Goal: Task Accomplishment & Management: Complete application form

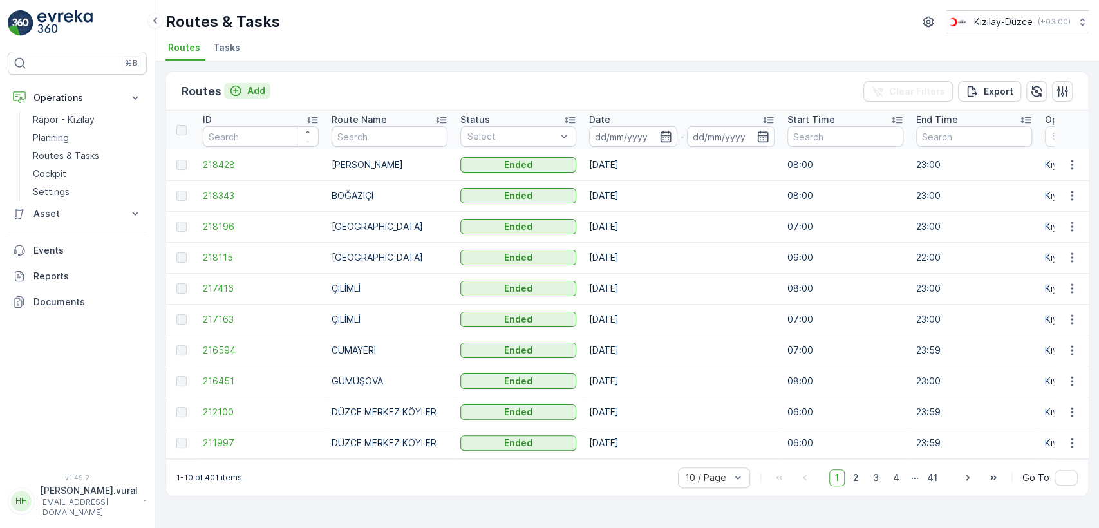
click at [248, 86] on p "Add" at bounding box center [256, 90] width 18 height 13
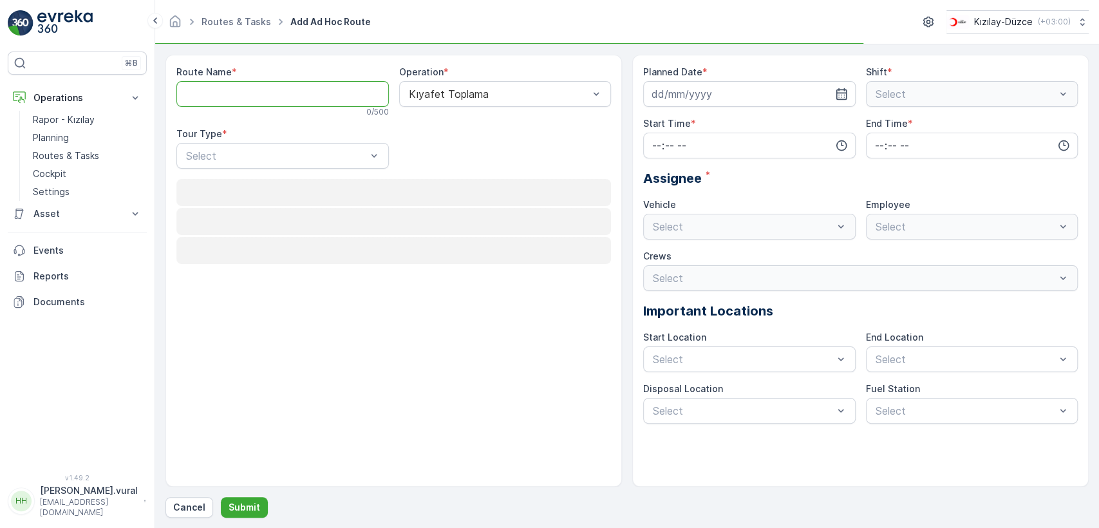
click at [248, 86] on Name "Route Name" at bounding box center [282, 94] width 212 height 26
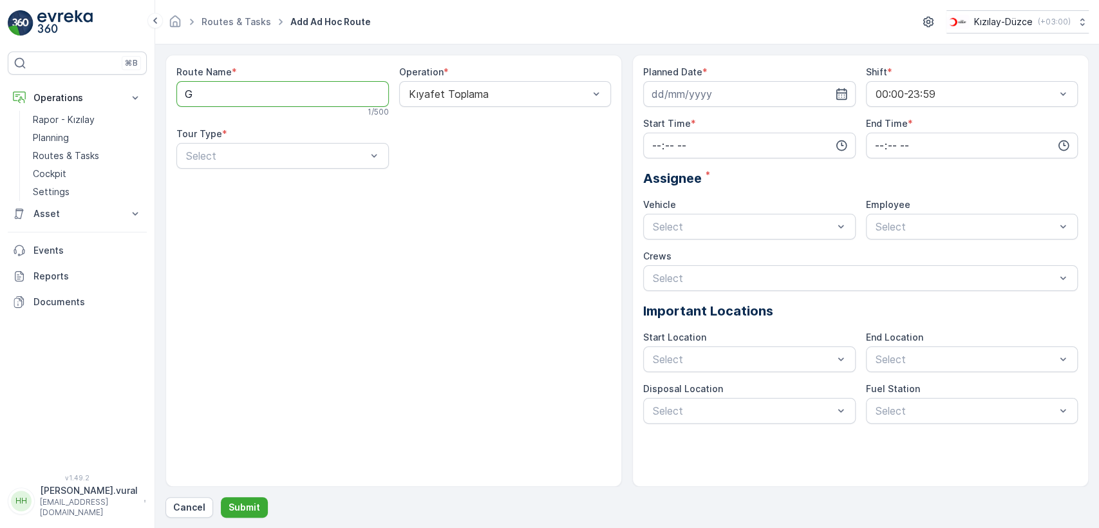
type Name "GÖLYAKA"
click at [248, 181] on div "Static" at bounding box center [282, 187] width 197 height 12
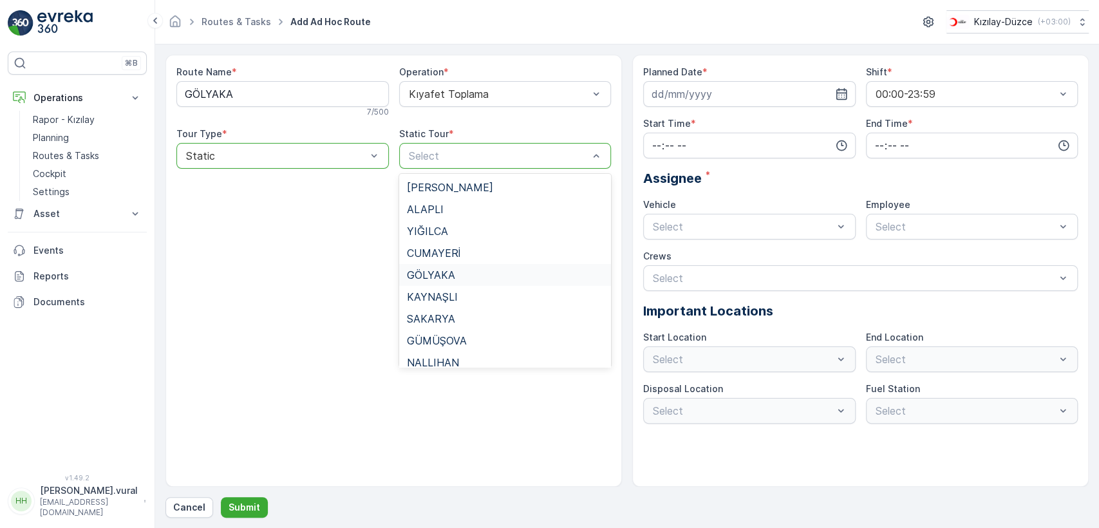
click at [447, 274] on span "GÖLYAKA" at bounding box center [431, 275] width 48 height 12
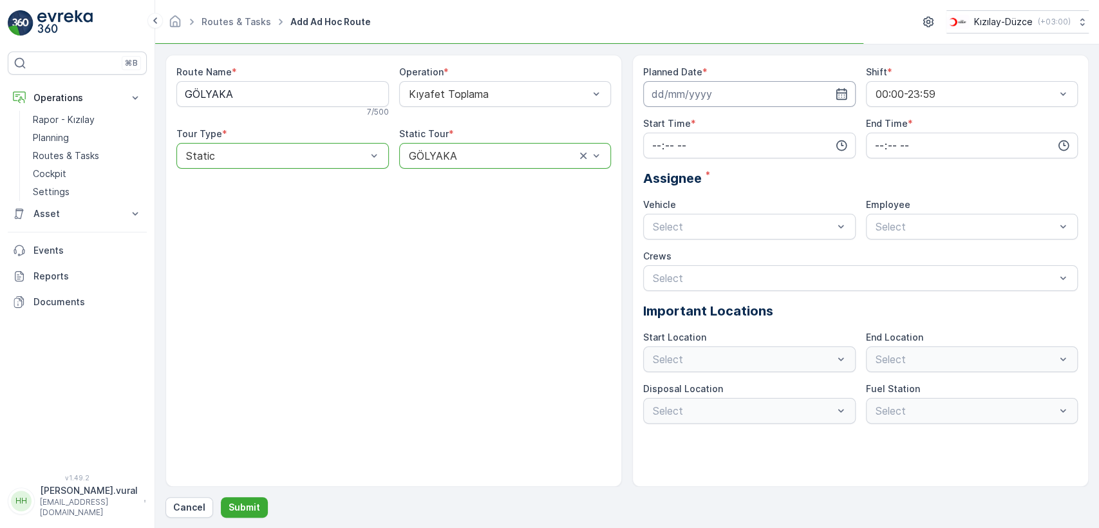
click at [684, 95] on input at bounding box center [749, 94] width 212 height 26
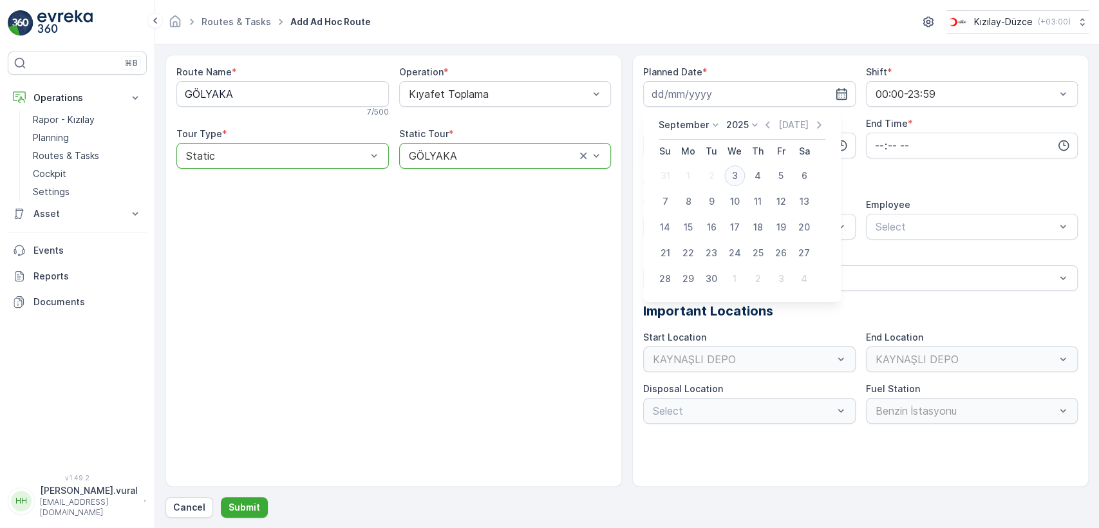
click at [735, 173] on div "3" at bounding box center [734, 175] width 21 height 21
type input "03.09.2025"
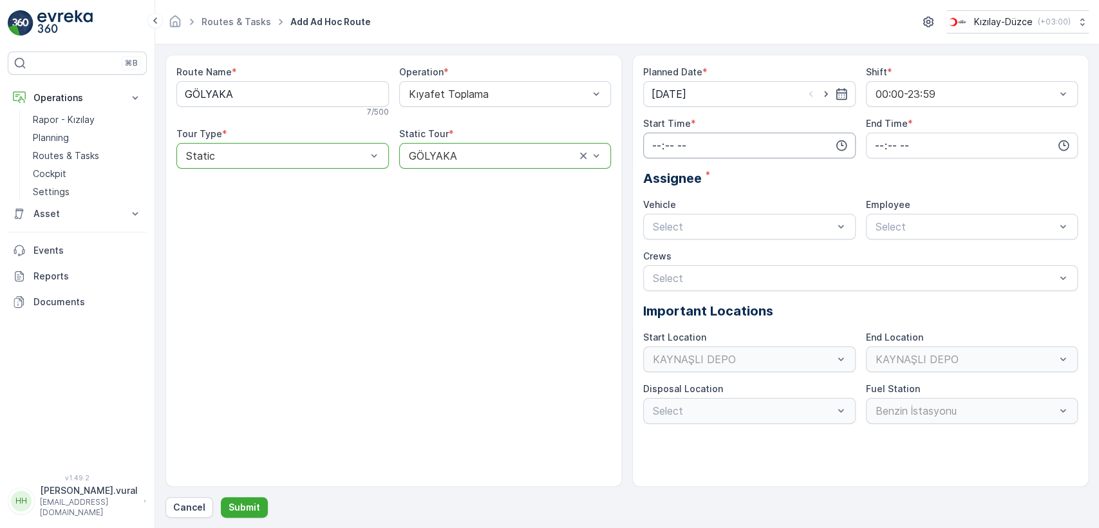
click at [685, 152] on input "time" at bounding box center [749, 146] width 212 height 26
click at [660, 276] on span "06" at bounding box center [657, 275] width 12 height 13
type input "06:00"
click at [880, 145] on input "time" at bounding box center [972, 146] width 212 height 26
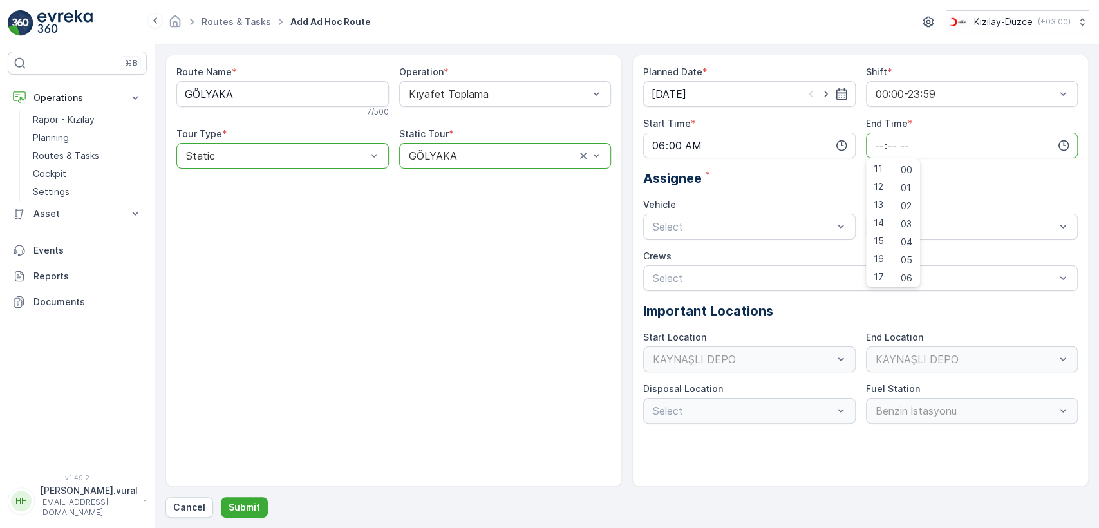
scroll to position [309, 0]
click at [883, 273] on span "23" at bounding box center [878, 275] width 10 height 13
type input "23:00"
click at [690, 257] on span "06 DCG 614" at bounding box center [680, 258] width 59 height 12
click at [906, 217] on div "Select" at bounding box center [972, 227] width 212 height 26
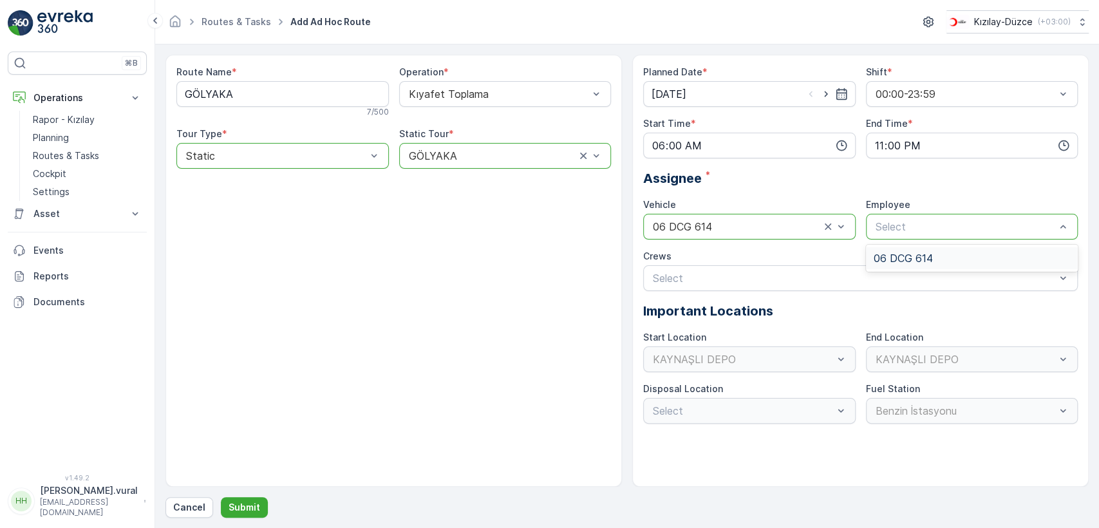
click at [906, 254] on span "06 DCG 614" at bounding box center [902, 258] width 59 height 12
click at [245, 506] on p "Submit" at bounding box center [244, 507] width 32 height 13
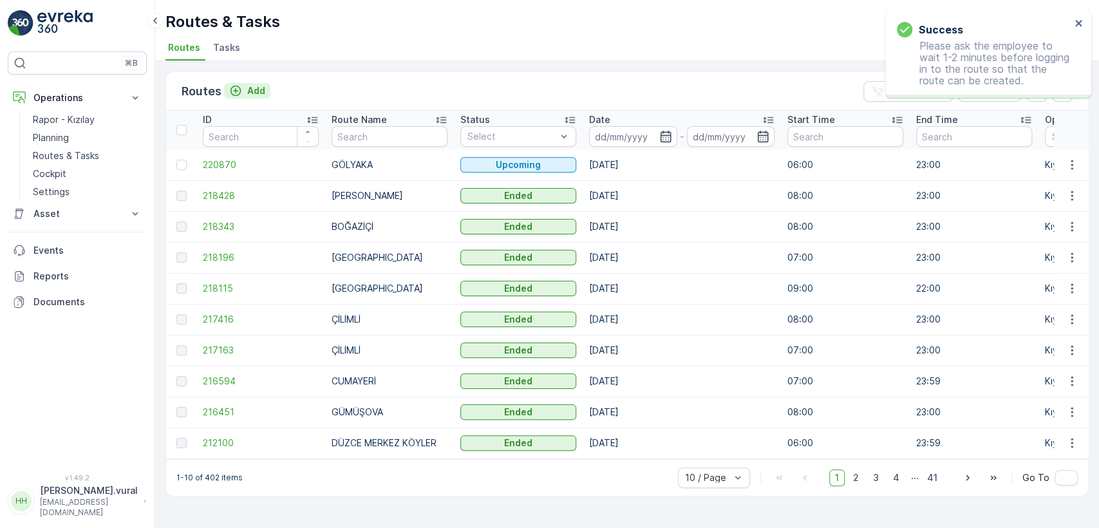
click at [247, 93] on p "Add" at bounding box center [256, 90] width 18 height 13
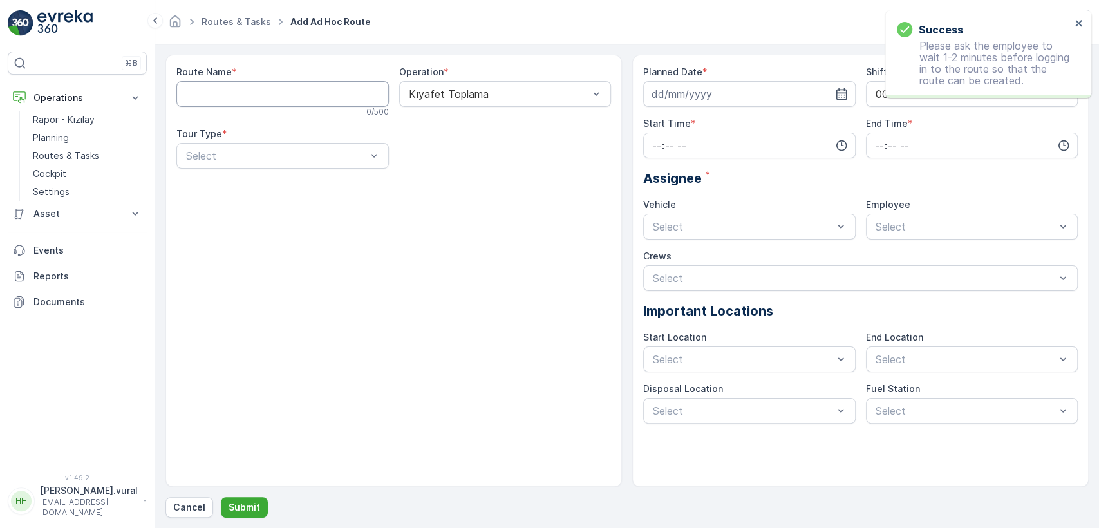
click at [249, 95] on Name "Route Name" at bounding box center [282, 94] width 212 height 26
type Name "M"
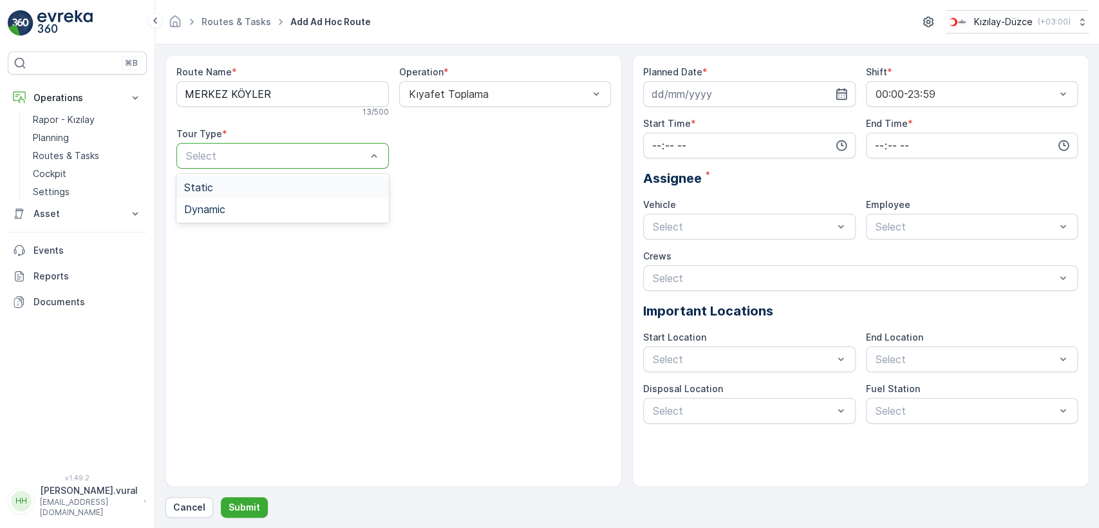
click at [248, 189] on div "Static" at bounding box center [282, 187] width 197 height 12
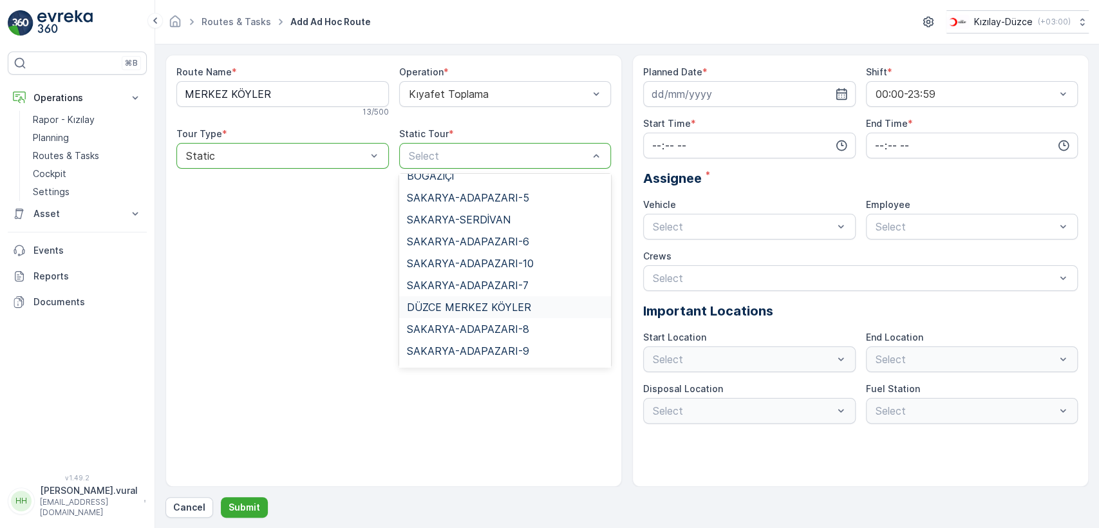
scroll to position [429, 0]
click at [479, 302] on span "DÜZCE MERKEZ KÖYLER" at bounding box center [469, 306] width 124 height 12
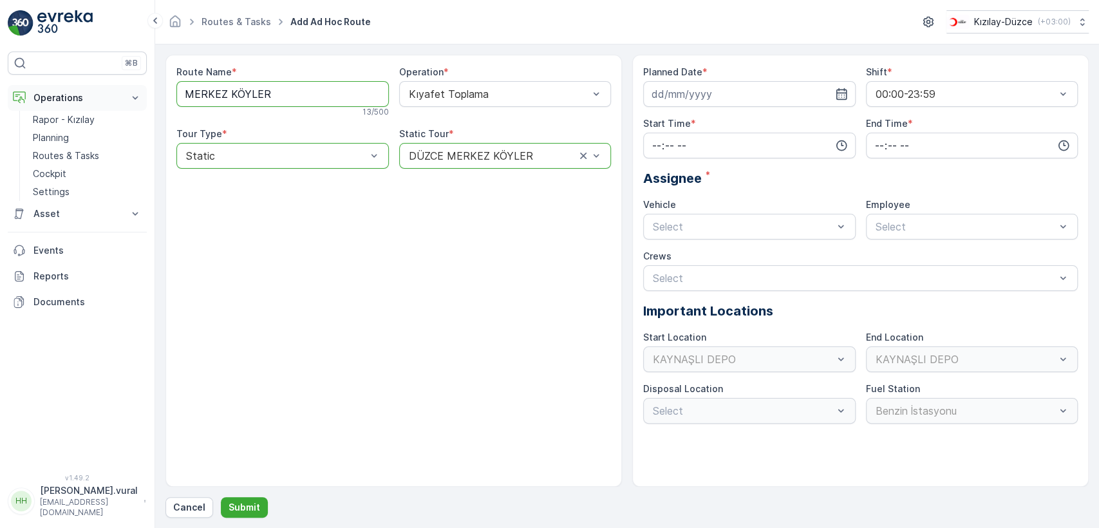
drag, startPoint x: 278, startPoint y: 83, endPoint x: 142, endPoint y: 99, distance: 136.7
click at [142, 99] on div "⌘B Operations Rapor - Kızılay Planning Routes & Tasks Cockpit Settings Asset As…" at bounding box center [549, 264] width 1099 height 528
type Name "DÜZCE MERKEZ KÖYLER"
click at [716, 91] on input at bounding box center [749, 94] width 212 height 26
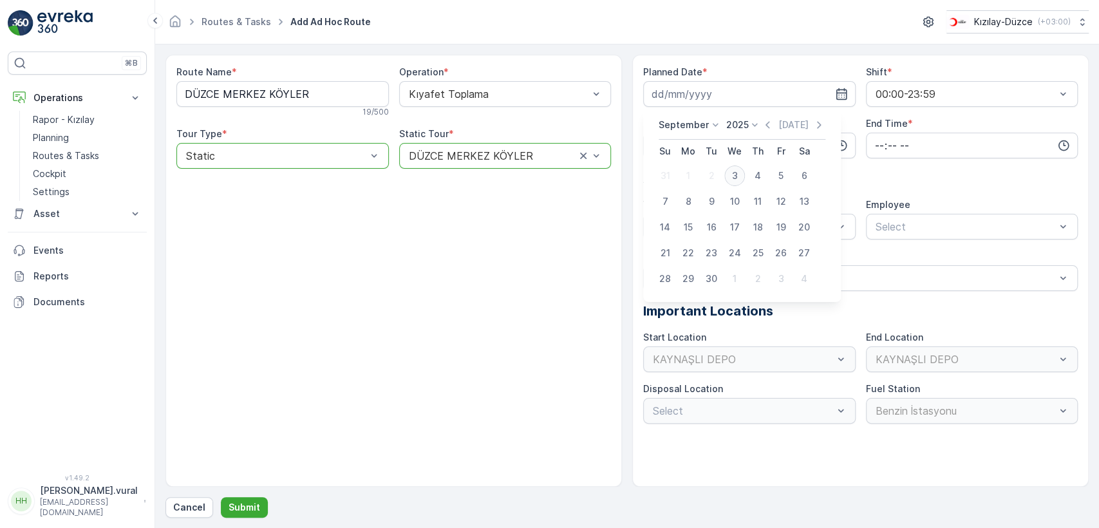
click at [736, 172] on div "3" at bounding box center [734, 175] width 21 height 21
type input "03.09.2025"
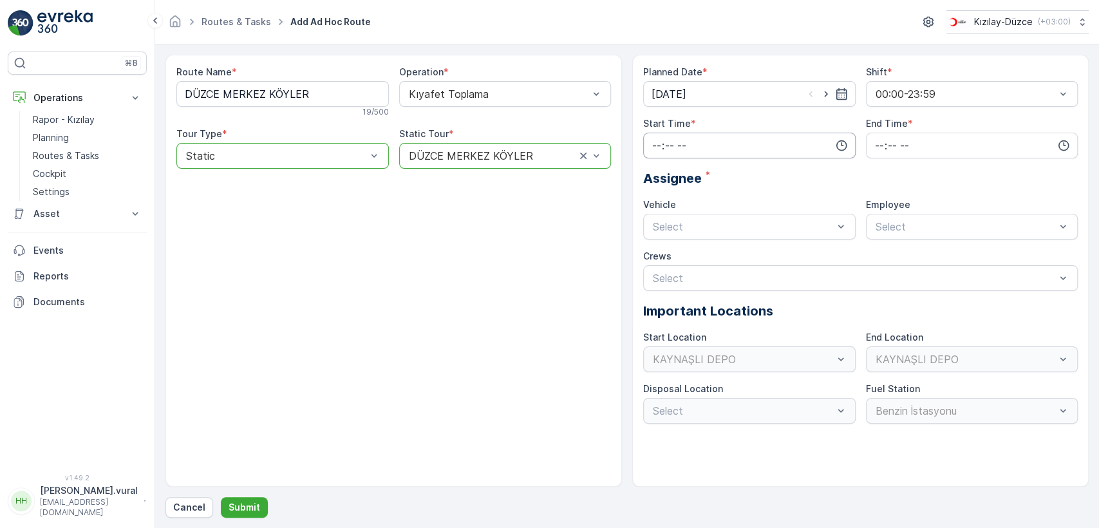
drag, startPoint x: 711, startPoint y: 158, endPoint x: 705, endPoint y: 151, distance: 8.8
click at [706, 154] on div "Planned Date * 03.09.2025 Shift * 00:00-23:59 Start Time * End Time * Assignee …" at bounding box center [860, 245] width 434 height 358
click at [704, 150] on input "time" at bounding box center [749, 146] width 212 height 26
click at [649, 275] on div "06" at bounding box center [657, 275] width 22 height 18
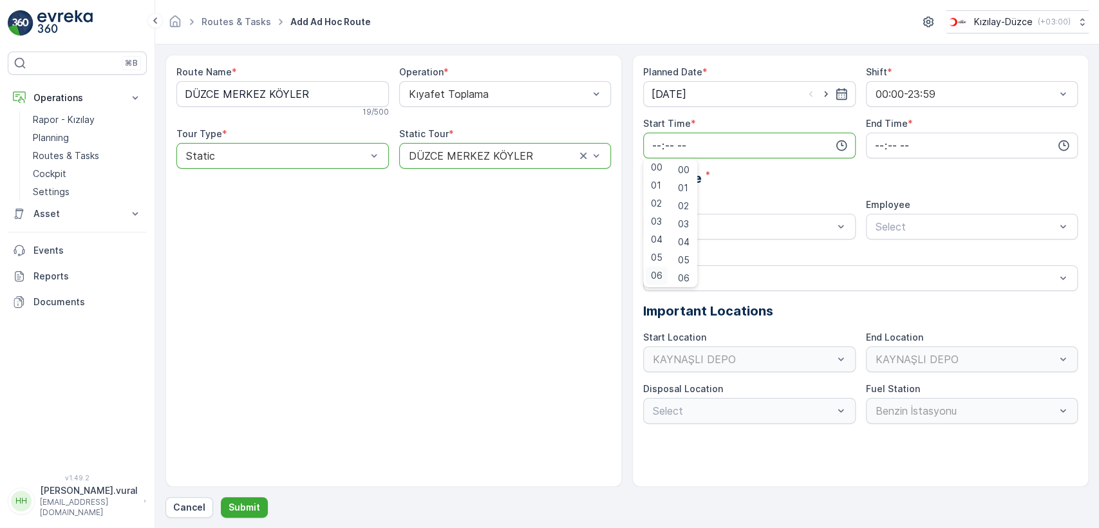
type input "06:00"
click at [880, 136] on input "time" at bounding box center [972, 146] width 212 height 26
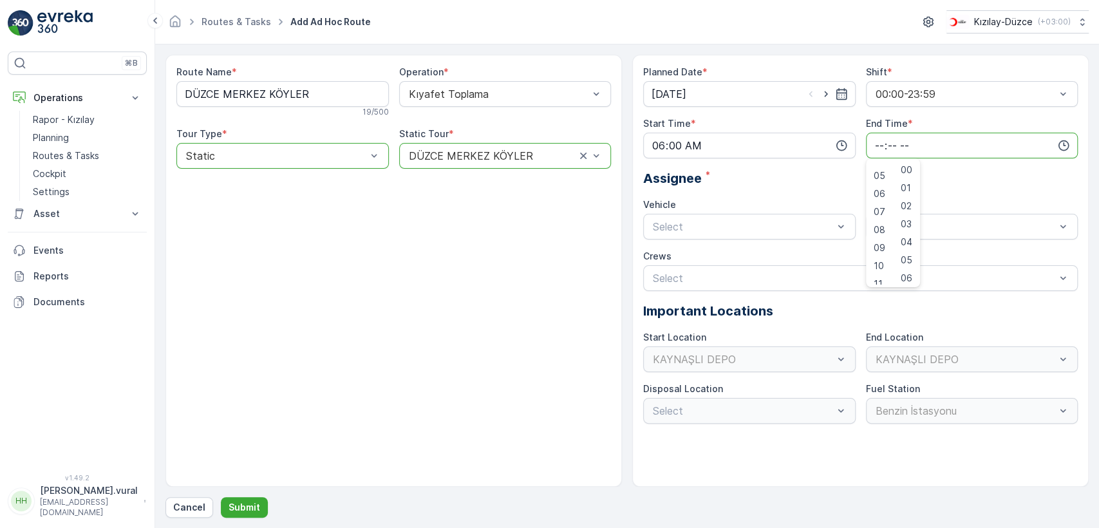
scroll to position [309, 0]
click at [884, 270] on span "23" at bounding box center [878, 275] width 10 height 13
type input "23:00"
click at [711, 261] on div "06 DCG 614 Busy" at bounding box center [749, 258] width 197 height 12
click at [892, 252] on span "06 DCG 614" at bounding box center [902, 258] width 59 height 12
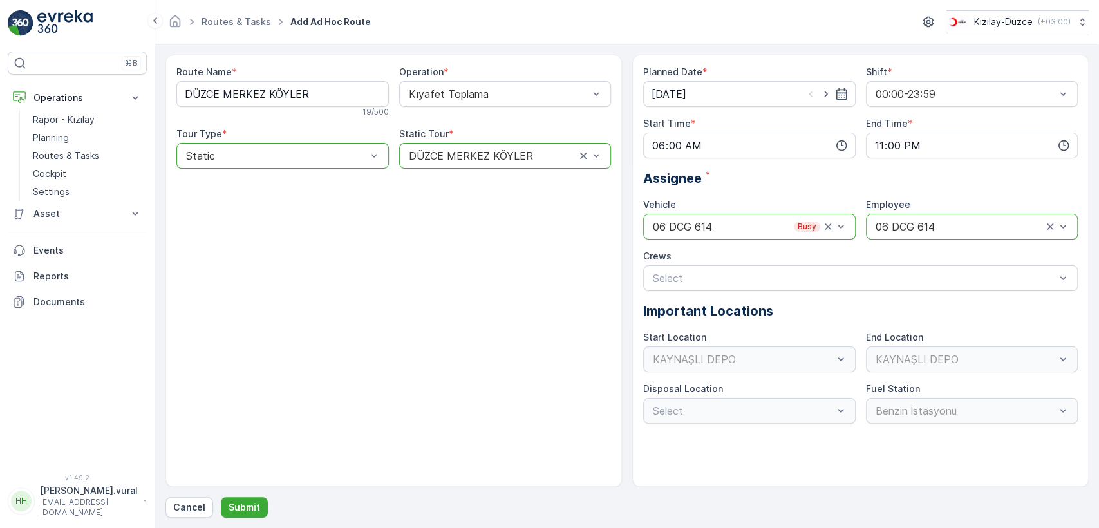
click at [736, 228] on div at bounding box center [736, 227] width 170 height 12
click at [721, 259] on div "06 DCG 614 Busy" at bounding box center [749, 258] width 197 height 12
click at [684, 147] on input "06:00" at bounding box center [749, 146] width 212 height 26
click at [656, 169] on span "08" at bounding box center [657, 171] width 12 height 13
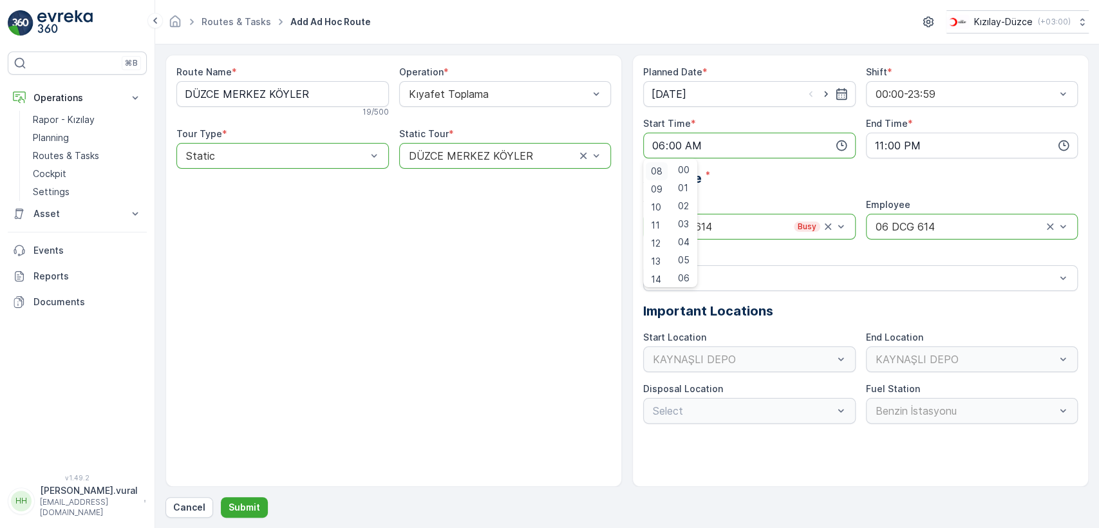
type input "08:00"
click at [656, 171] on span "08" at bounding box center [657, 171] width 12 height 13
click at [589, 233] on div "Route Name * DÜZCE MERKEZ KÖYLER 19 / 500 Operation * Kıyafet Toplama Tour Type…" at bounding box center [393, 271] width 456 height 432
click at [246, 498] on button "Submit" at bounding box center [244, 507] width 47 height 21
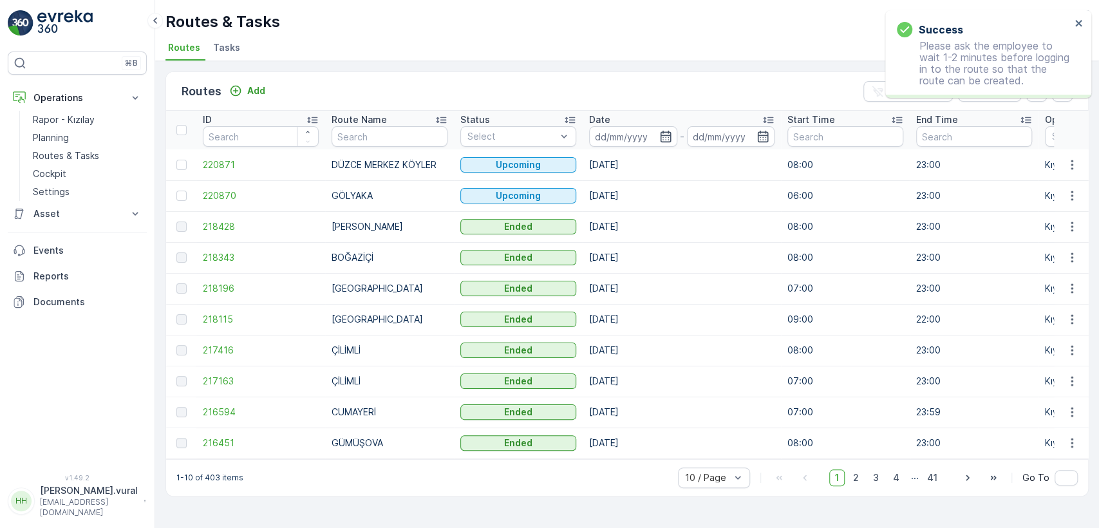
click at [69, 497] on p "hasan.vural" at bounding box center [89, 490] width 98 height 13
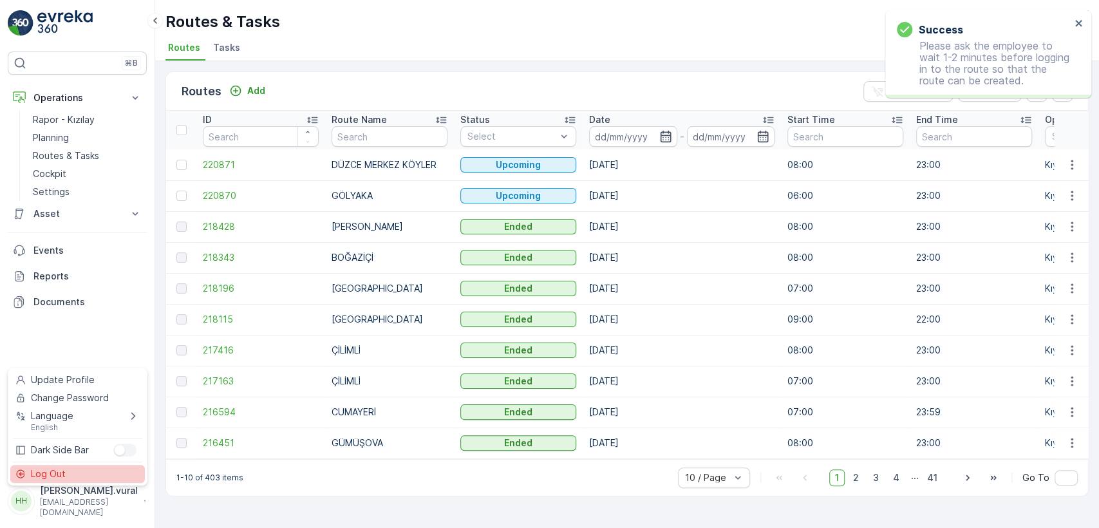
click at [76, 475] on div "Log Out" at bounding box center [77, 474] width 135 height 18
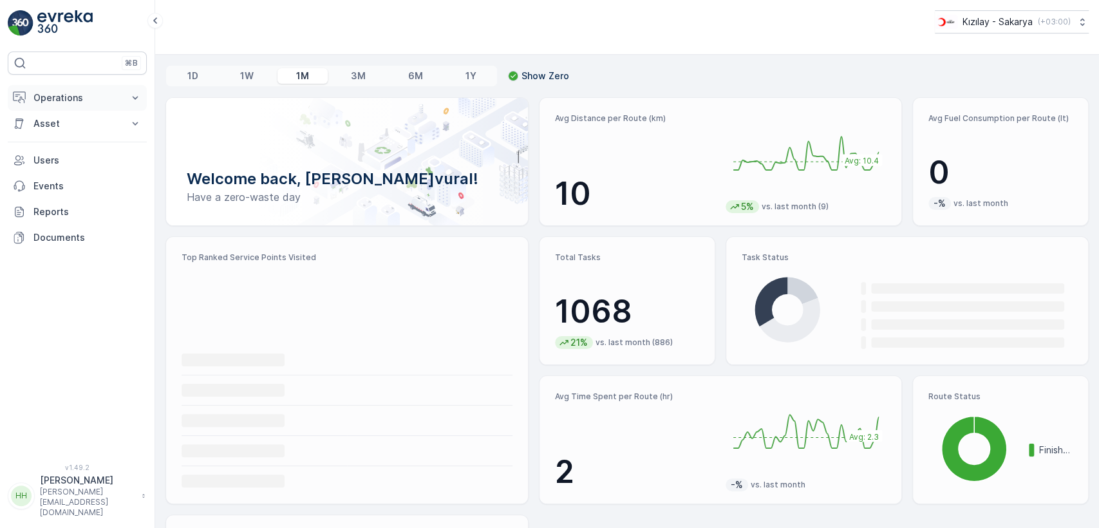
click at [93, 89] on button "Operations" at bounding box center [77, 98] width 139 height 26
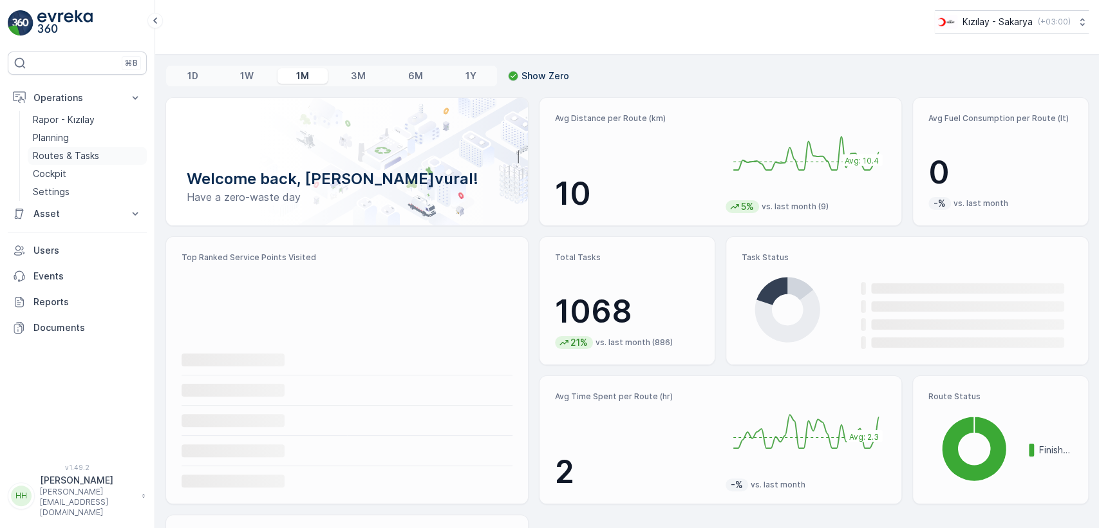
click at [72, 147] on link "Routes & Tasks" at bounding box center [87, 156] width 119 height 18
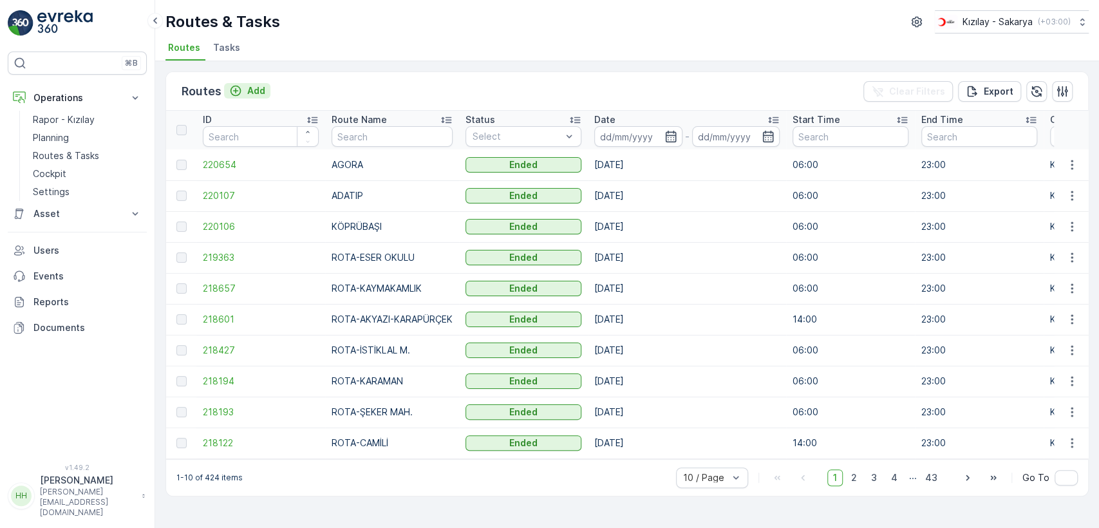
click at [254, 93] on p "Add" at bounding box center [256, 90] width 18 height 13
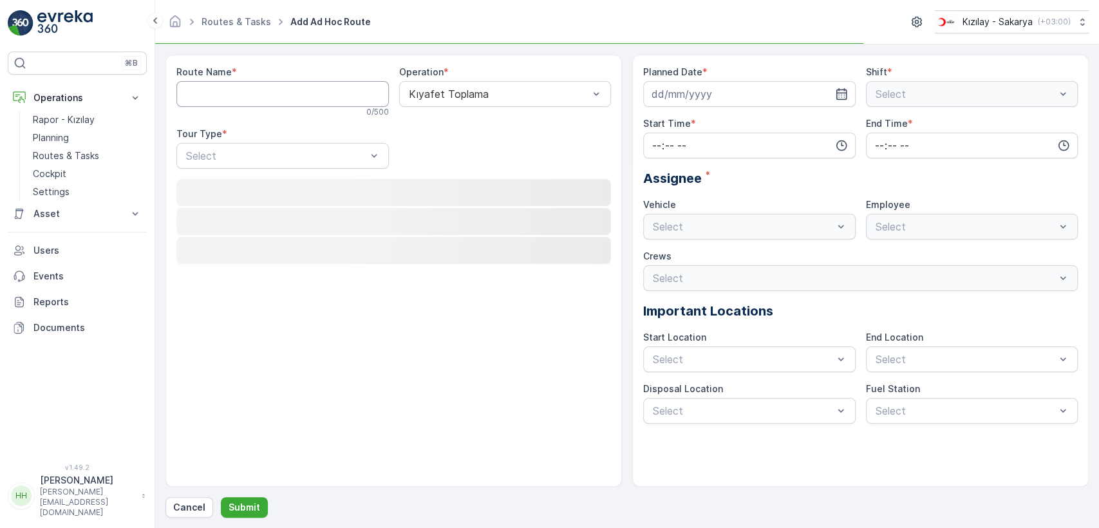
click at [254, 93] on Name "Route Name" at bounding box center [282, 94] width 212 height 26
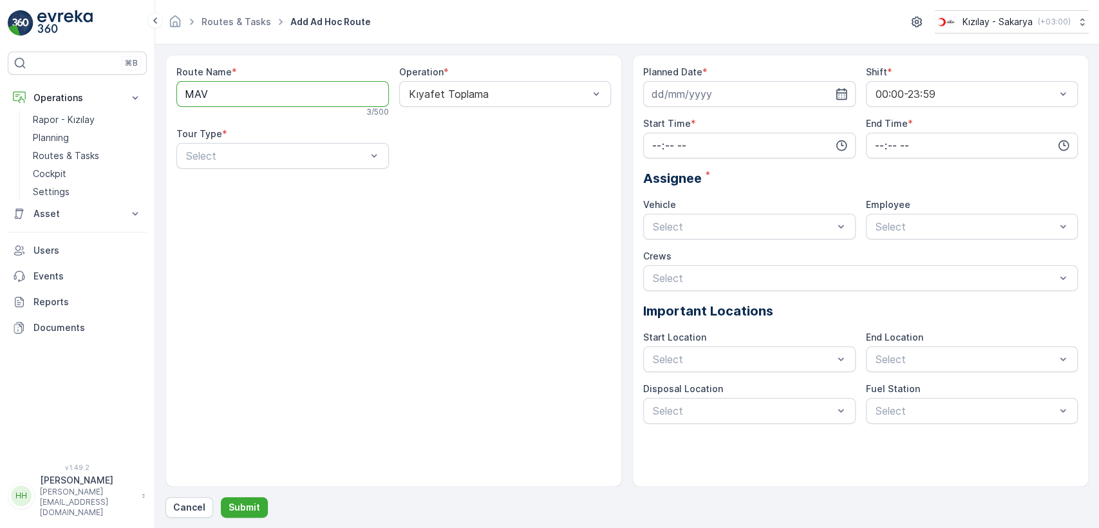
type Name "MAVİ DURAK - KAMPÜS"
click at [275, 170] on div "Route Name * MAVİ DURAK - KAMPÜS 19 / 500 Operation * Kıyafet Toplama Tour Type…" at bounding box center [393, 122] width 434 height 113
click at [254, 178] on div "Static" at bounding box center [282, 187] width 212 height 22
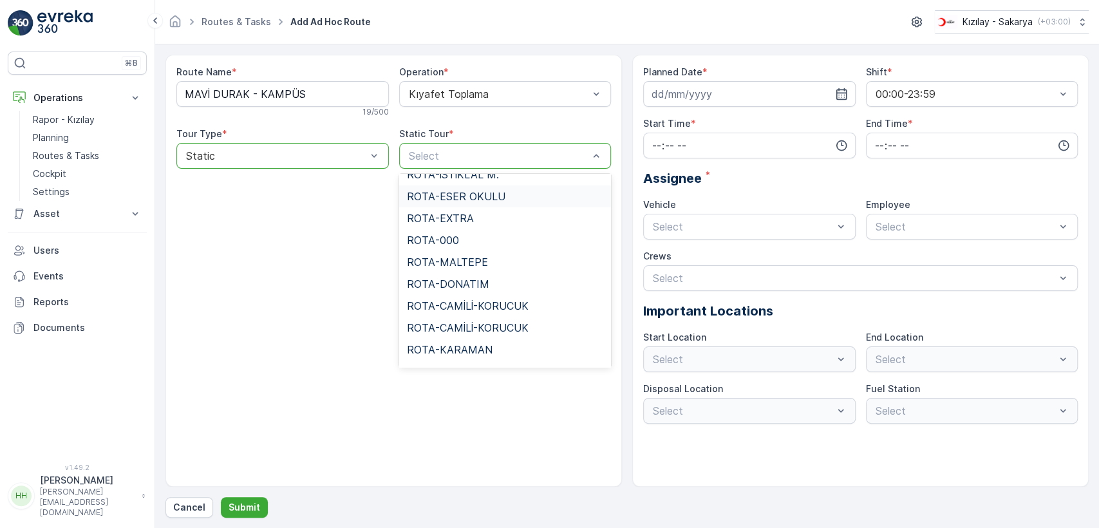
scroll to position [884, 0]
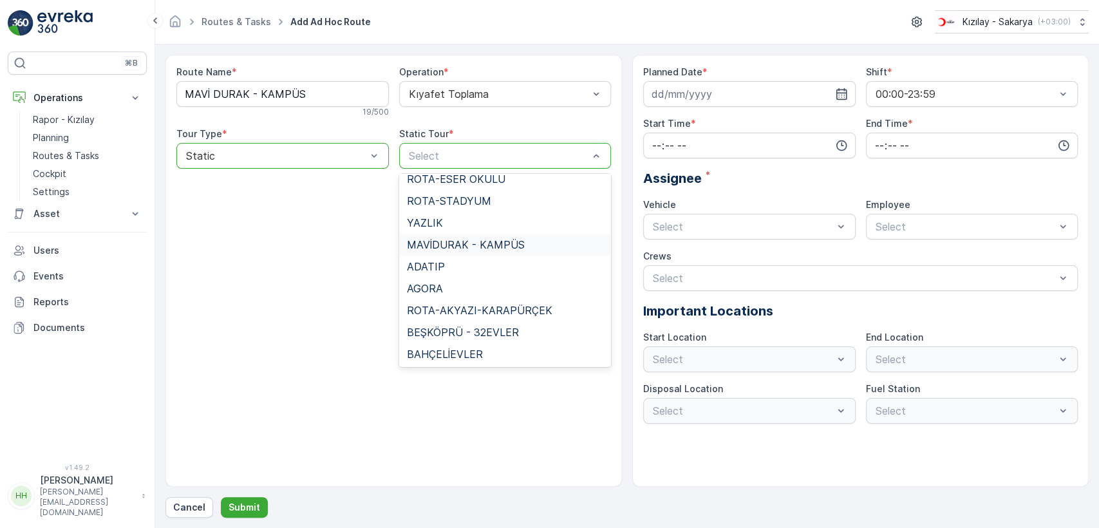
click at [460, 239] on span "MAVİDURAK - KAMPÜS" at bounding box center [466, 245] width 118 height 12
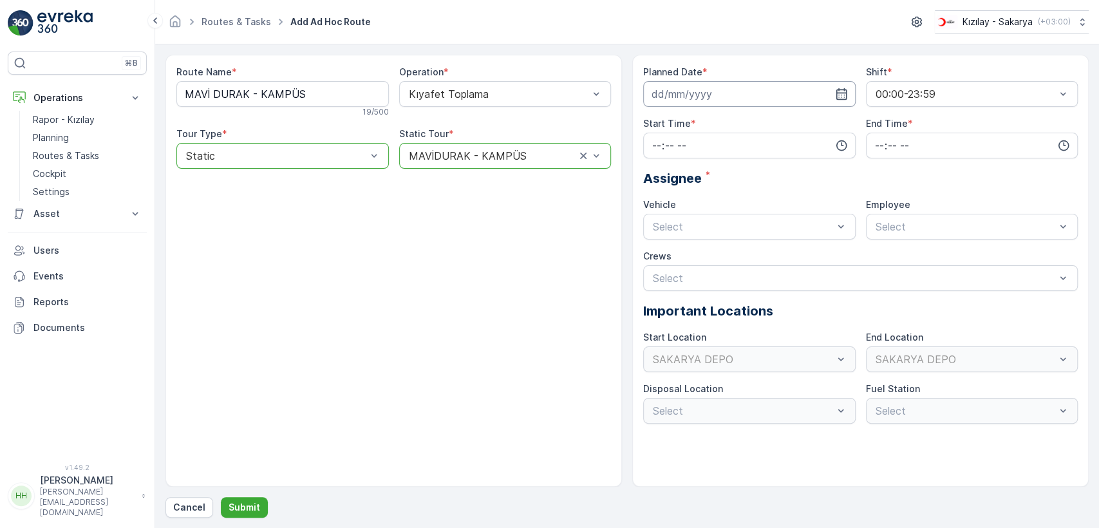
click at [683, 98] on input at bounding box center [749, 94] width 212 height 26
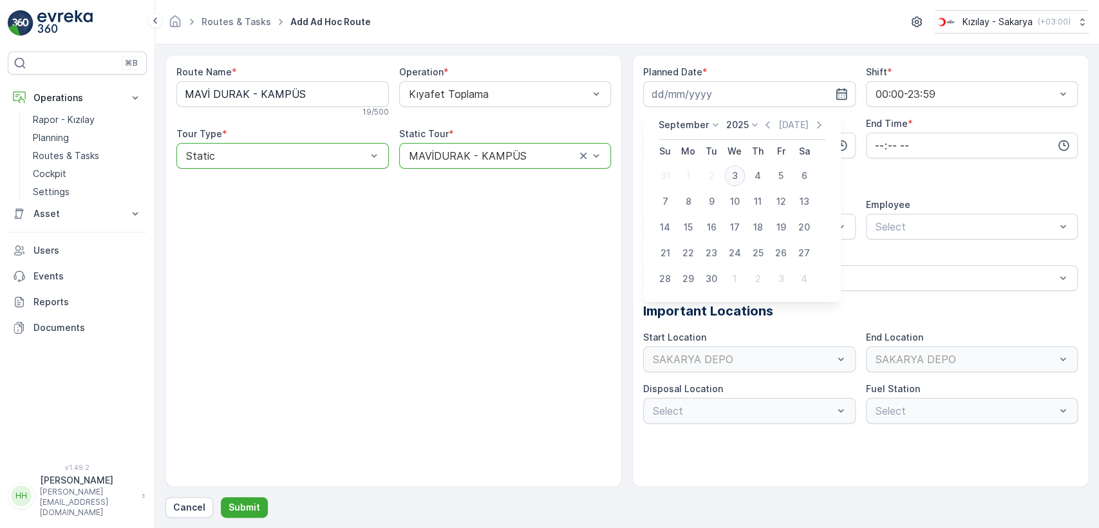
click at [738, 169] on div "3" at bounding box center [734, 175] width 21 height 21
type input "03.09.2025"
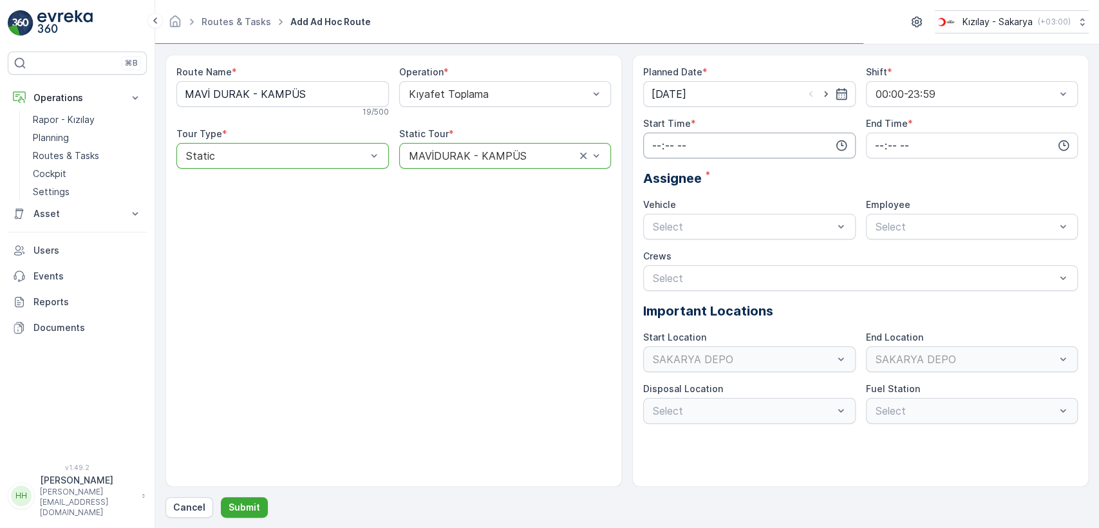
click at [712, 142] on input "time" at bounding box center [749, 146] width 212 height 26
click at [658, 271] on span "06" at bounding box center [657, 275] width 12 height 13
type input "06:00"
click at [892, 137] on input "time" at bounding box center [972, 146] width 212 height 26
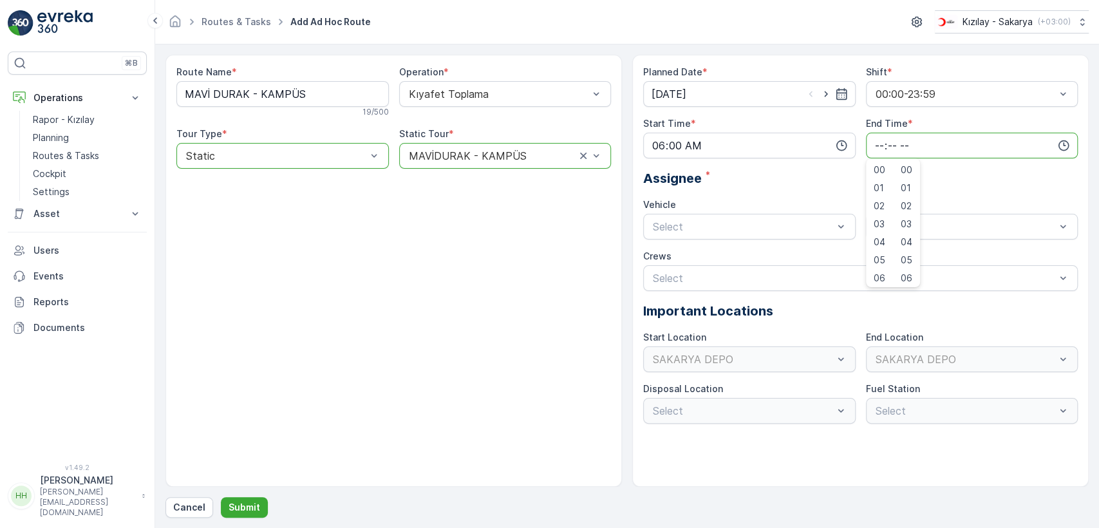
scroll to position [309, 0]
click at [876, 274] on span "23" at bounding box center [878, 275] width 10 height 13
type input "23:00"
click at [722, 216] on div "Select" at bounding box center [749, 227] width 212 height 26
click at [698, 270] on div "06 ECH 422" at bounding box center [749, 280] width 212 height 22
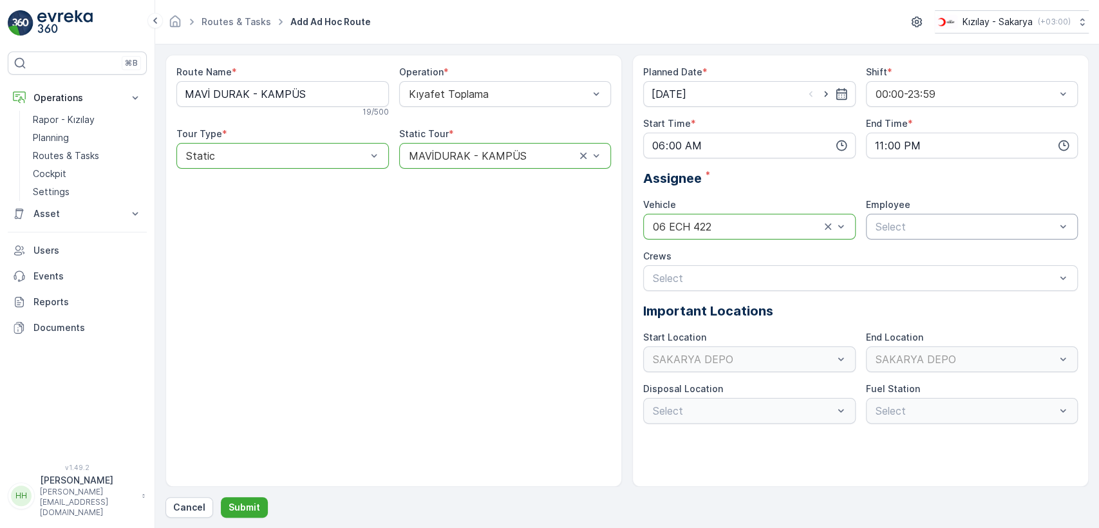
drag, startPoint x: 883, startPoint y: 243, endPoint x: 891, endPoint y: 231, distance: 13.9
click at [883, 242] on div "Planned Date * 03.09.2025 Shift * 00:00-23:59 Start Time * 06:00 End Time * 23:…" at bounding box center [860, 245] width 434 height 358
drag, startPoint x: 899, startPoint y: 251, endPoint x: 884, endPoint y: 261, distance: 18.6
click at [899, 252] on span "06ECH422" at bounding box center [899, 258] width 52 height 12
click at [255, 84] on Name "MAVİ DURAK - KAMPÜS" at bounding box center [282, 94] width 212 height 26
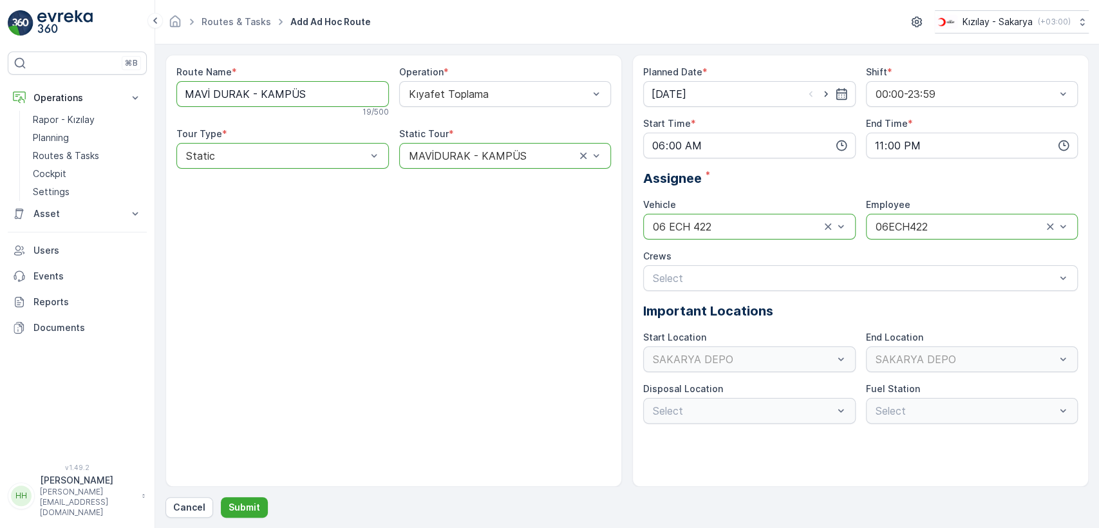
click at [211, 89] on Name "MAVİ DURAK - KAMPÜS" at bounding box center [282, 94] width 212 height 26
type Name "MAVİDURAK - KAMPÜS"
click at [275, 216] on div "Route Name * MAVİDURAK - KAMPÜS 18 / 500 Operation * Kıyafet Toplama Tour Type …" at bounding box center [393, 271] width 456 height 432
click at [241, 503] on p "Submit" at bounding box center [244, 507] width 32 height 13
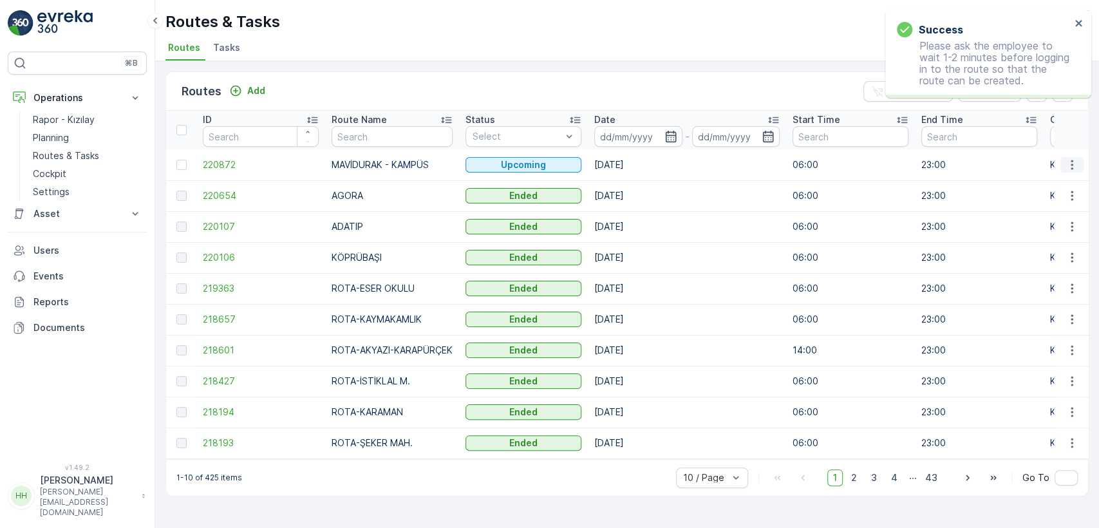
click at [1066, 165] on icon "button" at bounding box center [1071, 164] width 13 height 13
click at [1061, 179] on span "See More Details" at bounding box center [1041, 184] width 75 height 13
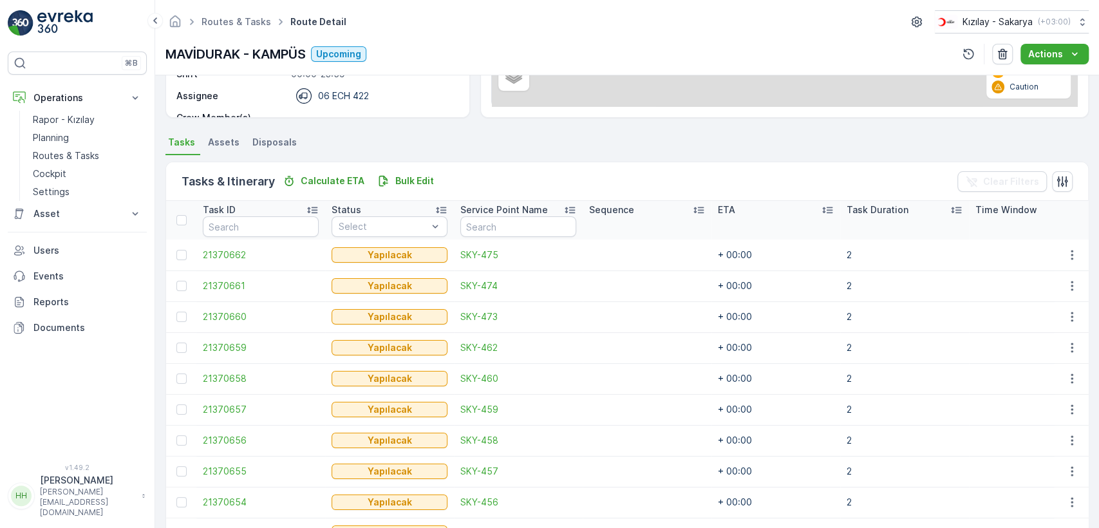
scroll to position [306, 0]
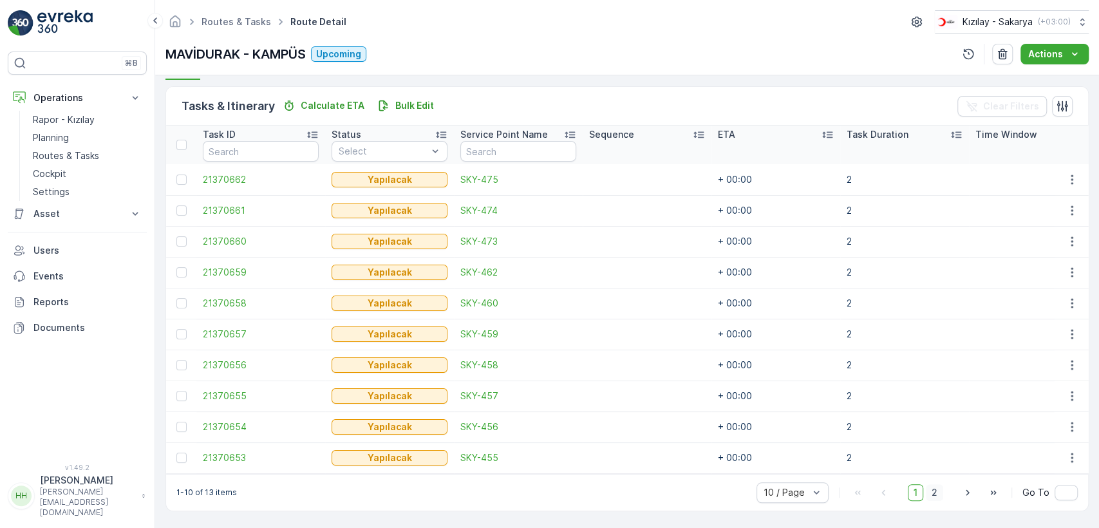
click at [939, 497] on span "2" at bounding box center [933, 492] width 17 height 17
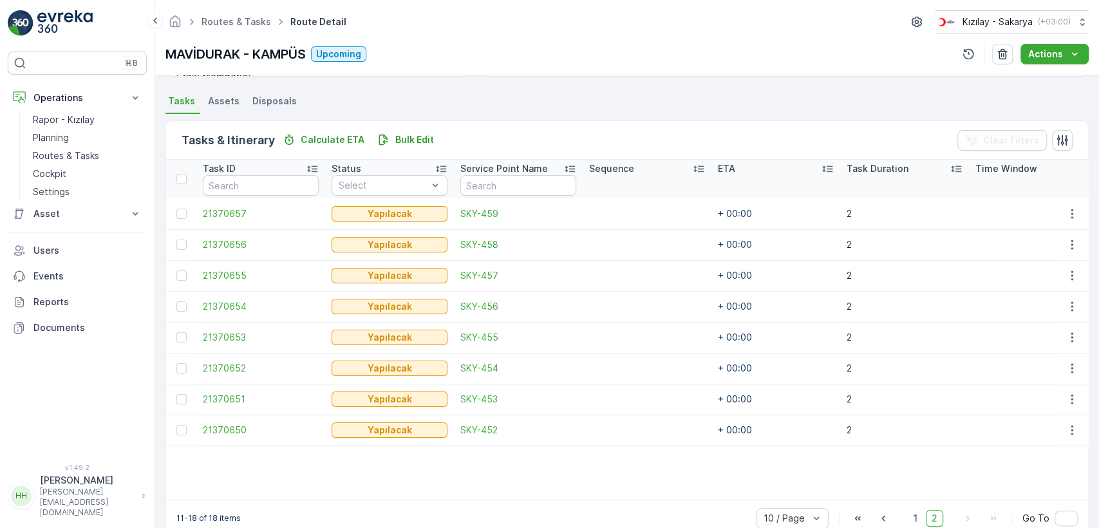
scroll to position [298, 0]
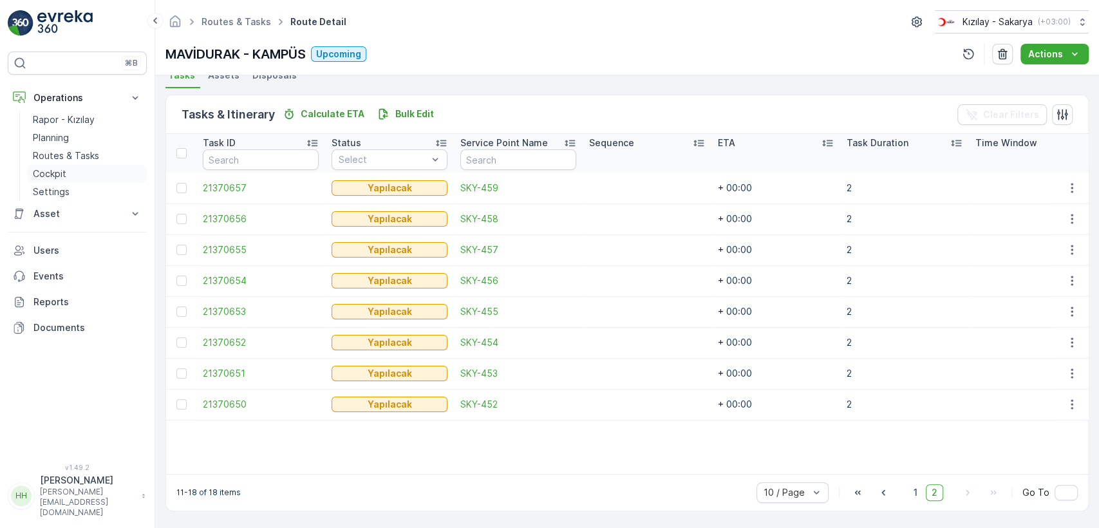
click at [67, 165] on link "Cockpit" at bounding box center [87, 174] width 119 height 18
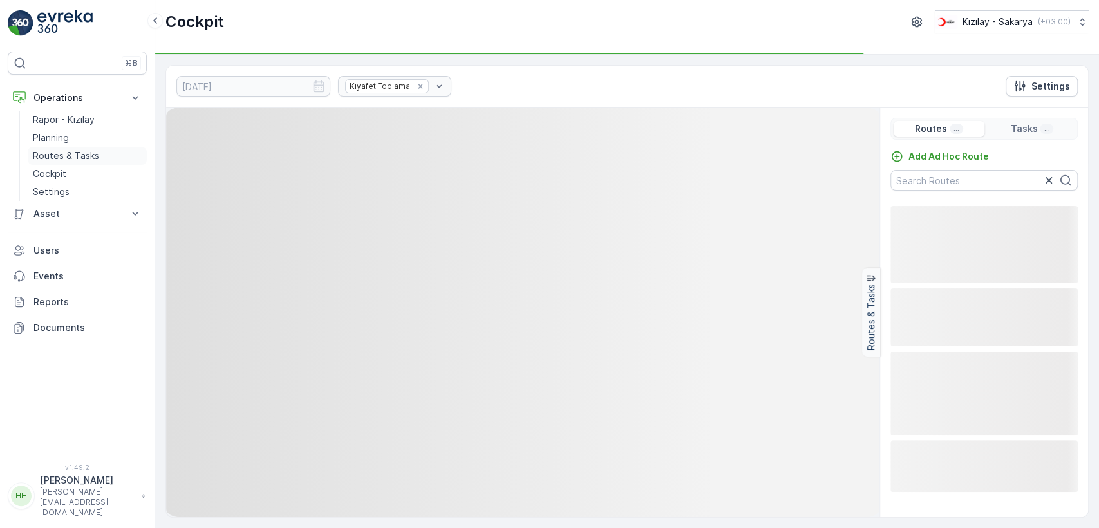
click at [70, 154] on p "Routes & Tasks" at bounding box center [66, 155] width 66 height 13
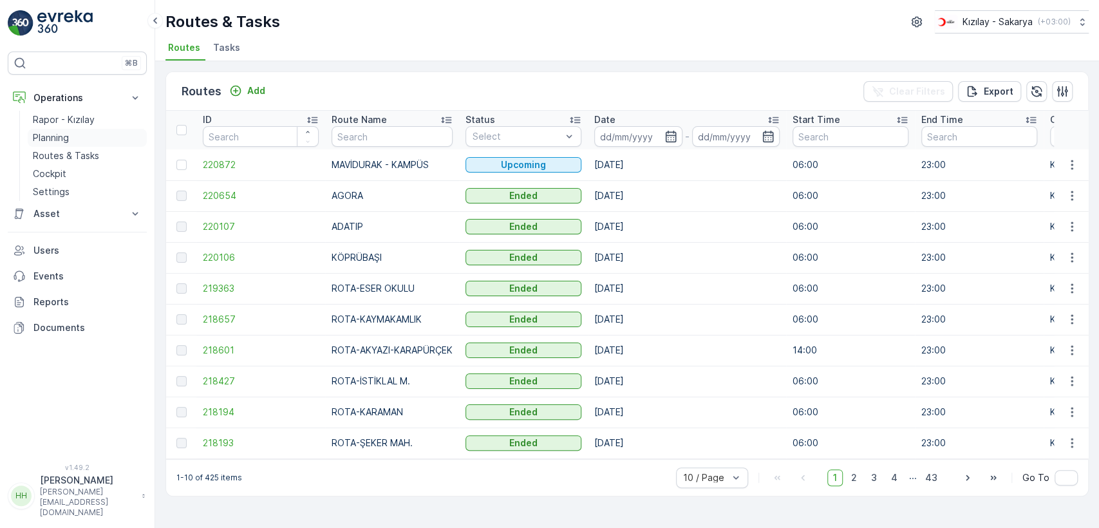
click at [71, 141] on link "Planning" at bounding box center [87, 138] width 119 height 18
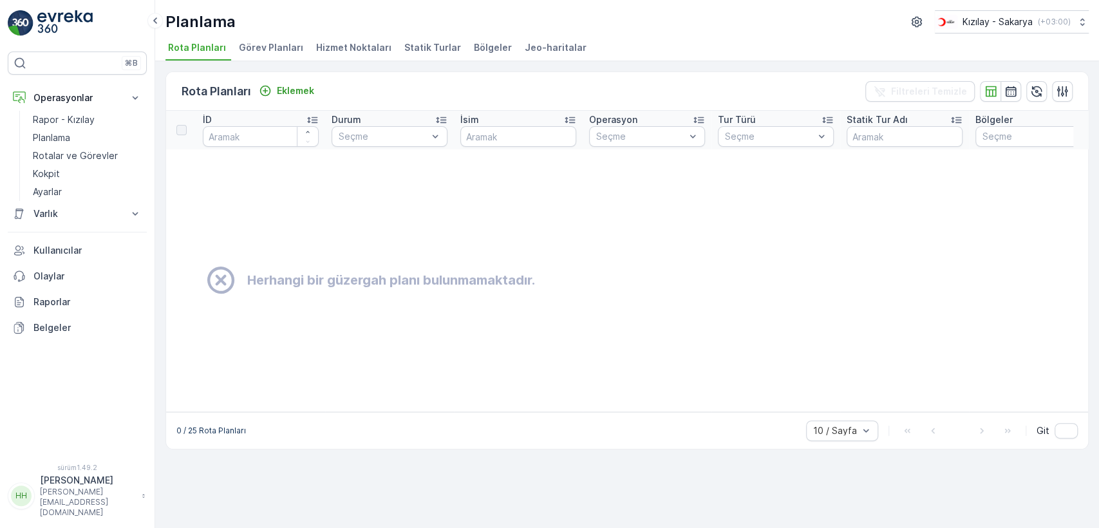
click at [371, 48] on font "Hizmet Noktaları" at bounding box center [353, 47] width 75 height 11
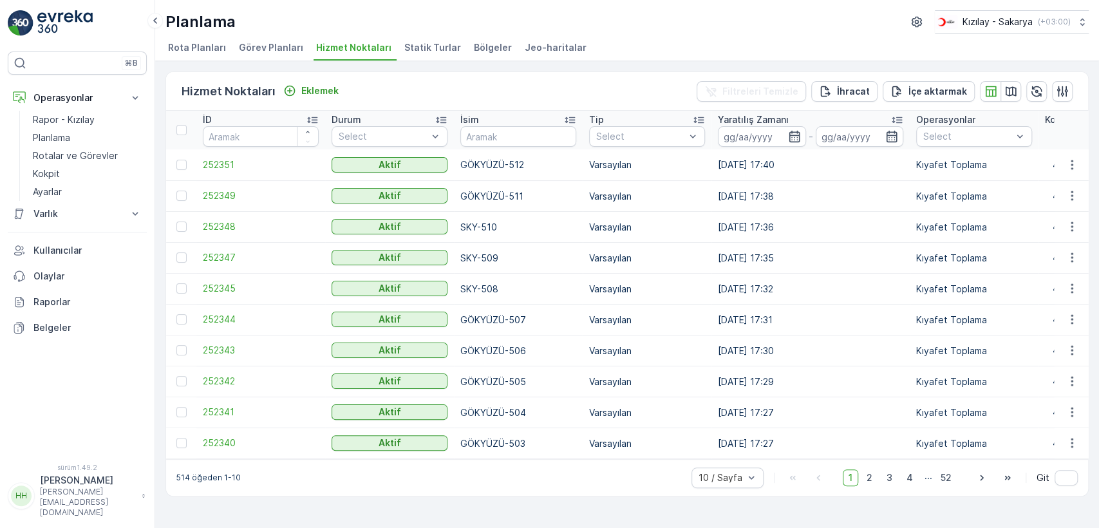
click at [293, 82] on div "Hizmet Noktaları Eklemek" at bounding box center [262, 91] width 162 height 18
click at [305, 97] on button "Eklemek" at bounding box center [311, 90] width 66 height 15
click at [307, 80] on div "Hizmet Noktaları Eklemek Filtreleri Temizle İhracat İçe aktarmak" at bounding box center [627, 91] width 922 height 39
click at [311, 92] on font "Eklemek" at bounding box center [319, 90] width 37 height 11
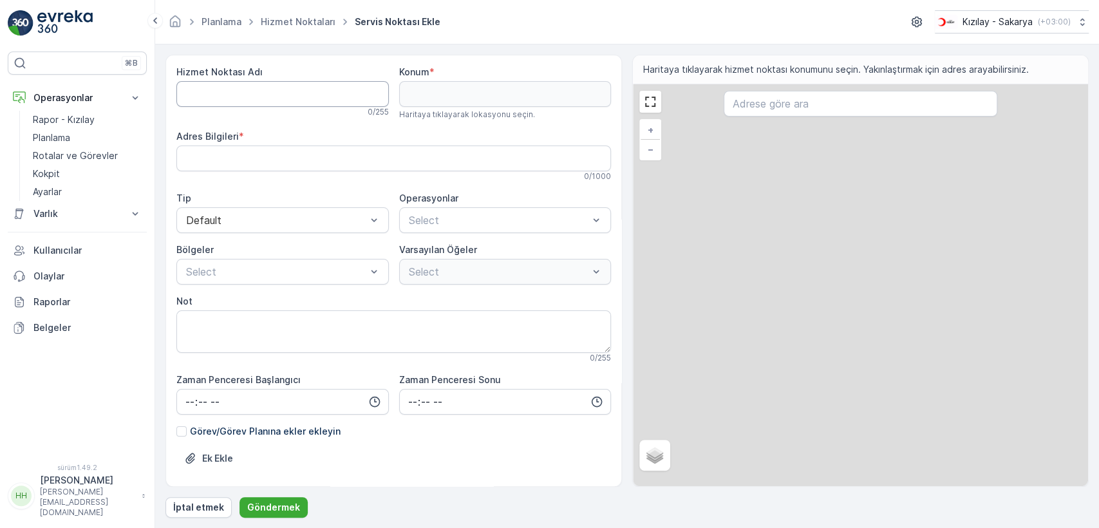
click at [310, 91] on Name "Hizmet Noktası Adı" at bounding box center [282, 94] width 212 height 26
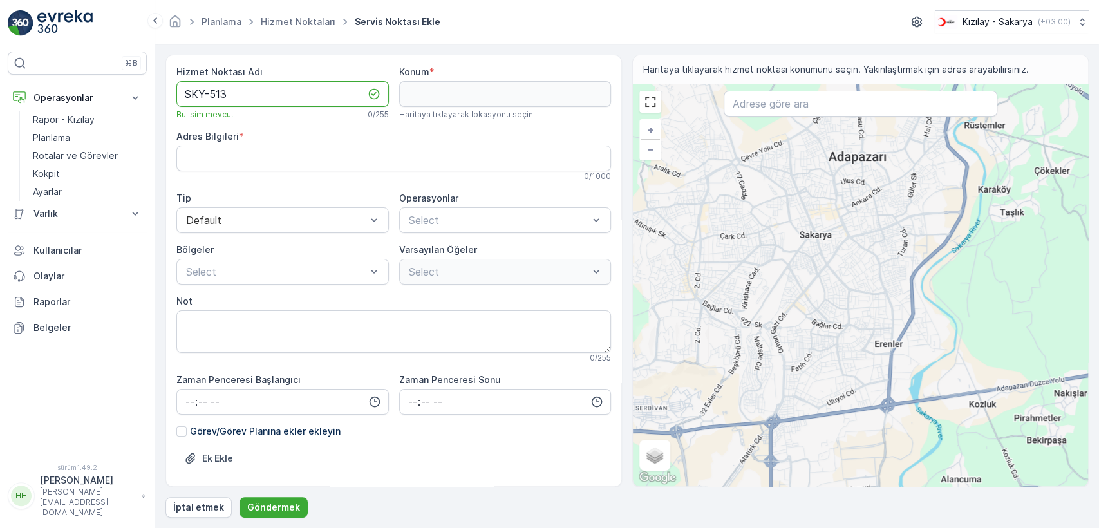
type Name "SKY-513"
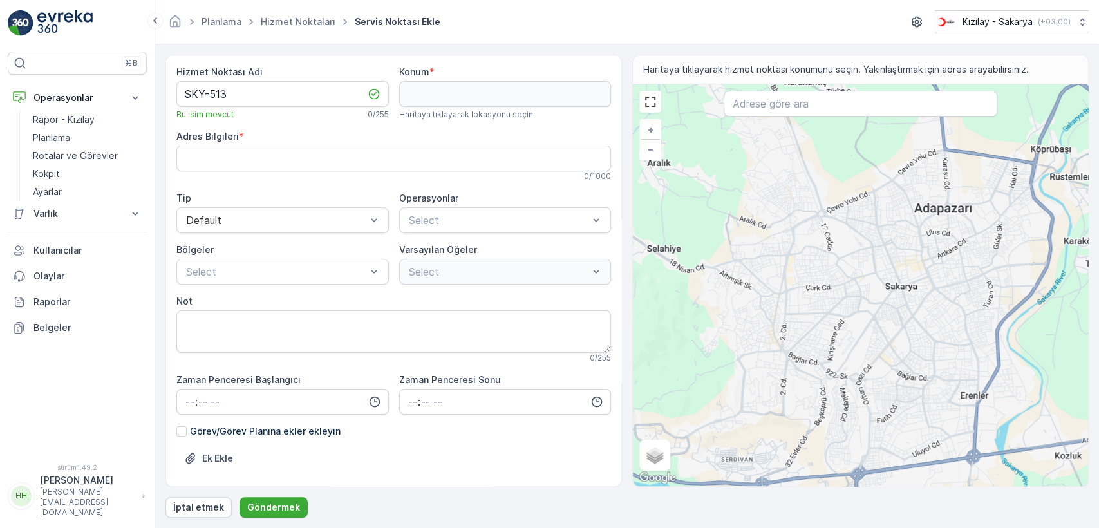
drag, startPoint x: 694, startPoint y: 243, endPoint x: 850, endPoint y: 318, distance: 172.4
click at [850, 318] on div "+ − Uydu Yol haritası Arazi Hibrit Broşür Klavye kısayolları Harita Verileri Ma…" at bounding box center [860, 285] width 455 height 402
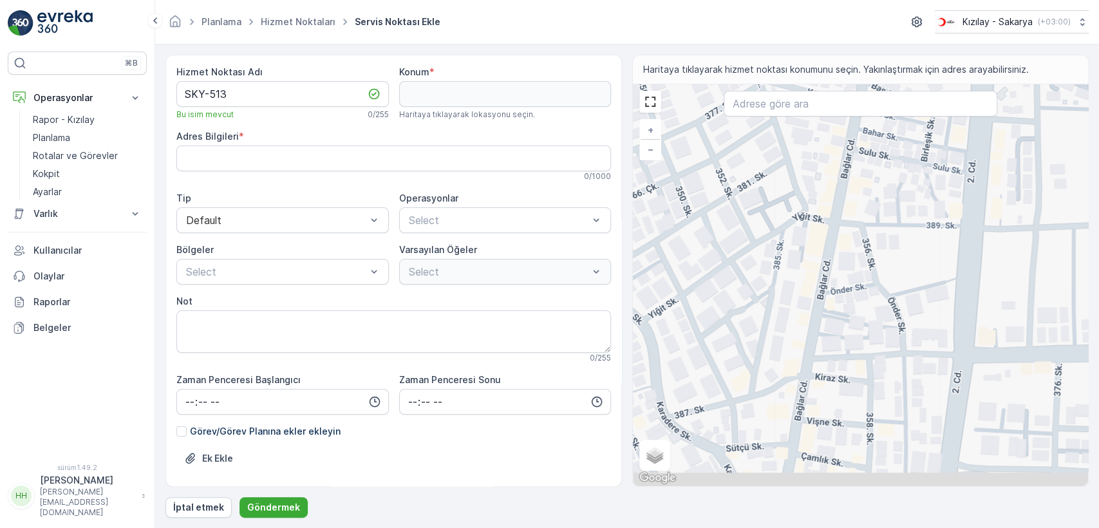
drag, startPoint x: 860, startPoint y: 412, endPoint x: 789, endPoint y: 265, distance: 162.9
click at [789, 265] on div "+ − Uydu Yol haritası Arazi Hibrit Broşür Klavye kısayolları Harita Verileri Ma…" at bounding box center [860, 285] width 455 height 402
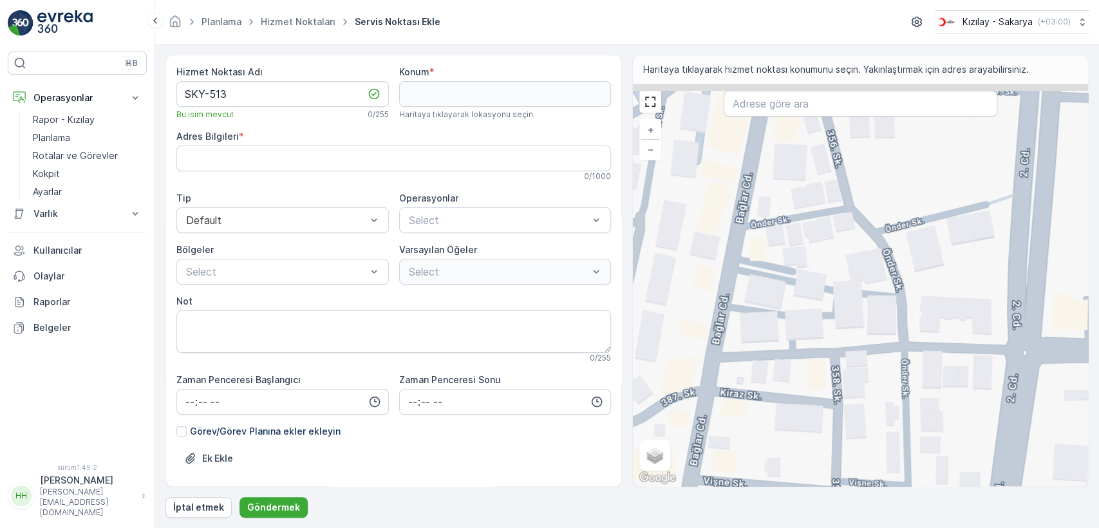
drag, startPoint x: 813, startPoint y: 294, endPoint x: 756, endPoint y: 346, distance: 77.9
click at [783, 335] on div "+ − Uydu Yol haritası Arazi Hibrit Broşür Klavye kısayolları Harita Verileri Ma…" at bounding box center [860, 285] width 455 height 402
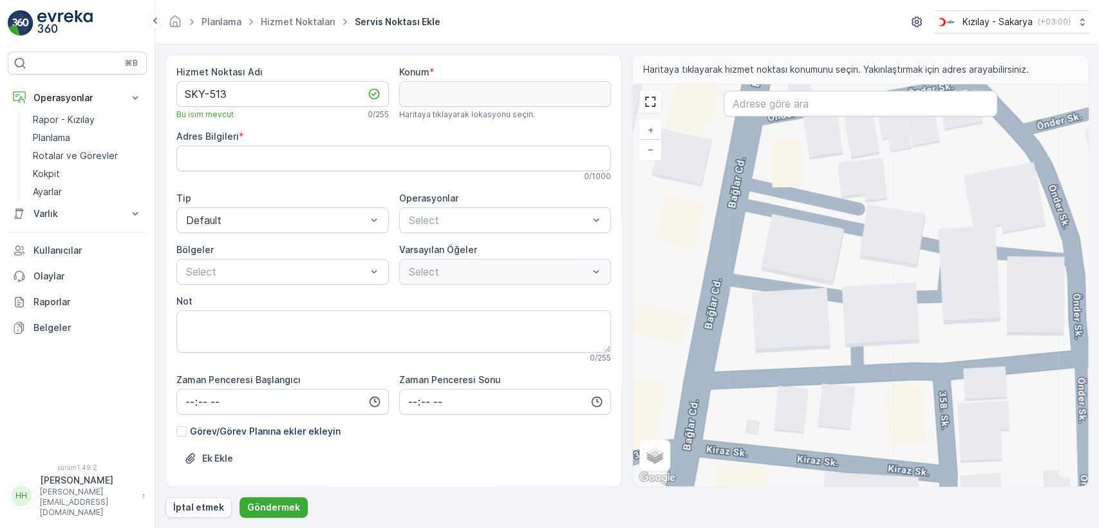
drag, startPoint x: 795, startPoint y: 315, endPoint x: 810, endPoint y: 320, distance: 15.5
click at [808, 322] on div "+ − Uydu Yol haritası Arazi Hibrit Broşür Klavye kısayolları Harita Verileri Ma…" at bounding box center [860, 285] width 455 height 402
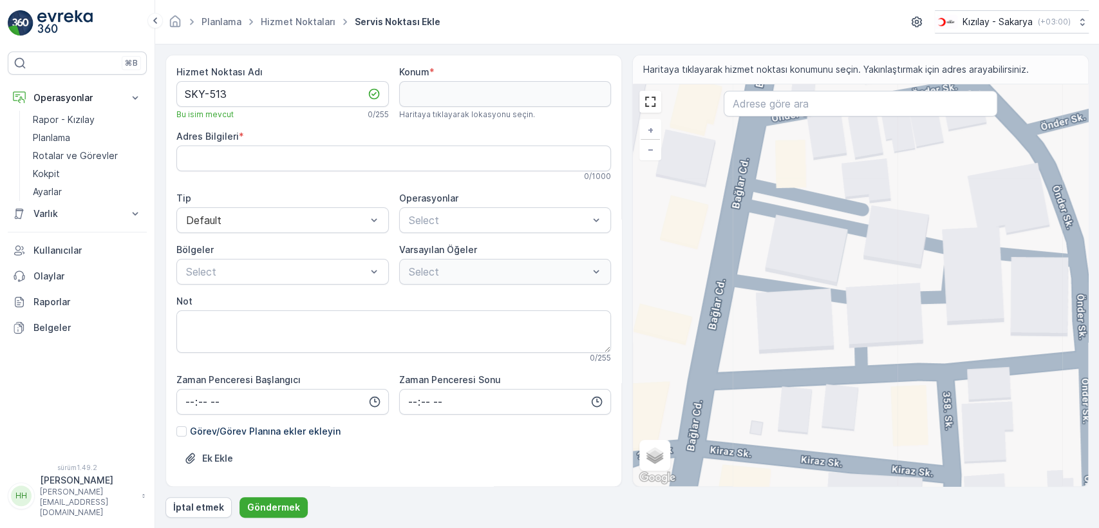
click at [718, 308] on div "+ − Uydu Yol haritası Arazi Hibrit Broşür Klavye kısayolları Harita Verileri Ma…" at bounding box center [860, 285] width 455 height 402
type input "40.767650515011674,30.36134615469621"
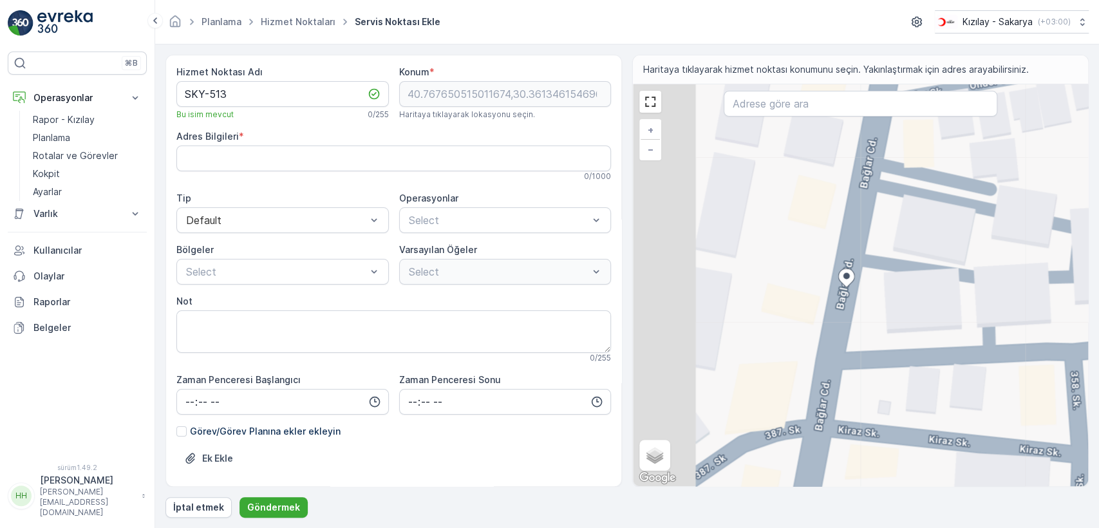
type Info "İstiklal, Bağlar Cd. No: 54, 54050 Serdivan/Sakarya, Türkiye"
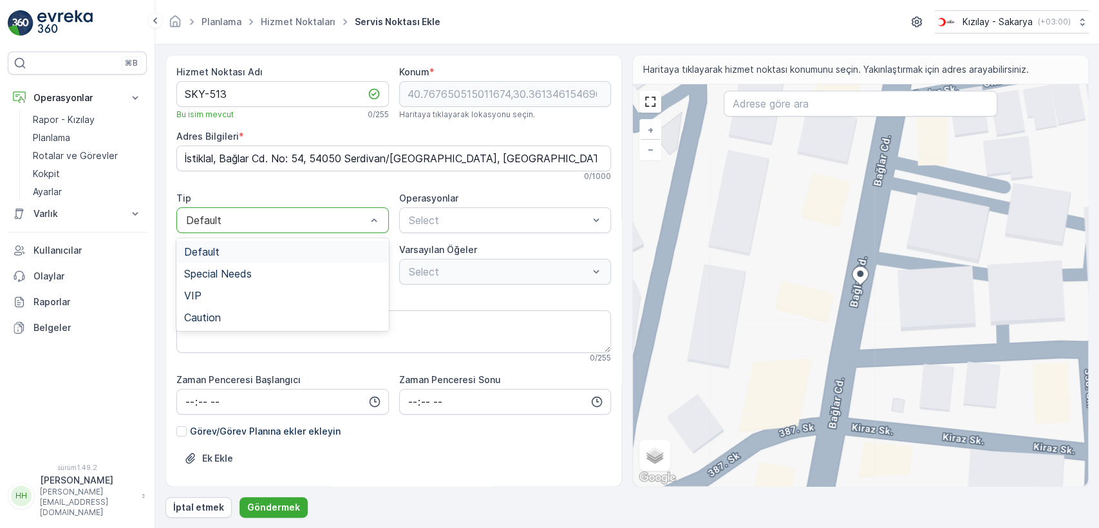
click at [243, 218] on div at bounding box center [276, 220] width 183 height 12
click at [427, 250] on span "Kıyafet Toplama" at bounding box center [447, 252] width 80 height 12
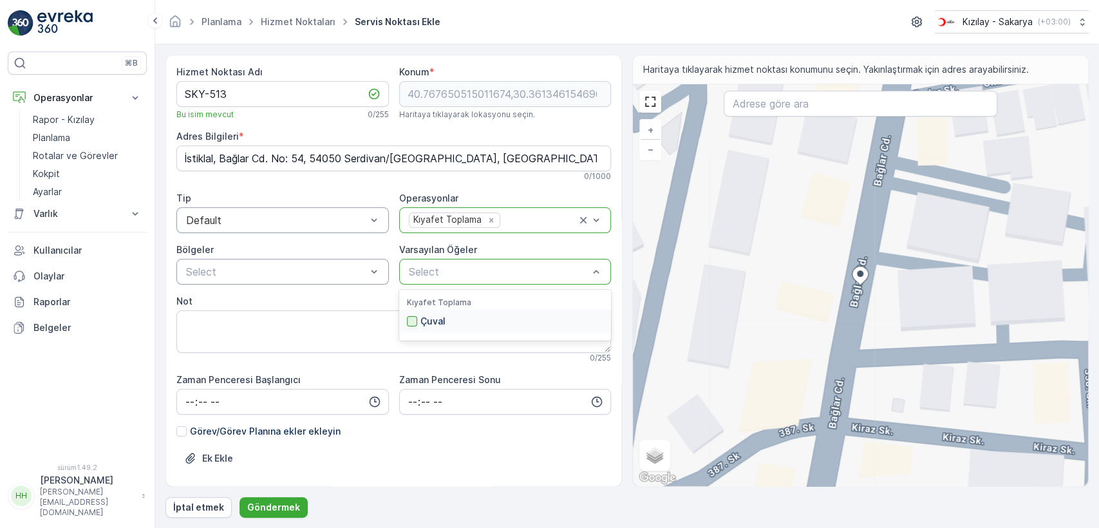
click at [412, 320] on div at bounding box center [412, 321] width 10 height 10
click at [243, 279] on div "Select" at bounding box center [282, 272] width 212 height 26
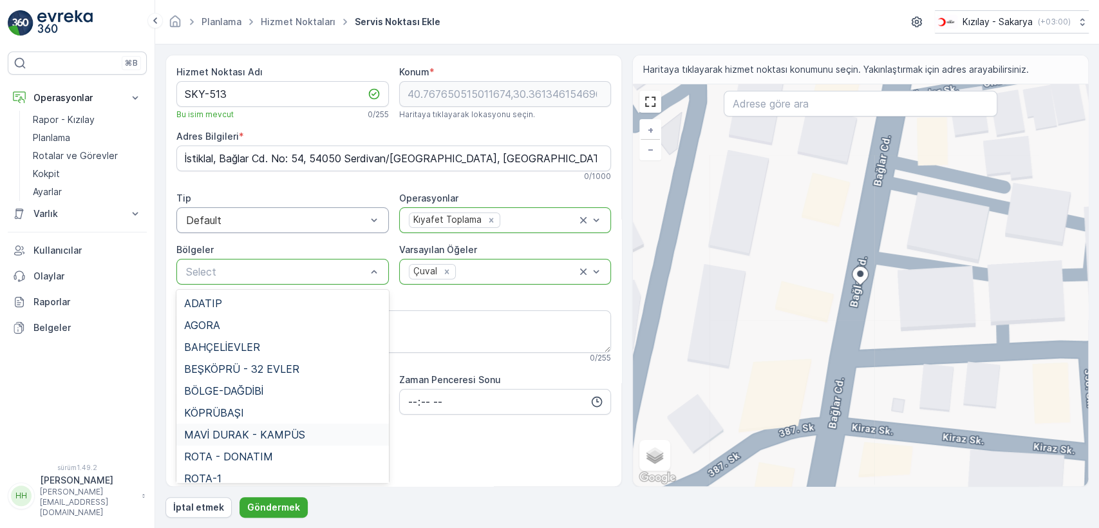
click at [260, 429] on span "MAVİ DURAK - KAMPÜS" at bounding box center [244, 435] width 121 height 12
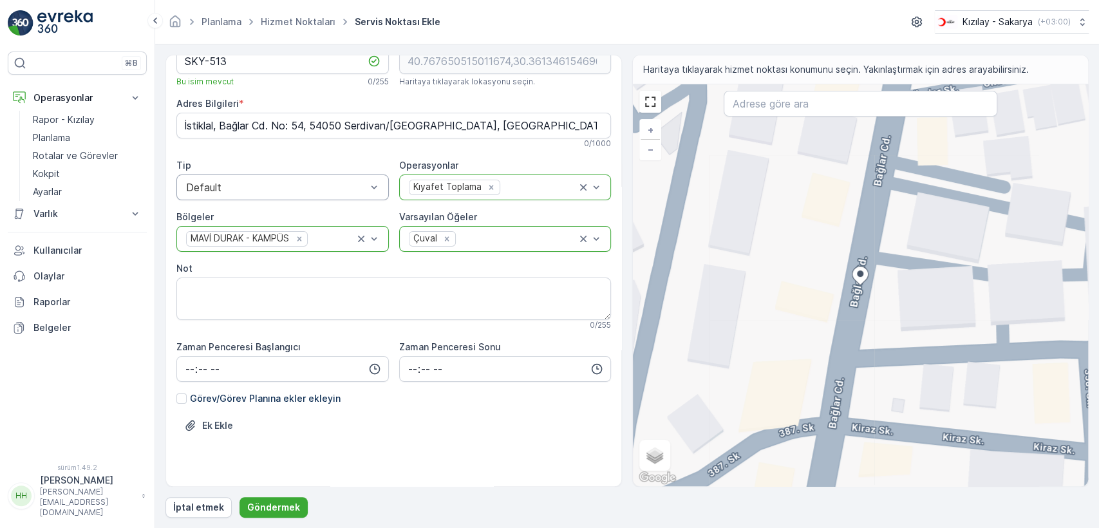
scroll to position [59, 0]
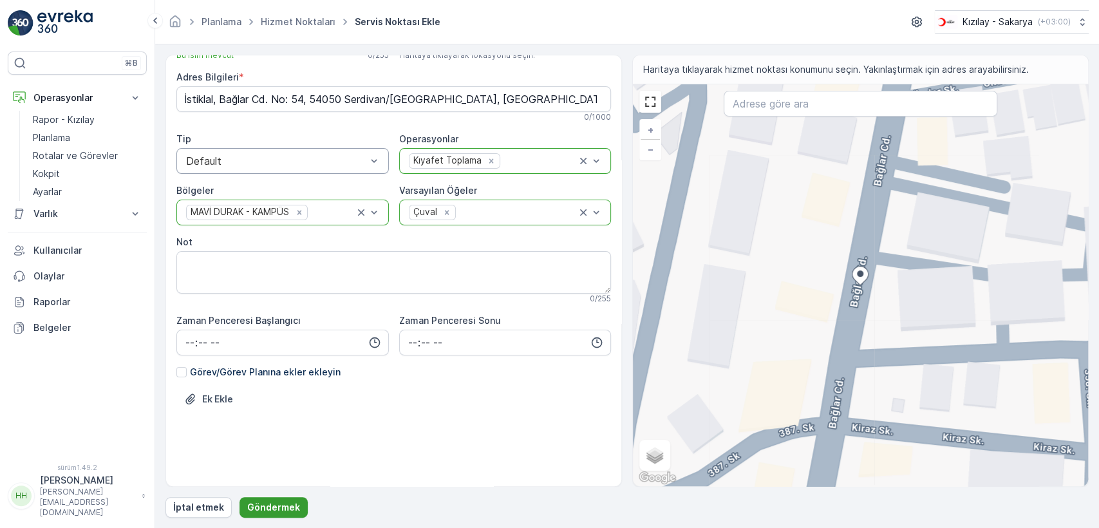
click at [283, 508] on font "Göndermek" at bounding box center [273, 506] width 53 height 11
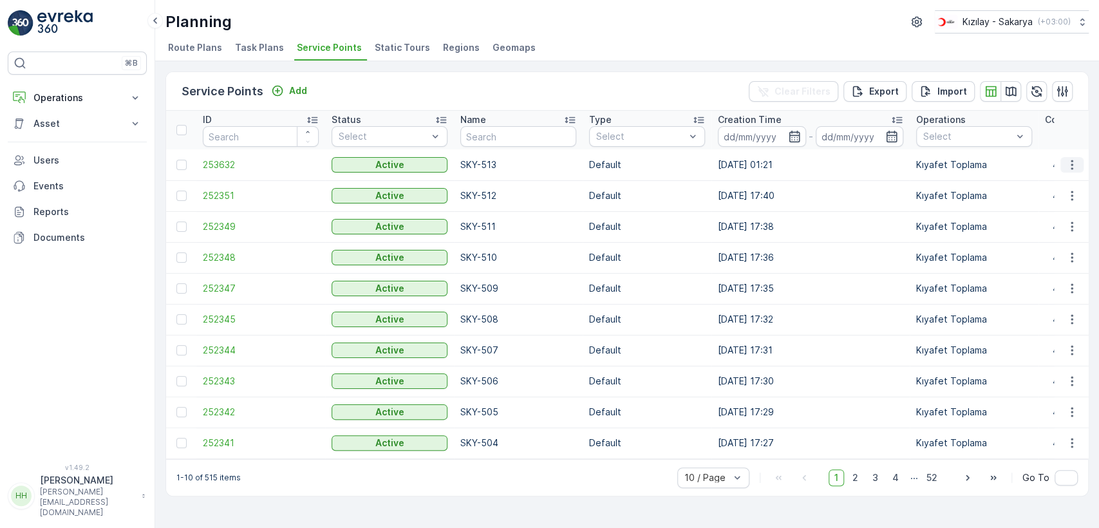
click at [1068, 159] on icon "button" at bounding box center [1071, 164] width 13 height 13
click at [1042, 185] on span "See More Details" at bounding box center [1033, 184] width 75 height 13
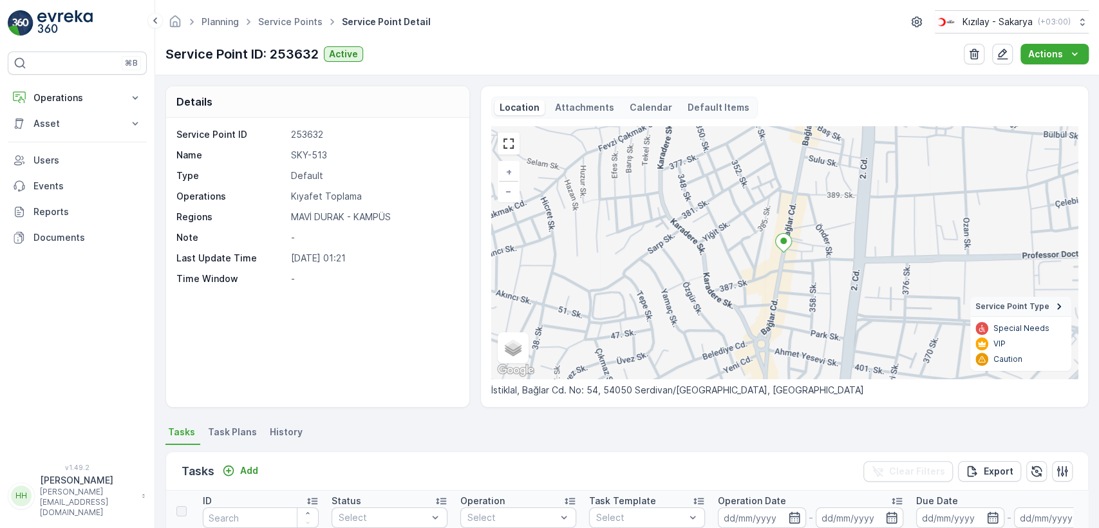
click at [535, 390] on p "İstiklal, Bağlar Cd. No: 54, 54050 Serdivan/[GEOGRAPHIC_DATA], [GEOGRAPHIC_DATA]" at bounding box center [784, 390] width 586 height 13
copy p "İstiklal, Bağlar Cd. No: 54, 54050 Serdivan/[GEOGRAPHIC_DATA], [GEOGRAPHIC_DATA]"
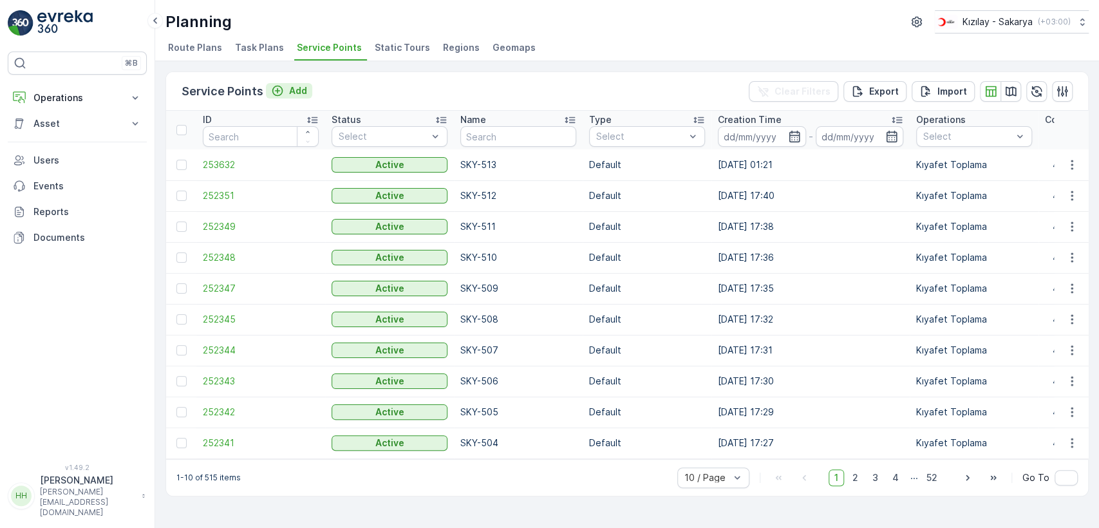
click at [286, 84] on div "Add" at bounding box center [289, 90] width 36 height 13
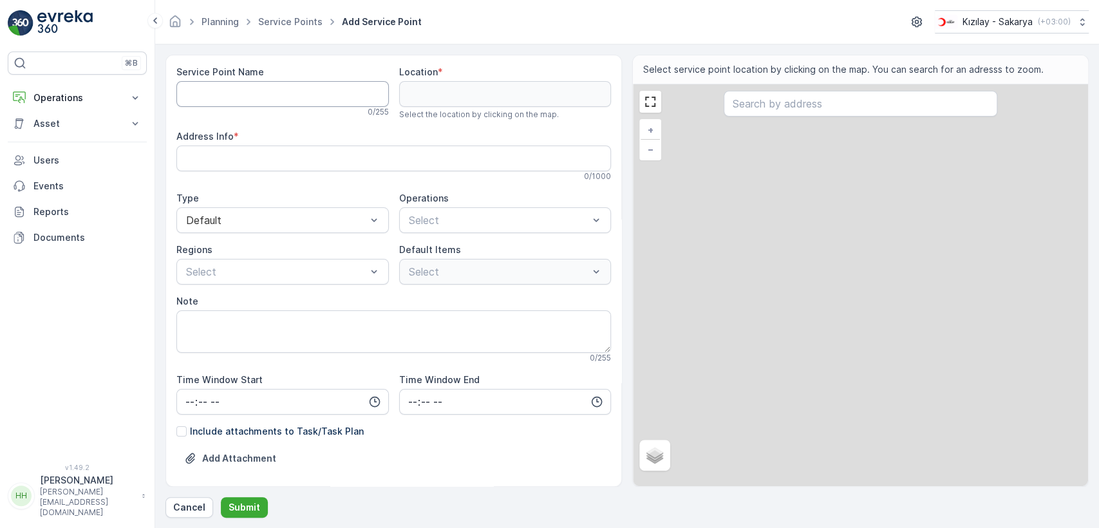
click at [286, 89] on Name "Service Point Name" at bounding box center [282, 94] width 212 height 26
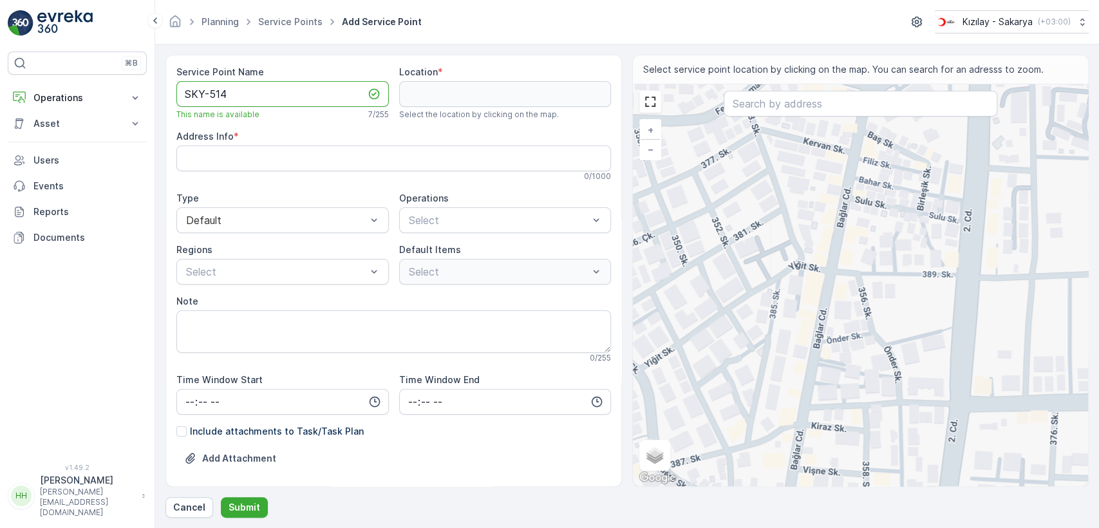
type Name "SKY-514"
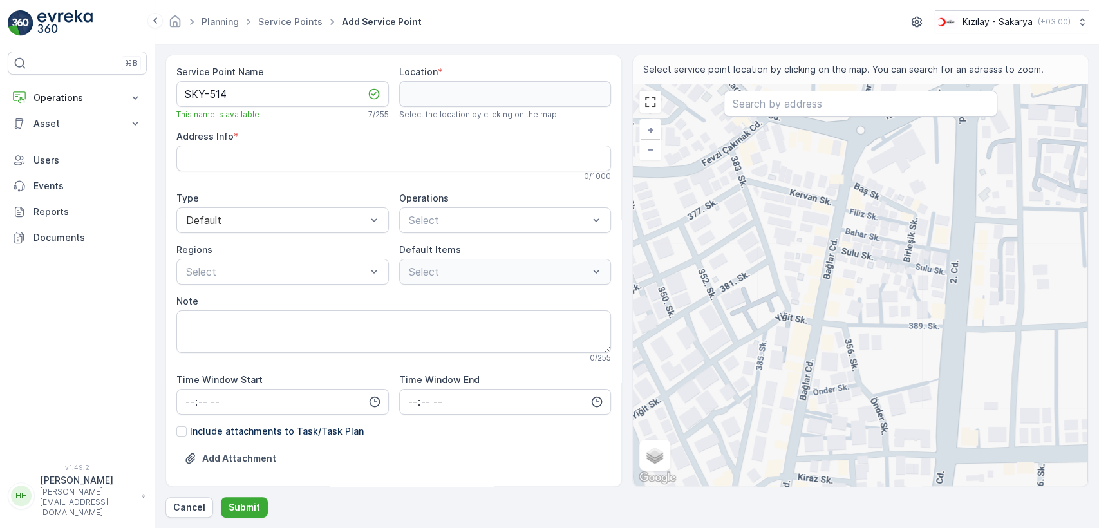
drag, startPoint x: 775, startPoint y: 207, endPoint x: 759, endPoint y: 269, distance: 64.5
click at [759, 269] on div "+ − Satellite Roadmap Terrain Hybrid Leaflet Keyboard shortcuts Map Data Map da…" at bounding box center [860, 285] width 455 height 402
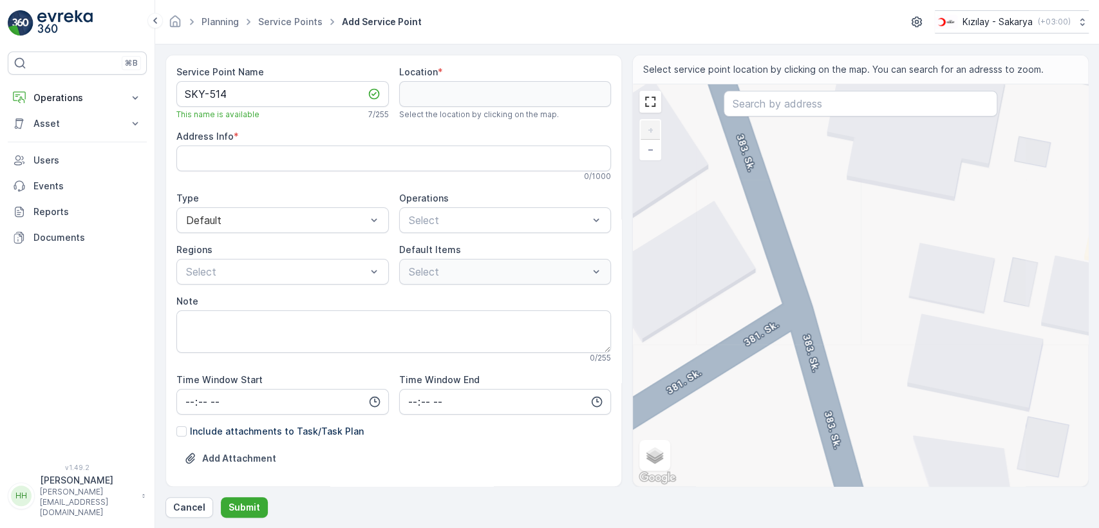
click at [781, 259] on div "+ − Satellite Roadmap Terrain Hybrid Leaflet Keyboard shortcuts Map Data Map da…" at bounding box center [860, 285] width 455 height 402
type input "40.77001639772426,30.360895144859132"
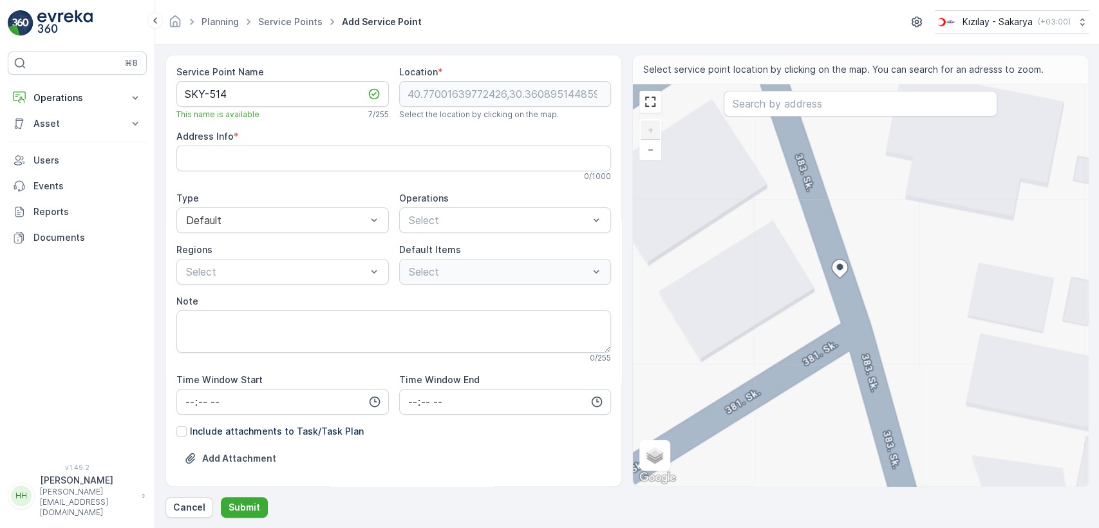
type Info "İstiklal, Bağlar Cd. No:20, 54050 Serdivan/[GEOGRAPHIC_DATA], [GEOGRAPHIC_DATA]"
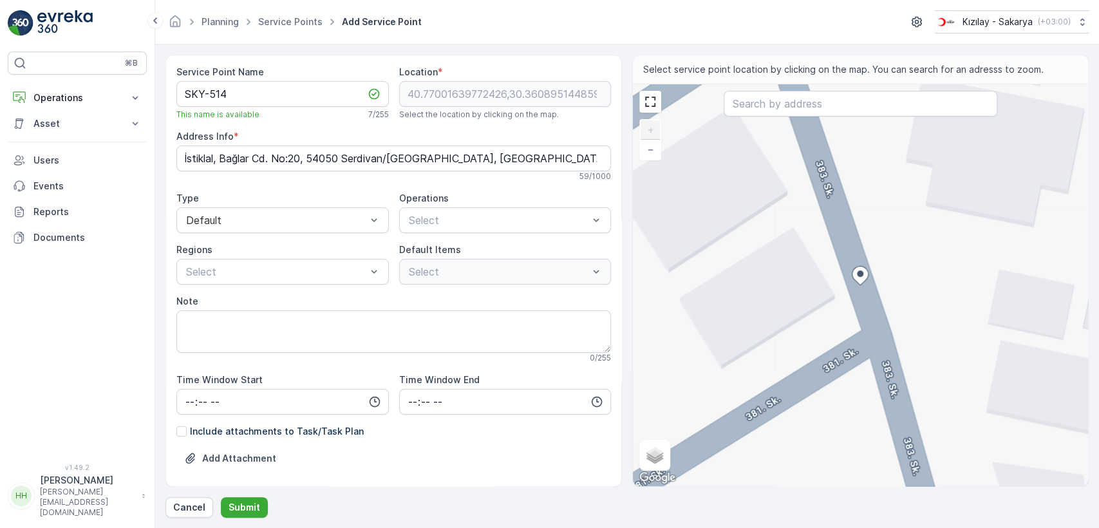
click at [871, 307] on div "+ − Satellite Roadmap Terrain Hybrid Leaflet Keyboard shortcuts Map Data Map da…" at bounding box center [860, 285] width 455 height 402
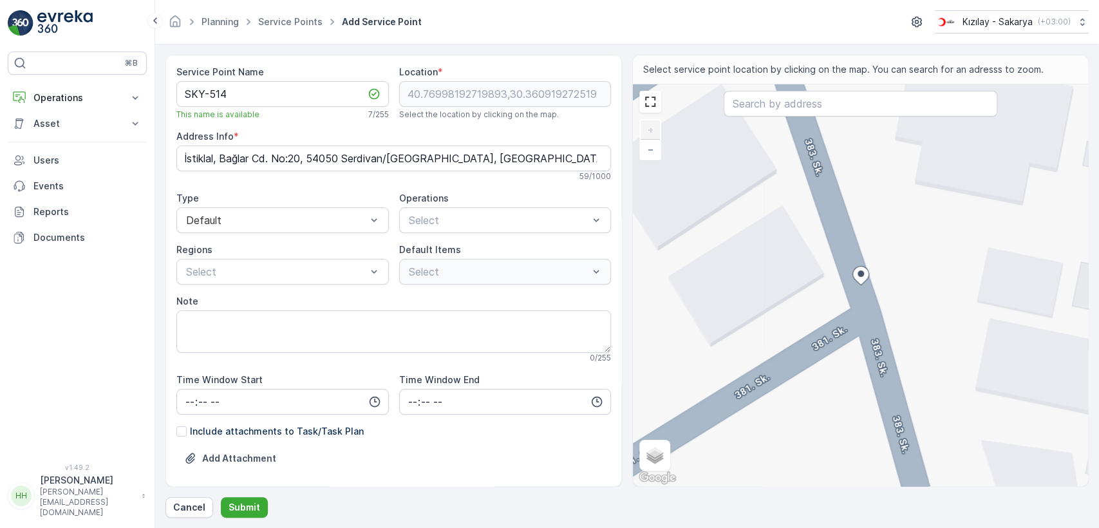
click at [862, 301] on div "+ − Satellite Roadmap Terrain Hybrid Leaflet Keyboard shortcuts Map Data Map da…" at bounding box center [860, 285] width 455 height 402
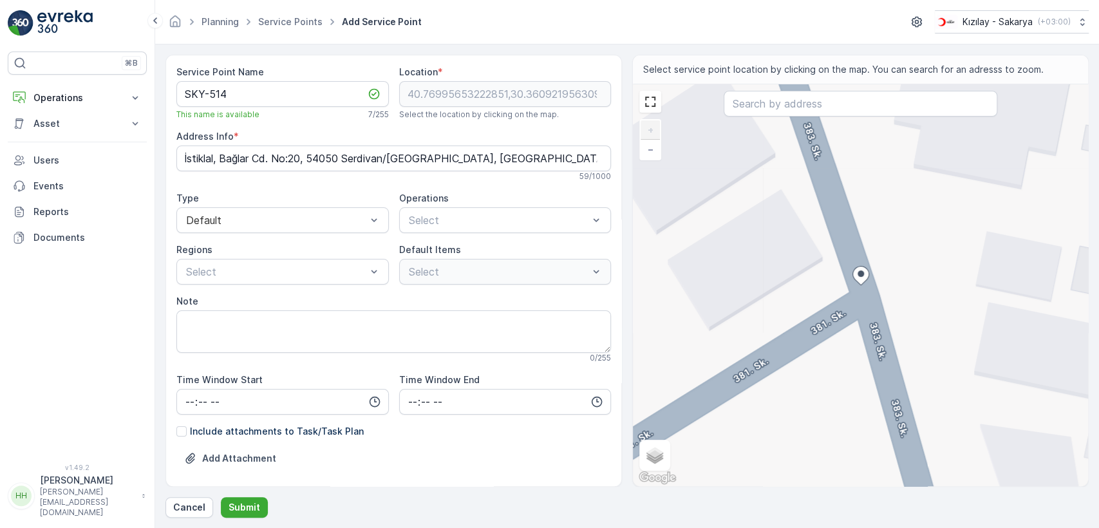
click at [851, 260] on div "+ − Satellite Roadmap Terrain Hybrid Leaflet Keyboard shortcuts Map Data Map da…" at bounding box center [860, 285] width 455 height 402
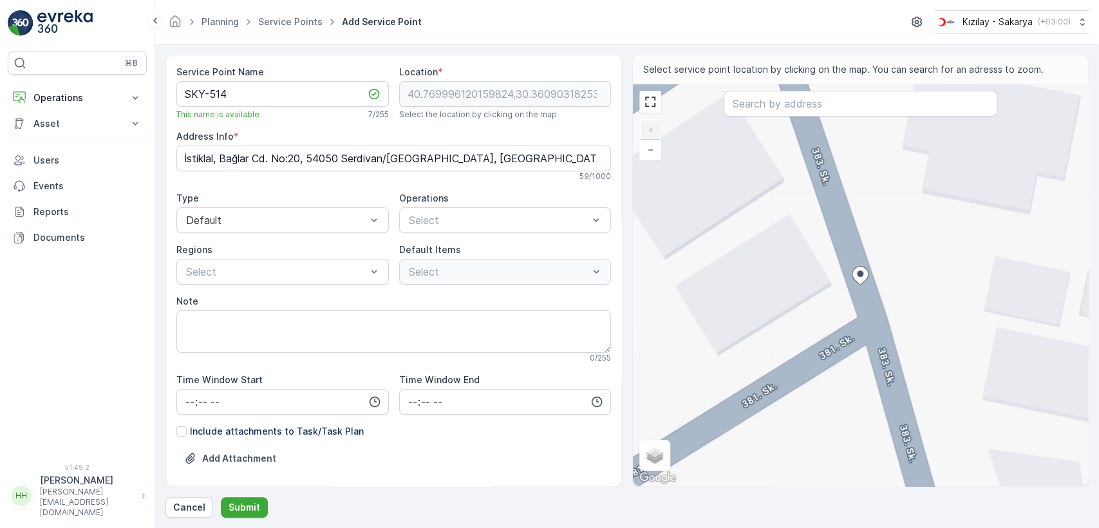
click at [865, 308] on div "+ − Satellite Roadmap Terrain Hybrid Leaflet Keyboard shortcuts Map Data Map da…" at bounding box center [860, 285] width 455 height 402
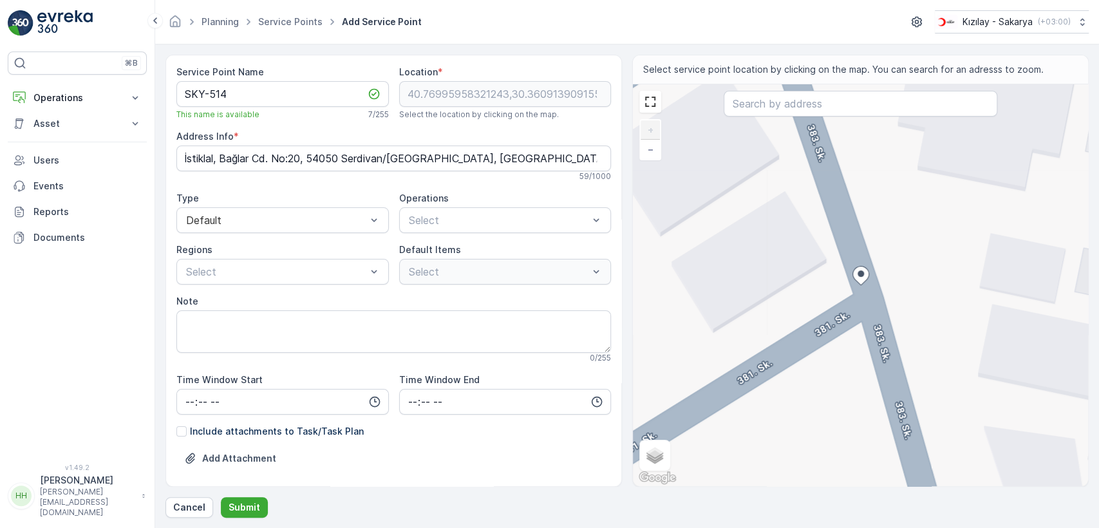
click at [850, 254] on div "+ − Satellite Roadmap Terrain Hybrid Leaflet Keyboard shortcuts Map Data Map da…" at bounding box center [860, 285] width 455 height 402
type input "40.77000830492323,30.360891112907005"
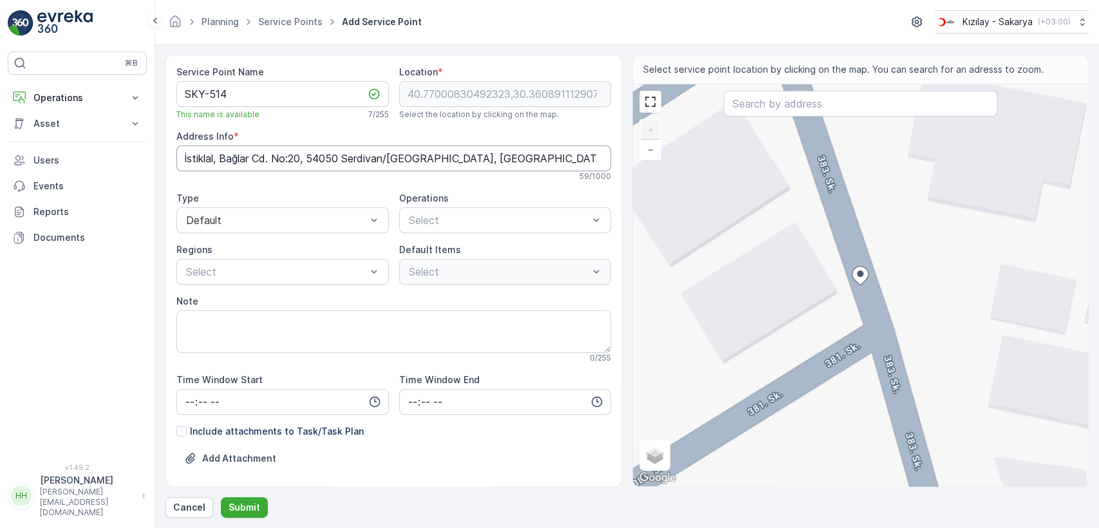
click at [324, 163] on Info "İstiklal, Bağlar Cd. No:20, 54050 Serdivan/[GEOGRAPHIC_DATA], [GEOGRAPHIC_DATA]" at bounding box center [393, 158] width 434 height 26
click at [280, 248] on div "Default" at bounding box center [282, 252] width 197 height 12
drag, startPoint x: 443, startPoint y: 233, endPoint x: 441, endPoint y: 223, distance: 9.8
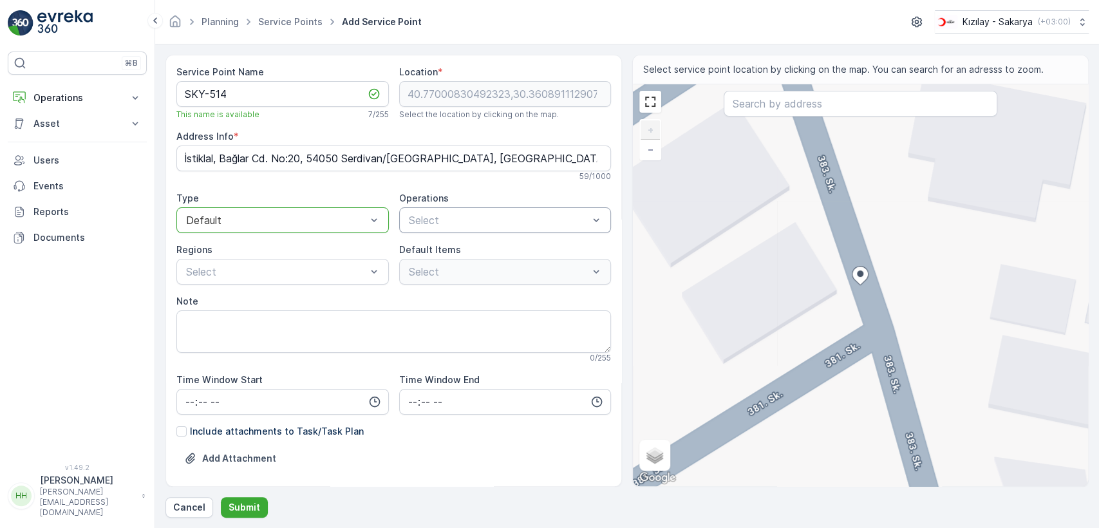
click at [443, 232] on div "Service Point Name SKY-514 This name is available 7 / 255 Location * [GEOGRAPHI…" at bounding box center [393, 306] width 434 height 480
click at [430, 248] on span "Kıyafet Toplama" at bounding box center [447, 252] width 80 height 12
click at [409, 322] on div at bounding box center [412, 321] width 10 height 10
click at [246, 320] on textarea "Note" at bounding box center [393, 331] width 434 height 42
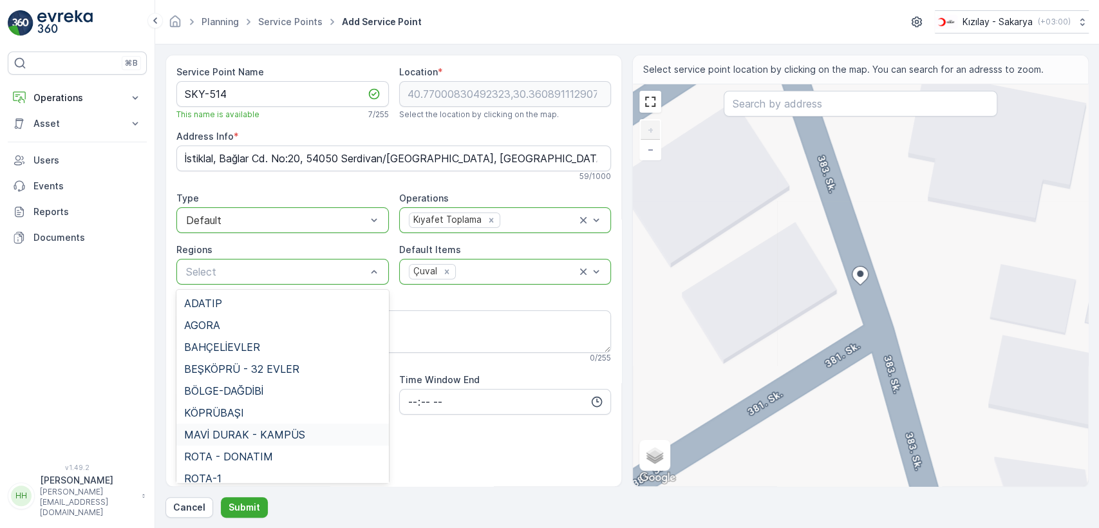
click at [241, 436] on span "MAVİ DURAK - KAMPÜS" at bounding box center [244, 435] width 121 height 12
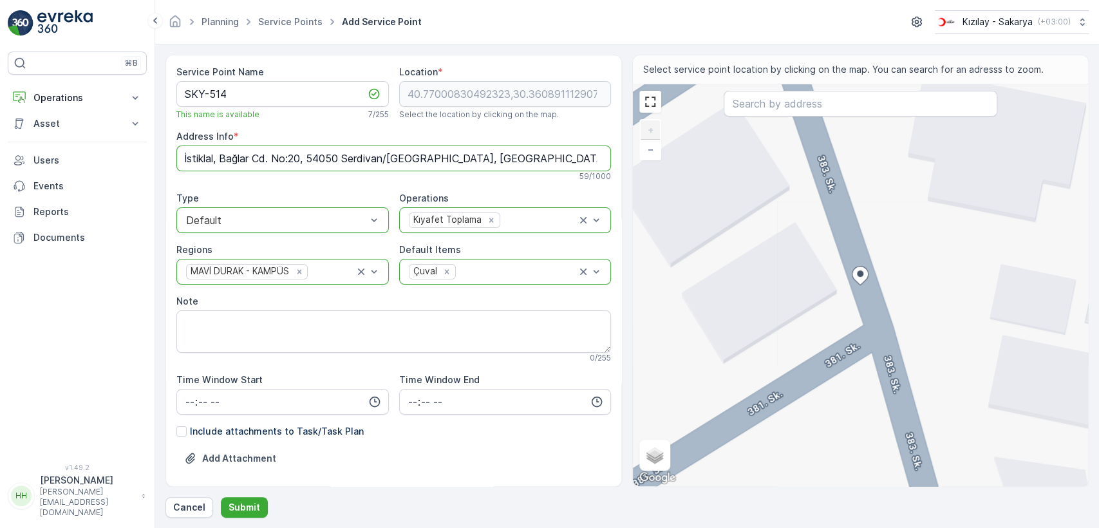
click at [348, 155] on Info "İstiklal, Bağlar Cd. No:20, 54050 Serdivan/[GEOGRAPHIC_DATA], [GEOGRAPHIC_DATA]" at bounding box center [393, 158] width 434 height 26
click at [247, 503] on p "Submit" at bounding box center [244, 507] width 32 height 13
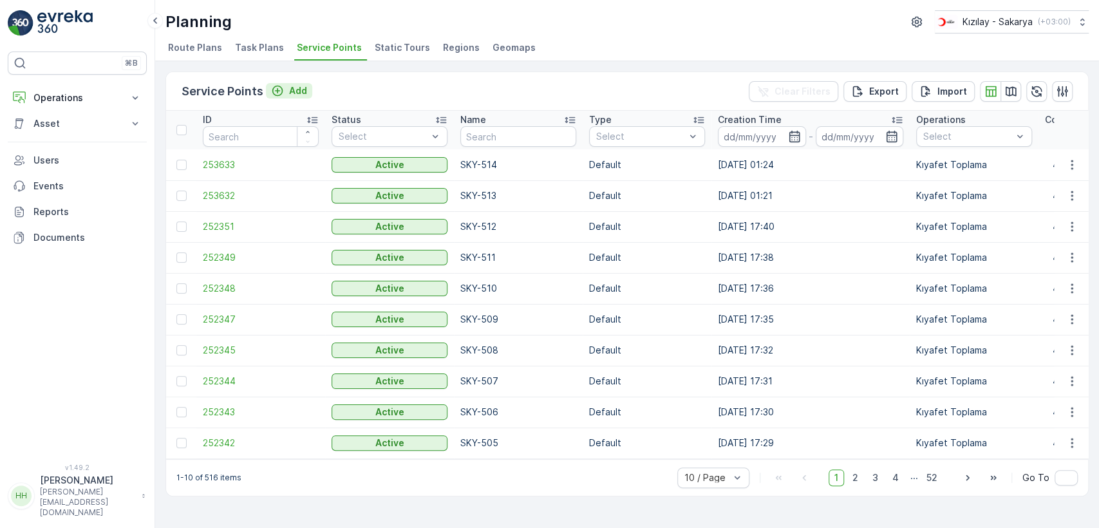
click at [280, 89] on icon "Add" at bounding box center [277, 90] width 13 height 13
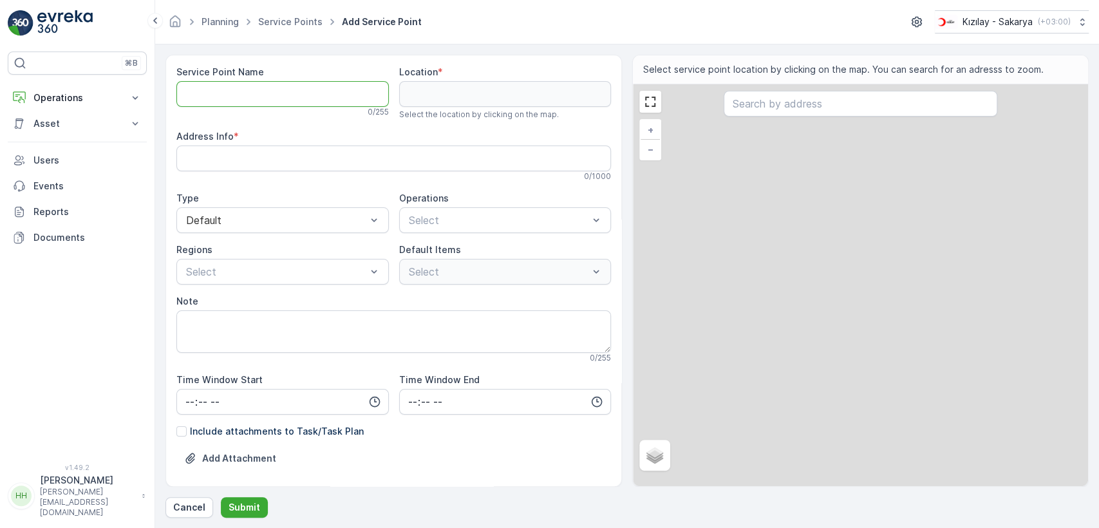
click at [286, 95] on Name "Service Point Name" at bounding box center [282, 94] width 212 height 26
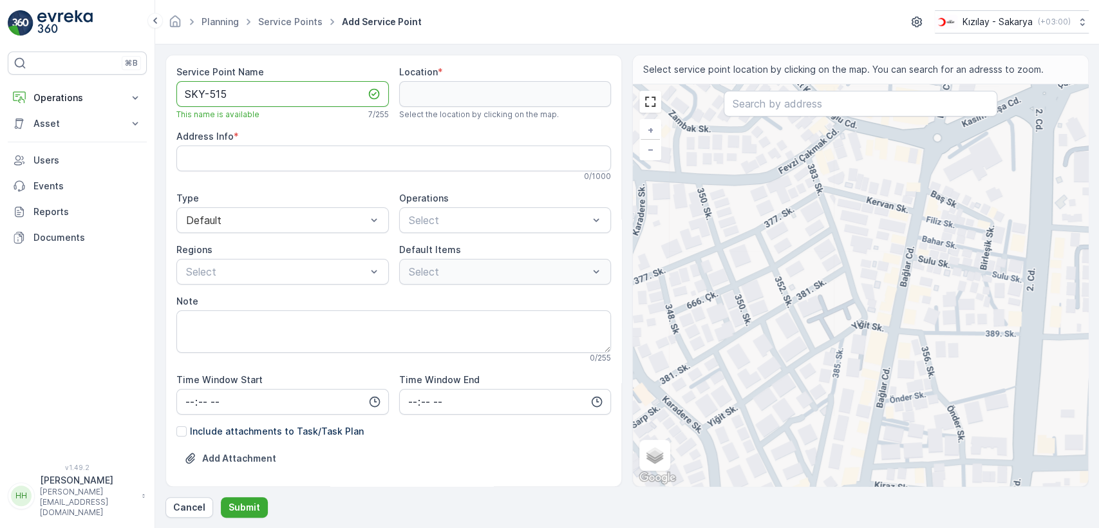
type Name "SKY-515"
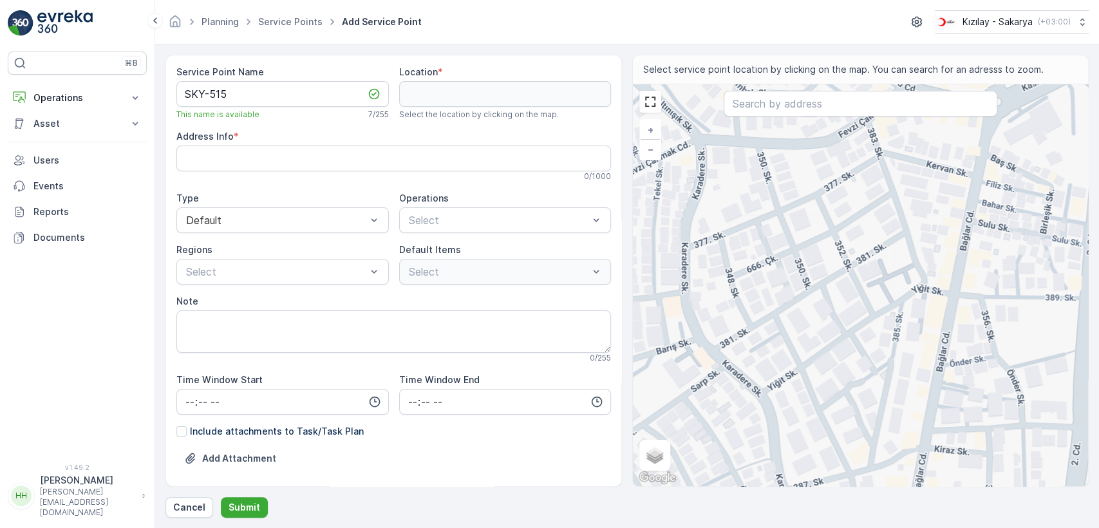
drag, startPoint x: 734, startPoint y: 369, endPoint x: 803, endPoint y: 317, distance: 85.5
click at [801, 322] on div "+ − Satellite Roadmap Terrain Hybrid Leaflet Keyboard shortcuts Map Data Map da…" at bounding box center [860, 285] width 455 height 402
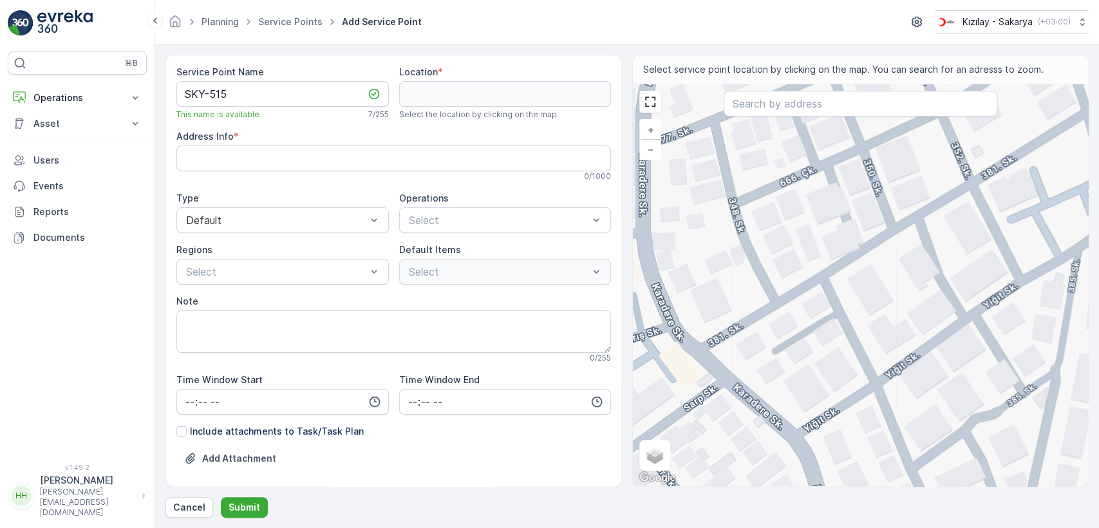
drag, startPoint x: 759, startPoint y: 352, endPoint x: 797, endPoint y: 335, distance: 40.9
click at [797, 335] on div "+ − Satellite Roadmap Terrain Hybrid Leaflet Keyboard shortcuts Map Data Map da…" at bounding box center [860, 285] width 455 height 402
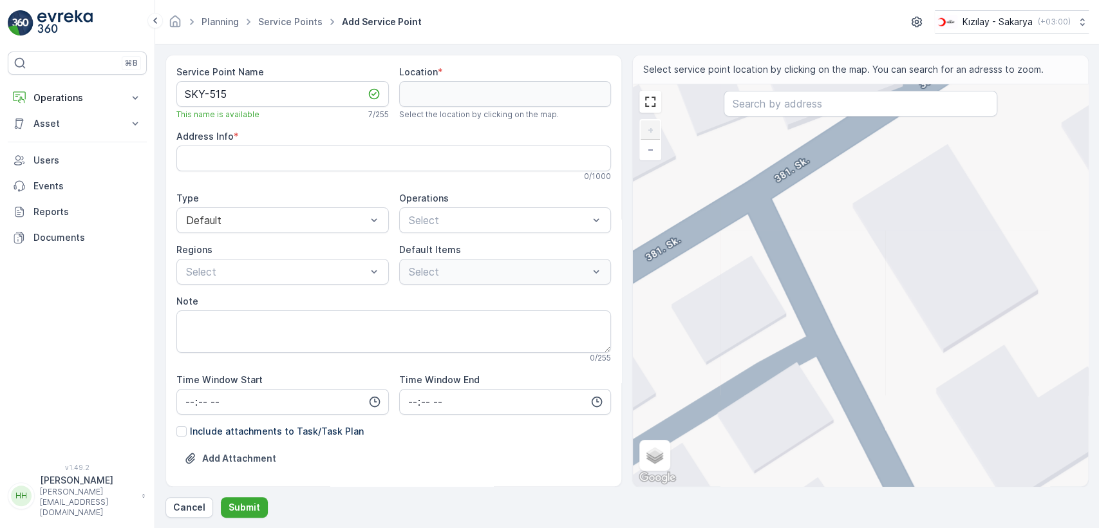
click at [782, 183] on div "+ − Satellite Roadmap Terrain Hybrid Leaflet Keyboard shortcuts Map Data Map da…" at bounding box center [860, 285] width 455 height 402
type input "40.76891641266501,30.358786930996487"
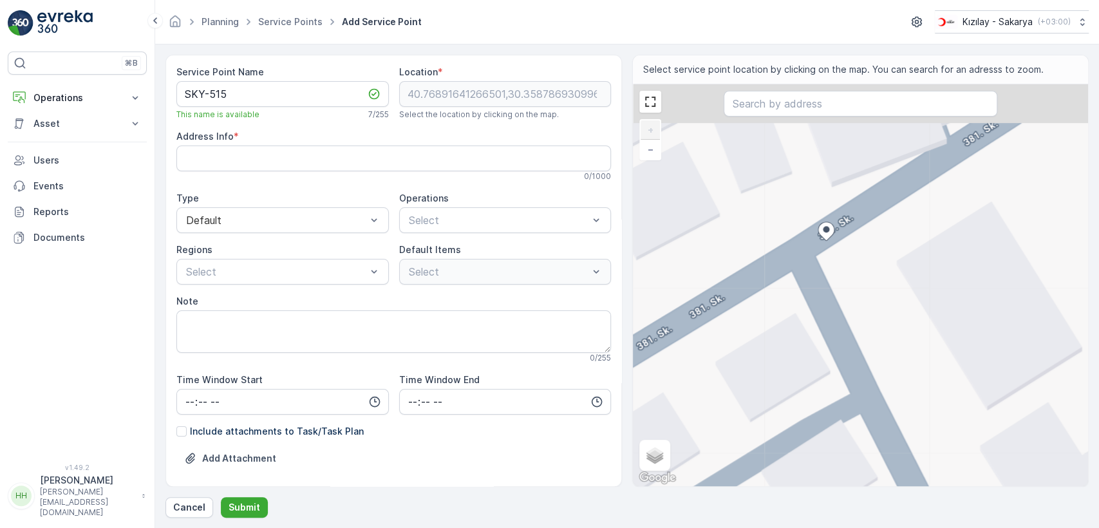
type Info "İstiklal, 381. Sk. No:9, 54050 Serdivan/[GEOGRAPHIC_DATA], [GEOGRAPHIC_DATA]"
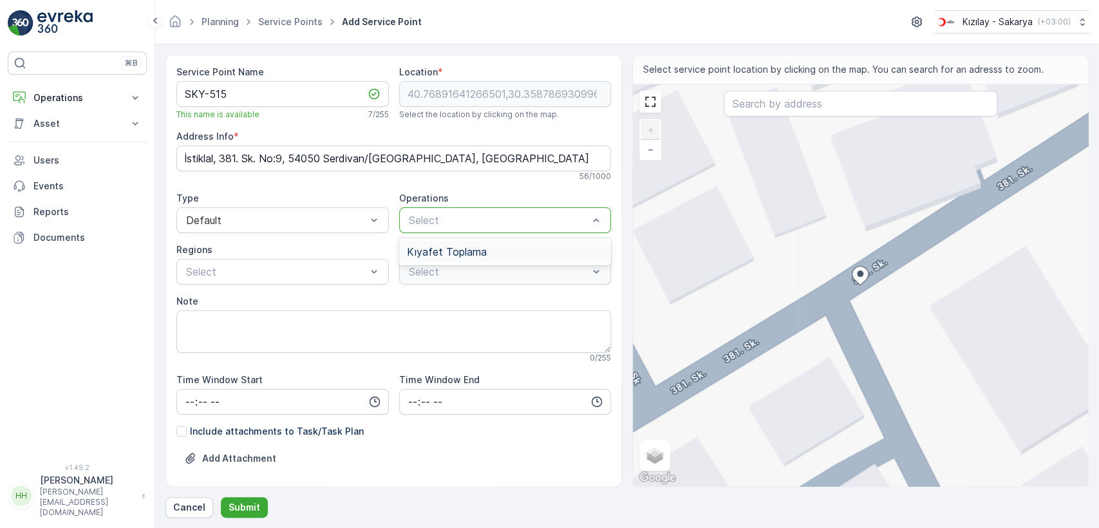
click at [445, 252] on span "Kıyafet Toplama" at bounding box center [447, 252] width 80 height 12
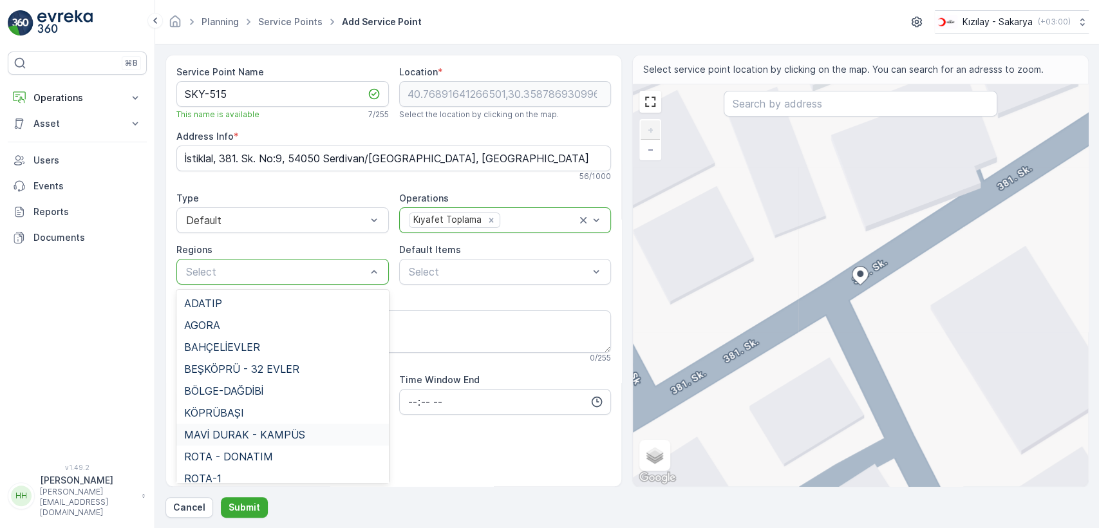
click at [260, 429] on span "MAVİ DURAK - KAMPÜS" at bounding box center [244, 435] width 121 height 12
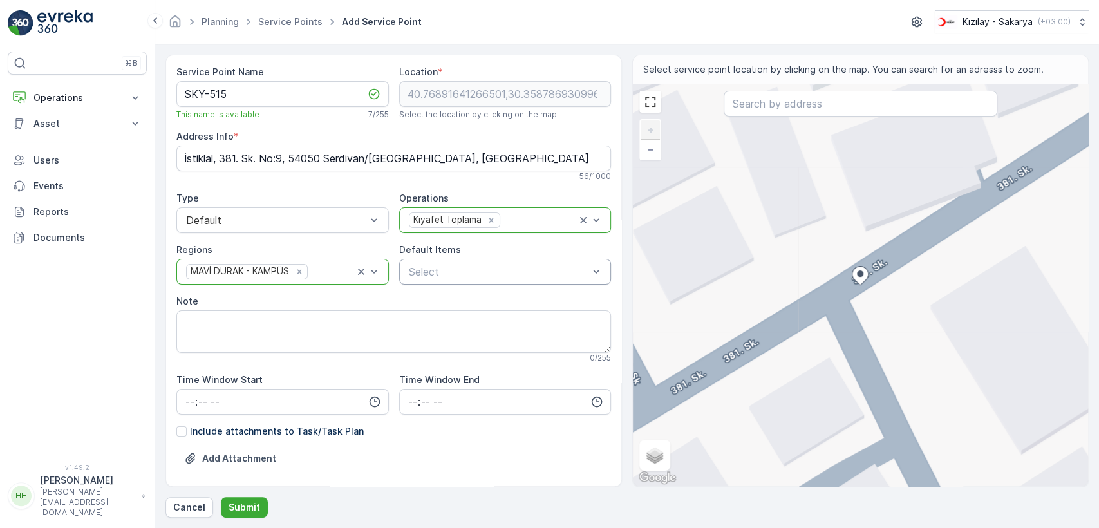
click at [467, 259] on div "Select" at bounding box center [505, 272] width 212 height 26
click at [412, 320] on div at bounding box center [412, 321] width 10 height 10
click at [300, 151] on Info "İstiklal, 381. Sk. No:9, 54050 Serdivan/Sakarya, Türkiye" at bounding box center [393, 158] width 434 height 26
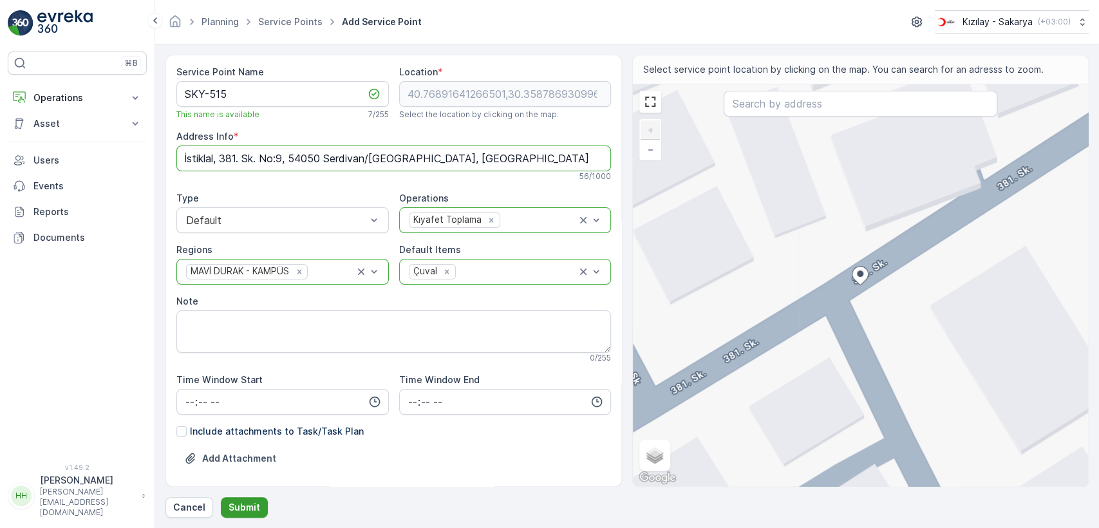
click at [250, 501] on p "Submit" at bounding box center [244, 507] width 32 height 13
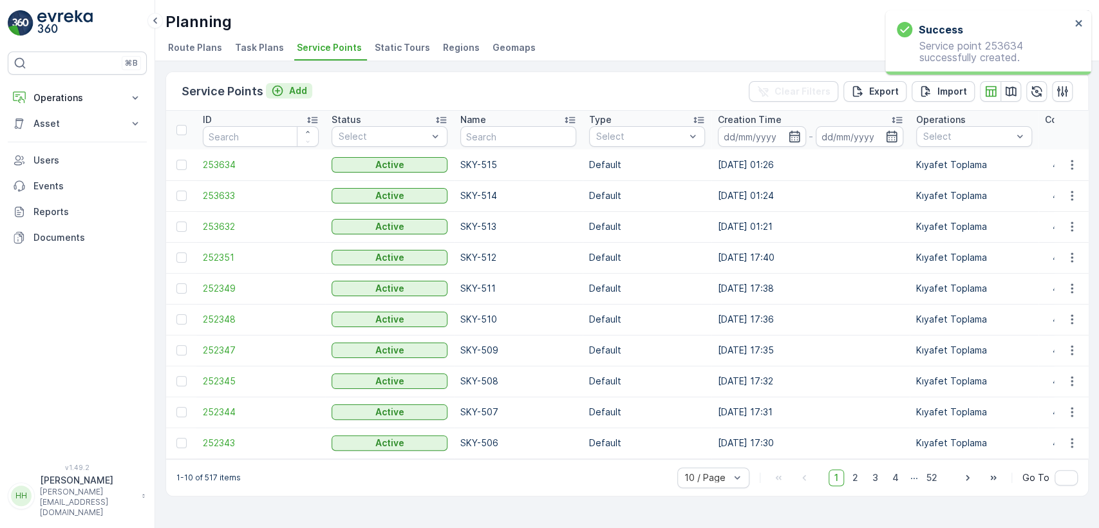
click at [294, 83] on button "Add" at bounding box center [289, 90] width 46 height 15
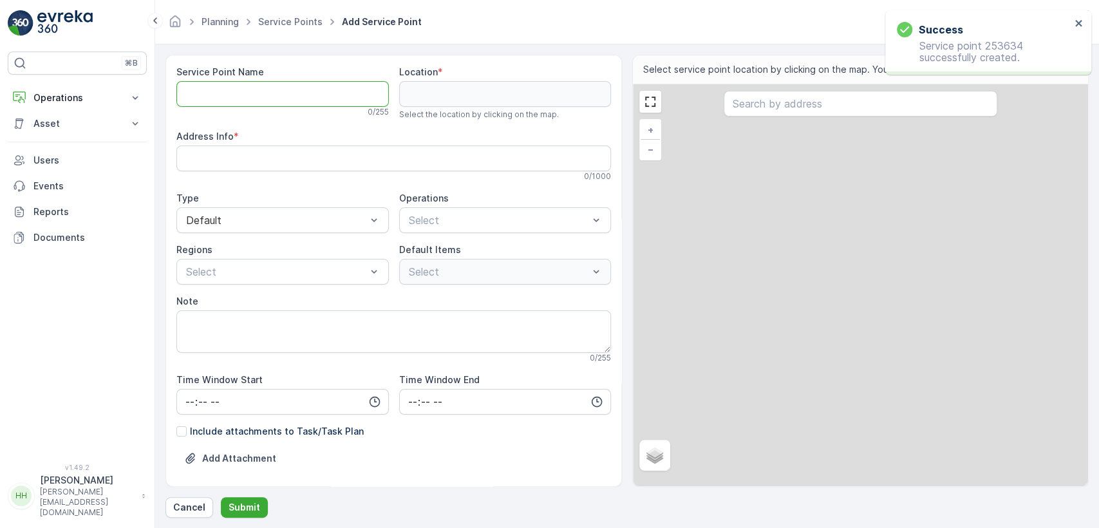
click at [291, 89] on Name "Service Point Name" at bounding box center [282, 94] width 212 height 26
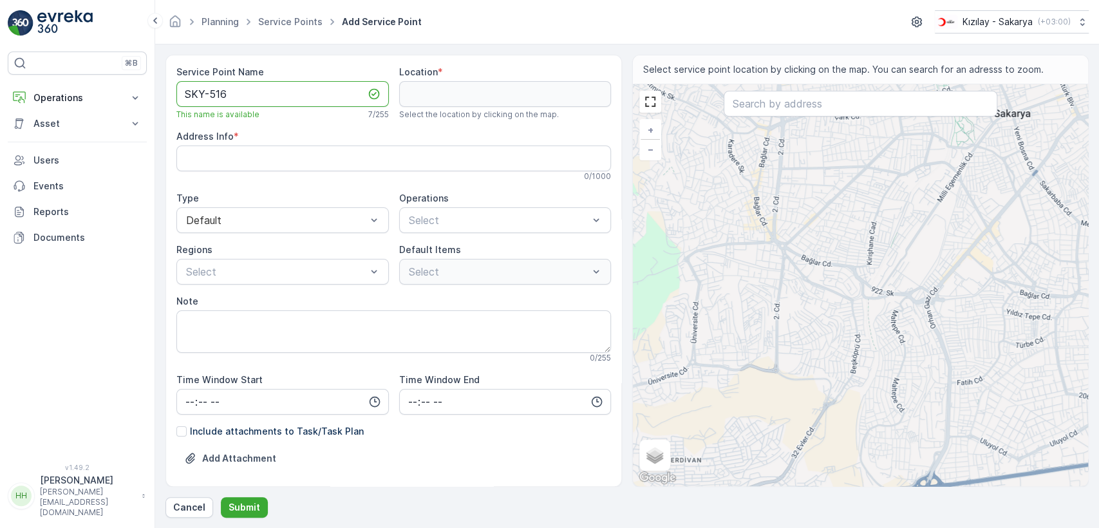
type Name "SKY-516"
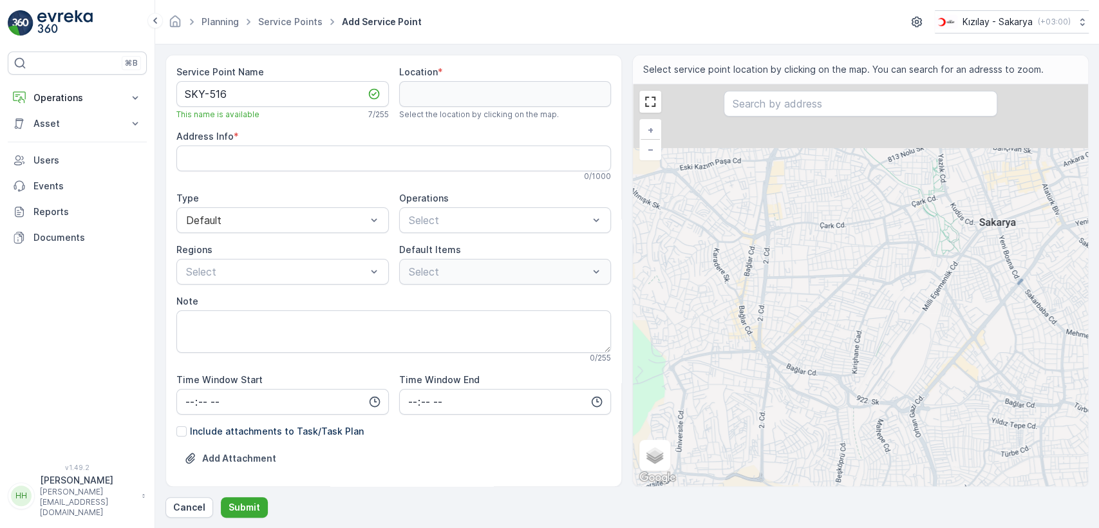
drag, startPoint x: 757, startPoint y: 297, endPoint x: 754, endPoint y: 312, distance: 15.8
click at [754, 312] on div "+ − Satellite Roadmap Terrain Hybrid Leaflet Keyboard shortcuts Map Data Map da…" at bounding box center [860, 285] width 455 height 402
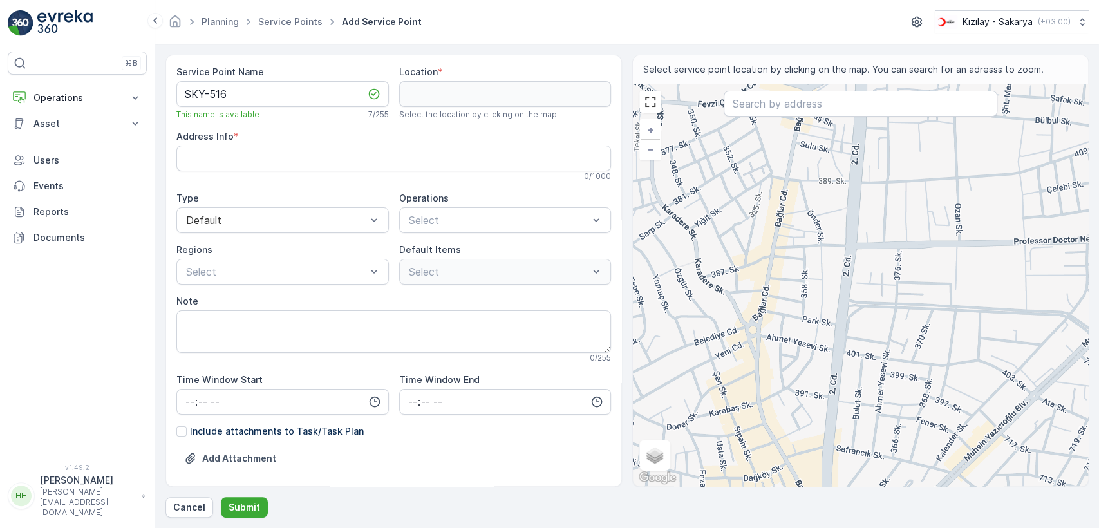
drag, startPoint x: 727, startPoint y: 201, endPoint x: 745, endPoint y: 337, distance: 137.1
click at [745, 337] on div "+ − Satellite Roadmap Terrain Hybrid Leaflet Keyboard shortcuts Map Data Map da…" at bounding box center [860, 285] width 455 height 402
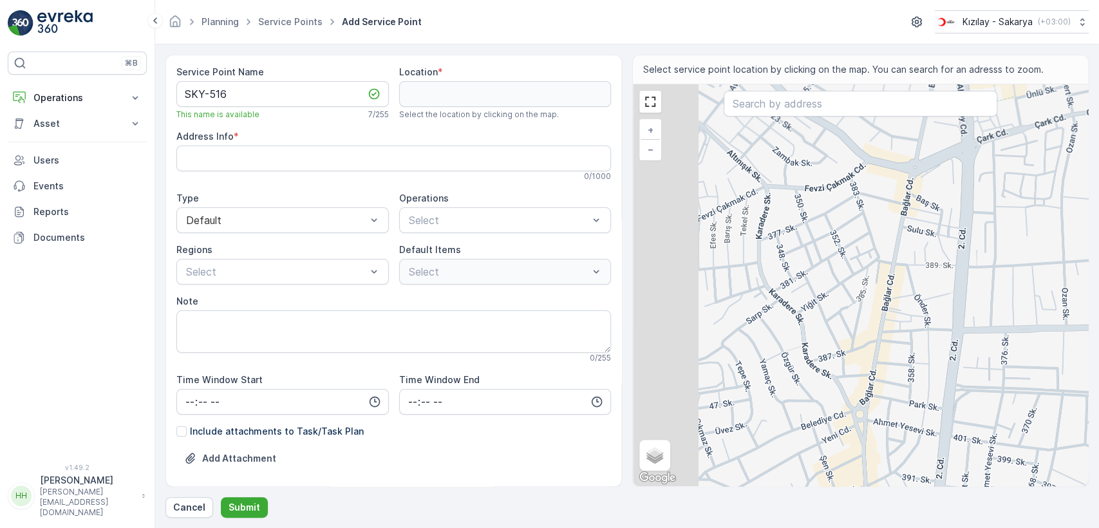
drag, startPoint x: 721, startPoint y: 350, endPoint x: 828, endPoint y: 338, distance: 108.2
click at [828, 338] on div "+ − Satellite Roadmap Terrain Hybrid Leaflet Keyboard shortcuts Map Data Map da…" at bounding box center [860, 285] width 455 height 402
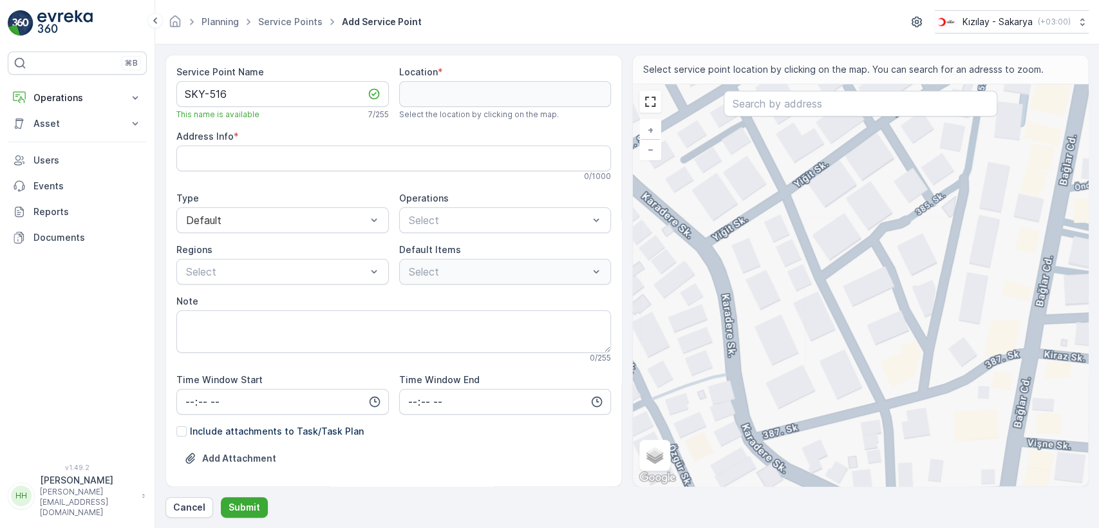
drag, startPoint x: 837, startPoint y: 348, endPoint x: 779, endPoint y: 181, distance: 176.5
click at [779, 183] on div "+ − Satellite Roadmap Terrain Hybrid Leaflet Keyboard shortcuts Map Data Map da…" at bounding box center [860, 285] width 455 height 402
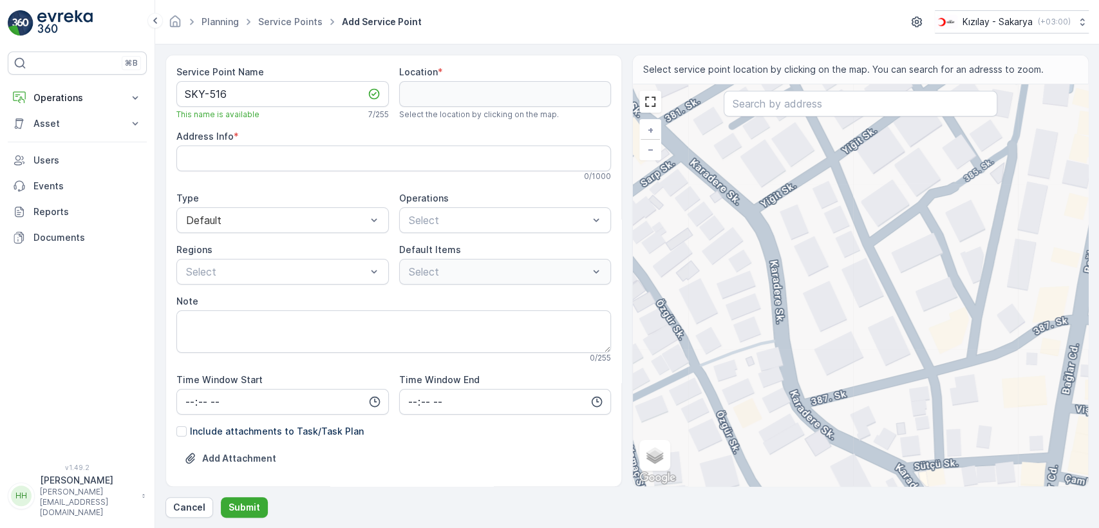
drag, startPoint x: 729, startPoint y: 221, endPoint x: 833, endPoint y: 300, distance: 130.5
click at [830, 302] on div "+ − Satellite Roadmap Terrain Hybrid Leaflet Keyboard shortcuts Map Data Map da…" at bounding box center [860, 285] width 455 height 402
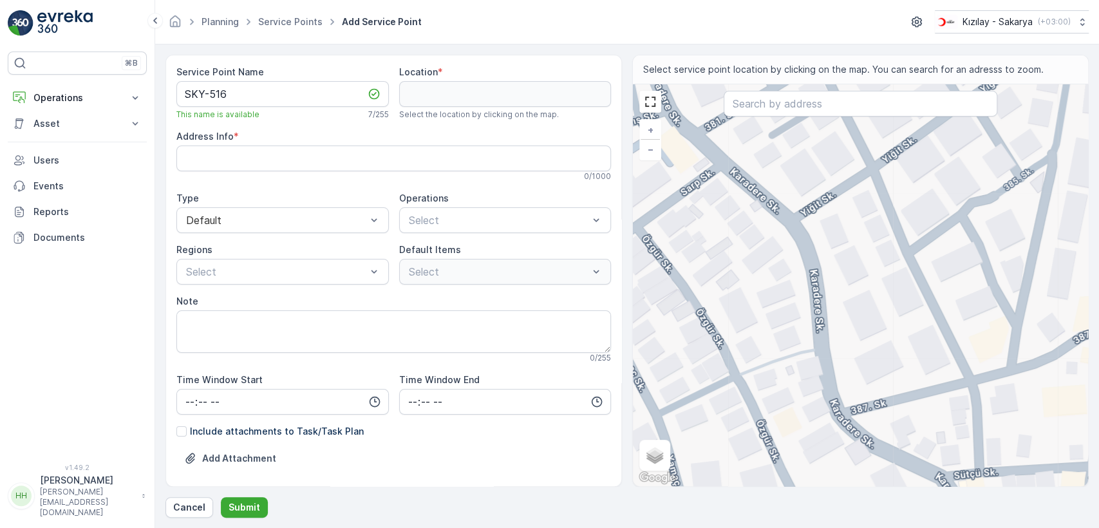
drag, startPoint x: 779, startPoint y: 284, endPoint x: 844, endPoint y: 289, distance: 64.5
click at [842, 289] on div "+ − Satellite Roadmap Terrain Hybrid Leaflet Keyboard shortcuts Map Data Map da…" at bounding box center [860, 285] width 455 height 402
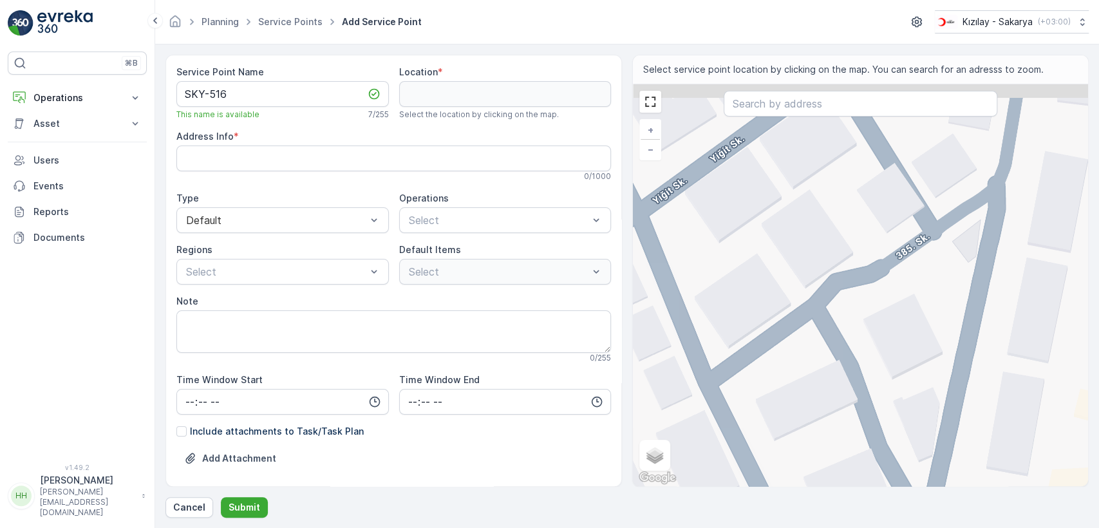
drag, startPoint x: 986, startPoint y: 241, endPoint x: 835, endPoint y: 266, distance: 153.2
click at [836, 266] on div "+ − Satellite Roadmap Terrain Hybrid Leaflet Keyboard shortcuts Map Data Map da…" at bounding box center [860, 285] width 455 height 402
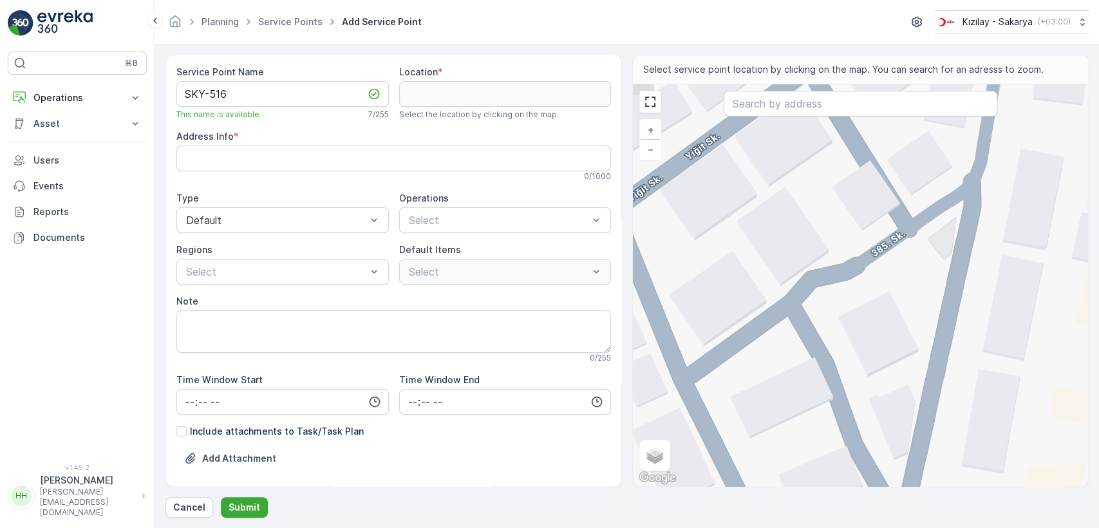
drag, startPoint x: 745, startPoint y: 320, endPoint x: 821, endPoint y: 285, distance: 83.5
click at [821, 285] on div "+ − Satellite Roadmap Terrain Hybrid Leaflet Keyboard shortcuts Map Data Map da…" at bounding box center [860, 285] width 455 height 402
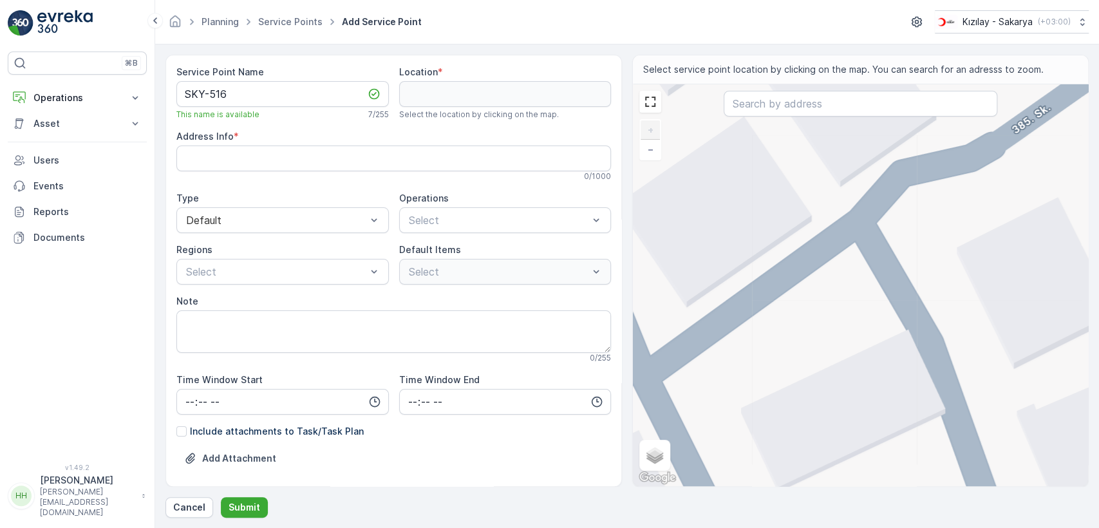
click at [715, 330] on div "+ − Satellite Roadmap Terrain Hybrid Leaflet Keyboard shortcuts Map Data Map da…" at bounding box center [860, 285] width 455 height 402
type input "40.76775454161178,30.359611721224844"
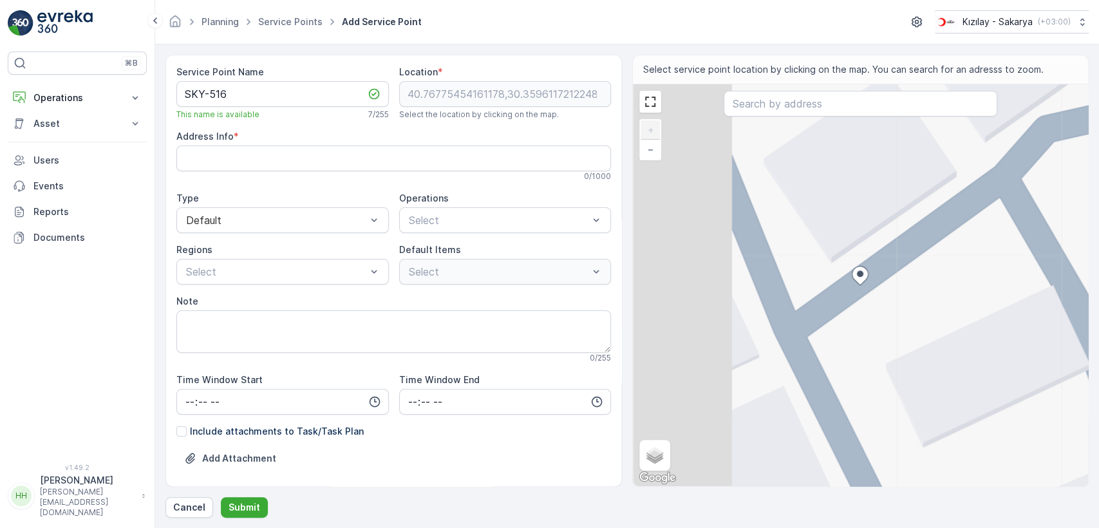
type Info "İstiklal, Yiğit Sk. No:2, 54050 Serdivan/Sakarya, Türkiye"
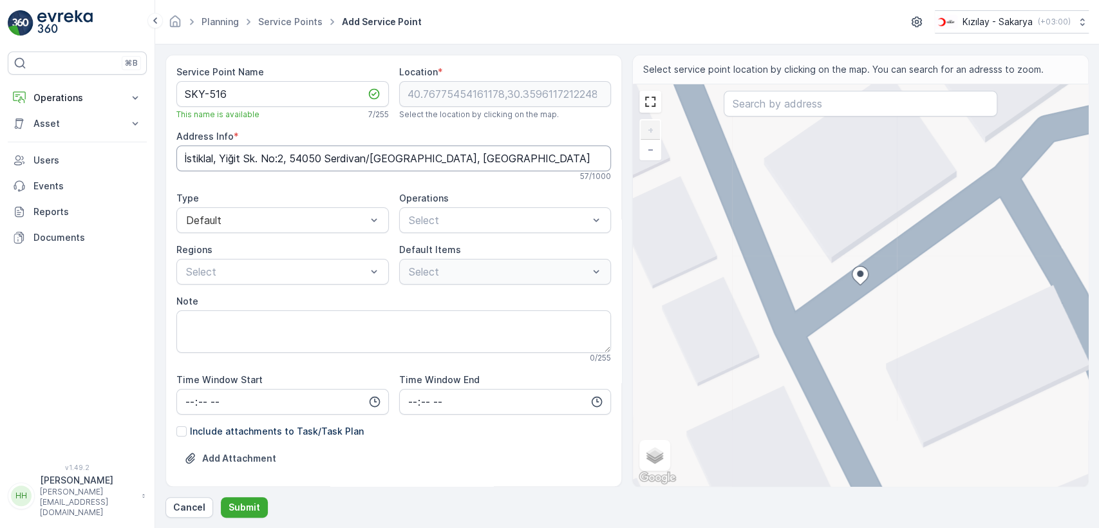
click at [297, 151] on Info "İstiklal, Yiğit Sk. No:2, 54050 Serdivan/Sakarya, Türkiye" at bounding box center [393, 158] width 434 height 26
click at [417, 239] on div "Kıyafet Toplama" at bounding box center [505, 251] width 212 height 27
click at [420, 246] on span "Kıyafet Toplama" at bounding box center [447, 252] width 80 height 12
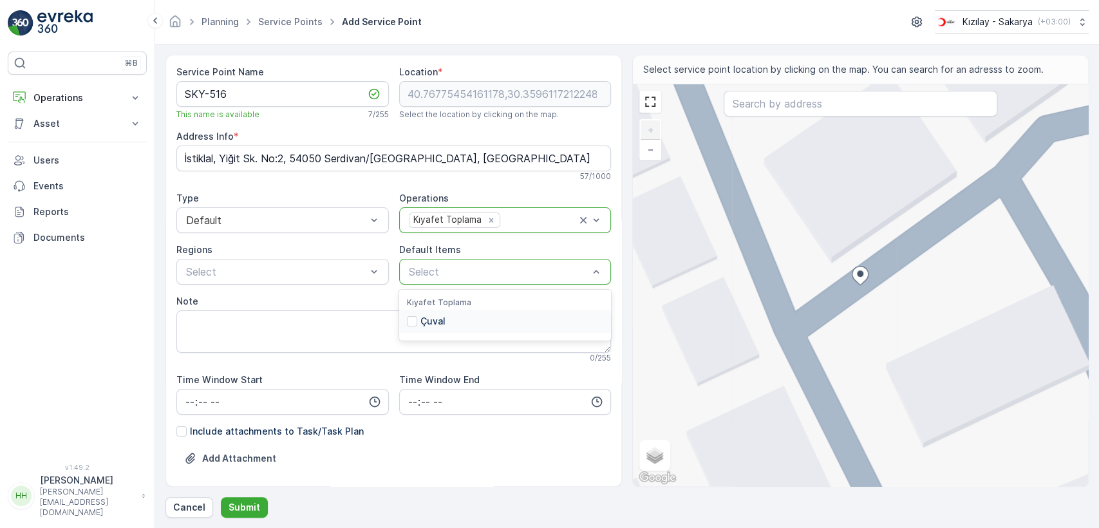
click at [415, 315] on div "Çuval" at bounding box center [426, 321] width 39 height 13
click at [227, 281] on div "Select" at bounding box center [282, 272] width 212 height 26
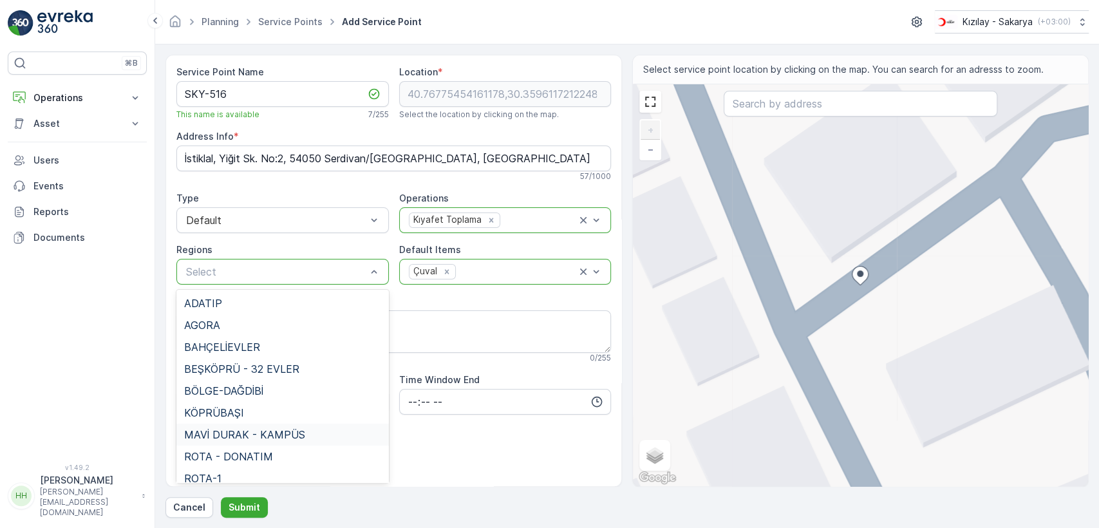
click at [245, 429] on span "MAVİ DURAK - KAMPÜS" at bounding box center [244, 435] width 121 height 12
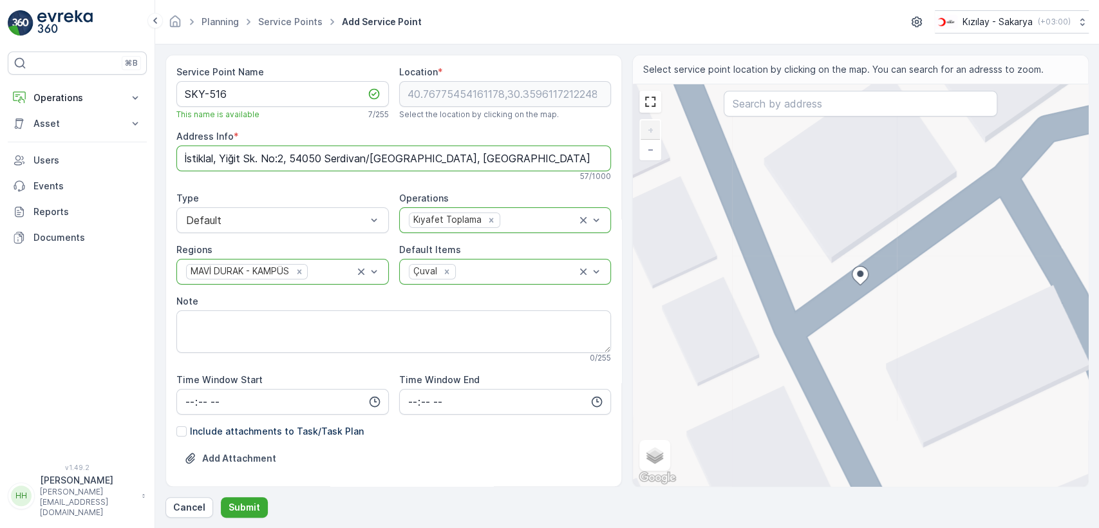
click at [304, 166] on Info "İstiklal, Yiğit Sk. No:2, 54050 Serdivan/Sakarya, Türkiye" at bounding box center [393, 158] width 434 height 26
click at [242, 501] on p "Submit" at bounding box center [244, 507] width 32 height 13
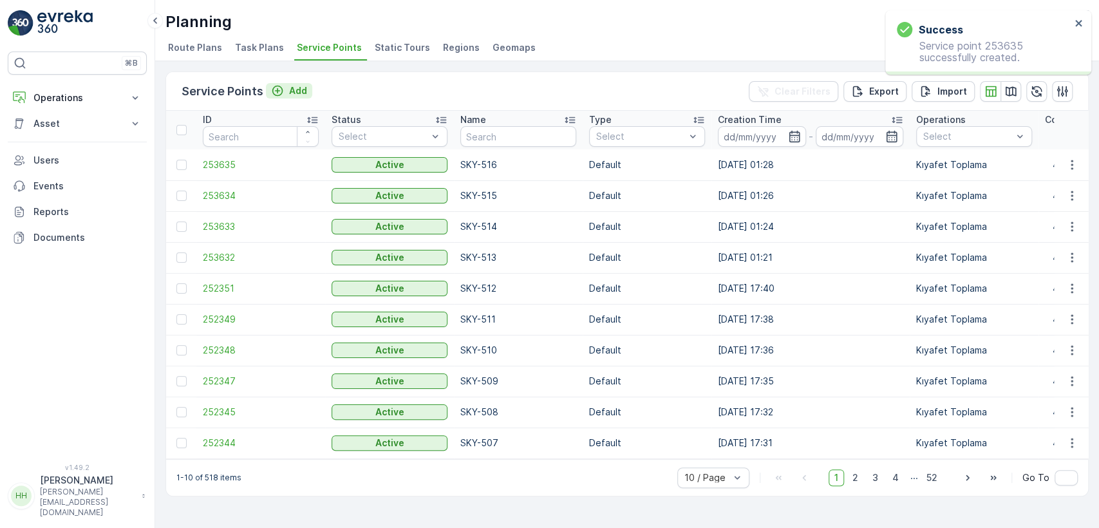
click at [291, 91] on p "Add" at bounding box center [298, 90] width 18 height 13
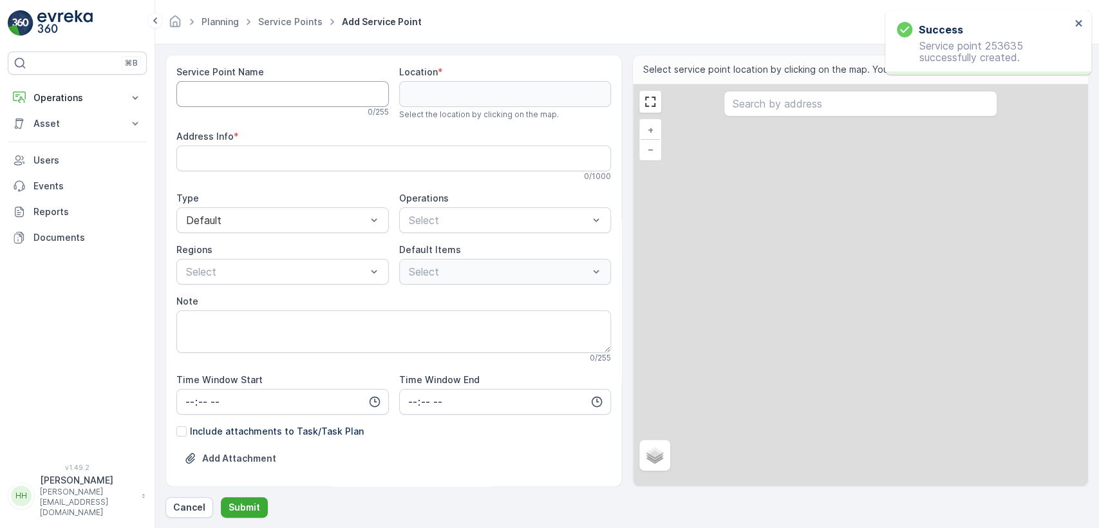
click at [292, 89] on Name "Service Point Name" at bounding box center [282, 94] width 212 height 26
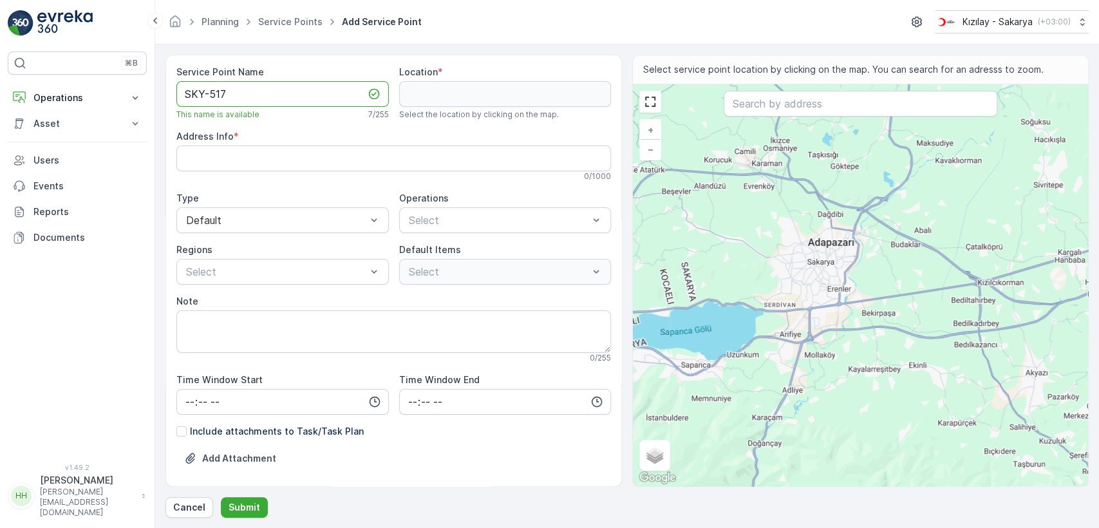
type Name "SKY-517"
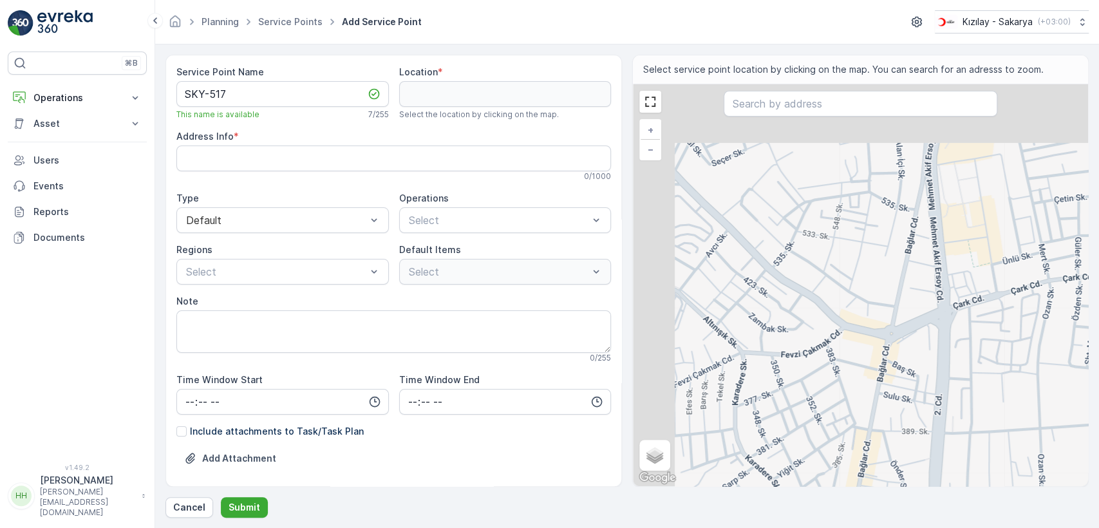
drag, startPoint x: 671, startPoint y: 265, endPoint x: 862, endPoint y: 366, distance: 215.3
click at [862, 366] on div "+ − Satellite Roadmap Terrain Hybrid Leaflet Keyboard shortcuts Map Data Map da…" at bounding box center [860, 285] width 455 height 402
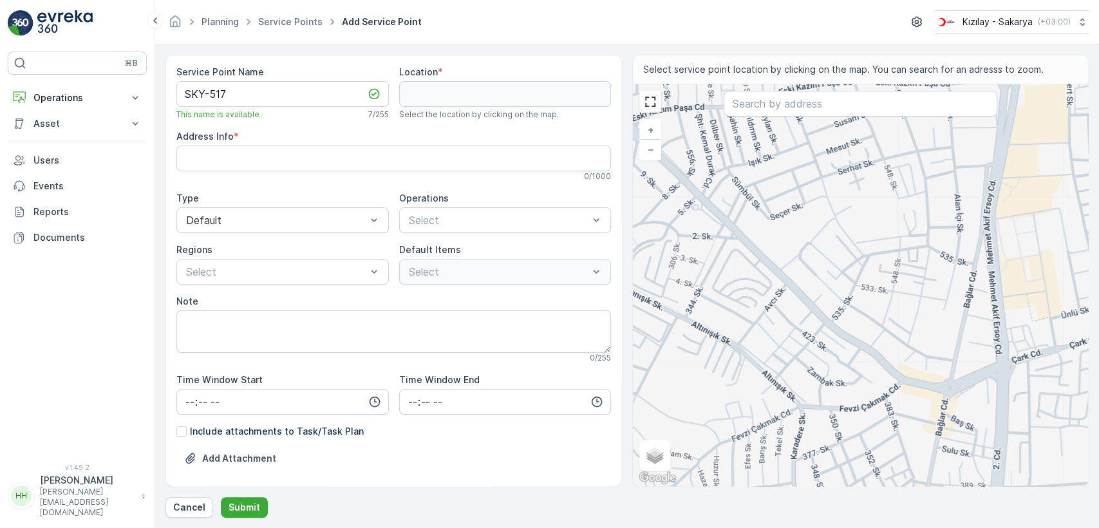
drag, startPoint x: 710, startPoint y: 284, endPoint x: 768, endPoint y: 339, distance: 79.7
click at [768, 339] on div "+ − Satellite Roadmap Terrain Hybrid Leaflet Keyboard shortcuts Map Data Map da…" at bounding box center [860, 285] width 455 height 402
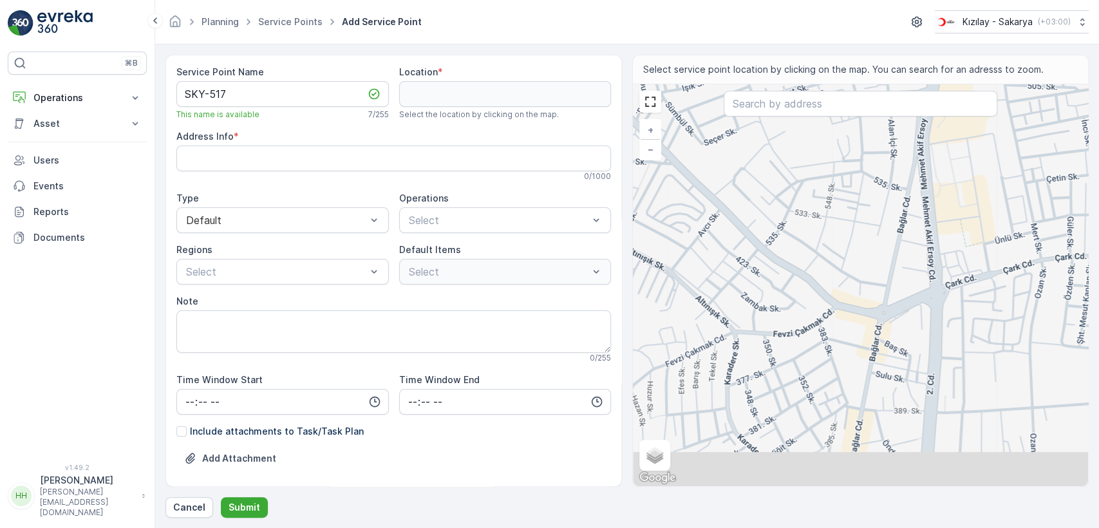
drag, startPoint x: 801, startPoint y: 379, endPoint x: 786, endPoint y: 257, distance: 123.3
click at [786, 257] on div "+ − Satellite Roadmap Terrain Hybrid Leaflet Keyboard shortcuts Map Data Map da…" at bounding box center [860, 285] width 455 height 402
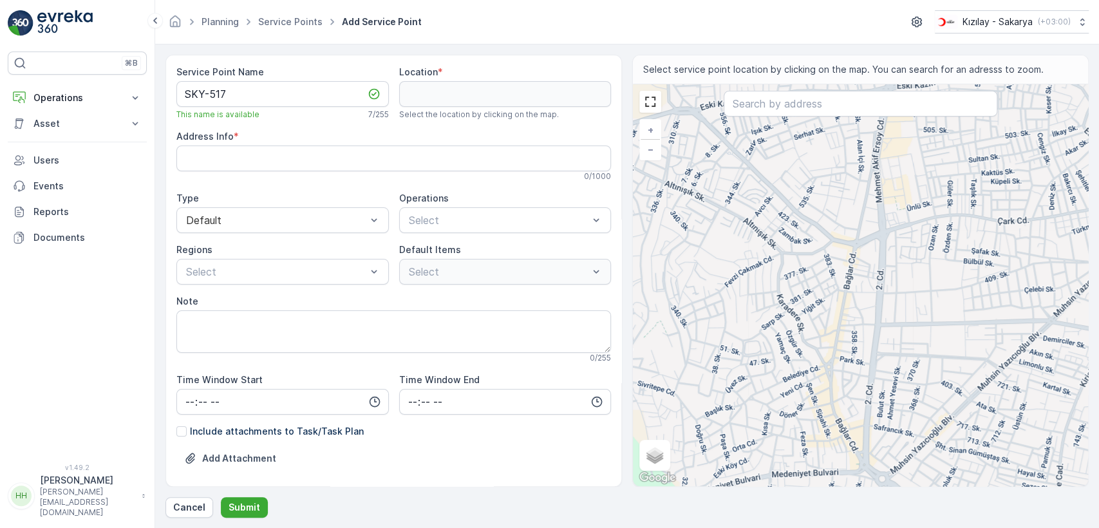
drag, startPoint x: 876, startPoint y: 180, endPoint x: 825, endPoint y: 272, distance: 104.6
click at [825, 272] on div "+ − Satellite Roadmap Terrain Hybrid Leaflet Keyboard shortcuts Map Data Map da…" at bounding box center [860, 285] width 455 height 402
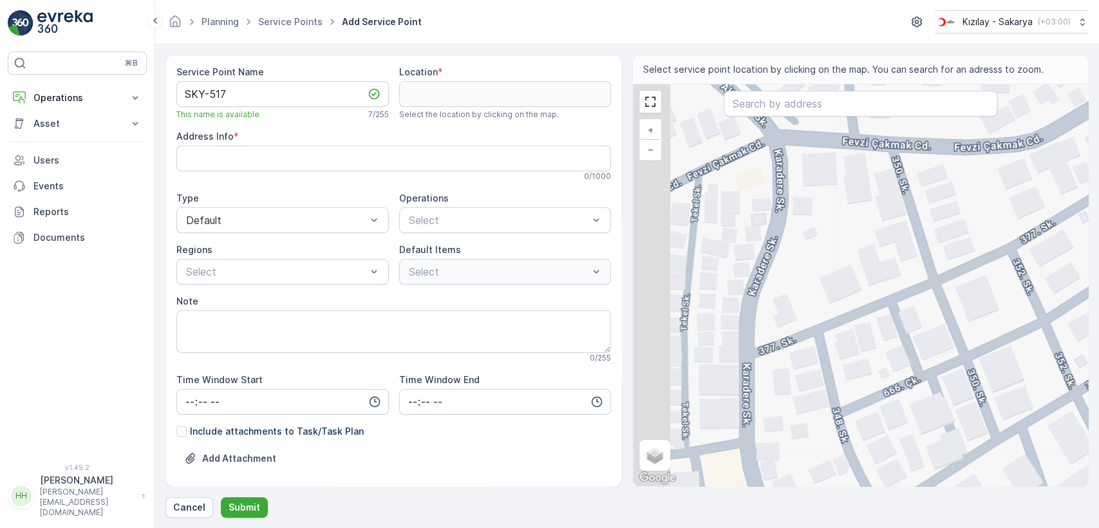
drag, startPoint x: 725, startPoint y: 325, endPoint x: 764, endPoint y: 355, distance: 49.2
click at [773, 362] on div "+ − Satellite Roadmap Terrain Hybrid Leaflet Keyboard shortcuts Map Data Map da…" at bounding box center [860, 285] width 455 height 402
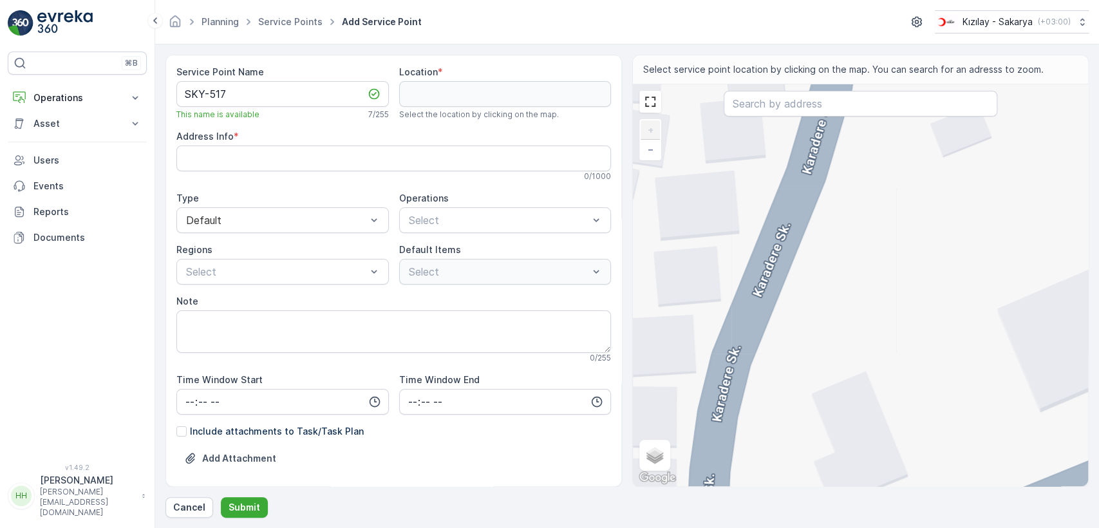
click at [785, 233] on div "+ − Satellite Roadmap Terrain Hybrid Leaflet Keyboard shortcuts Map Data Map da…" at bounding box center [860, 285] width 455 height 402
type input "40.77033120268949,30.35739754577861"
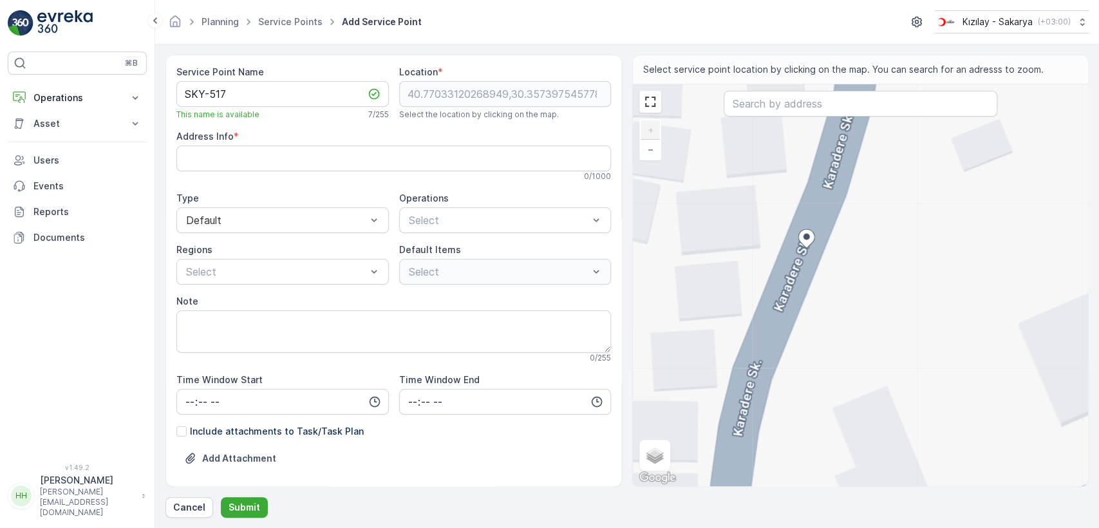
type Info "İstiklal, Karadere Sk. No:47, 54050 Serdivan/Sakarya, Türkiye"
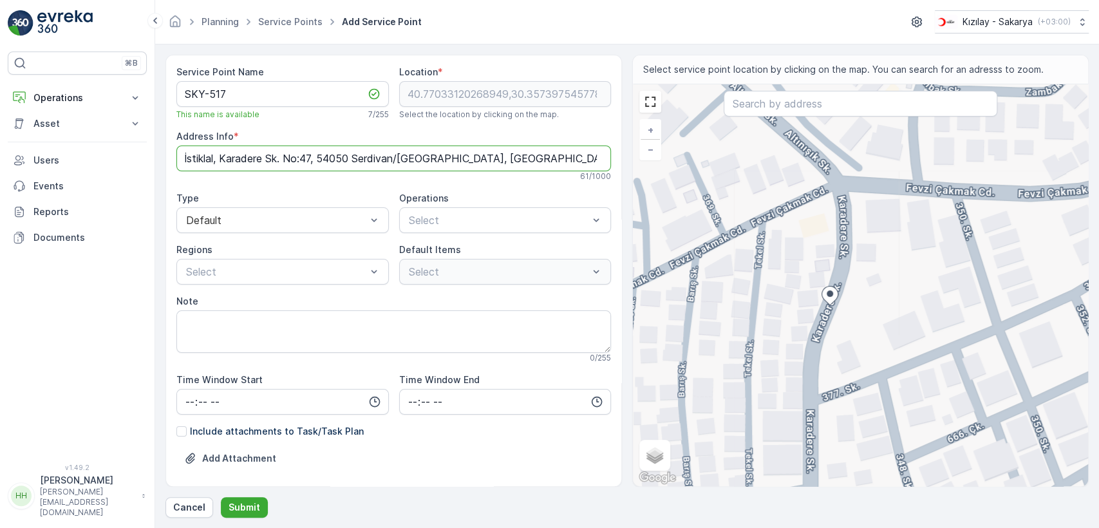
click at [314, 154] on Info "İstiklal, Karadere Sk. No:47, 54050 Serdivan/Sakarya, Türkiye" at bounding box center [393, 158] width 434 height 26
click at [438, 247] on span "Kıyafet Toplama" at bounding box center [447, 252] width 80 height 12
click at [411, 319] on div at bounding box center [412, 321] width 10 height 10
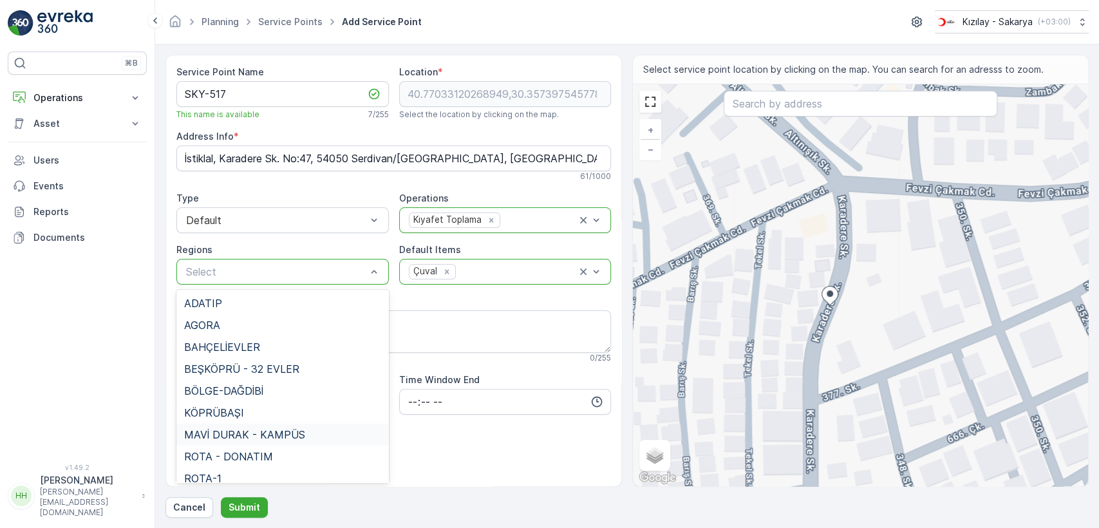
click at [246, 431] on span "MAVİ DURAK - KAMPÜS" at bounding box center [244, 435] width 121 height 12
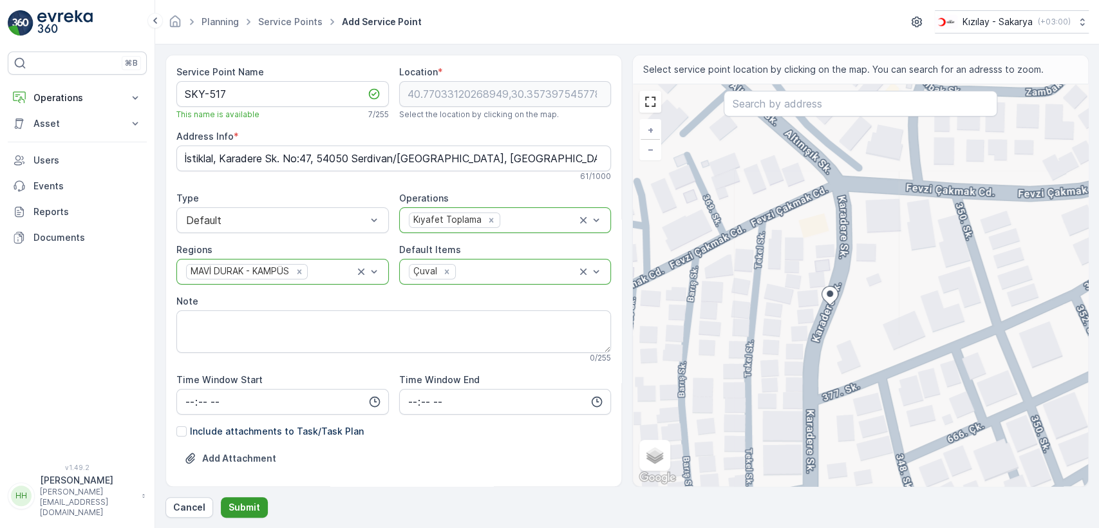
click at [252, 498] on button "Submit" at bounding box center [244, 507] width 47 height 21
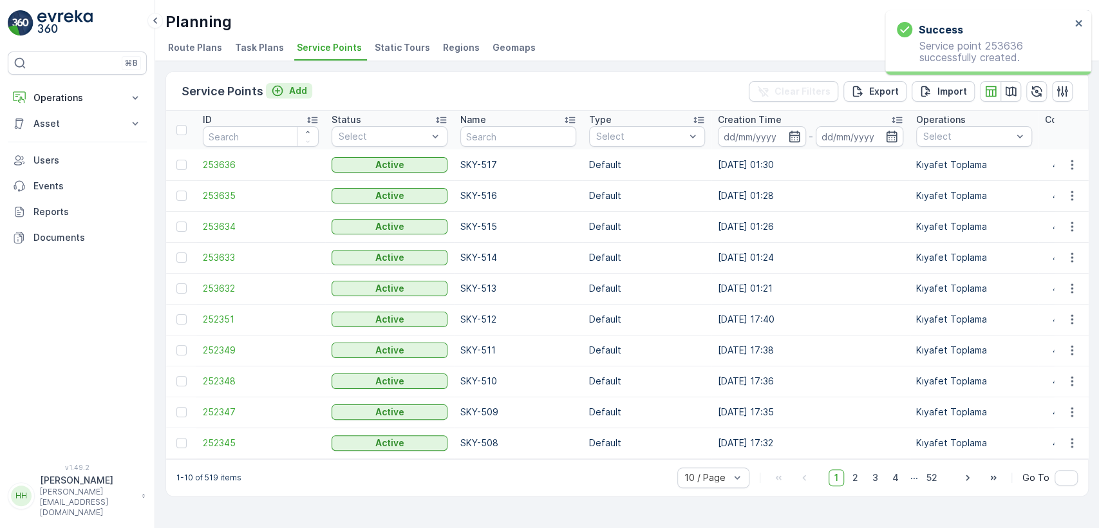
click at [283, 91] on div "Add" at bounding box center [289, 90] width 36 height 13
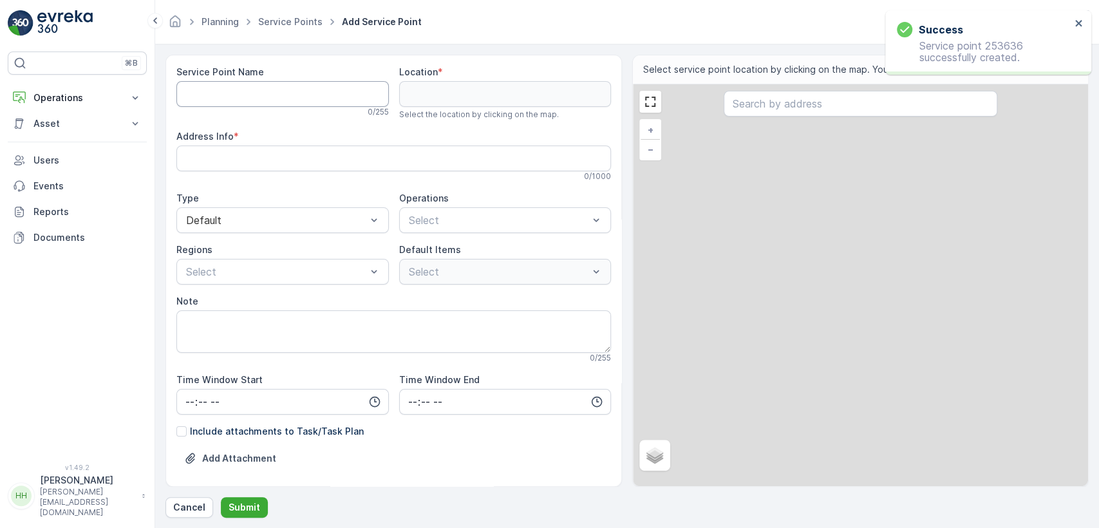
click at [306, 98] on Name "Service Point Name" at bounding box center [282, 94] width 212 height 26
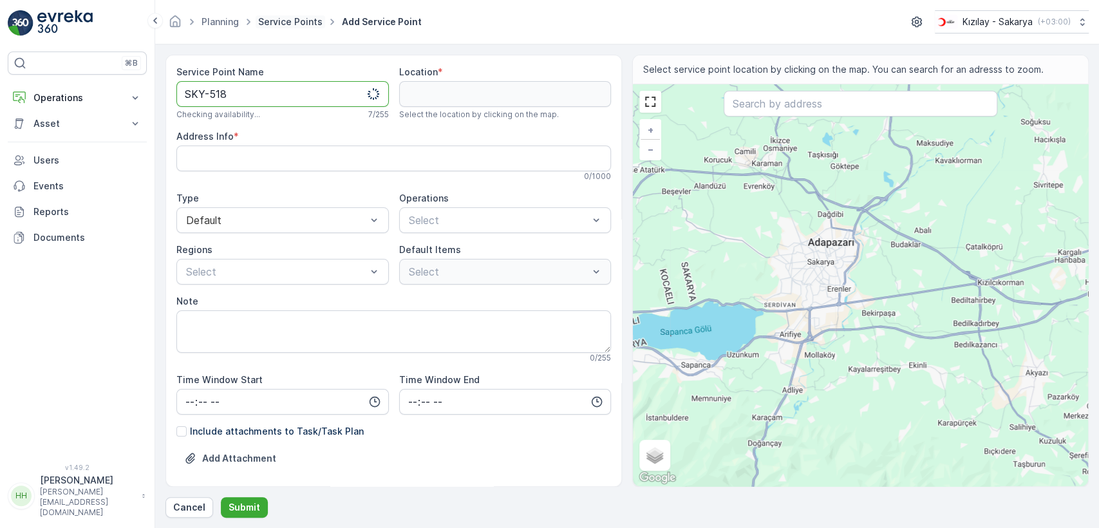
type Name "SKY-518"
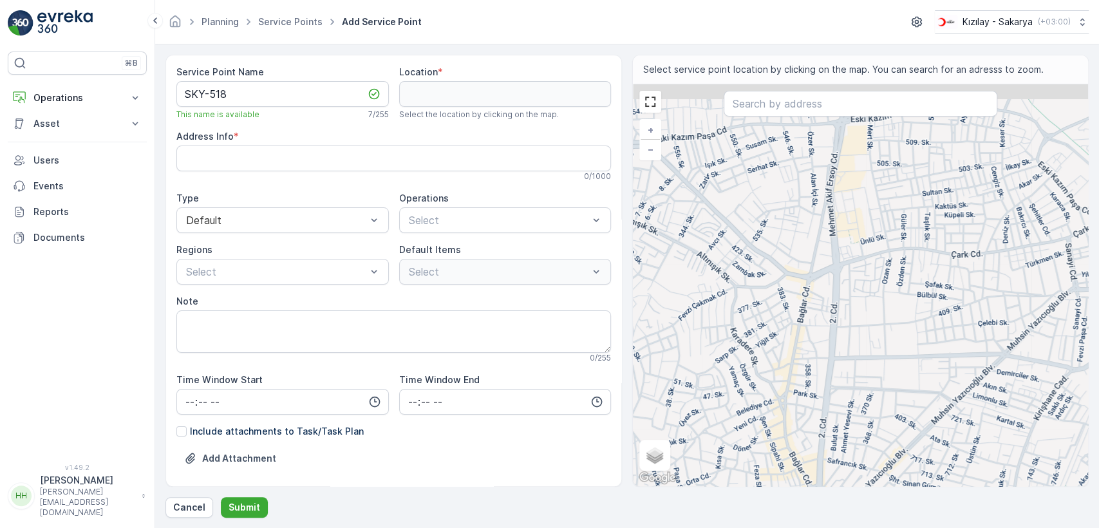
click at [740, 289] on div "+ − Satellite Roadmap Terrain Hybrid Leaflet Keyboard shortcuts Map Data Map da…" at bounding box center [860, 285] width 455 height 402
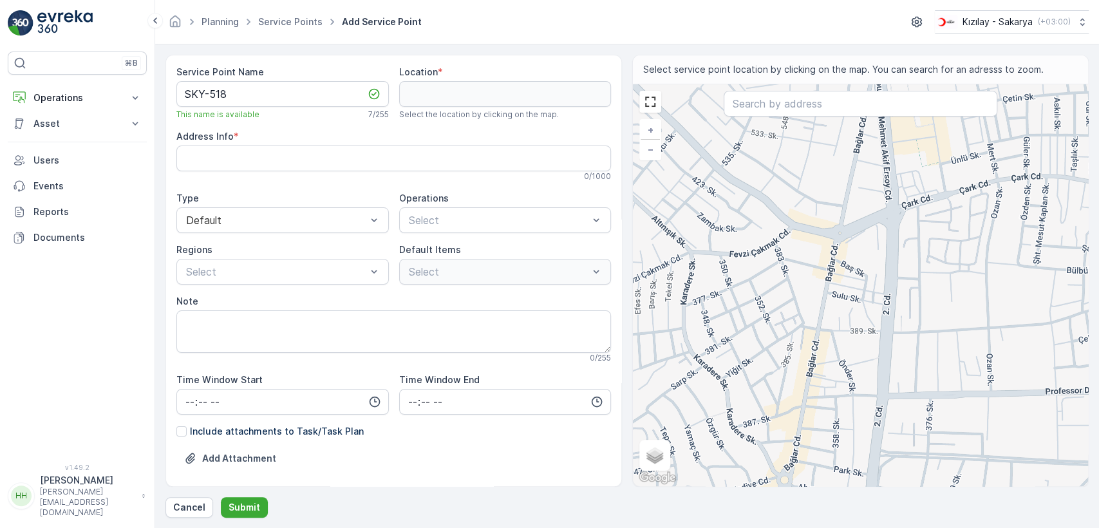
drag, startPoint x: 719, startPoint y: 291, endPoint x: 781, endPoint y: 333, distance: 75.1
click at [781, 333] on div "+ − Satellite Roadmap Terrain Hybrid Leaflet Keyboard shortcuts Map Data Map da…" at bounding box center [860, 285] width 455 height 402
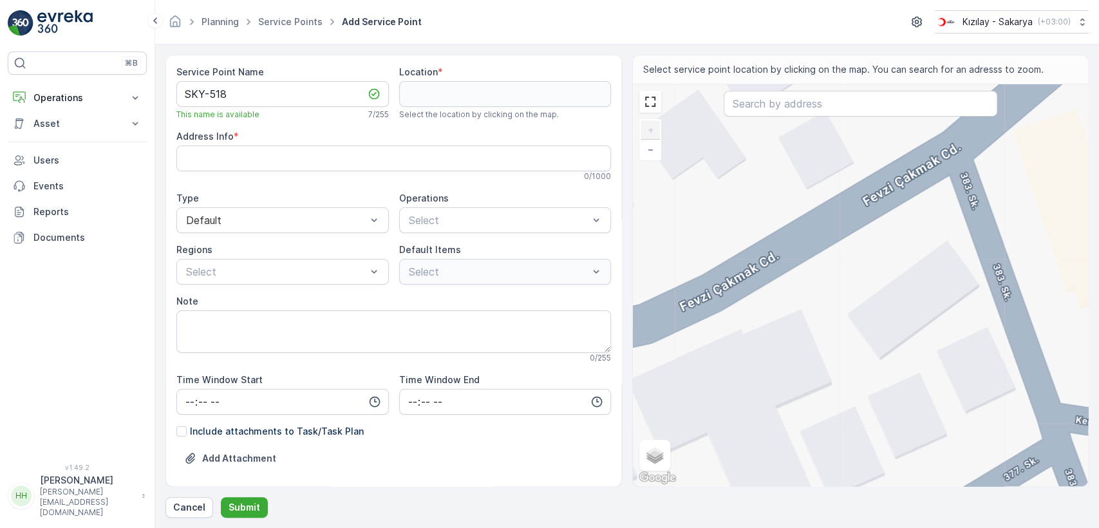
click at [804, 246] on div "+ − Satellite Roadmap Terrain Hybrid Leaflet Keyboard shortcuts Map Data Map da…" at bounding box center [860, 285] width 455 height 402
type input "40.771200640783704,30.359957729137566"
type Info "İstiklal, Fevzi Çakmak Cd. No:13, 54050 Serdivan/Sakarya, Türkiye"
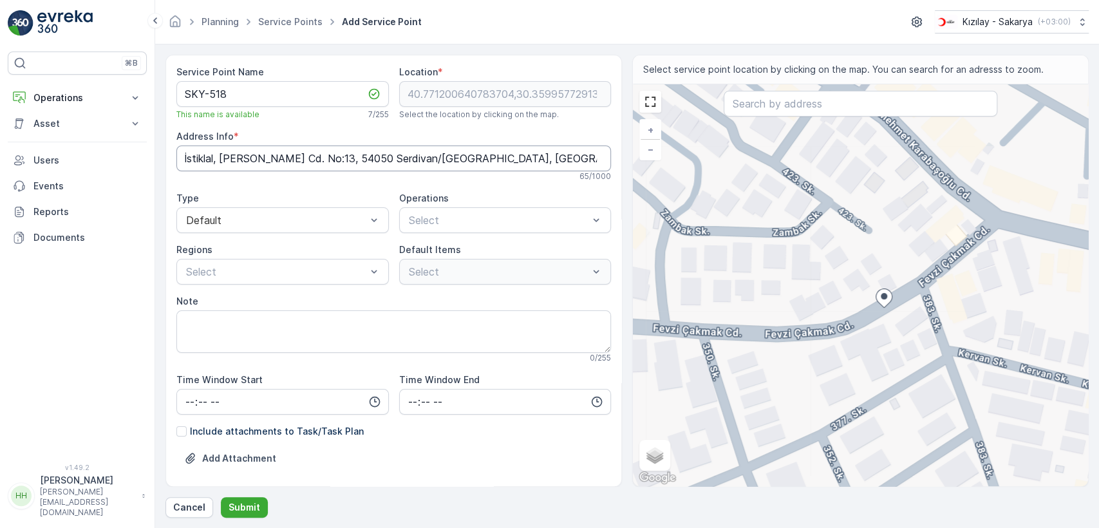
click at [360, 151] on Info "İstiklal, Fevzi Çakmak Cd. No:13, 54050 Serdivan/Sakarya, Türkiye" at bounding box center [393, 158] width 434 height 26
drag, startPoint x: 438, startPoint y: 254, endPoint x: 436, endPoint y: 261, distance: 6.7
click at [438, 254] on span "Kıyafet Toplama" at bounding box center [447, 252] width 80 height 12
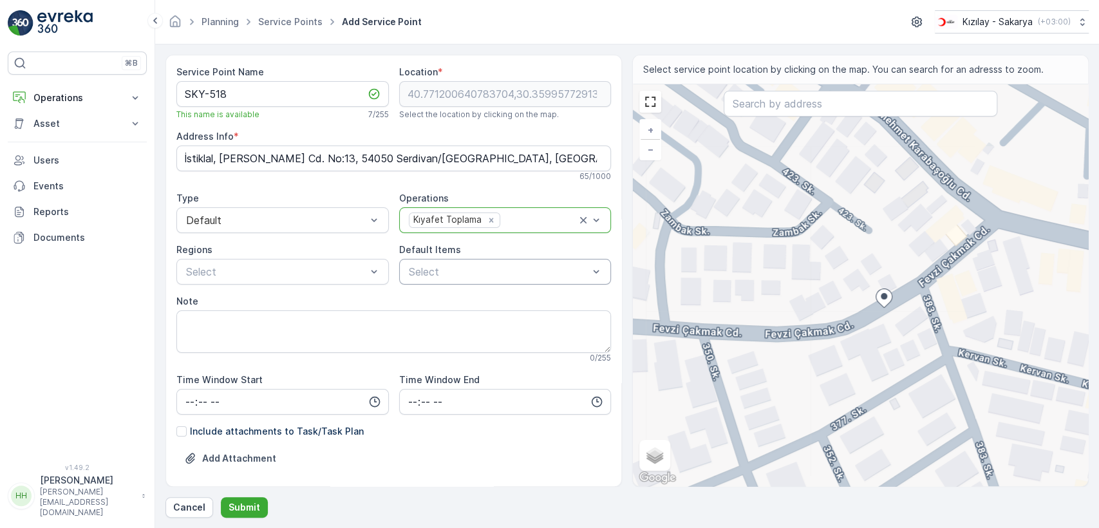
click at [431, 279] on div "Select" at bounding box center [505, 272] width 212 height 26
click at [408, 326] on div at bounding box center [412, 321] width 10 height 10
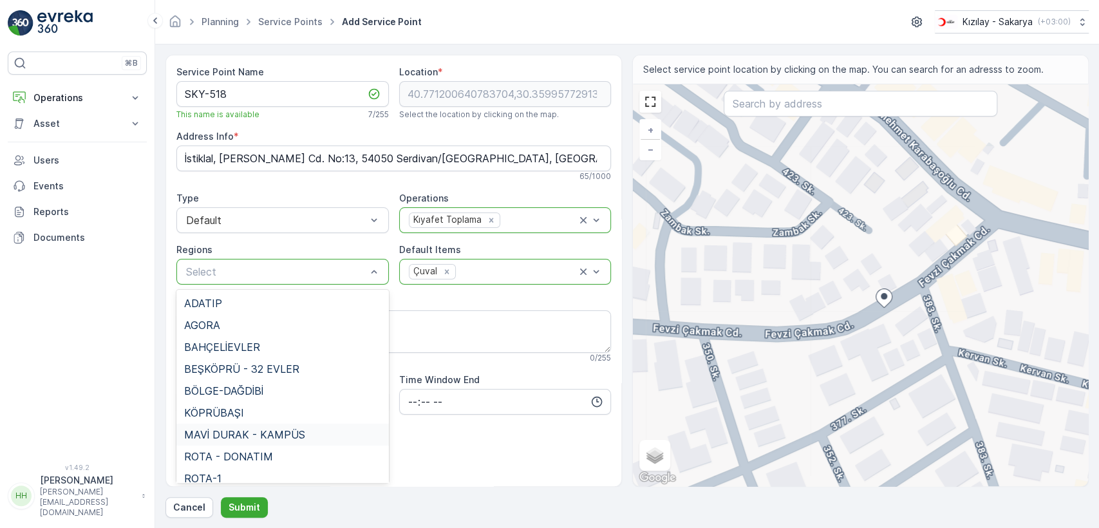
click at [245, 434] on span "MAVİ DURAK - KAMPÜS" at bounding box center [244, 435] width 121 height 12
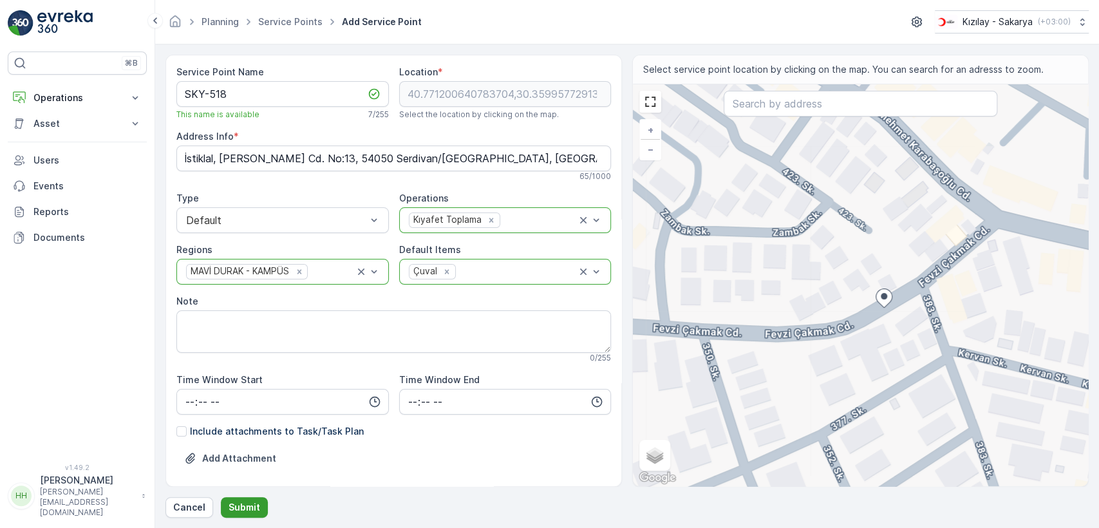
click at [240, 501] on p "Submit" at bounding box center [244, 507] width 32 height 13
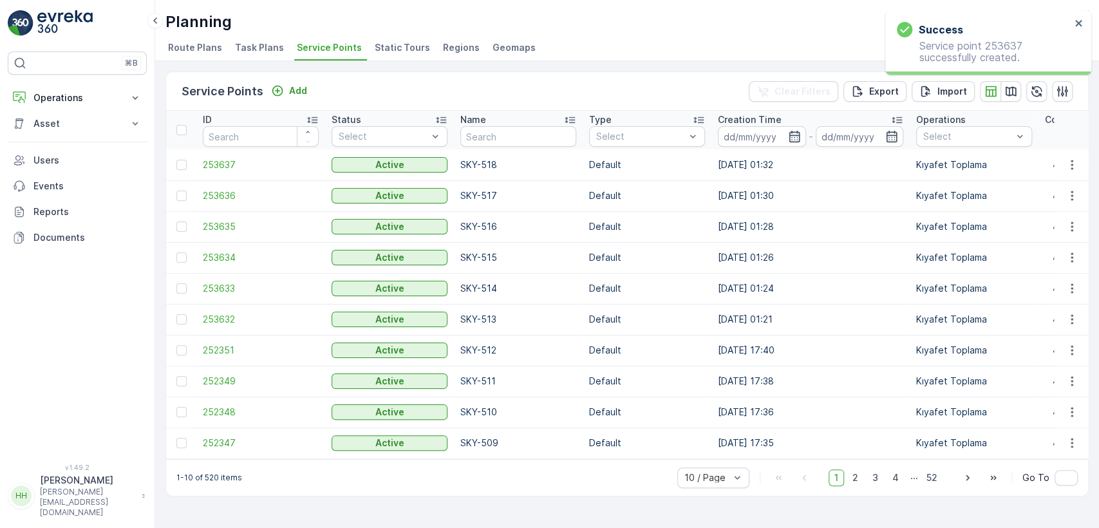
click at [283, 80] on div "Service Points Add Clear Filters Export Import" at bounding box center [627, 91] width 922 height 39
click at [284, 93] on div "Add" at bounding box center [289, 90] width 36 height 13
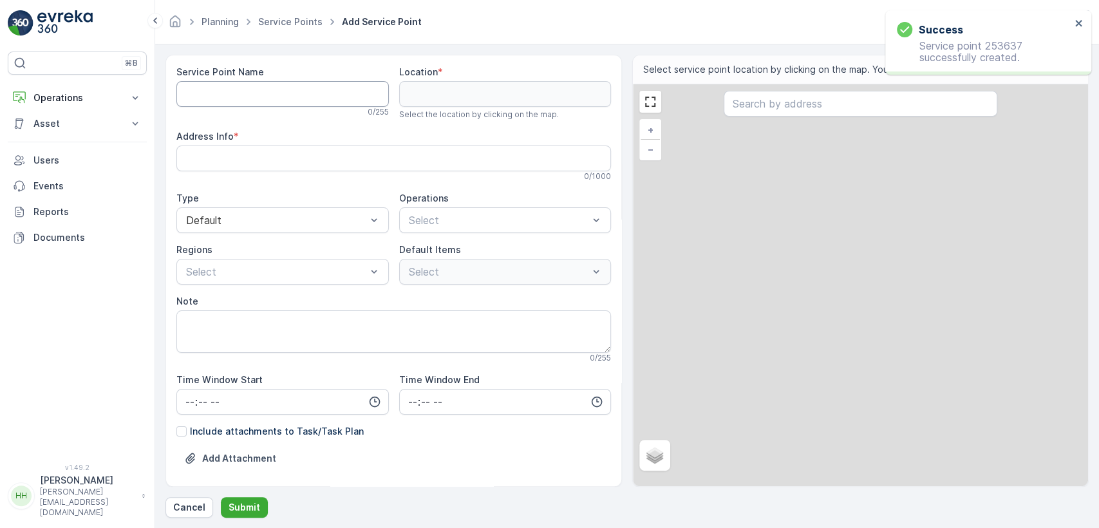
click at [277, 93] on Name "Service Point Name" at bounding box center [282, 94] width 212 height 26
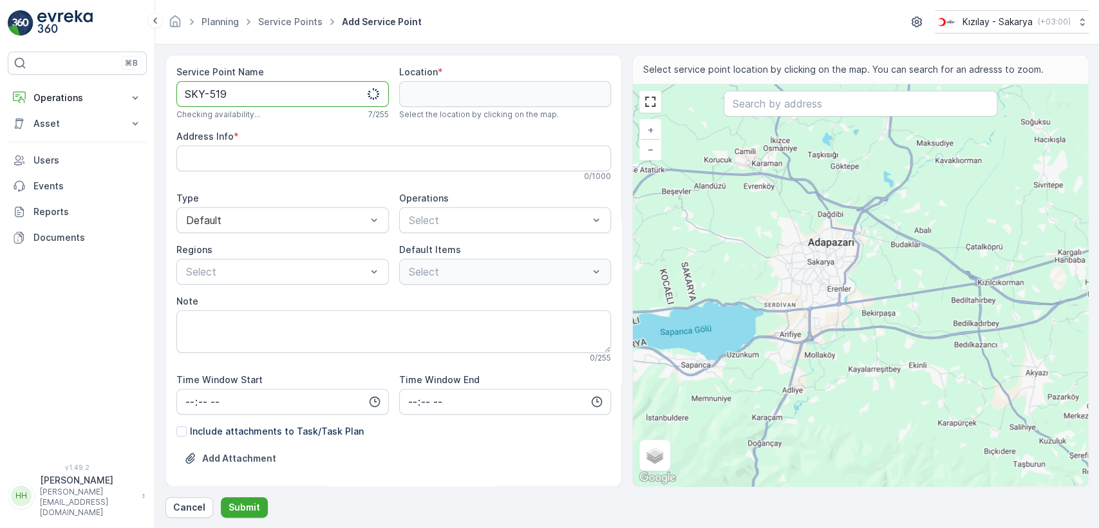
type Name "SKY-519"
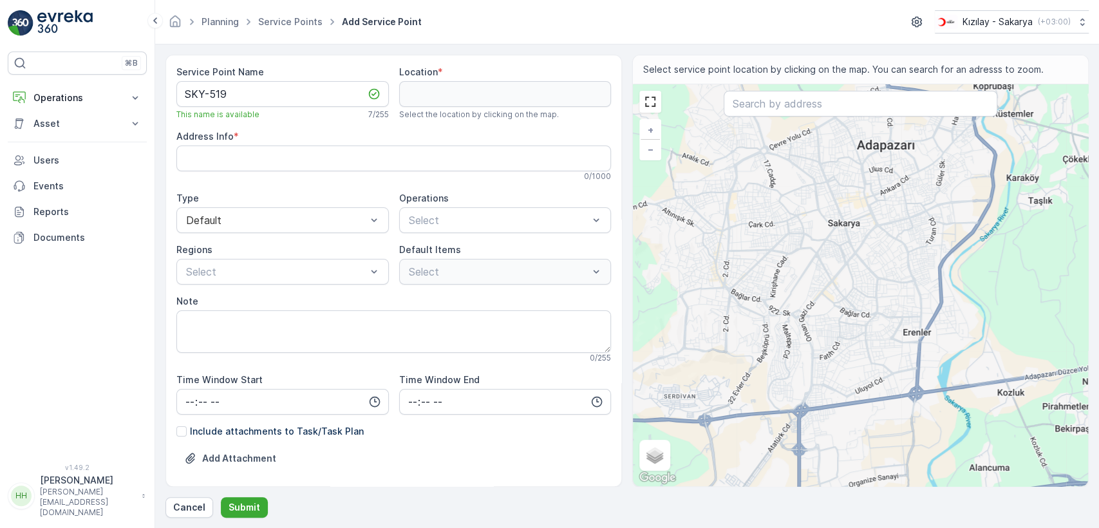
click at [688, 230] on div "+ − Satellite Roadmap Terrain Hybrid Leaflet Keyboard shortcuts Map Data Map da…" at bounding box center [860, 285] width 455 height 402
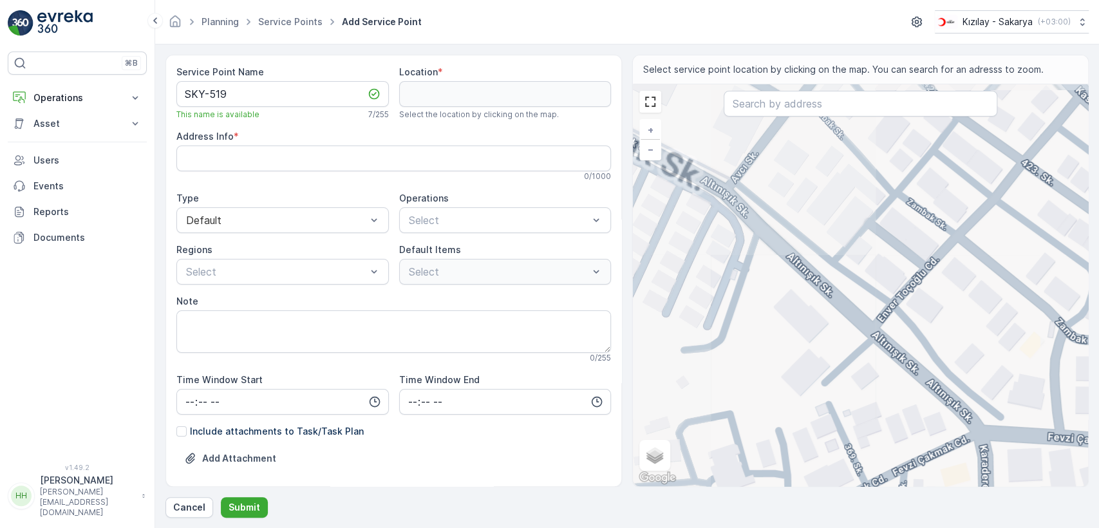
drag, startPoint x: 716, startPoint y: 181, endPoint x: 743, endPoint y: 290, distance: 111.4
click at [743, 290] on div "+ − Satellite Roadmap Terrain Hybrid Leaflet Keyboard shortcuts Map Data Map da…" at bounding box center [860, 285] width 455 height 402
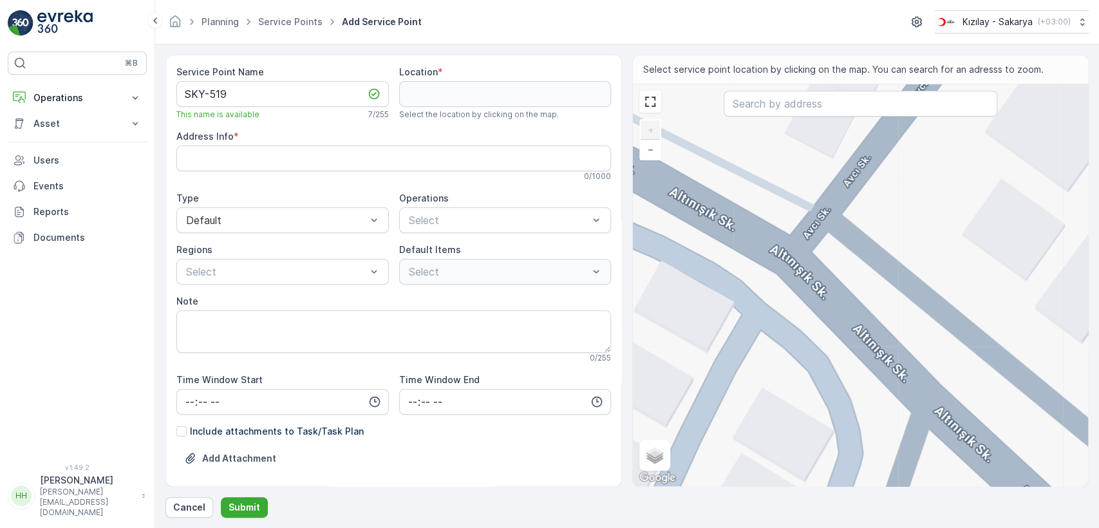
click at [788, 266] on div "+ − Satellite Roadmap Terrain Hybrid Leaflet Keyboard shortcuts Map Data Map da…" at bounding box center [860, 285] width 455 height 402
type input "40.77260829121575,30.355340300102803"
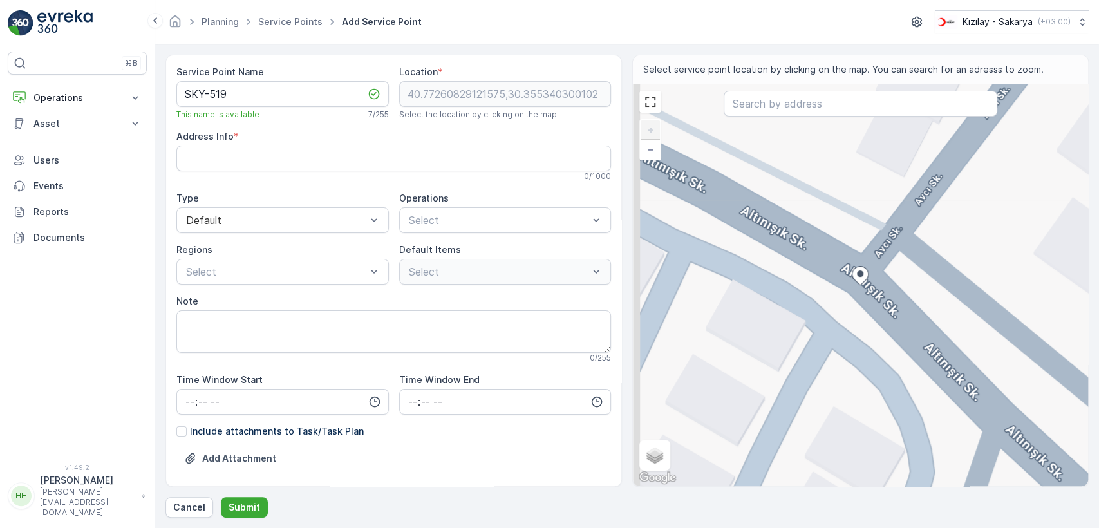
type Info "İstiklal, Q9C4+Q4, 54050 Serdivan/Sakarya, Türkiye"
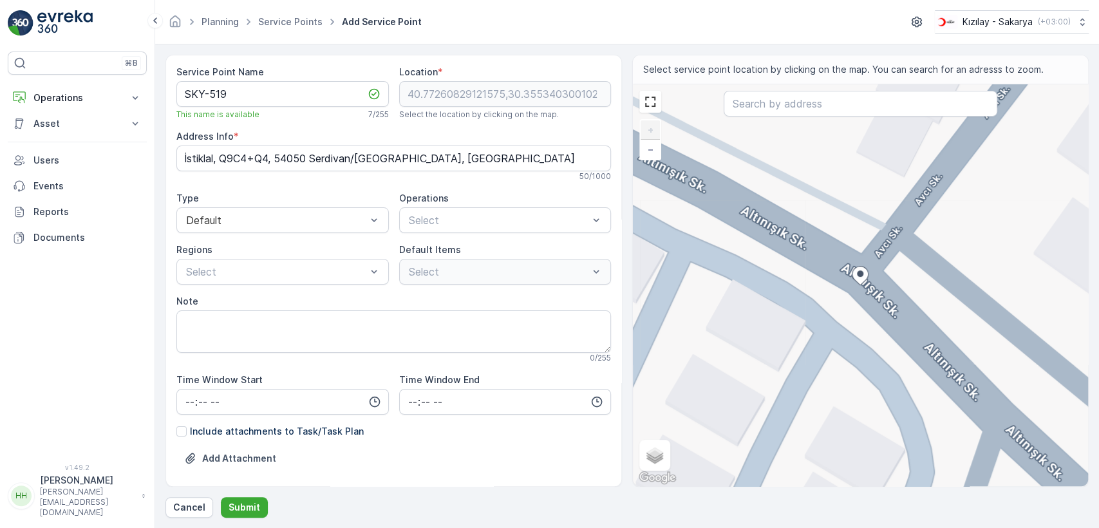
click at [879, 265] on div "+ − Satellite Roadmap Terrain Hybrid Leaflet Keyboard shortcuts Map Data Map da…" at bounding box center [860, 285] width 455 height 402
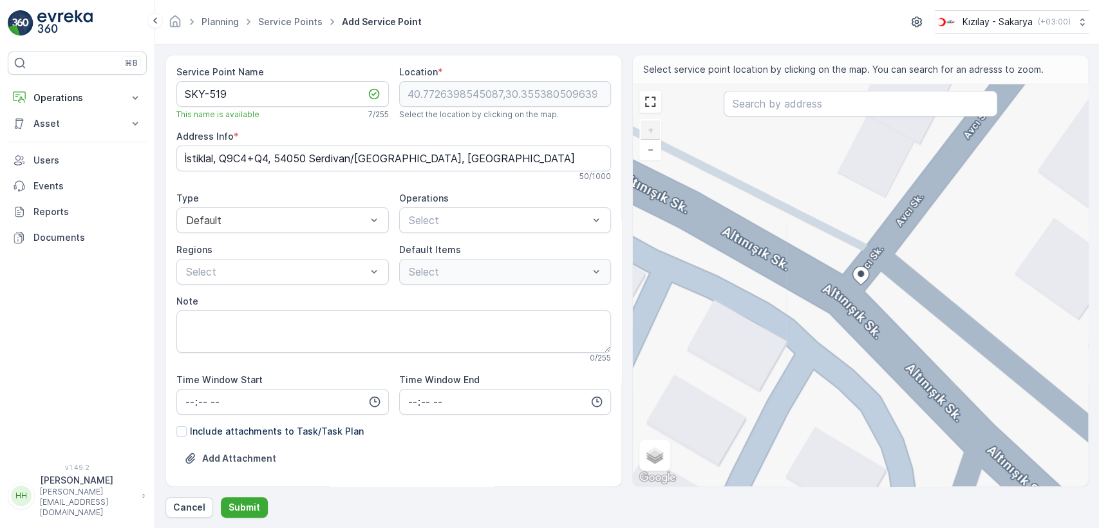
click at [771, 317] on div "+ − Satellite Roadmap Terrain Hybrid Leaflet Keyboard shortcuts Map Data Map da…" at bounding box center [860, 285] width 455 height 402
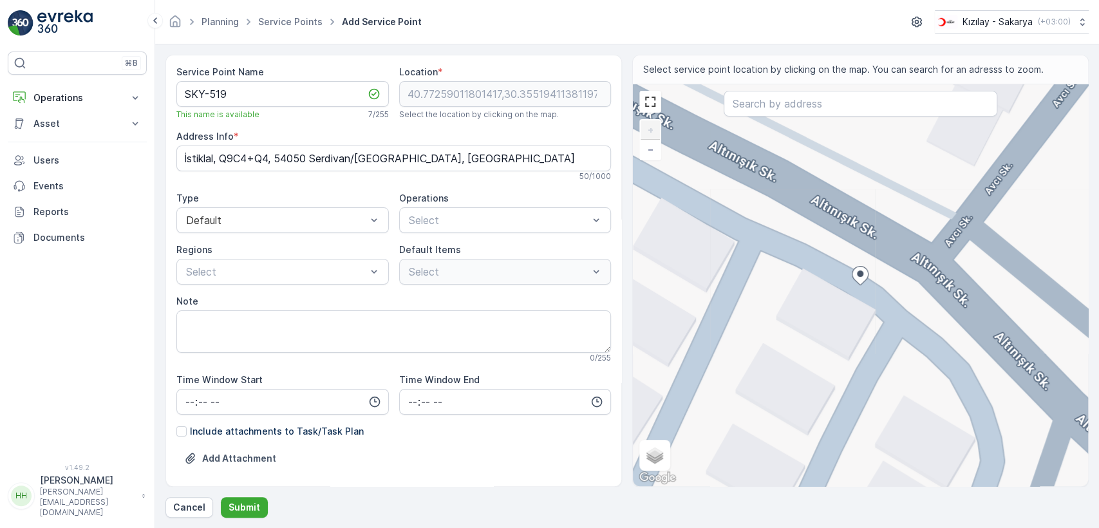
click at [842, 221] on div "+ − Satellite Roadmap Terrain Hybrid Leaflet Keyboard shortcuts Map Data Map da…" at bounding box center [860, 285] width 455 height 402
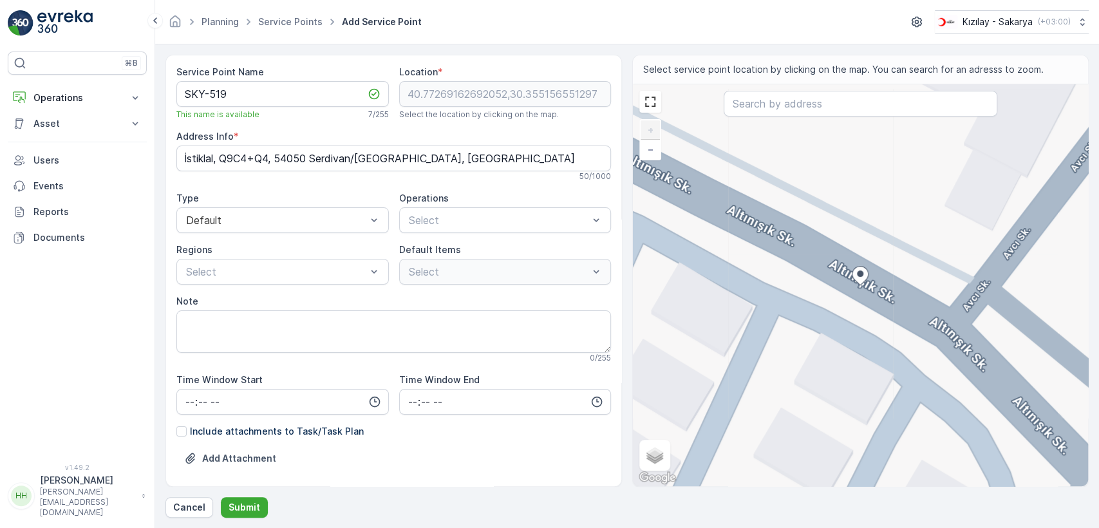
click at [916, 187] on div "+ − Satellite Roadmap Terrain Hybrid Leaflet Keyboard shortcuts Map Data Map da…" at bounding box center [860, 285] width 455 height 402
type input "40.77284598324821,30.355274556273542"
type Info "Q9F4+44 Serdivan/Sakarya, Türkiye"
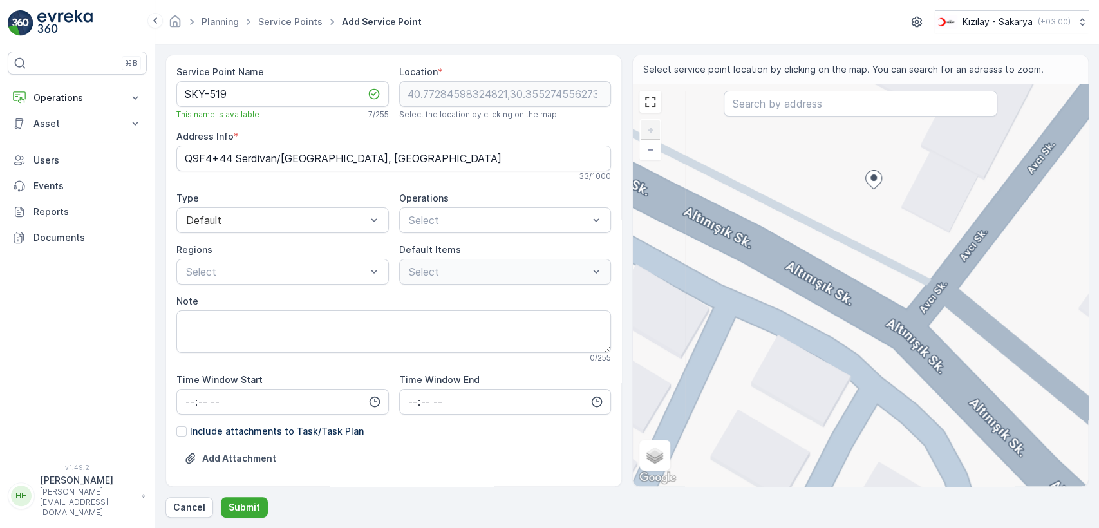
click at [911, 335] on div "+ − Satellite Roadmap Terrain Hybrid Leaflet Keyboard shortcuts Map Data Map da…" at bounding box center [860, 285] width 455 height 402
type input "40.77261653447616,30.355353682282246"
type Info "İstiklal, Q9C4+Q4, 54050 Serdivan/Sakarya, Türkiye"
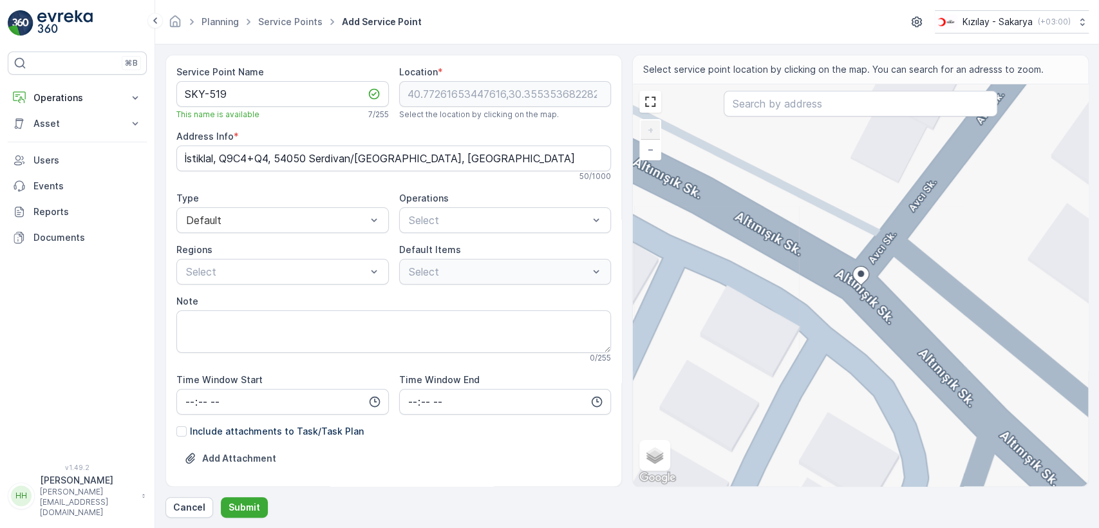
click at [882, 256] on div "+ − Satellite Roadmap Terrain Hybrid Leaflet Keyboard shortcuts Map Data Map da…" at bounding box center [860, 285] width 455 height 402
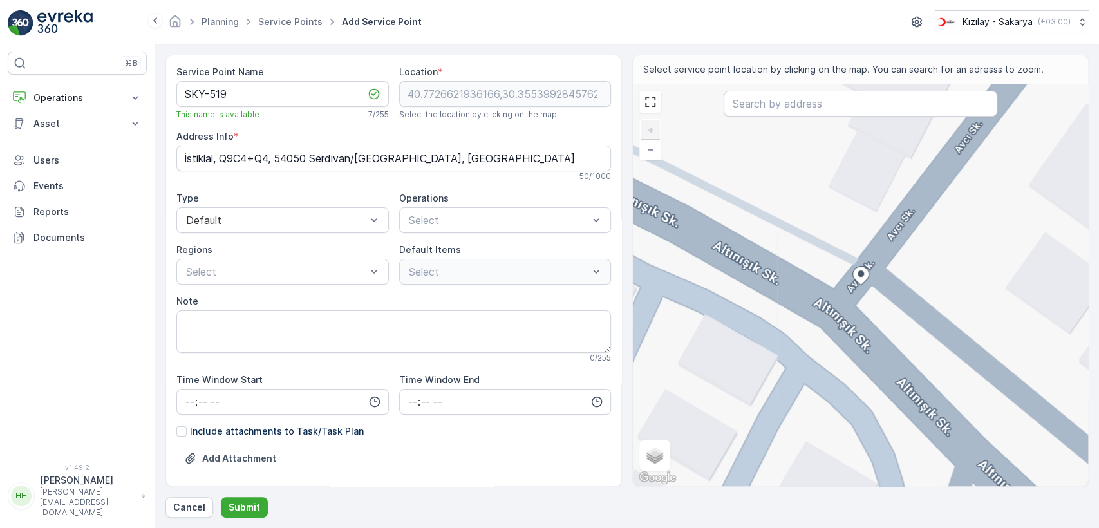
click at [896, 366] on div "+ − Satellite Roadmap Terrain Hybrid Leaflet Keyboard shortcuts Map Data Map da…" at bounding box center [860, 285] width 455 height 402
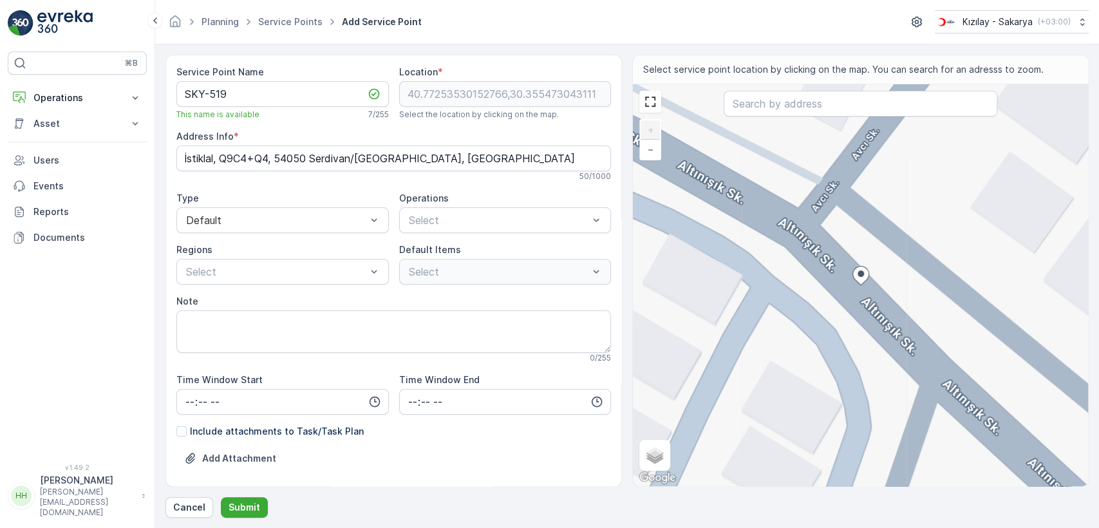
click at [970, 309] on div "+ − Satellite Roadmap Terrain Hybrid Leaflet Keyboard shortcuts Map Data Map da…" at bounding box center [860, 285] width 455 height 402
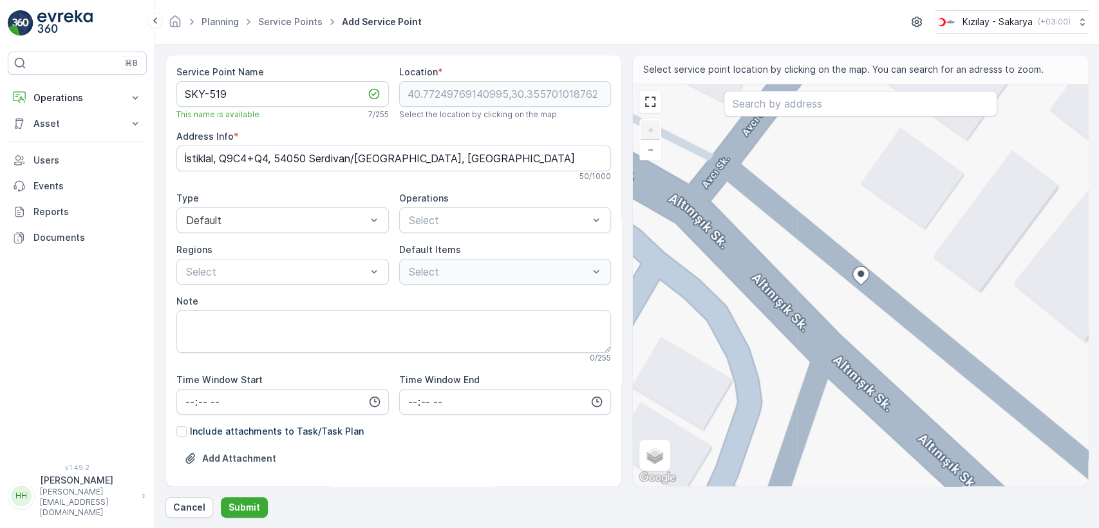
click at [999, 261] on div "+ − Satellite Roadmap Terrain Hybrid Leaflet Keyboard shortcuts Map Data Map da…" at bounding box center [860, 285] width 455 height 402
type input "40.77253625822057,30.355989351491317"
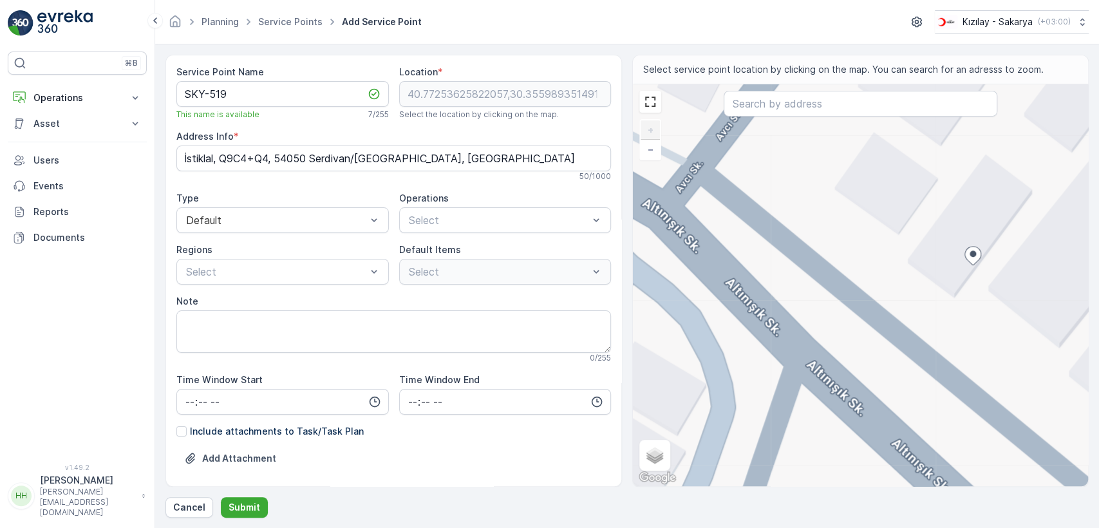
type Info "İstiklal, Zambak Sk. No:7, 54050 Serdivan/Sakarya, Türkiye"
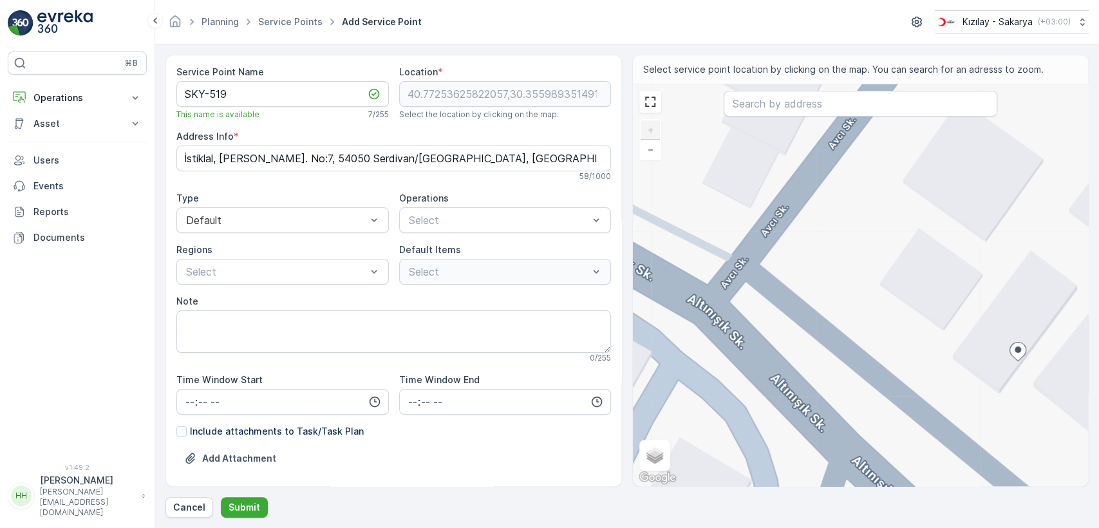
drag, startPoint x: 792, startPoint y: 308, endPoint x: 954, endPoint y: 381, distance: 177.4
click at [954, 381] on div "+ − Satellite Roadmap Terrain Hybrid Leaflet Keyboard shortcuts Map Data Map da…" at bounding box center [860, 285] width 455 height 402
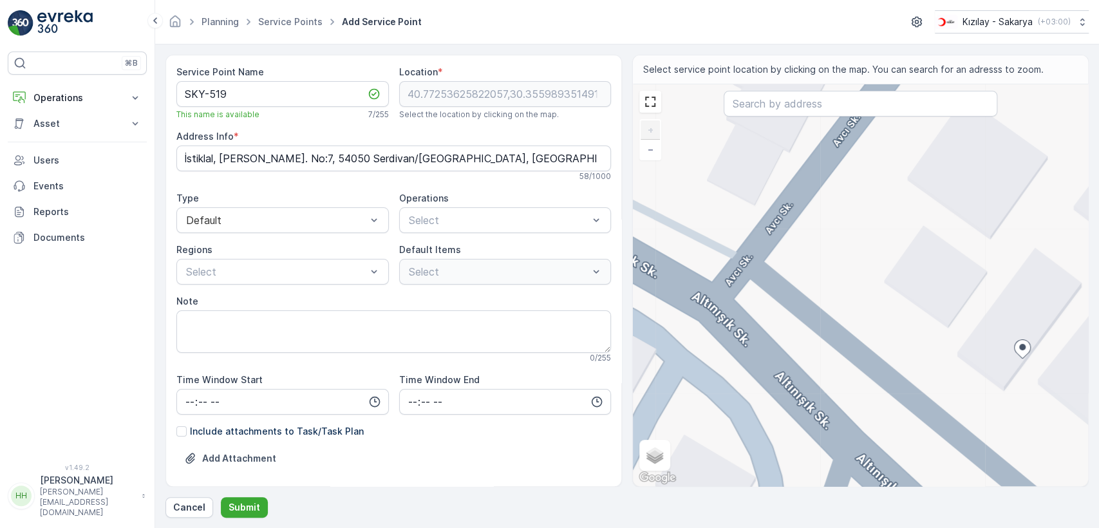
click at [672, 367] on div "+ − Satellite Roadmap Terrain Hybrid Leaflet Keyboard shortcuts Map Data Map da…" at bounding box center [860, 285] width 455 height 402
click at [706, 372] on div "+ − Satellite Roadmap Terrain Hybrid Leaflet Keyboard shortcuts Map Data Map da…" at bounding box center [860, 285] width 455 height 402
type input "40.772515966600594,30.35532826155624"
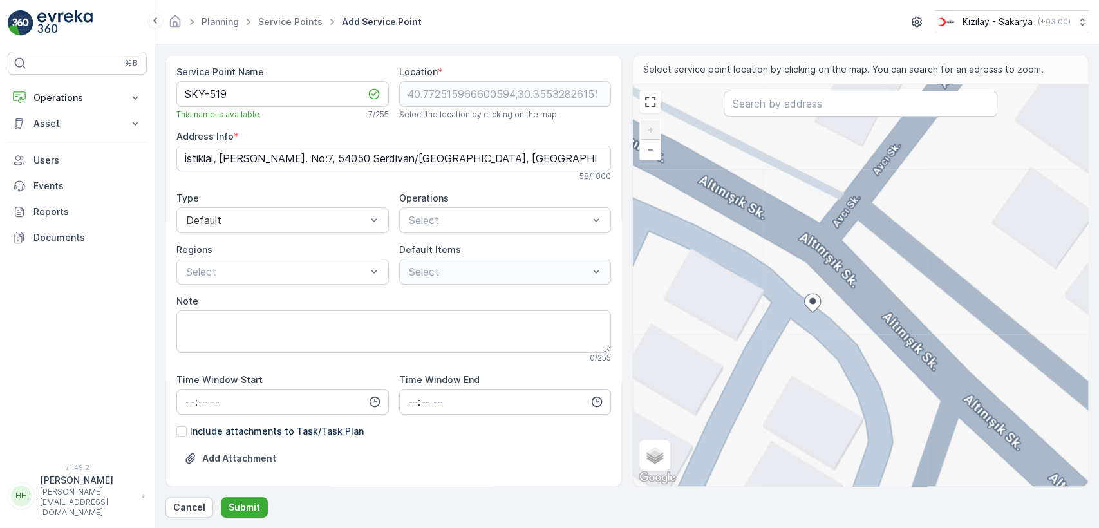
type Info "İstiklal, Q9C4+Q4, 54050 Serdivan/Sakarya, Türkiye"
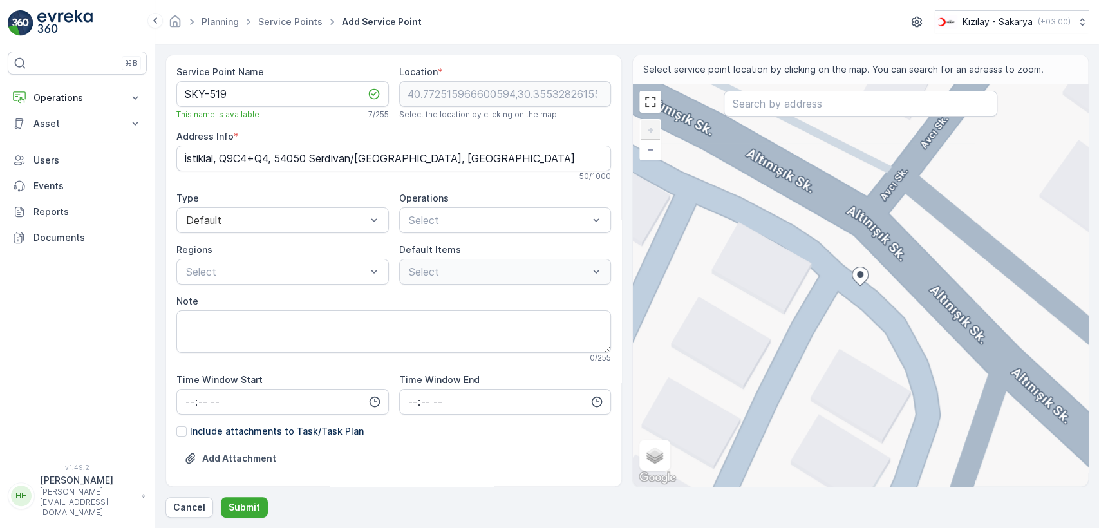
click at [870, 224] on div "+ − Satellite Roadmap Terrain Hybrid Leaflet Keyboard shortcuts Map Data Map da…" at bounding box center [860, 285] width 455 height 402
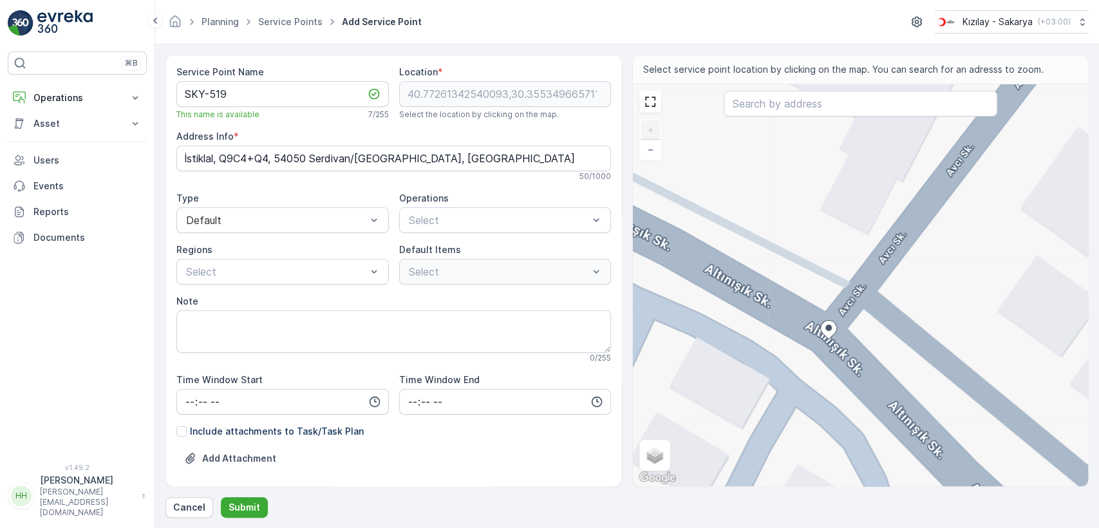
drag, startPoint x: 960, startPoint y: 162, endPoint x: 908, endPoint y: 242, distance: 95.0
click at [908, 242] on div "+ − Satellite Roadmap Terrain Hybrid Leaflet Keyboard shortcuts Map Data Map da…" at bounding box center [860, 285] width 455 height 402
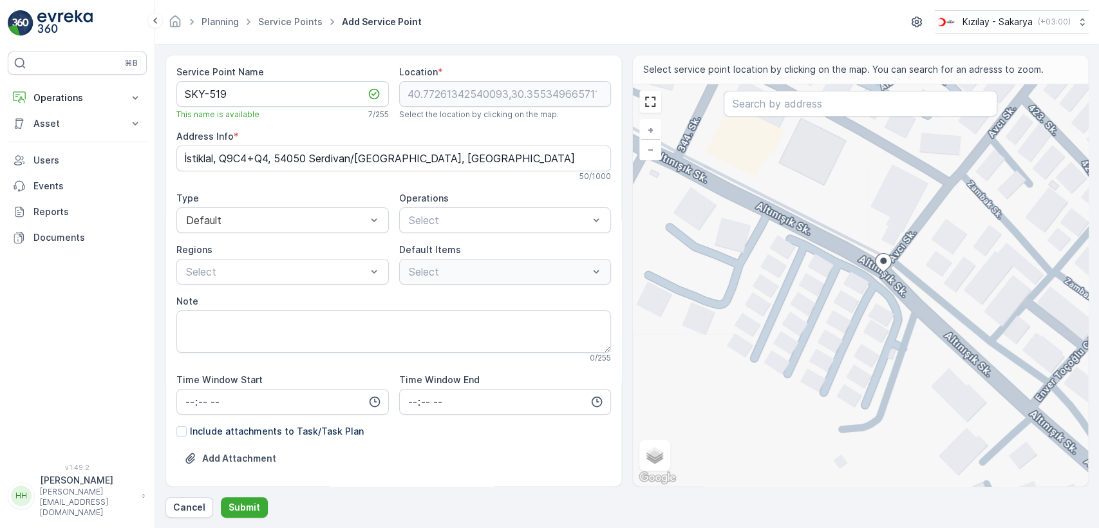
click at [951, 187] on div "+ − Satellite Roadmap Terrain Hybrid Leaflet Keyboard shortcuts Map Data Map da…" at bounding box center [860, 285] width 455 height 402
type input "40.77314592520328,30.355912502964056"
type Info "İstiklal, 423. Sk. No:5, 54050 Serdivan/Sakarya, Türkiye"
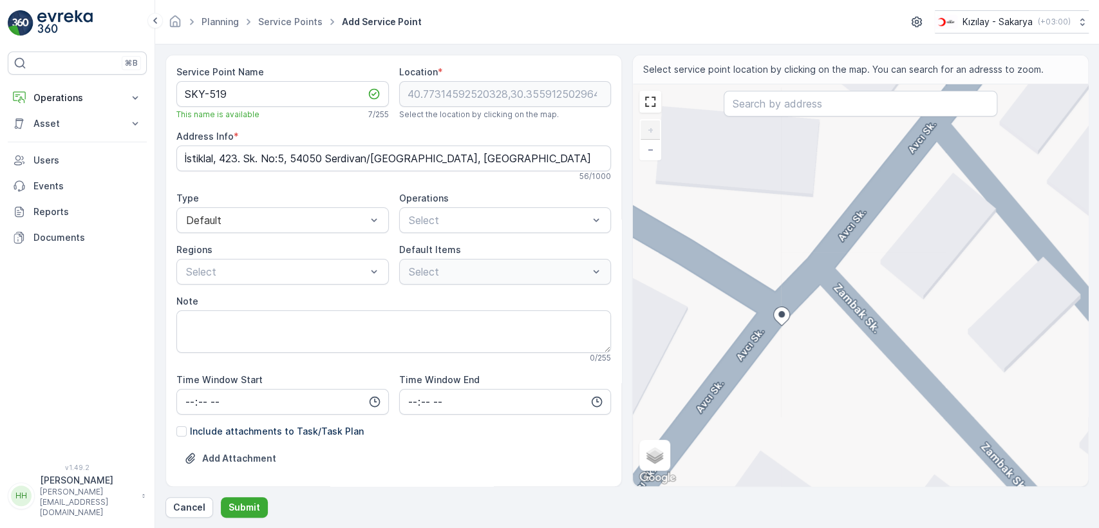
click at [748, 346] on div "+ − Satellite Roadmap Terrain Hybrid Leaflet Keyboard shortcuts Map Data Map da…" at bounding box center [860, 285] width 455 height 402
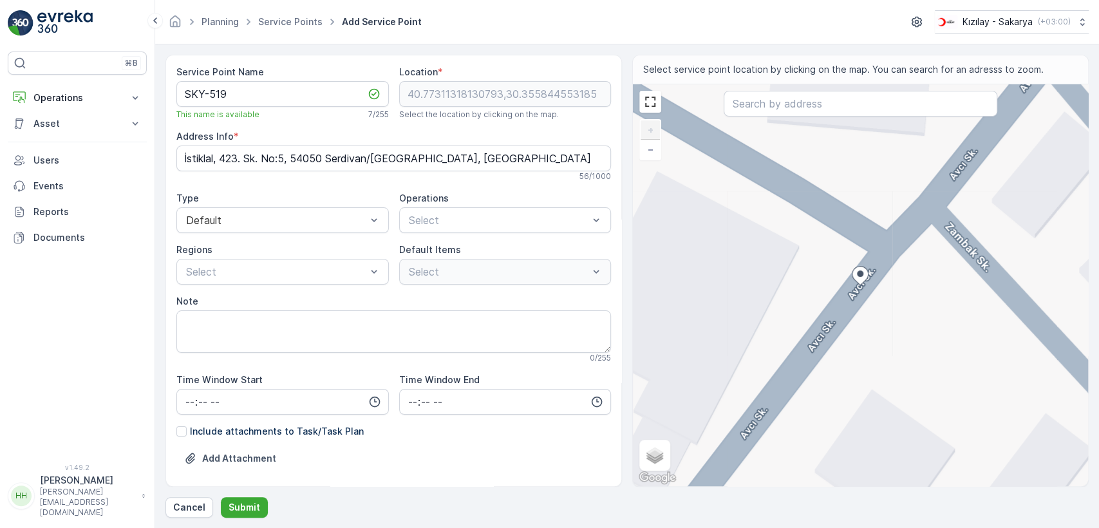
click at [835, 318] on div "+ − Satellite Roadmap Terrain Hybrid Leaflet Keyboard shortcuts Map Data Map da…" at bounding box center [860, 285] width 455 height 402
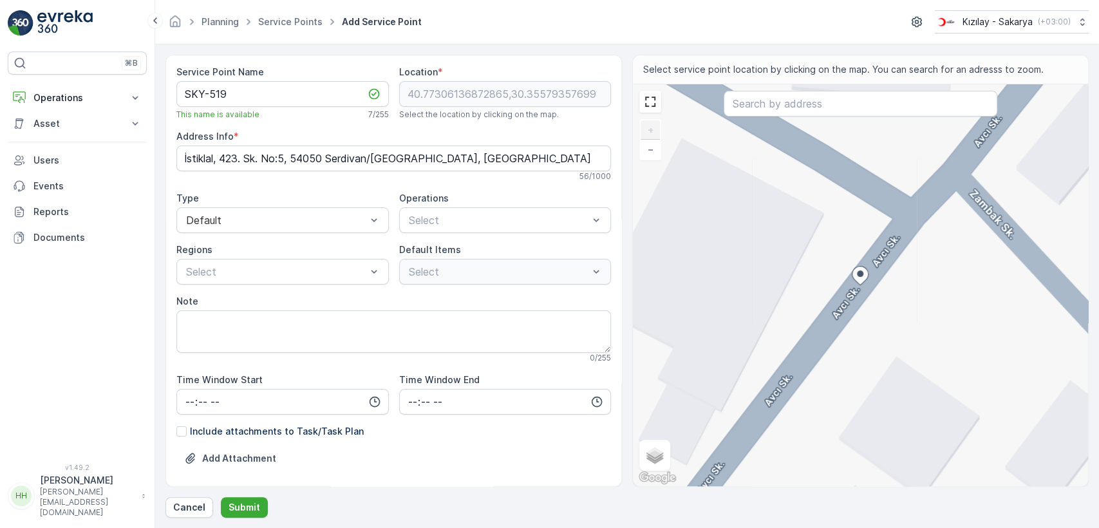
click at [835, 318] on div "+ − Satellite Roadmap Terrain Hybrid Leaflet Keyboard shortcuts Map Data Map da…" at bounding box center [860, 285] width 455 height 402
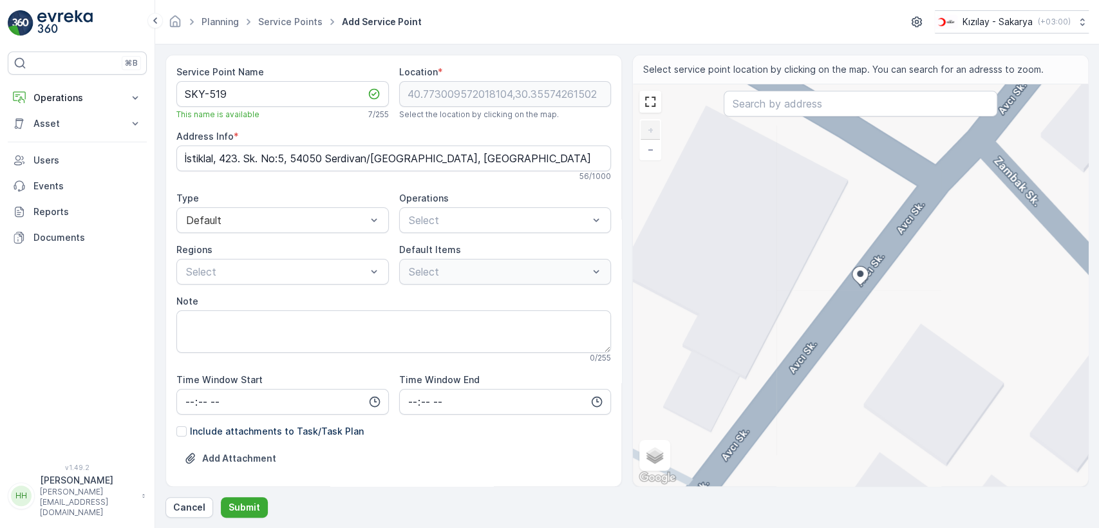
click at [831, 331] on div "+ − Satellite Roadmap Terrain Hybrid Leaflet Keyboard shortcuts Map Data Map da…" at bounding box center [860, 285] width 455 height 402
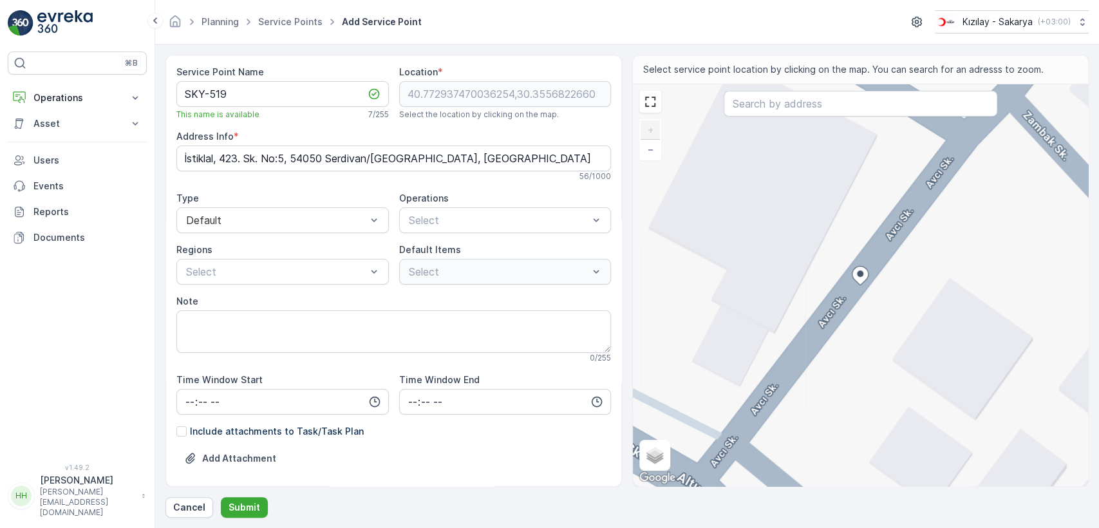
click at [829, 331] on div "+ − Satellite Roadmap Terrain Hybrid Leaflet Keyboard shortcuts Map Data Map da…" at bounding box center [860, 285] width 455 height 402
type input "40.77286536074471,30.355617893354907"
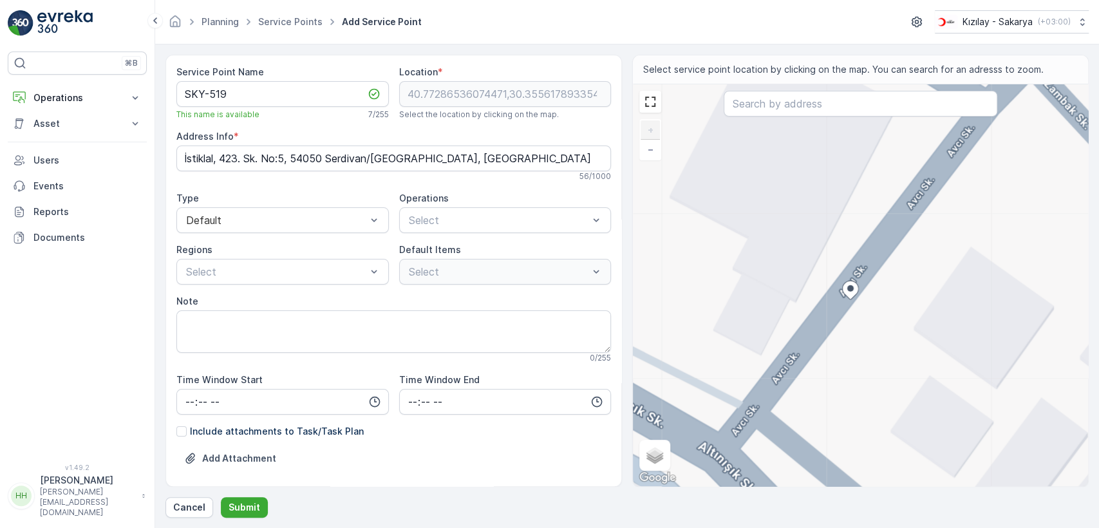
type Info "İstiklal, Avcı Sk., 54050 Serdivan/Sakarya, Türkiye"
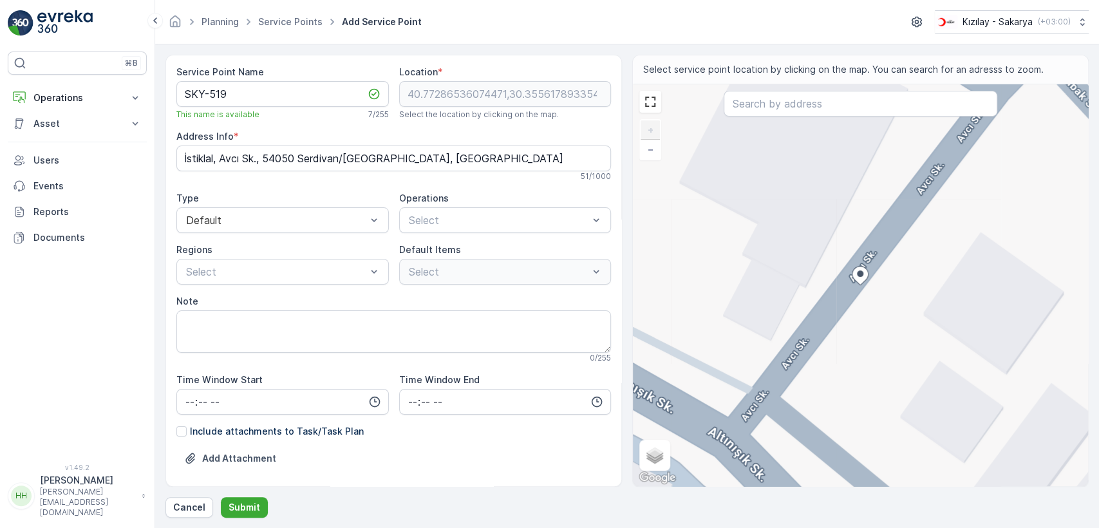
click at [825, 328] on div "+ − Satellite Roadmap Terrain Hybrid Leaflet Keyboard shortcuts Map Data Map da…" at bounding box center [860, 285] width 455 height 402
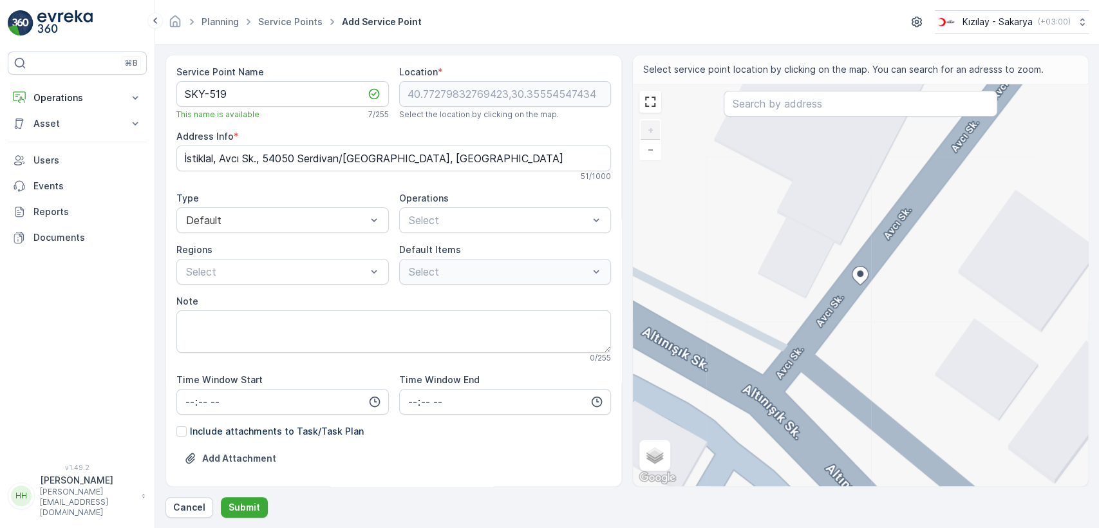
click at [825, 328] on div "+ − Satellite Roadmap Terrain Hybrid Leaflet Keyboard shortcuts Map Data Map da…" at bounding box center [860, 285] width 455 height 402
type input "40.772731296383974,30.355473054700198"
type Info "İstiklal, Q9C4+Q4, 54050 Serdivan/Sakarya, Türkiye"
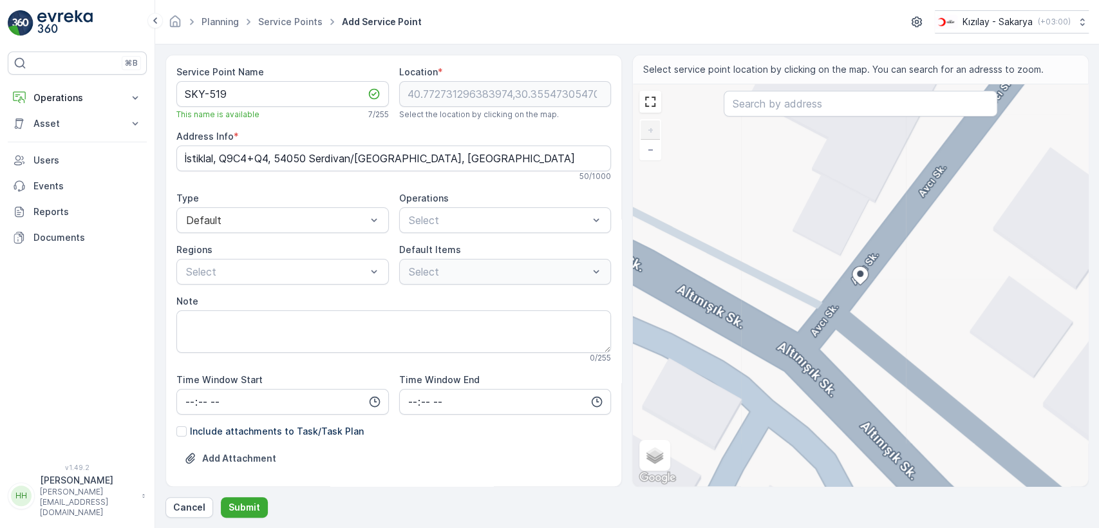
click at [824, 326] on div "+ − Satellite Roadmap Terrain Hybrid Leaflet Keyboard shortcuts Map Data Map da…" at bounding box center [860, 285] width 455 height 402
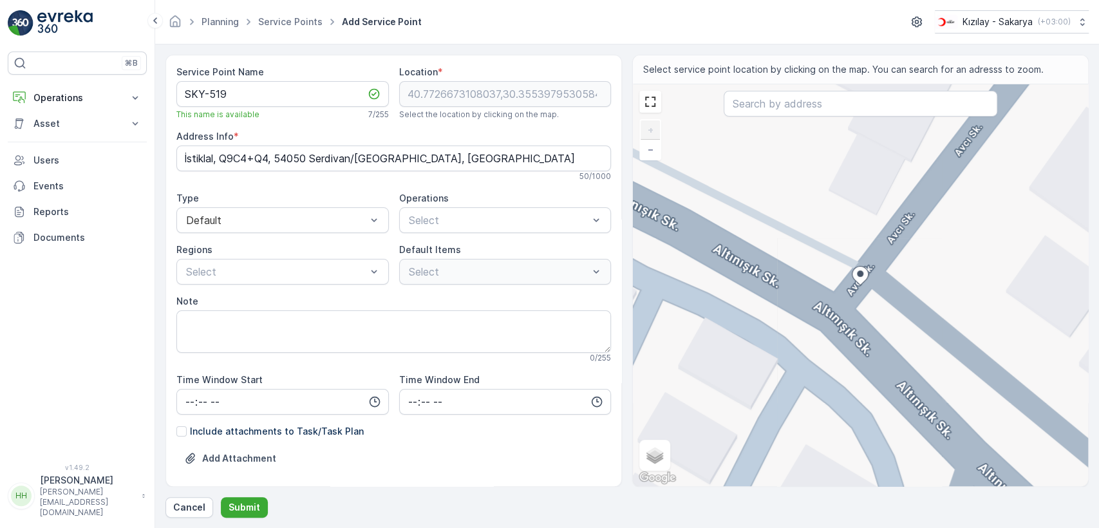
click at [828, 320] on div "+ − Satellite Roadmap Terrain Hybrid Leaflet Keyboard shortcuts Map Data Map da…" at bounding box center [860, 285] width 455 height 402
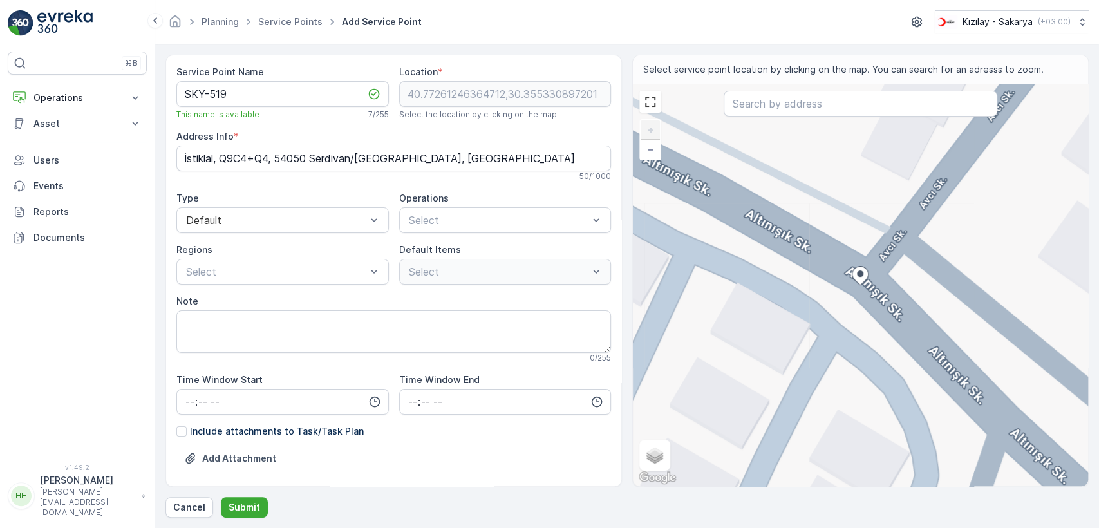
click at [826, 346] on div "+ − Satellite Roadmap Terrain Hybrid Leaflet Keyboard shortcuts Map Data Map da…" at bounding box center [860, 285] width 455 height 402
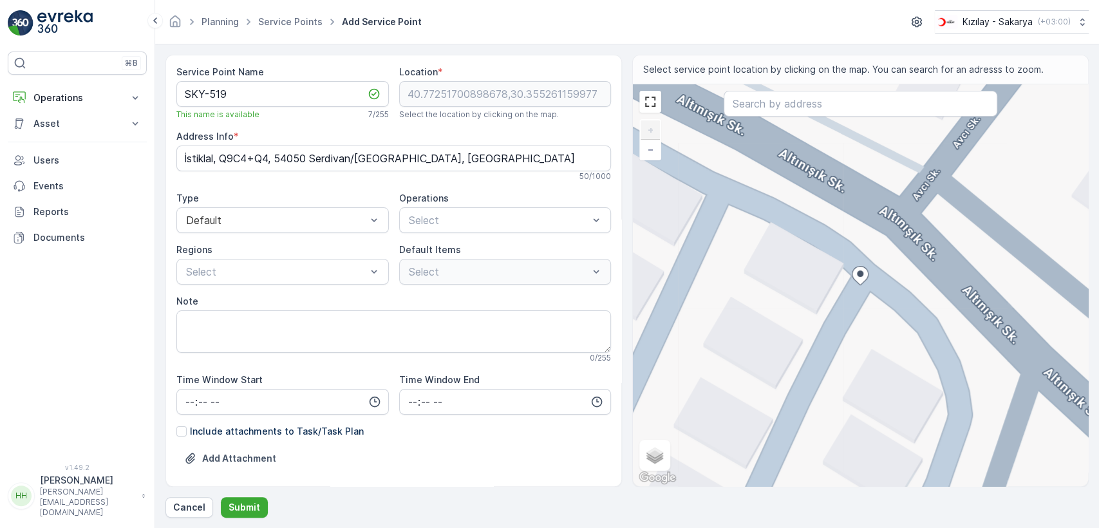
click at [824, 346] on div "+ − Satellite Roadmap Terrain Hybrid Leaflet Keyboard shortcuts Map Data Map da…" at bounding box center [860, 285] width 455 height 402
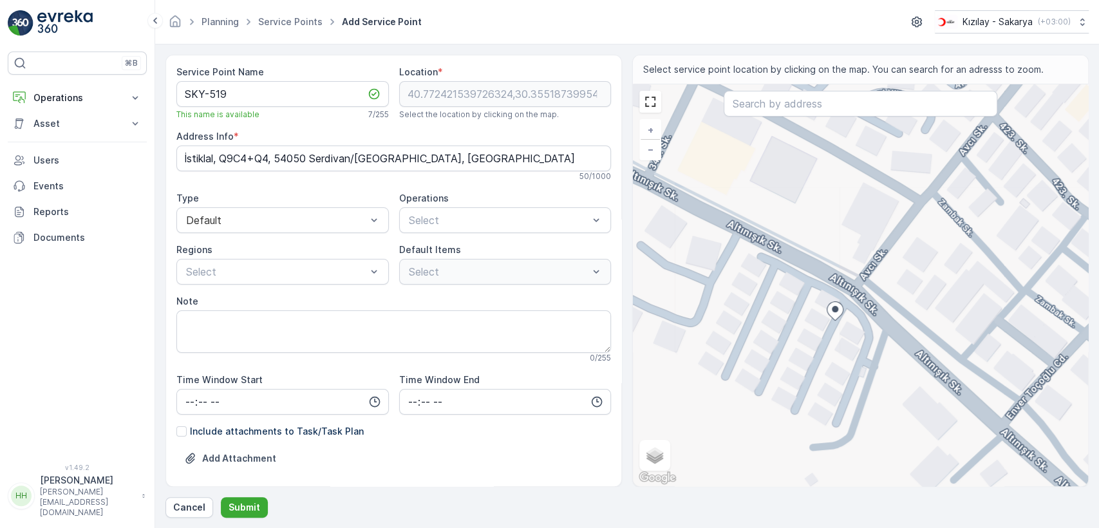
click at [877, 268] on div "+ − Satellite Roadmap Terrain Hybrid Leaflet Keyboard shortcuts Map Data Map da…" at bounding box center [860, 285] width 455 height 402
type input "40.77274816250885,30.355537075874278"
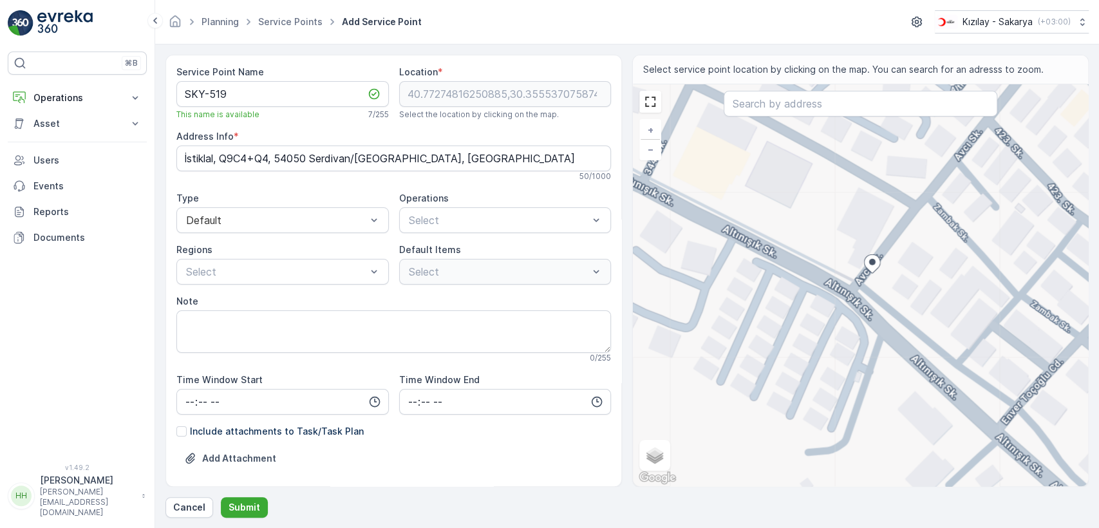
type Info "Q9F4+36 Serdivan/Sakarya, Türkiye"
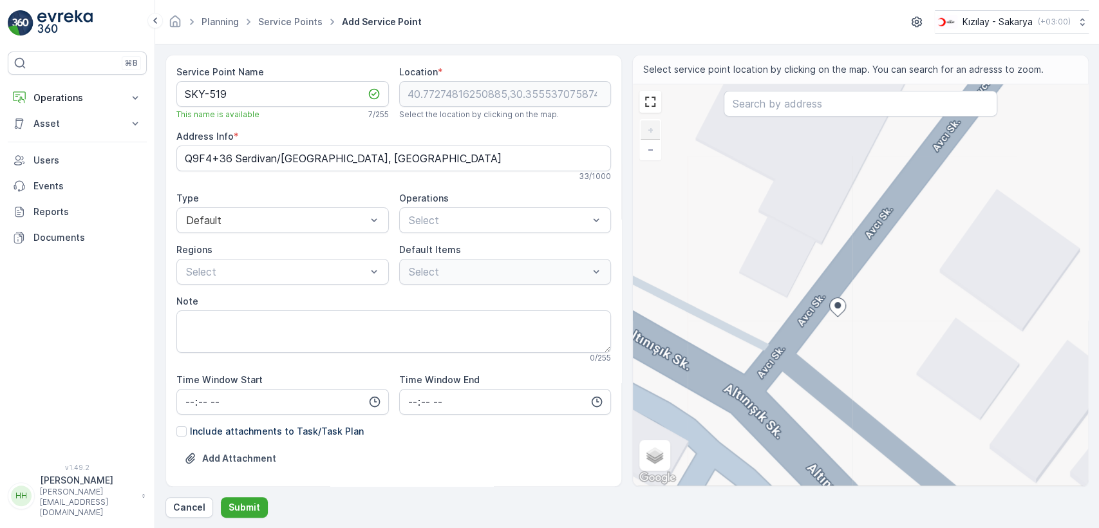
click at [742, 398] on div "+ − Satellite Roadmap Terrain Hybrid Leaflet Keyboard shortcuts Map Data Map da…" at bounding box center [860, 285] width 455 height 402
type input "40.77261961679478,30.355338957839464"
type Info "İstiklal, Q9C4+Q4, 54050 Serdivan/Sakarya, Türkiye"
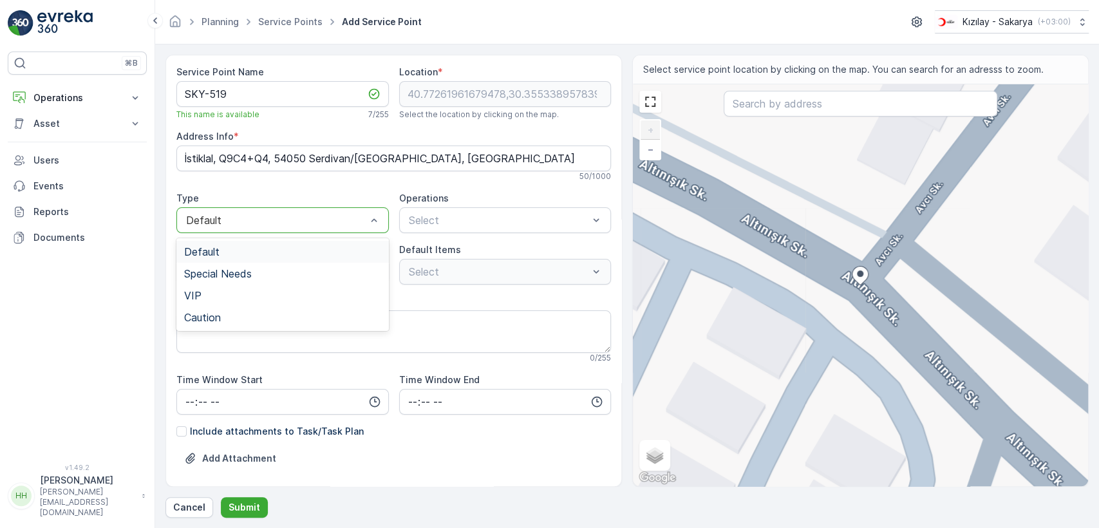
click at [288, 229] on div "Default" at bounding box center [282, 220] width 212 height 26
drag, startPoint x: 283, startPoint y: 226, endPoint x: 286, endPoint y: 218, distance: 8.1
click at [283, 223] on div "Default" at bounding box center [282, 220] width 212 height 26
click at [416, 233] on div "Service Point Name SKY-519 This name is available 7 / 255 Location * 40.7726196…" at bounding box center [393, 306] width 434 height 480
click at [427, 241] on div "Kıyafet Toplama" at bounding box center [505, 252] width 212 height 22
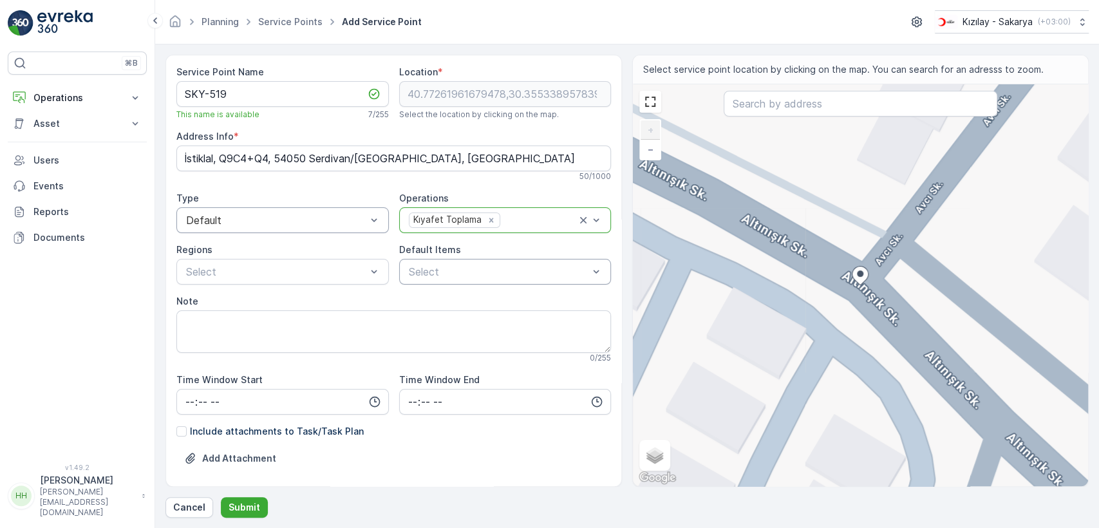
click at [426, 262] on div "Select" at bounding box center [505, 272] width 212 height 26
click at [413, 321] on div at bounding box center [412, 321] width 10 height 10
click at [250, 504] on p "Submit" at bounding box center [244, 507] width 32 height 13
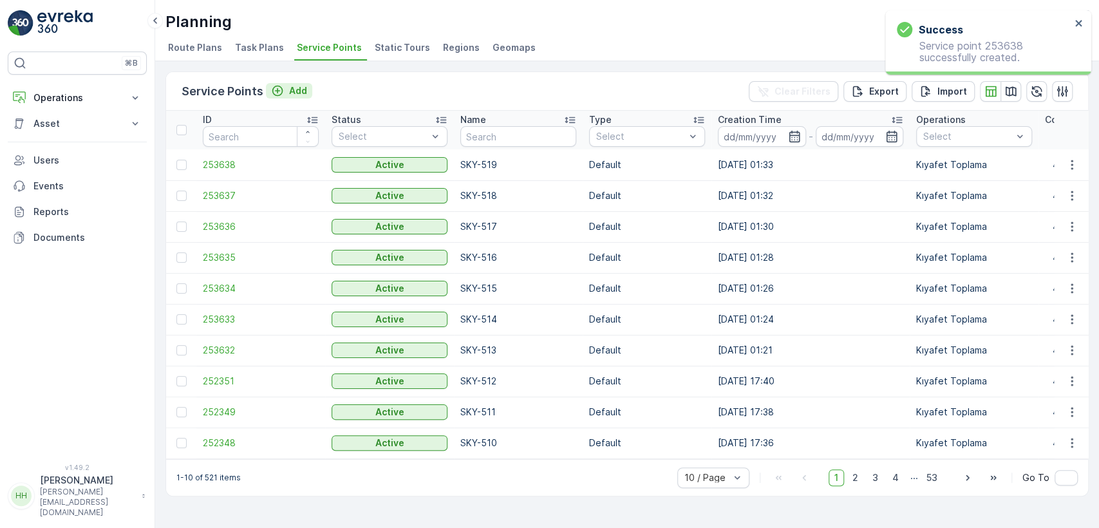
click at [293, 83] on button "Add" at bounding box center [289, 90] width 46 height 15
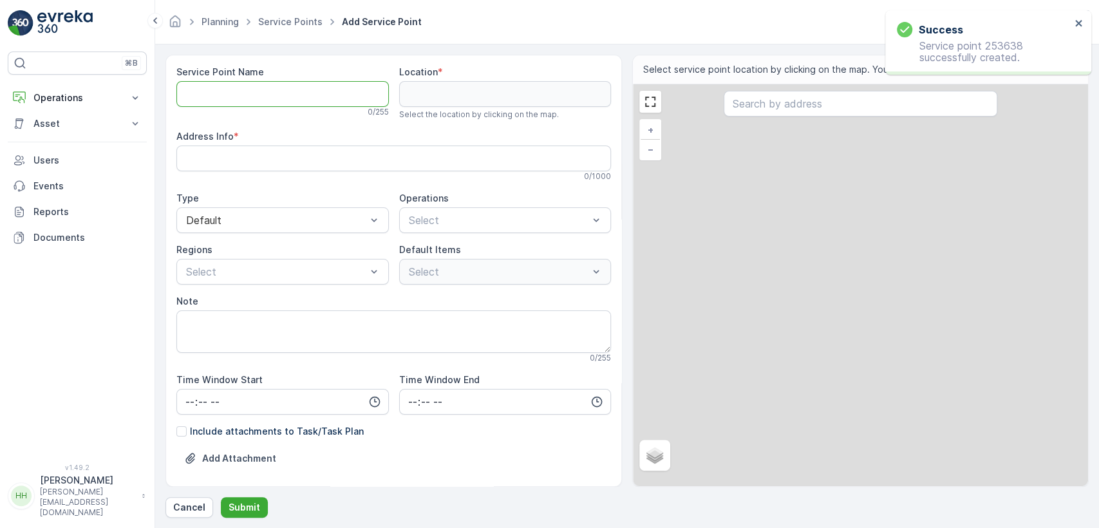
click at [288, 99] on Name "Service Point Name" at bounding box center [282, 94] width 212 height 26
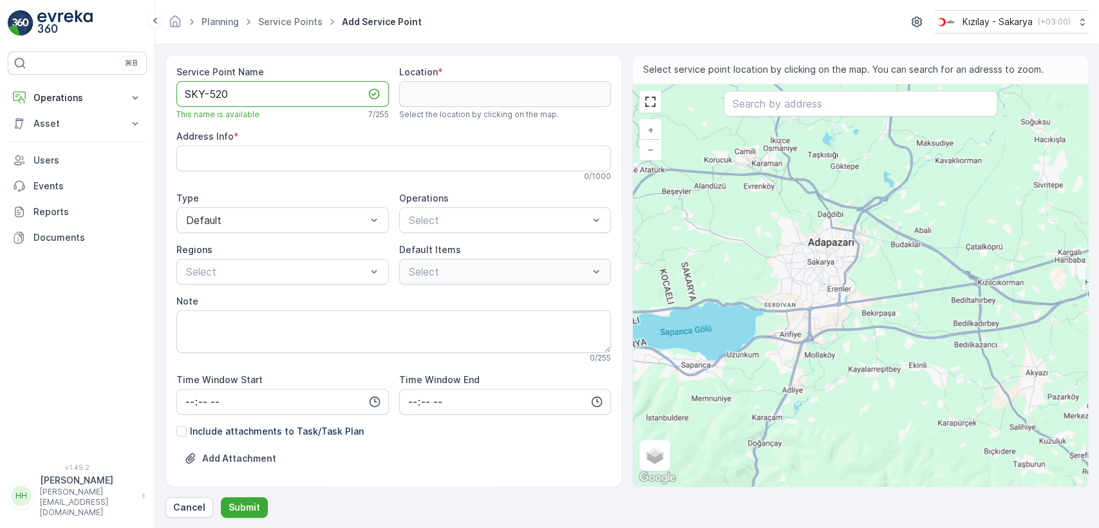
type Name "SKY-520"
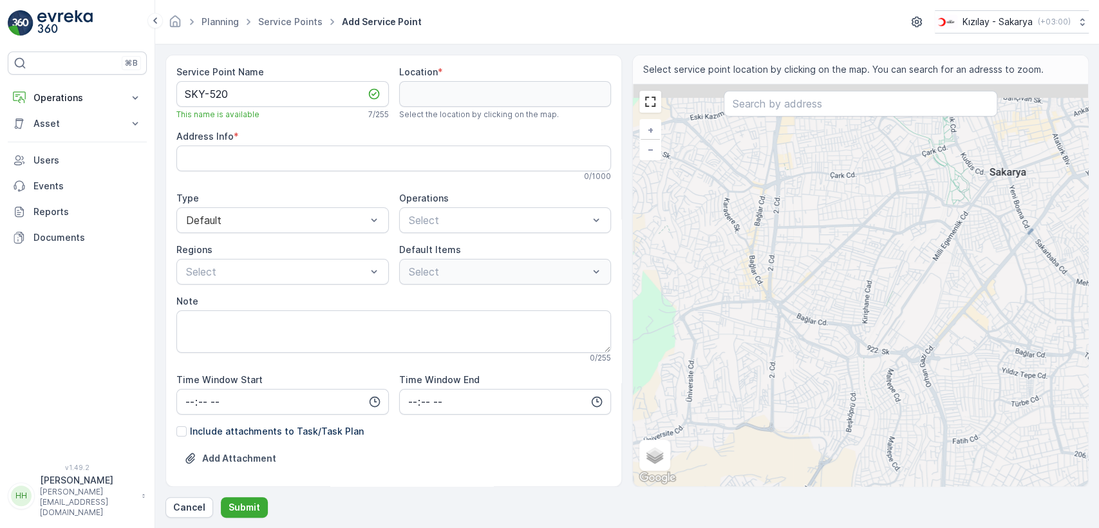
drag, startPoint x: 766, startPoint y: 174, endPoint x: 755, endPoint y: 329, distance: 154.8
click at [755, 329] on div "+ − Satellite Roadmap Terrain Hybrid Leaflet Keyboard shortcuts Map Data Map da…" at bounding box center [860, 285] width 455 height 402
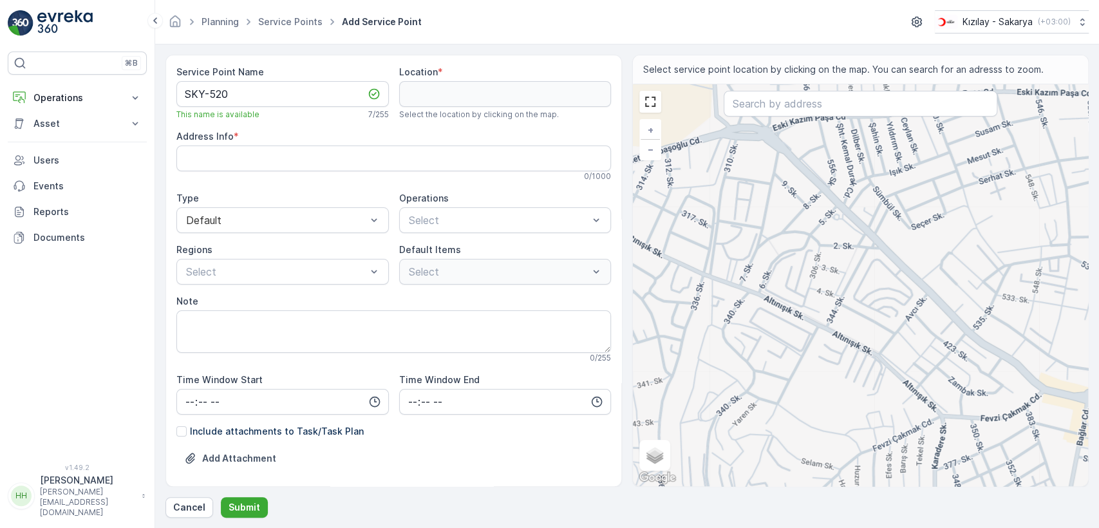
drag, startPoint x: 658, startPoint y: 243, endPoint x: 712, endPoint y: 290, distance: 71.1
click at [712, 290] on div "+ − Satellite Roadmap Terrain Hybrid Leaflet Keyboard shortcuts Map Data Map da…" at bounding box center [860, 285] width 455 height 402
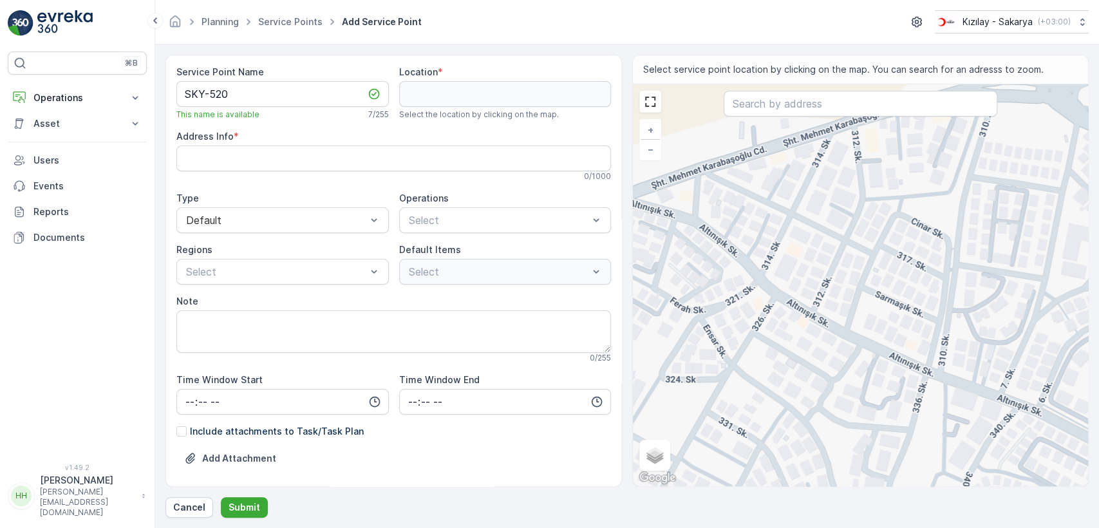
drag, startPoint x: 674, startPoint y: 266, endPoint x: 721, endPoint y: 197, distance: 83.4
click at [726, 201] on div "+ − Satellite Roadmap Terrain Hybrid Leaflet Keyboard shortcuts Map Data Map da…" at bounding box center [860, 285] width 455 height 402
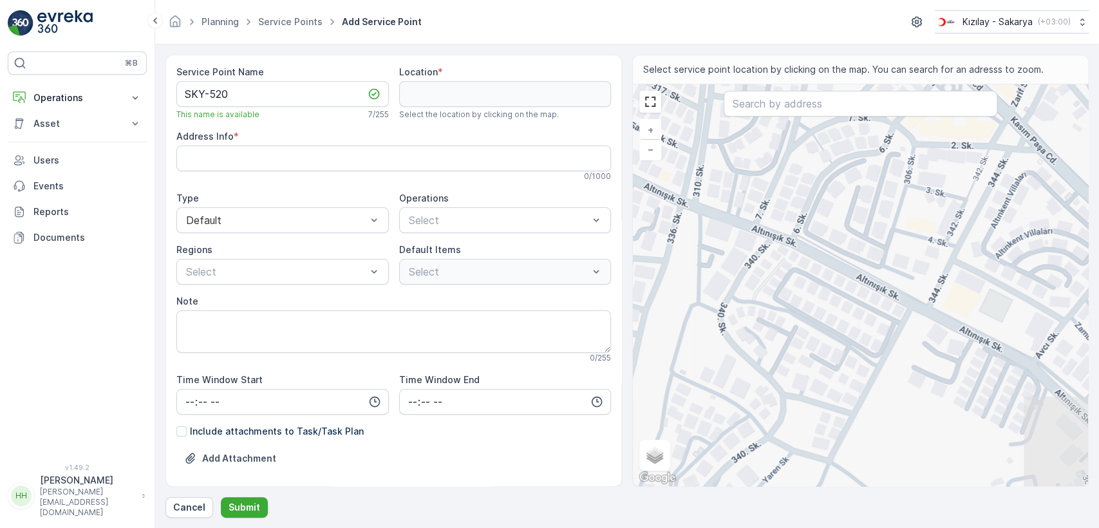
drag, startPoint x: 886, startPoint y: 321, endPoint x: 797, endPoint y: 309, distance: 89.0
click at [797, 309] on div "+ − Satellite Roadmap Terrain Hybrid Leaflet Keyboard shortcuts Map Data Map da…" at bounding box center [860, 285] width 455 height 402
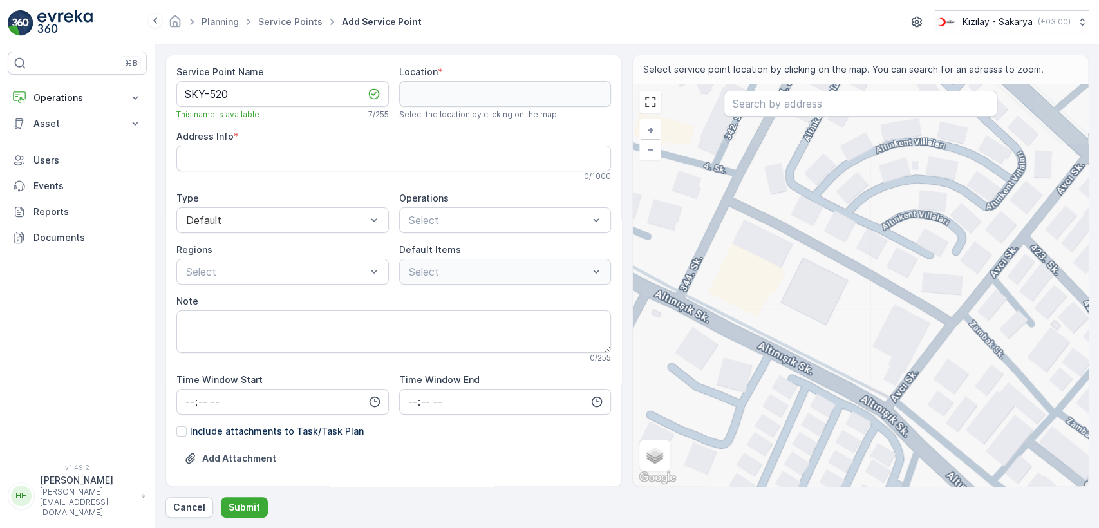
drag, startPoint x: 1043, startPoint y: 237, endPoint x: 873, endPoint y: 311, distance: 185.1
click at [873, 311] on div "+ − Satellite Roadmap Terrain Hybrid Leaflet Keyboard shortcuts Map Data Map da…" at bounding box center [860, 285] width 455 height 402
type input "40.77324801502624,30.35524729995818"
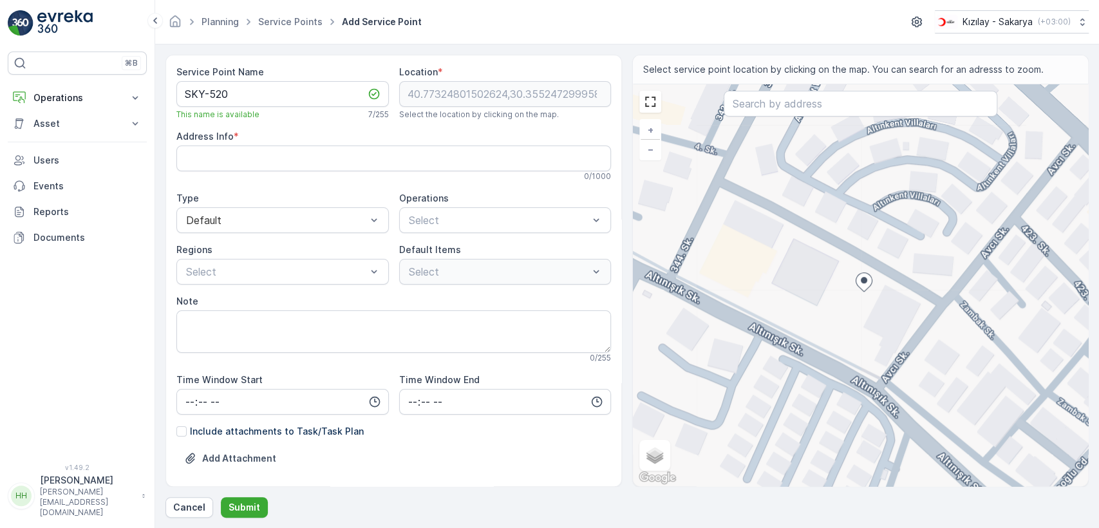
type Info "Q9F4+73 Serdivan/Sakarya, Türkiye"
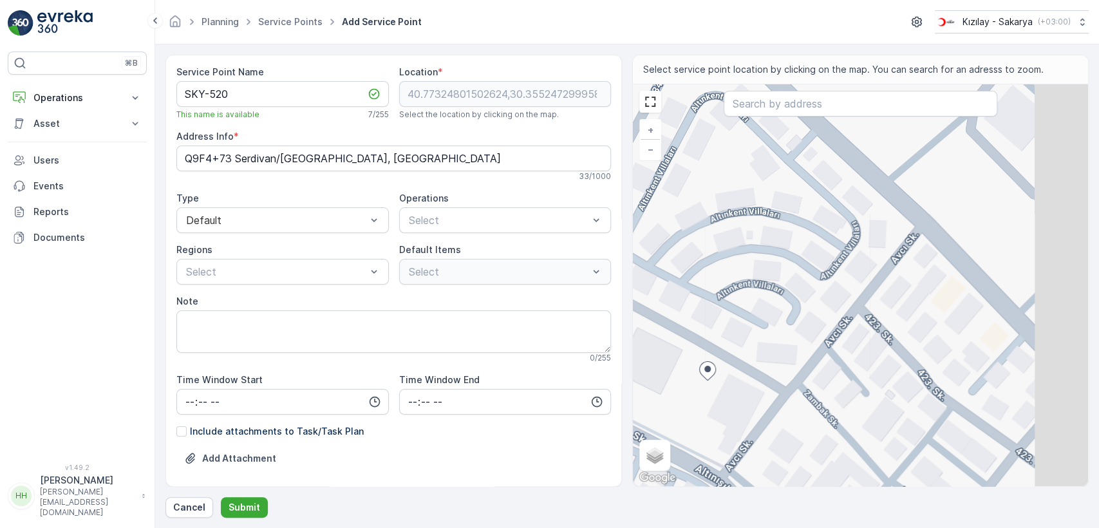
drag, startPoint x: 1007, startPoint y: 256, endPoint x: 844, endPoint y: 339, distance: 182.5
click at [842, 357] on div "+ − Satellite Roadmap Terrain Hybrid Leaflet Keyboard shortcuts Map Data Map da…" at bounding box center [860, 285] width 455 height 402
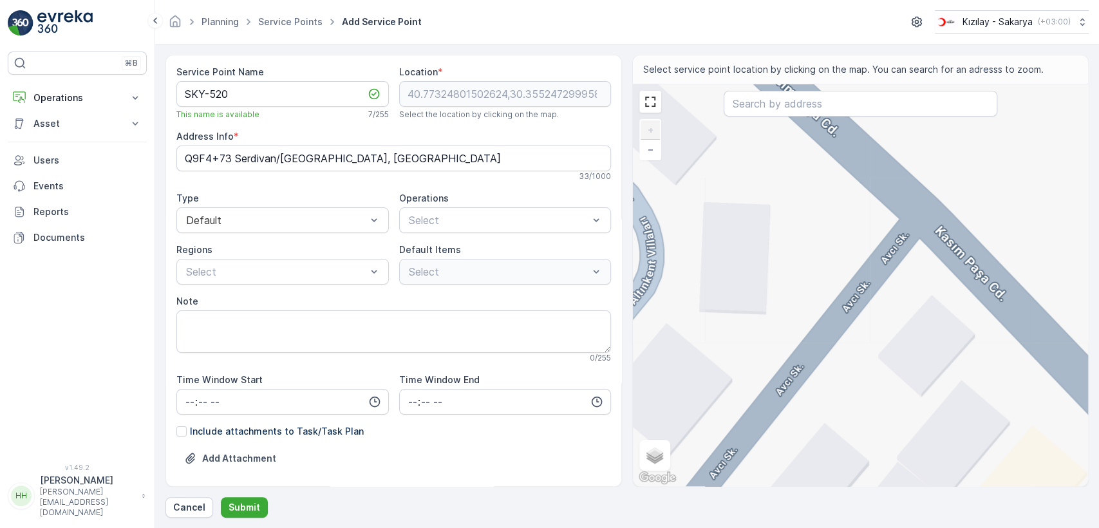
click at [901, 241] on div "+ − Satellite Roadmap Terrain Hybrid Leaflet Keyboard shortcuts Map Data Map da…" at bounding box center [860, 285] width 455 height 402
type input "40.7742018015951,30.357007238856156"
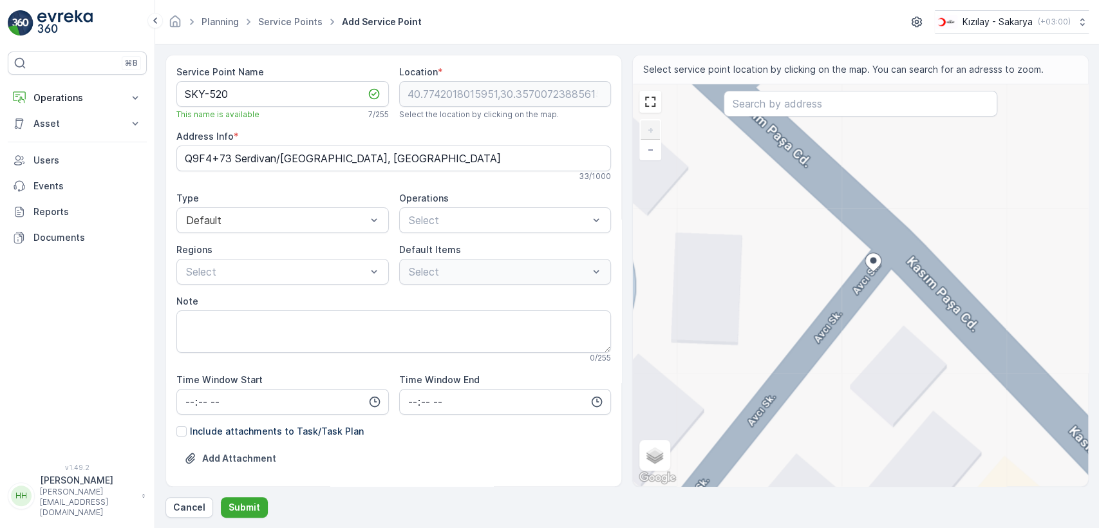
type Info "İstiklal, Kasım Paşa Cd. No:45, 54050 Serdivan/Sakarya, Türkiye"
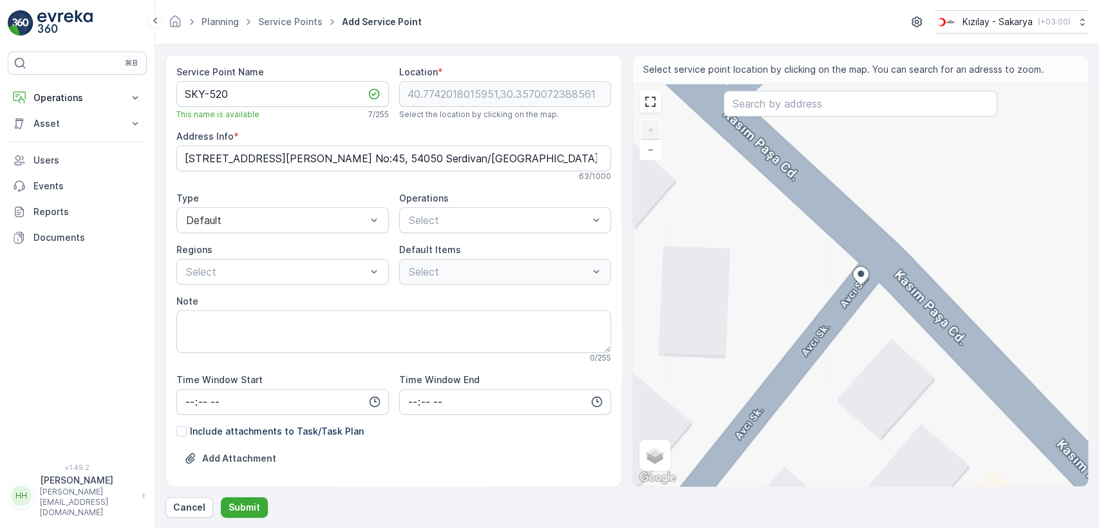
click at [858, 237] on div "+ − Satellite Roadmap Terrain Hybrid Leaflet Keyboard shortcuts Map Data Map da…" at bounding box center [860, 285] width 455 height 402
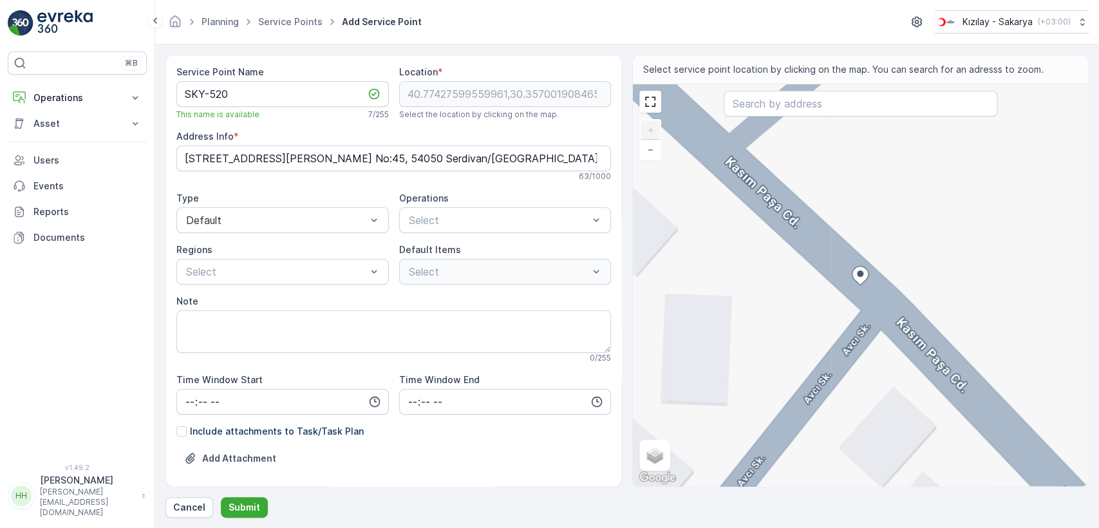
click at [868, 309] on div "+ − Satellite Roadmap Terrain Hybrid Leaflet Keyboard shortcuts Map Data Map da…" at bounding box center [860, 285] width 455 height 402
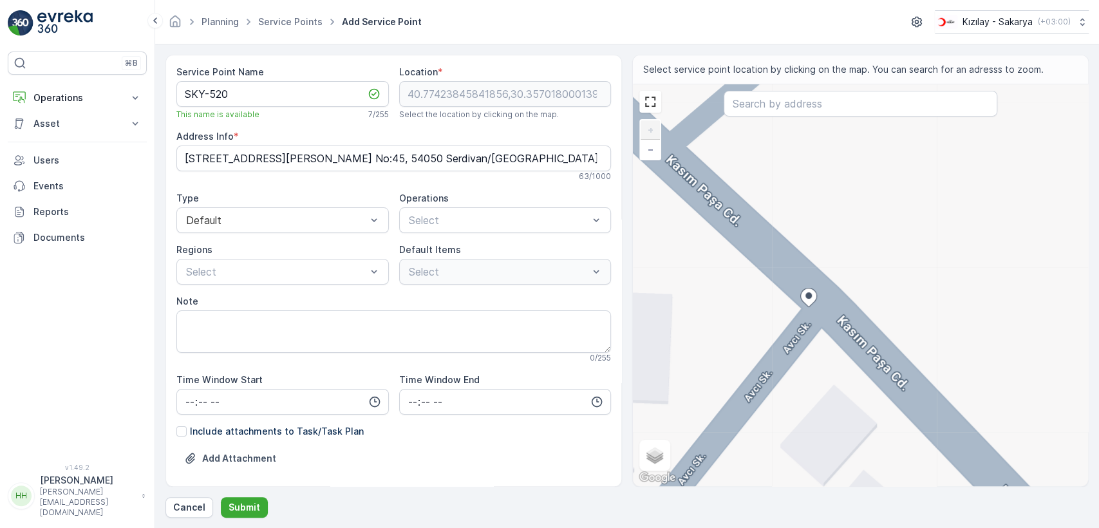
drag, startPoint x: 794, startPoint y: 280, endPoint x: 805, endPoint y: 292, distance: 16.4
click at [805, 292] on icon at bounding box center [808, 297] width 16 height 19
click at [807, 296] on ellipse at bounding box center [808, 295] width 6 height 6
click at [817, 303] on div "+ − Satellite Roadmap Terrain Hybrid Leaflet Keyboard shortcuts Map Data Map da…" at bounding box center [860, 285] width 455 height 402
type input "40.77424454191478,30.357036785610997"
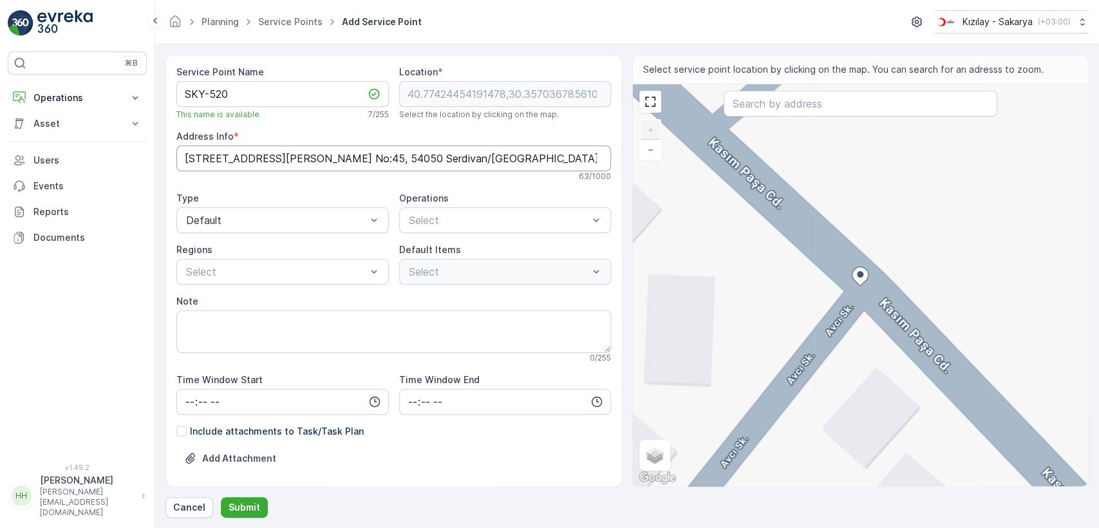
click at [330, 149] on Info "İstiklal, Kasım Paşa Cd. No:45, 54050 Serdivan/Sakarya, Türkiye" at bounding box center [393, 158] width 434 height 26
click at [429, 229] on div "Select" at bounding box center [505, 220] width 212 height 26
click at [436, 252] on span "Kıyafet Toplama" at bounding box center [447, 252] width 80 height 12
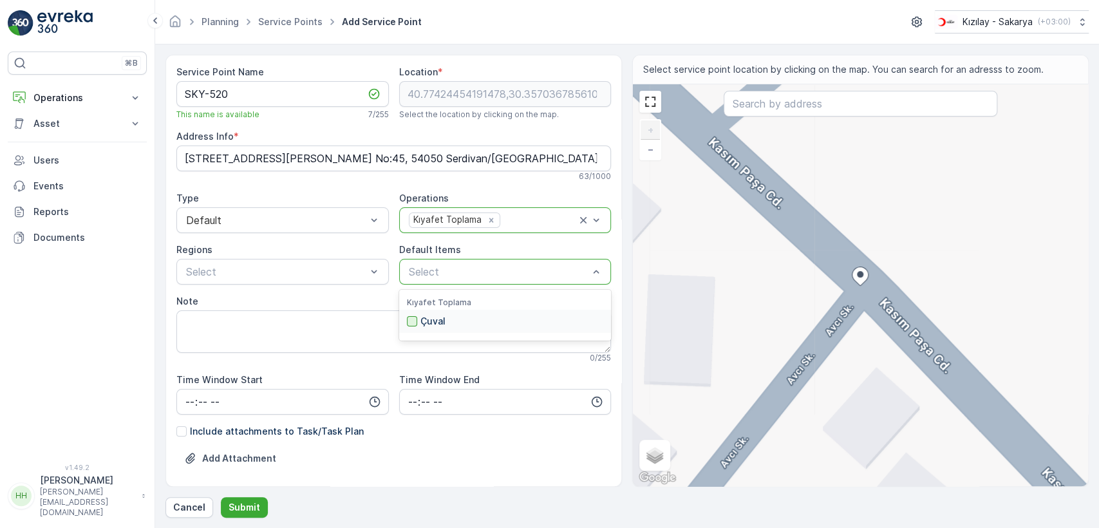
click at [413, 319] on div at bounding box center [412, 321] width 10 height 10
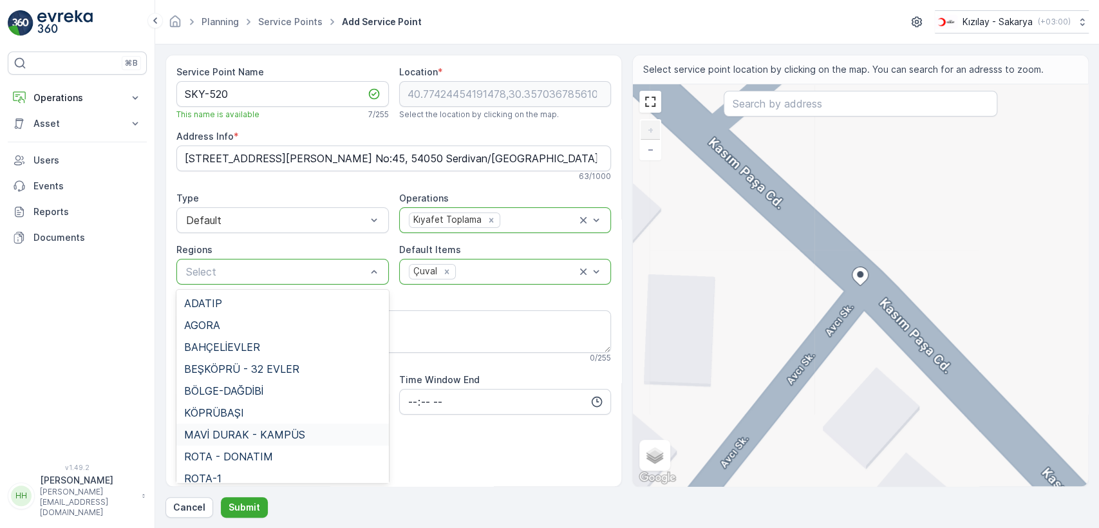
click at [261, 424] on div "MAVİ DURAK - KAMPÜS" at bounding box center [282, 434] width 212 height 22
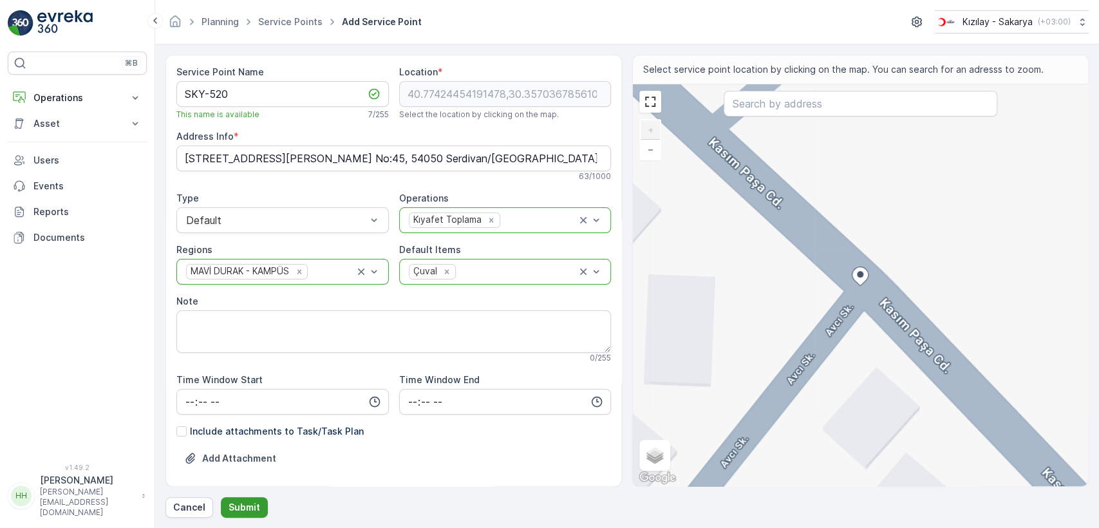
click at [241, 513] on button "Submit" at bounding box center [244, 507] width 47 height 21
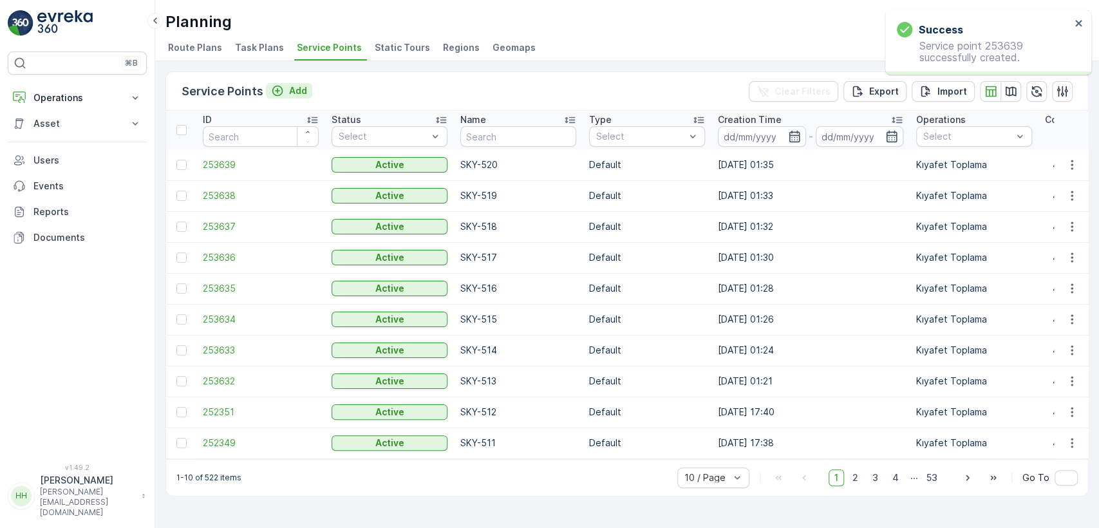
click at [282, 87] on div "Add" at bounding box center [289, 90] width 36 height 13
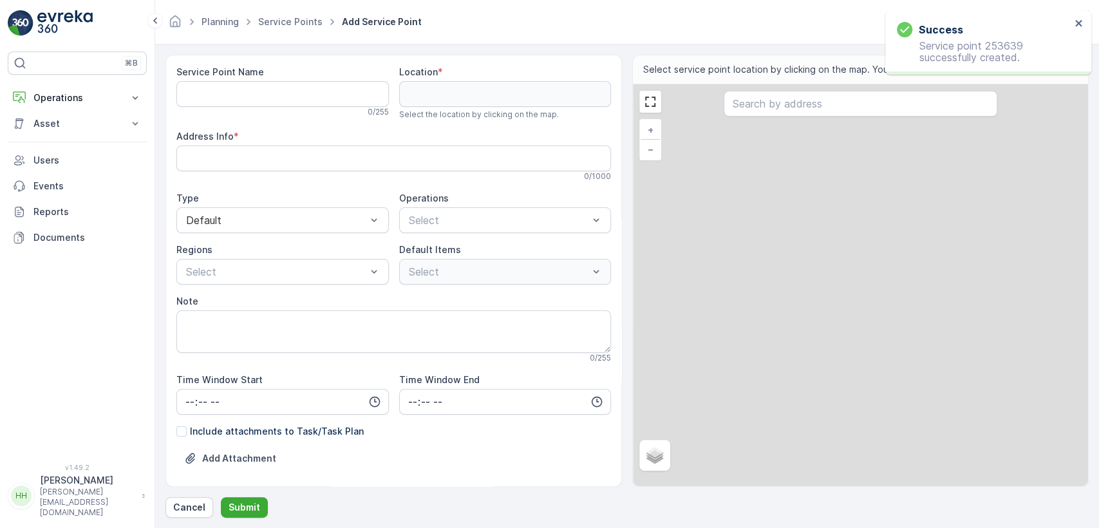
click at [274, 91] on Name "Service Point Name" at bounding box center [282, 94] width 212 height 26
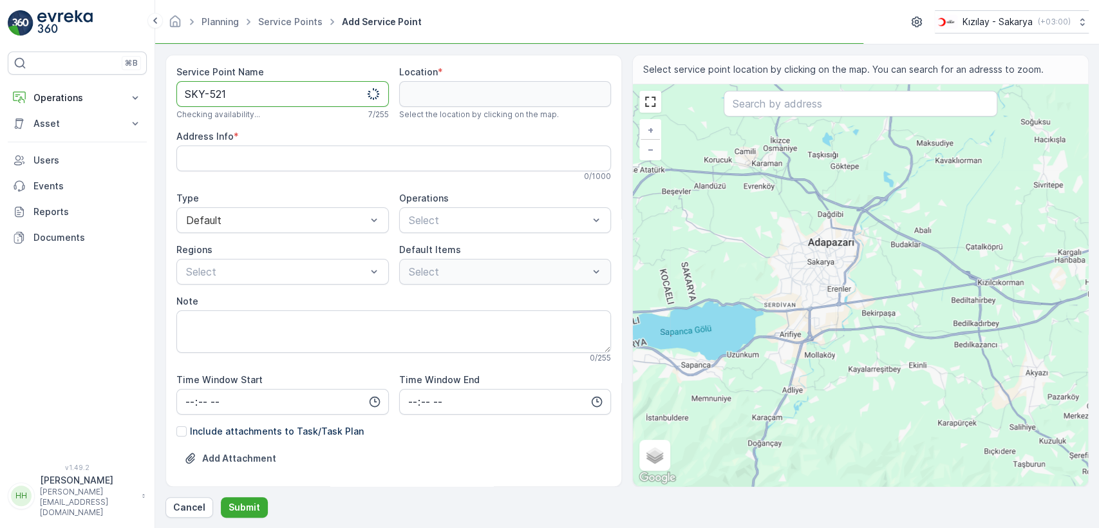
type Name "SKY-521"
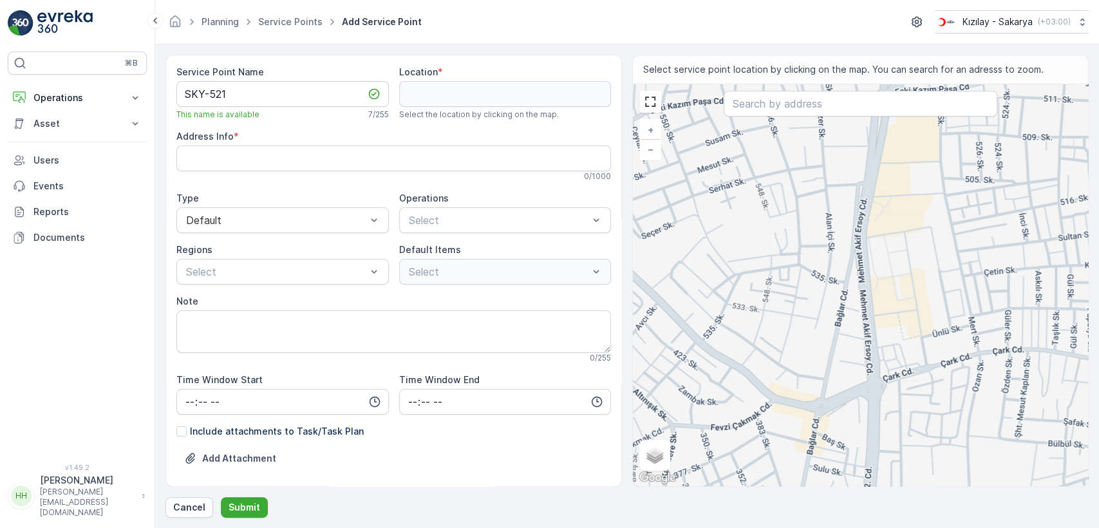
drag, startPoint x: 750, startPoint y: 211, endPoint x: 734, endPoint y: 341, distance: 131.0
click at [734, 341] on div "+ − Satellite Roadmap Terrain Hybrid Leaflet Keyboard shortcuts Map Data Map da…" at bounding box center [860, 285] width 455 height 402
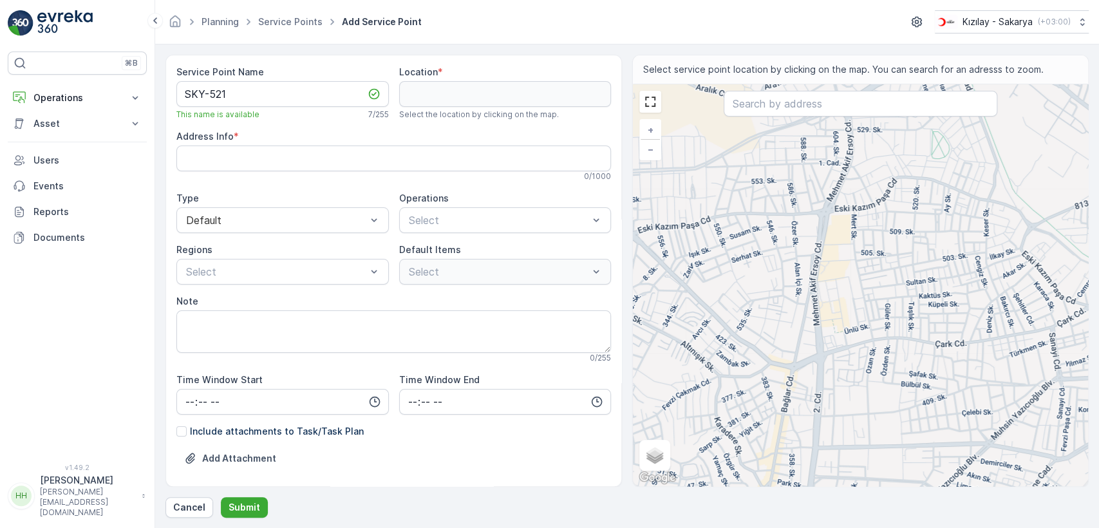
click at [763, 265] on div "+ − Satellite Roadmap Terrain Hybrid Leaflet Keyboard shortcuts Map Data Map da…" at bounding box center [860, 285] width 455 height 402
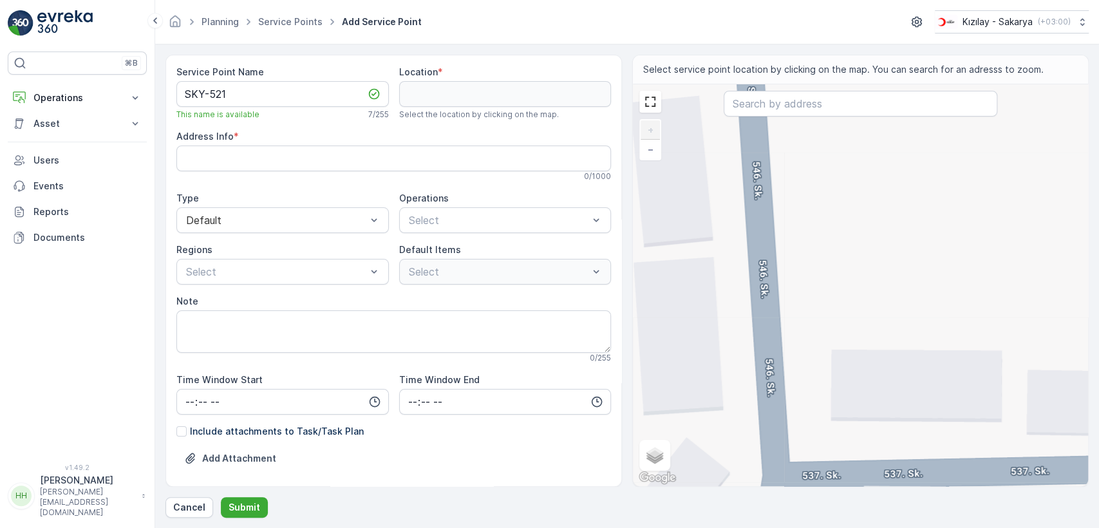
click at [767, 314] on div "+ − Satellite Roadmap Terrain Hybrid Leaflet Keyboard shortcuts Map Data Map da…" at bounding box center [860, 285] width 455 height 402
type input "40.775866362119025,30.361713218714034"
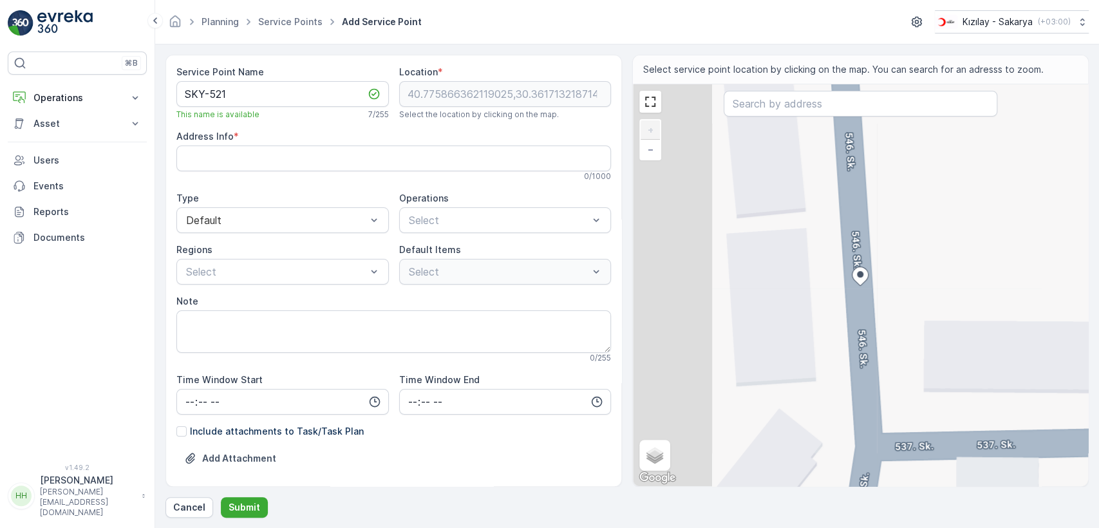
type Info "Arabacıalanı, 546. Sk. No:3, 54050 Serdivan/Sakarya, Türkiye"
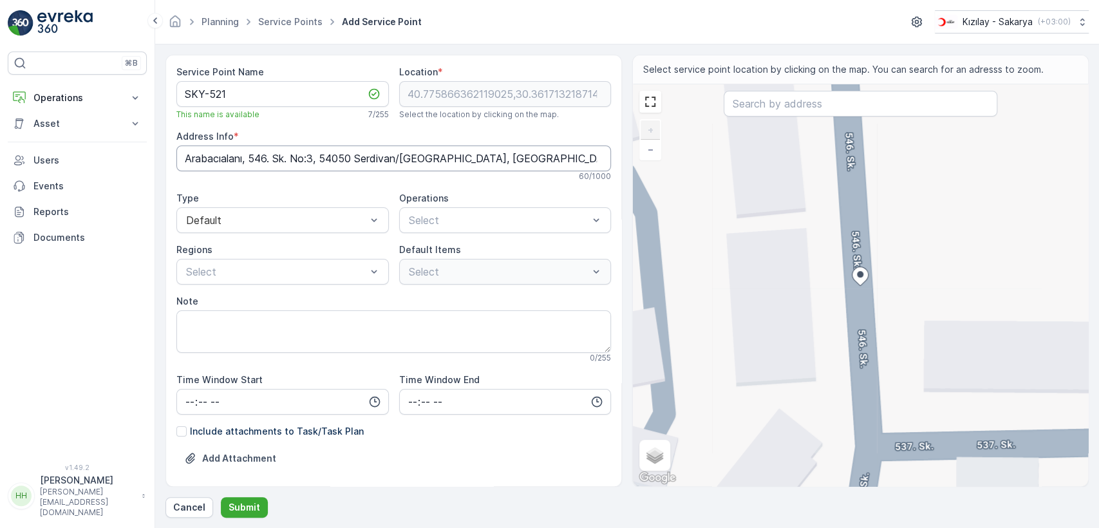
click at [339, 160] on Info "Arabacıalanı, 546. Sk. No:3, 54050 Serdivan/Sakarya, Türkiye" at bounding box center [393, 158] width 434 height 26
click at [340, 160] on Info "Arabacıalanı, 546. Sk. No:3, 54050 Serdivan/Sakarya, Türkiye" at bounding box center [393, 158] width 434 height 26
click at [424, 246] on span "Kıyafet Toplama" at bounding box center [447, 252] width 80 height 12
click at [408, 316] on div at bounding box center [412, 321] width 10 height 10
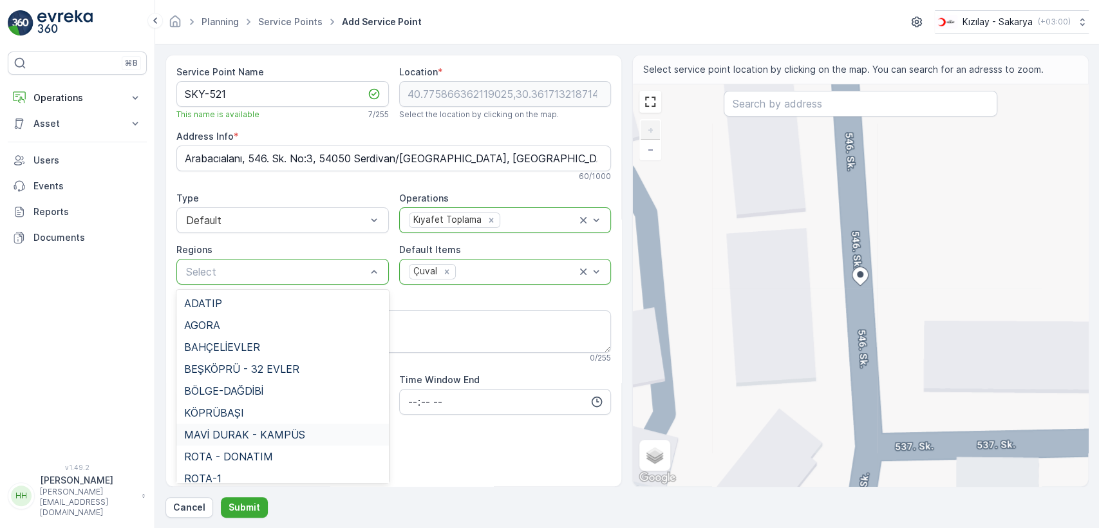
click at [238, 429] on span "MAVİ DURAK - KAMPÜS" at bounding box center [244, 435] width 121 height 12
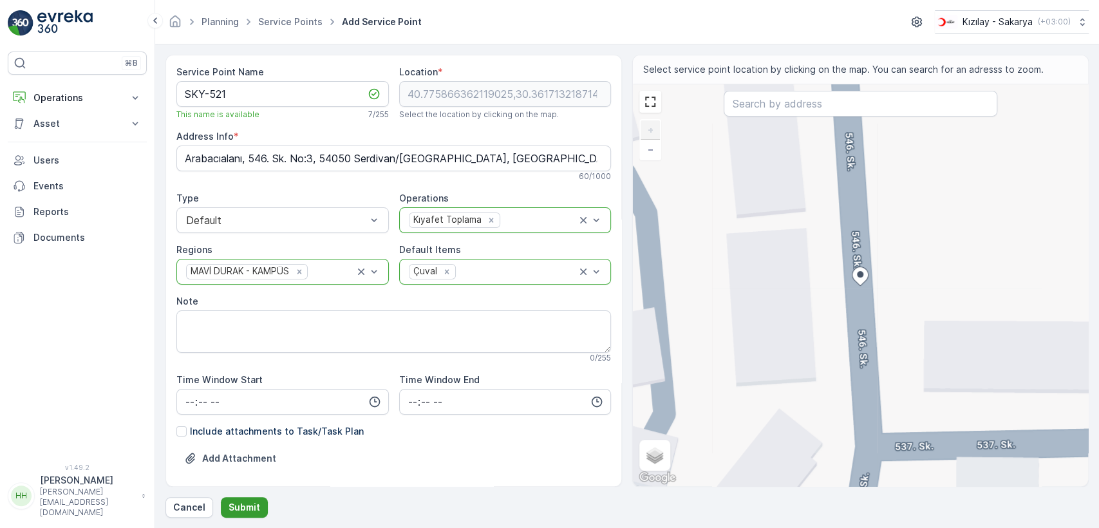
click at [247, 499] on button "Submit" at bounding box center [244, 507] width 47 height 21
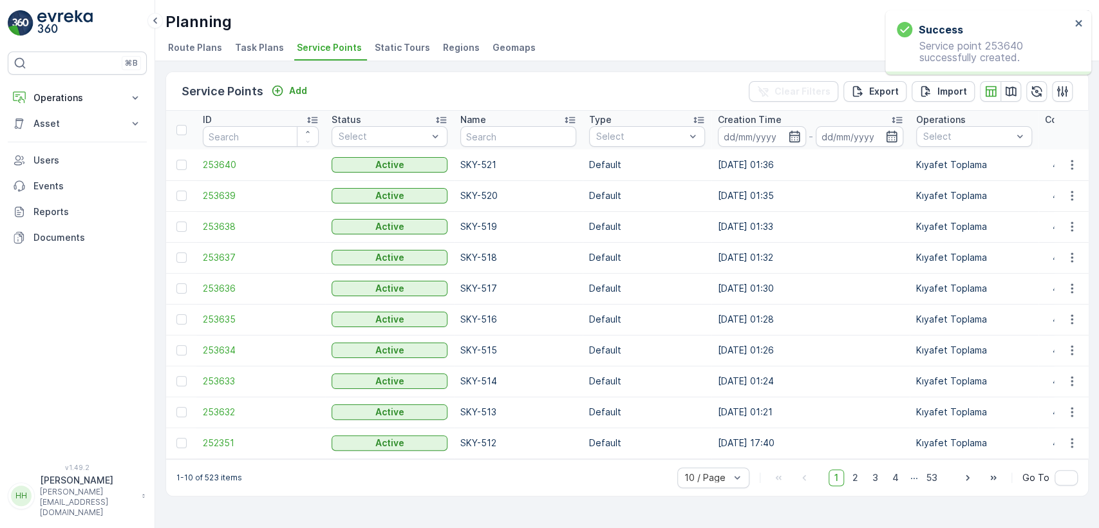
click at [283, 80] on div "Service Points Add Clear Filters Export Import" at bounding box center [627, 91] width 922 height 39
click at [286, 89] on div "Add" at bounding box center [289, 90] width 36 height 13
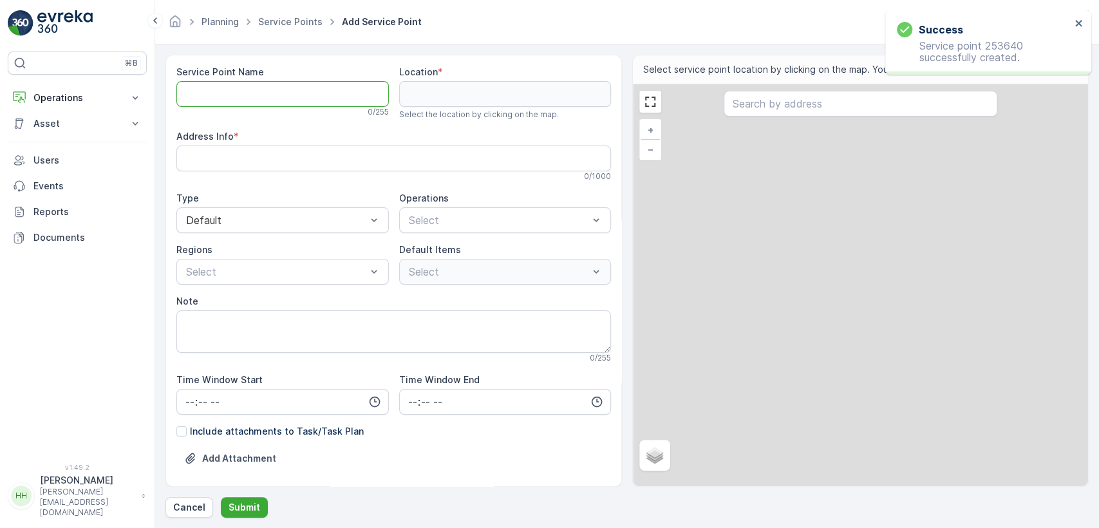
click at [283, 94] on Name "Service Point Name" at bounding box center [282, 94] width 212 height 26
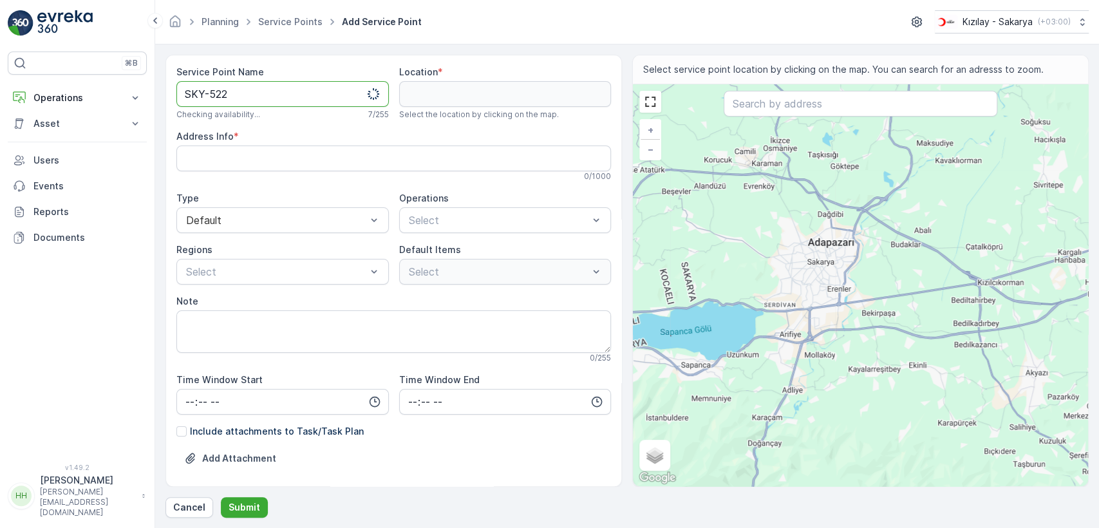
type Name "SKY-522"
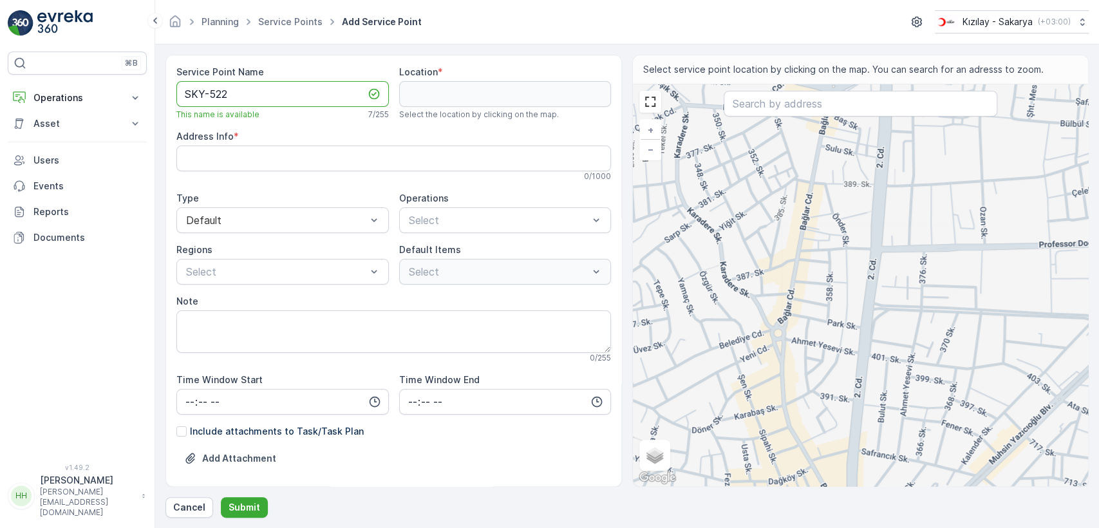
drag, startPoint x: 766, startPoint y: 184, endPoint x: 726, endPoint y: 288, distance: 111.3
click at [726, 288] on div "+ − Satellite Roadmap Terrain Hybrid Leaflet Keyboard shortcuts Map Data Map da…" at bounding box center [860, 285] width 455 height 402
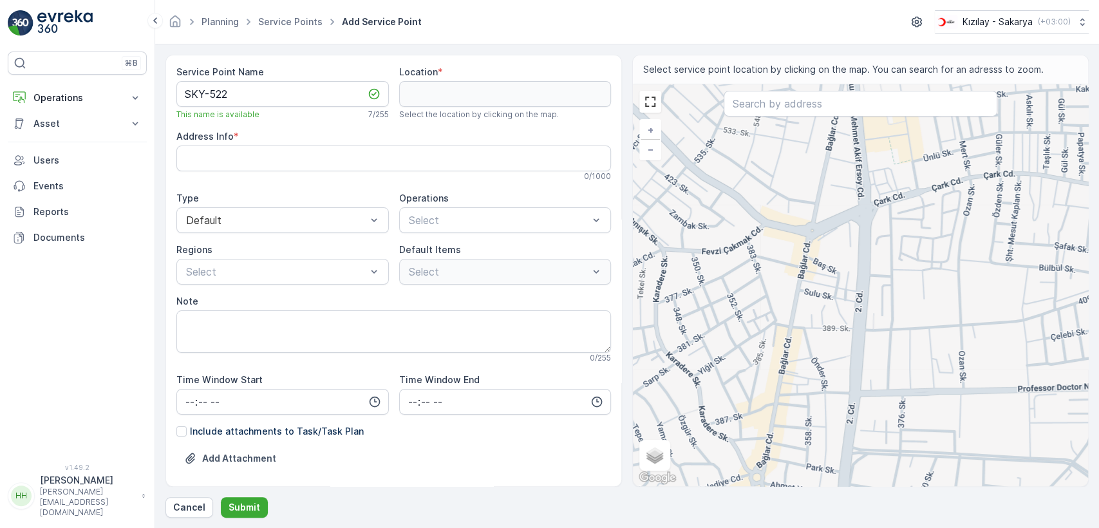
drag, startPoint x: 722, startPoint y: 216, endPoint x: 747, endPoint y: 266, distance: 56.7
click at [749, 275] on div "+ − Satellite Roadmap Terrain Hybrid Leaflet Keyboard shortcuts Map Data Map da…" at bounding box center [860, 285] width 455 height 402
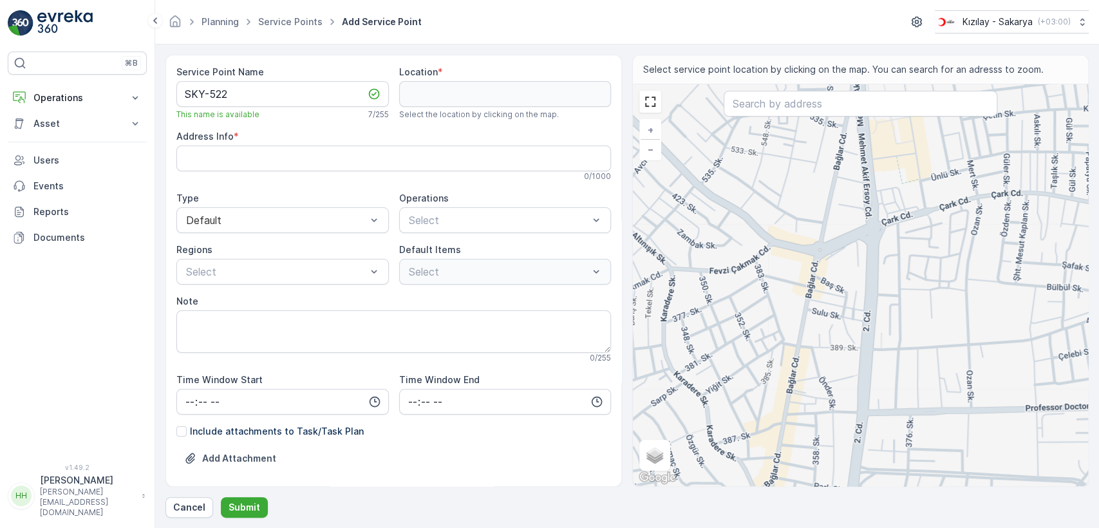
drag, startPoint x: 719, startPoint y: 167, endPoint x: 733, endPoint y: 259, distance: 93.1
click at [733, 259] on div "+ − Satellite Roadmap Terrain Hybrid Leaflet Keyboard shortcuts Map Data Map da…" at bounding box center [860, 285] width 455 height 402
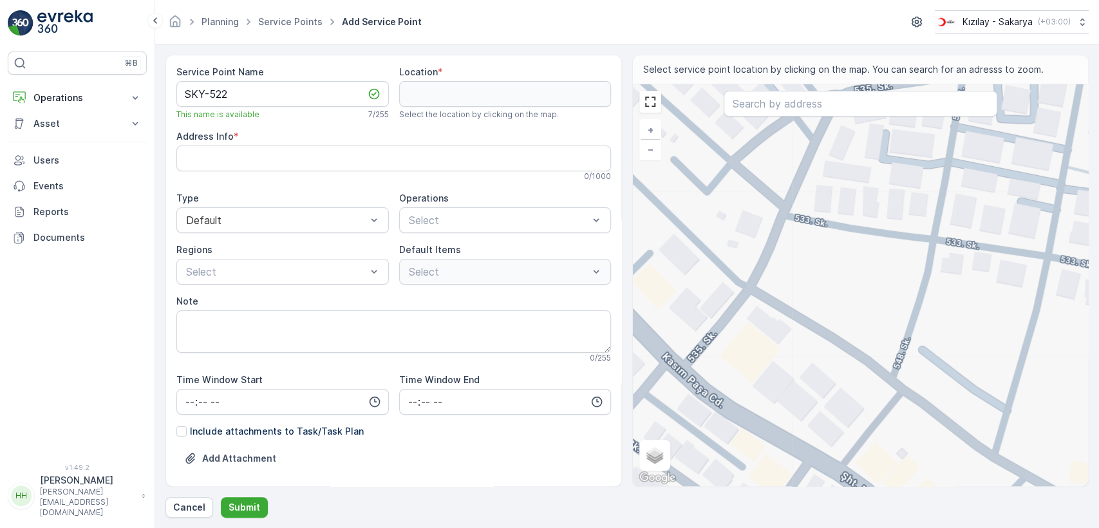
drag, startPoint x: 721, startPoint y: 221, endPoint x: 770, endPoint y: 282, distance: 77.8
click at [770, 282] on div "+ − Satellite Roadmap Terrain Hybrid Leaflet Keyboard shortcuts Map Data Map da…" at bounding box center [860, 285] width 455 height 402
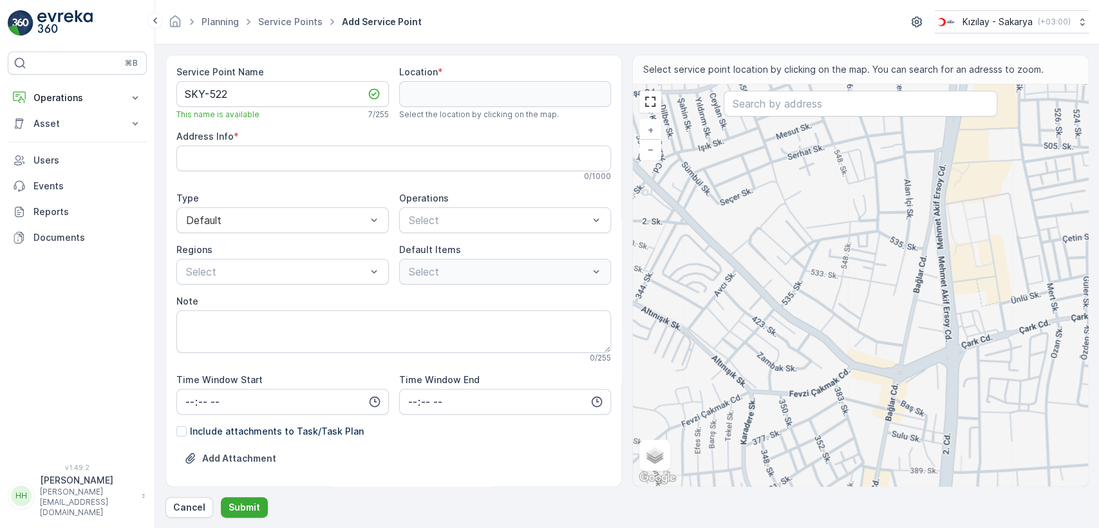
drag, startPoint x: 714, startPoint y: 259, endPoint x: 719, endPoint y: 281, distance: 22.5
click at [717, 281] on div "+ − Satellite Roadmap Terrain Hybrid Leaflet Keyboard shortcuts Map Data Map da…" at bounding box center [860, 285] width 455 height 402
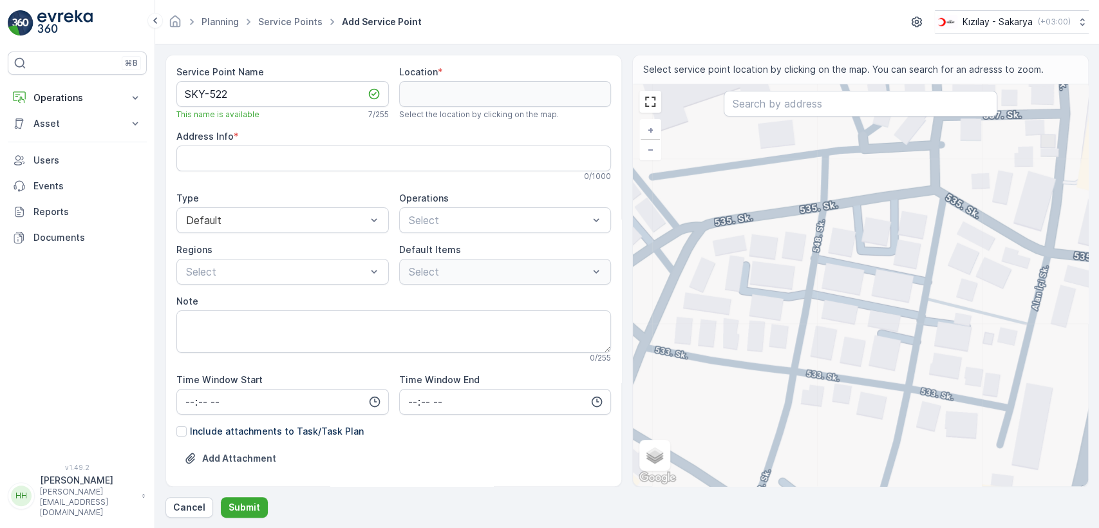
drag, startPoint x: 817, startPoint y: 223, endPoint x: 766, endPoint y: 270, distance: 69.7
click at [766, 270] on div "+ − Satellite Roadmap Terrain Hybrid Leaflet Keyboard shortcuts Map Data Map da…" at bounding box center [860, 285] width 455 height 402
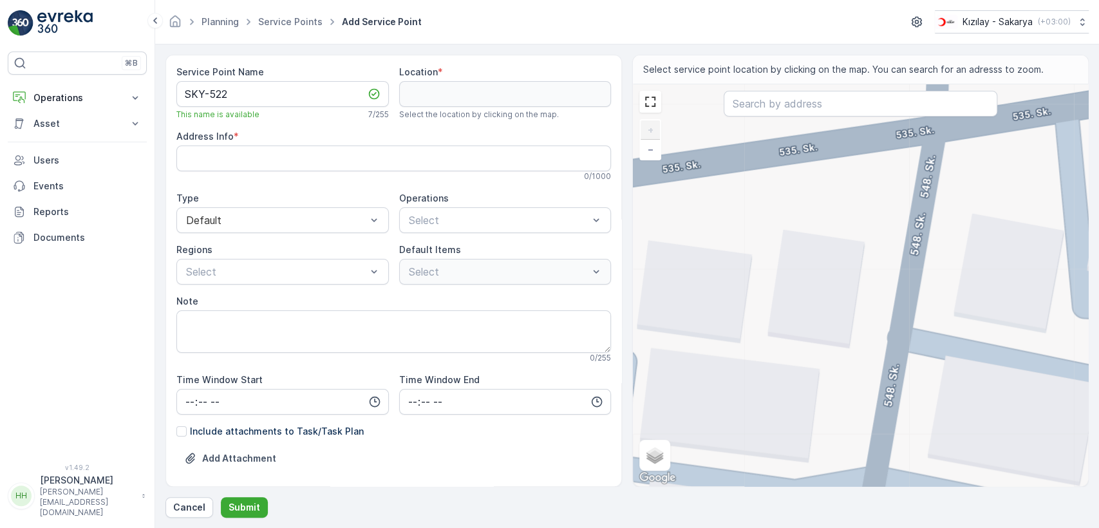
click at [774, 158] on div "+ − Satellite Roadmap Terrain Hybrid Leaflet Keyboard shortcuts Map Data Map da…" at bounding box center [860, 285] width 455 height 402
type input "40.77499579268348,30.360436491120865"
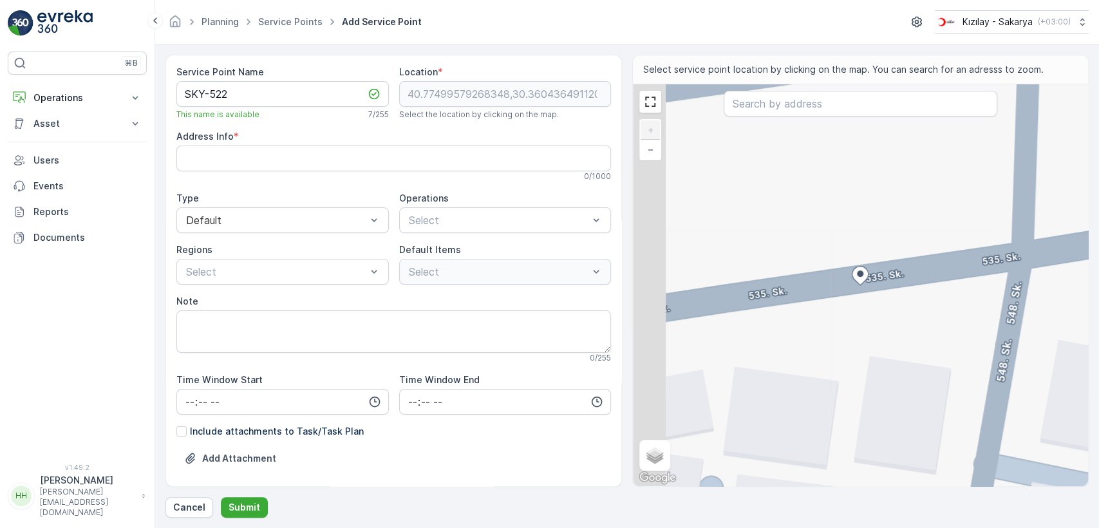
type Info "Arabacıalanı, 548. Sk. No:11, 54050 Serdivan/Sakarya, Türkiye"
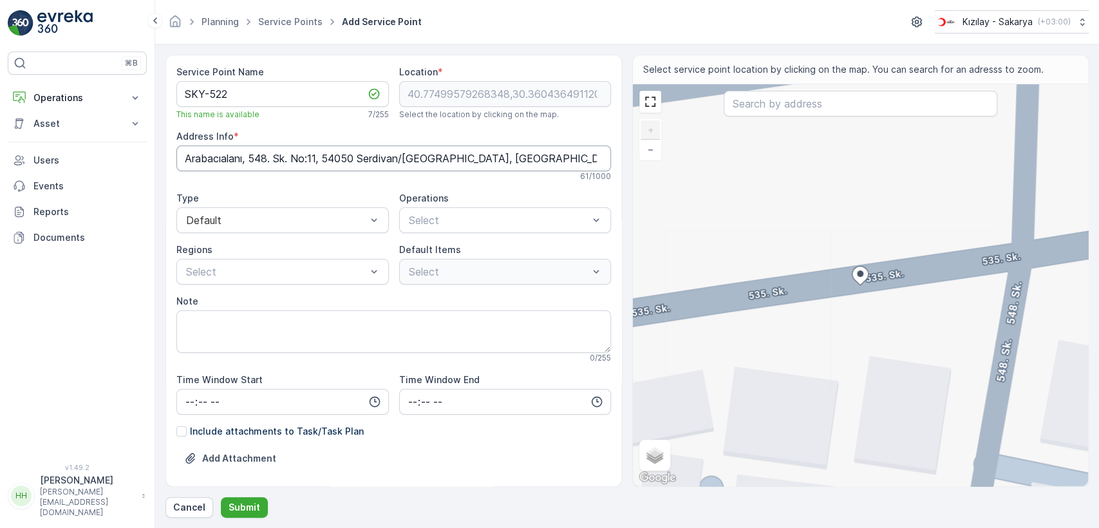
click at [351, 144] on div "Address Info * Arabacıalanı, 548. Sk. No:11, 54050 Serdivan/Sakarya, Türkiye 61…" at bounding box center [393, 155] width 434 height 51
click at [350, 161] on Info "Arabacıalanı, 548. Sk. No:11, 54050 Serdivan/Sakarya, Türkiye" at bounding box center [393, 158] width 434 height 26
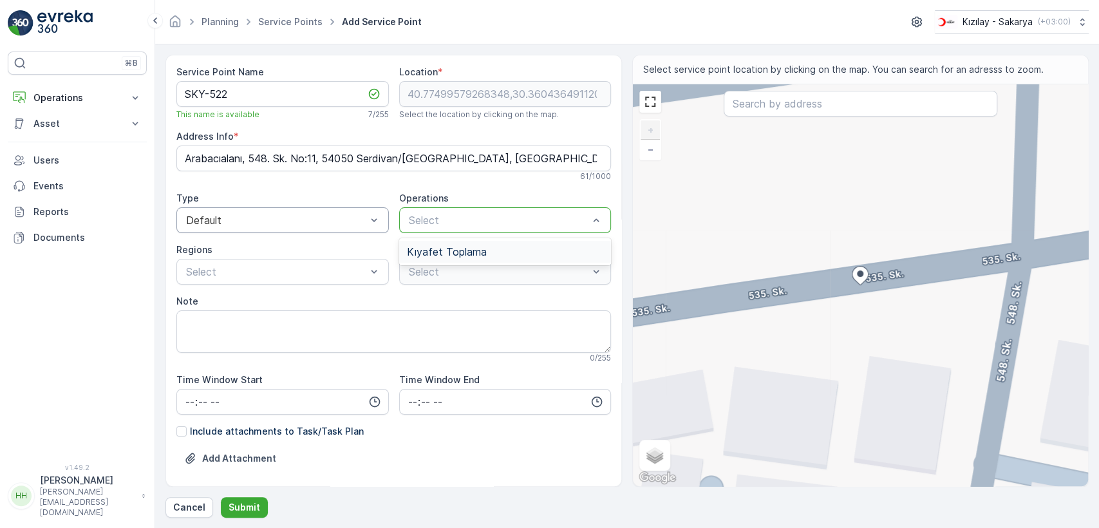
click at [426, 238] on div "Kıyafet Toplama" at bounding box center [505, 251] width 212 height 27
click at [427, 243] on div "Kıyafet Toplama" at bounding box center [505, 252] width 212 height 22
click at [413, 318] on div at bounding box center [412, 321] width 10 height 10
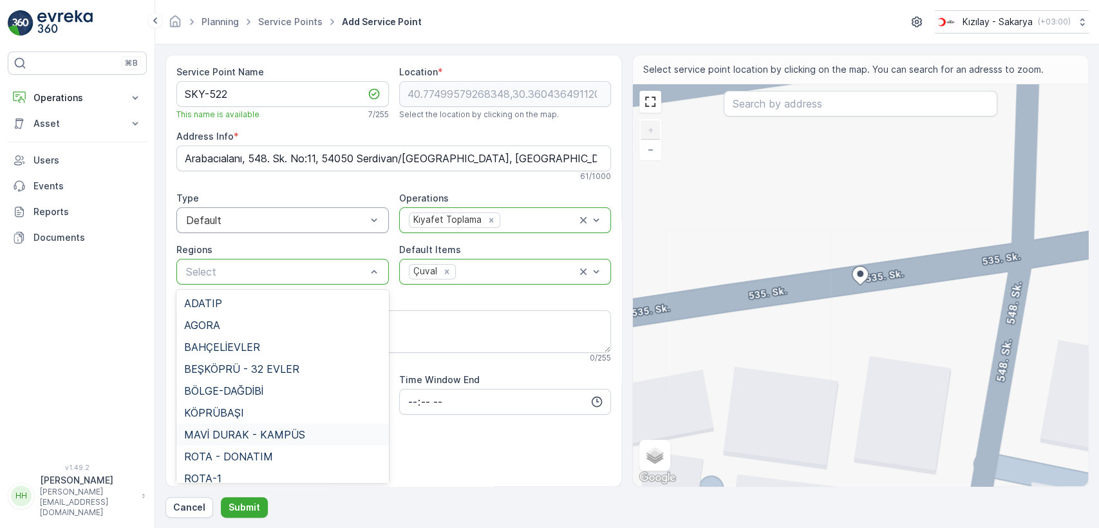
click at [229, 429] on span "MAVİ DURAK - KAMPÜS" at bounding box center [244, 435] width 121 height 12
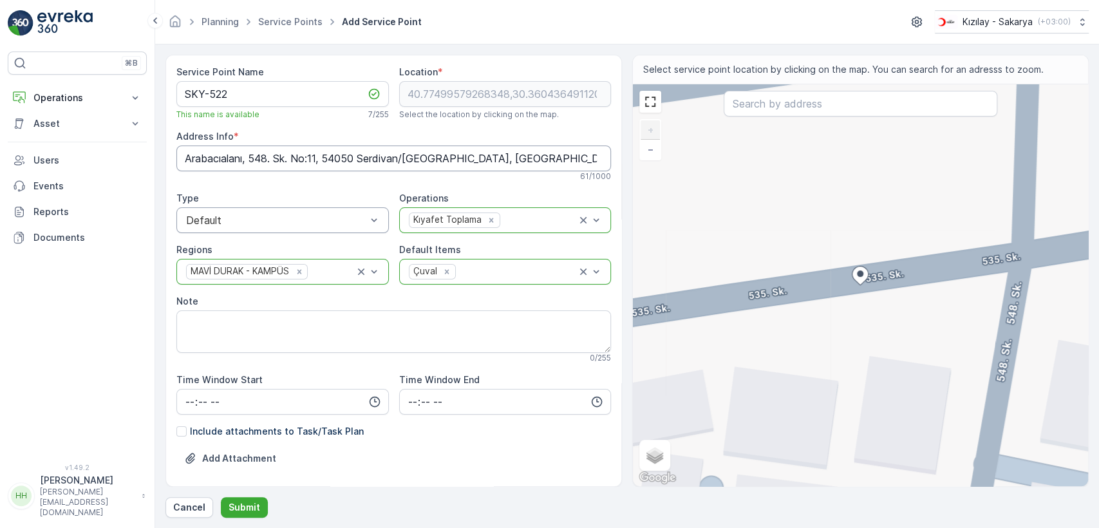
click at [311, 158] on Info "Arabacıalanı, 548. Sk. No:11, 54050 Serdivan/Sakarya, Türkiye" at bounding box center [393, 158] width 434 height 26
click at [255, 503] on p "Submit" at bounding box center [244, 507] width 32 height 13
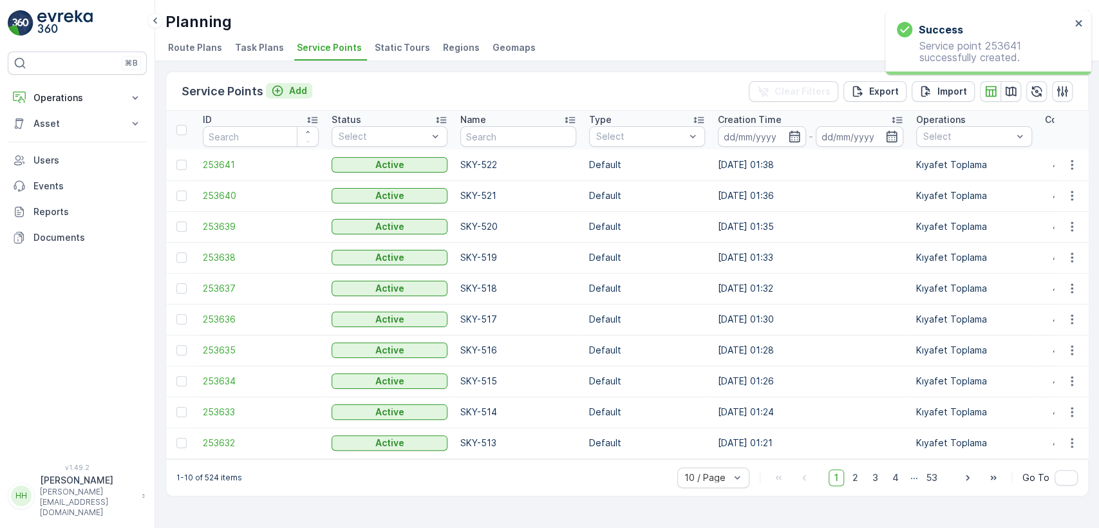
click at [290, 94] on p "Add" at bounding box center [298, 90] width 18 height 13
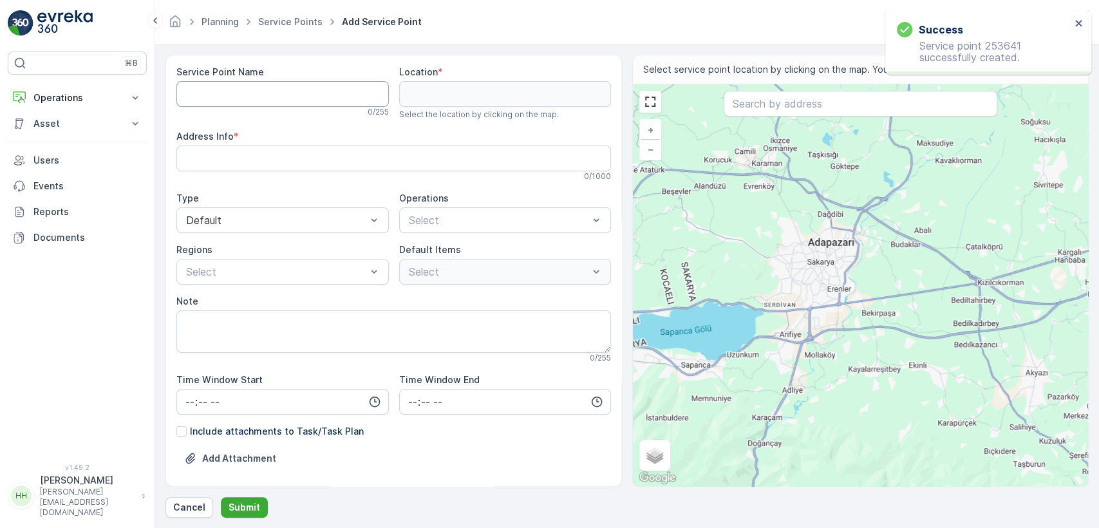
click at [291, 94] on Name "Service Point Name" at bounding box center [282, 94] width 212 height 26
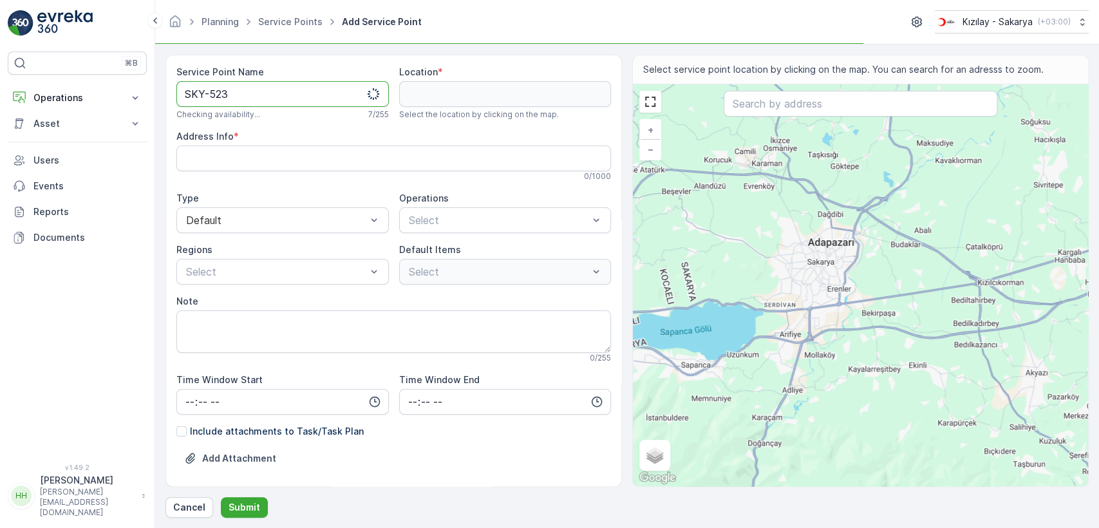
type Name "SKY-523"
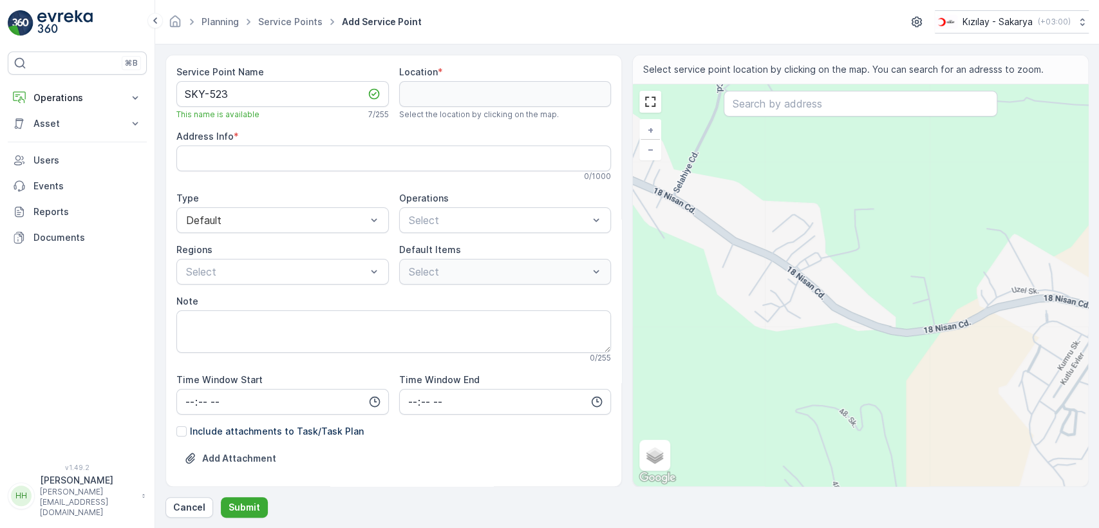
drag, startPoint x: 712, startPoint y: 248, endPoint x: 739, endPoint y: 288, distance: 48.2
click at [739, 288] on div "+ − Satellite Roadmap Terrain Hybrid Leaflet Keyboard shortcuts Map Data Map da…" at bounding box center [860, 285] width 455 height 402
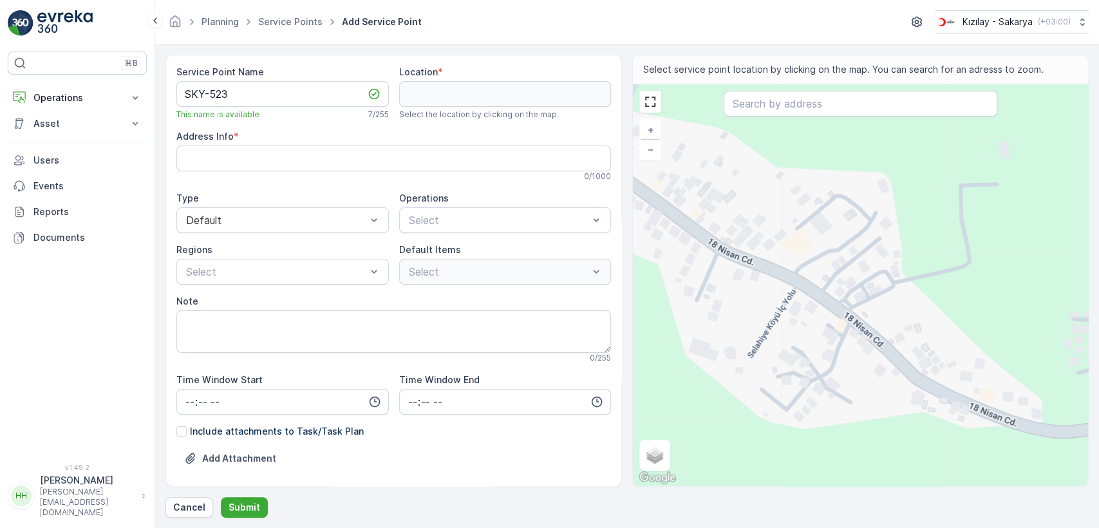
drag, startPoint x: 791, startPoint y: 325, endPoint x: 779, endPoint y: 318, distance: 13.6
click at [787, 322] on div "+ − Satellite Roadmap Terrain Hybrid Leaflet Keyboard shortcuts Map Data Map da…" at bounding box center [860, 285] width 455 height 402
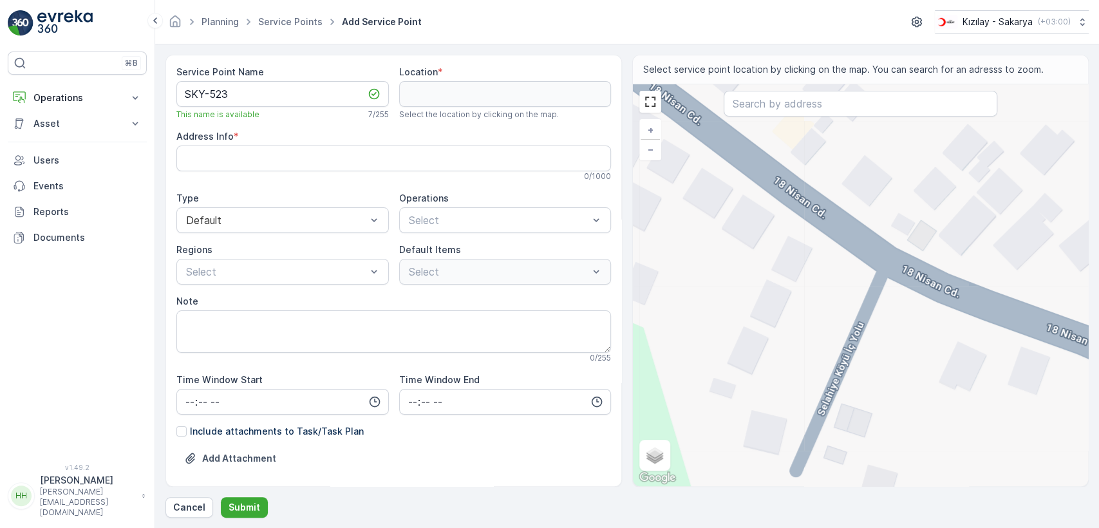
click at [783, 192] on div "+ − Satellite Roadmap Terrain Hybrid Leaflet Keyboard shortcuts Map Data Map da…" at bounding box center [860, 285] width 455 height 402
type input "40.778757135652214,30.3317935270989"
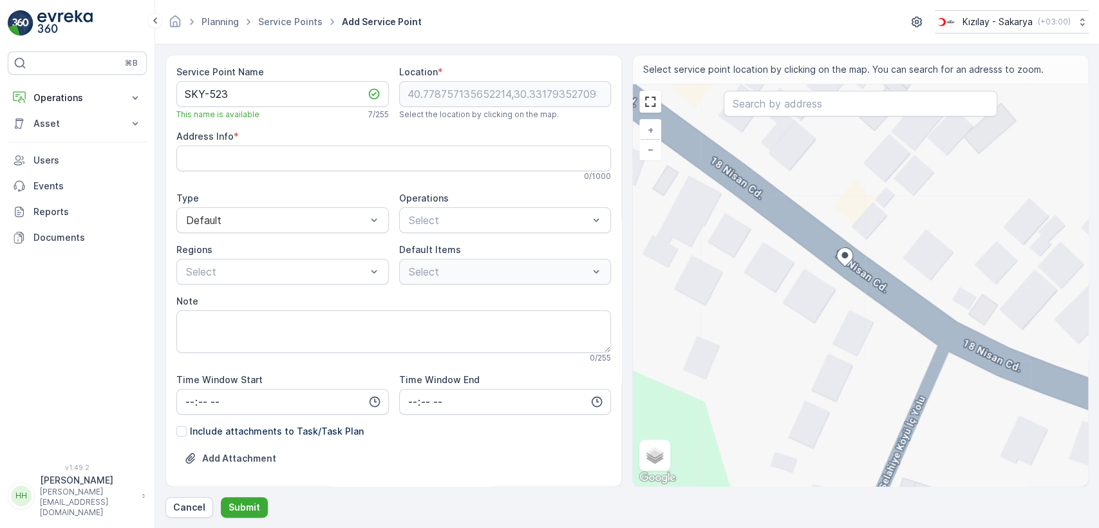
type Info "Selahiye, 18 Nisan Cd. 137a, 54055 Serdivan/Sakarya, Türkiye"
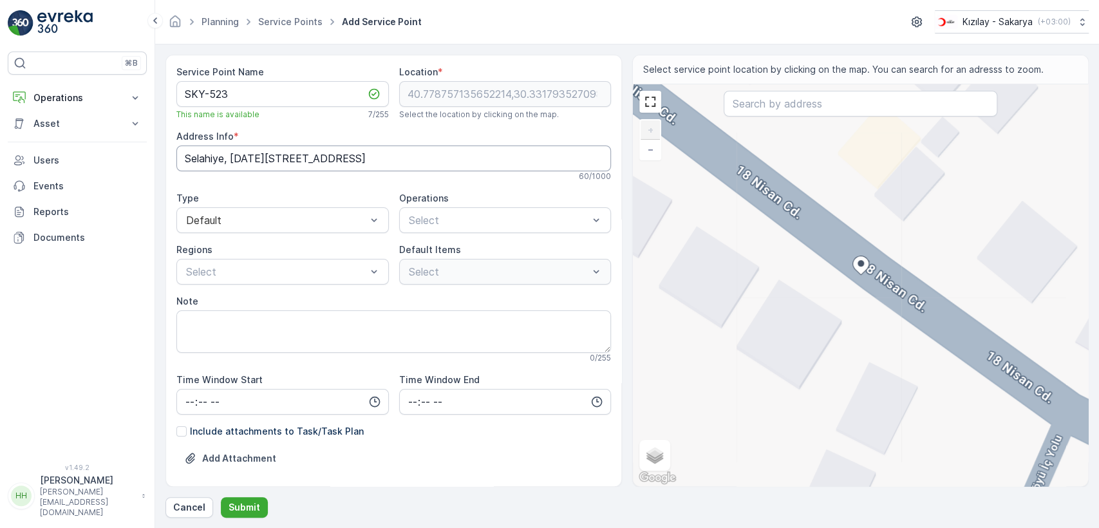
click at [331, 152] on Info "Selahiye, 18 Nisan Cd. 137a, 54055 Serdivan/Sakarya, Türkiye" at bounding box center [393, 158] width 434 height 26
click at [474, 230] on div "Select" at bounding box center [505, 220] width 212 height 26
click at [457, 248] on span "Kıyafet Toplama" at bounding box center [447, 252] width 80 height 12
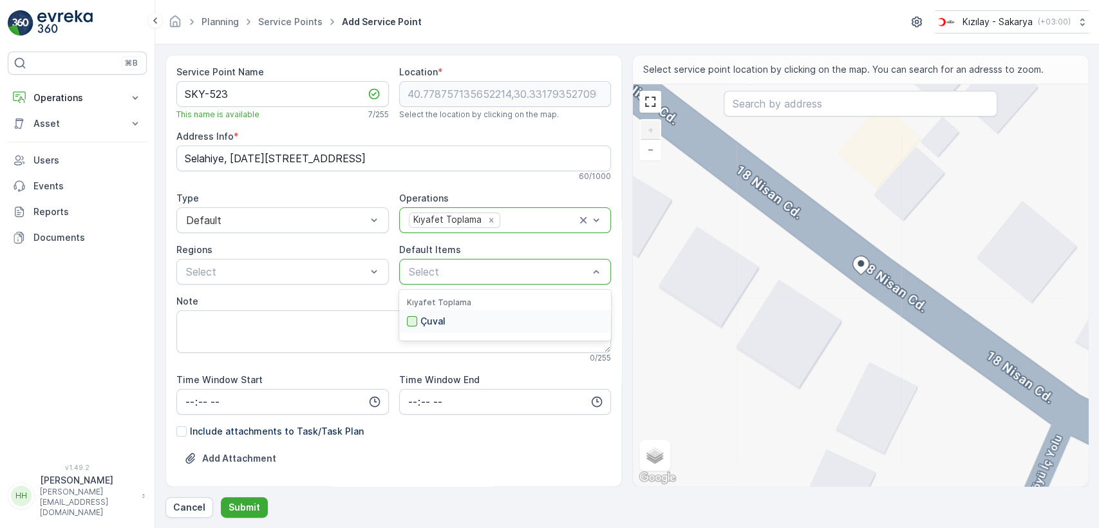
click at [409, 322] on div at bounding box center [412, 321] width 10 height 10
click at [266, 281] on div "Select" at bounding box center [282, 272] width 212 height 26
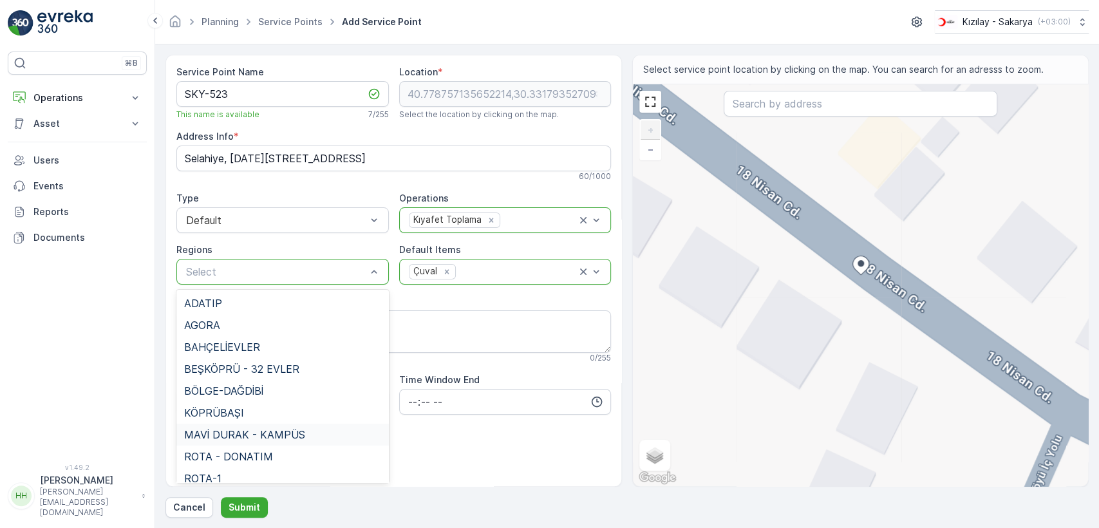
click at [240, 434] on span "MAVİ DURAK - KAMPÜS" at bounding box center [244, 435] width 121 height 12
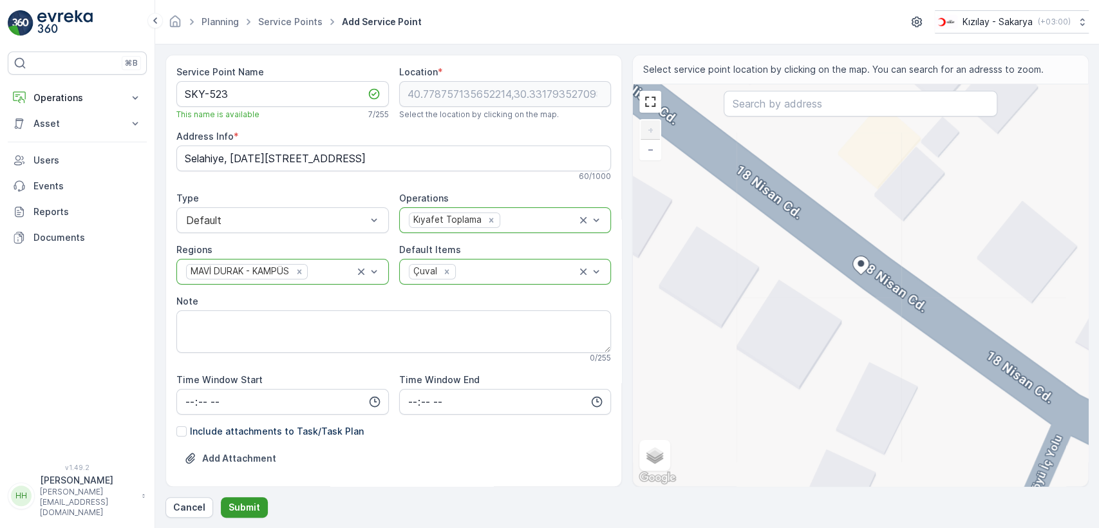
click at [250, 506] on p "Submit" at bounding box center [244, 507] width 32 height 13
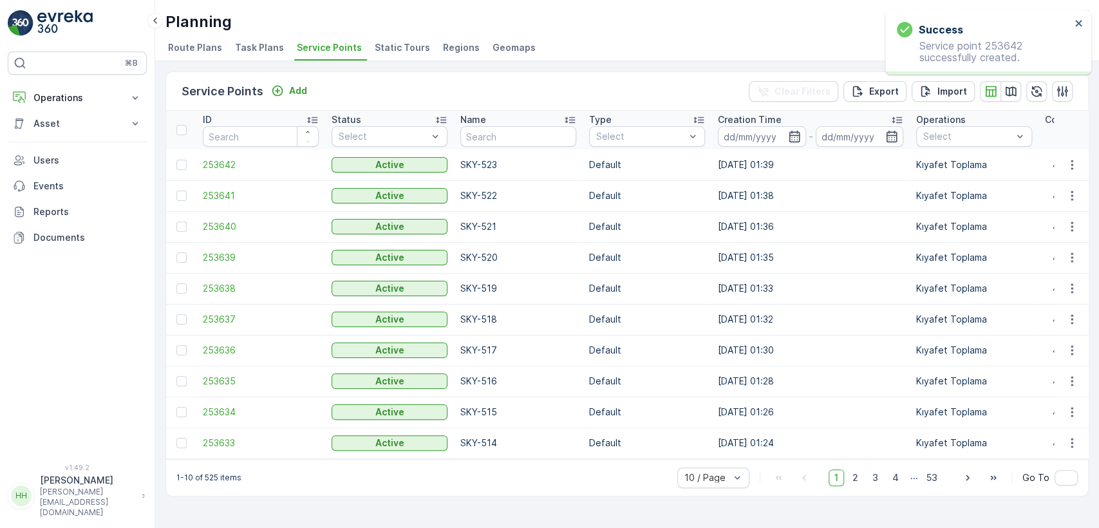
click at [280, 99] on div "Service Points Add Clear Filters Export Import" at bounding box center [627, 91] width 922 height 39
click at [283, 91] on div "Add" at bounding box center [289, 90] width 36 height 13
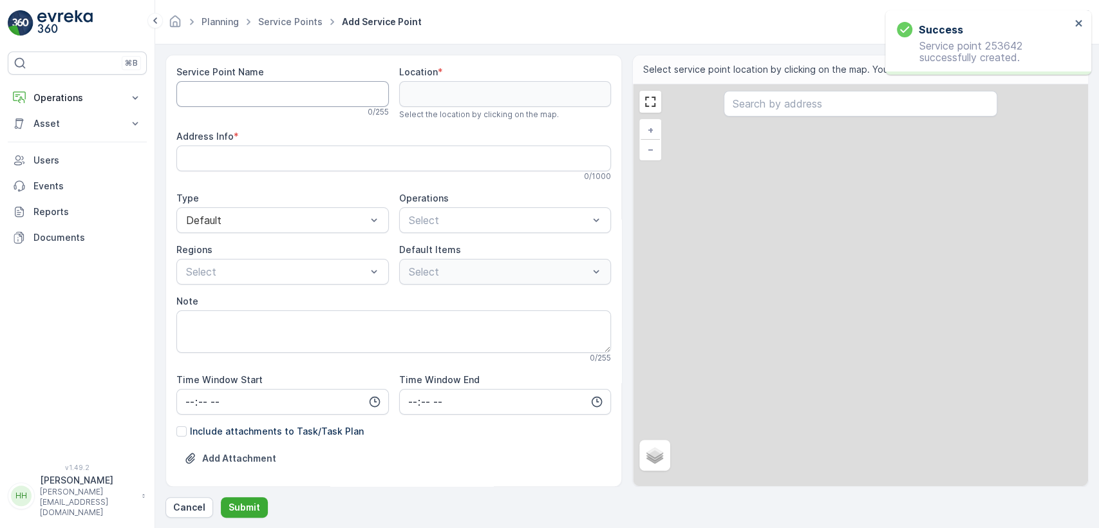
click at [278, 91] on Name "Service Point Name" at bounding box center [282, 94] width 212 height 26
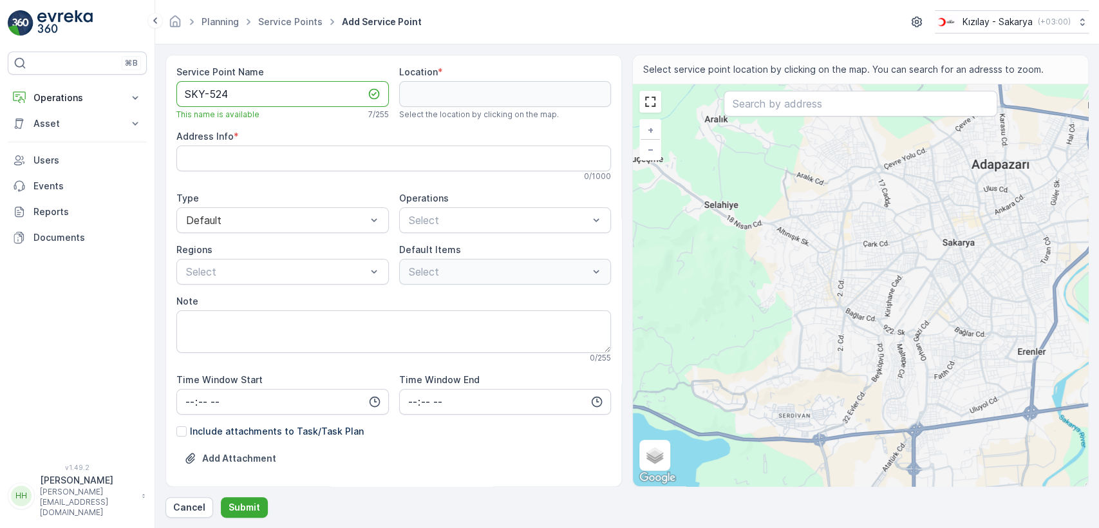
type Name "SKY-524"
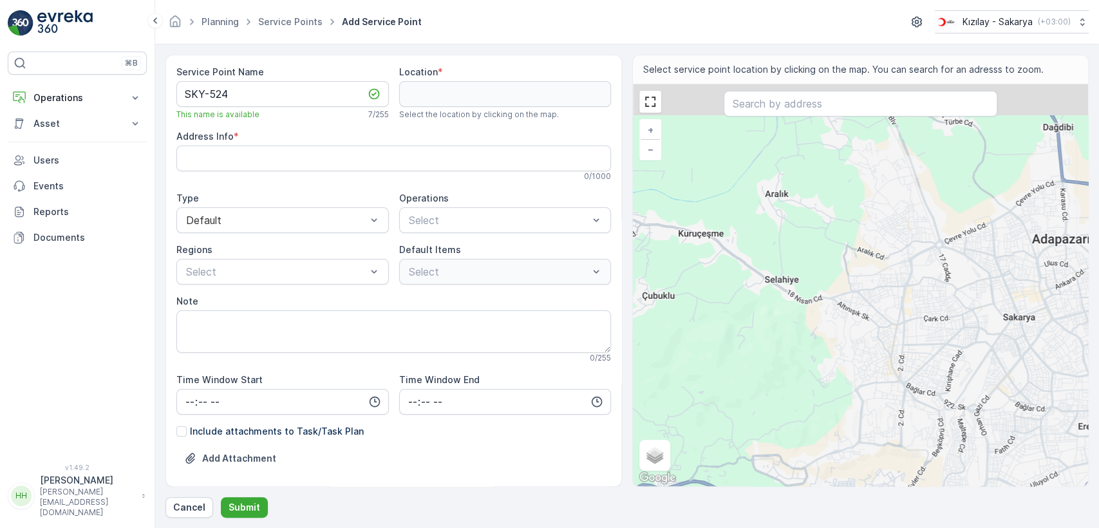
drag, startPoint x: 671, startPoint y: 205, endPoint x: 731, endPoint y: 279, distance: 96.1
click at [731, 279] on div "+ − Satellite Roadmap Terrain Hybrid Leaflet Keyboard shortcuts Map Data Map da…" at bounding box center [860, 285] width 455 height 402
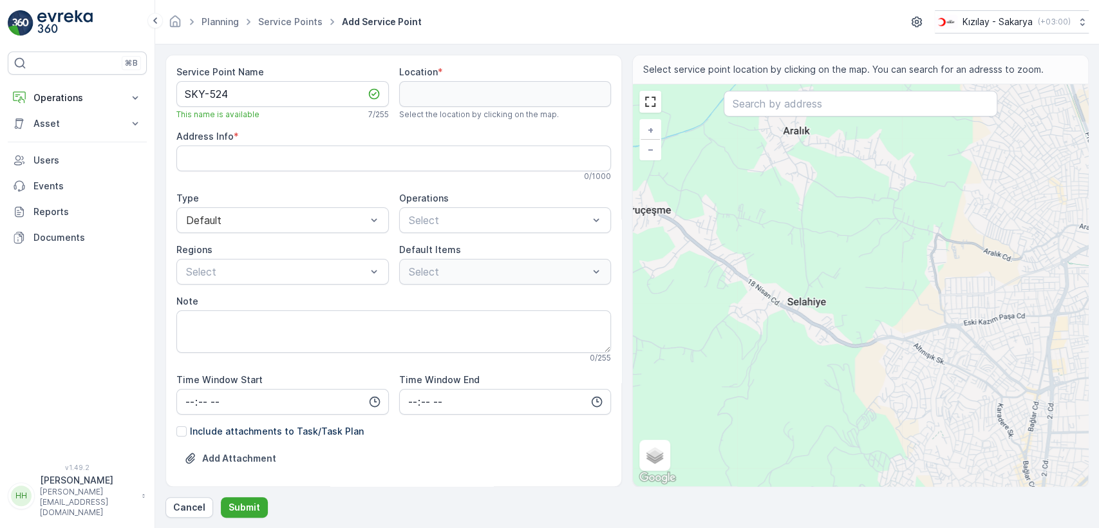
drag, startPoint x: 685, startPoint y: 257, endPoint x: 725, endPoint y: 301, distance: 59.2
click at [725, 301] on div "+ − Satellite Roadmap Terrain Hybrid Leaflet Keyboard shortcuts Map Data Map da…" at bounding box center [860, 285] width 455 height 402
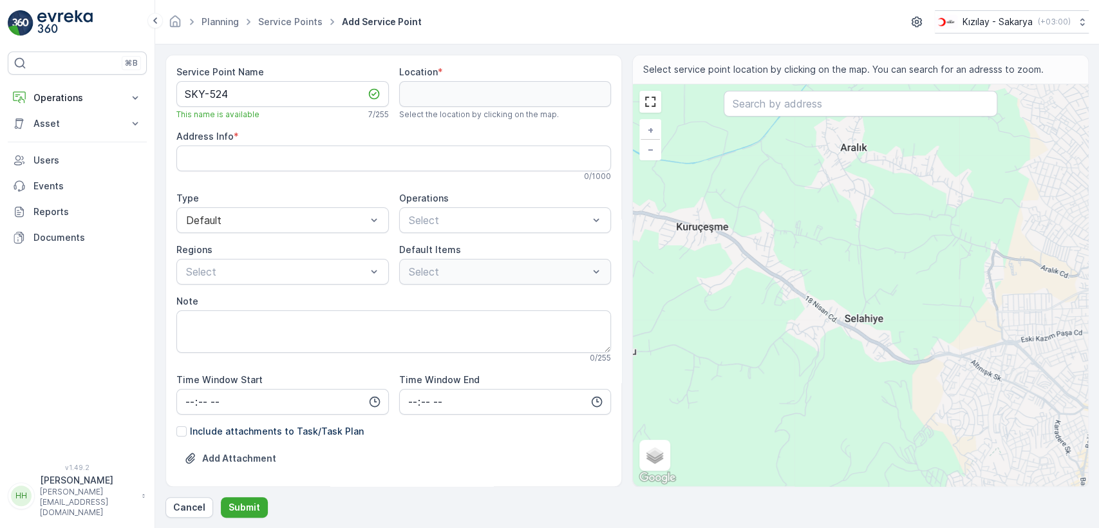
drag, startPoint x: 669, startPoint y: 261, endPoint x: 768, endPoint y: 309, distance: 109.4
click at [768, 309] on div "+ − Satellite Roadmap Terrain Hybrid Leaflet Keyboard shortcuts Map Data Map da…" at bounding box center [860, 285] width 455 height 402
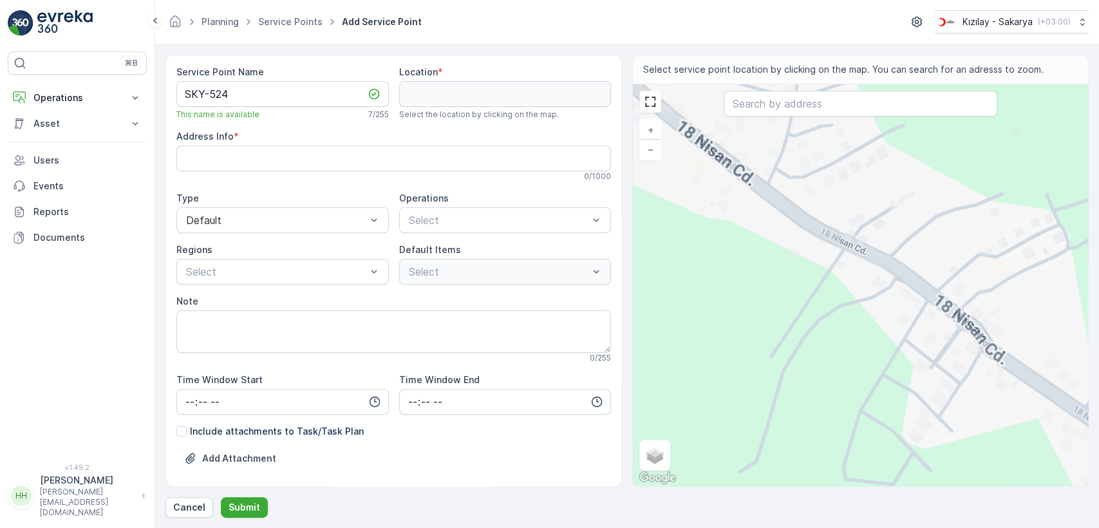
drag, startPoint x: 950, startPoint y: 404, endPoint x: 822, endPoint y: 315, distance: 155.7
click at [822, 315] on div "+ − Satellite Roadmap Terrain Hybrid Leaflet Keyboard shortcuts Map Data Map da…" at bounding box center [860, 285] width 455 height 402
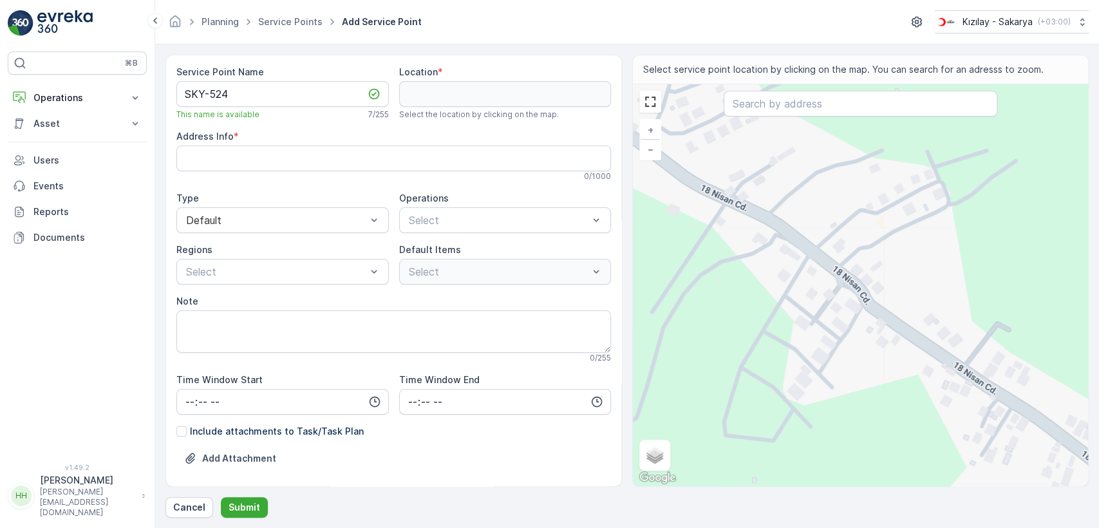
click at [819, 268] on div "+ − Satellite Roadmap Terrain Hybrid Leaflet Keyboard shortcuts Map Data Map da…" at bounding box center [860, 285] width 455 height 402
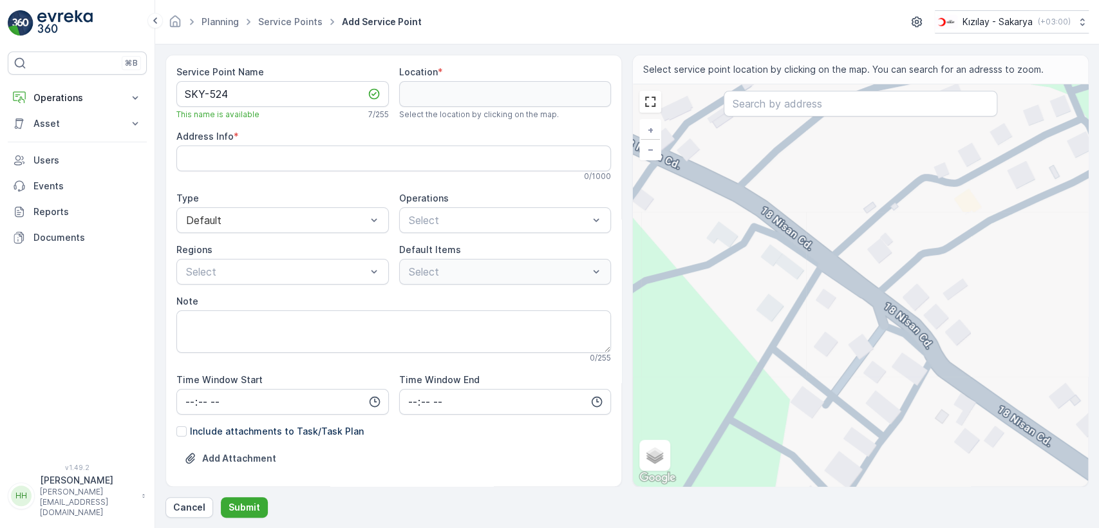
drag, startPoint x: 798, startPoint y: 230, endPoint x: 803, endPoint y: 268, distance: 38.3
click at [803, 268] on div "+ − Satellite Roadmap Terrain Hybrid Leaflet Keyboard shortcuts Map Data Map da…" at bounding box center [860, 285] width 455 height 402
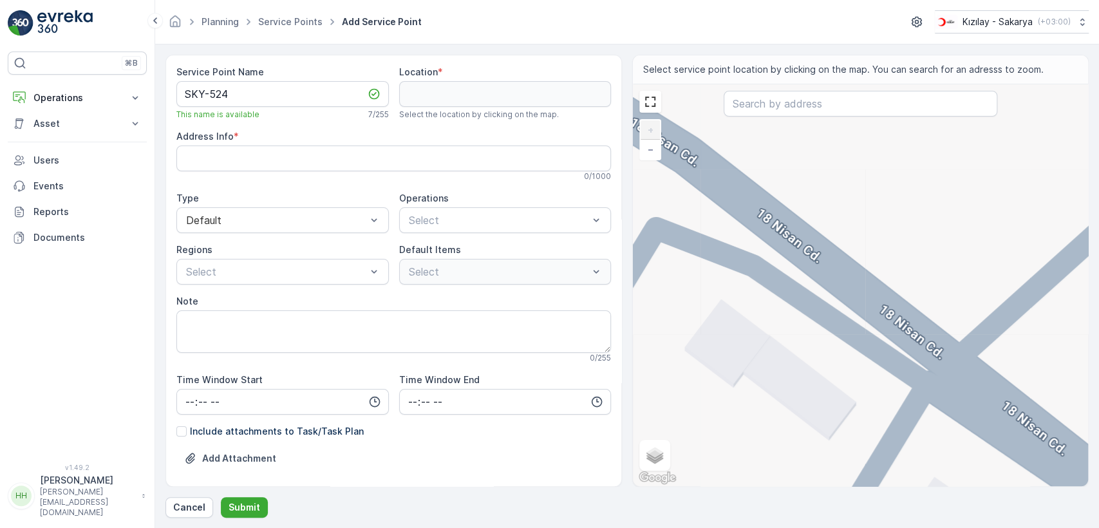
click at [831, 272] on div "+ − Satellite Roadmap Terrain Hybrid Leaflet Keyboard shortcuts Map Data Map da…" at bounding box center [860, 285] width 455 height 402
type input "40.78453785490995,30.32082159169607"
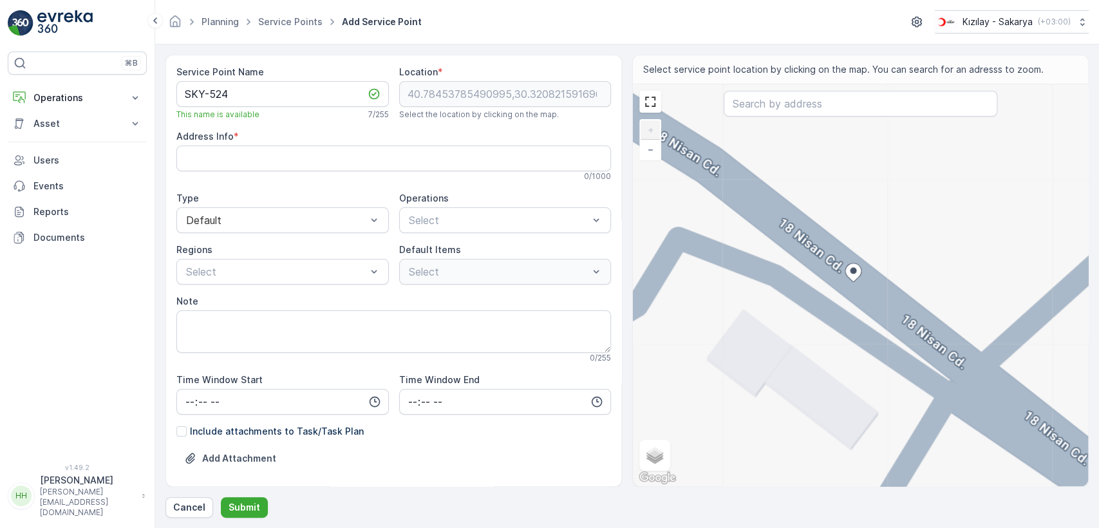
type Info "Selahiye, 18 Nisan Cd., 54055 Serdivan/Sakarya, Türkiye"
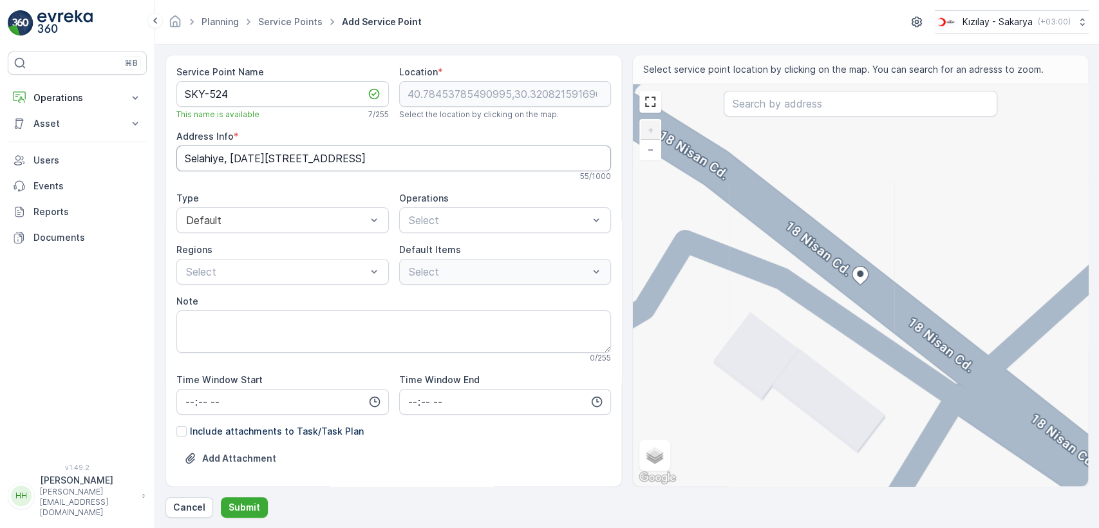
click at [313, 163] on Info "Selahiye, 18 Nisan Cd., 54055 Serdivan/Sakarya, Türkiye" at bounding box center [393, 158] width 434 height 26
click at [447, 259] on div "Kıyafet Toplama" at bounding box center [505, 252] width 212 height 22
click at [412, 318] on div at bounding box center [412, 321] width 10 height 10
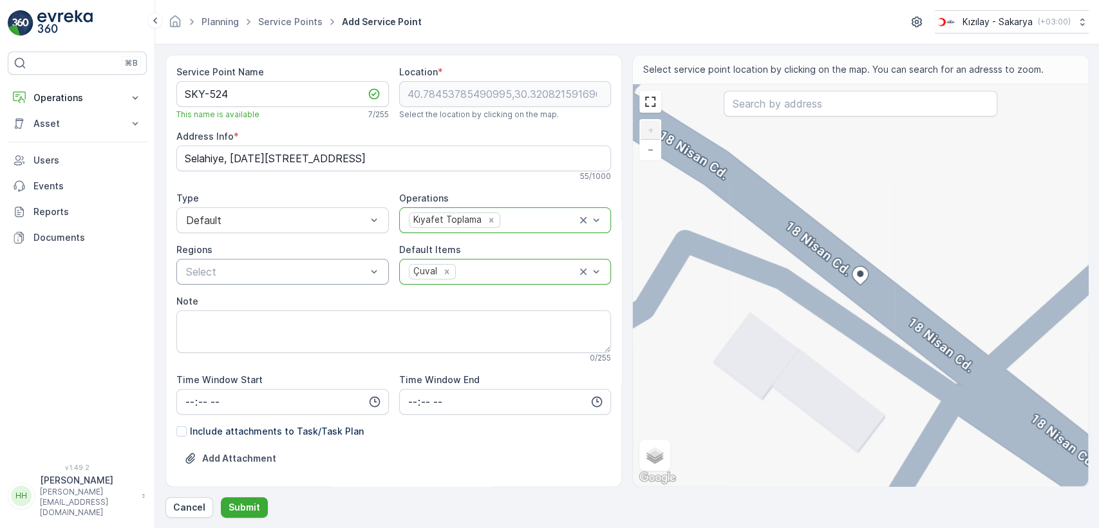
click at [273, 283] on div "Select" at bounding box center [282, 272] width 212 height 26
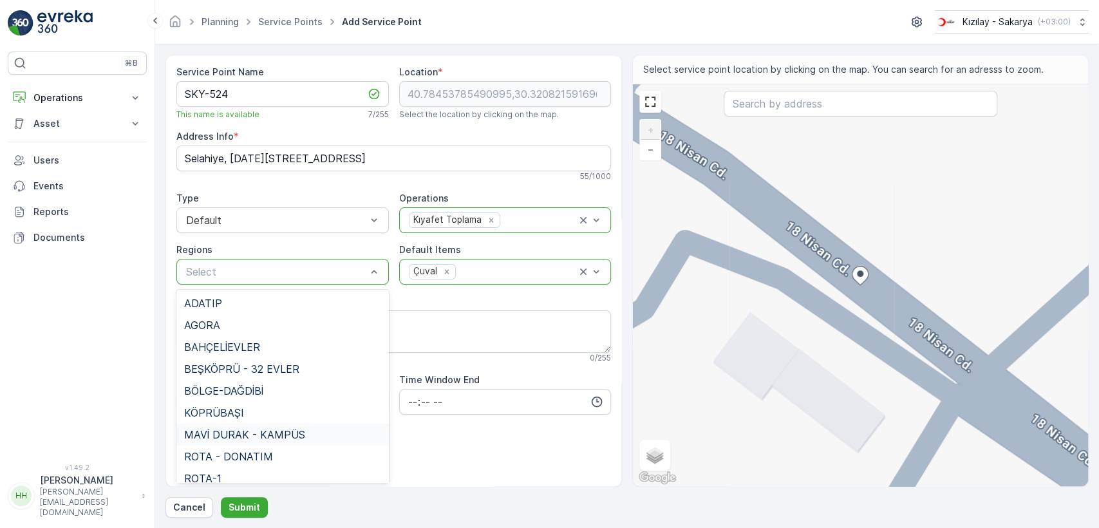
click at [261, 429] on span "MAVİ DURAK - KAMPÜS" at bounding box center [244, 435] width 121 height 12
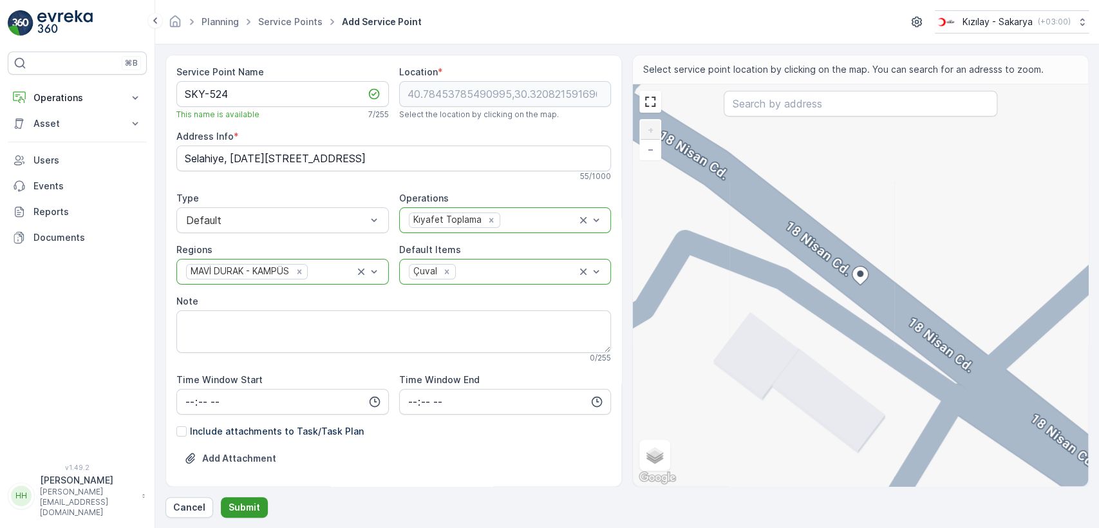
click at [239, 505] on p "Submit" at bounding box center [244, 507] width 32 height 13
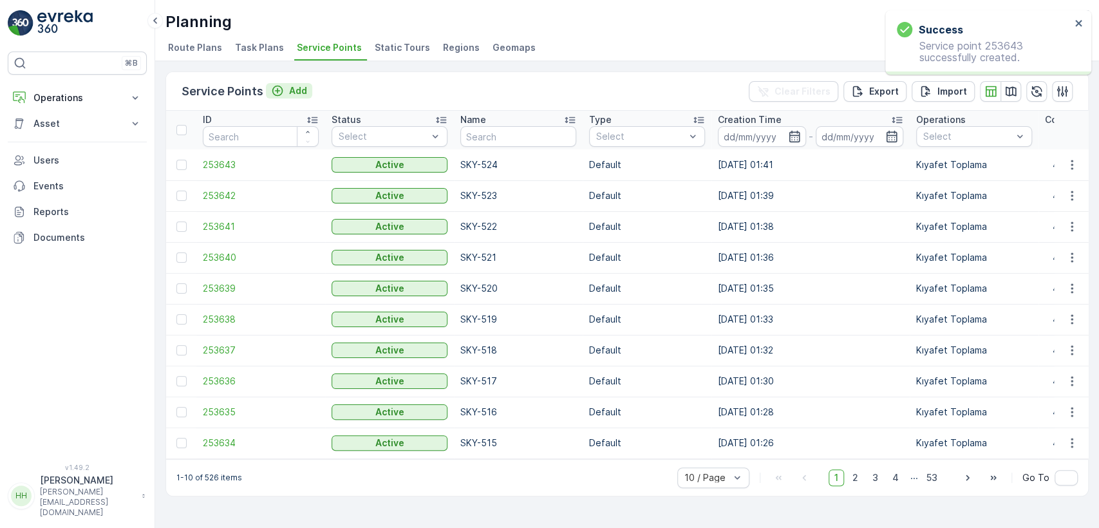
click at [292, 86] on p "Add" at bounding box center [298, 90] width 18 height 13
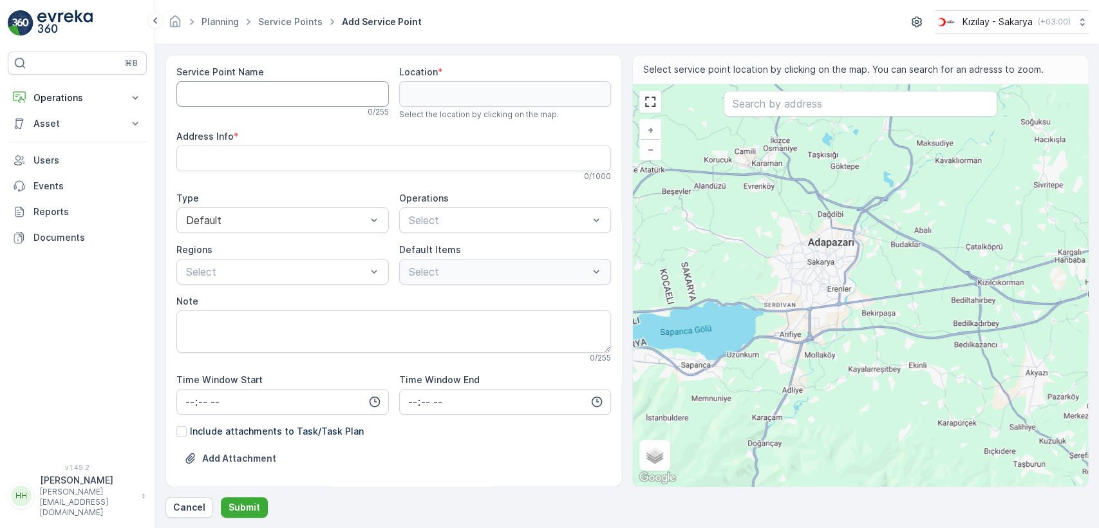
click at [298, 84] on Name "Service Point Name" at bounding box center [282, 94] width 212 height 26
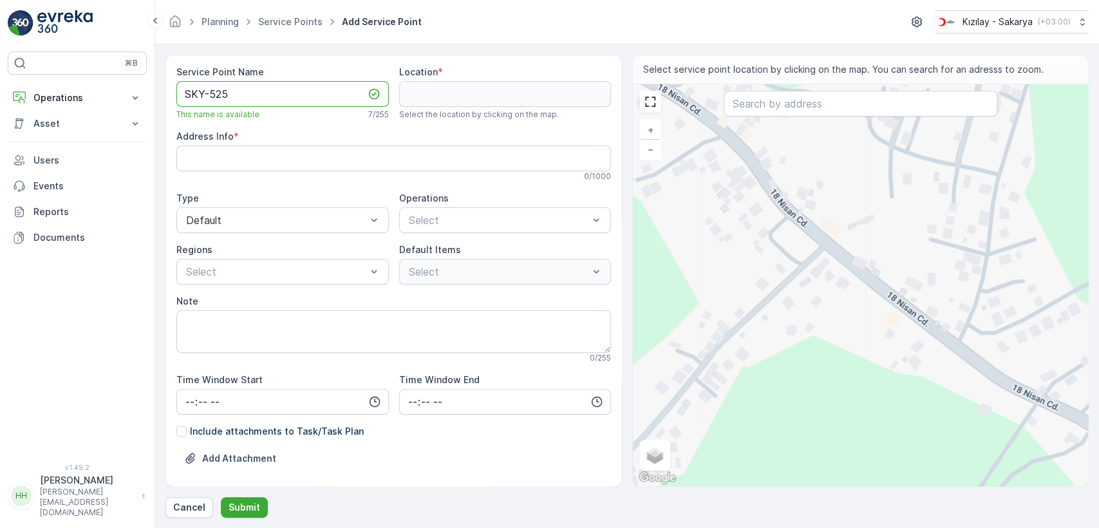
type Name "SKY-525"
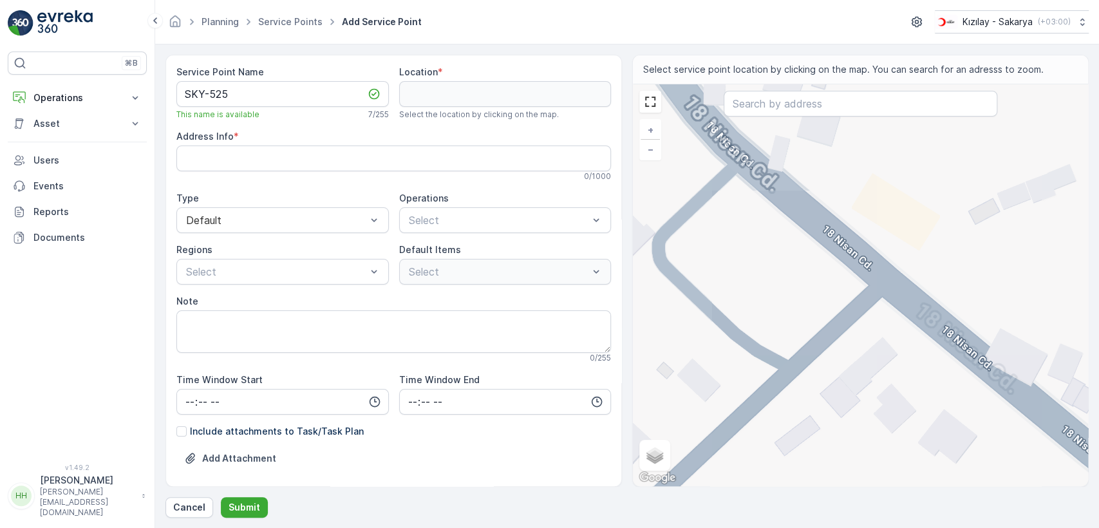
drag, startPoint x: 777, startPoint y: 214, endPoint x: 787, endPoint y: 271, distance: 57.5
click at [787, 271] on div "+ − Satellite Roadmap Terrain Hybrid Leaflet Keyboard shortcuts Map Data Map da…" at bounding box center [860, 285] width 455 height 402
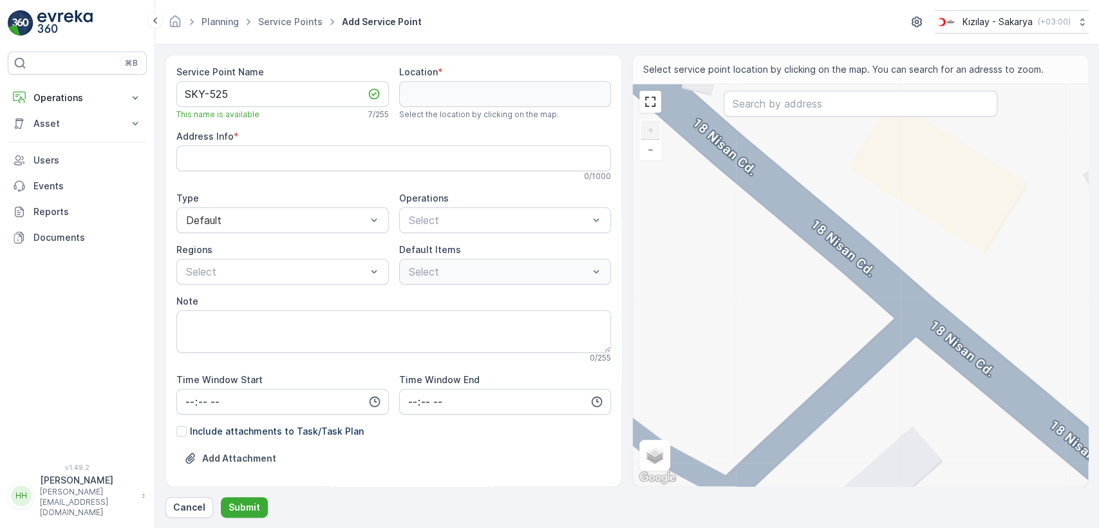
click at [916, 315] on div "+ − Satellite Roadmap Terrain Hybrid Leaflet Keyboard shortcuts Map Data Map da…" at bounding box center [860, 285] width 455 height 402
type input "40.787012476923536,30.316119670654356"
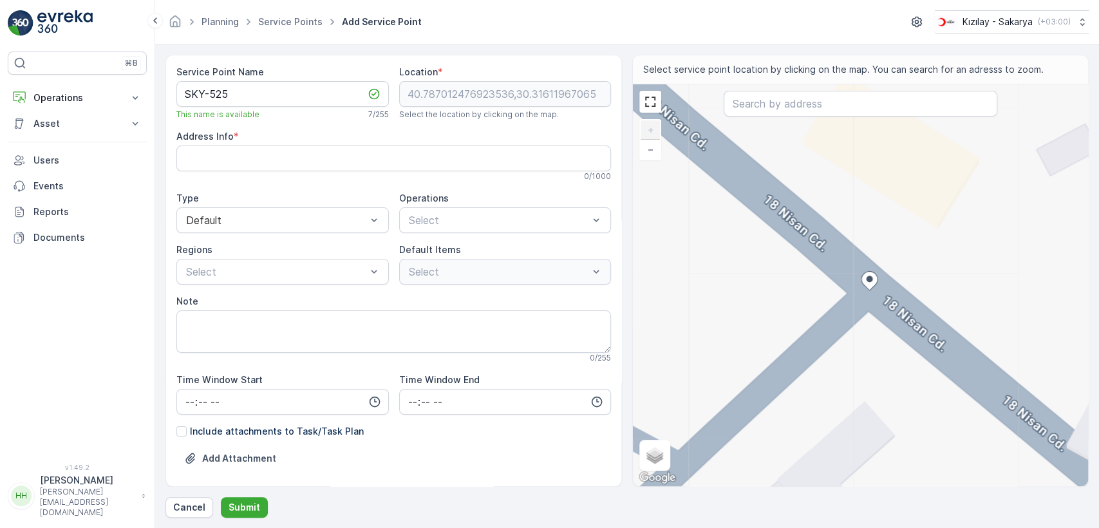
type Info "Kuruçeşme, 18 Nisan Cd., 54055 Serdivan/Sakarya, Türkiye"
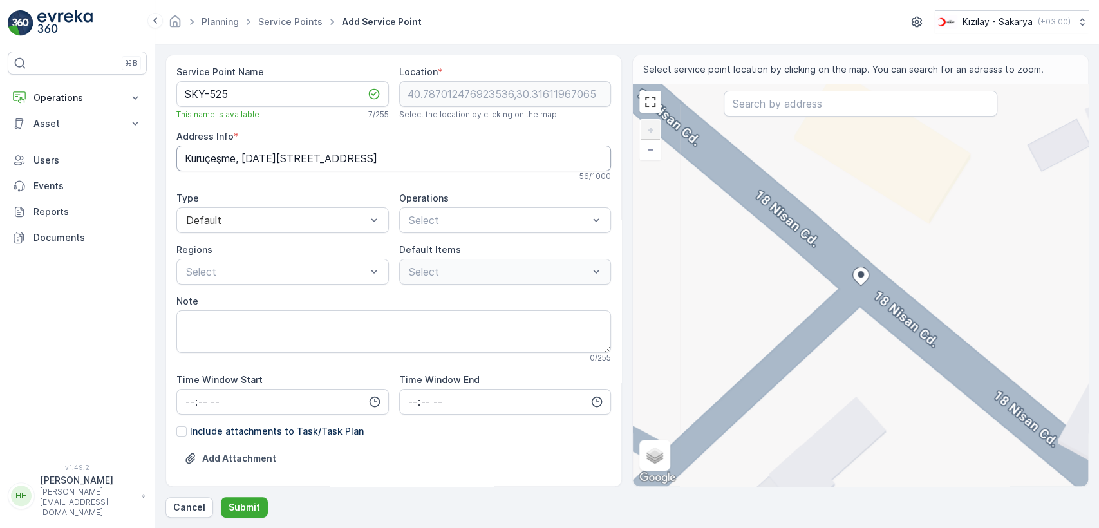
click at [311, 166] on Info "Kuruçeşme, 18 Nisan Cd., 54055 Serdivan/Sakarya, Türkiye" at bounding box center [393, 158] width 434 height 26
click at [449, 255] on span "Kıyafet Toplama" at bounding box center [447, 252] width 80 height 12
click at [415, 317] on div "Çuval" at bounding box center [426, 321] width 39 height 13
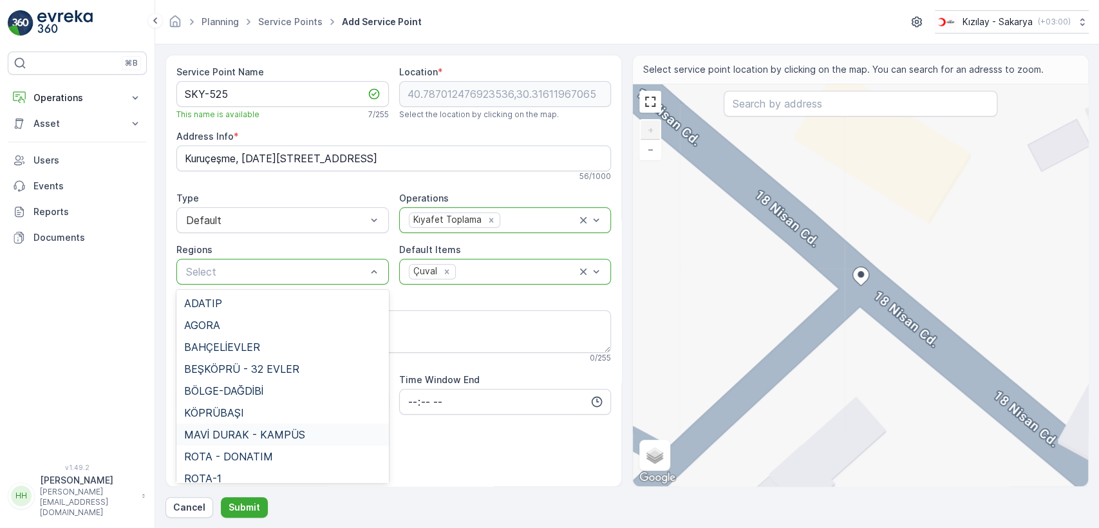
click at [236, 438] on span "MAVİ DURAK - KAMPÜS" at bounding box center [244, 435] width 121 height 12
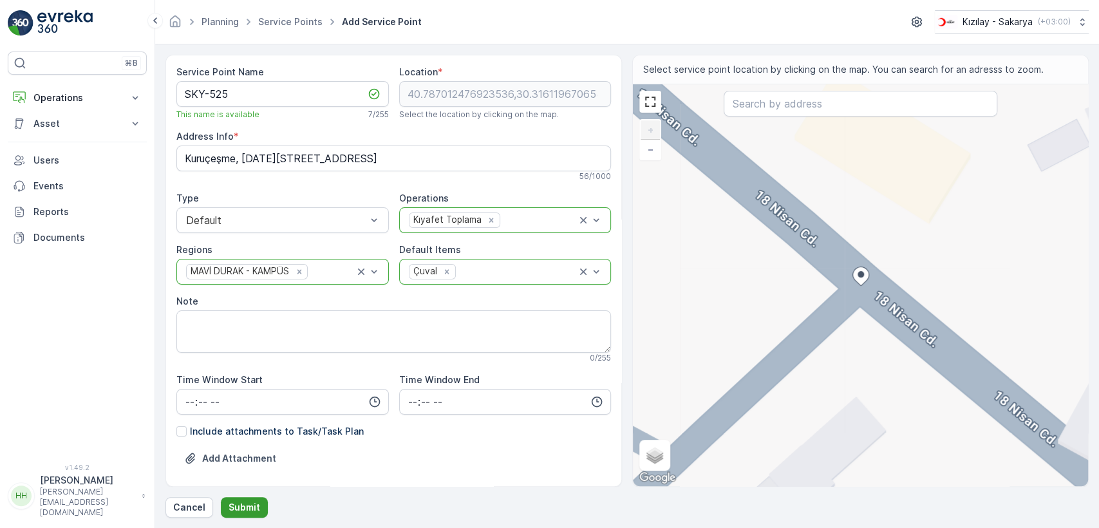
click at [236, 502] on p "Submit" at bounding box center [244, 507] width 32 height 13
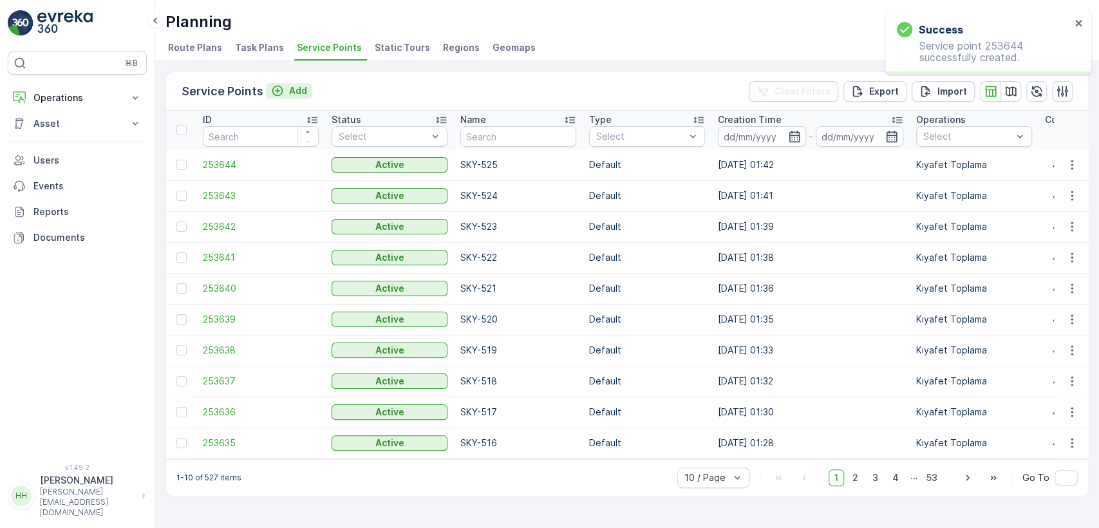
click at [279, 83] on button "Add" at bounding box center [289, 90] width 46 height 15
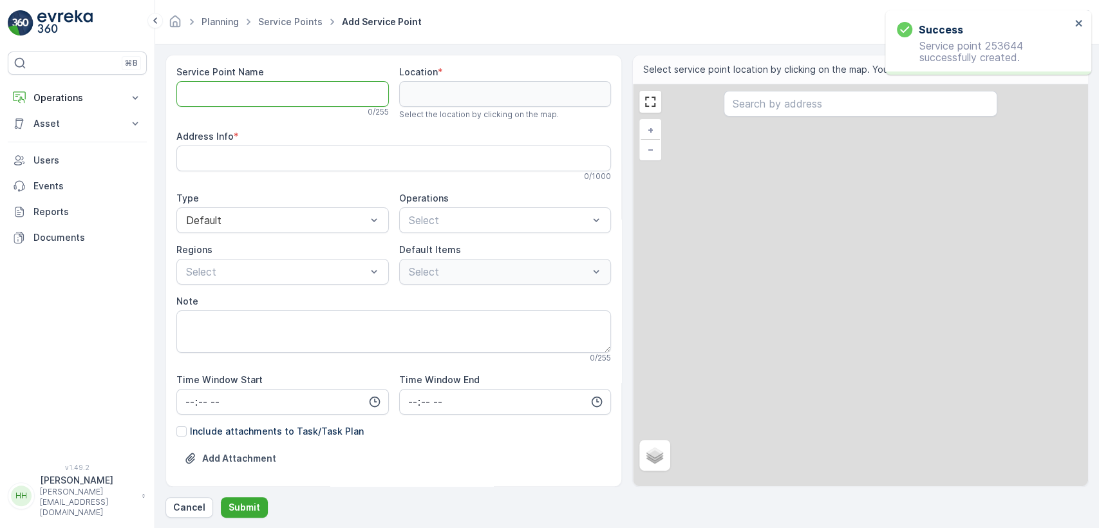
click at [279, 83] on Name "Service Point Name" at bounding box center [282, 94] width 212 height 26
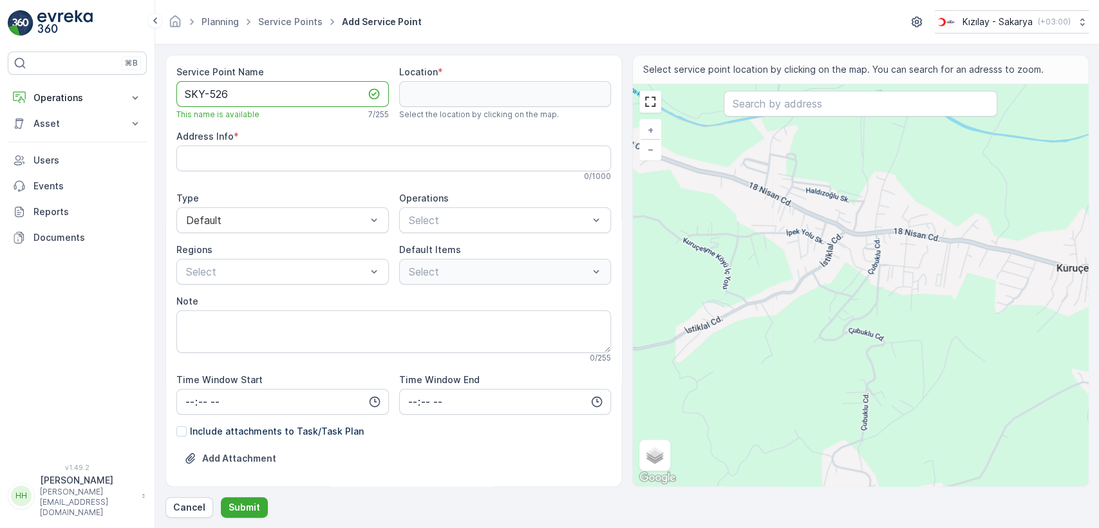
type Name "SKY-526"
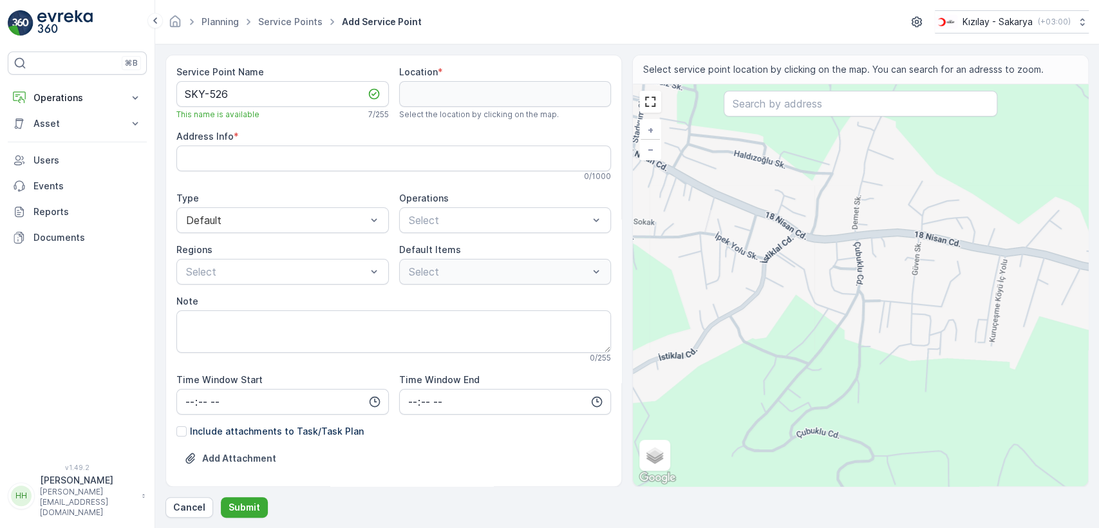
drag, startPoint x: 896, startPoint y: 297, endPoint x: 839, endPoint y: 288, distance: 57.2
click at [839, 288] on div "+ − Satellite Roadmap Terrain Hybrid Leaflet Keyboard shortcuts Map Data Map da…" at bounding box center [860, 285] width 455 height 402
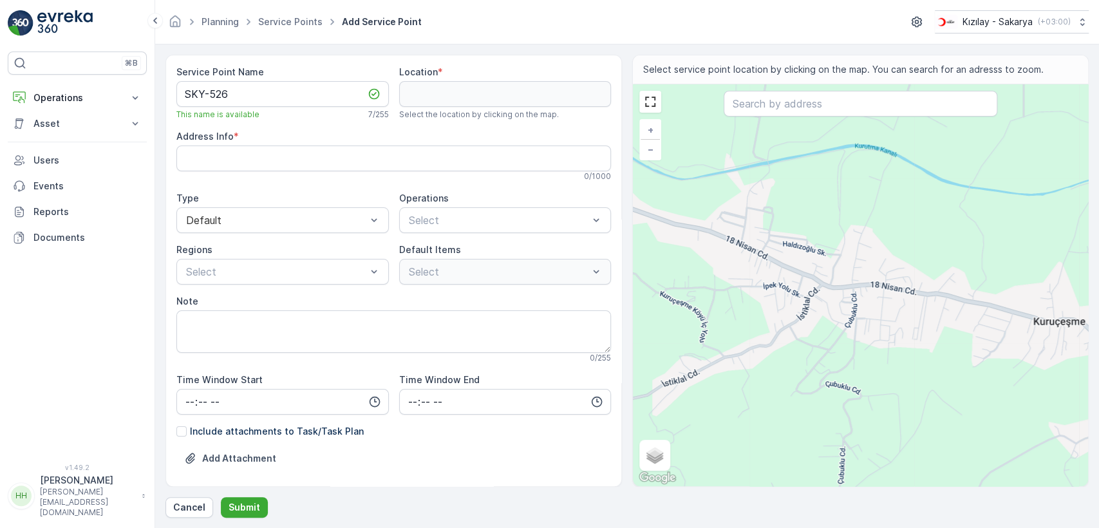
drag, startPoint x: 705, startPoint y: 254, endPoint x: 771, endPoint y: 289, distance: 75.1
click at [771, 289] on div "+ − Satellite Roadmap Terrain Hybrid Leaflet Keyboard shortcuts Map Data Map da…" at bounding box center [860, 285] width 455 height 402
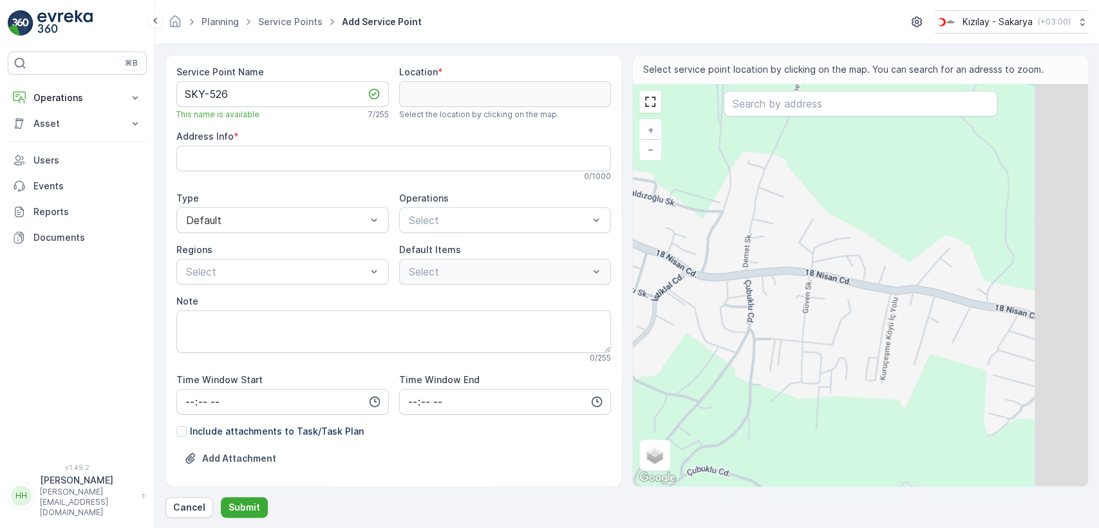
drag, startPoint x: 990, startPoint y: 355, endPoint x: 855, endPoint y: 335, distance: 137.3
click at [856, 337] on div "+ − Satellite Roadmap Terrain Hybrid Leaflet Keyboard shortcuts Map Data Map da…" at bounding box center [860, 285] width 455 height 402
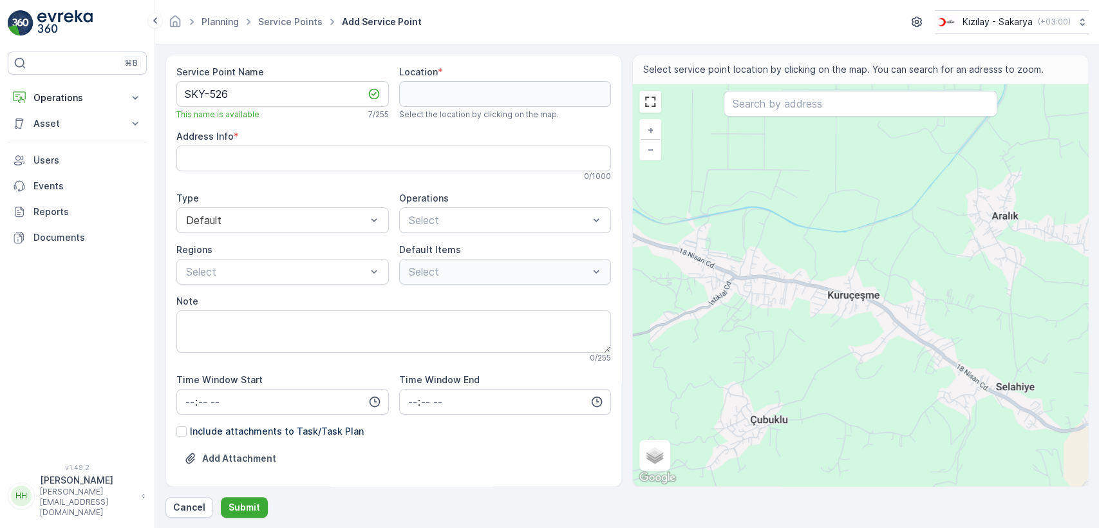
drag, startPoint x: 938, startPoint y: 384, endPoint x: 790, endPoint y: 310, distance: 165.8
click at [792, 311] on div "+ − Satellite Roadmap Terrain Hybrid Leaflet Keyboard shortcuts Map Data Map da…" at bounding box center [860, 285] width 455 height 402
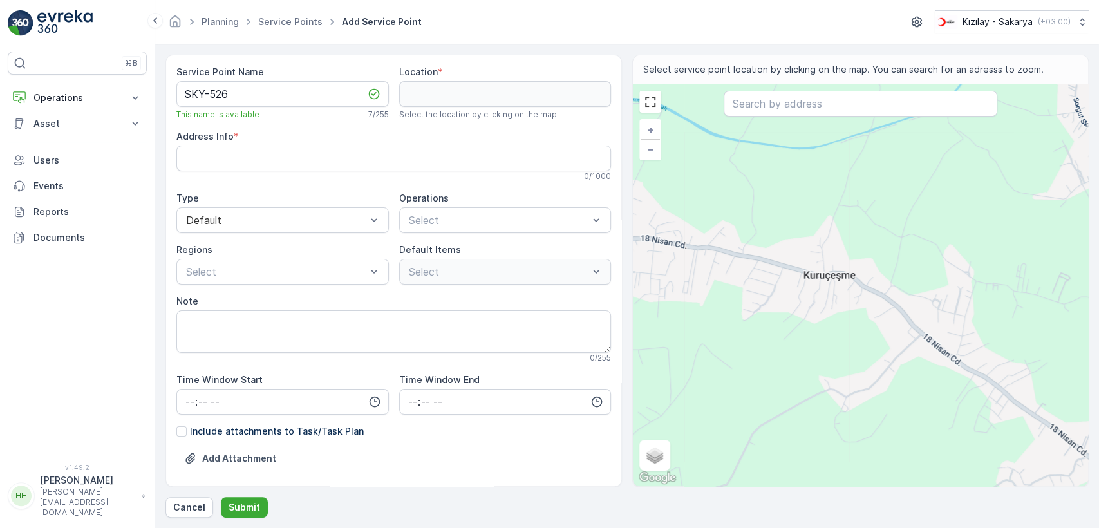
drag, startPoint x: 754, startPoint y: 264, endPoint x: 774, endPoint y: 290, distance: 33.0
click at [774, 290] on div "+ − Satellite Roadmap Terrain Hybrid Leaflet Keyboard shortcuts Map Data Map da…" at bounding box center [860, 285] width 455 height 402
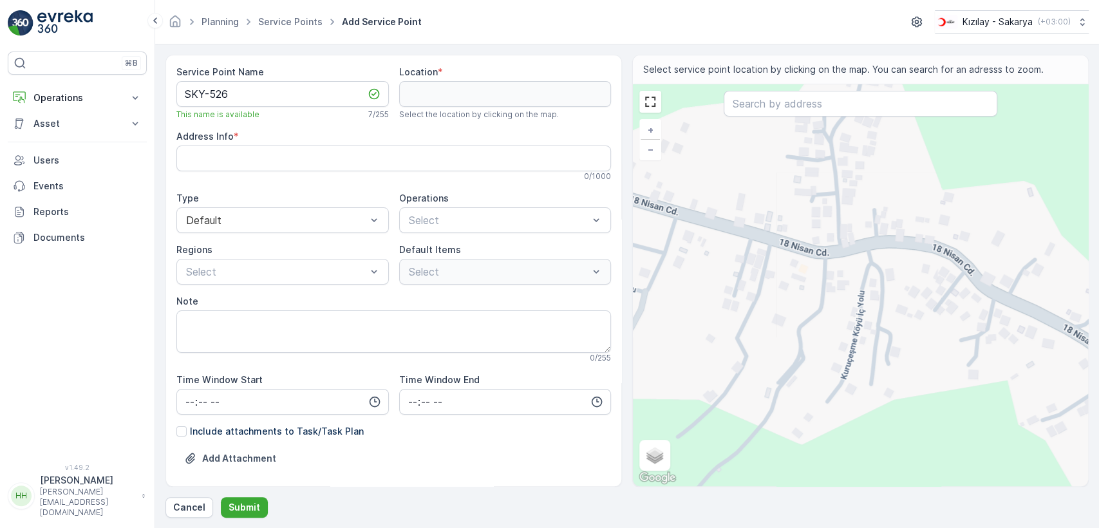
drag, startPoint x: 898, startPoint y: 278, endPoint x: 859, endPoint y: 288, distance: 41.2
click at [859, 289] on div "+ − Satellite Roadmap Terrain Hybrid Leaflet Keyboard shortcuts Map Data Map da…" at bounding box center [860, 285] width 455 height 402
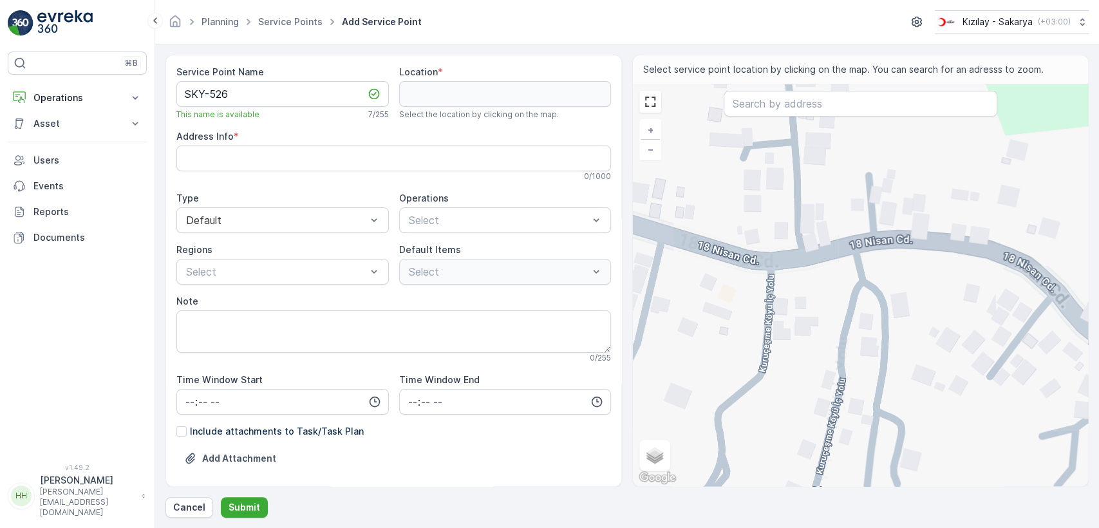
drag, startPoint x: 855, startPoint y: 285, endPoint x: 833, endPoint y: 273, distance: 25.1
click at [833, 273] on div "+ − Satellite Roadmap Terrain Hybrid Leaflet Keyboard shortcuts Map Data Map da…" at bounding box center [860, 285] width 455 height 402
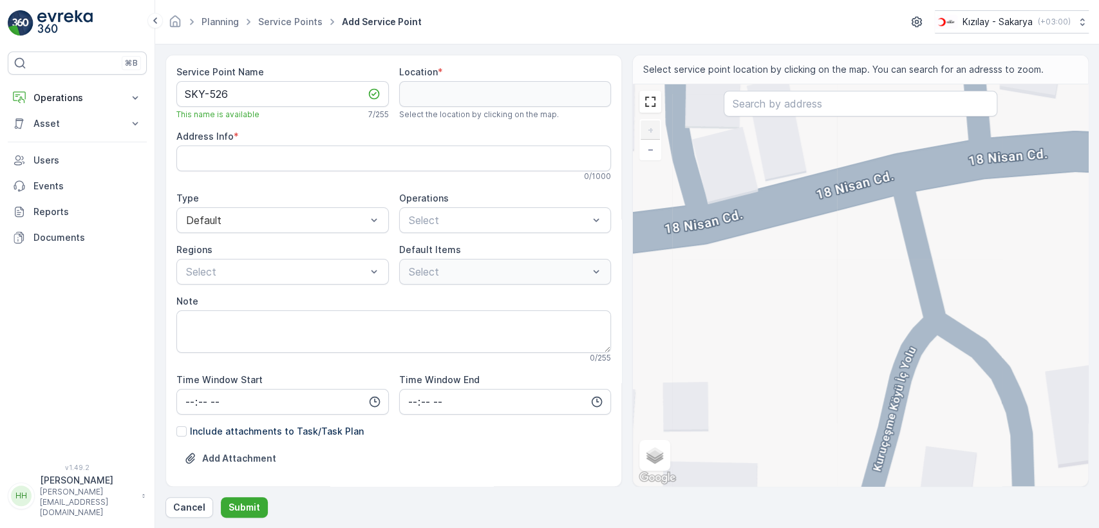
click at [896, 181] on div "+ − Satellite Roadmap Terrain Hybrid Leaflet Keyboard shortcuts Map Data Map da…" at bounding box center [860, 285] width 455 height 402
type input "40.7900210398101,30.310029663675724"
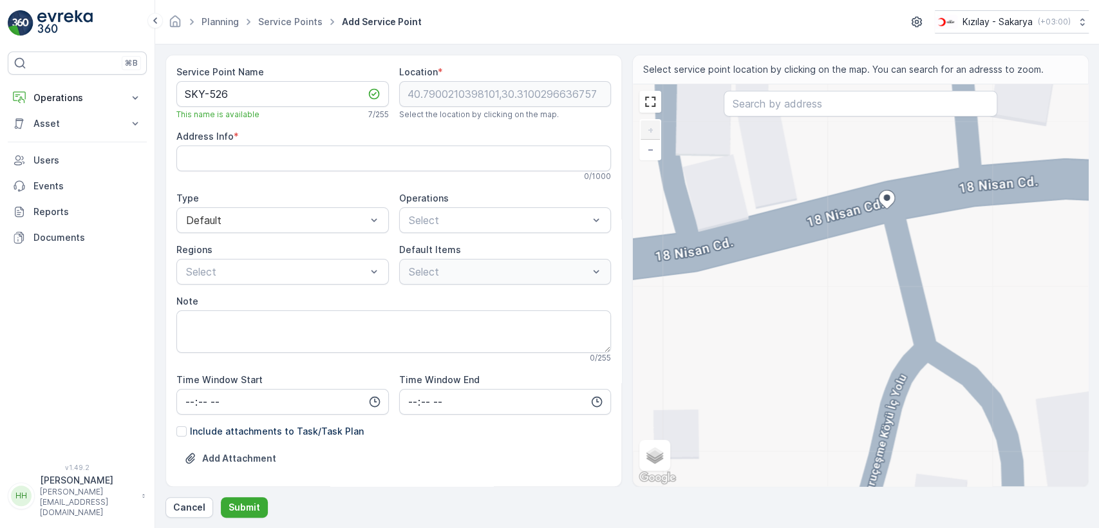
type Info "Kuruçeşme, 18 Nisan Cd., 54055 Serdivan/Sakarya, Türkiye"
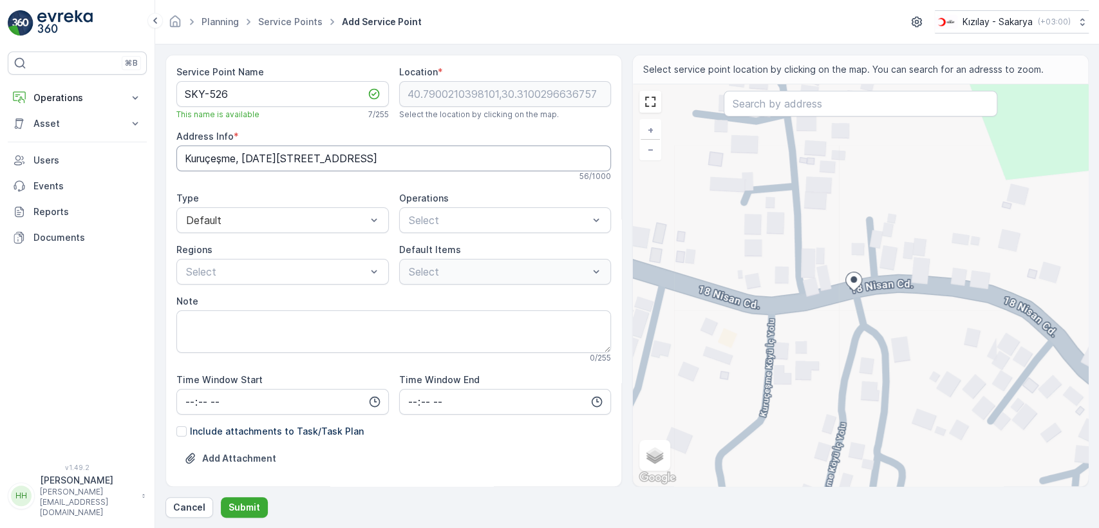
click at [433, 154] on Info "Kuruçeşme, 18 Nisan Cd., 54055 Serdivan/Sakarya, Türkiye" at bounding box center [393, 158] width 434 height 26
click at [479, 248] on span "Kıyafet Toplama" at bounding box center [447, 252] width 80 height 12
click at [415, 315] on div "Çuval" at bounding box center [426, 321] width 39 height 13
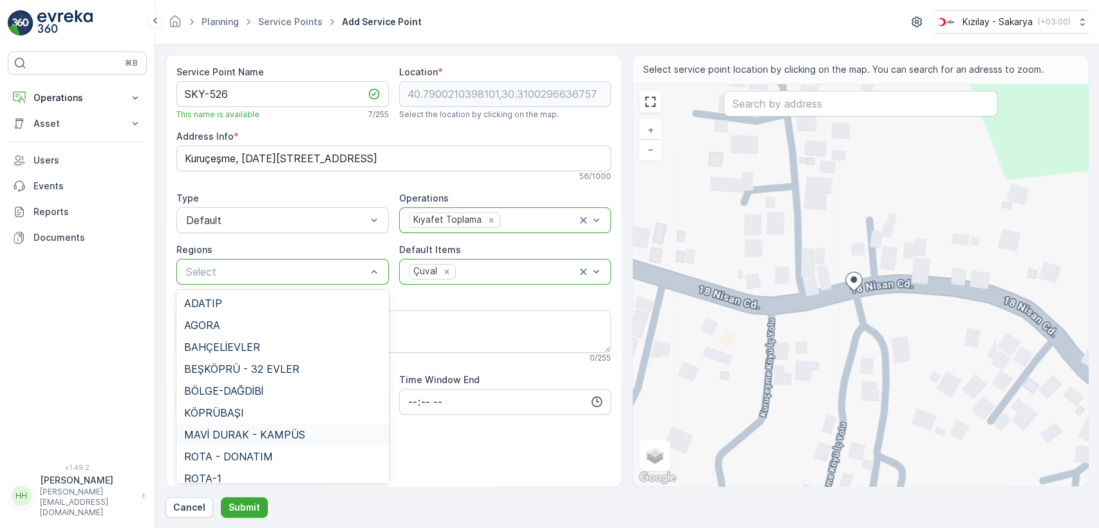
click at [259, 425] on div "MAVİ DURAK - KAMPÜS" at bounding box center [282, 434] width 212 height 22
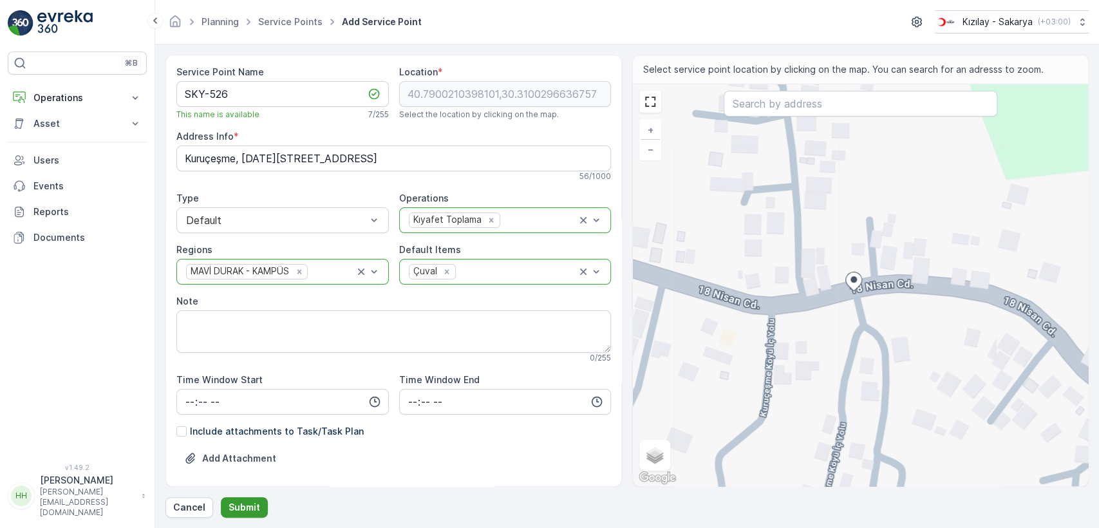
click at [257, 505] on button "Submit" at bounding box center [244, 507] width 47 height 21
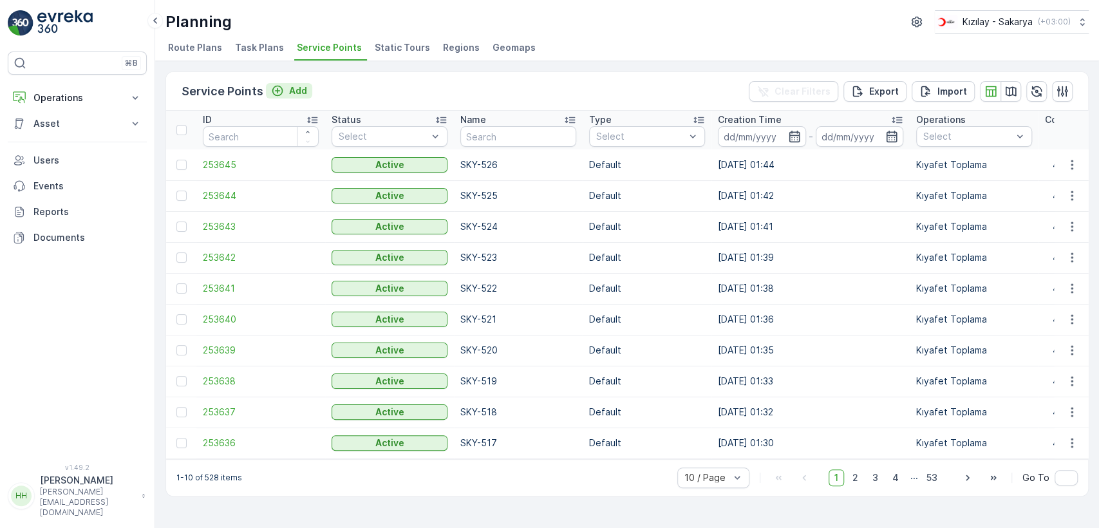
click at [299, 87] on p "Add" at bounding box center [298, 90] width 18 height 13
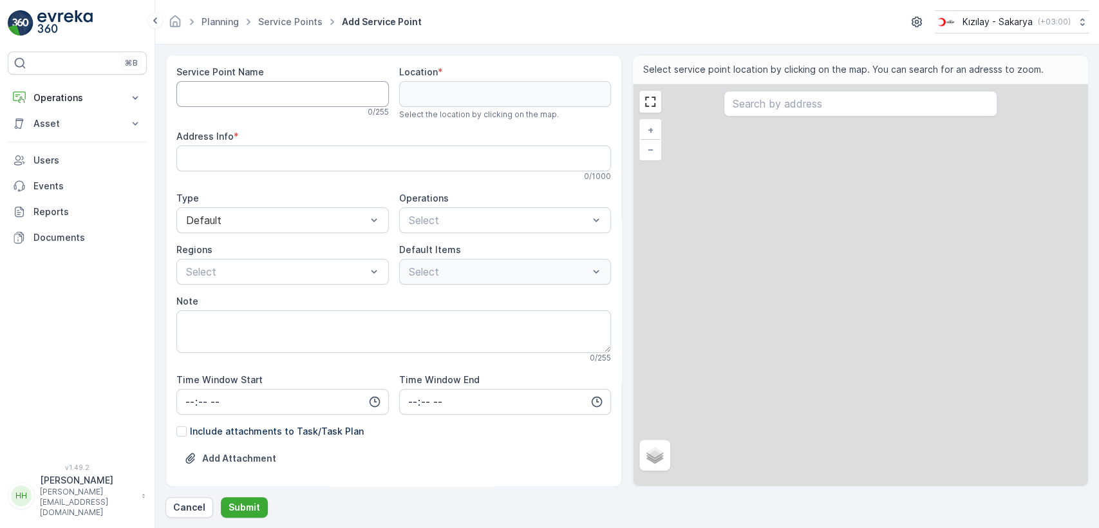
click at [292, 90] on Name "Service Point Name" at bounding box center [282, 94] width 212 height 26
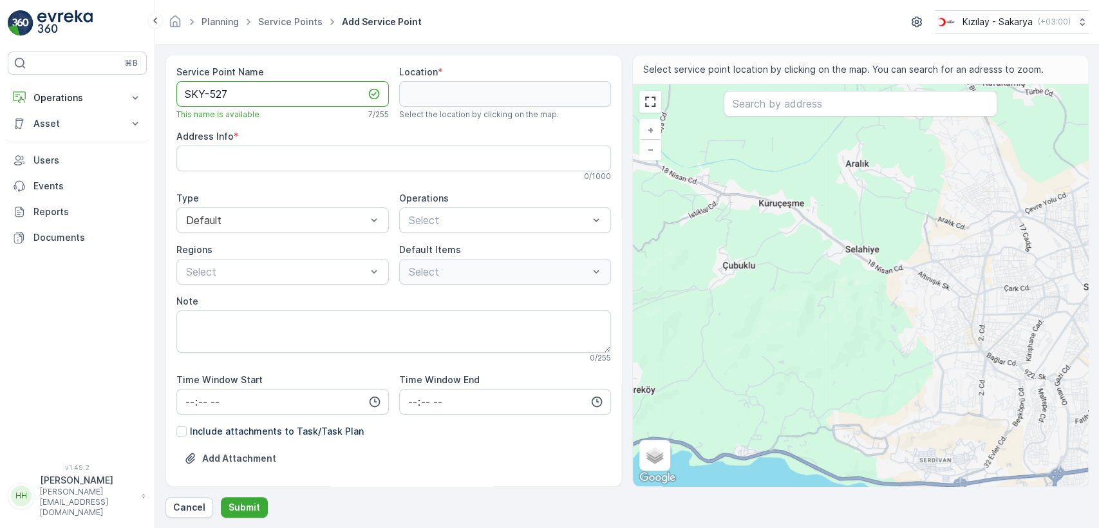
type Name "SKY-527"
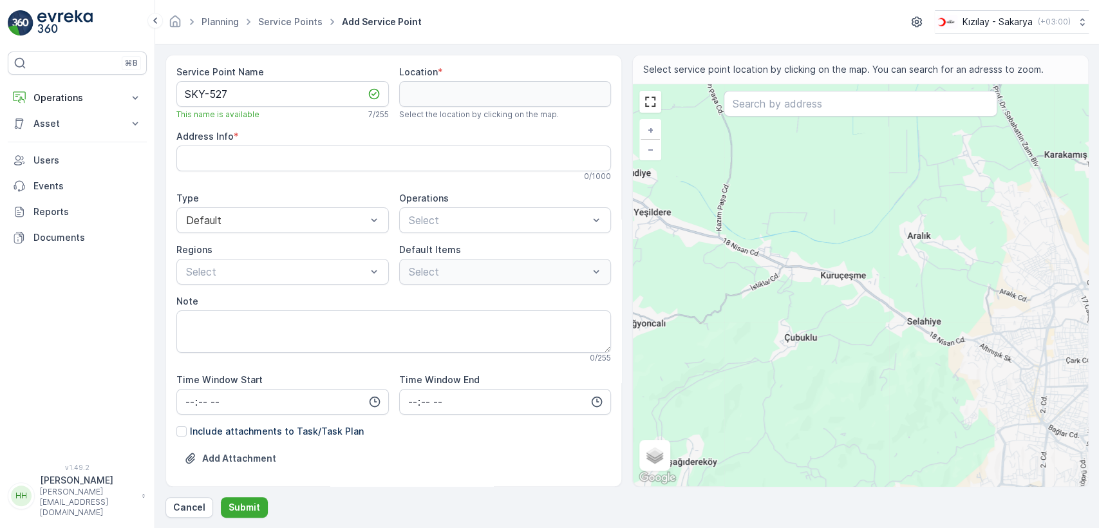
drag, startPoint x: 682, startPoint y: 191, endPoint x: 745, endPoint y: 263, distance: 95.3
click at [744, 263] on div "+ − Satellite Roadmap Terrain Hybrid Leaflet Keyboard shortcuts Map Data Map da…" at bounding box center [860, 285] width 455 height 402
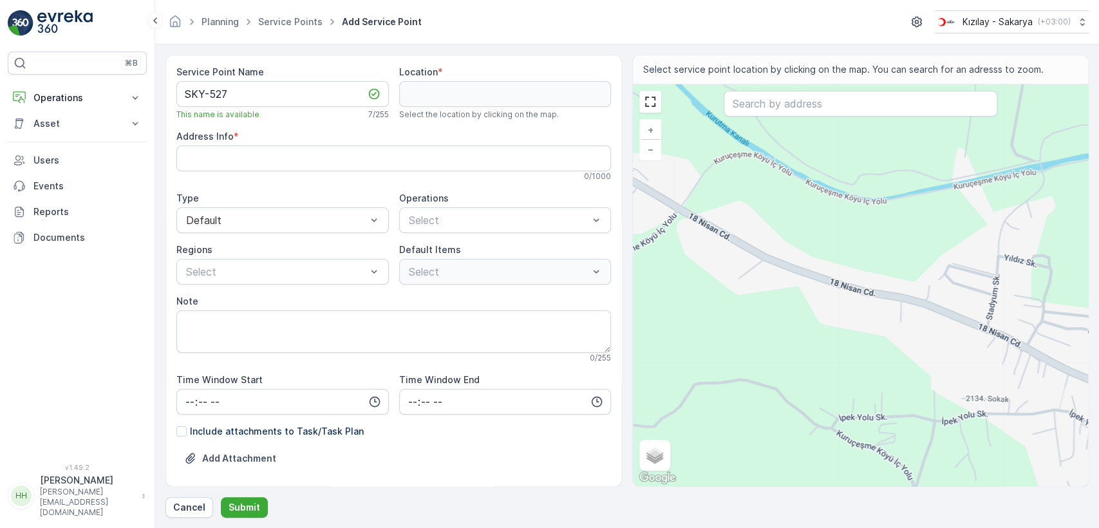
drag, startPoint x: 884, startPoint y: 372, endPoint x: 701, endPoint y: 259, distance: 214.7
click at [701, 260] on div "+ − Satellite Roadmap Terrain Hybrid Leaflet Keyboard shortcuts Map Data Map da…" at bounding box center [860, 285] width 455 height 402
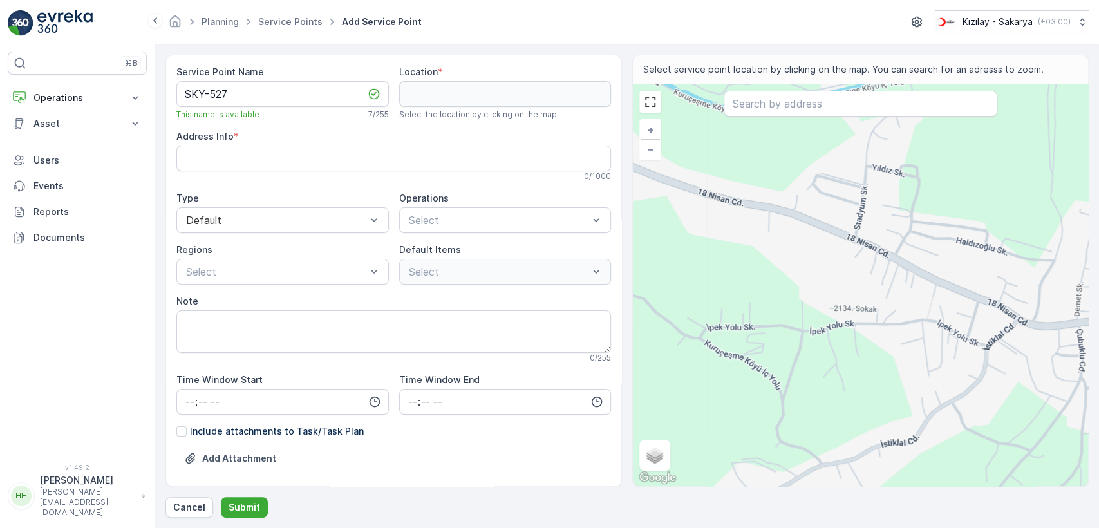
drag, startPoint x: 963, startPoint y: 315, endPoint x: 869, endPoint y: 279, distance: 100.9
click at [869, 279] on div "+ − Satellite Roadmap Terrain Hybrid Leaflet Keyboard shortcuts Map Data Map da…" at bounding box center [860, 285] width 455 height 402
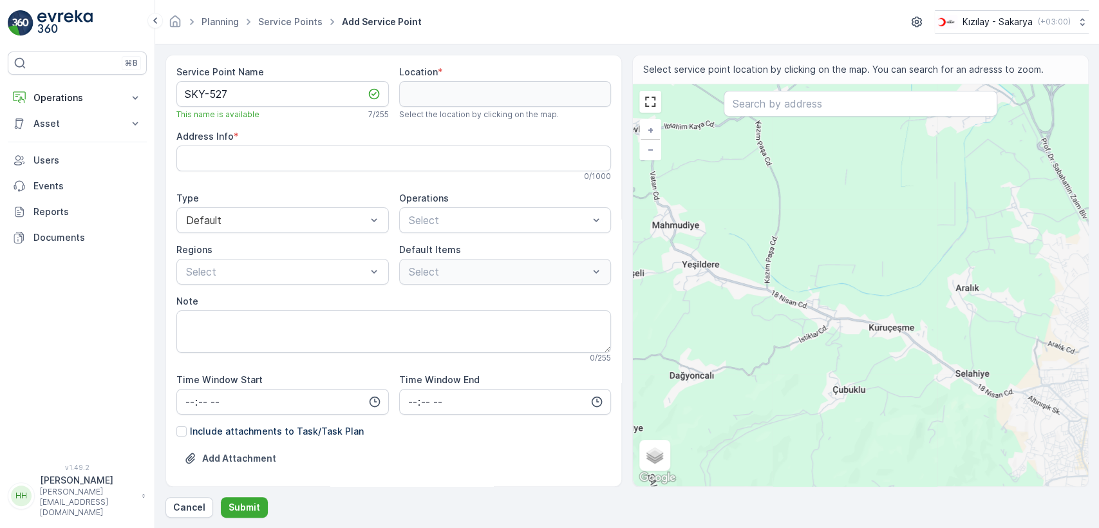
drag, startPoint x: 692, startPoint y: 264, endPoint x: 797, endPoint y: 305, distance: 112.7
click at [797, 305] on div "+ − Satellite Roadmap Terrain Hybrid Leaflet Keyboard shortcuts Map Data Map da…" at bounding box center [860, 285] width 455 height 402
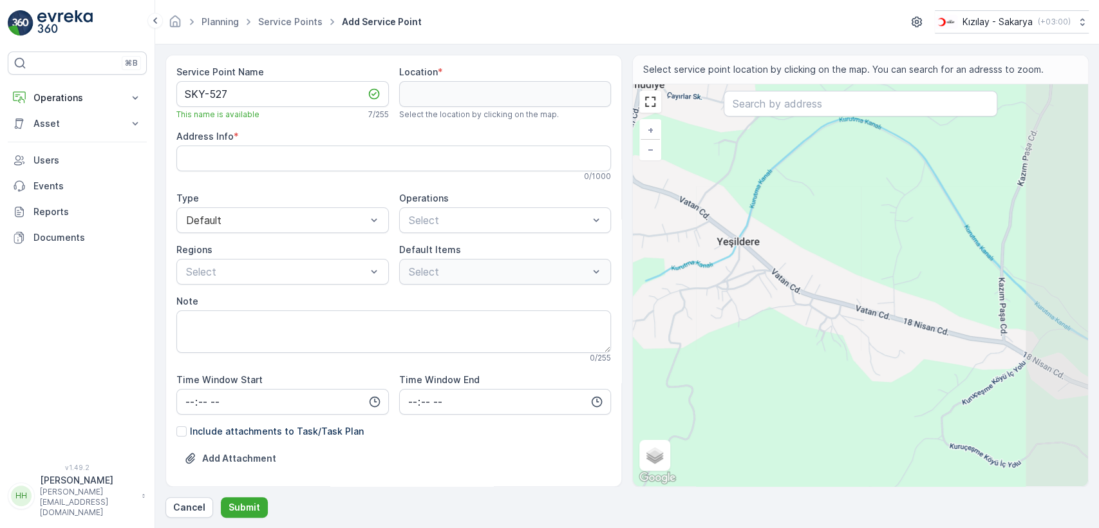
drag, startPoint x: 866, startPoint y: 320, endPoint x: 767, endPoint y: 270, distance: 111.4
click at [768, 272] on div "+ − Satellite Roadmap Terrain Hybrid Leaflet Keyboard shortcuts Map Data Map da…" at bounding box center [860, 285] width 455 height 402
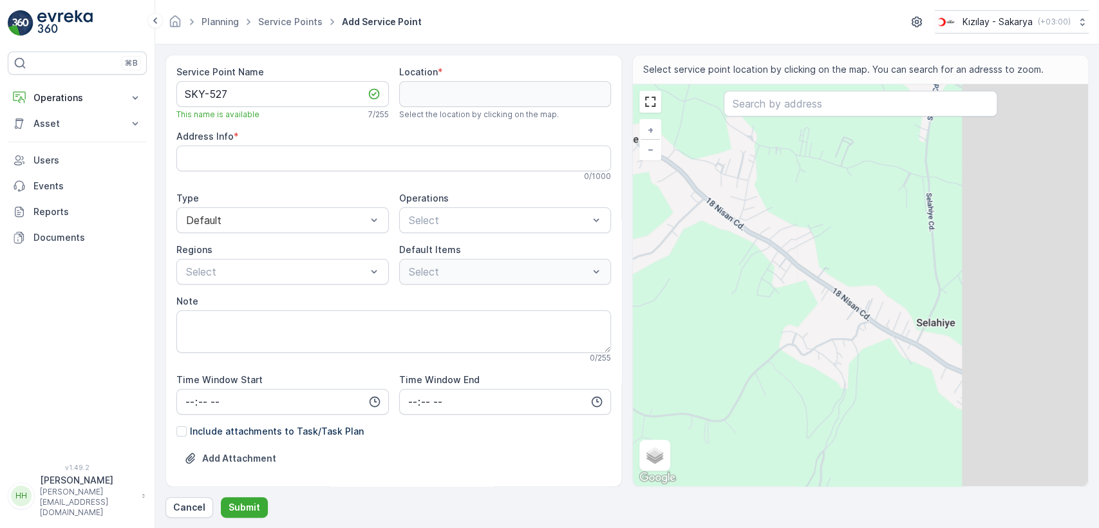
drag, startPoint x: 1066, startPoint y: 473, endPoint x: 876, endPoint y: 368, distance: 216.9
click at [876, 368] on div "+ − Satellite Roadmap Terrain Hybrid Leaflet Keyboard shortcuts Map Data Map da…" at bounding box center [860, 285] width 455 height 402
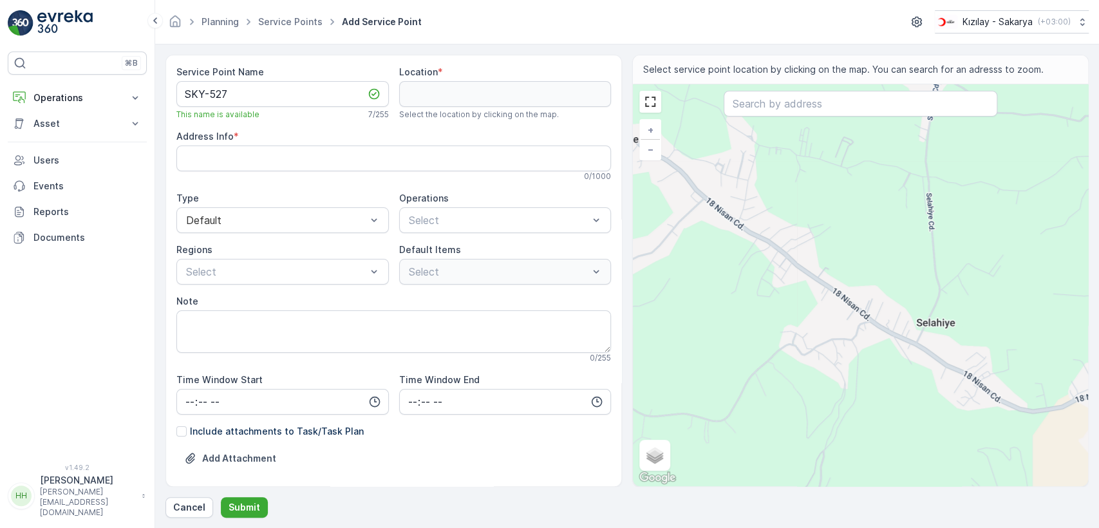
drag, startPoint x: 941, startPoint y: 382, endPoint x: 761, endPoint y: 306, distance: 195.8
click at [761, 306] on div "+ − Satellite Roadmap Terrain Hybrid Leaflet Keyboard shortcuts Map Data Map da…" at bounding box center [860, 285] width 455 height 402
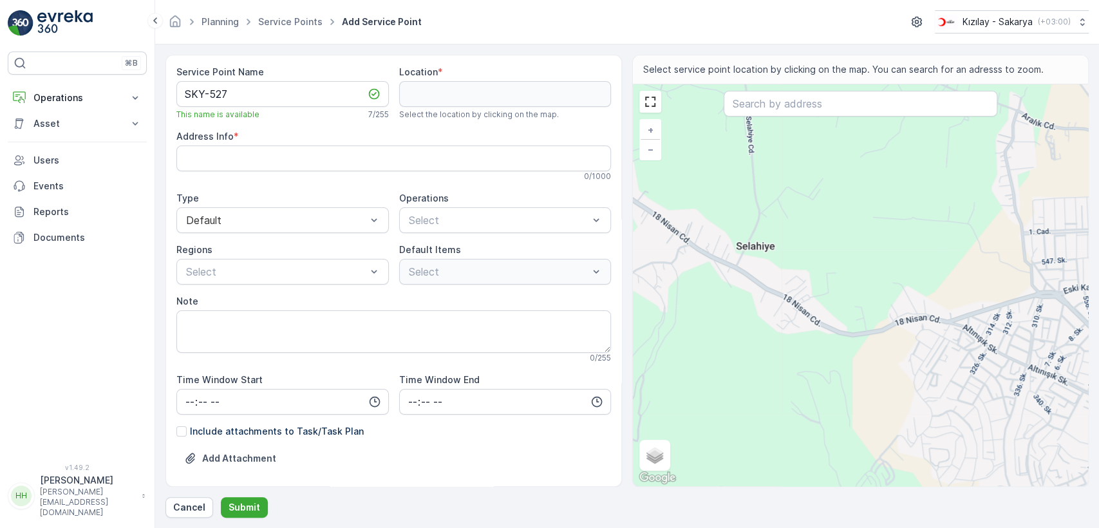
drag, startPoint x: 700, startPoint y: 283, endPoint x: 854, endPoint y: 345, distance: 166.6
click at [850, 345] on div "+ − Satellite Roadmap Terrain Hybrid Leaflet Keyboard shortcuts Map Data Map da…" at bounding box center [860, 285] width 455 height 402
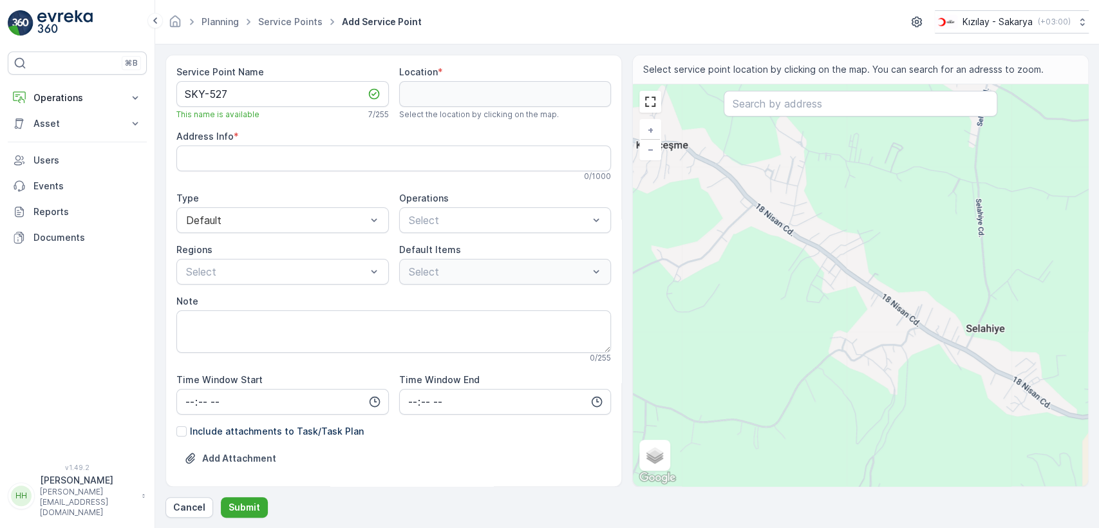
drag, startPoint x: 805, startPoint y: 305, endPoint x: 833, endPoint y: 328, distance: 36.1
click at [833, 328] on div "+ − Satellite Roadmap Terrain Hybrid Leaflet Keyboard shortcuts Map Data Map da…" at bounding box center [860, 285] width 455 height 402
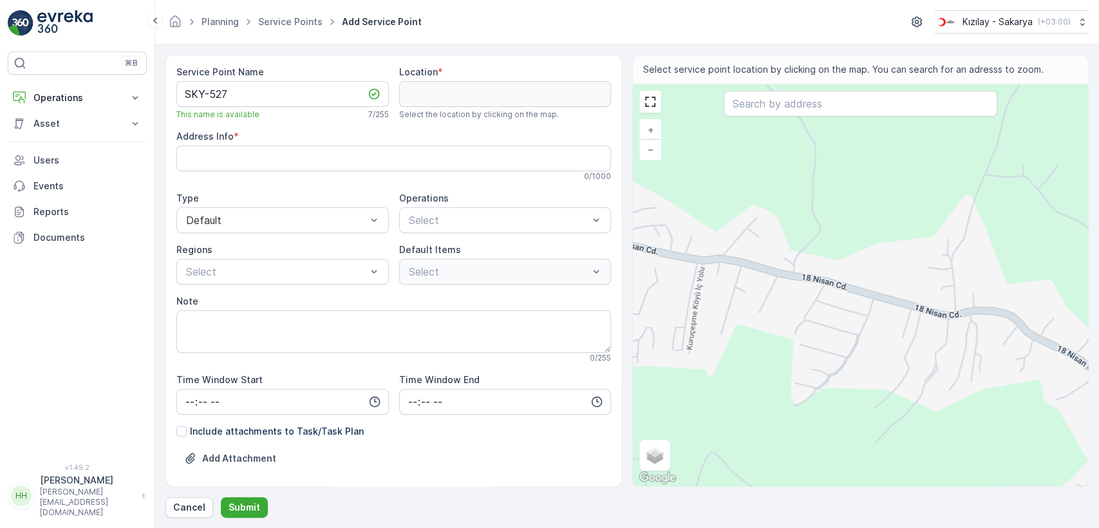
drag, startPoint x: 713, startPoint y: 263, endPoint x: 910, endPoint y: 355, distance: 217.1
click at [910, 355] on div "+ − Satellite Roadmap Terrain Hybrid Leaflet Keyboard shortcuts Map Data Map da…" at bounding box center [860, 285] width 455 height 402
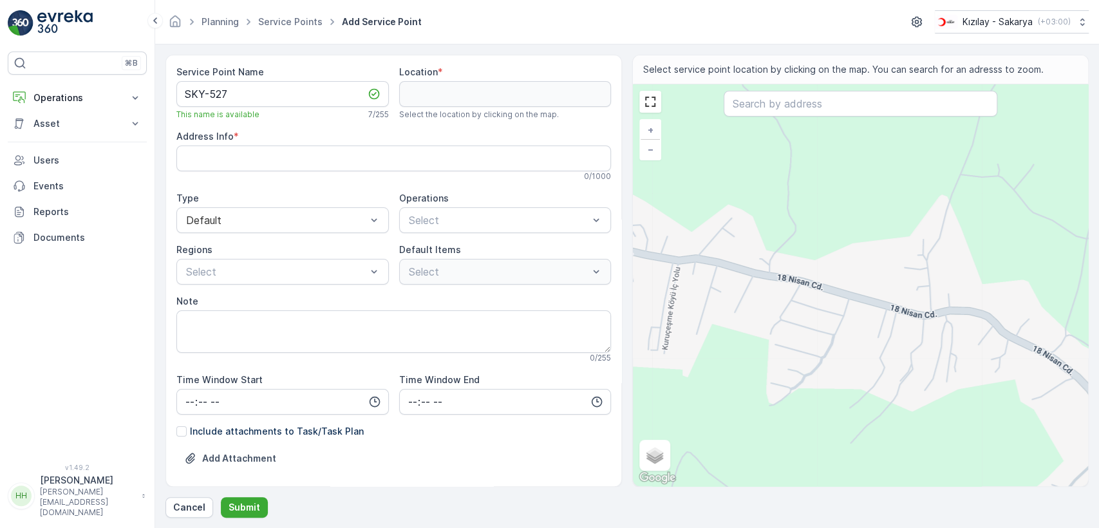
drag, startPoint x: 999, startPoint y: 352, endPoint x: 958, endPoint y: 341, distance: 42.6
click at [958, 342] on div "+ − Satellite Roadmap Terrain Hybrid Leaflet Keyboard shortcuts Map Data Map da…" at bounding box center [860, 285] width 455 height 402
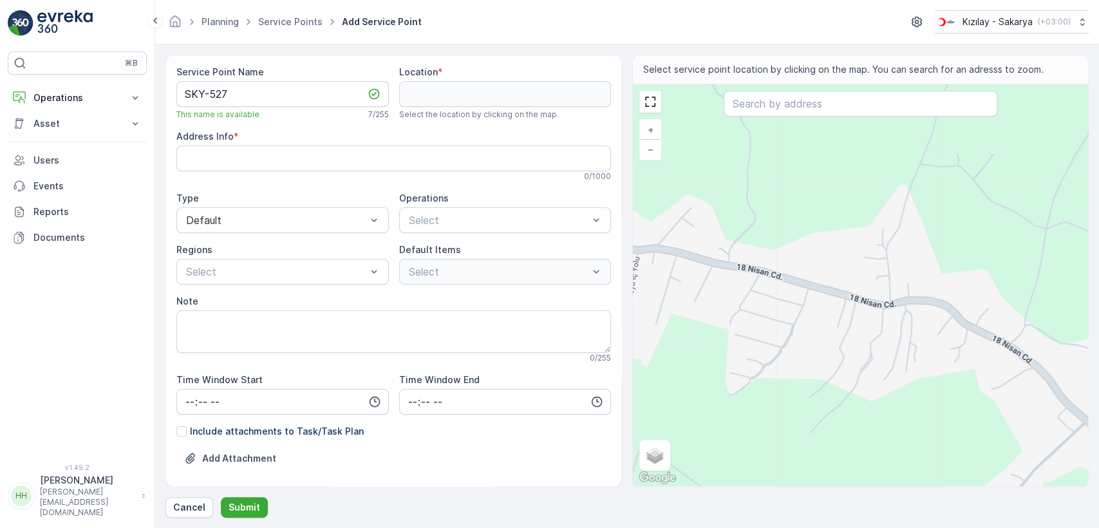
drag, startPoint x: 691, startPoint y: 273, endPoint x: 754, endPoint y: 305, distance: 70.2
click at [752, 305] on div "+ − Satellite Roadmap Terrain Hybrid Leaflet Keyboard shortcuts Map Data Map da…" at bounding box center [860, 285] width 455 height 402
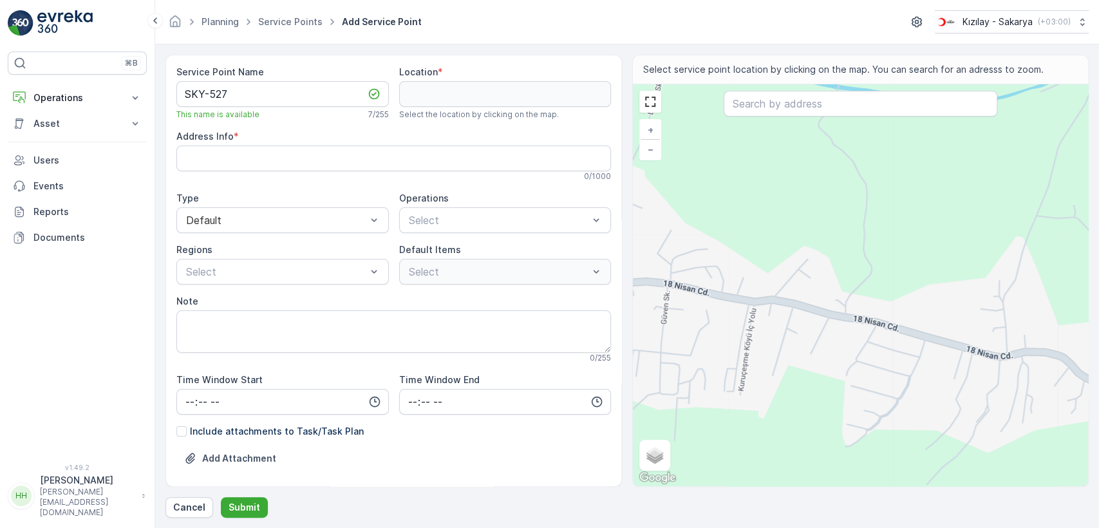
drag, startPoint x: 716, startPoint y: 307, endPoint x: 770, endPoint y: 326, distance: 57.8
click at [771, 326] on div "+ − Satellite Roadmap Terrain Hybrid Leaflet Keyboard shortcuts Map Data Map da…" at bounding box center [860, 285] width 455 height 402
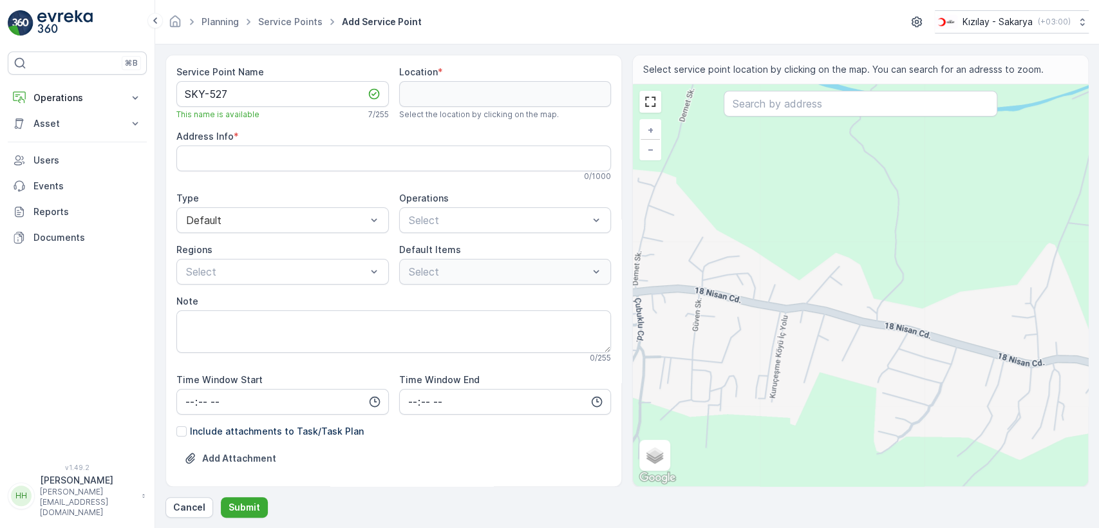
drag, startPoint x: 681, startPoint y: 293, endPoint x: 731, endPoint y: 304, distance: 51.5
click at [731, 304] on div "+ − Satellite Roadmap Terrain Hybrid Leaflet Keyboard shortcuts Map Data Map da…" at bounding box center [860, 285] width 455 height 402
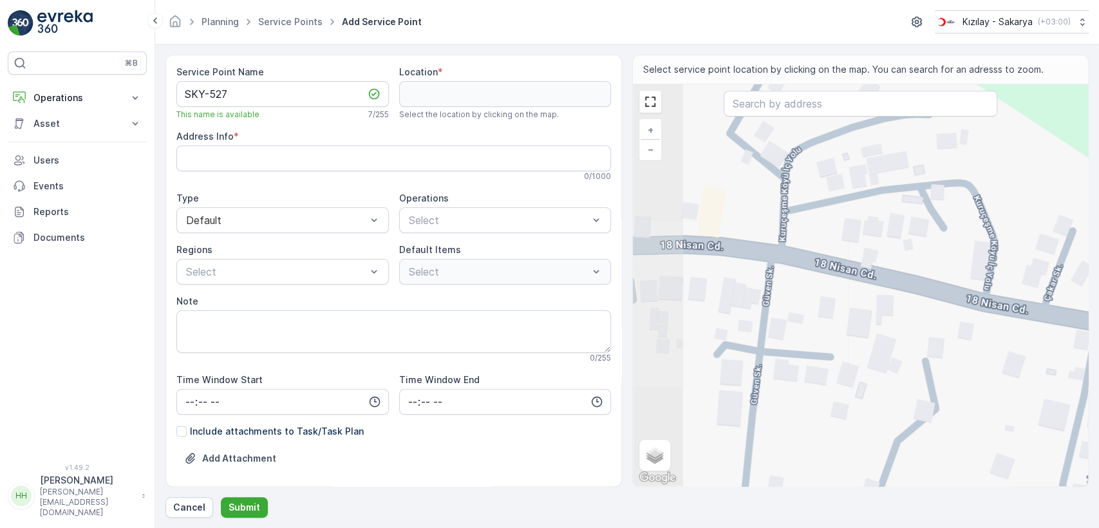
drag, startPoint x: 730, startPoint y: 237, endPoint x: 785, endPoint y: 219, distance: 57.8
click at [785, 219] on div "+ − Satellite Roadmap Terrain Hybrid Leaflet Keyboard shortcuts Map Data Map da…" at bounding box center [860, 285] width 455 height 402
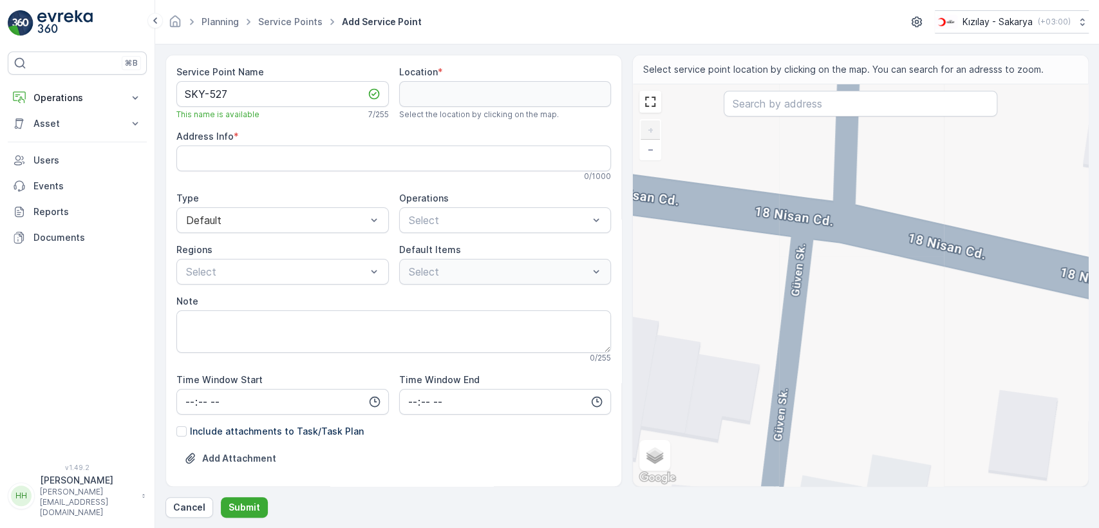
click at [786, 221] on div "+ − Satellite Roadmap Terrain Hybrid Leaflet Keyboard shortcuts Map Data Map da…" at bounding box center [860, 285] width 455 height 402
type input "40.79177455276613,30.298248149070982"
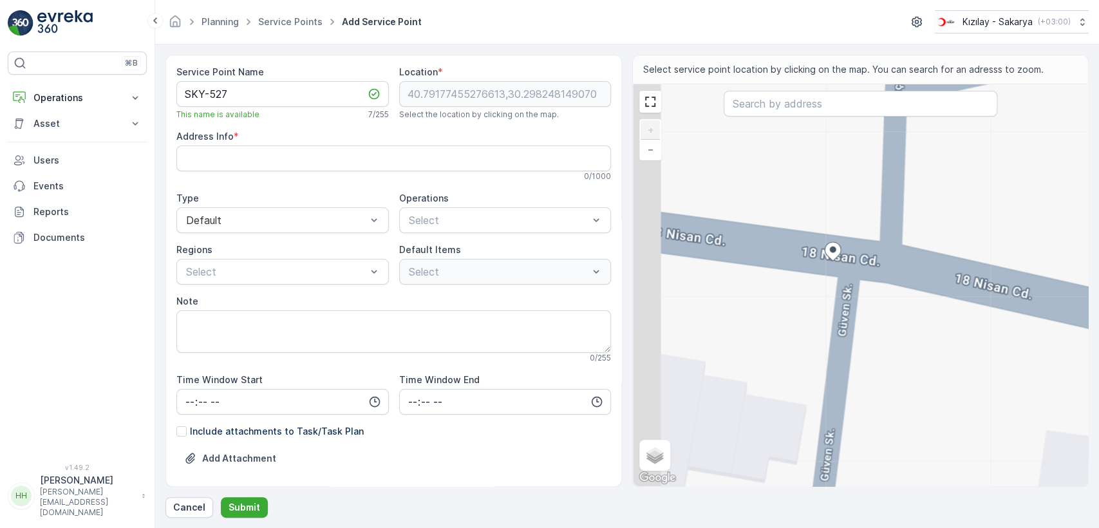
type Info "Hamitabat, 18 Nisan Cd. No:23, 54050 Serdivan/Sakarya, Türkiye"
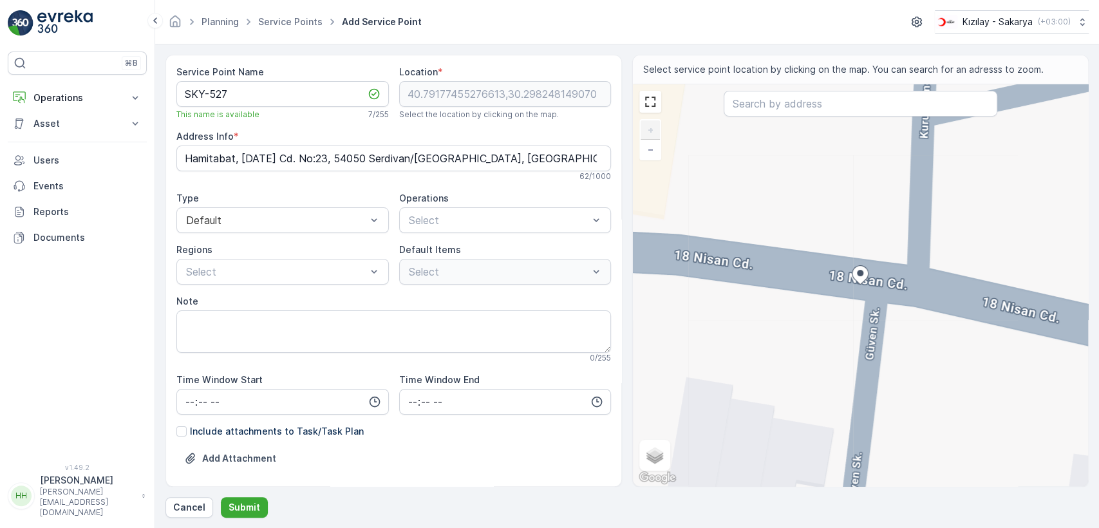
click at [317, 144] on div "Address Info * Hamitabat, 18 Nisan Cd. No:23, 54050 Serdivan/Sakarya, Türkiye 6…" at bounding box center [393, 155] width 434 height 51
click at [316, 154] on Info "Hamitabat, 18 Nisan Cd. No:23, 54050 Serdivan/Sakarya, Türkiye" at bounding box center [393, 158] width 434 height 26
click at [496, 250] on div "Kıyafet Toplama" at bounding box center [505, 252] width 197 height 12
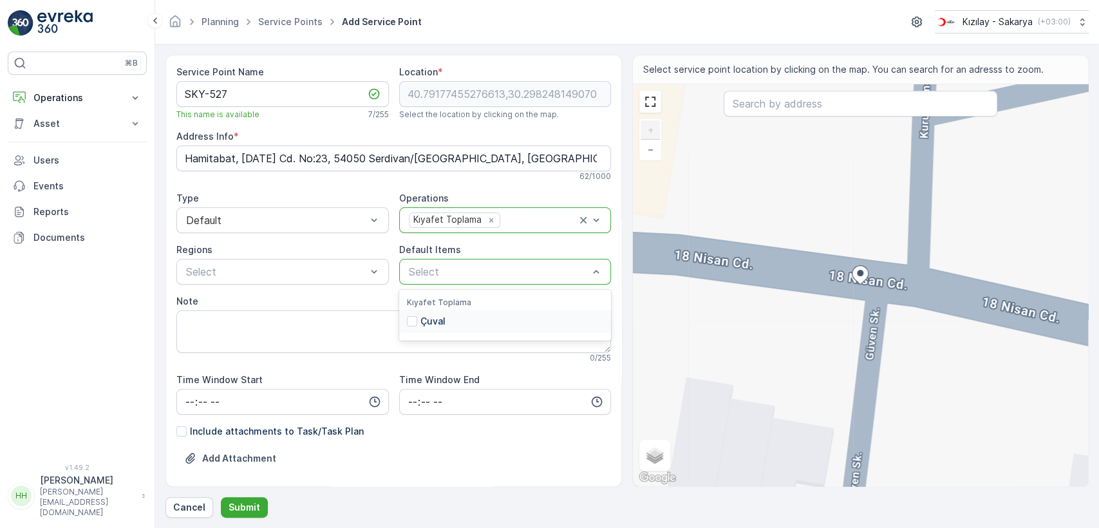
click at [417, 317] on div "Çuval" at bounding box center [426, 321] width 39 height 13
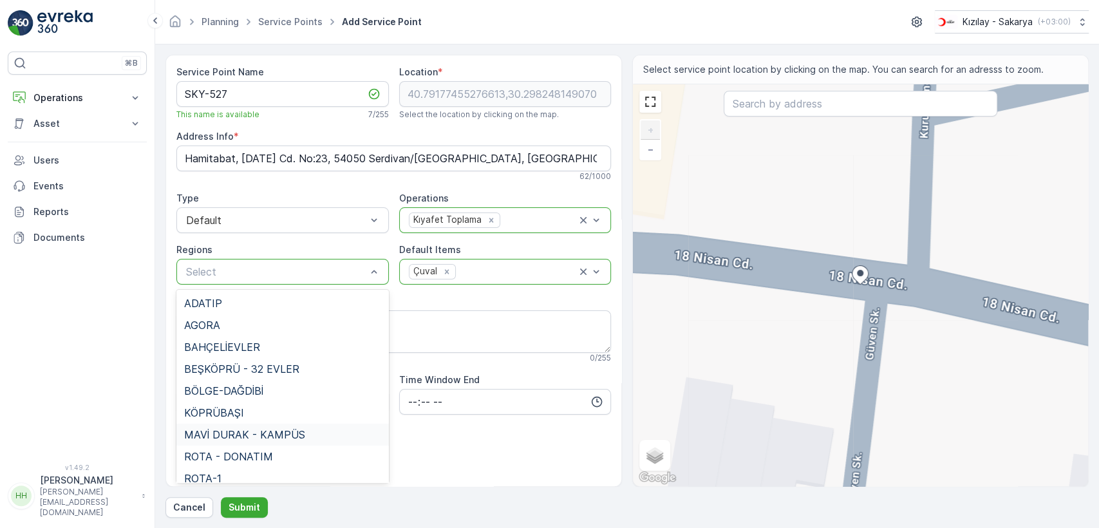
click at [235, 423] on div "MAVİ DURAK - KAMPÜS" at bounding box center [282, 434] width 212 height 22
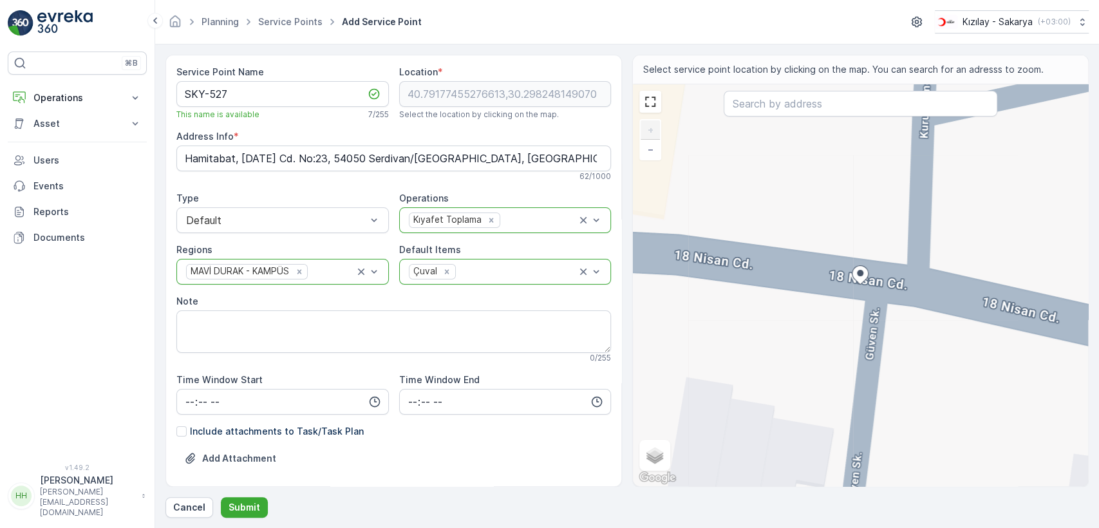
click at [237, 495] on div "Service Point Name SKY-527 This name is available 7 / 255 Location * 40.7917745…" at bounding box center [626, 286] width 923 height 463
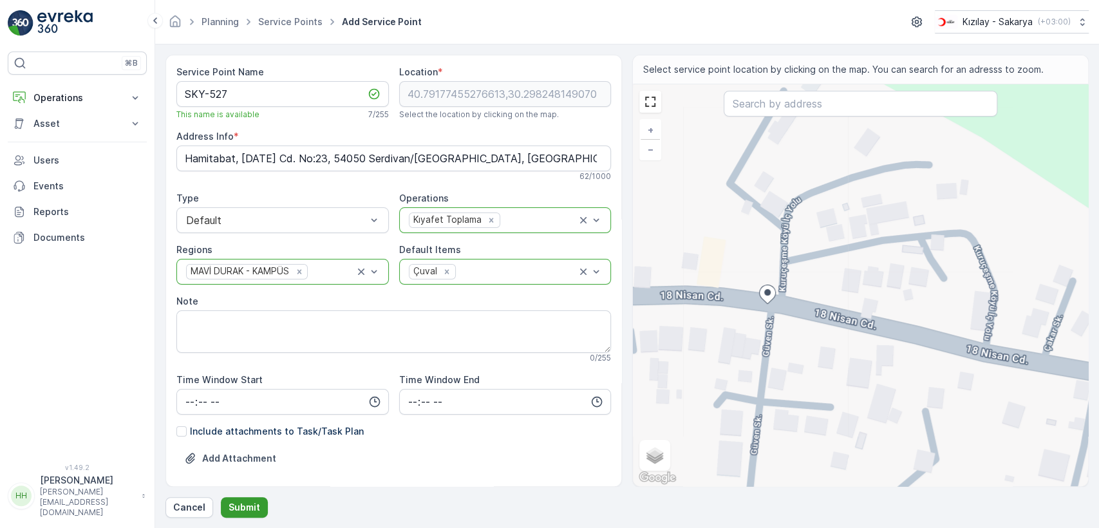
click at [253, 498] on button "Submit" at bounding box center [244, 507] width 47 height 21
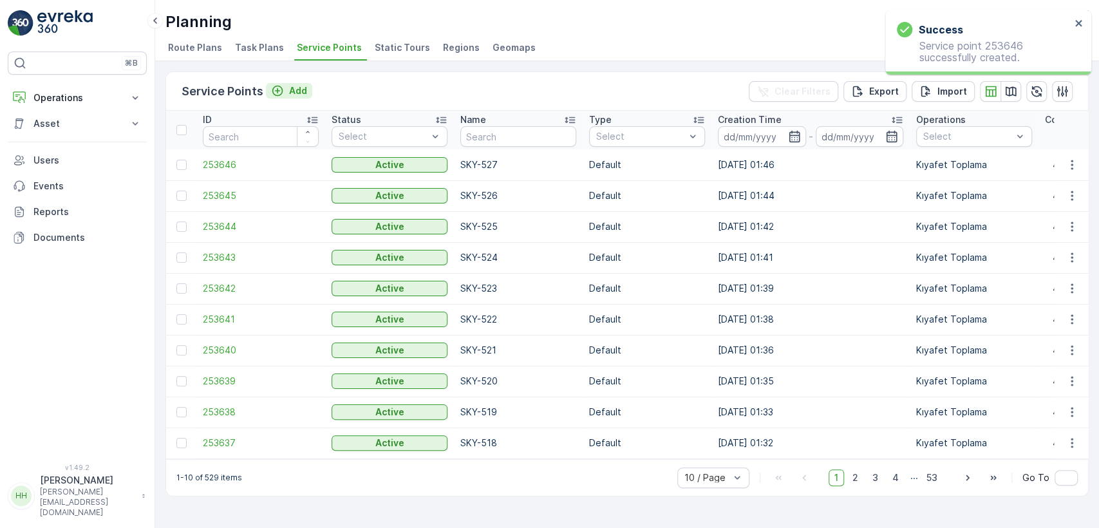
click at [294, 88] on p "Add" at bounding box center [298, 90] width 18 height 13
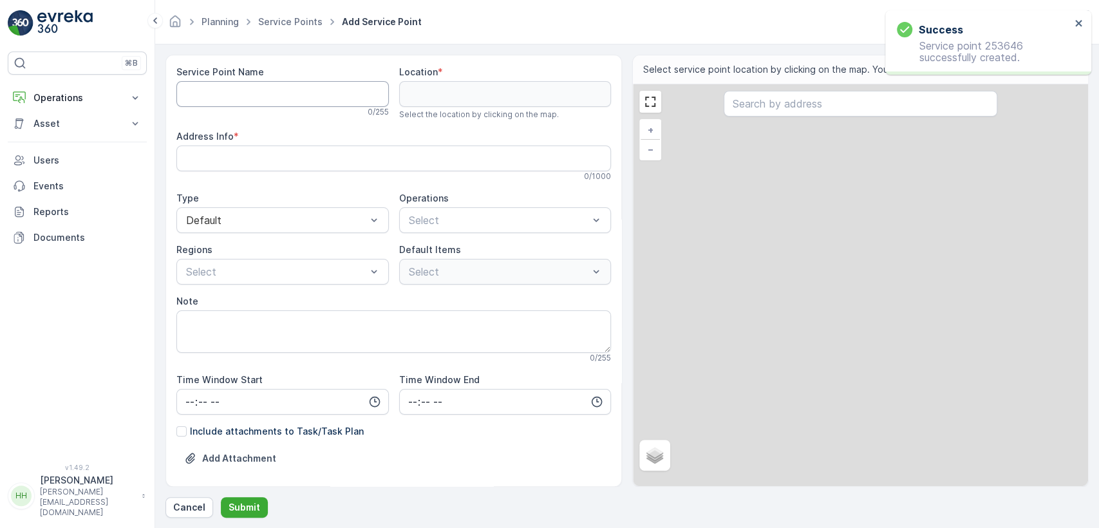
click at [294, 88] on Name "Service Point Name" at bounding box center [282, 94] width 212 height 26
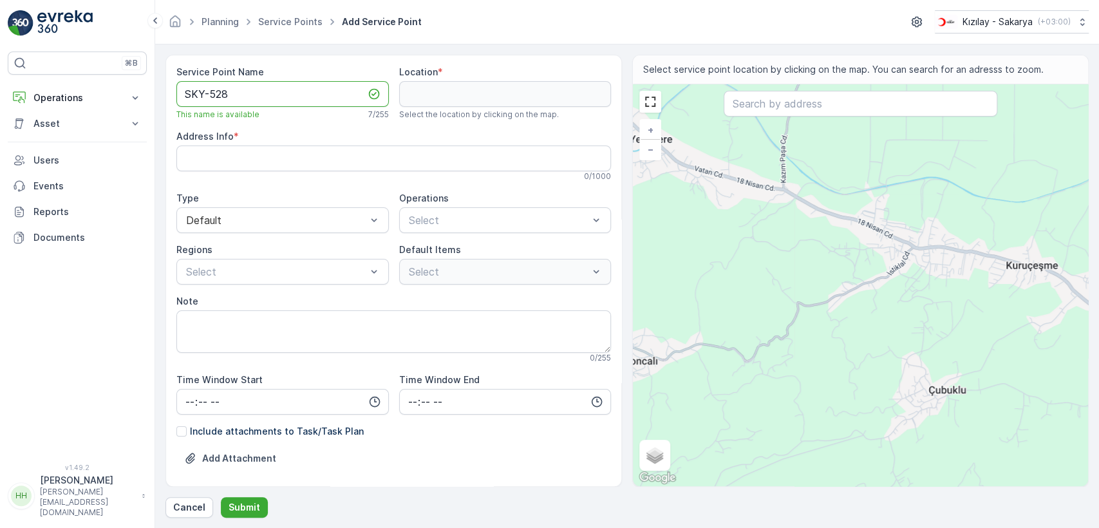
type Name "SKY-528"
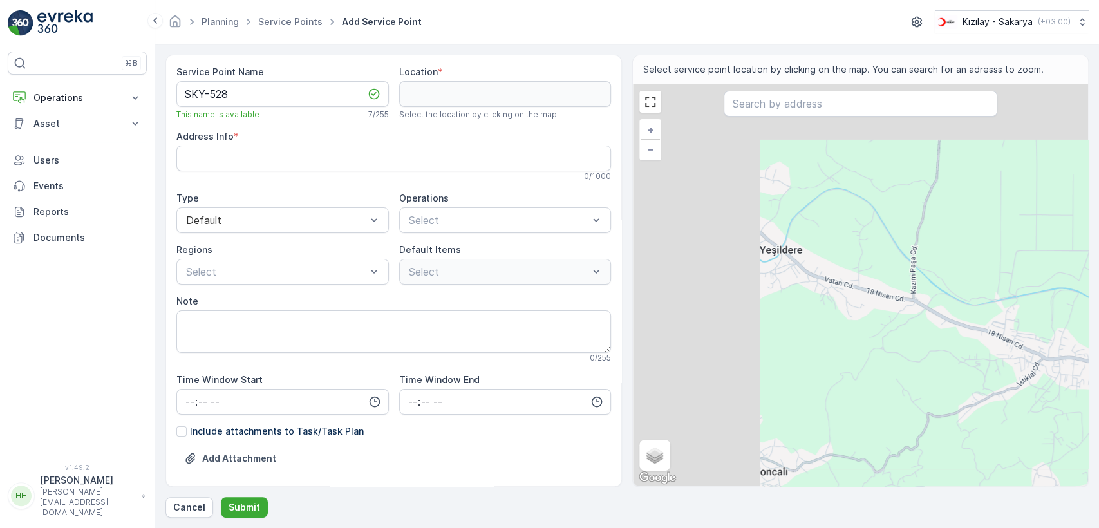
click at [855, 309] on div "+ − Satellite Roadmap Terrain Hybrid Leaflet Keyboard shortcuts Map Data Map da…" at bounding box center [860, 285] width 455 height 402
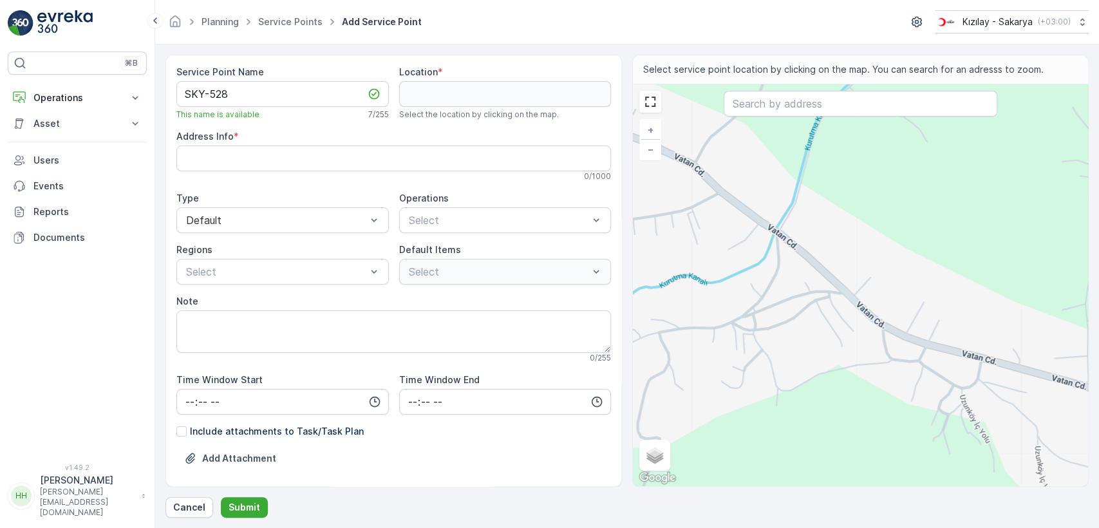
drag, startPoint x: 882, startPoint y: 359, endPoint x: 702, endPoint y: 277, distance: 197.6
click at [702, 277] on div "+ − Satellite Roadmap Terrain Hybrid Leaflet Keyboard shortcuts Map Data Map da…" at bounding box center [860, 285] width 455 height 402
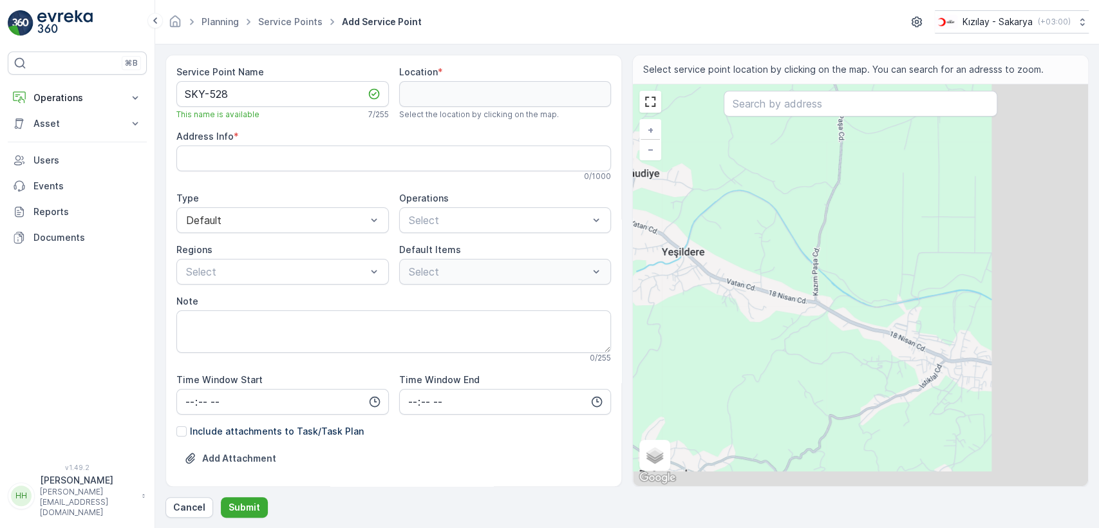
drag, startPoint x: 786, startPoint y: 326, endPoint x: 772, endPoint y: 316, distance: 17.1
click at [772, 318] on div "+ − Satellite Roadmap Terrain Hybrid Leaflet Keyboard shortcuts Map Data Map da…" at bounding box center [860, 285] width 455 height 402
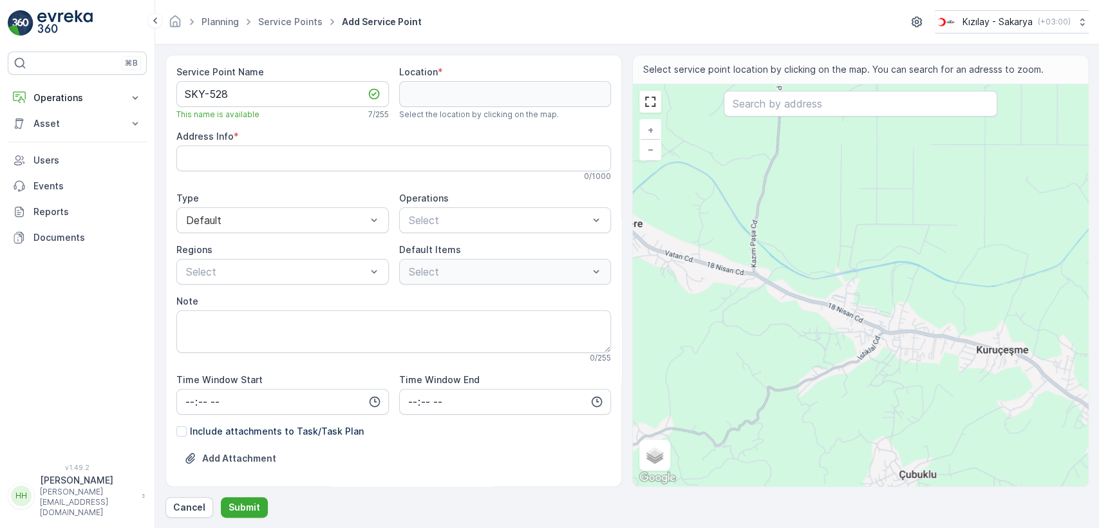
drag, startPoint x: 894, startPoint y: 362, endPoint x: 882, endPoint y: 345, distance: 20.7
click at [888, 357] on div "+ − Satellite Roadmap Terrain Hybrid Leaflet Keyboard shortcuts Map Data Map da…" at bounding box center [860, 285] width 455 height 402
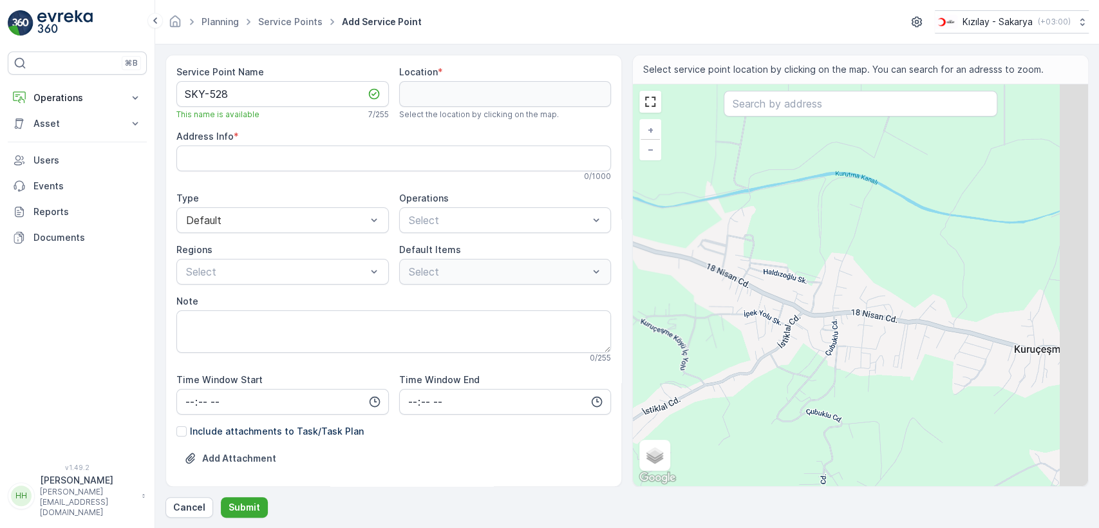
drag, startPoint x: 842, startPoint y: 359, endPoint x: 807, endPoint y: 335, distance: 42.1
click at [807, 336] on div "+ − Satellite Roadmap Terrain Hybrid Leaflet Keyboard shortcuts Map Data Map da…" at bounding box center [860, 285] width 455 height 402
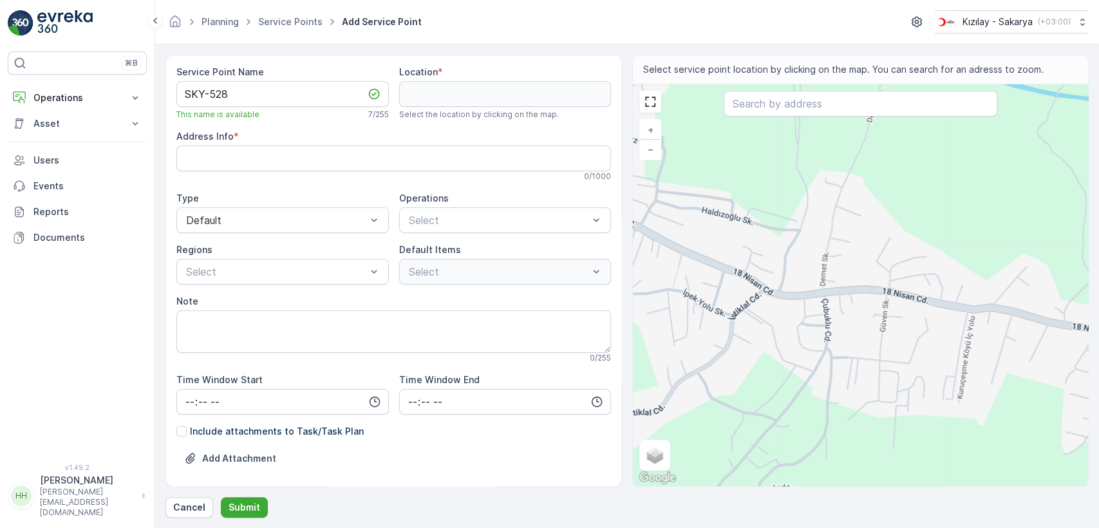
drag, startPoint x: 756, startPoint y: 293, endPoint x: 972, endPoint y: 349, distance: 224.0
click at [972, 349] on div "+ − Satellite Roadmap Terrain Hybrid Leaflet Keyboard shortcuts Map Data Map da…" at bounding box center [860, 285] width 455 height 402
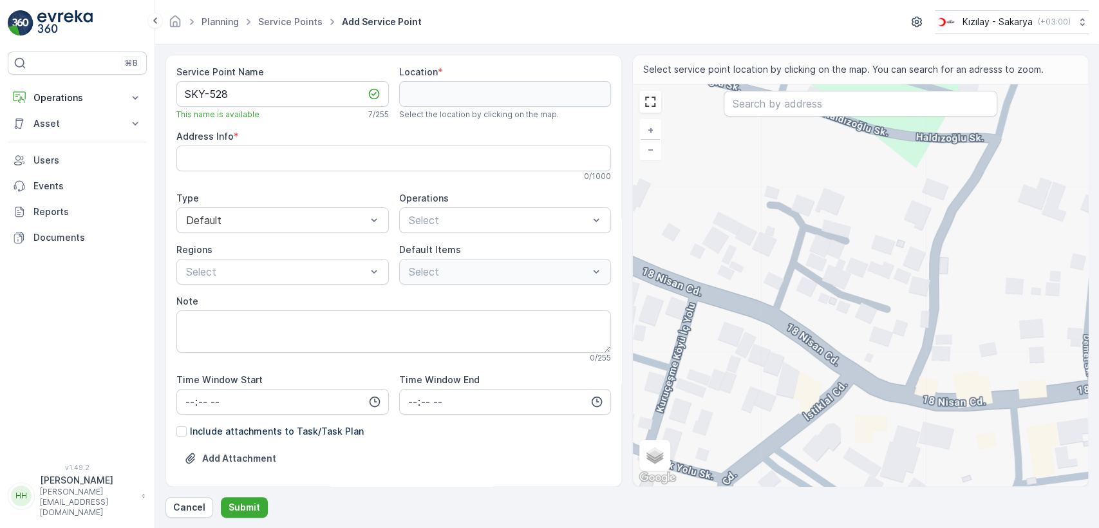
drag, startPoint x: 723, startPoint y: 236, endPoint x: 777, endPoint y: 315, distance: 96.2
click at [777, 315] on div "+ − Satellite Roadmap Terrain Hybrid Leaflet Keyboard shortcuts Map Data Map da…" at bounding box center [860, 285] width 455 height 402
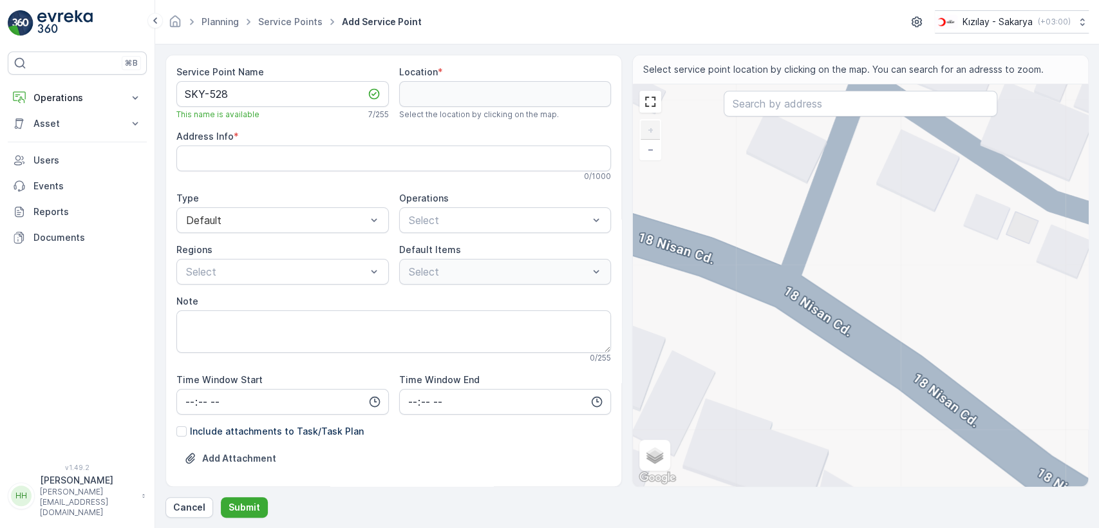
click at [776, 292] on div "+ − Satellite Roadmap Terrain Hybrid Leaflet Keyboard shortcuts Map Data Map da…" at bounding box center [860, 285] width 455 height 402
type input "40.79219586966162,30.293511397764476"
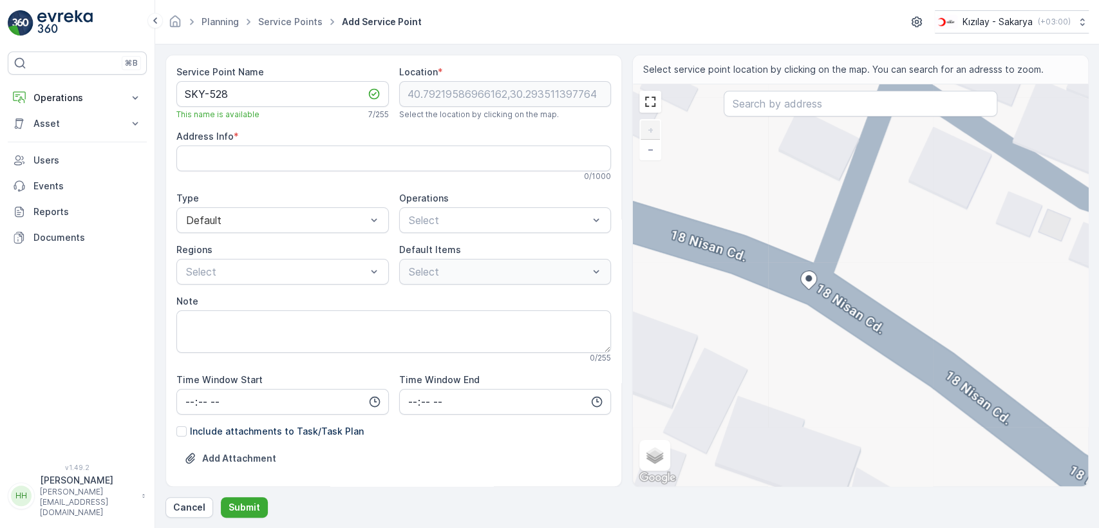
type Info "Kazımpaşa, İstiklal Cd. No:17, 54100 Serdivan/Sakarya, Türkiye"
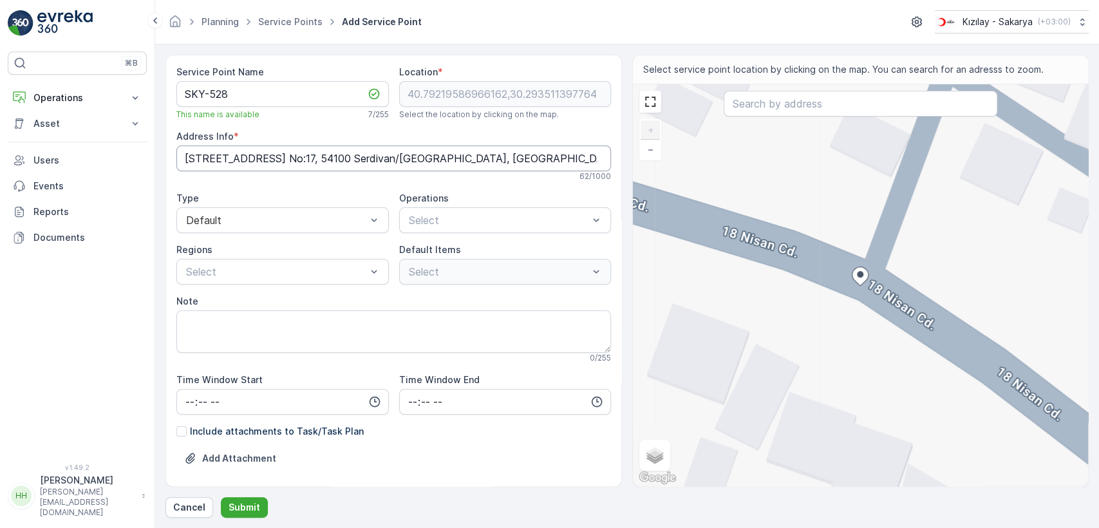
click at [345, 160] on Info "Kazımpaşa, İstiklal Cd. No:17, 54100 Serdivan/Sakarya, Türkiye" at bounding box center [393, 158] width 434 height 26
drag, startPoint x: 509, startPoint y: 223, endPoint x: 484, endPoint y: 255, distance: 40.8
drag, startPoint x: 474, startPoint y: 254, endPoint x: 469, endPoint y: 261, distance: 9.3
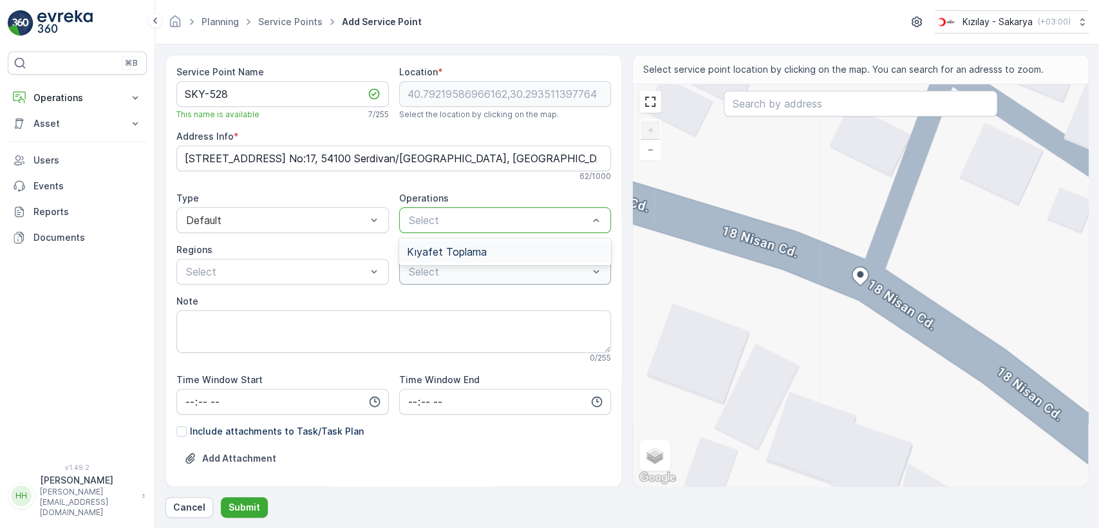
click at [473, 252] on span "Kıyafet Toplama" at bounding box center [447, 252] width 80 height 12
click at [412, 326] on div "Çuval" at bounding box center [426, 321] width 39 height 13
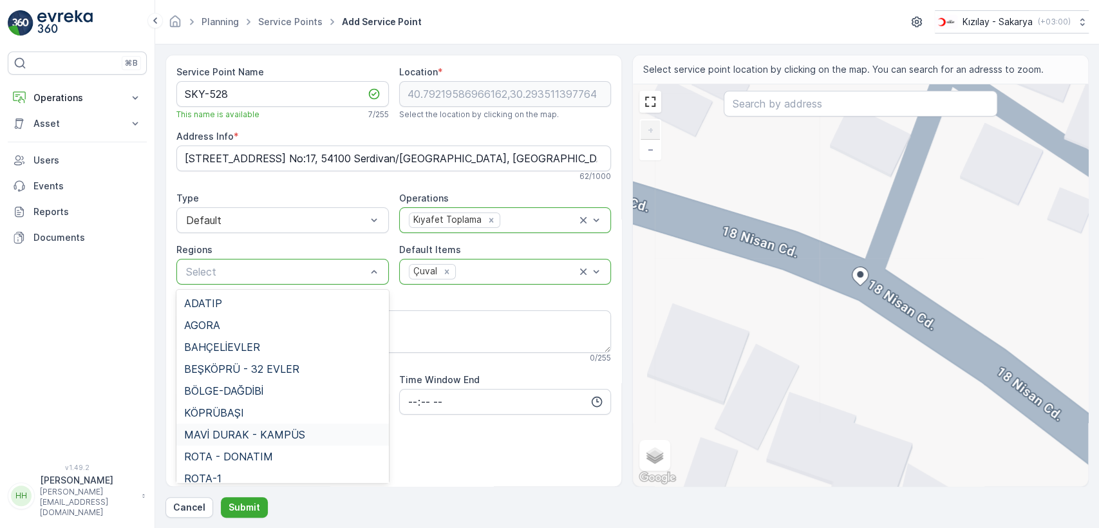
click at [243, 429] on span "MAVİ DURAK - KAMPÜS" at bounding box center [244, 435] width 121 height 12
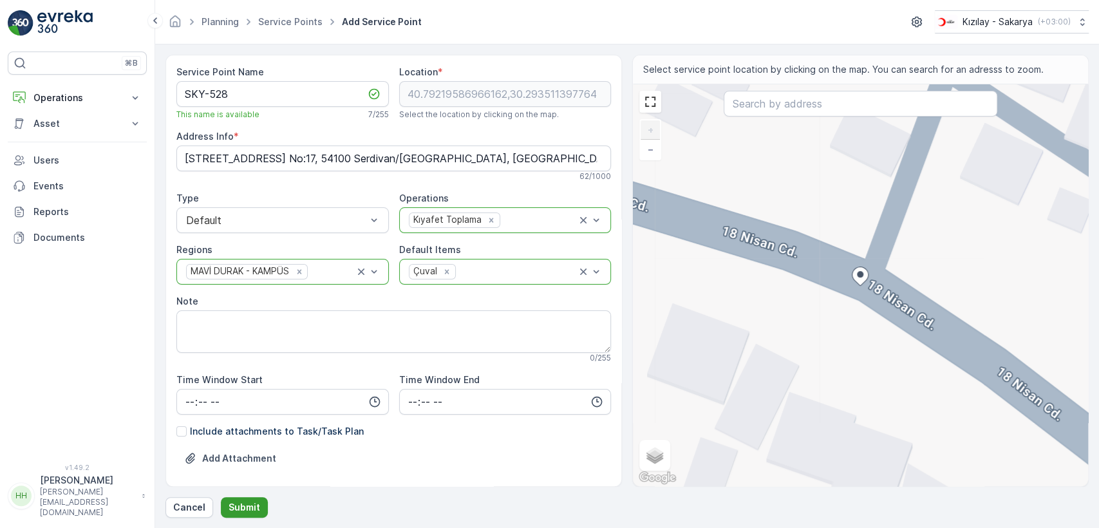
click at [248, 510] on p "Submit" at bounding box center [244, 507] width 32 height 13
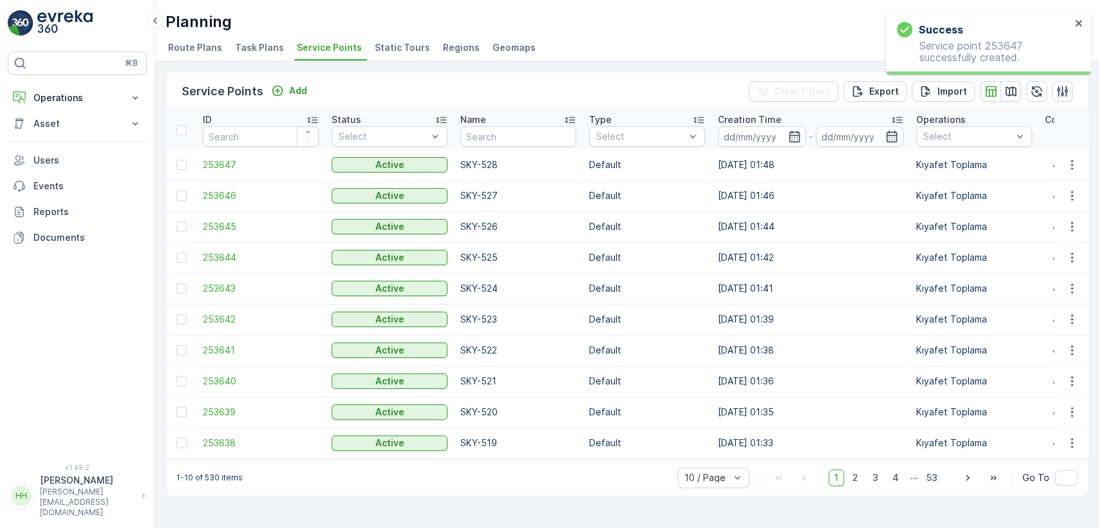
click at [288, 75] on div "Service Points Add Clear Filters Export Import" at bounding box center [627, 91] width 922 height 39
click at [294, 87] on p "Add" at bounding box center [298, 90] width 18 height 13
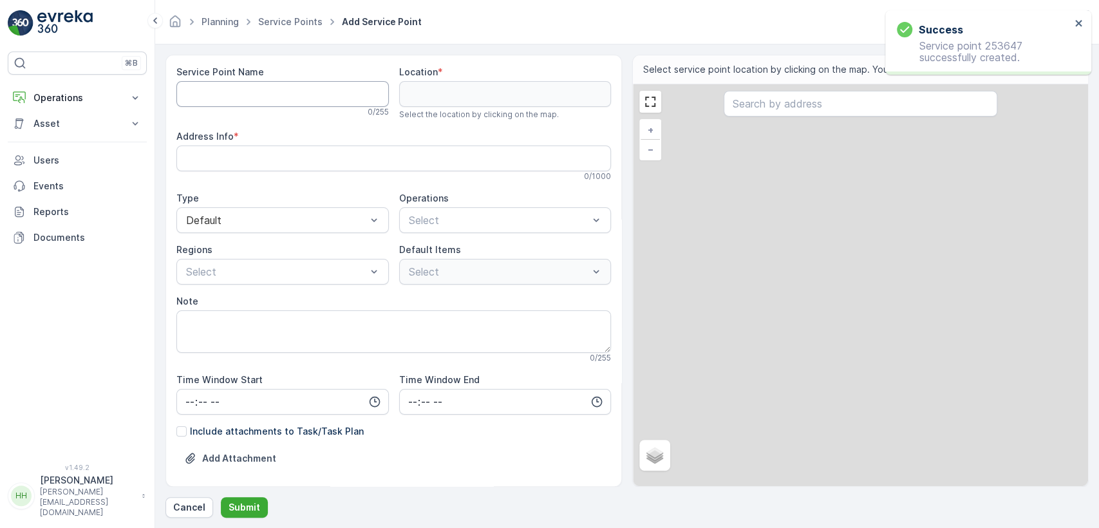
click at [293, 90] on Name "Service Point Name" at bounding box center [282, 94] width 212 height 26
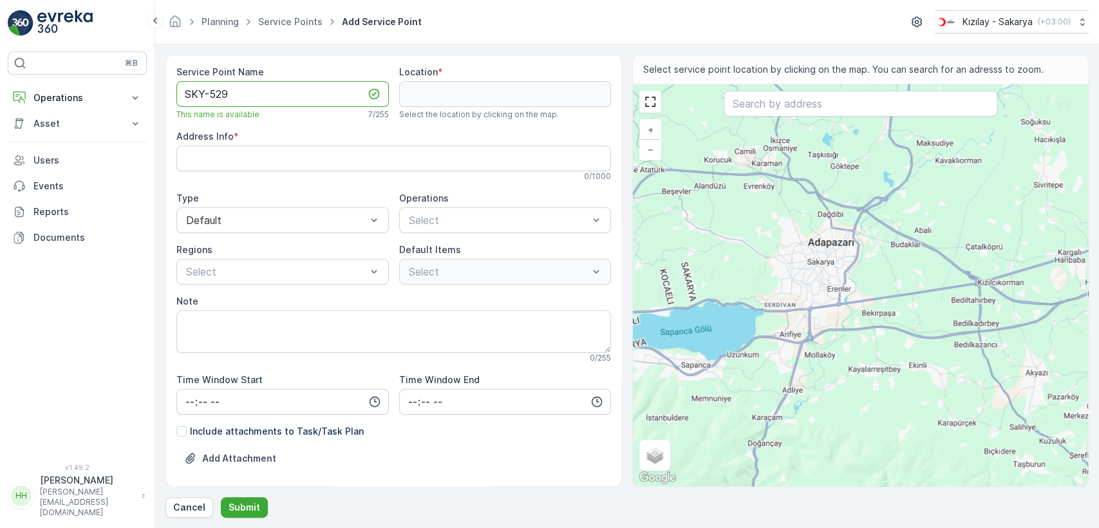
type Name "SKY-529"
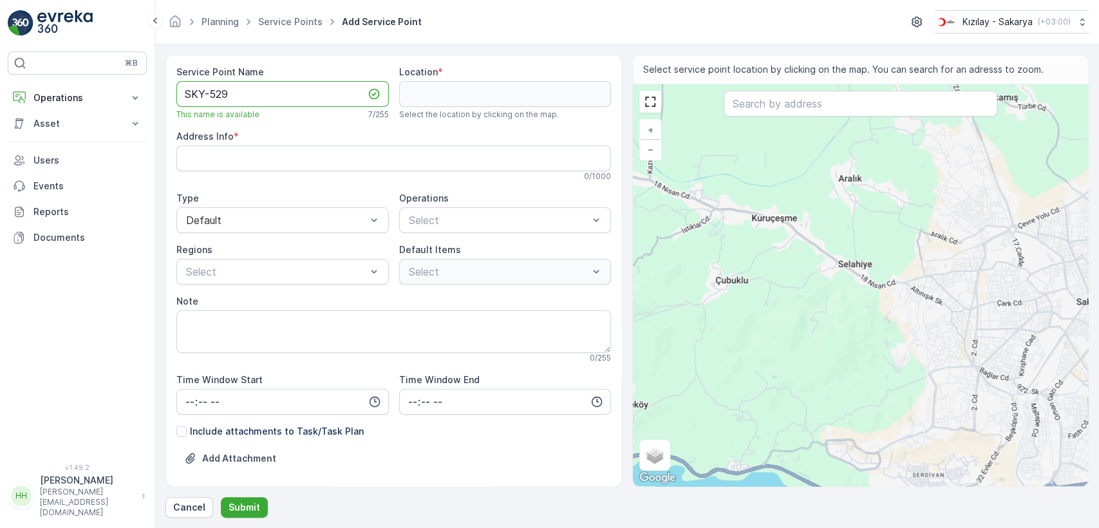
drag, startPoint x: 678, startPoint y: 225, endPoint x: 731, endPoint y: 268, distance: 68.6
click at [731, 268] on div "+ − Satellite Roadmap Terrain Hybrid Leaflet Keyboard shortcuts Map Data Map da…" at bounding box center [860, 285] width 455 height 402
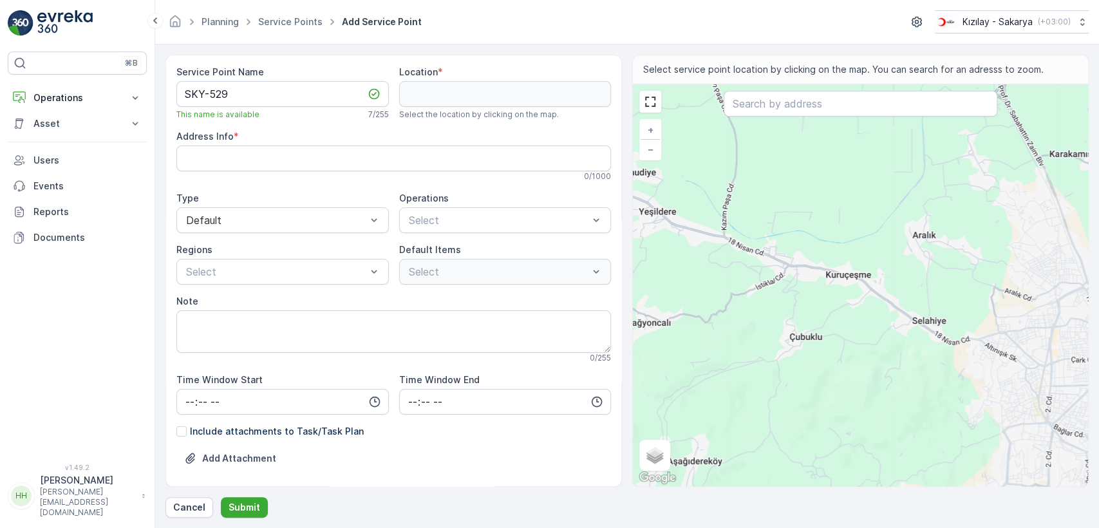
click at [717, 250] on div "+ − Satellite Roadmap Terrain Hybrid Leaflet Keyboard shortcuts Map Data Map da…" at bounding box center [860, 285] width 455 height 402
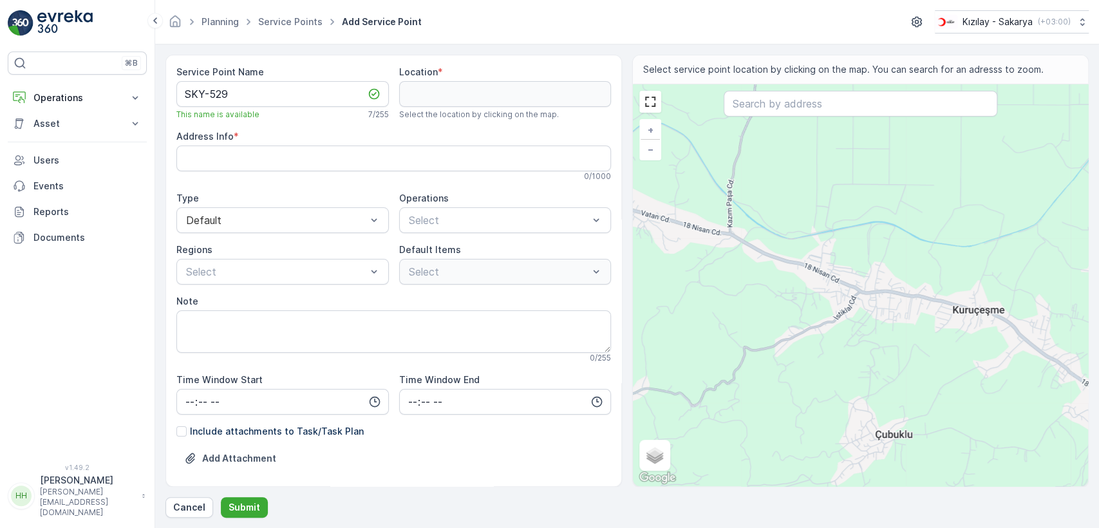
click at [729, 265] on div "+ − Satellite Roadmap Terrain Hybrid Leaflet Keyboard shortcuts Map Data Map da…" at bounding box center [860, 285] width 455 height 402
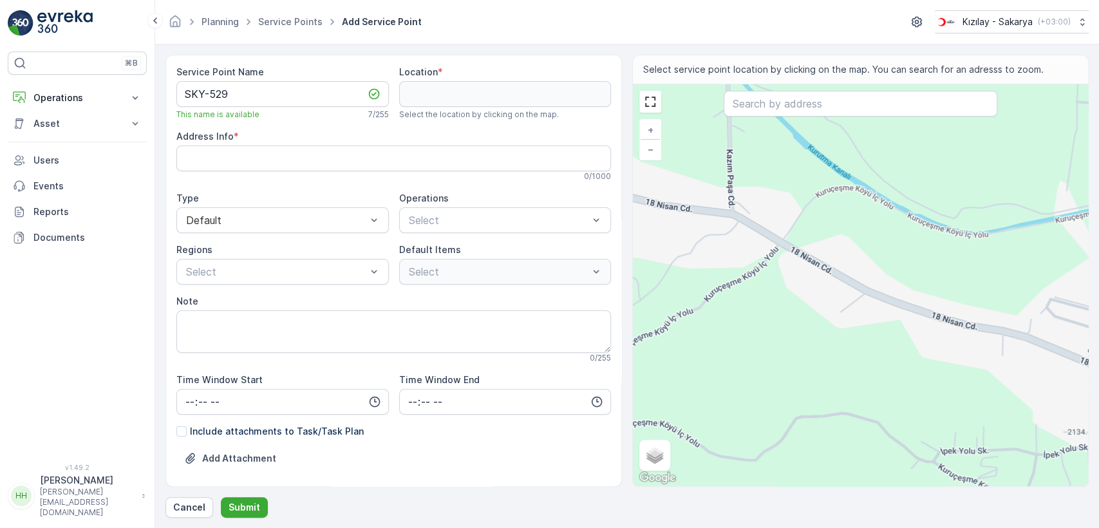
drag, startPoint x: 835, startPoint y: 315, endPoint x: 762, endPoint y: 281, distance: 80.9
click at [765, 283] on div "+ − Satellite Roadmap Terrain Hybrid Leaflet Keyboard shortcuts Map Data Map da…" at bounding box center [860, 285] width 455 height 402
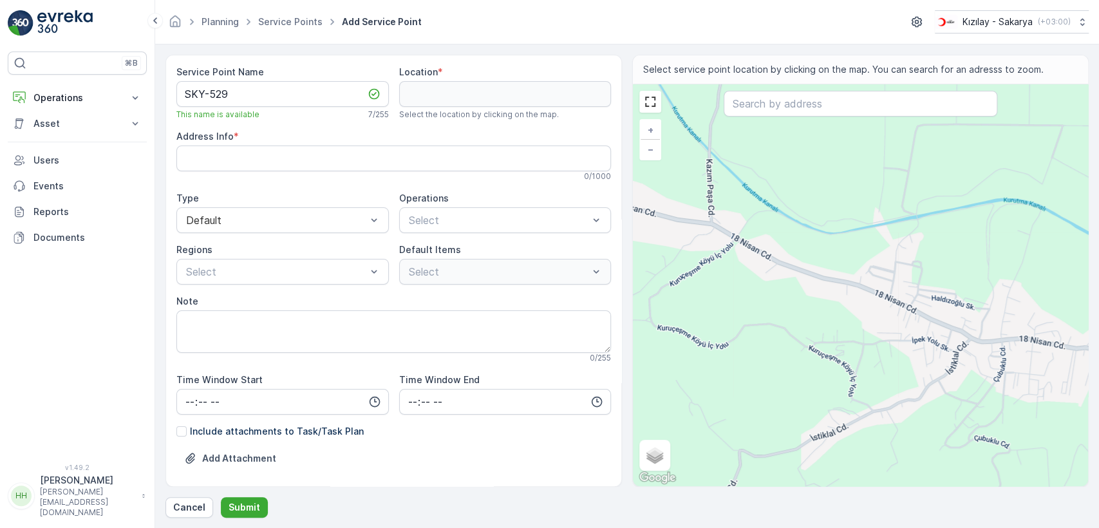
drag, startPoint x: 680, startPoint y: 255, endPoint x: 787, endPoint y: 300, distance: 115.9
click at [787, 300] on div "+ − Satellite Roadmap Terrain Hybrid Leaflet Keyboard shortcuts Map Data Map da…" at bounding box center [860, 285] width 455 height 402
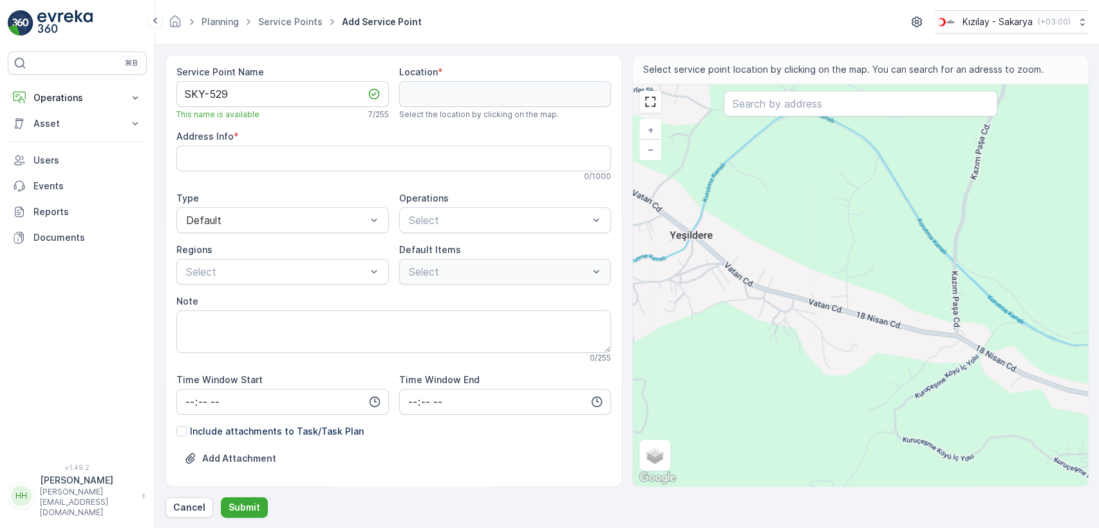
drag, startPoint x: 855, startPoint y: 355, endPoint x: 798, endPoint y: 318, distance: 68.4
click at [798, 320] on div "+ − Satellite Roadmap Terrain Hybrid Leaflet Keyboard shortcuts Map Data Map da…" at bounding box center [860, 285] width 455 height 402
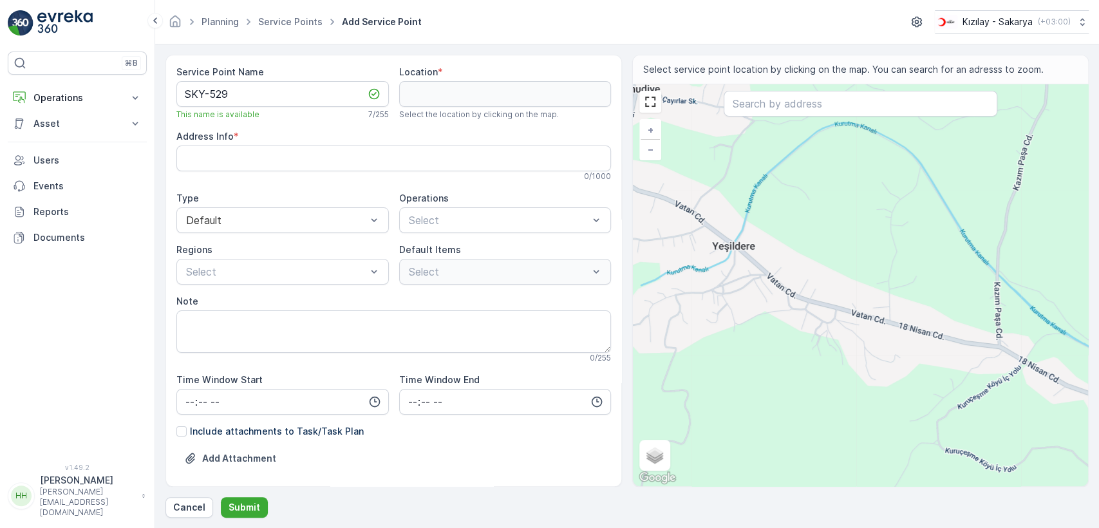
drag, startPoint x: 701, startPoint y: 277, endPoint x: 741, endPoint y: 270, distance: 40.6
click at [741, 274] on div "+ − Satellite Roadmap Terrain Hybrid Leaflet Keyboard shortcuts Map Data Map da…" at bounding box center [860, 285] width 455 height 402
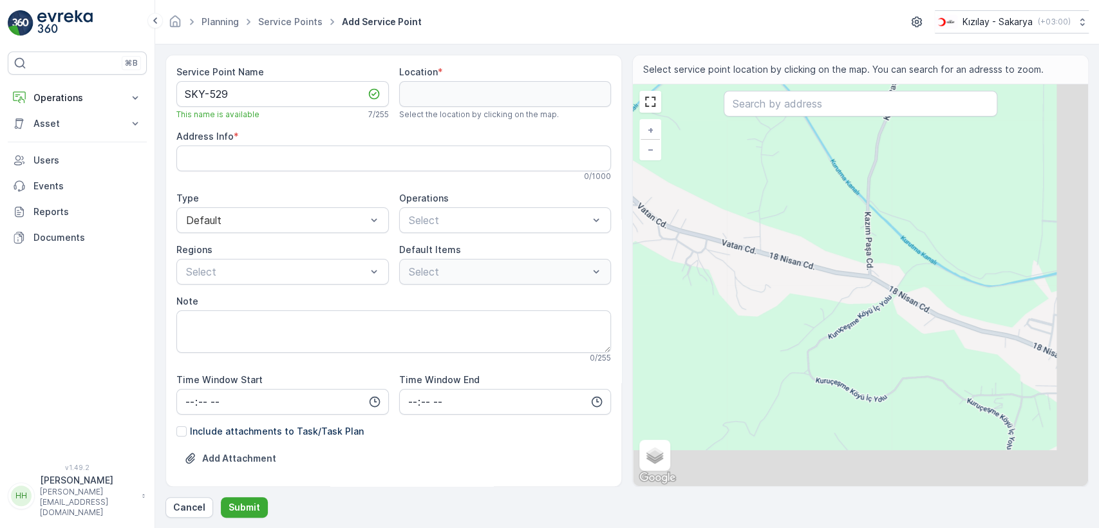
drag, startPoint x: 965, startPoint y: 346, endPoint x: 824, endPoint y: 281, distance: 155.2
click at [824, 281] on div "+ − Satellite Roadmap Terrain Hybrid Leaflet Keyboard shortcuts Map Data Map da…" at bounding box center [860, 285] width 455 height 402
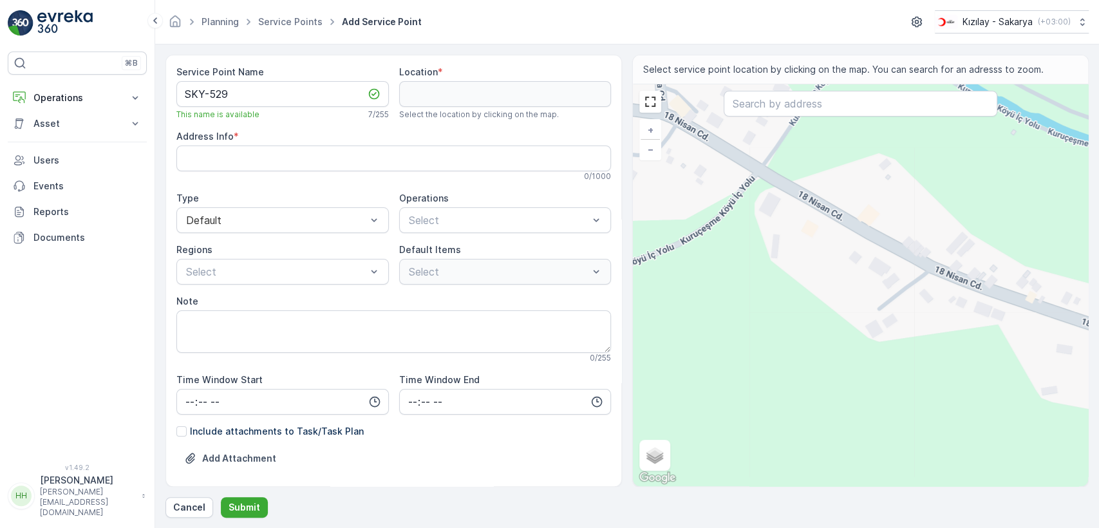
click at [887, 292] on div "+ − Satellite Roadmap Terrain Hybrid Leaflet Keyboard shortcuts Map Data Map da…" at bounding box center [860, 285] width 455 height 402
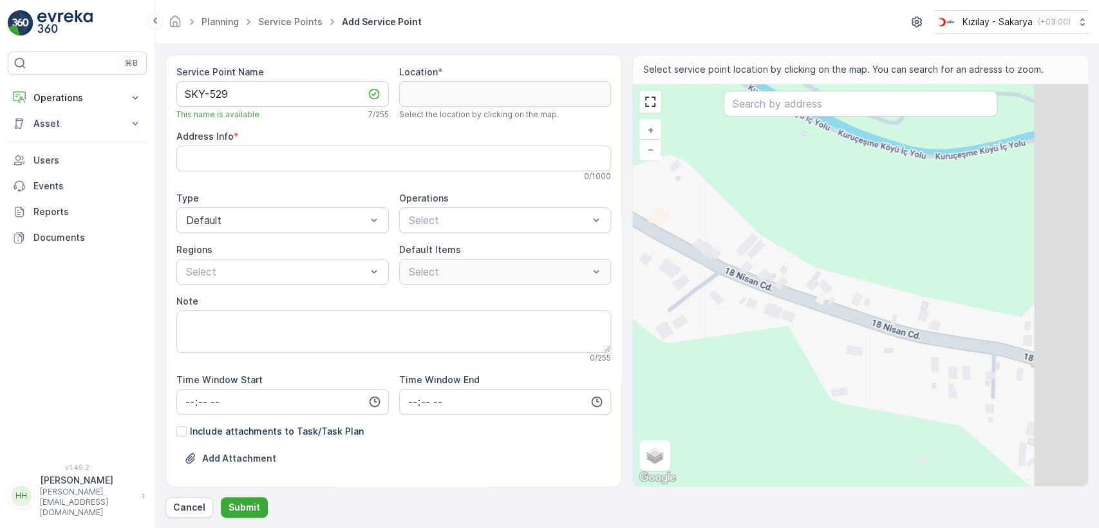
drag, startPoint x: 775, startPoint y: 288, endPoint x: 739, endPoint y: 266, distance: 42.0
click at [741, 269] on div "+ − Satellite Roadmap Terrain Hybrid Leaflet Keyboard shortcuts Map Data Map da…" at bounding box center [860, 285] width 455 height 402
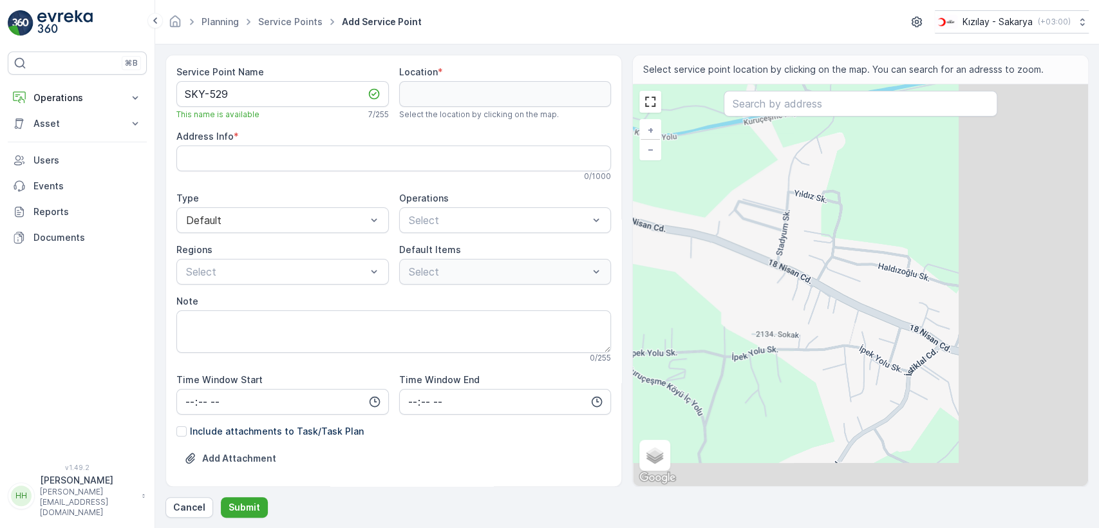
drag, startPoint x: 765, startPoint y: 308, endPoint x: 747, endPoint y: 299, distance: 19.9
click at [747, 301] on div "+ − Satellite Roadmap Terrain Hybrid Leaflet Keyboard shortcuts Map Data Map da…" at bounding box center [860, 285] width 455 height 402
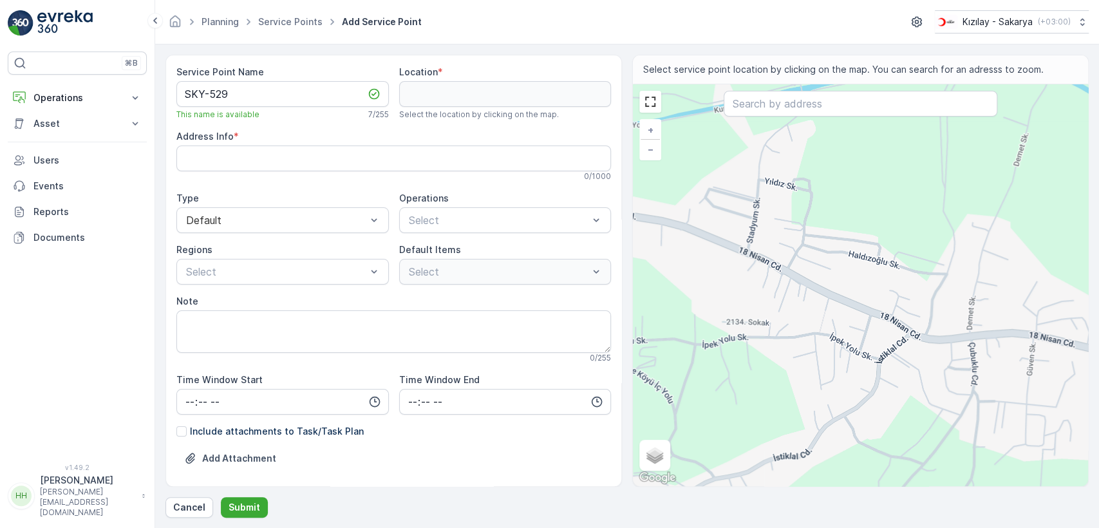
drag, startPoint x: 895, startPoint y: 336, endPoint x: 843, endPoint y: 310, distance: 57.6
click at [843, 311] on div "+ − Satellite Roadmap Terrain Hybrid Leaflet Keyboard shortcuts Map Data Map da…" at bounding box center [860, 285] width 455 height 402
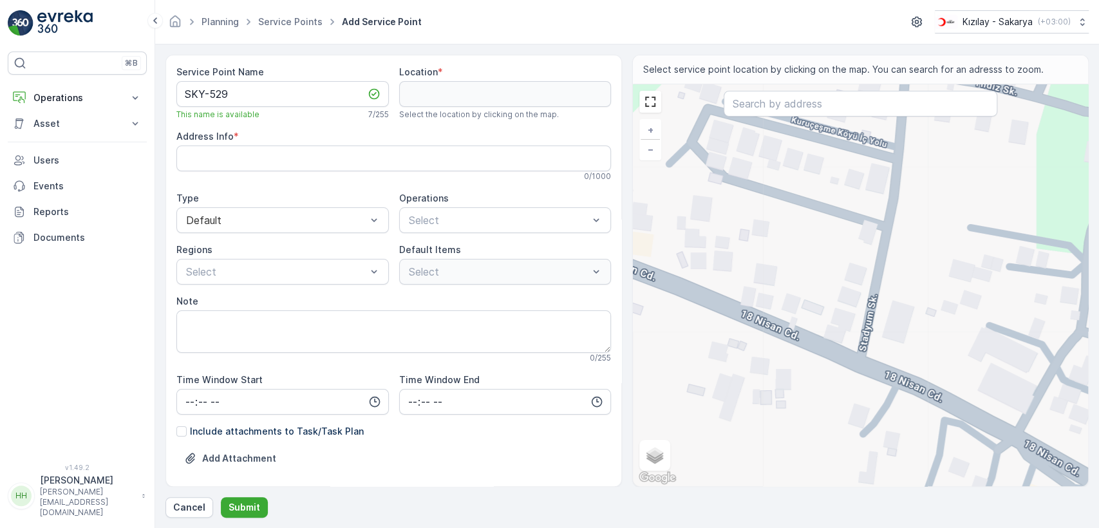
drag, startPoint x: 692, startPoint y: 240, endPoint x: 834, endPoint y: 349, distance: 179.4
click at [834, 349] on div "+ − Satellite Roadmap Terrain Hybrid Leaflet Keyboard shortcuts Map Data Map da…" at bounding box center [860, 285] width 455 height 402
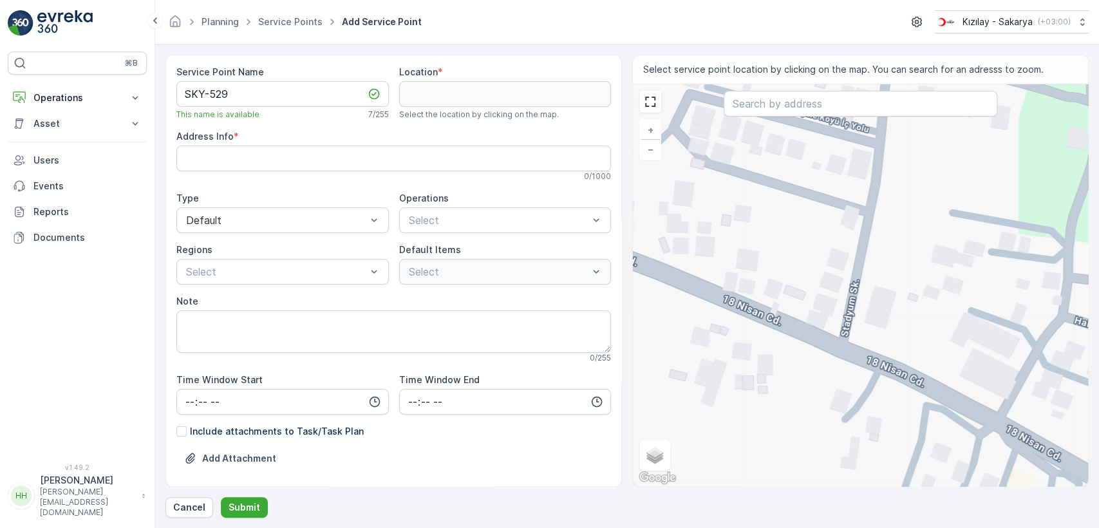
drag, startPoint x: 831, startPoint y: 310, endPoint x: 832, endPoint y: 264, distance: 46.4
click at [832, 264] on div "+ − Satellite Roadmap Terrain Hybrid Leaflet Keyboard shortcuts Map Data Map da…" at bounding box center [860, 285] width 455 height 402
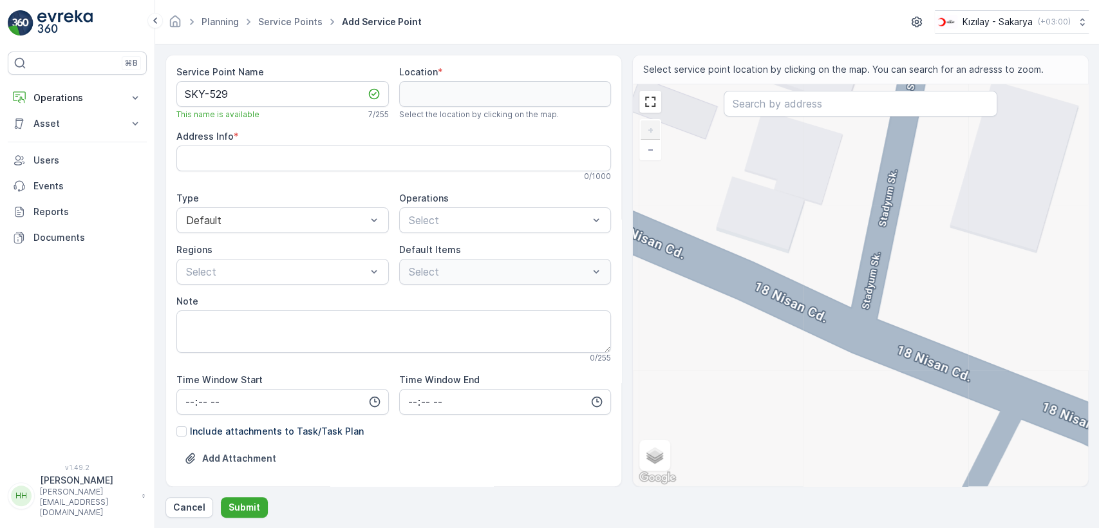
click at [855, 338] on div "+ − Satellite Roadmap Terrain Hybrid Leaflet Keyboard shortcuts Map Data Map da…" at bounding box center [860, 285] width 455 height 402
type input "40.79384885900376,30.288728980954588"
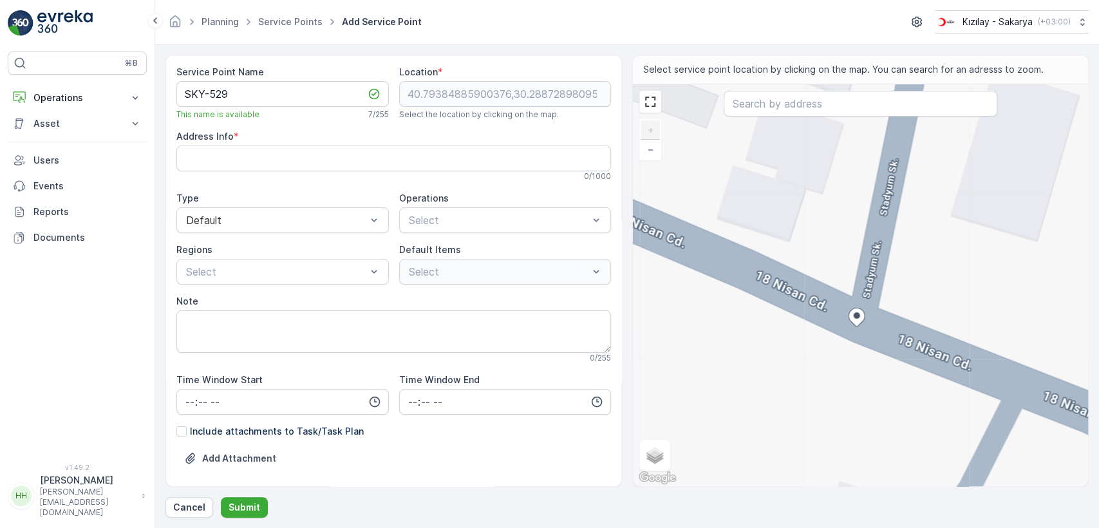
type Info "Kazımpaşa Mh. 18 Nisan Cd. Pk:54130 Serdivan/sakarya, Kazımpaşa, 54050 Serdivan…"
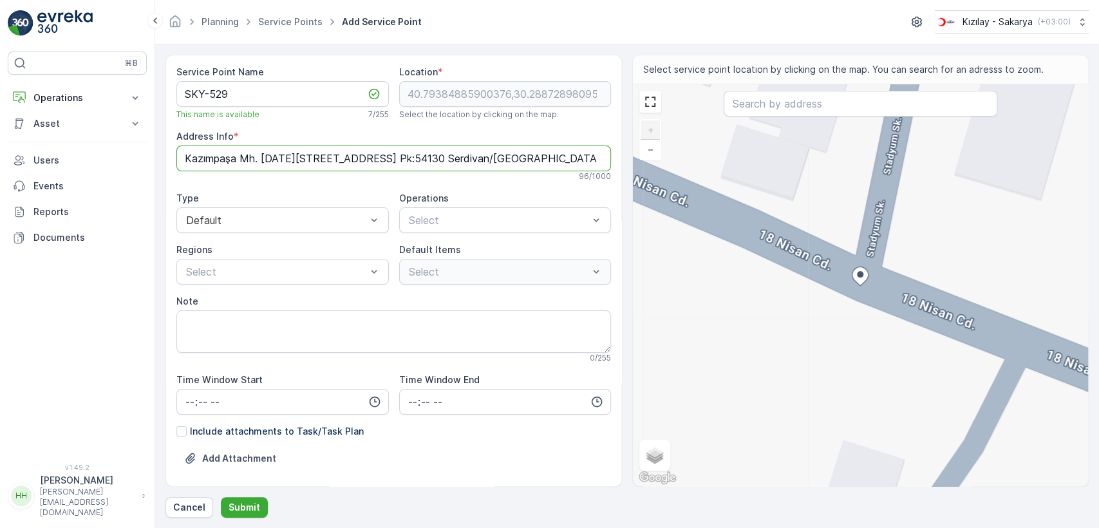
click at [322, 161] on Info "Kazımpaşa Mh. 18 Nisan Cd. Pk:54130 Serdivan/sakarya, Kazımpaşa, 54050 Serdivan…" at bounding box center [393, 158] width 434 height 26
click at [484, 252] on div "Kıyafet Toplama" at bounding box center [505, 252] width 197 height 12
click at [420, 322] on p "Çuval" at bounding box center [432, 321] width 25 height 13
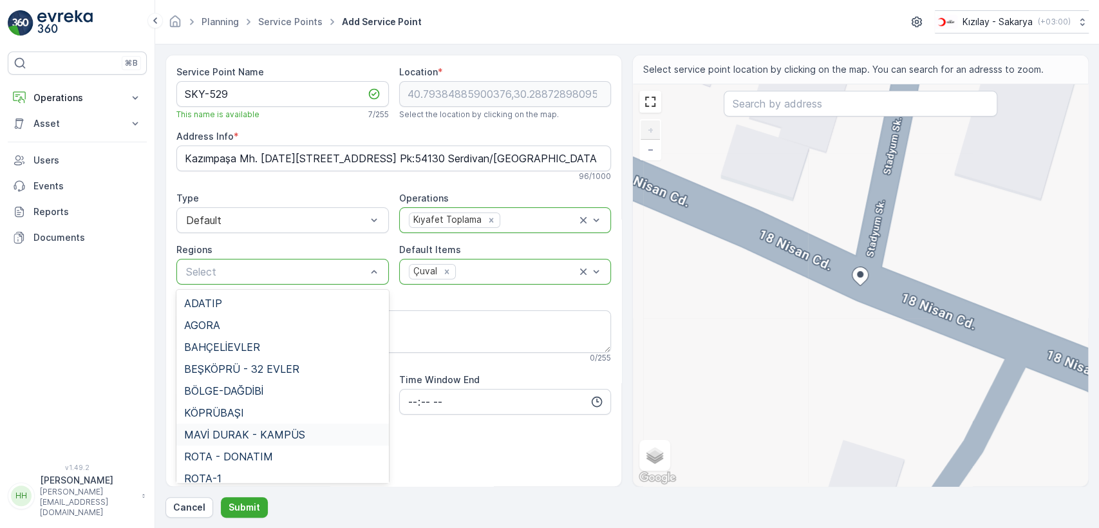
click at [248, 424] on div "MAVİ DURAK - KAMPÜS" at bounding box center [282, 434] width 212 height 22
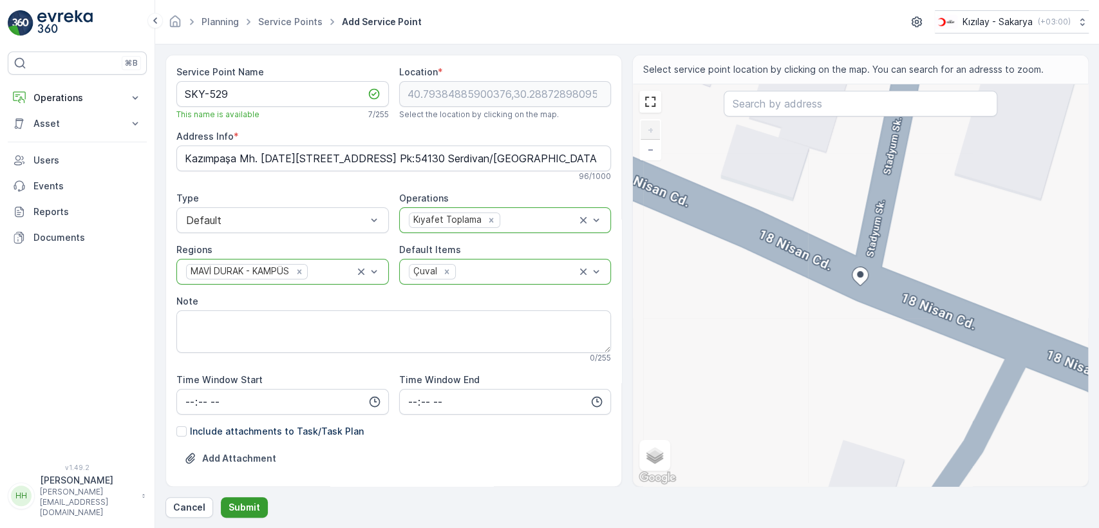
click at [242, 507] on p "Submit" at bounding box center [244, 507] width 32 height 13
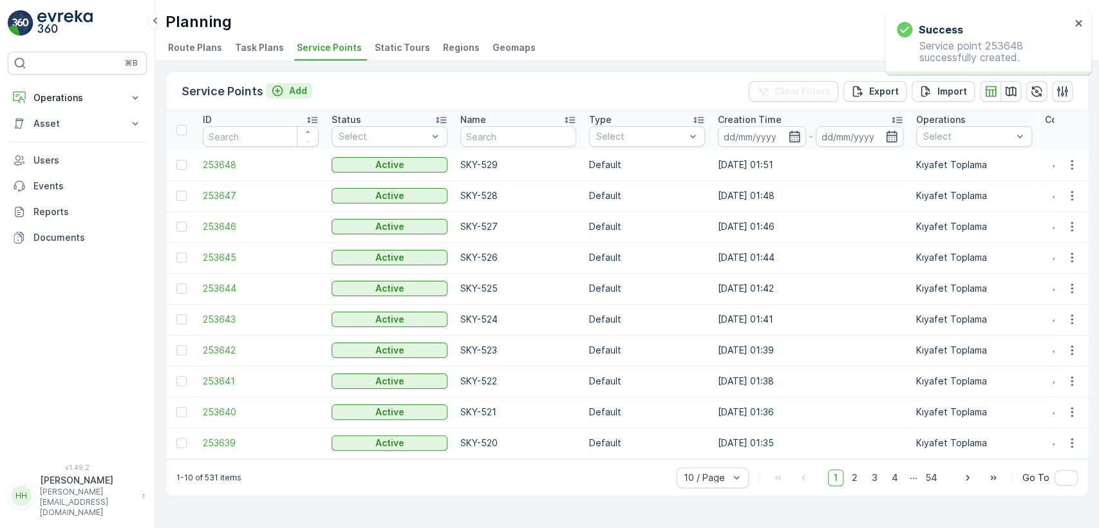
click at [289, 84] on p "Add" at bounding box center [298, 90] width 18 height 13
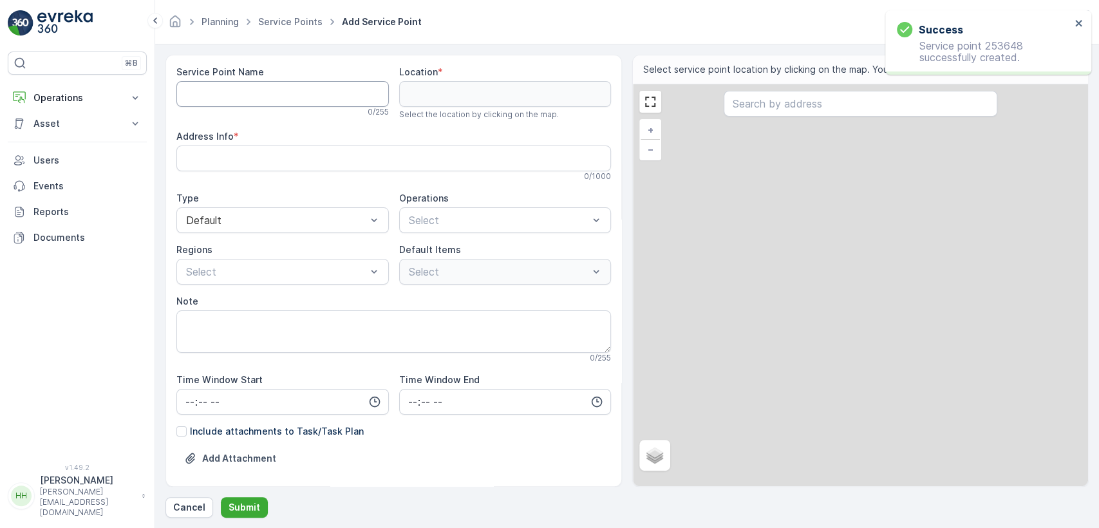
drag, startPoint x: 287, startPoint y: 84, endPoint x: 284, endPoint y: 99, distance: 15.8
click at [284, 99] on Name "Service Point Name" at bounding box center [282, 94] width 212 height 26
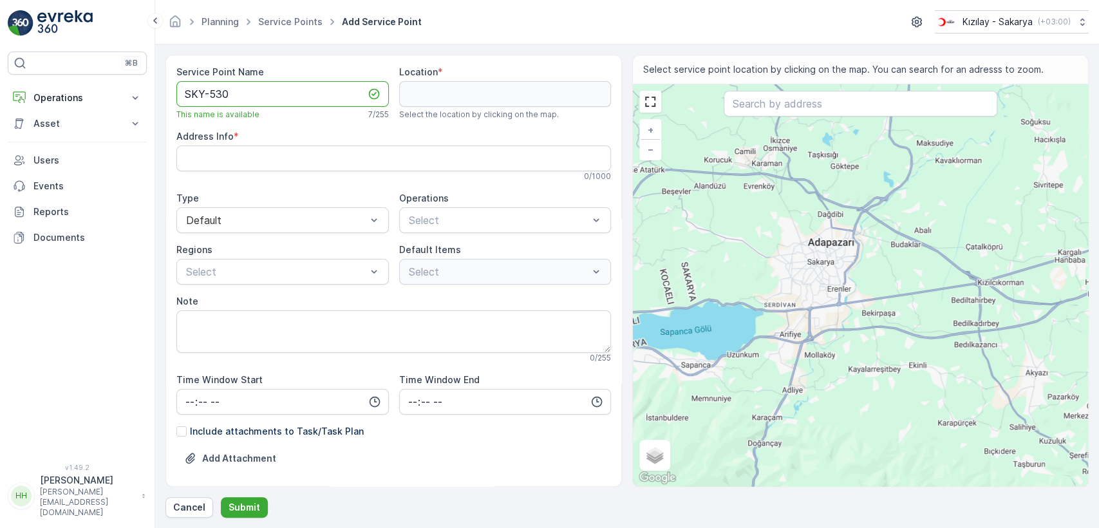
type Name "SKY-530"
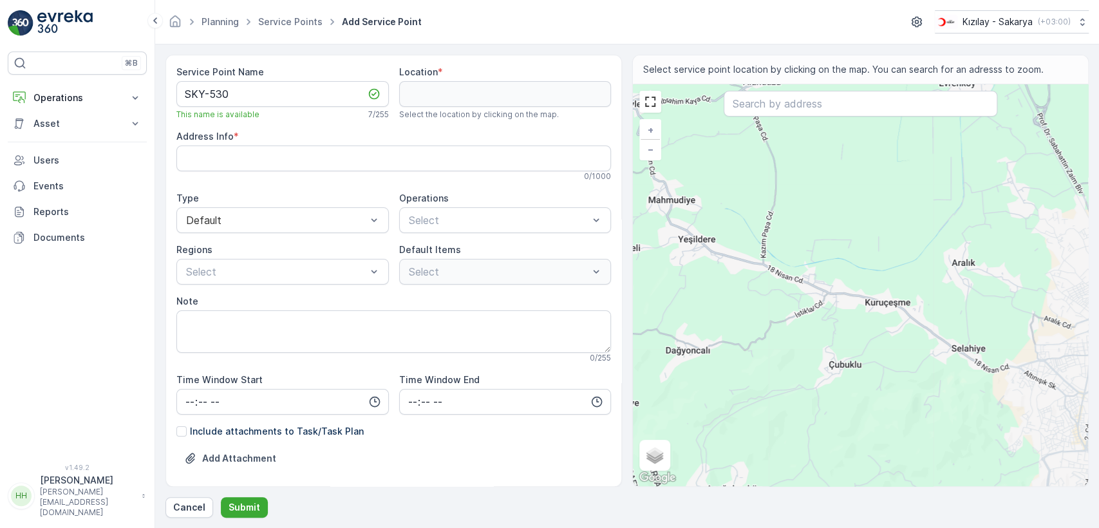
drag, startPoint x: 683, startPoint y: 251, endPoint x: 783, endPoint y: 299, distance: 110.2
click at [779, 300] on div "+ − Satellite Roadmap Terrain Hybrid Leaflet Keyboard shortcuts Map Data Map da…" at bounding box center [860, 285] width 455 height 402
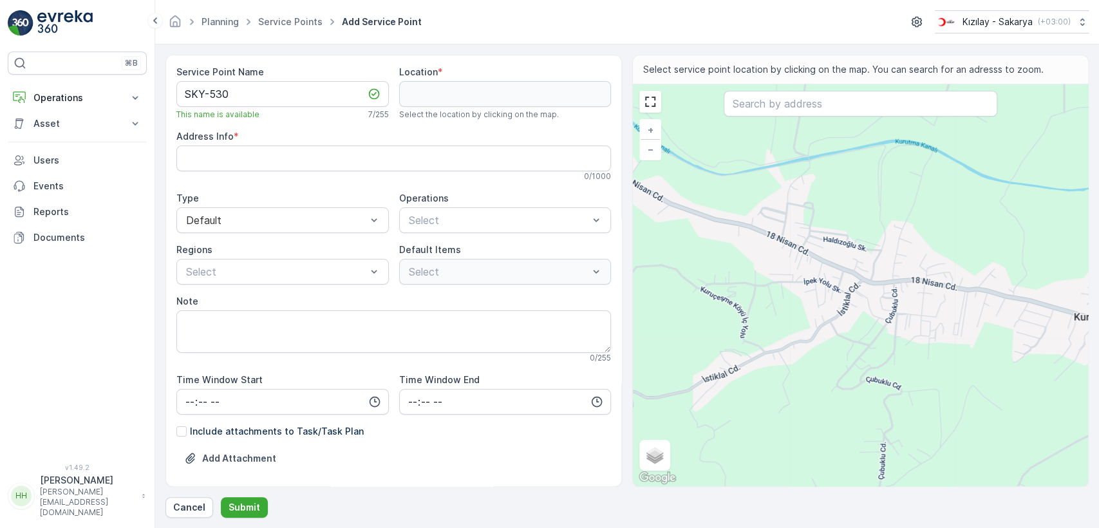
drag, startPoint x: 924, startPoint y: 301, endPoint x: 884, endPoint y: 288, distance: 41.7
click at [885, 290] on div "+ − Satellite Roadmap Terrain Hybrid Leaflet Keyboard shortcuts Map Data Map da…" at bounding box center [860, 285] width 455 height 402
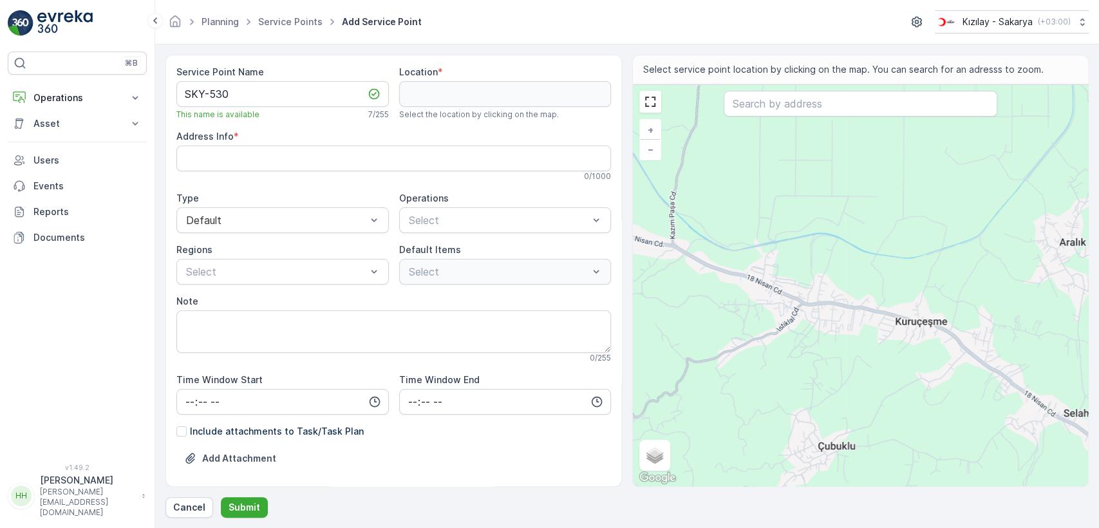
drag, startPoint x: 889, startPoint y: 270, endPoint x: 844, endPoint y: 305, distance: 57.3
click at [844, 306] on div "+ − Satellite Roadmap Terrain Hybrid Leaflet Keyboard shortcuts Map Data Map da…" at bounding box center [860, 285] width 455 height 402
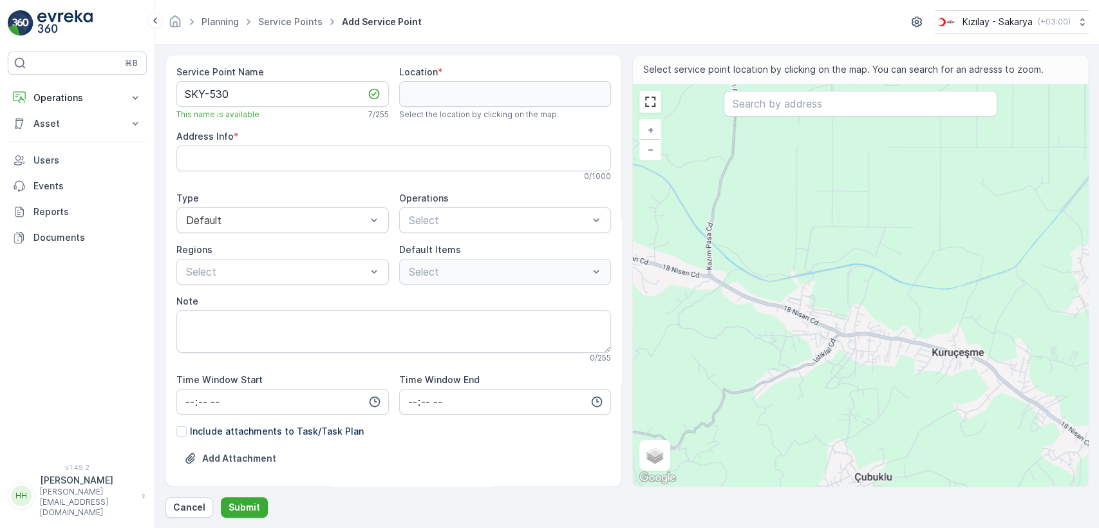
drag, startPoint x: 720, startPoint y: 288, endPoint x: 768, endPoint y: 325, distance: 60.6
click at [768, 325] on div "+ − Satellite Roadmap Terrain Hybrid Leaflet Keyboard shortcuts Map Data Map da…" at bounding box center [860, 285] width 455 height 402
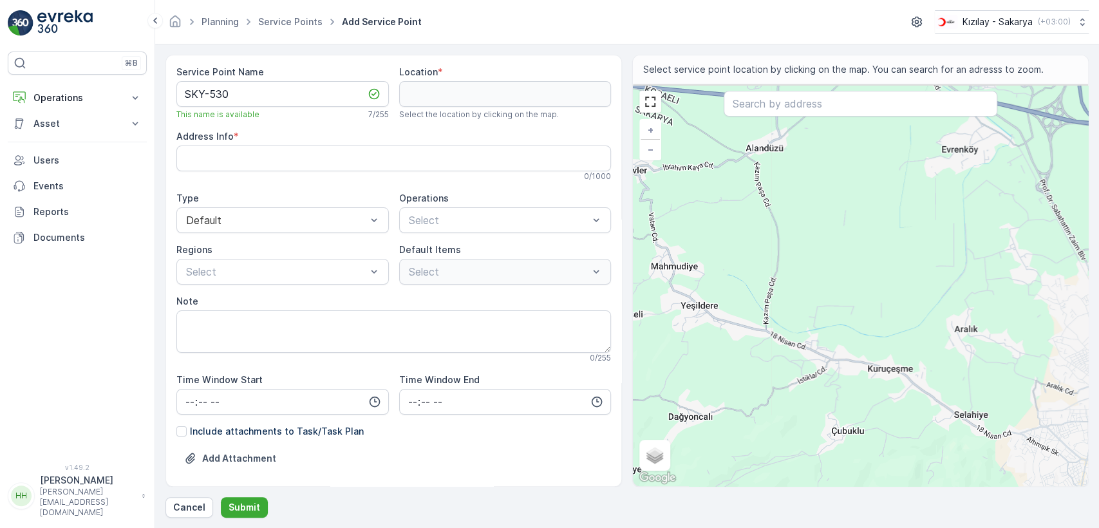
drag, startPoint x: 676, startPoint y: 295, endPoint x: 713, endPoint y: 320, distance: 45.0
click at [713, 320] on div "+ − Satellite Roadmap Terrain Hybrid Leaflet Keyboard shortcuts Map Data Map da…" at bounding box center [860, 285] width 455 height 402
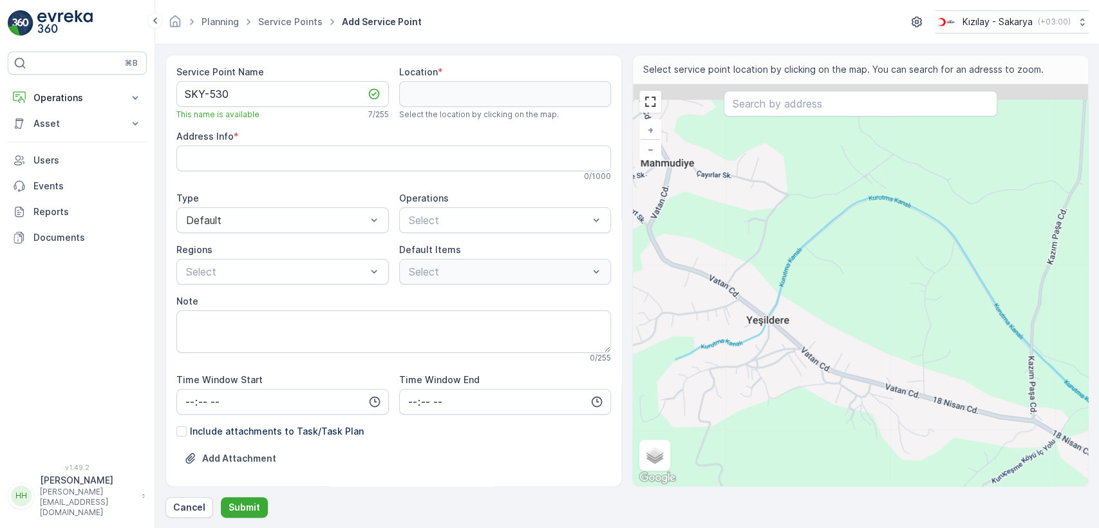
drag, startPoint x: 716, startPoint y: 307, endPoint x: 745, endPoint y: 320, distance: 32.0
click at [745, 320] on div "+ − Satellite Roadmap Terrain Hybrid Leaflet Keyboard shortcuts Map Data Map da…" at bounding box center [860, 285] width 455 height 402
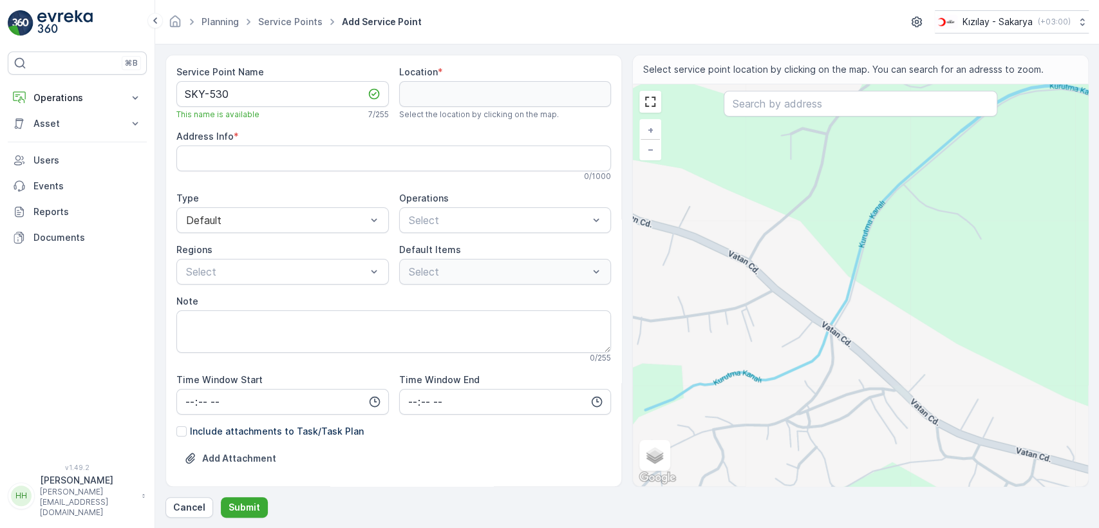
drag, startPoint x: 659, startPoint y: 238, endPoint x: 722, endPoint y: 295, distance: 85.2
click at [722, 295] on div "+ − Satellite Roadmap Terrain Hybrid Leaflet Keyboard shortcuts Map Data Map da…" at bounding box center [860, 285] width 455 height 402
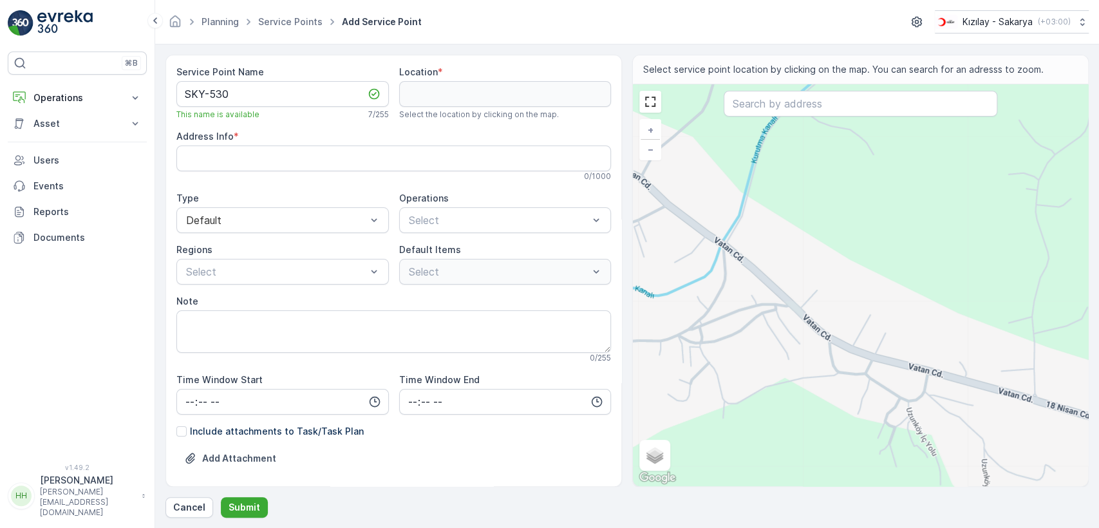
drag, startPoint x: 906, startPoint y: 391, endPoint x: 842, endPoint y: 339, distance: 83.2
click at [851, 349] on div "+ − Satellite Roadmap Terrain Hybrid Leaflet Keyboard shortcuts Map Data Map da…" at bounding box center [860, 285] width 455 height 402
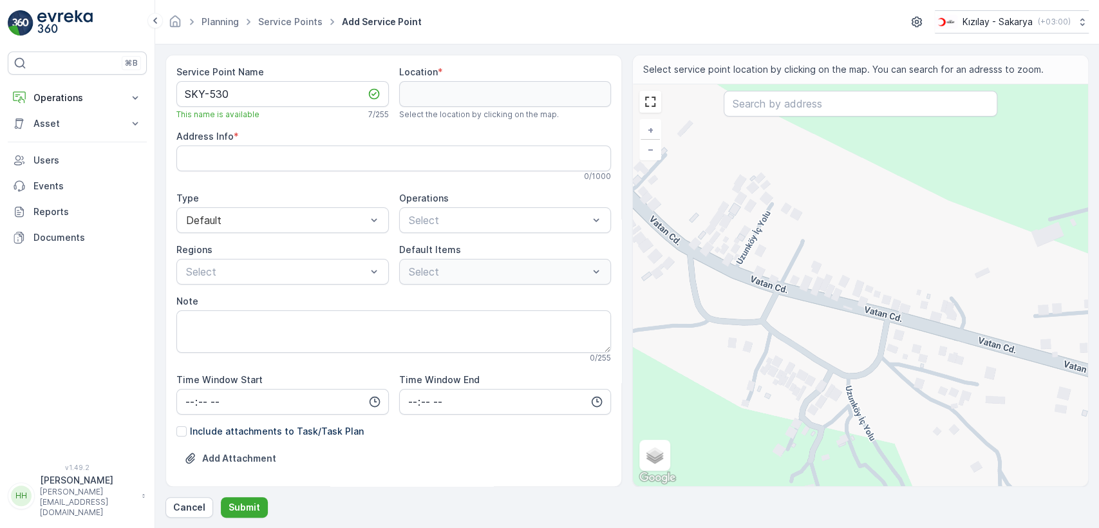
drag, startPoint x: 835, startPoint y: 331, endPoint x: 790, endPoint y: 310, distance: 49.5
click at [790, 310] on div "+ − Satellite Roadmap Terrain Hybrid Leaflet Keyboard shortcuts Map Data Map da…" at bounding box center [860, 285] width 455 height 402
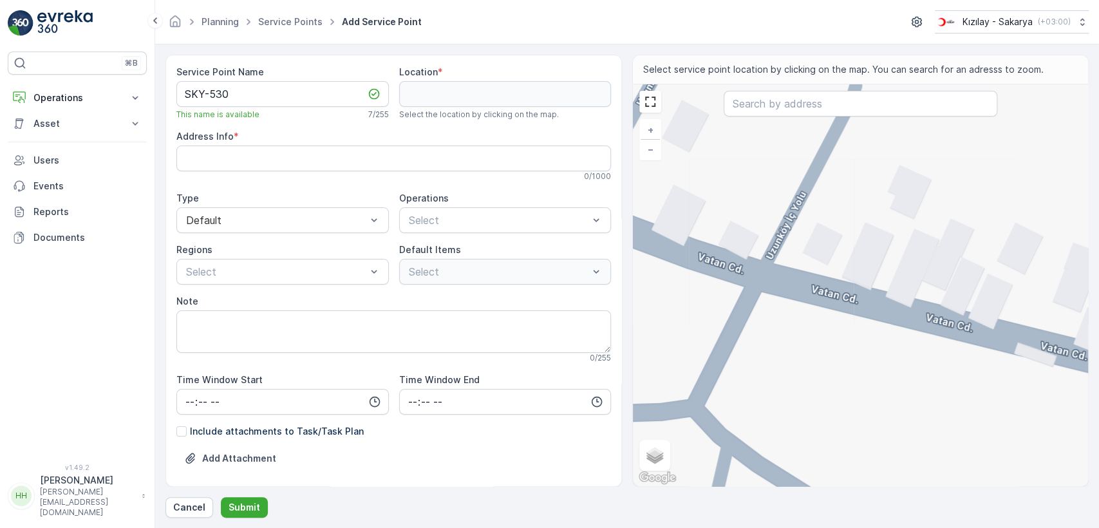
click at [759, 280] on div "+ − Satellite Roadmap Terrain Hybrid Leaflet Keyboard shortcuts Map Data Map da…" at bounding box center [860, 285] width 455 height 402
type input "40.79991357203593,30.264193821303078"
type Info "Uzunköy, Vatan Cd., 54055 Serdivan/Sakarya, Türkiye"
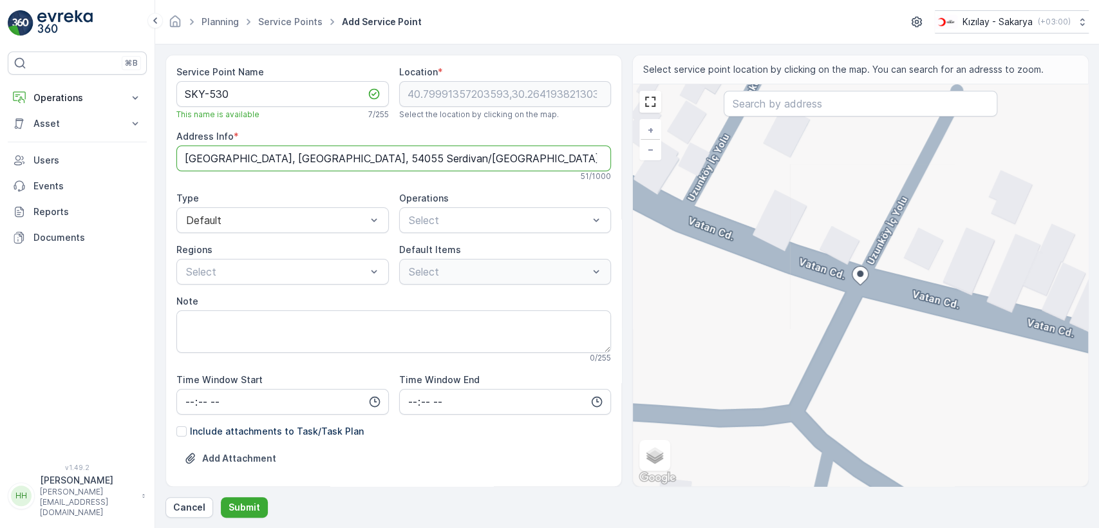
click at [351, 155] on Info "Uzunköy, Vatan Cd., 54055 Serdivan/Sakarya, Türkiye" at bounding box center [393, 158] width 434 height 26
click at [456, 230] on div "Select" at bounding box center [505, 220] width 212 height 26
click at [445, 256] on span "Kıyafet Toplama" at bounding box center [447, 252] width 80 height 12
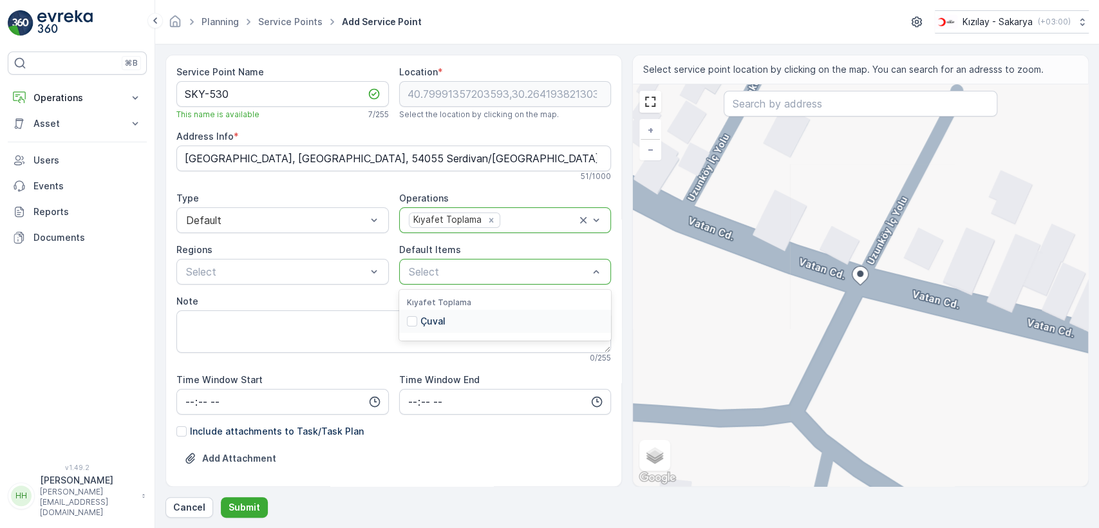
click at [415, 319] on div "Çuval" at bounding box center [426, 321] width 39 height 13
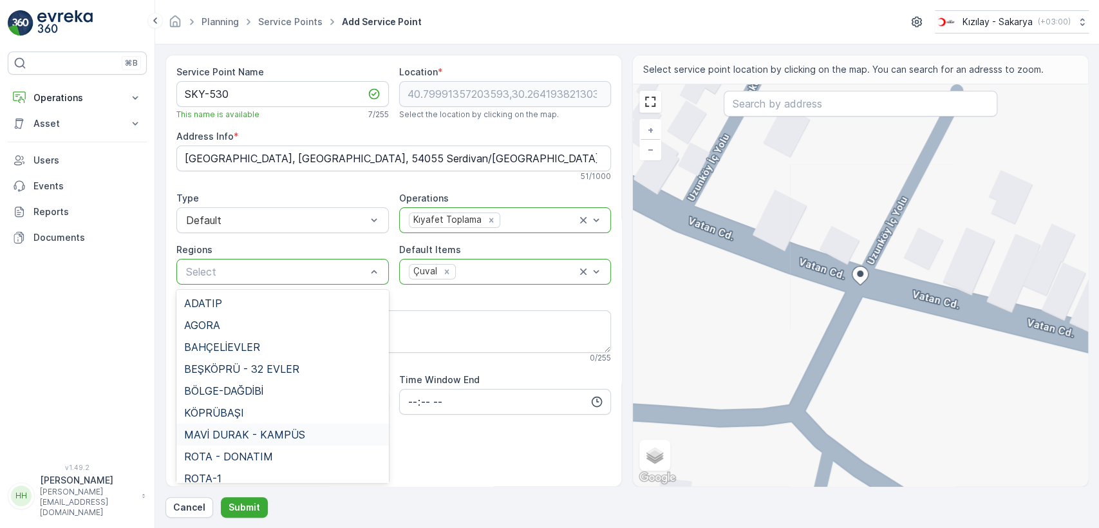
click at [245, 436] on span "MAVİ DURAK - KAMPÜS" at bounding box center [244, 435] width 121 height 12
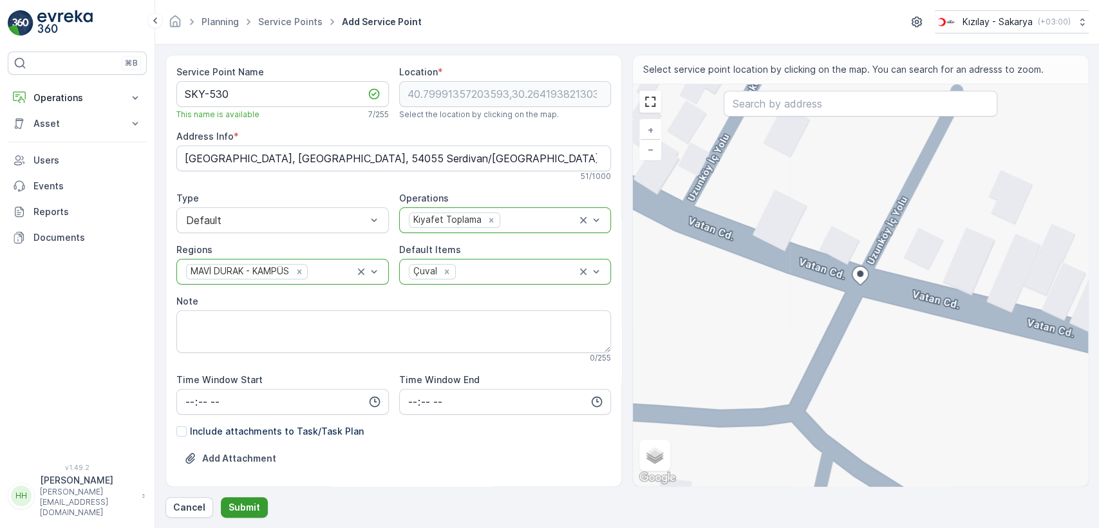
click at [244, 501] on p "Submit" at bounding box center [244, 507] width 32 height 13
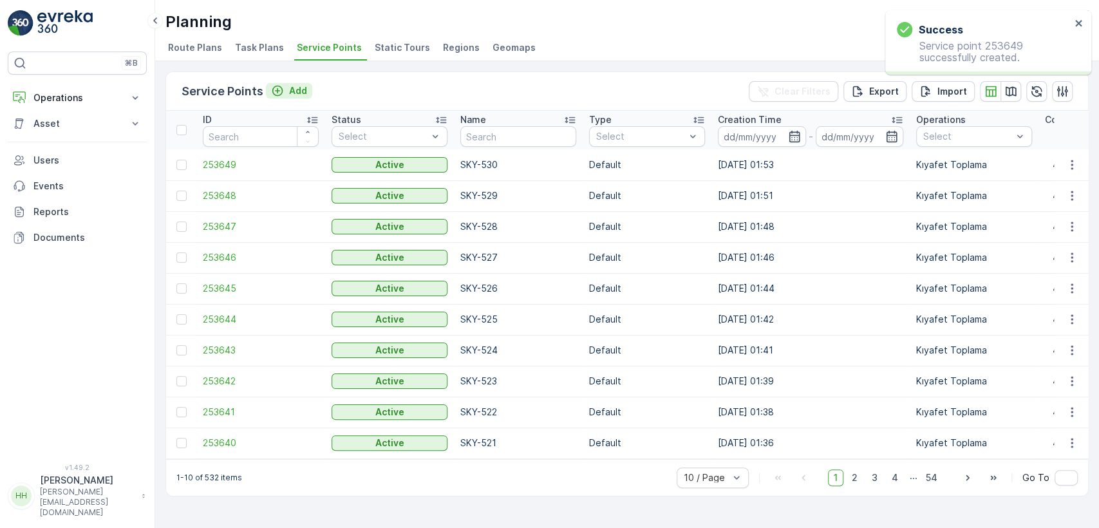
click at [279, 88] on icon "Add" at bounding box center [277, 90] width 13 height 13
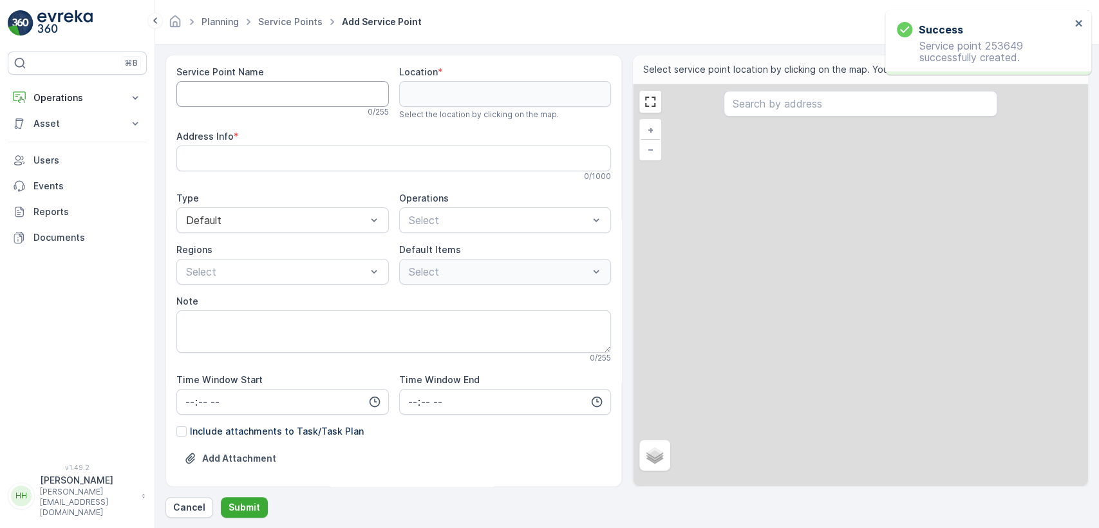
click at [267, 95] on Name "Service Point Name" at bounding box center [282, 94] width 212 height 26
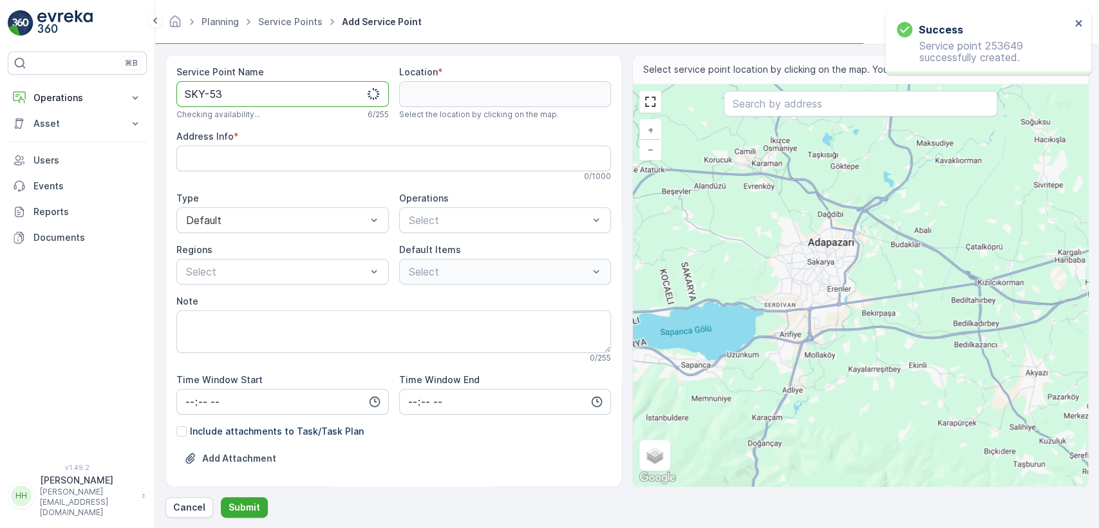
type Name "SKY-531"
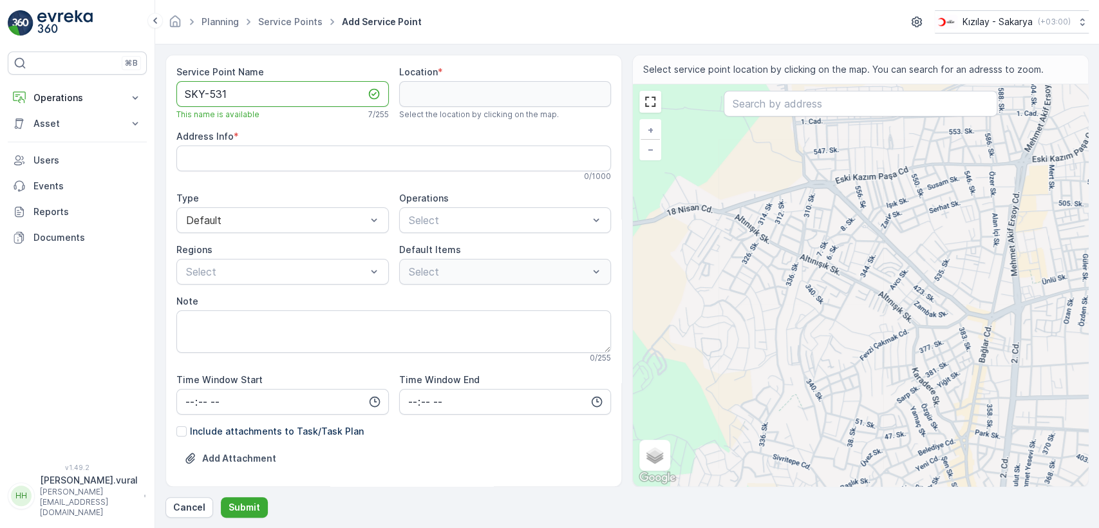
type Name "SKY-531"
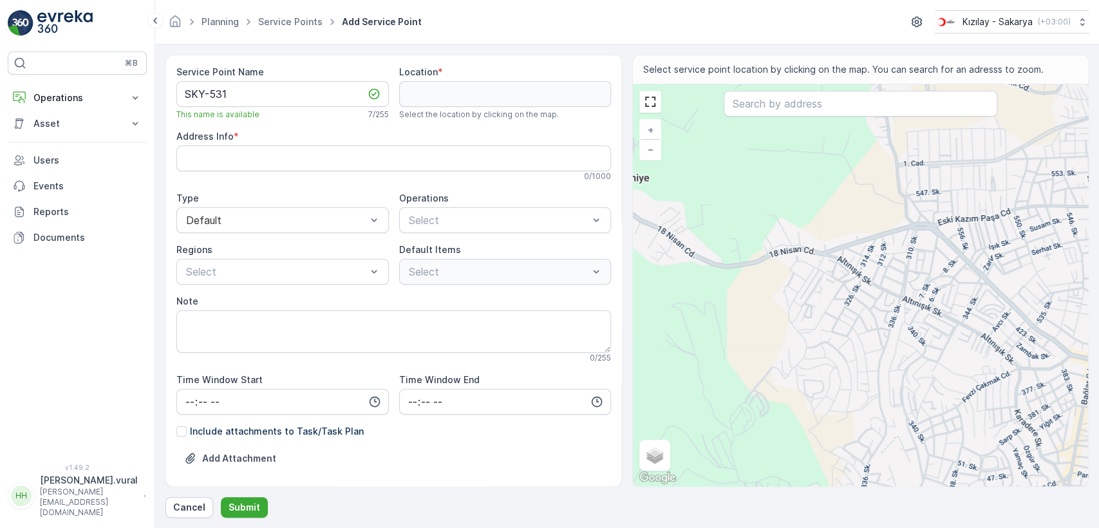
drag, startPoint x: 691, startPoint y: 232, endPoint x: 792, endPoint y: 257, distance: 104.1
click at [791, 269] on div "+ − Satellite Roadmap Terrain Hybrid Leaflet Keyboard shortcuts Map Data Map da…" at bounding box center [860, 285] width 455 height 402
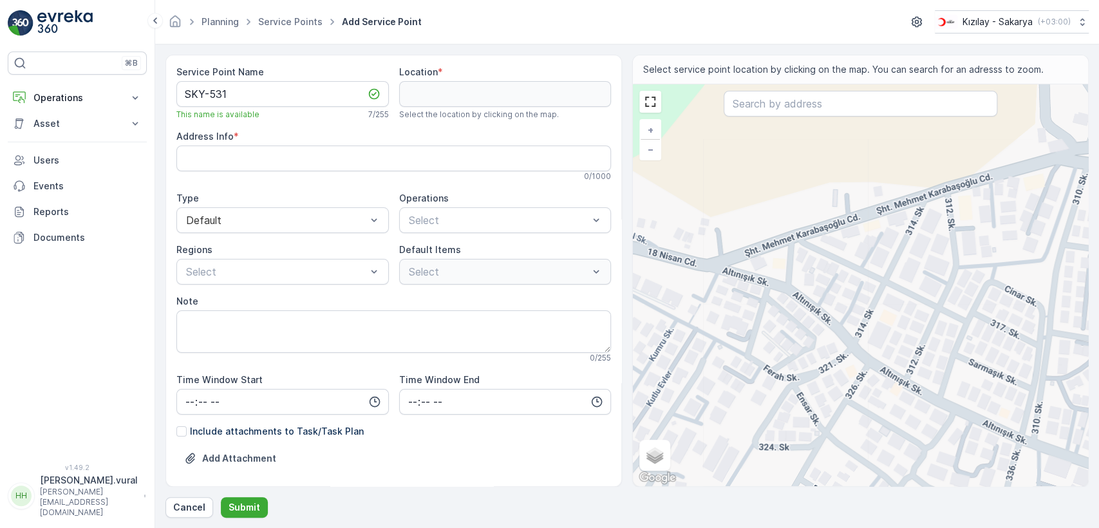
drag, startPoint x: 925, startPoint y: 227, endPoint x: 865, endPoint y: 236, distance: 61.3
click at [865, 236] on div "+ − Satellite Roadmap Terrain Hybrid Leaflet Keyboard shortcuts Map Data Map da…" at bounding box center [860, 285] width 455 height 402
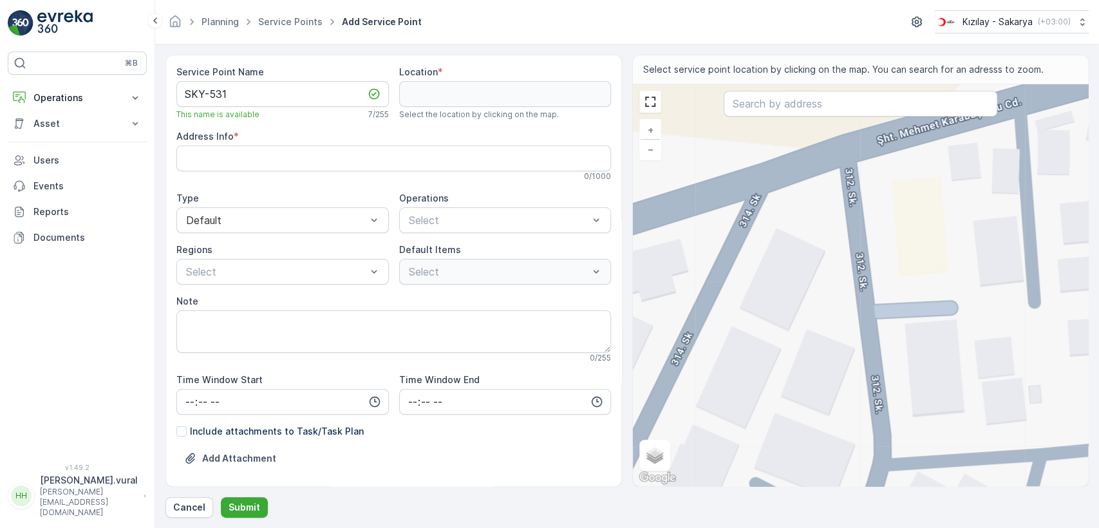
drag, startPoint x: 826, startPoint y: 158, endPoint x: 807, endPoint y: 241, distance: 85.7
click at [807, 241] on div "+ − Satellite Roadmap Terrain Hybrid Leaflet Keyboard shortcuts Map Data Map da…" at bounding box center [860, 285] width 455 height 402
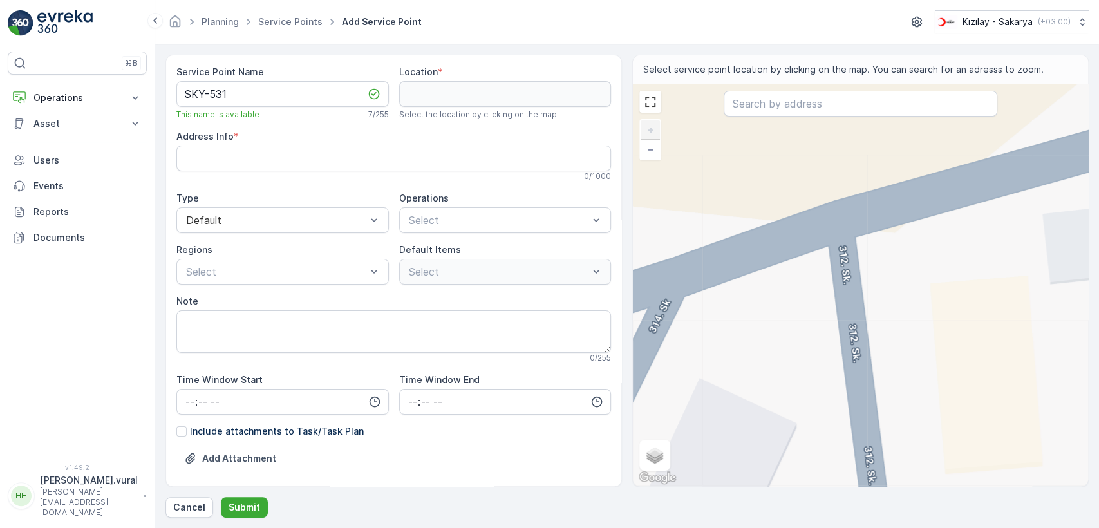
click at [839, 234] on div "+ − Satellite Roadmap Terrain Hybrid Leaflet Keyboard shortcuts Map Data Map da…" at bounding box center [860, 285] width 455 height 402
type input "40.77781725905061,30.348300822421592"
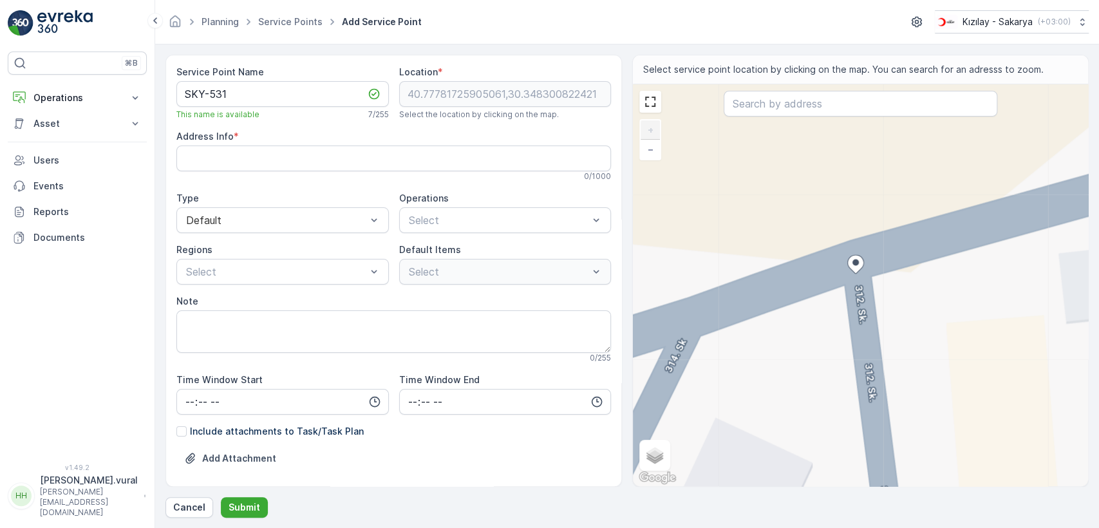
type Info "İstiklal, Cinar Sk. No:3, 54050 Serdivan/Sakarya, Türkiye"
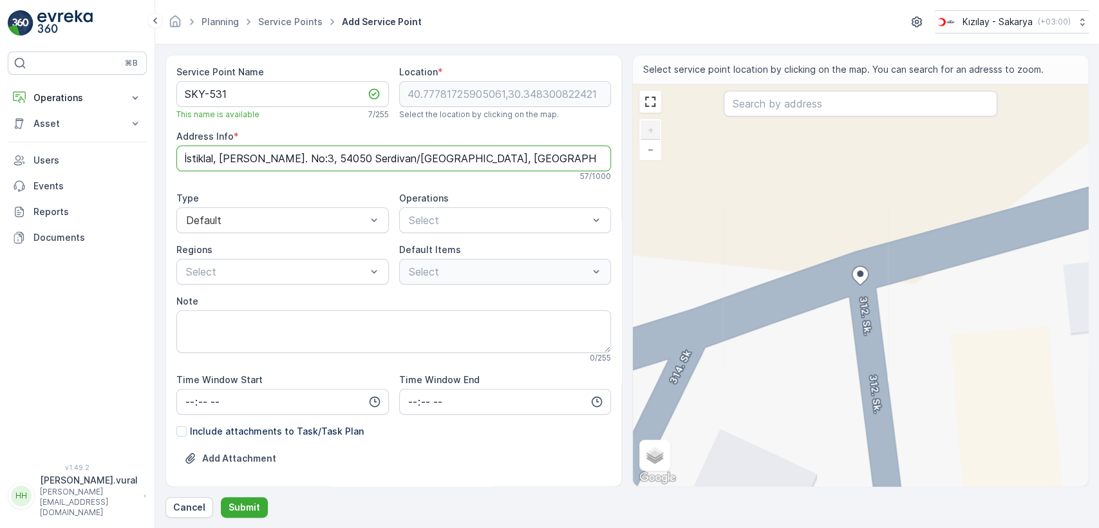
click at [328, 161] on Info "İstiklal, Cinar Sk. No:3, 54050 Serdivan/Sakarya, Türkiye" at bounding box center [393, 158] width 434 height 26
click at [326, 160] on Info "İstiklal, Cinar Sk. No:3, 54050 Serdivan/Sakarya, Türkiye" at bounding box center [393, 158] width 434 height 26
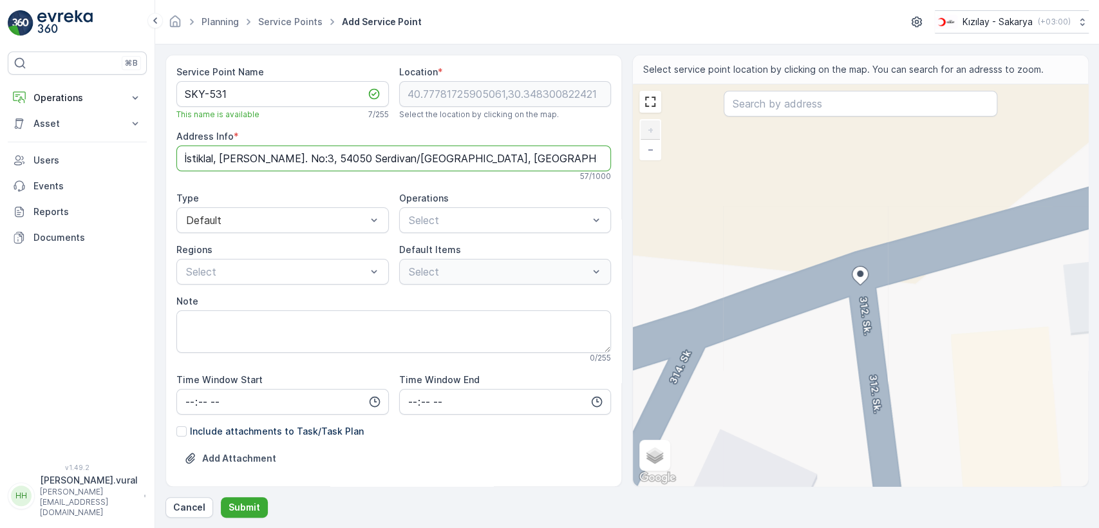
click at [866, 314] on div "+ − Satellite Roadmap Terrain Hybrid Leaflet Keyboard shortcuts Map Data Map da…" at bounding box center [860, 285] width 455 height 402
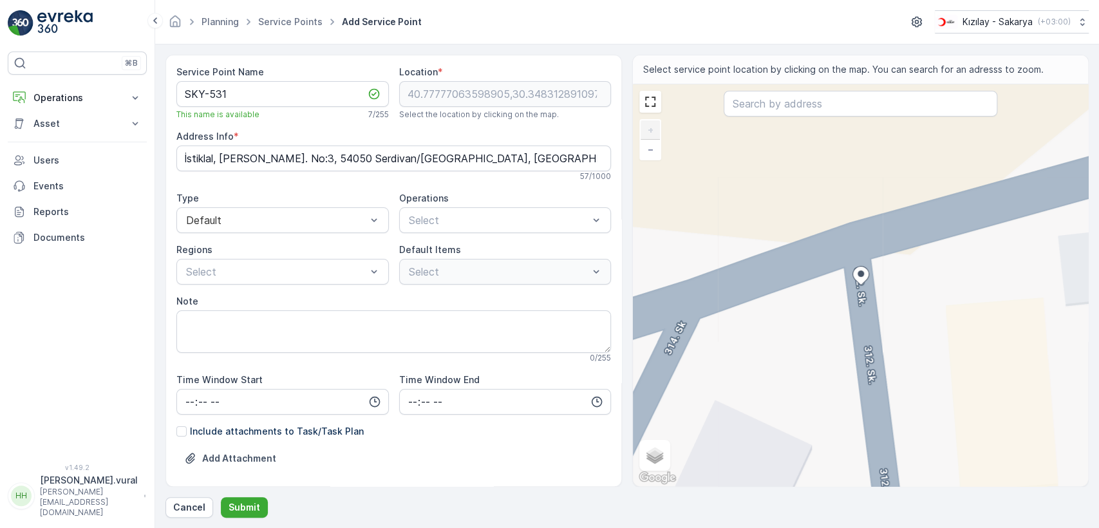
click at [814, 331] on div "+ − Satellite Roadmap Terrain Hybrid Leaflet Keyboard shortcuts Map Data Map da…" at bounding box center [860, 285] width 455 height 402
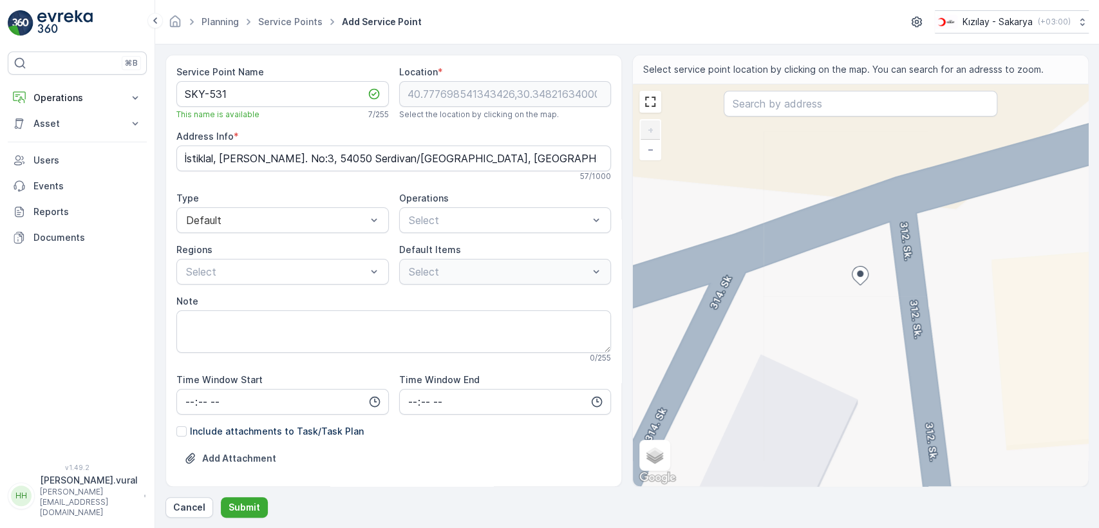
click at [703, 357] on div "+ − Satellite Roadmap Terrain Hybrid Leaflet Keyboard shortcuts Map Data Map da…" at bounding box center [860, 285] width 455 height 402
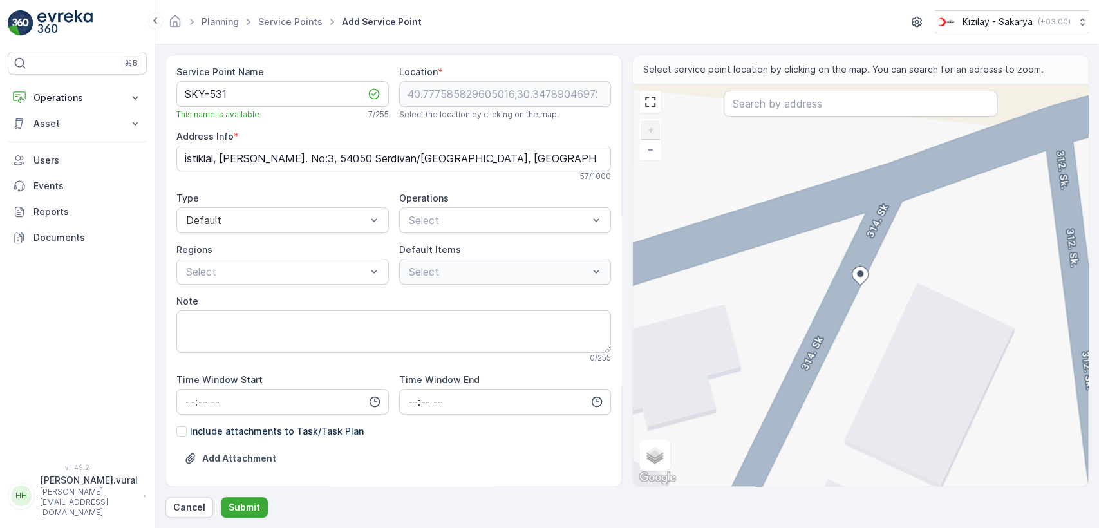
click at [901, 436] on div "+ − Satellite Roadmap Terrain Hybrid Leaflet Keyboard shortcuts Map Data Map da…" at bounding box center [860, 285] width 455 height 402
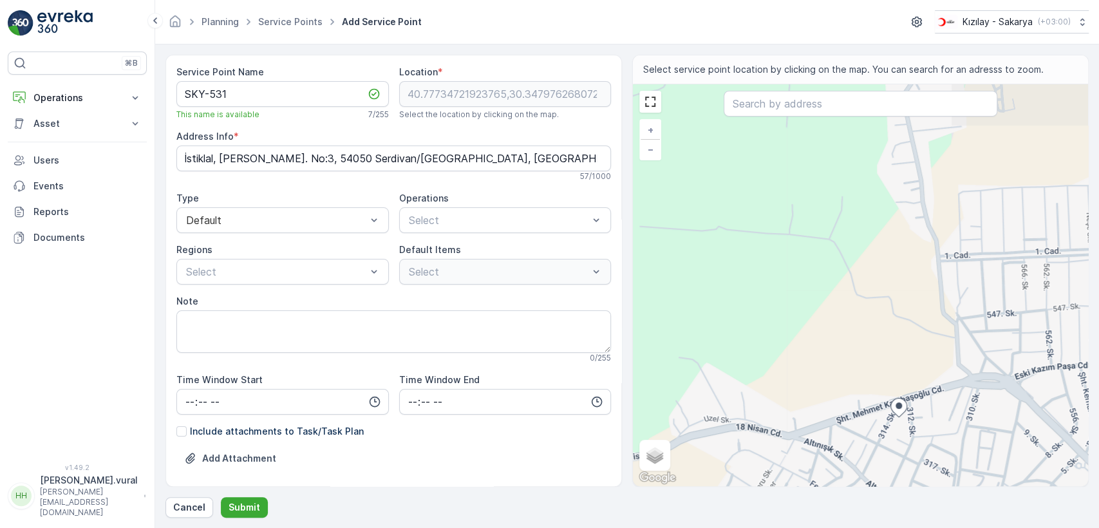
click at [952, 435] on div "+ − Satellite Roadmap Terrain Hybrid Leaflet Keyboard shortcuts Map Data Map da…" at bounding box center [860, 285] width 455 height 402
type input "40.77687963462349,30.349779482771993"
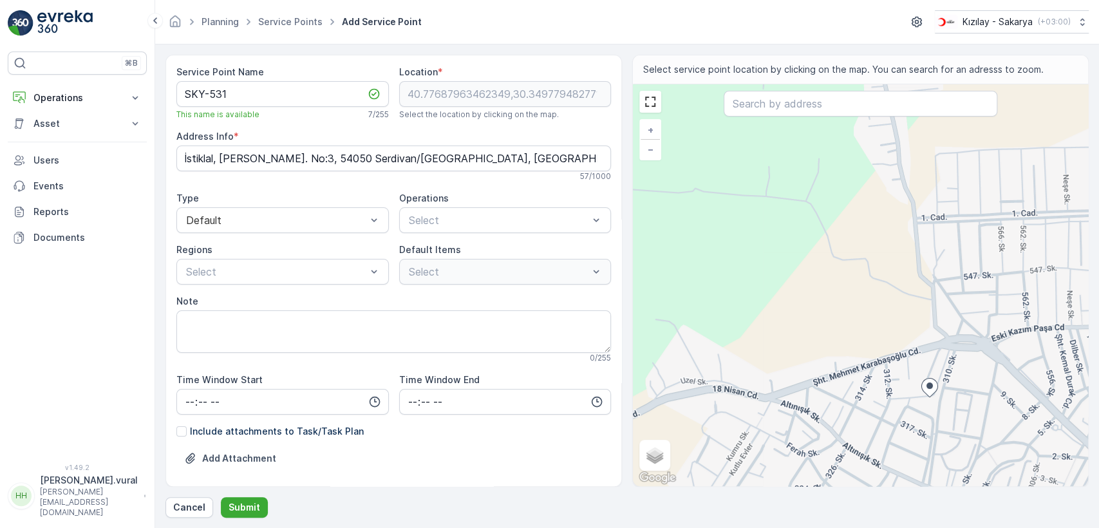
type Info "İstiklal, 310. Sk. No:2, 54050 Serdivan/Sakarya, Türkiye"
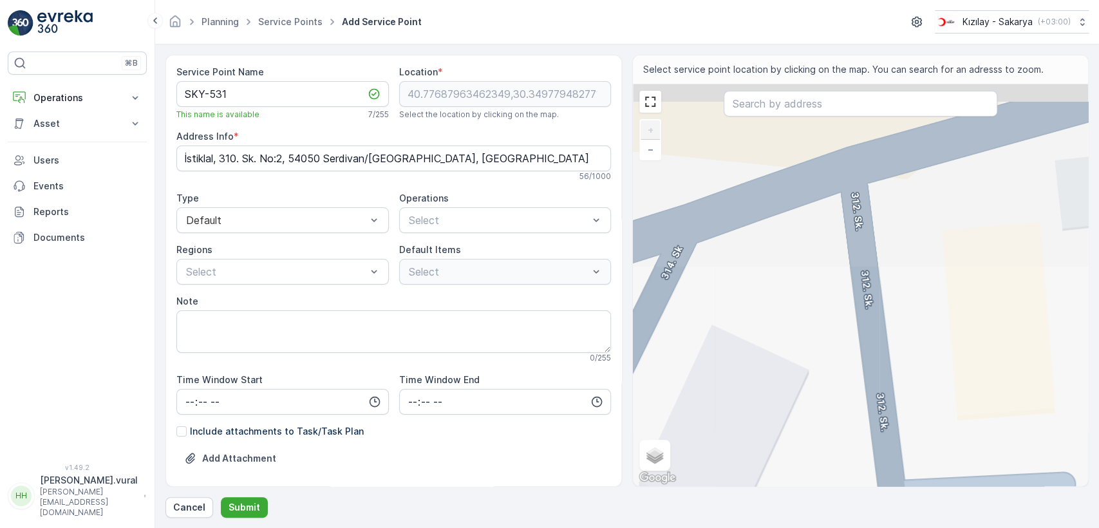
drag, startPoint x: 839, startPoint y: 133, endPoint x: 853, endPoint y: 354, distance: 221.2
click at [853, 354] on div "+ − Satellite Roadmap Terrain Hybrid Leaflet Keyboard shortcuts Map Data Map da…" at bounding box center [860, 285] width 455 height 402
click at [859, 219] on div "+ − Satellite Roadmap Terrain Hybrid Leaflet Keyboard shortcuts Map Data Map da…" at bounding box center [860, 285] width 455 height 402
type input "40.777755225589274,30.348316917782633"
type Info "İstiklal, Cinar Sk. No:3, 54050 Serdivan/Sakarya, Türkiye"
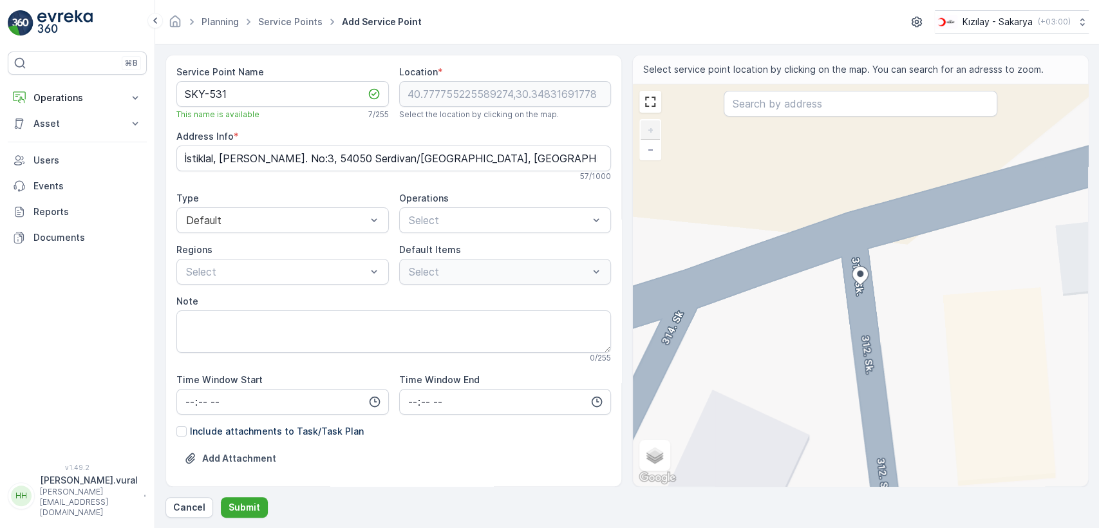
click at [846, 245] on div "+ − Satellite Roadmap Terrain Hybrid Leaflet Keyboard shortcuts Map Data Map da…" at bounding box center [860, 285] width 455 height 402
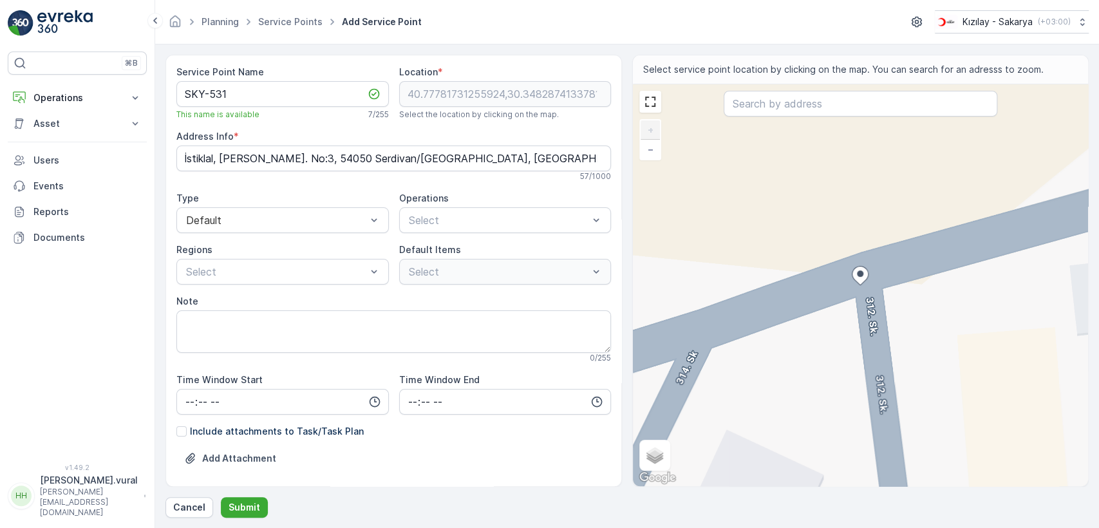
click at [794, 302] on div "+ − Satellite Roadmap Terrain Hybrid Leaflet Keyboard shortcuts Map Data Map da…" at bounding box center [860, 285] width 455 height 402
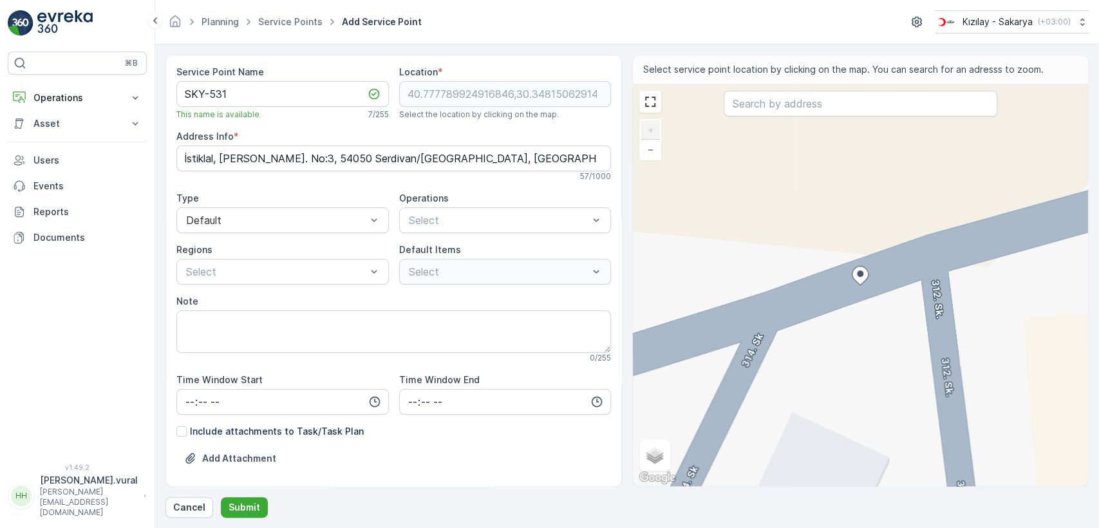
click at [922, 264] on div "+ − Satellite Roadmap Terrain Hybrid Leaflet Keyboard shortcuts Map Data Map da…" at bounding box center [860, 285] width 455 height 402
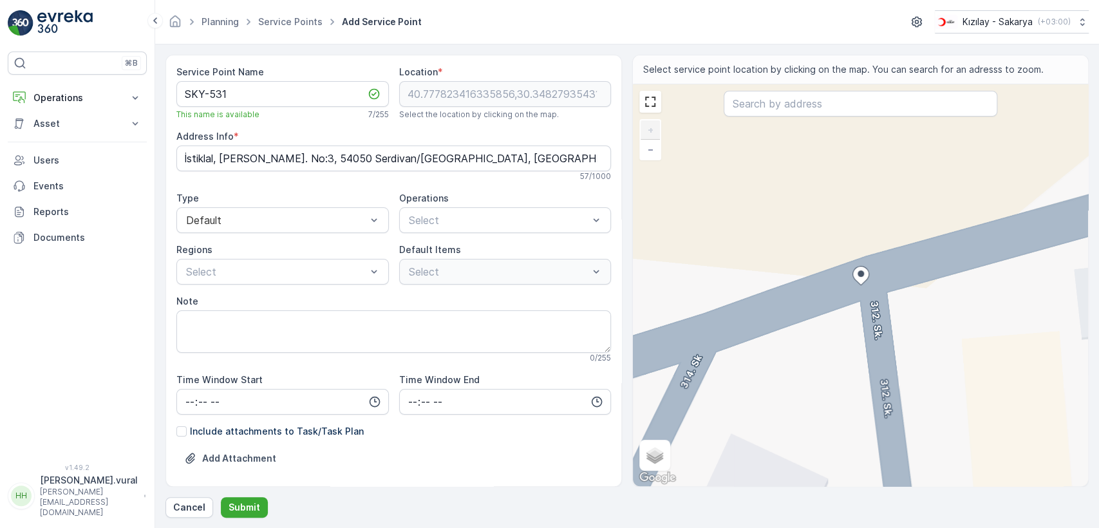
click at [870, 297] on div "+ − Satellite Roadmap Terrain Hybrid Leaflet Keyboard shortcuts Map Data Map da…" at bounding box center [860, 285] width 455 height 402
type input "40.77780413971029,30.348299479315447"
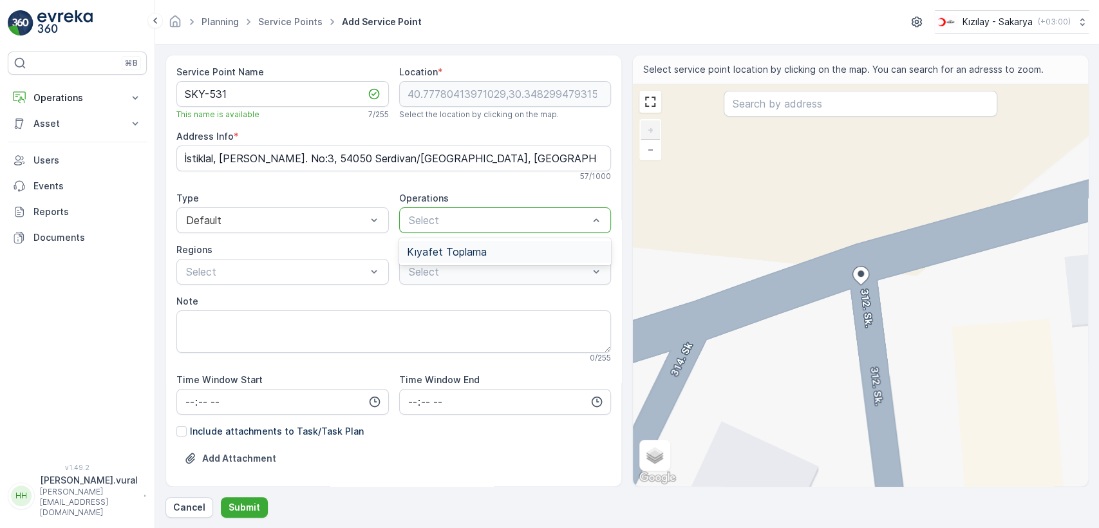
click at [446, 251] on span "Kıyafet Toplama" at bounding box center [447, 252] width 80 height 12
click at [408, 324] on div at bounding box center [412, 321] width 10 height 10
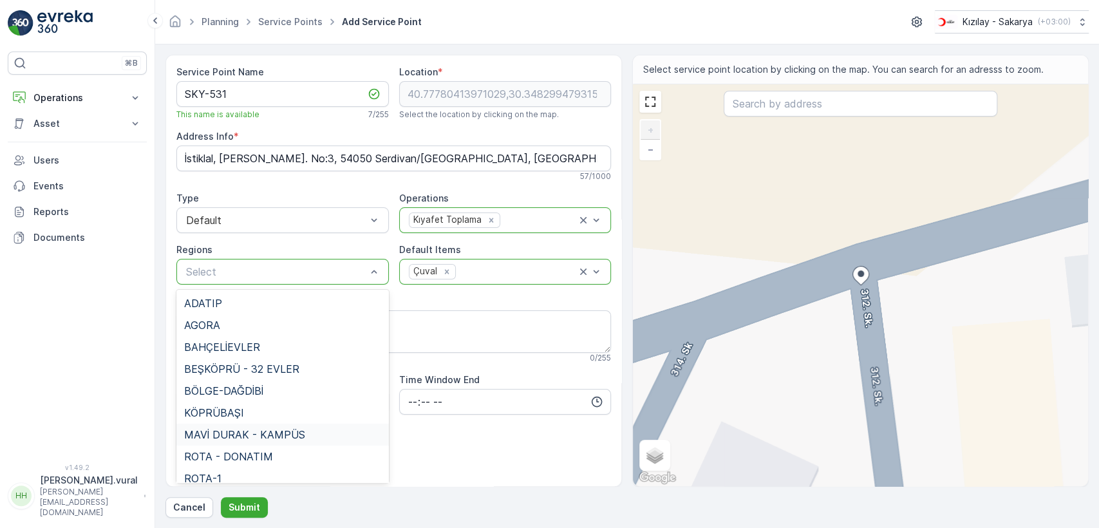
click at [242, 435] on span "MAVİ DURAK - KAMPÜS" at bounding box center [244, 435] width 121 height 12
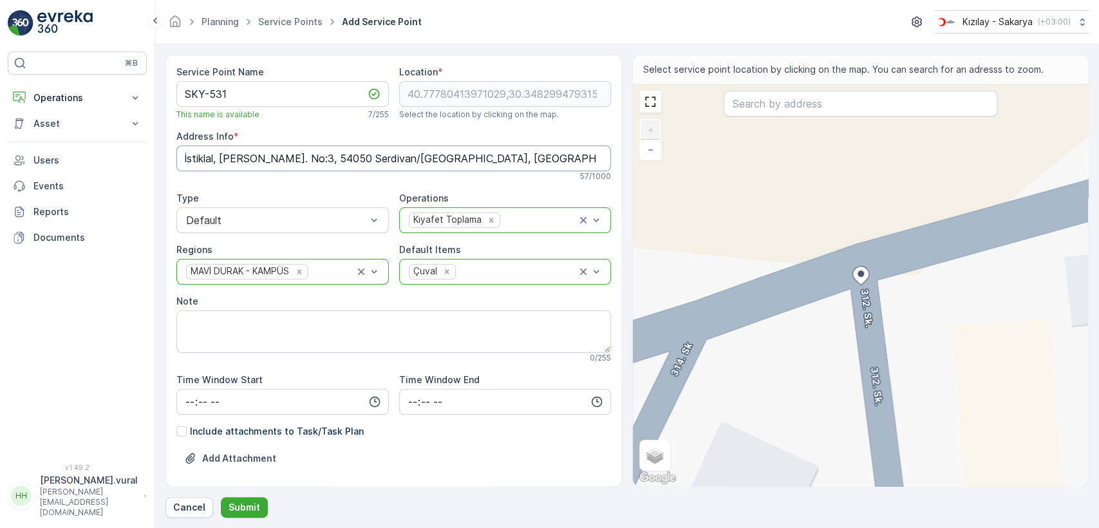
click at [284, 155] on Info "İstiklal, Cinar Sk. No:3, 54050 Serdivan/Sakarya, Türkiye" at bounding box center [393, 158] width 434 height 26
click at [249, 497] on button "Submit" at bounding box center [244, 507] width 47 height 21
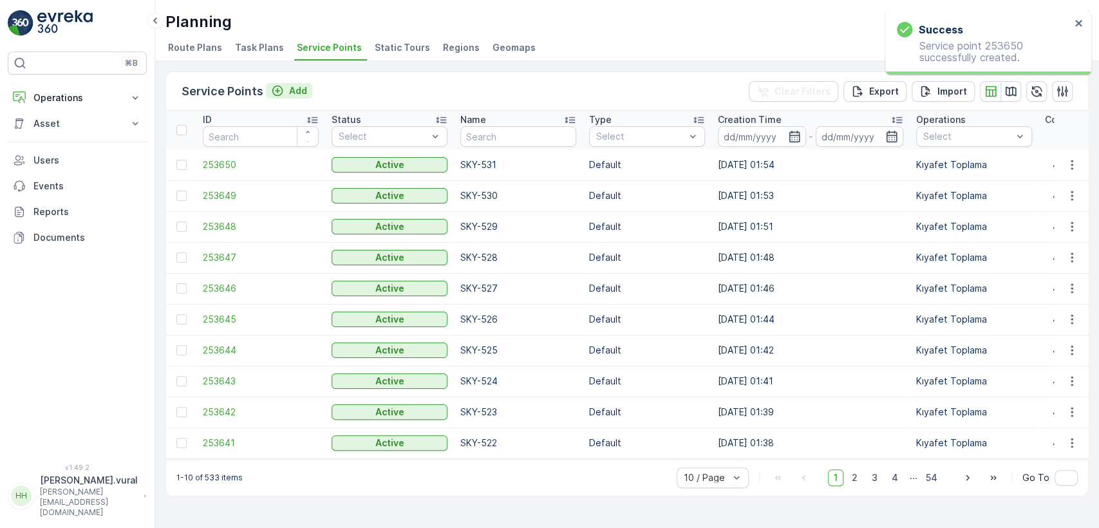
click at [291, 97] on button "Add" at bounding box center [289, 90] width 46 height 15
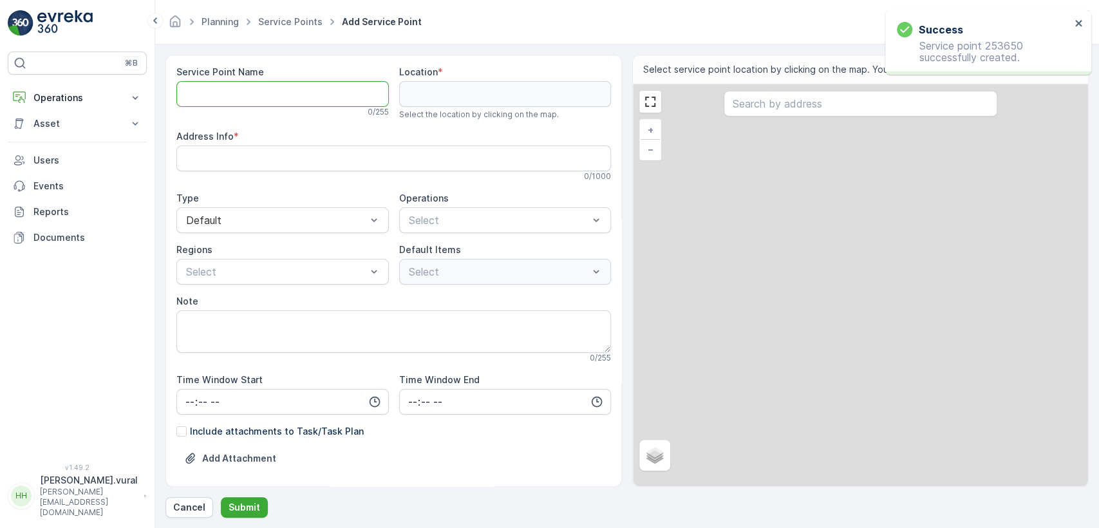
click at [292, 96] on Name "Service Point Name" at bounding box center [282, 94] width 212 height 26
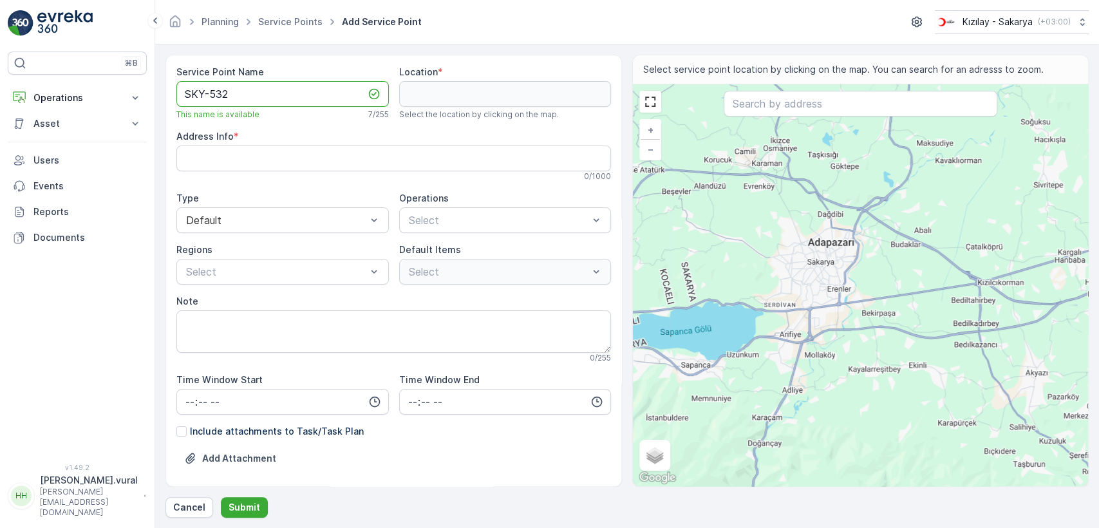
type Name "SKY-532"
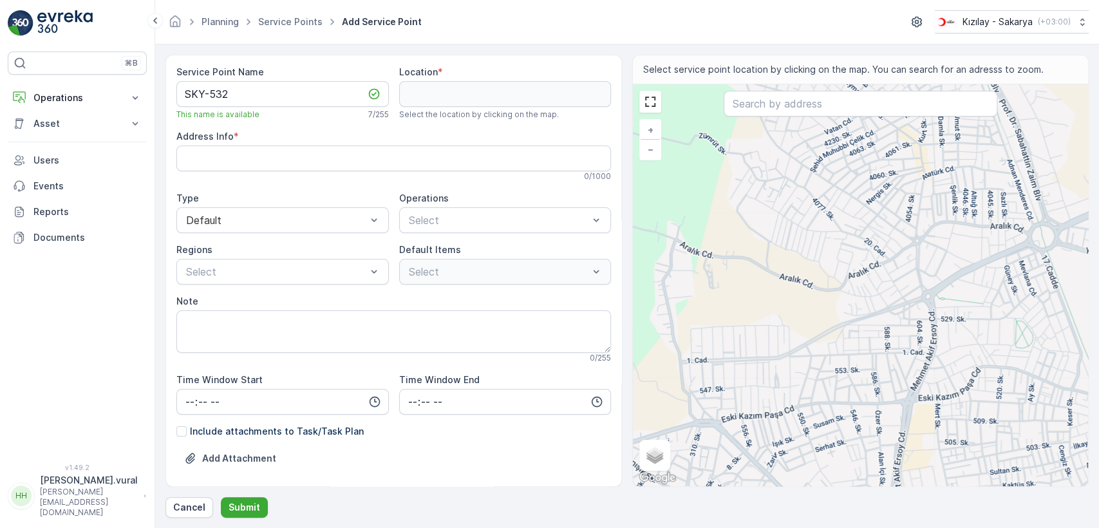
drag, startPoint x: 705, startPoint y: 302, endPoint x: 788, endPoint y: 452, distance: 171.4
click at [788, 452] on div "+ − Satellite Roadmap Terrain Hybrid Leaflet Keyboard shortcuts Map Data Map da…" at bounding box center [860, 285] width 455 height 402
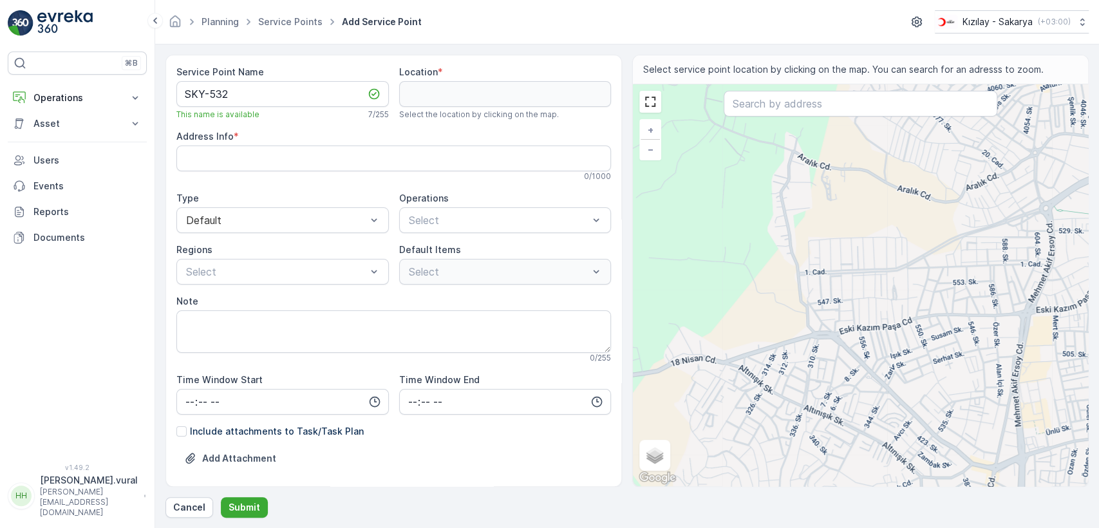
drag, startPoint x: 726, startPoint y: 389, endPoint x: 846, endPoint y: 301, distance: 149.2
click at [846, 301] on div "+ − Satellite Roadmap Terrain Hybrid Leaflet Keyboard shortcuts Map Data Map da…" at bounding box center [860, 285] width 455 height 402
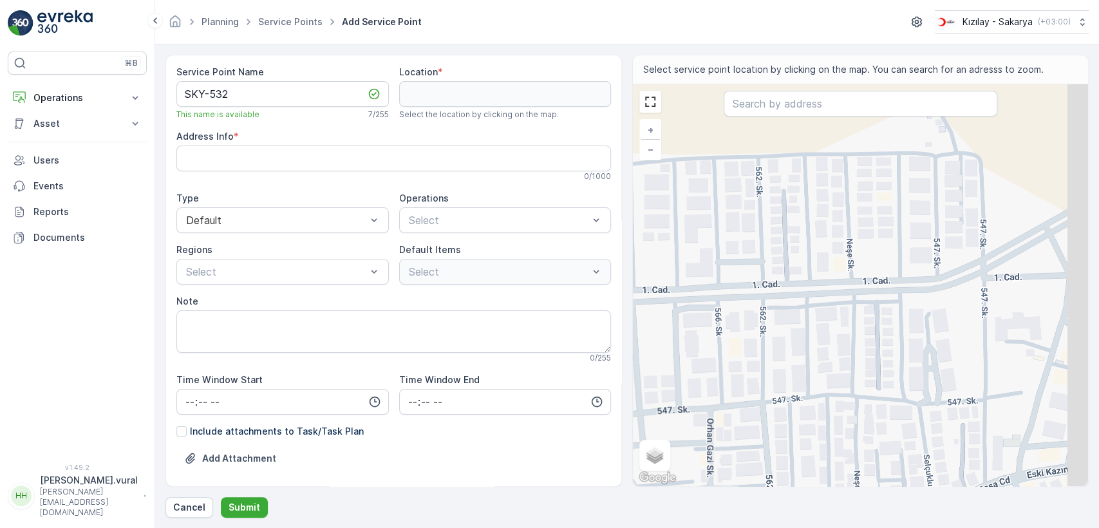
drag, startPoint x: 893, startPoint y: 321, endPoint x: 839, endPoint y: 260, distance: 81.6
click at [844, 275] on div "+ − Satellite Roadmap Terrain Hybrid Leaflet Keyboard shortcuts Map Data Map da…" at bounding box center [860, 285] width 455 height 402
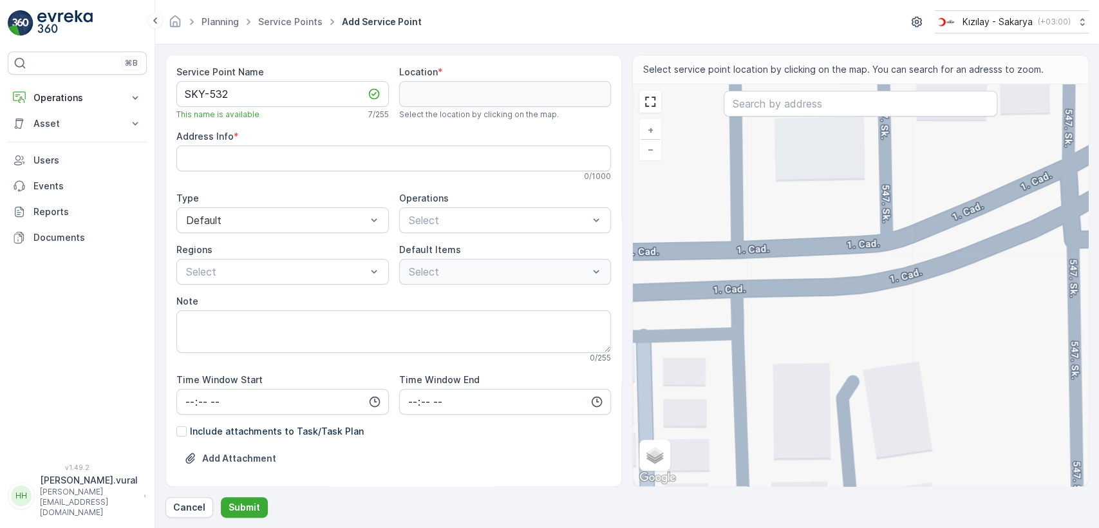
click at [886, 243] on div "+ − Satellite Roadmap Terrain Hybrid Leaflet Keyboard shortcuts Map Data Map da…" at bounding box center [860, 285] width 455 height 402
type input "40.781614879554056,30.3558019464902"
type Info "Arabacıalanı, 547. Sk. No:35, 54050 Serdivan/Sakarya, Türkiye"
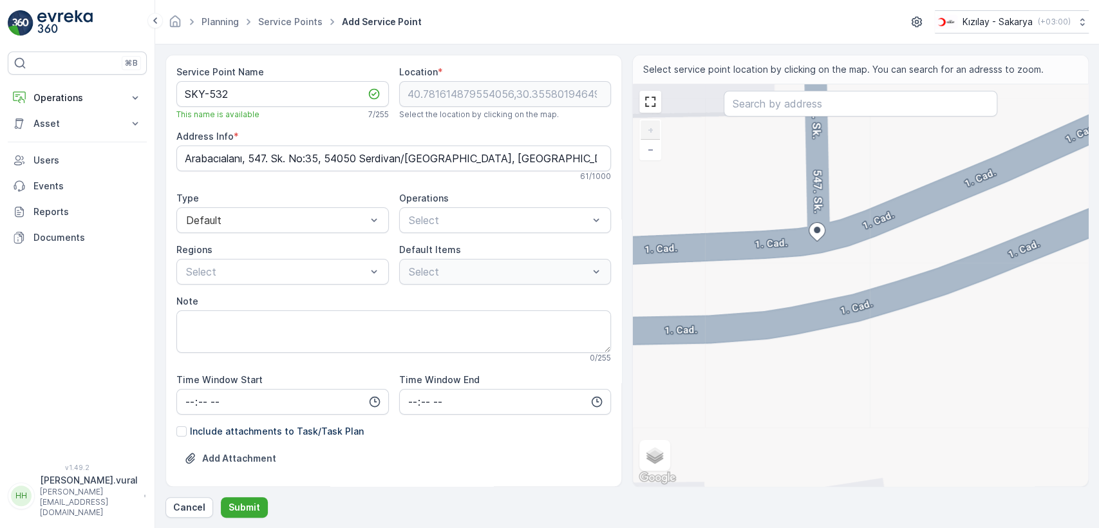
drag, startPoint x: 812, startPoint y: 230, endPoint x: 817, endPoint y: 235, distance: 6.8
click at [817, 235] on icon at bounding box center [817, 231] width 16 height 19
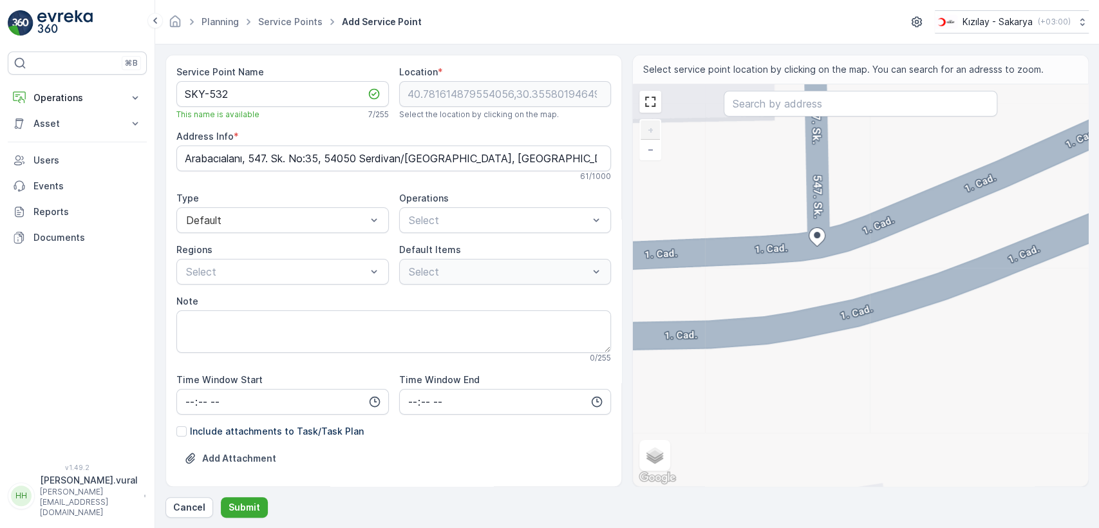
click at [817, 240] on icon at bounding box center [817, 236] width 16 height 19
click at [820, 248] on div "+ − Satellite Roadmap Terrain Hybrid Leaflet Keyboard shortcuts Map Data Map da…" at bounding box center [860, 285] width 455 height 402
type input "40.78161129008821,30.355808332301958"
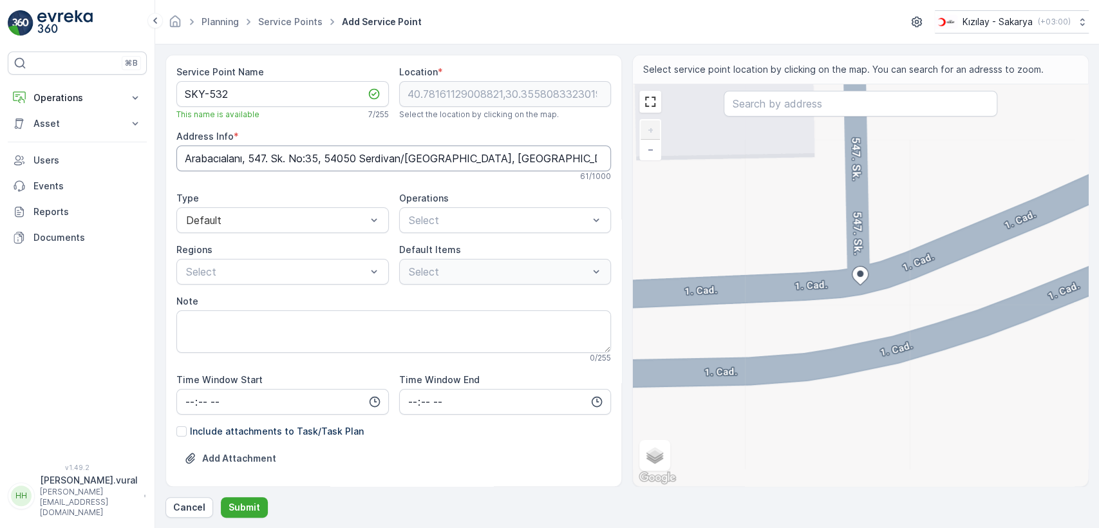
click at [357, 165] on Info "Arabacıalanı, 547. Sk. No:35, 54050 Serdivan/Sakarya, Türkiye" at bounding box center [393, 158] width 434 height 26
click at [453, 227] on p "Select" at bounding box center [499, 219] width 180 height 15
click at [452, 219] on div at bounding box center [498, 220] width 183 height 12
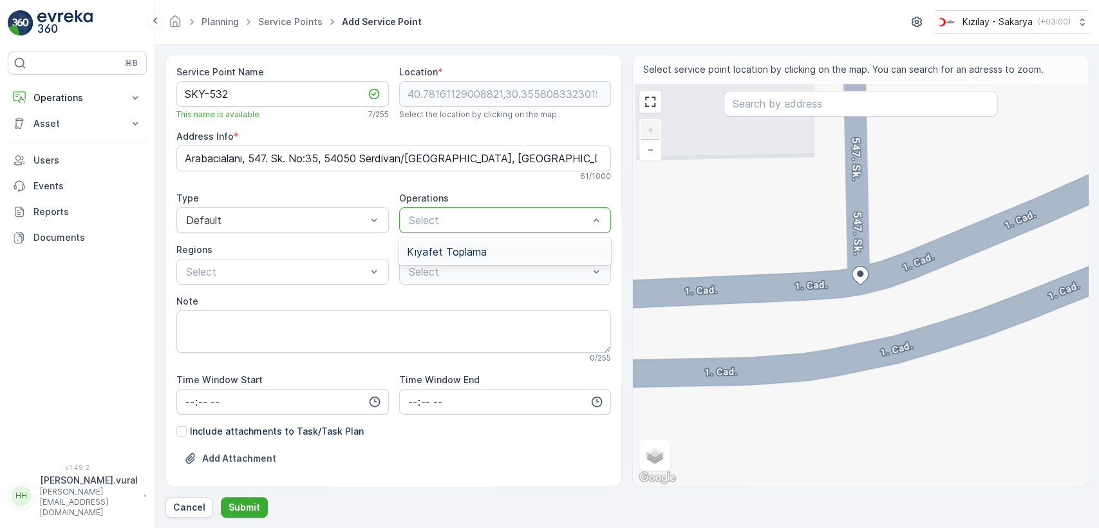
click at [449, 249] on span "Kıyafet Toplama" at bounding box center [447, 252] width 80 height 12
click at [420, 324] on p "Çuval" at bounding box center [432, 321] width 25 height 13
drag, startPoint x: 249, startPoint y: 290, endPoint x: 253, endPoint y: 270, distance: 20.3
click at [249, 289] on div "Service Point Name SKY-532 This name is available 7 / 255 Location * 40.7816112…" at bounding box center [393, 306] width 434 height 480
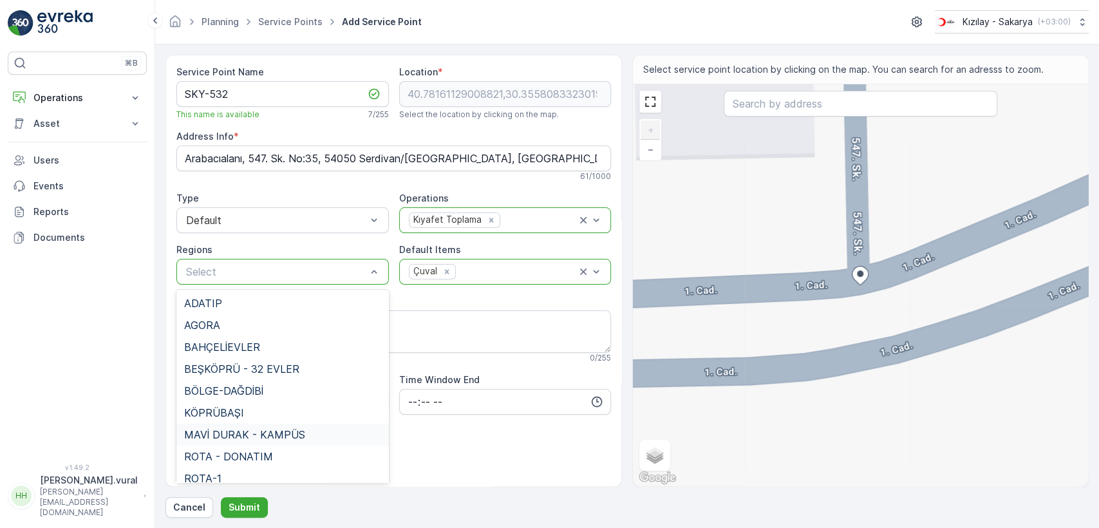
click at [241, 429] on span "MAVİ DURAK - KAMPÜS" at bounding box center [244, 435] width 121 height 12
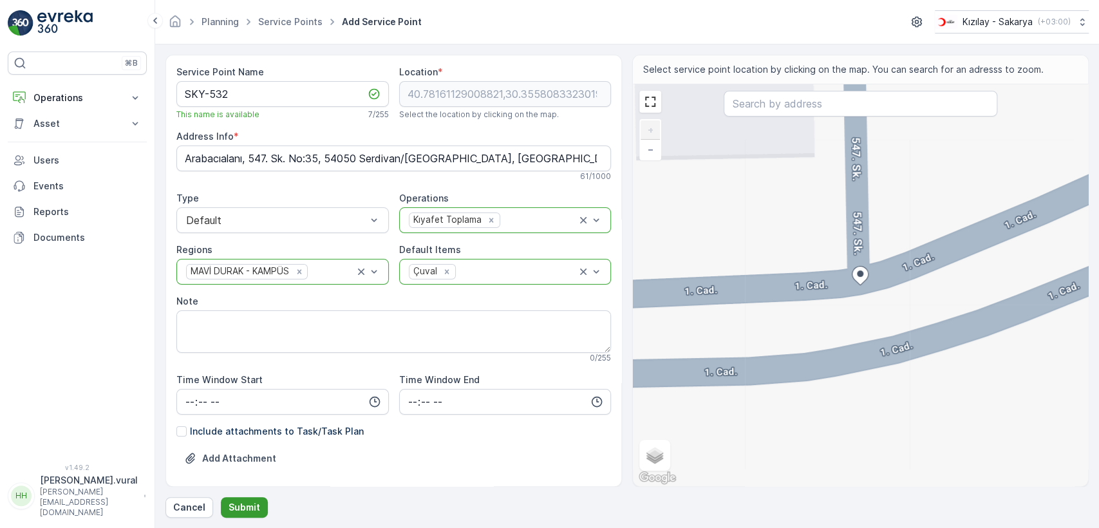
click at [252, 501] on p "Submit" at bounding box center [244, 507] width 32 height 13
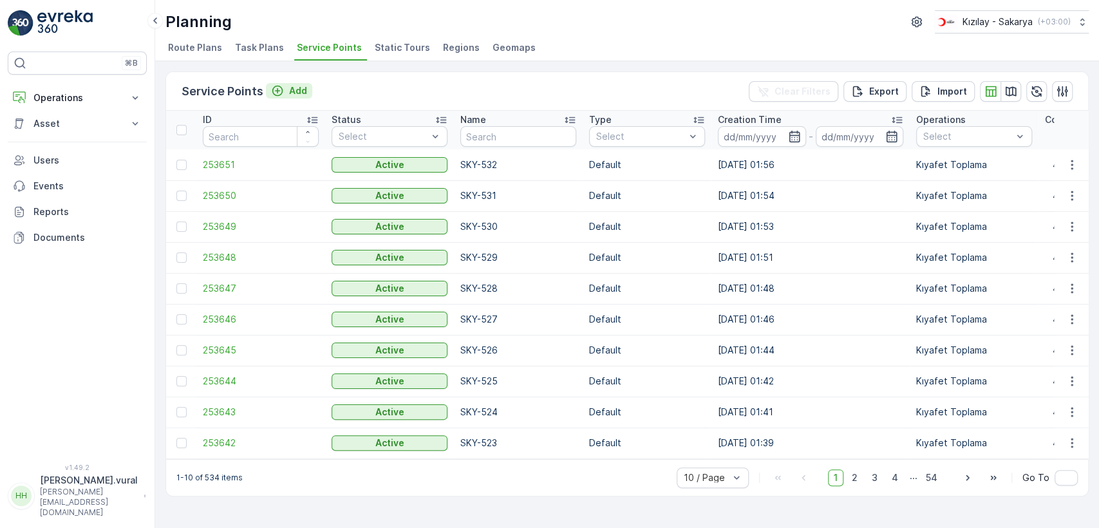
click at [290, 87] on p "Add" at bounding box center [298, 90] width 18 height 13
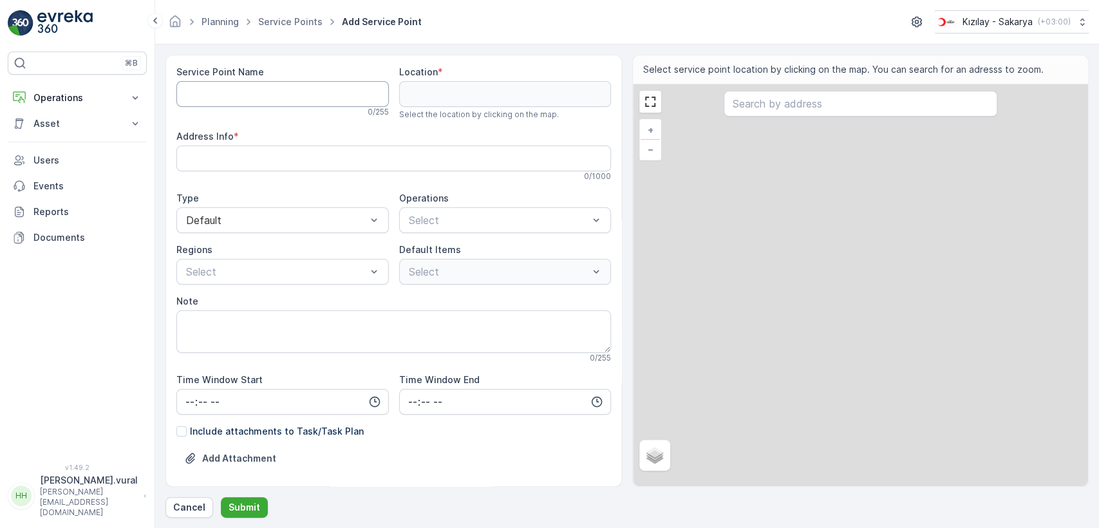
click at [290, 83] on Name "Service Point Name" at bounding box center [282, 94] width 212 height 26
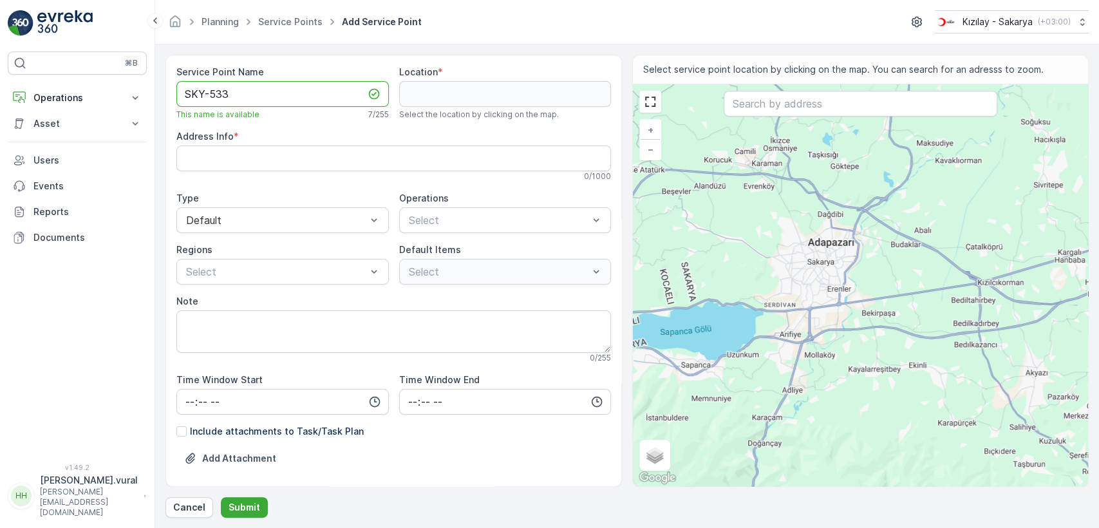
type Name "SKY-533"
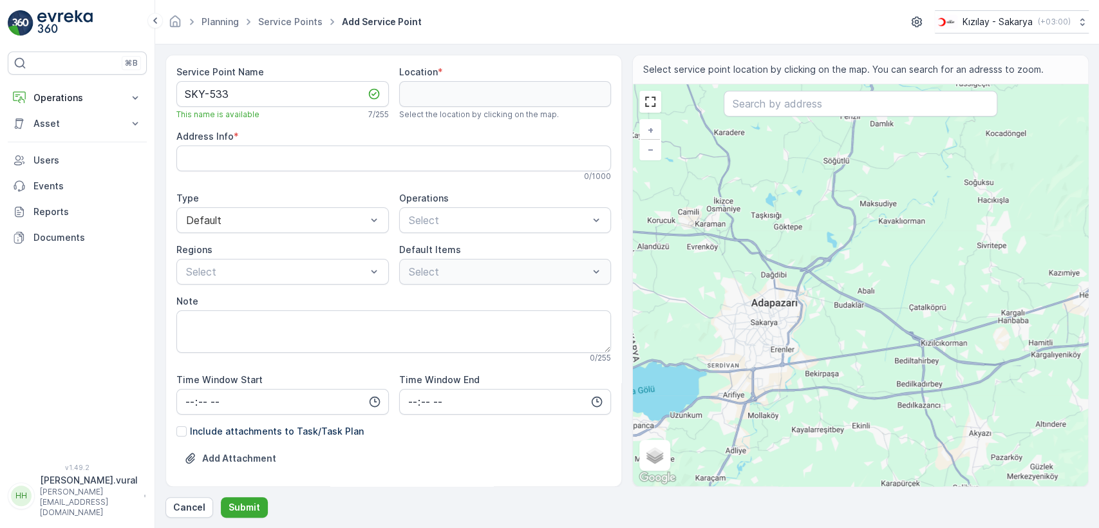
drag, startPoint x: 916, startPoint y: 169, endPoint x: 842, endPoint y: 236, distance: 98.9
click at [845, 236] on div "+ − Satellite Roadmap Terrain Hybrid Leaflet Keyboard shortcuts Map Data Map da…" at bounding box center [860, 285] width 455 height 402
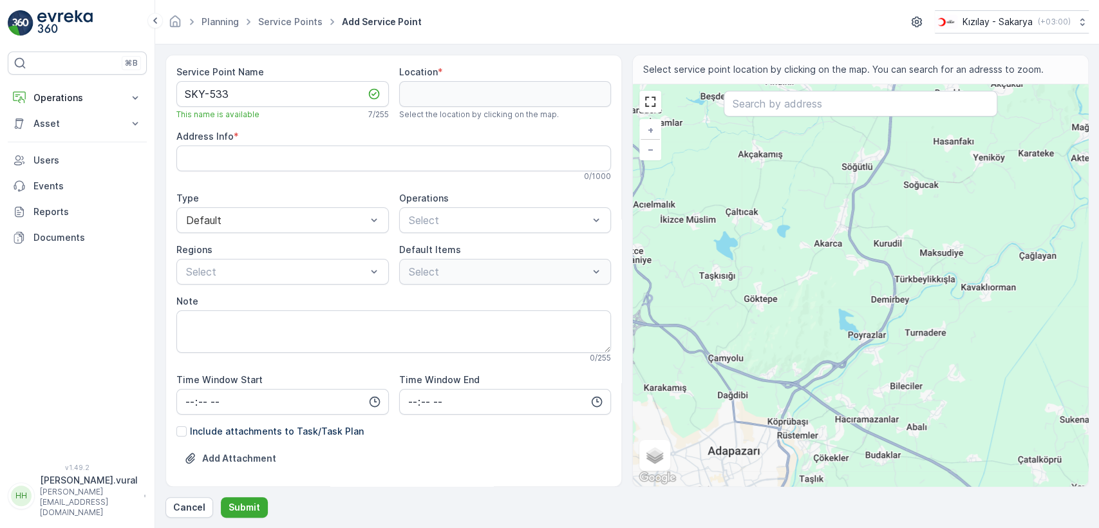
drag, startPoint x: 774, startPoint y: 203, endPoint x: 835, endPoint y: 218, distance: 63.1
click at [804, 286] on div "+ − Satellite Roadmap Terrain Hybrid Leaflet Keyboard shortcuts Map Data Map da…" at bounding box center [860, 285] width 455 height 402
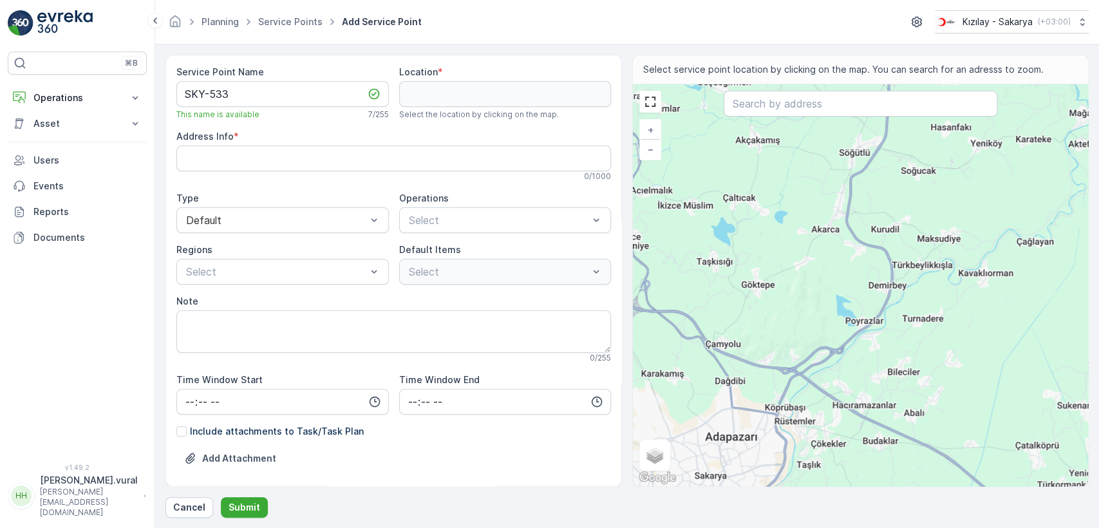
drag, startPoint x: 869, startPoint y: 162, endPoint x: 848, endPoint y: 209, distance: 52.1
click at [848, 209] on div "+ − Satellite Roadmap Terrain Hybrid Leaflet Keyboard shortcuts Map Data Map da…" at bounding box center [860, 285] width 455 height 402
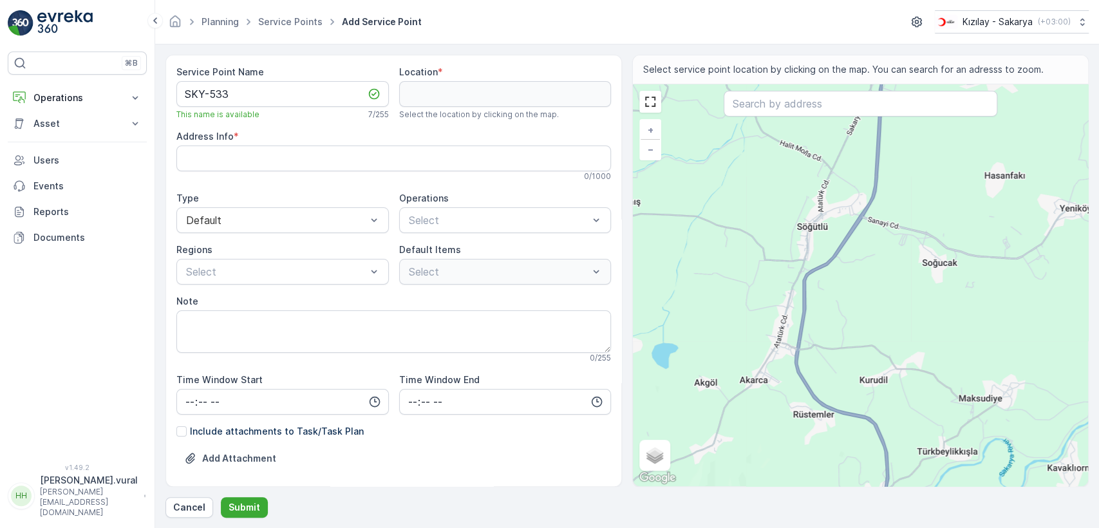
drag, startPoint x: 844, startPoint y: 174, endPoint x: 833, endPoint y: 218, distance: 45.1
click at [833, 218] on div "+ − Satellite Roadmap Terrain Hybrid Leaflet Keyboard shortcuts Map Data Map da…" at bounding box center [860, 285] width 455 height 402
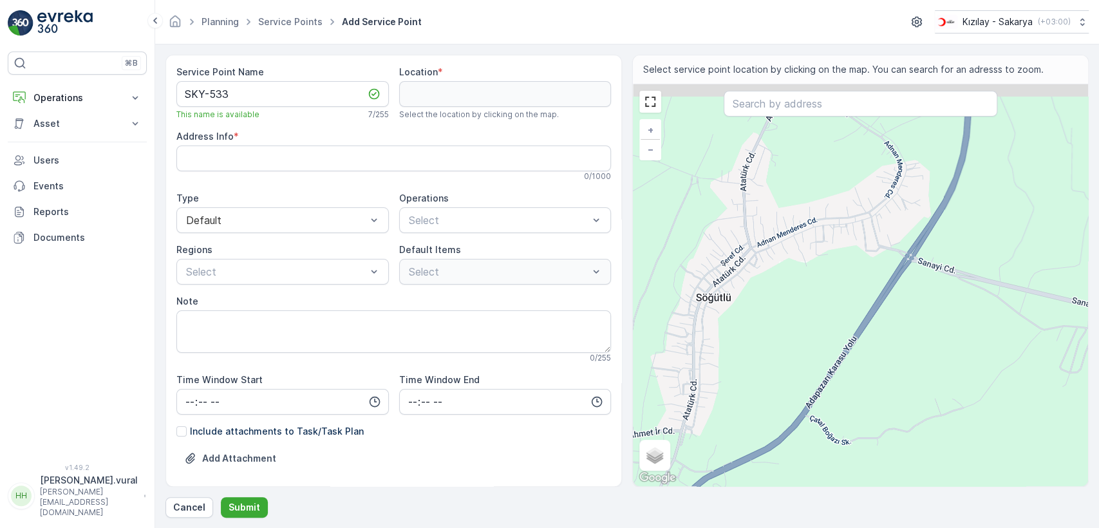
drag, startPoint x: 849, startPoint y: 180, endPoint x: 833, endPoint y: 269, distance: 90.9
click at [833, 269] on div "+ − Satellite Roadmap Terrain Hybrid Leaflet Keyboard shortcuts Map Data Map da…" at bounding box center [860, 285] width 455 height 402
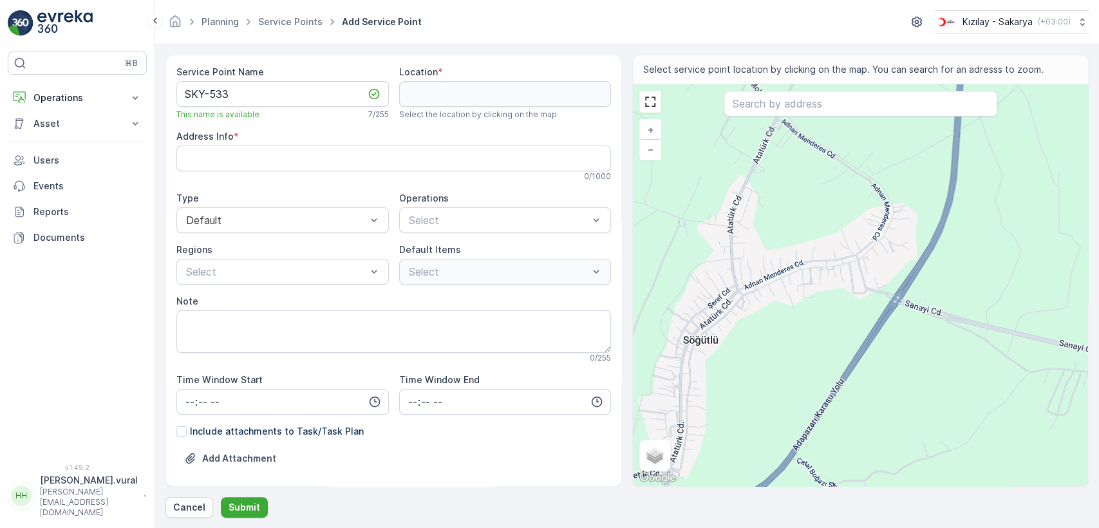
drag, startPoint x: 845, startPoint y: 214, endPoint x: 831, endPoint y: 257, distance: 45.4
click at [831, 257] on div "+ − Satellite Roadmap Terrain Hybrid Leaflet Keyboard shortcuts Map Data Map da…" at bounding box center [860, 285] width 455 height 402
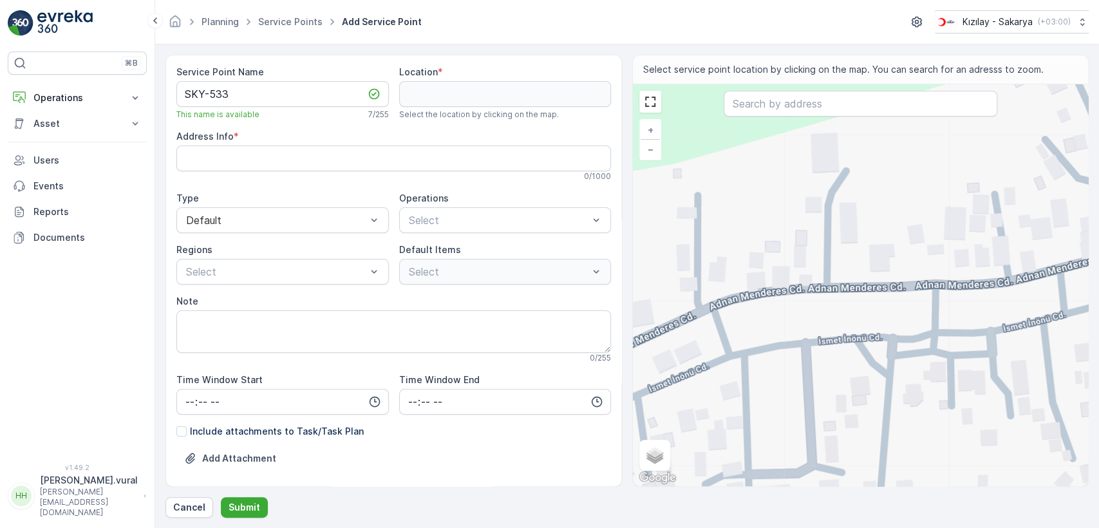
drag, startPoint x: 805, startPoint y: 259, endPoint x: 857, endPoint y: 266, distance: 52.6
click at [857, 266] on div "+ − Satellite Roadmap Terrain Hybrid Leaflet Keyboard shortcuts Map Data Map da…" at bounding box center [860, 285] width 455 height 402
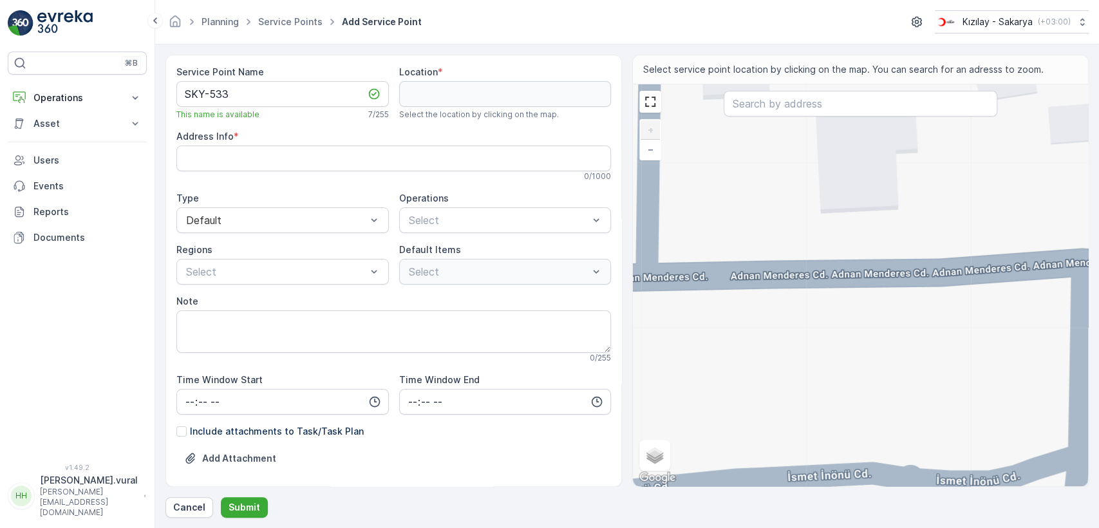
click at [839, 274] on div "+ − Satellite Roadmap Terrain Hybrid Leaflet Keyboard shortcuts Map Data Map da…" at bounding box center [860, 285] width 455 height 402
type input "40.907369052209624,30.479577522713132"
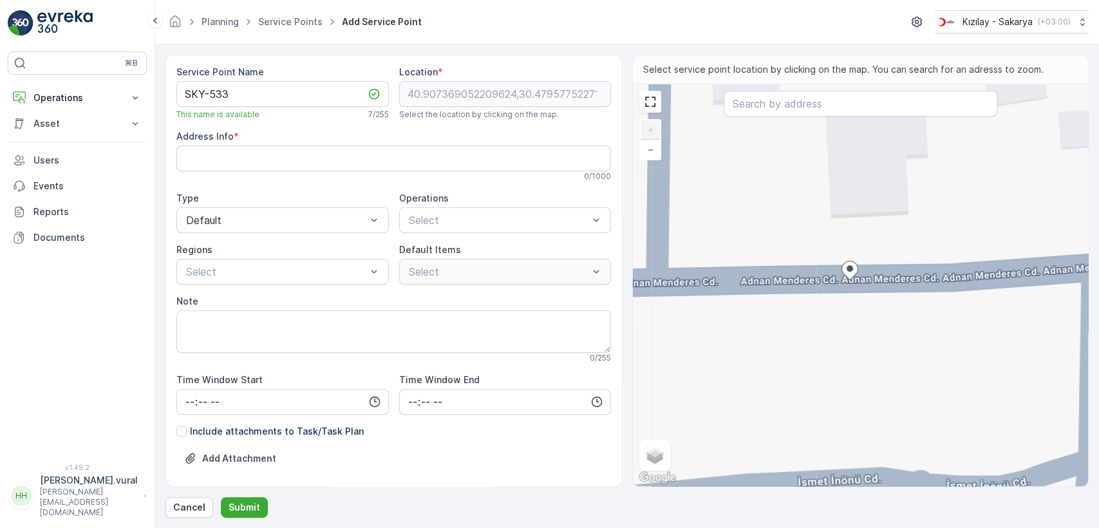
type Info "Gündoğan, İsmet İnönü Cd. 60/8, 54160 Söğütlü/Sakarya, Türkiye"
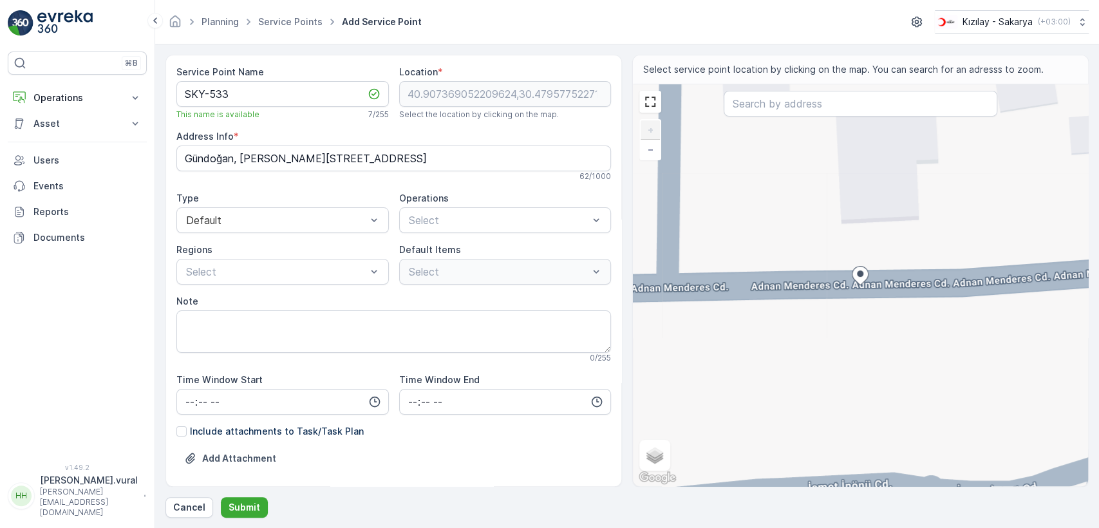
click at [851, 294] on div "+ − Satellite Roadmap Terrain Hybrid Leaflet Keyboard shortcuts Map Data Map da…" at bounding box center [860, 285] width 455 height 402
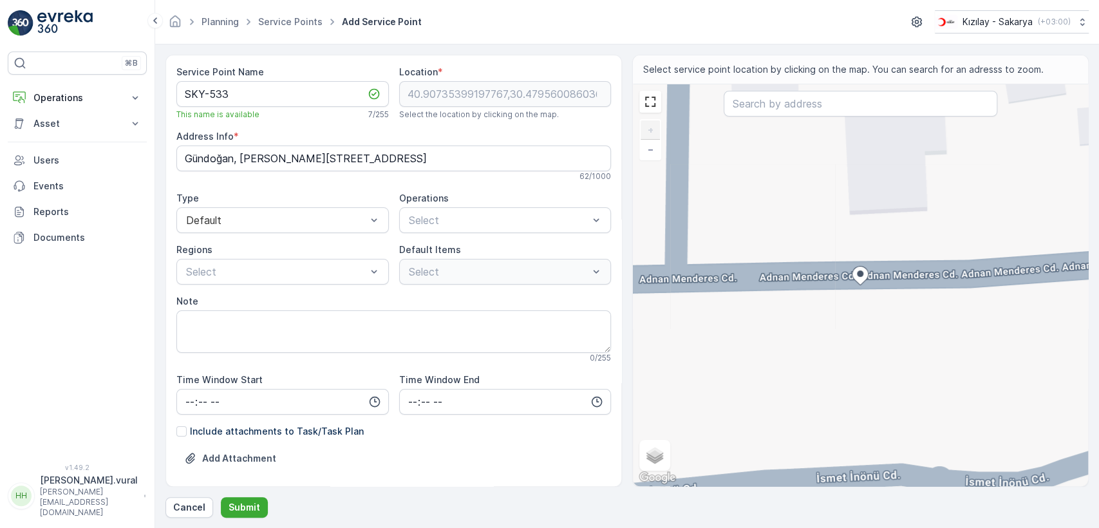
click at [814, 281] on div "+ − Satellite Roadmap Terrain Hybrid Leaflet Keyboard shortcuts Map Data Map da…" at bounding box center [860, 285] width 455 height 402
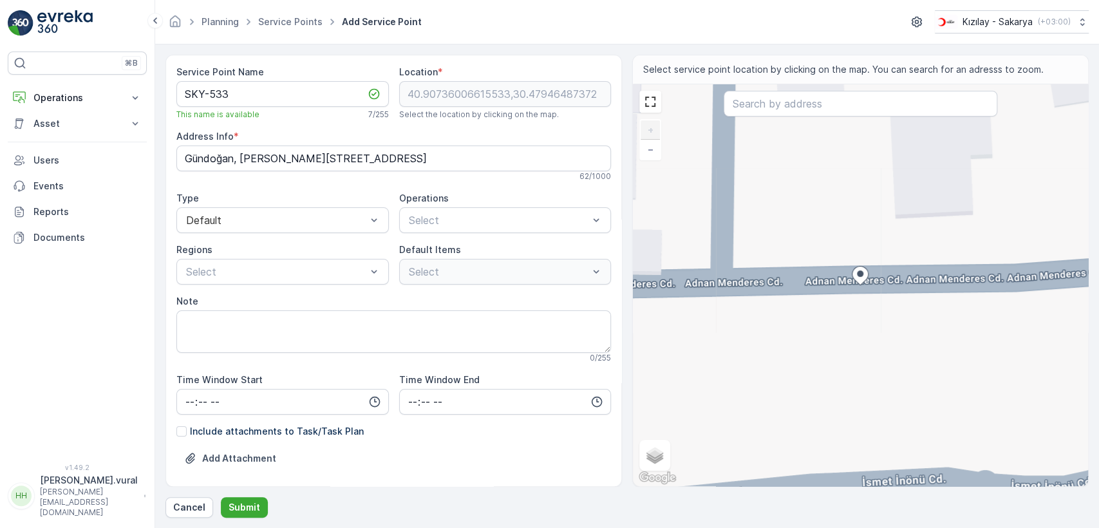
click at [899, 284] on div "+ − Satellite Roadmap Terrain Hybrid Leaflet Keyboard shortcuts Map Data Map da…" at bounding box center [860, 285] width 455 height 402
type input "40.907361081525195,30.479546667195947"
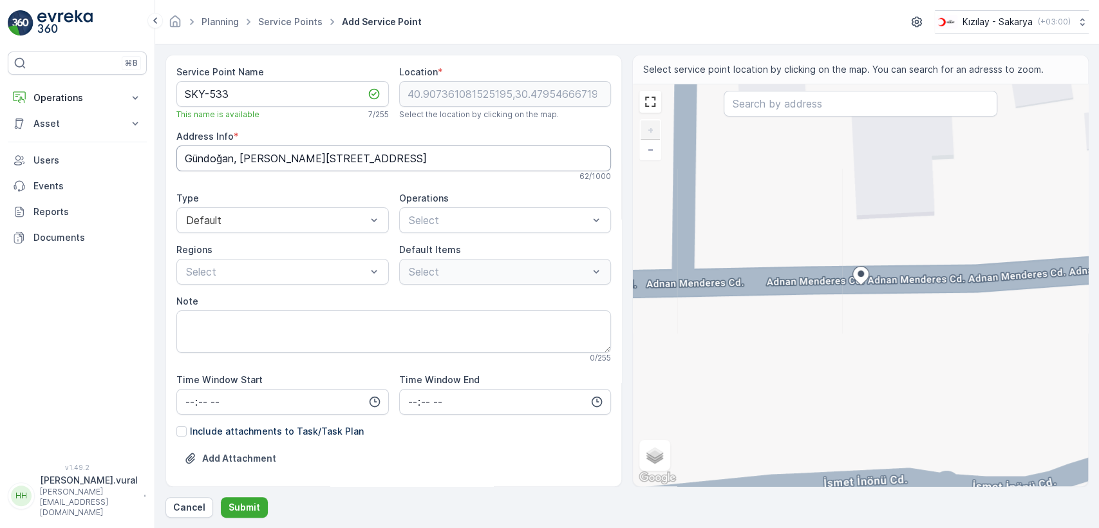
click at [404, 160] on Info "Gündoğan, İsmet İnönü Cd. 60/8, 54160 Söğütlü/Sakarya, Türkiye" at bounding box center [393, 158] width 434 height 26
click at [431, 243] on div "Kıyafet Toplama" at bounding box center [505, 252] width 212 height 22
click at [414, 315] on div "Çuval" at bounding box center [426, 321] width 39 height 13
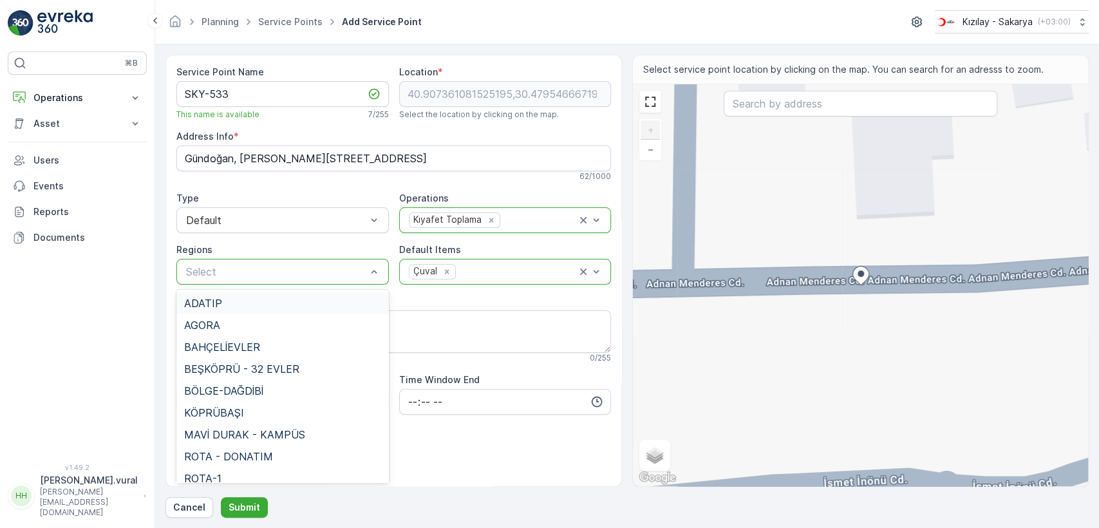
click at [229, 269] on div at bounding box center [276, 272] width 183 height 12
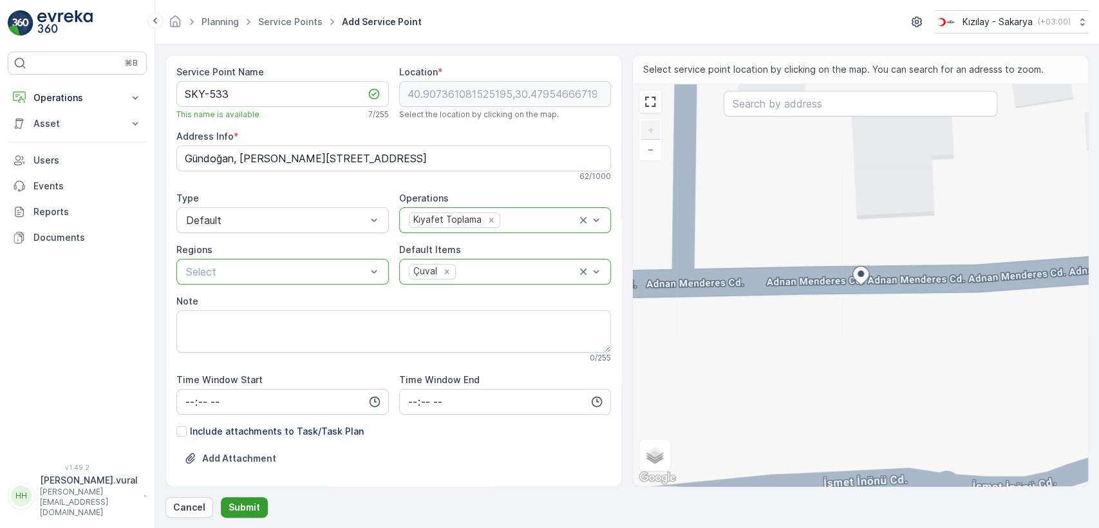
click at [246, 501] on p "Submit" at bounding box center [244, 507] width 32 height 13
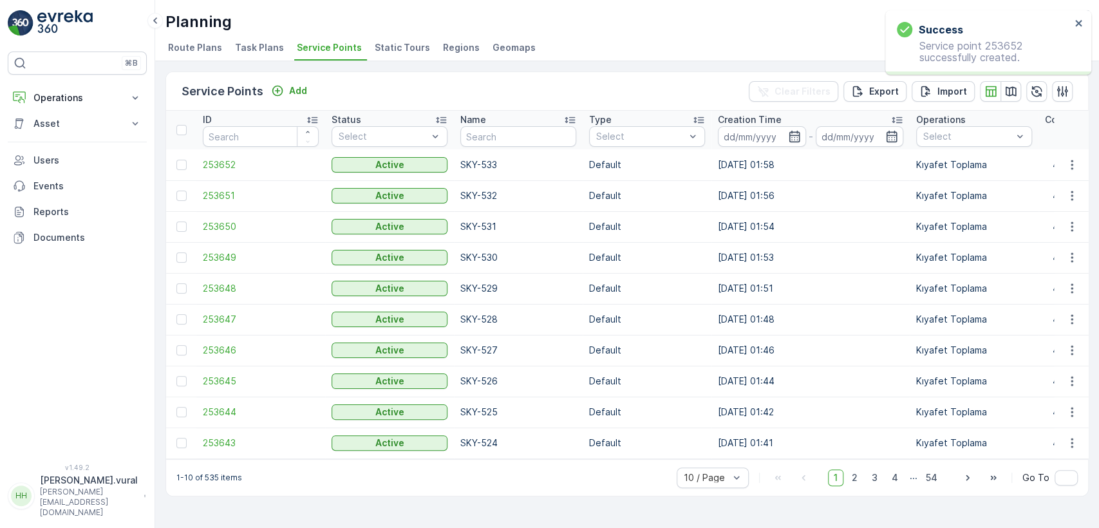
click at [290, 79] on div "Service Points Add Clear Filters Export Import" at bounding box center [627, 91] width 922 height 39
click at [293, 94] on p "Add" at bounding box center [298, 90] width 18 height 13
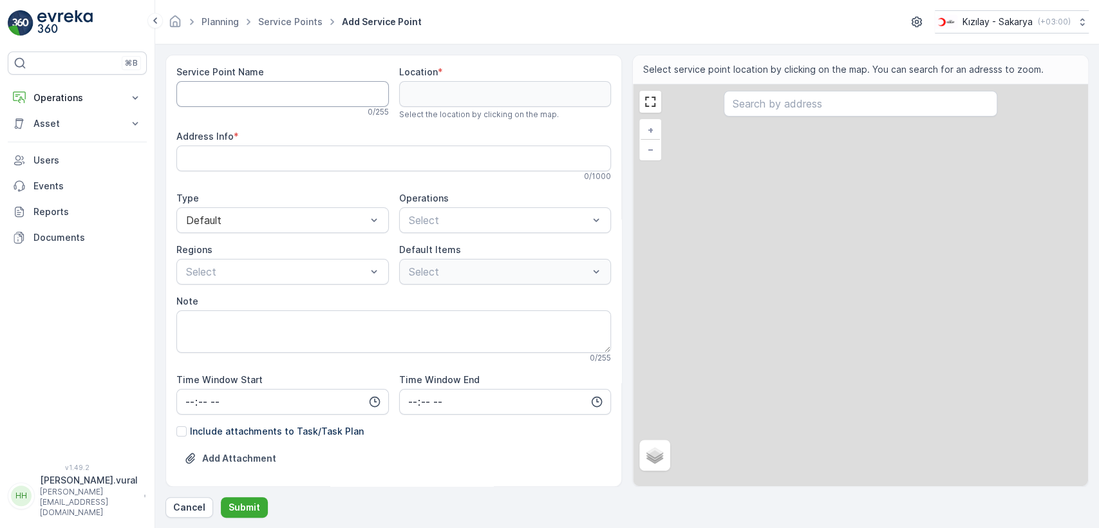
click at [284, 91] on Name "Service Point Name" at bounding box center [282, 94] width 212 height 26
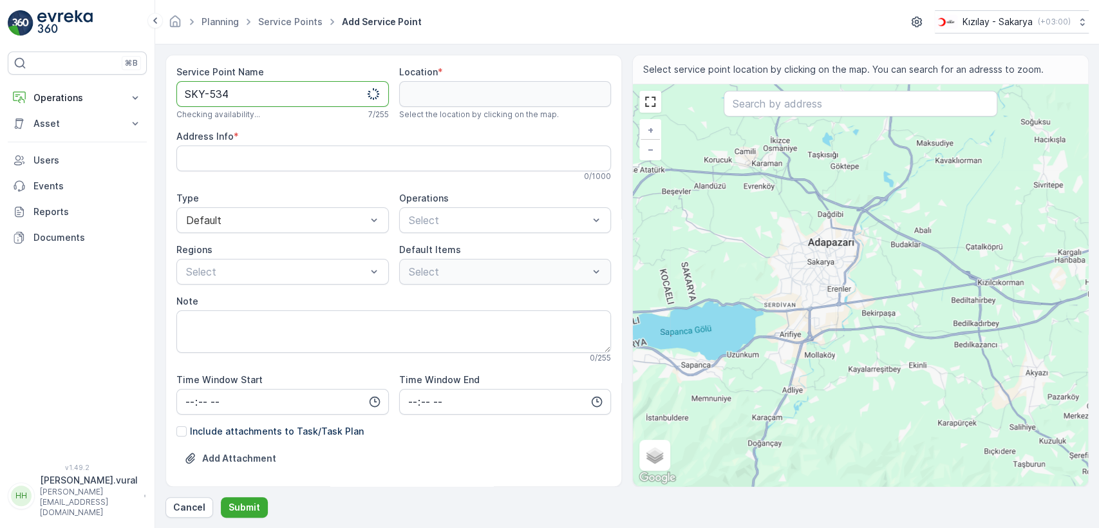
type Name "SKY-534"
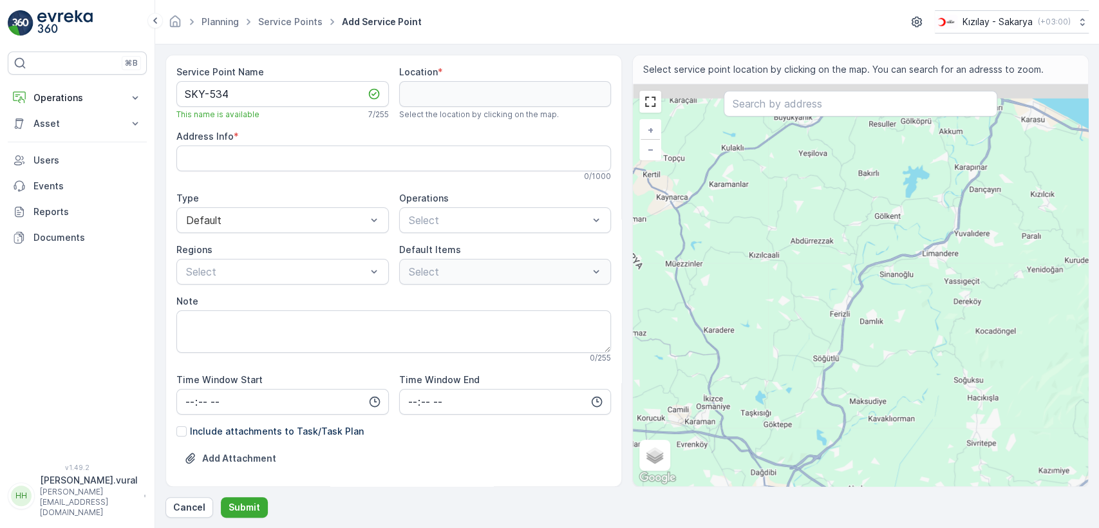
drag, startPoint x: 938, startPoint y: 181, endPoint x: 808, endPoint y: 442, distance: 291.6
click at [808, 442] on div "+ − Satellite Roadmap Terrain Hybrid Leaflet Keyboard shortcuts Map Data Map da…" at bounding box center [860, 285] width 455 height 402
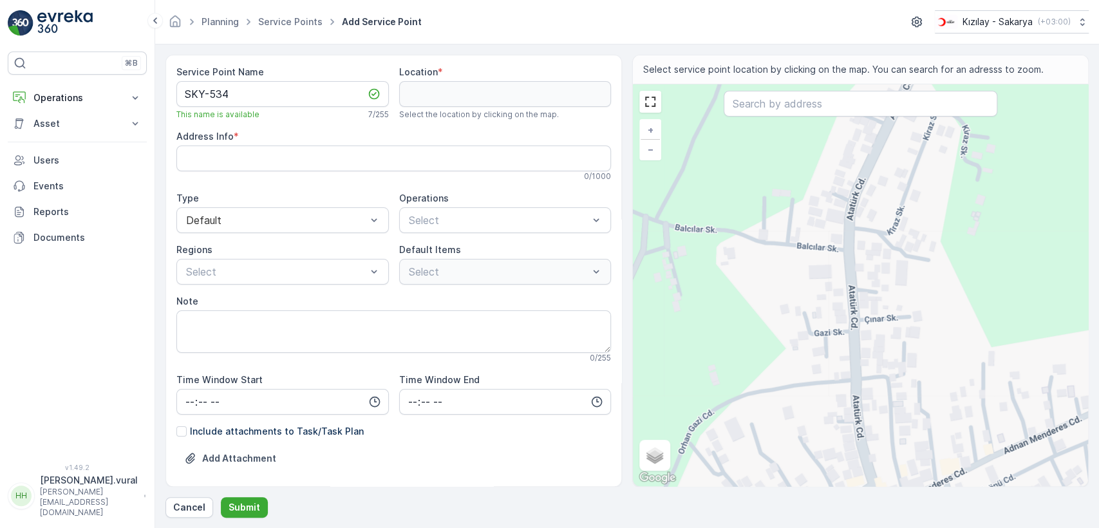
drag, startPoint x: 847, startPoint y: 199, endPoint x: 826, endPoint y: 273, distance: 77.0
click at [826, 273] on div "+ − Satellite Roadmap Terrain Hybrid Leaflet Keyboard shortcuts Map Data Map da…" at bounding box center [860, 285] width 455 height 402
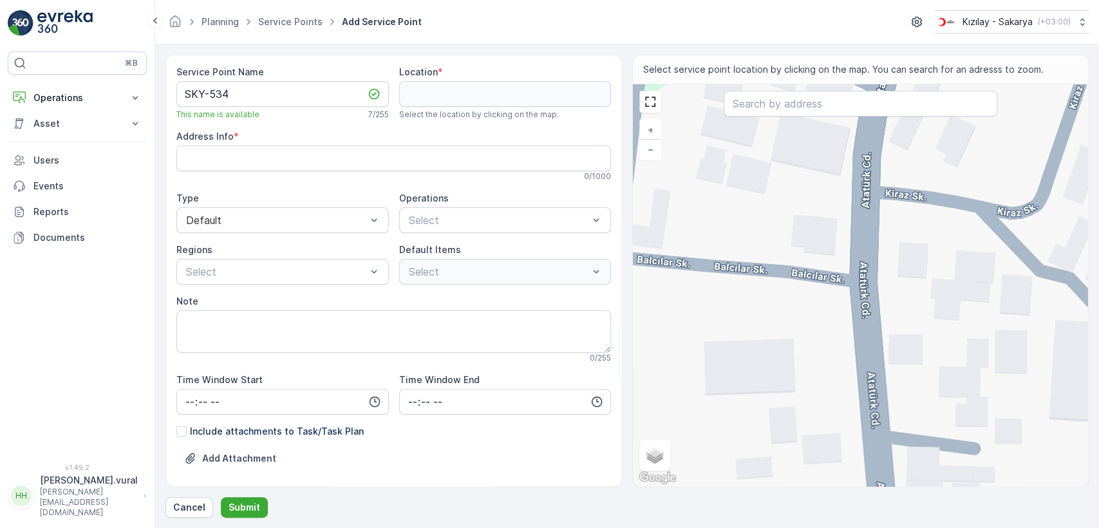
drag, startPoint x: 872, startPoint y: 230, endPoint x: 838, endPoint y: 302, distance: 80.3
click at [838, 302] on div "+ − Satellite Roadmap Terrain Hybrid Leaflet Keyboard shortcuts Map Data Map da…" at bounding box center [860, 285] width 455 height 402
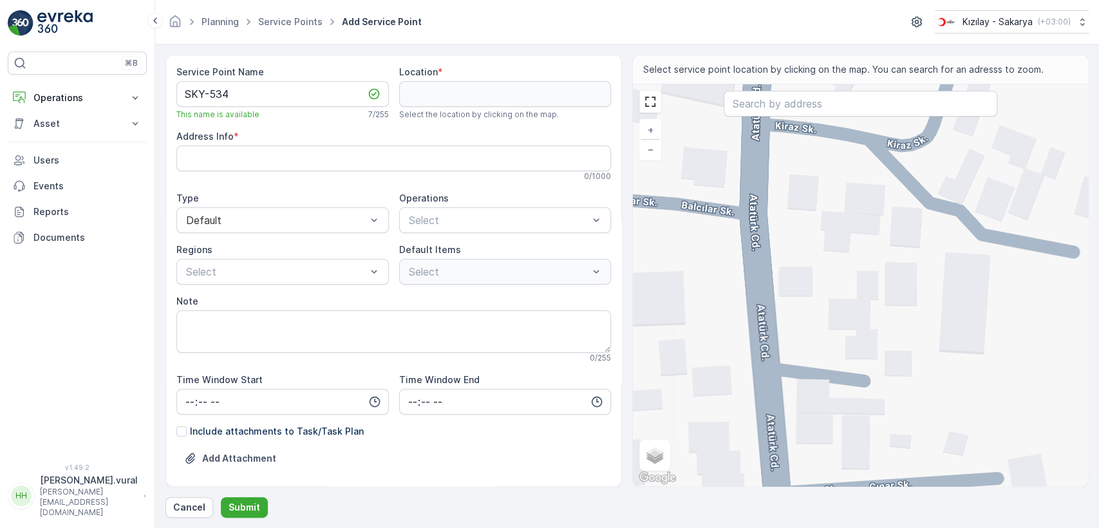
drag, startPoint x: 848, startPoint y: 335, endPoint x: 809, endPoint y: 321, distance: 41.1
click at [809, 321] on div "+ − Satellite Roadmap Terrain Hybrid Leaflet Keyboard shortcuts Map Data Map da…" at bounding box center [860, 285] width 455 height 402
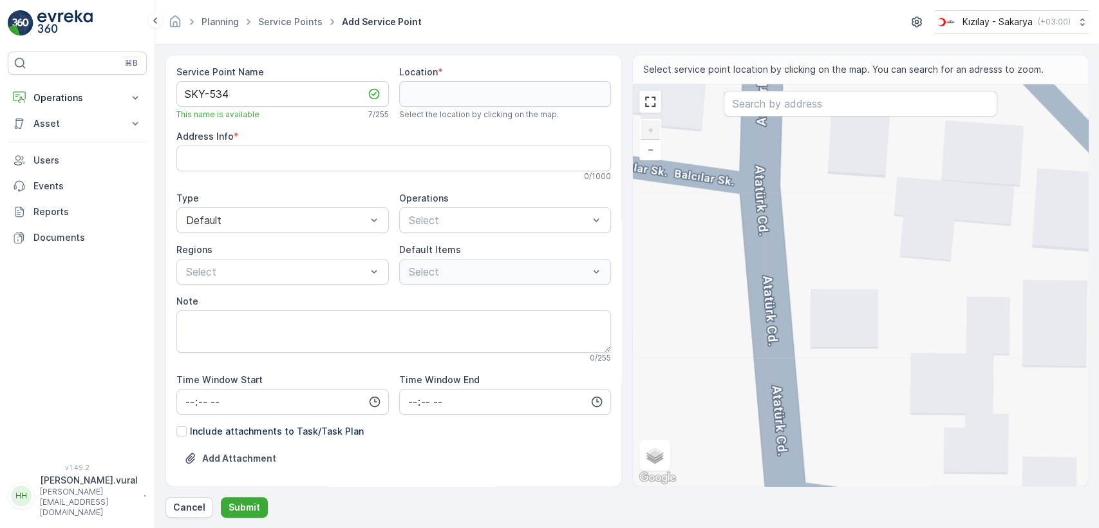
click at [763, 225] on div "+ − Satellite Roadmap Terrain Hybrid Leaflet Keyboard shortcuts Map Data Map da…" at bounding box center [860, 285] width 455 height 402
type input "40.9090504451539,30.47366723827667"
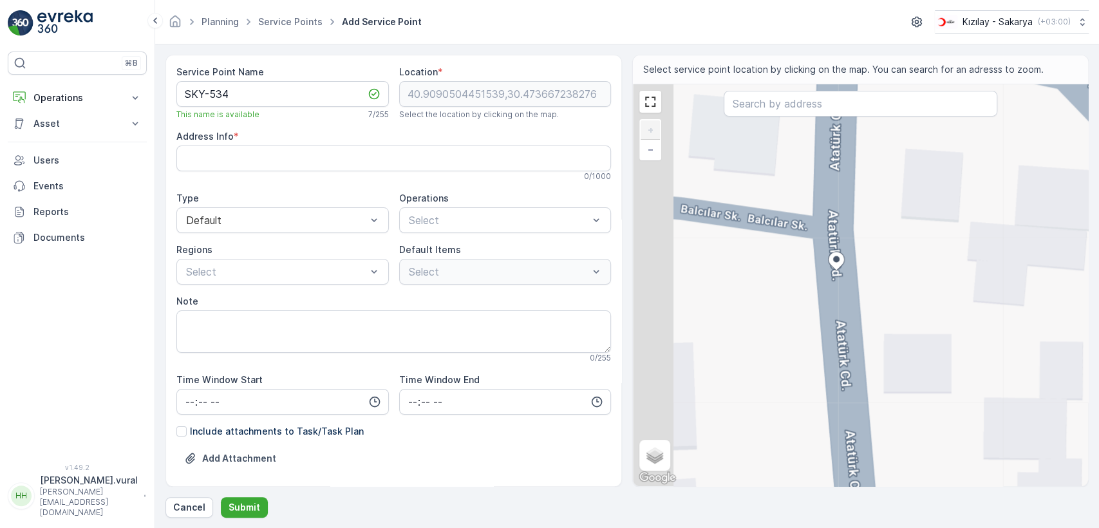
type Info "Orta, Atatürk Cd. No:594, 54160 Söğütlü/Sakarya, Türkiye"
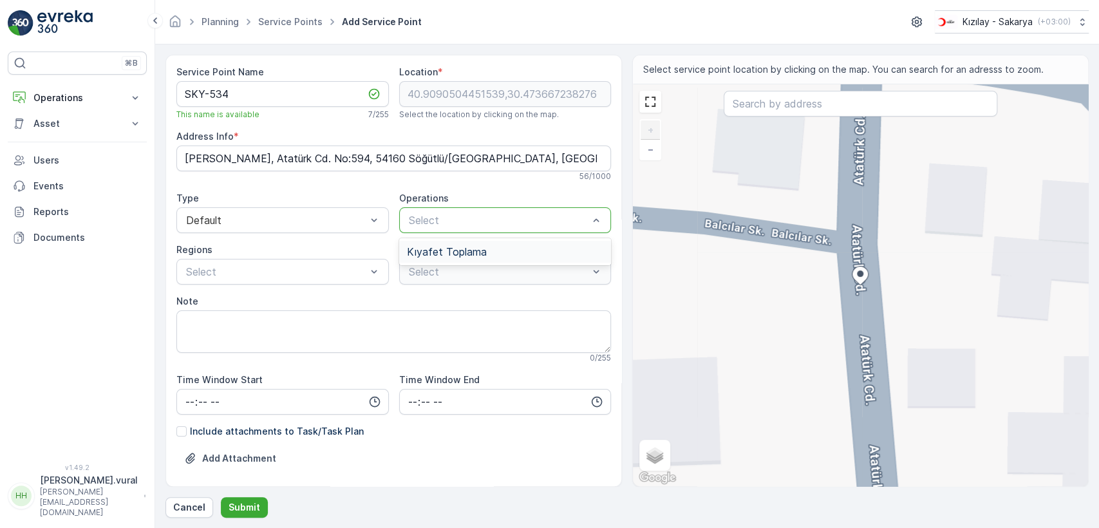
click at [460, 244] on div "Kıyafet Toplama" at bounding box center [505, 252] width 212 height 22
click at [413, 320] on div at bounding box center [412, 321] width 10 height 10
click at [315, 161] on Info "Orta, Atatürk Cd. No:594, 54160 Söğütlü/Sakarya, Türkiye" at bounding box center [393, 158] width 434 height 26
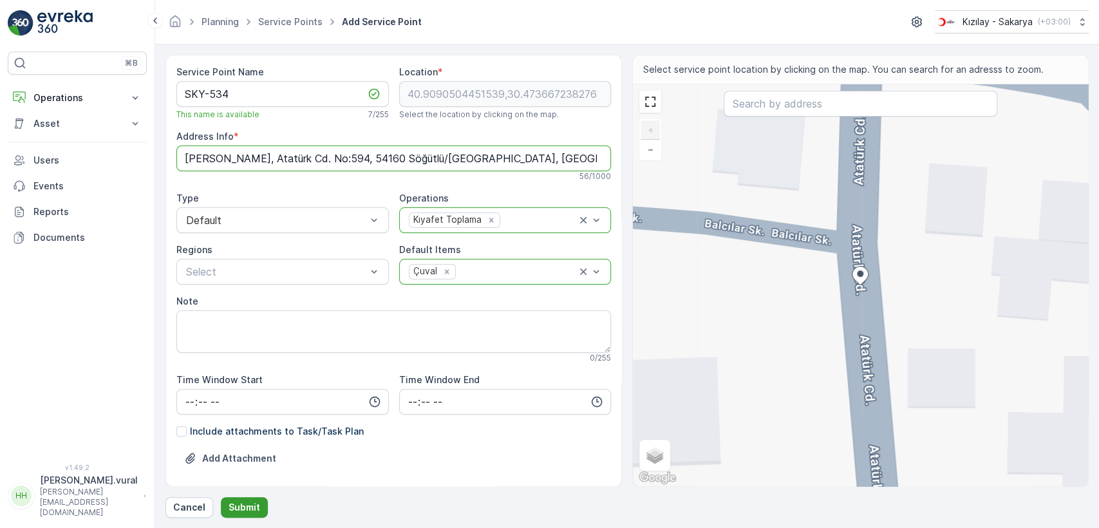
click at [235, 501] on p "Submit" at bounding box center [244, 507] width 32 height 13
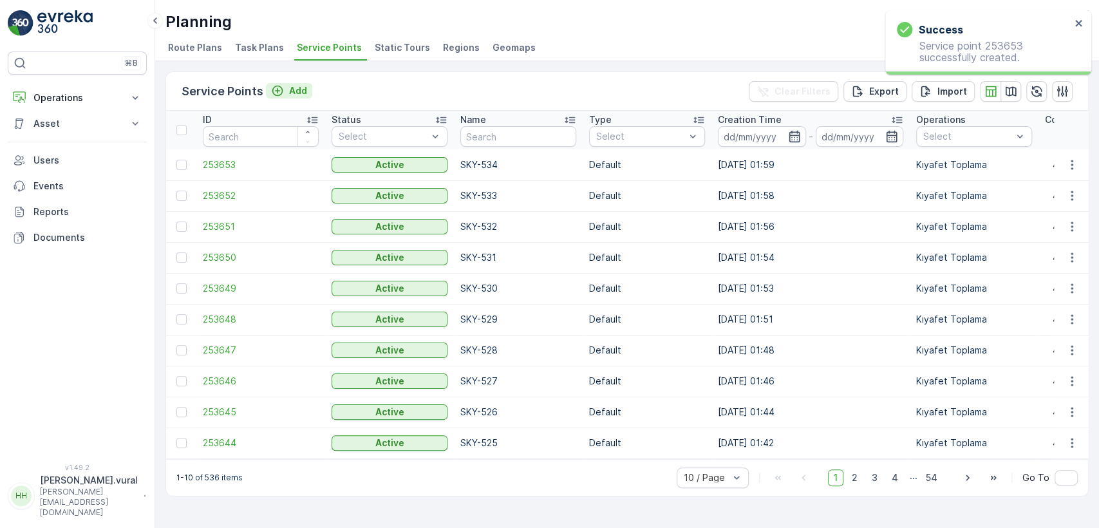
click at [293, 91] on p "Add" at bounding box center [298, 90] width 18 height 13
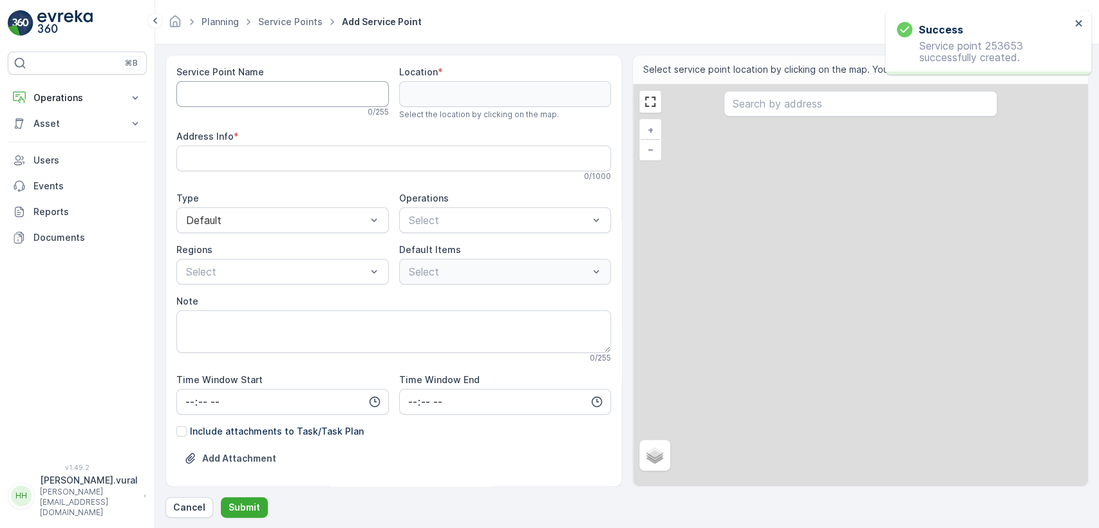
click at [293, 91] on Name "Service Point Name" at bounding box center [282, 94] width 212 height 26
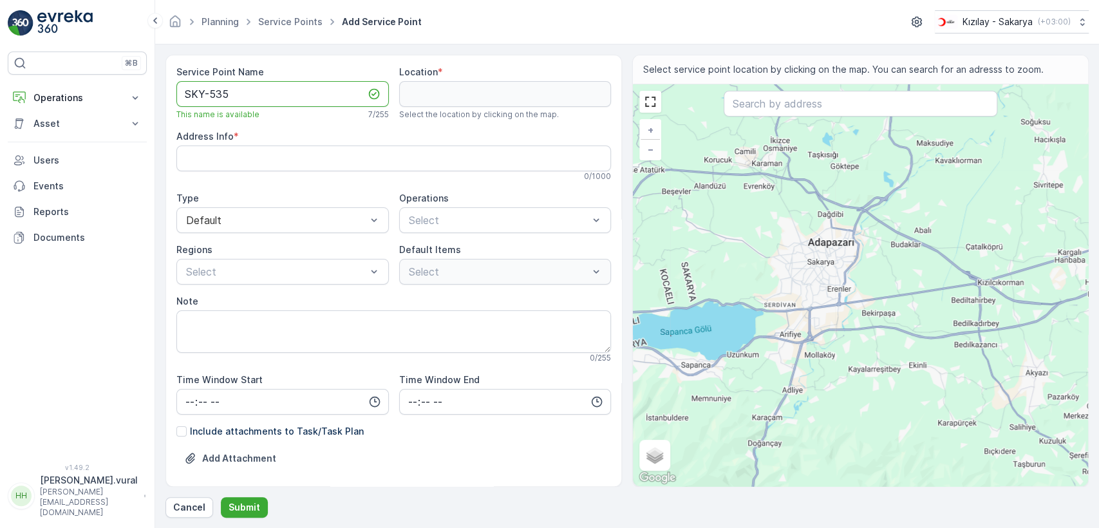
type Name "SKY-535"
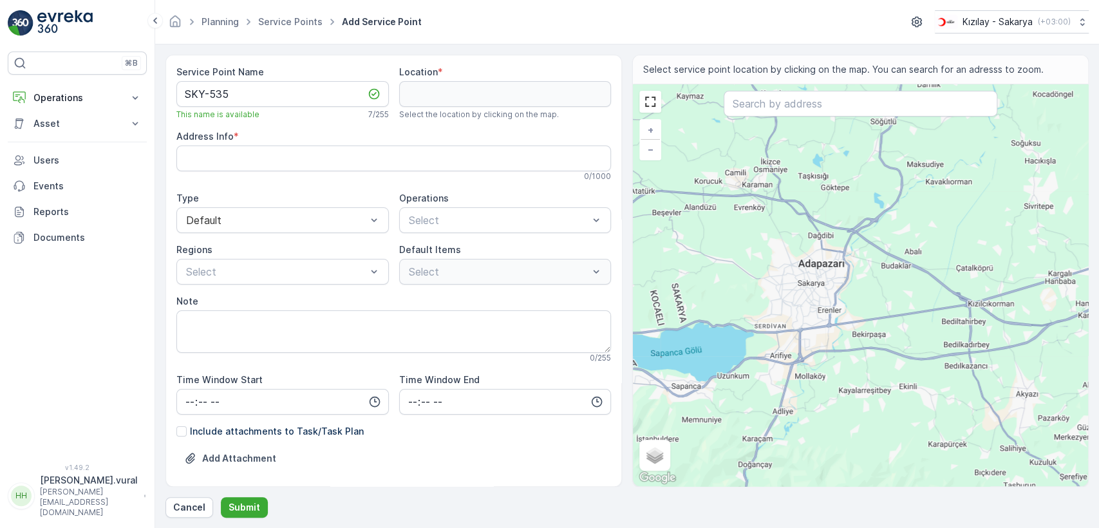
drag, startPoint x: 905, startPoint y: 159, endPoint x: 855, endPoint y: 253, distance: 106.5
click at [855, 253] on div "+ − Satellite Roadmap Terrain Hybrid Leaflet Keyboard shortcuts Map Data Map da…" at bounding box center [860, 285] width 455 height 402
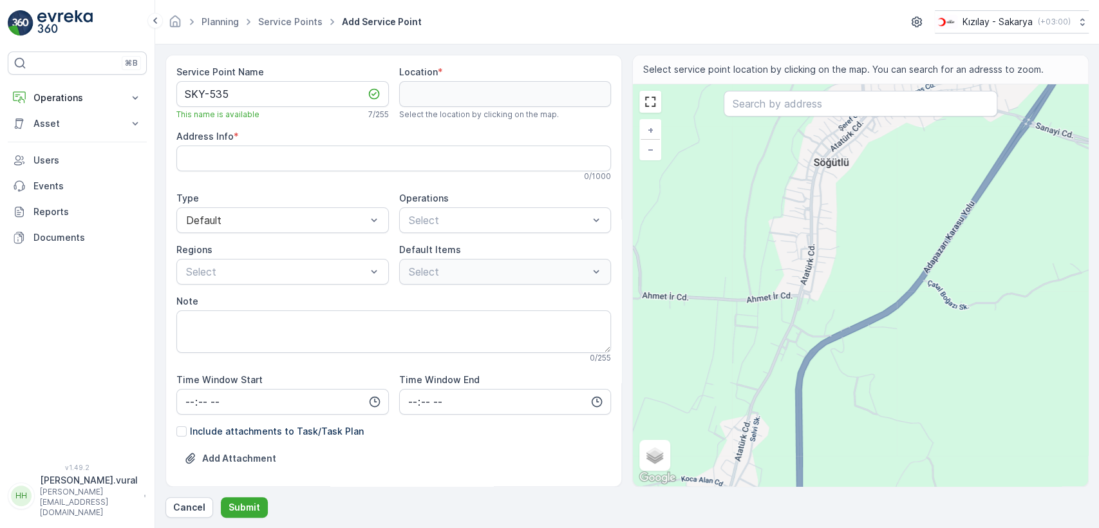
drag, startPoint x: 818, startPoint y: 186, endPoint x: 809, endPoint y: 292, distance: 106.6
click at [809, 292] on div "+ − Satellite Roadmap Terrain Hybrid Leaflet Keyboard shortcuts Map Data Map da…" at bounding box center [860, 285] width 455 height 402
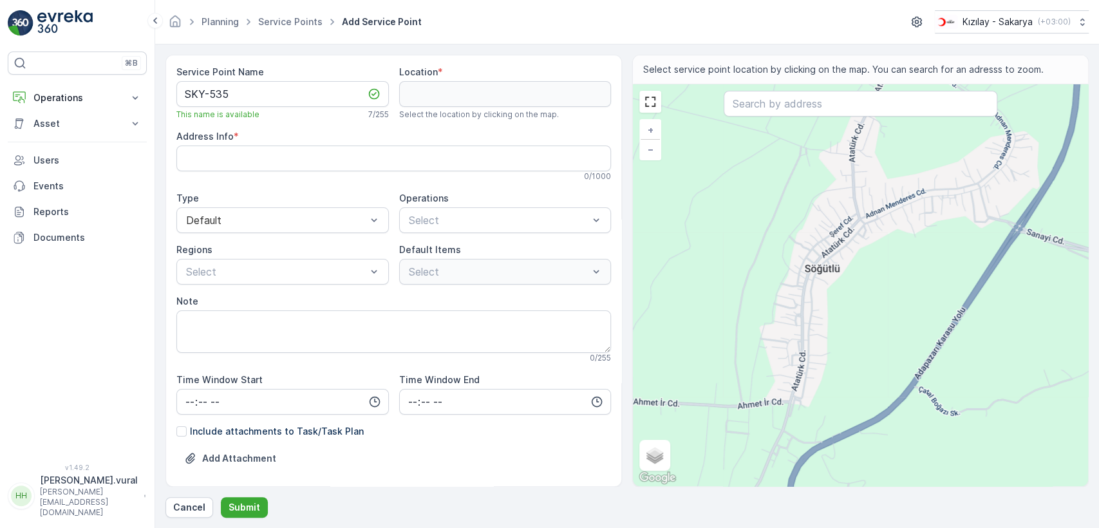
drag, startPoint x: 890, startPoint y: 202, endPoint x: 859, endPoint y: 249, distance: 56.6
click at [859, 249] on div "+ − Satellite Roadmap Terrain Hybrid Leaflet Keyboard shortcuts Map Data Map da…" at bounding box center [860, 285] width 455 height 402
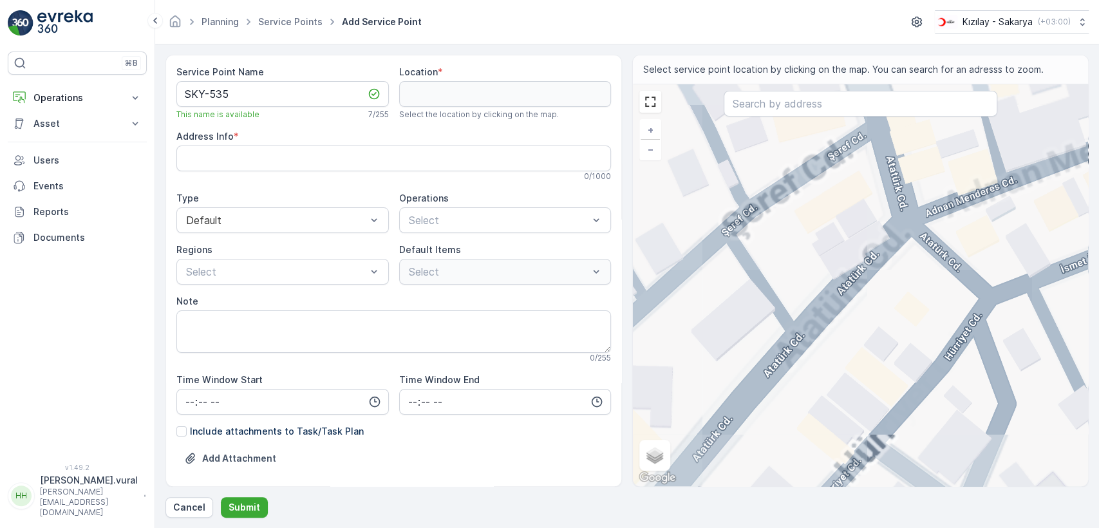
drag, startPoint x: 873, startPoint y: 208, endPoint x: 815, endPoint y: 322, distance: 128.1
click at [815, 322] on div "+ − Satellite Roadmap Terrain Hybrid Leaflet Keyboard shortcuts Map Data Map da…" at bounding box center [860, 285] width 455 height 402
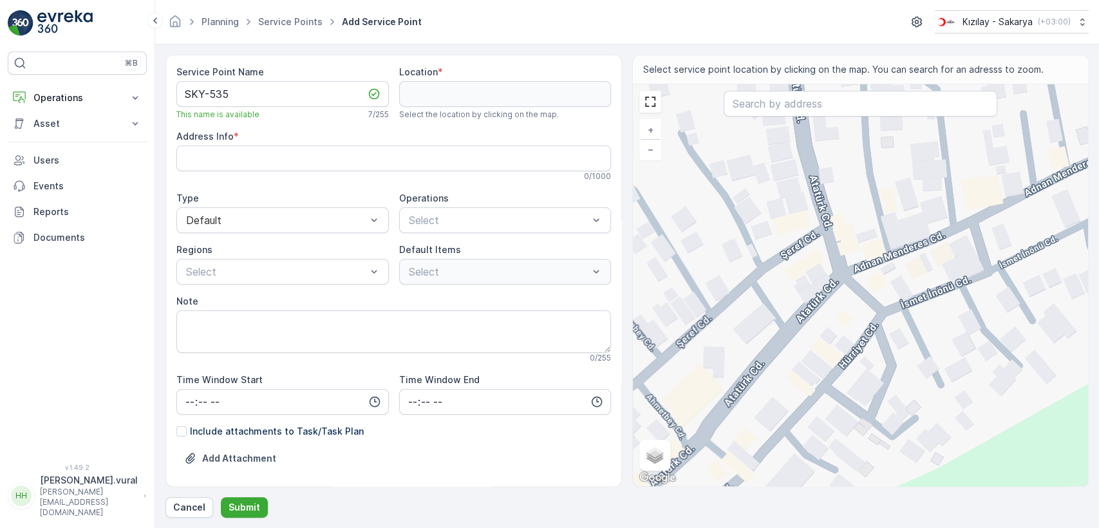
drag, startPoint x: 843, startPoint y: 245, endPoint x: 813, endPoint y: 274, distance: 41.4
click at [815, 273] on div "+ − Satellite Roadmap Terrain Hybrid Leaflet Keyboard shortcuts Map Data Map da…" at bounding box center [860, 285] width 455 height 402
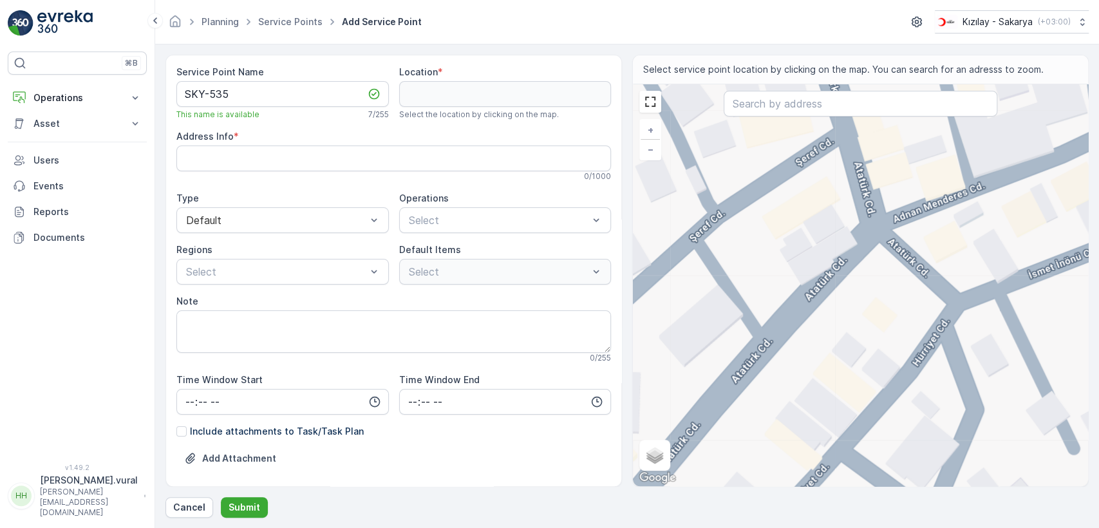
click at [792, 314] on div "+ − Satellite Roadmap Terrain Hybrid Leaflet Keyboard shortcuts Map Data Map da…" at bounding box center [860, 285] width 455 height 402
type input "40.90560571257142,30.47383789058571"
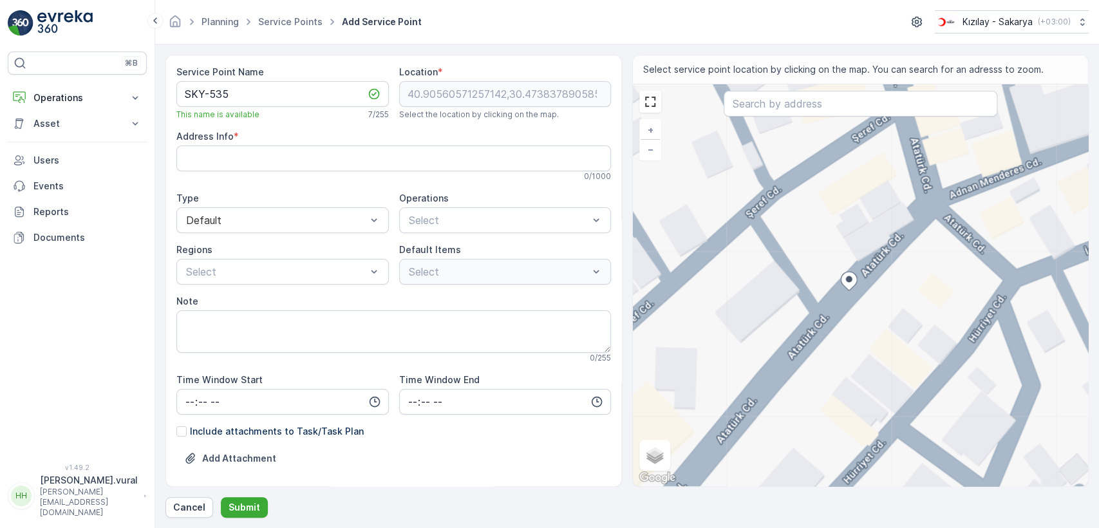
type Info "Orta, Atatürk Cd. No:625, 54160 Söğütlü/Sakarya, Türkiye"
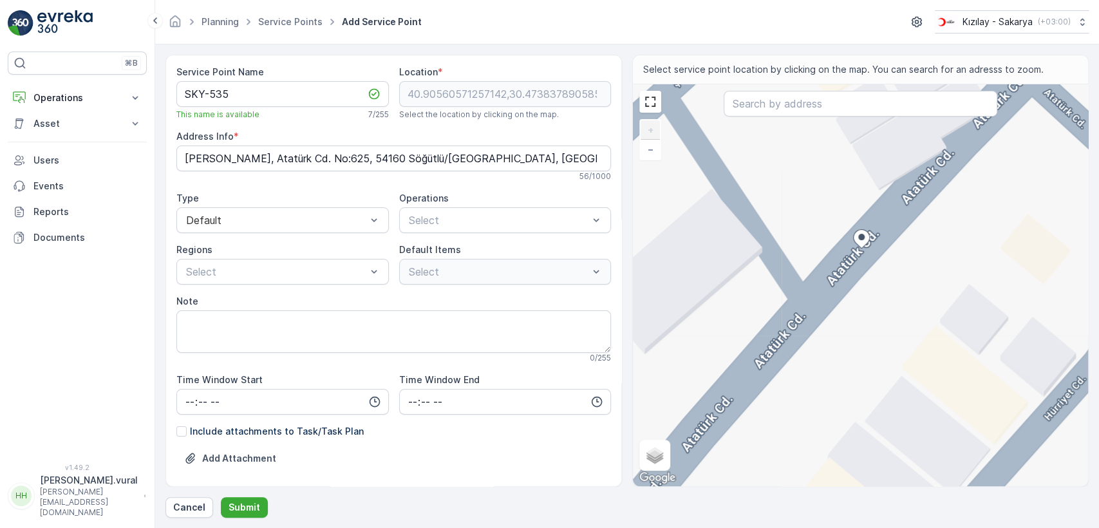
click at [860, 241] on icon at bounding box center [861, 238] width 16 height 19
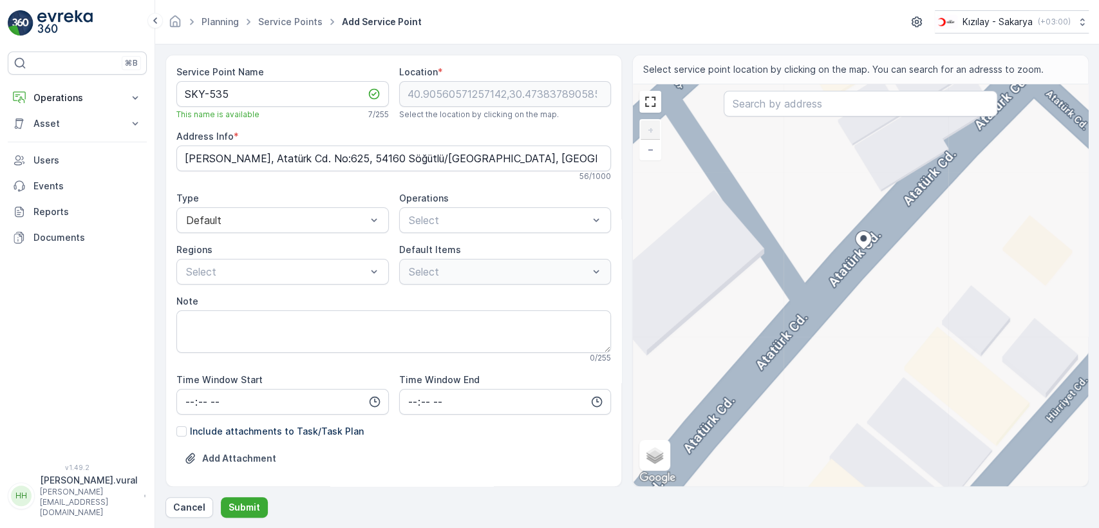
click at [868, 249] on div at bounding box center [863, 241] width 17 height 23
click at [855, 264] on div "+ − Satellite Roadmap Terrain Hybrid Leaflet Keyboard shortcuts Map Data Map da…" at bounding box center [860, 285] width 455 height 402
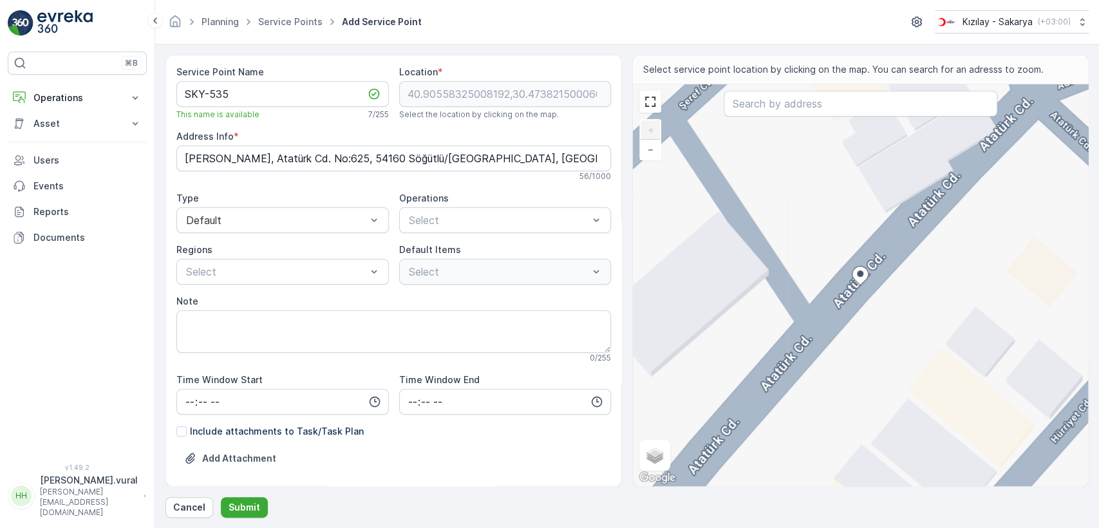
click at [877, 268] on div "+ − Satellite Roadmap Terrain Hybrid Leaflet Keyboard shortcuts Map Data Map da…" at bounding box center [860, 285] width 455 height 402
type input "40.90561062105454,30.473856364458065"
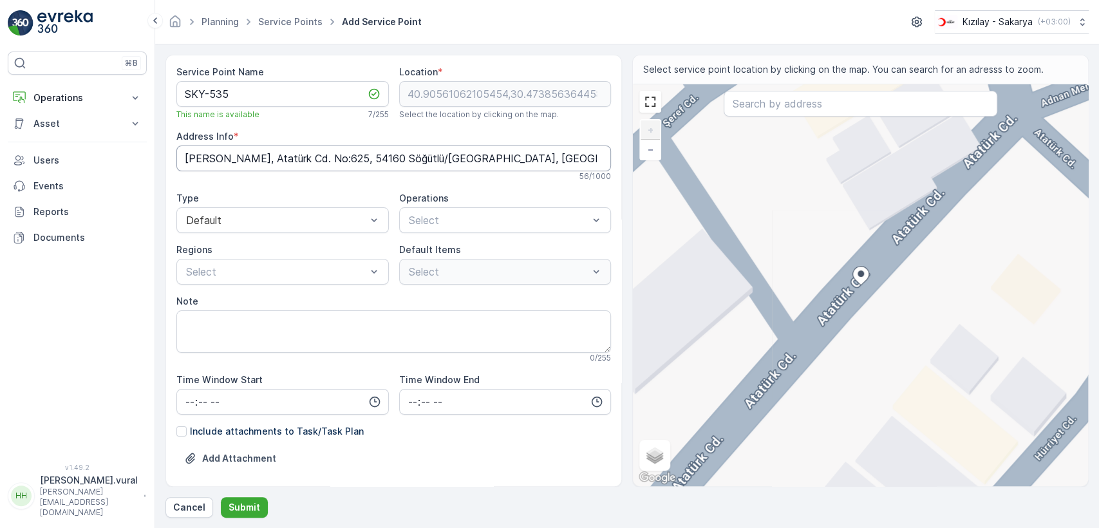
click at [360, 161] on Info "Orta, Atatürk Cd. No:625, 54160 Söğütlü/Sakarya, Türkiye" at bounding box center [393, 158] width 434 height 26
click at [460, 229] on div "Select" at bounding box center [505, 220] width 212 height 26
click at [454, 250] on span "Kıyafet Toplama" at bounding box center [447, 252] width 80 height 12
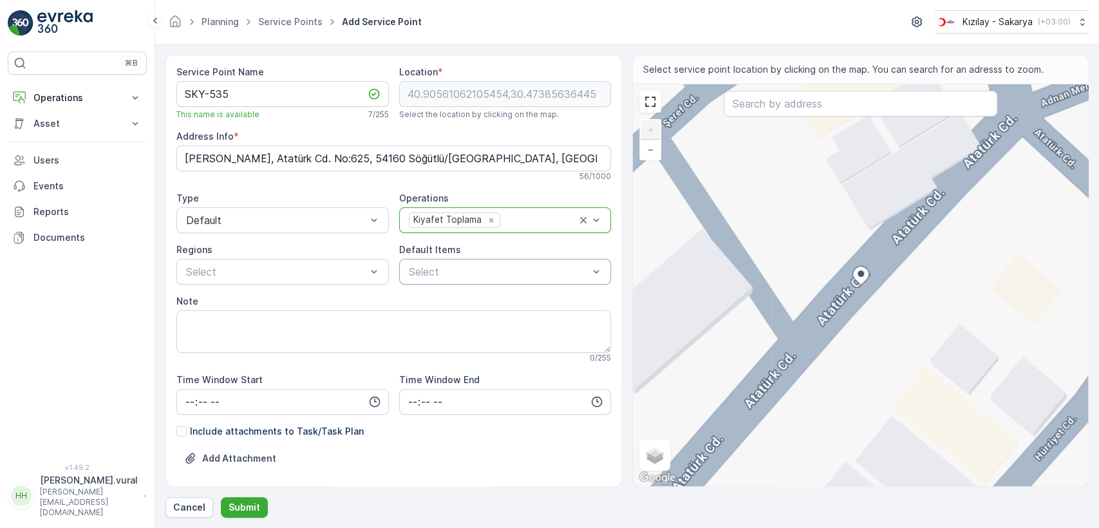
click at [451, 260] on div "Select" at bounding box center [505, 272] width 212 height 26
click at [414, 320] on div at bounding box center [412, 321] width 10 height 10
click at [255, 490] on div "Service Point Name SKY-535 This name is available 7 / 255 Location * 40.9056106…" at bounding box center [626, 286] width 923 height 463
click at [251, 497] on button "Submit" at bounding box center [244, 507] width 47 height 21
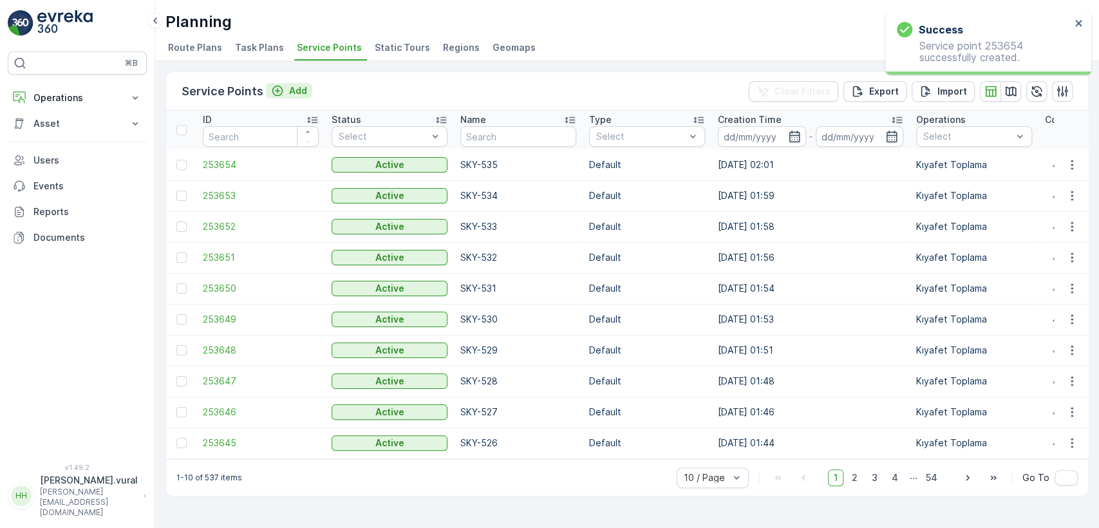
click at [283, 88] on div "Add" at bounding box center [289, 90] width 36 height 13
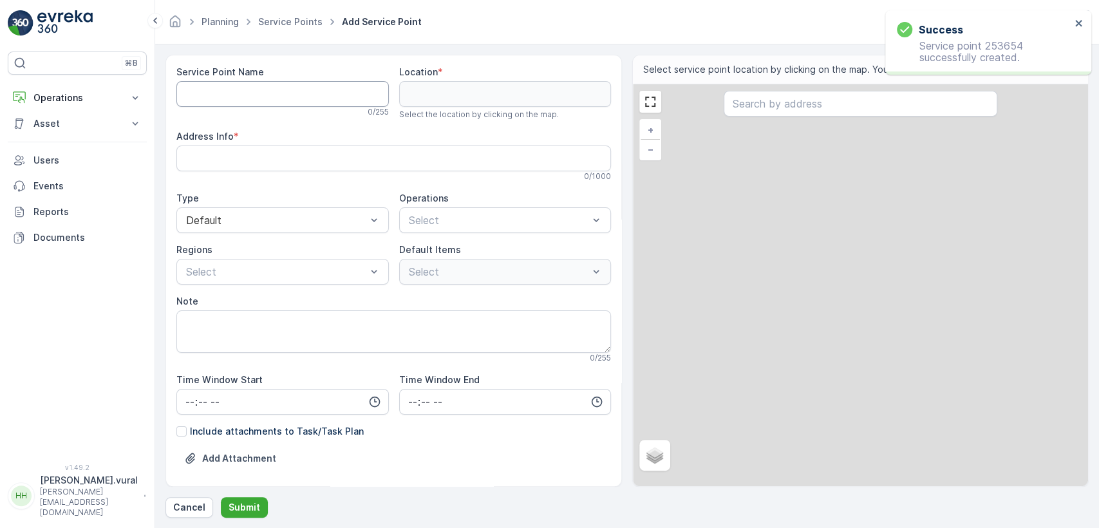
click at [278, 87] on Name "Service Point Name" at bounding box center [282, 94] width 212 height 26
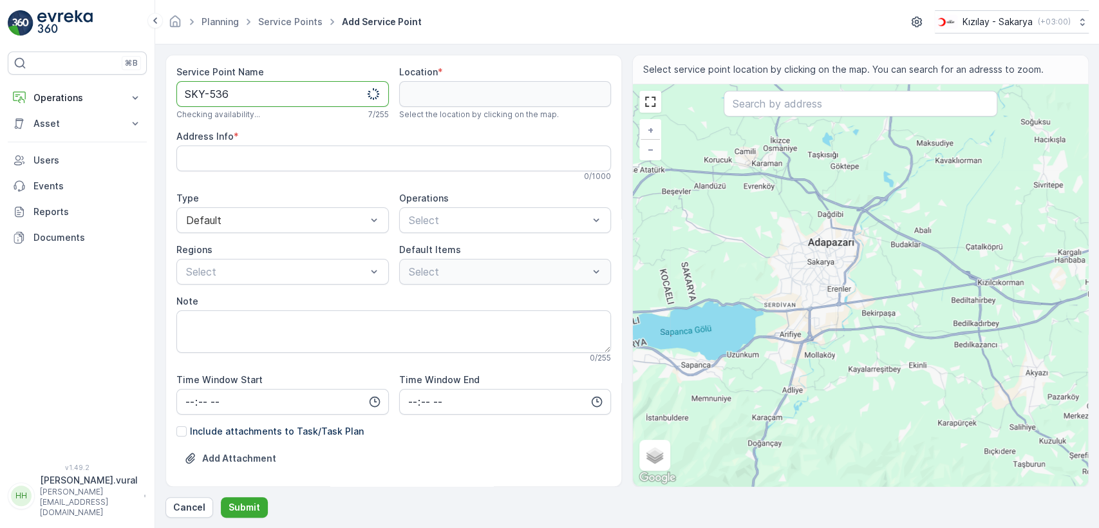
type Name "SKY-536"
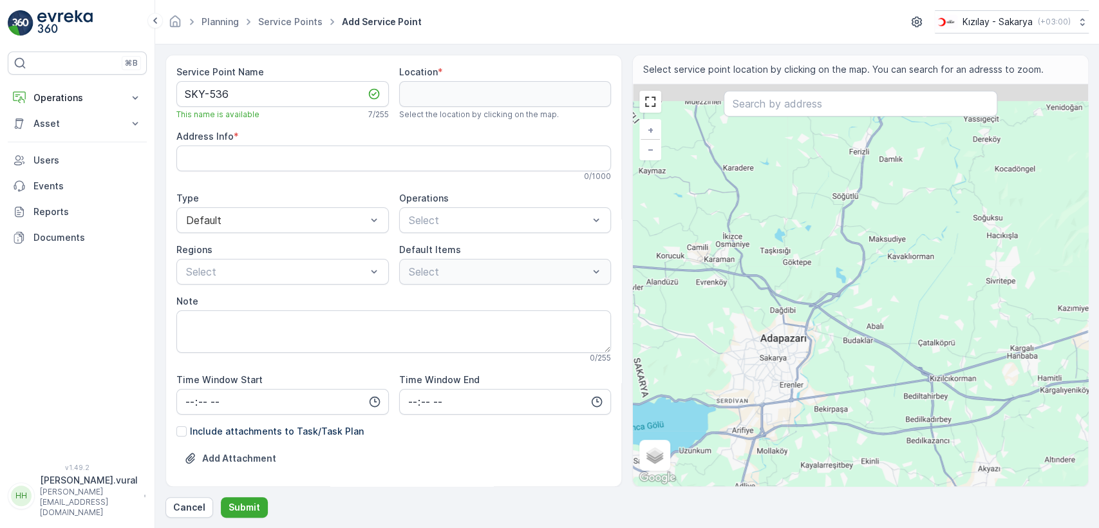
drag, startPoint x: 880, startPoint y: 167, endPoint x: 831, endPoint y: 263, distance: 107.6
click at [831, 263] on div "+ − Satellite Roadmap Terrain Hybrid Leaflet Keyboard shortcuts Map Data Map da…" at bounding box center [860, 285] width 455 height 402
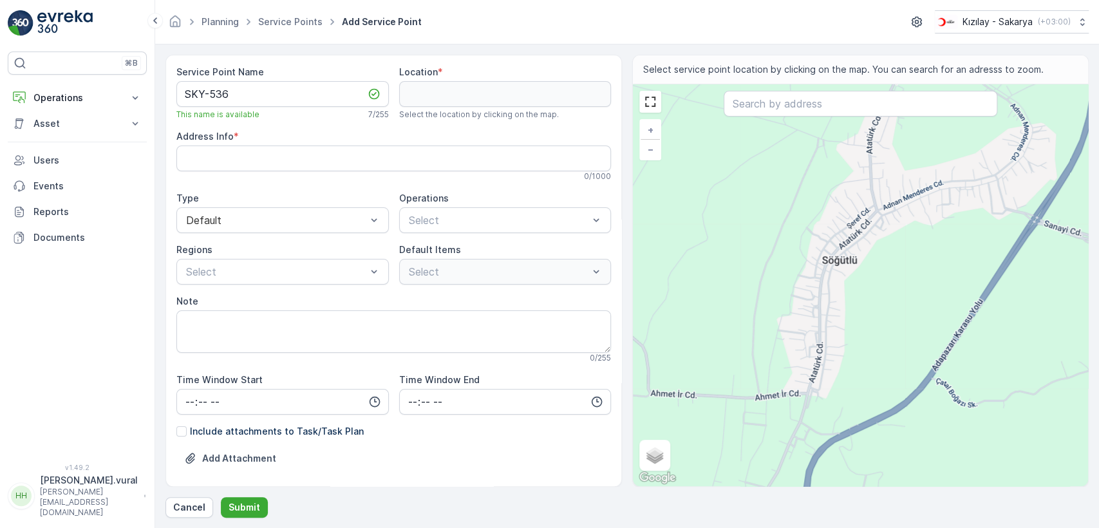
drag, startPoint x: 821, startPoint y: 202, endPoint x: 774, endPoint y: 391, distance: 194.8
click at [774, 391] on div "+ − Satellite Roadmap Terrain Hybrid Leaflet Keyboard shortcuts Map Data Map da…" at bounding box center [860, 285] width 455 height 402
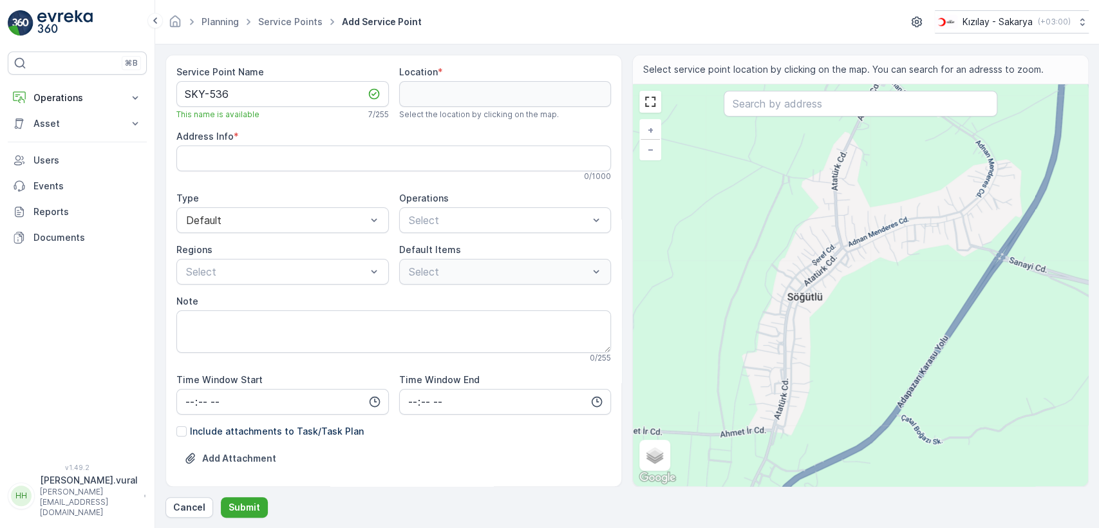
drag, startPoint x: 810, startPoint y: 247, endPoint x: 819, endPoint y: 218, distance: 30.3
click at [824, 210] on div "+ − Satellite Roadmap Terrain Hybrid Leaflet Keyboard shortcuts Map Data Map da…" at bounding box center [860, 285] width 455 height 402
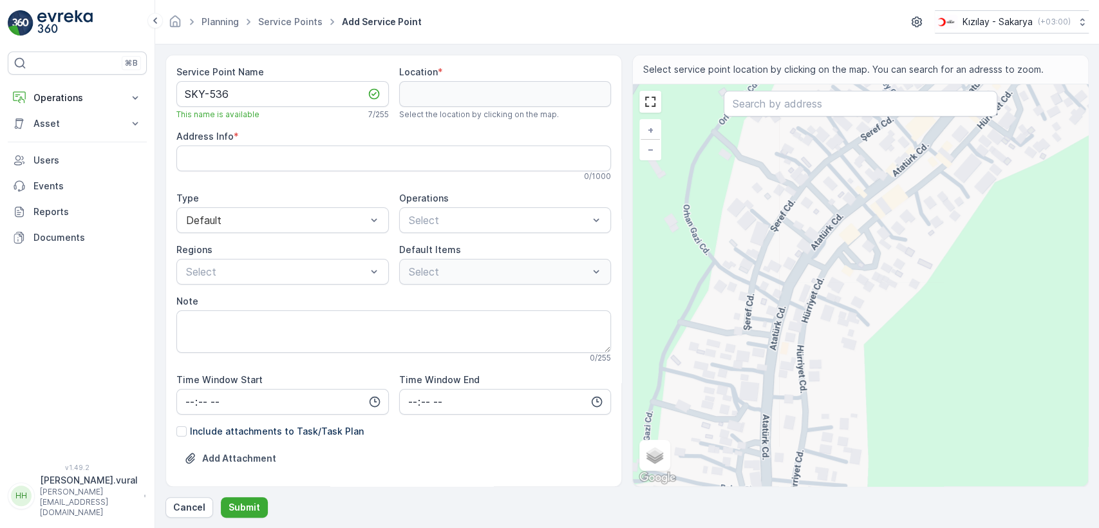
drag, startPoint x: 757, startPoint y: 382, endPoint x: 753, endPoint y: 310, distance: 72.2
click at [753, 313] on div "+ − Satellite Roadmap Terrain Hybrid Leaflet Keyboard shortcuts Map Data Map da…" at bounding box center [860, 285] width 455 height 402
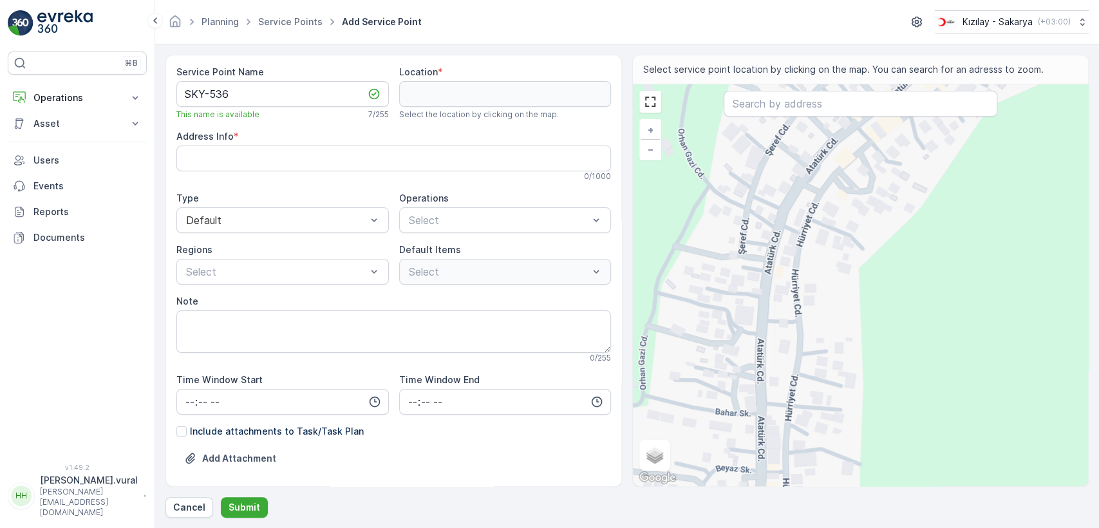
drag, startPoint x: 789, startPoint y: 250, endPoint x: 778, endPoint y: 287, distance: 38.3
click at [778, 287] on div "+ − Satellite Roadmap Terrain Hybrid Leaflet Keyboard shortcuts Map Data Map da…" at bounding box center [860, 285] width 455 height 402
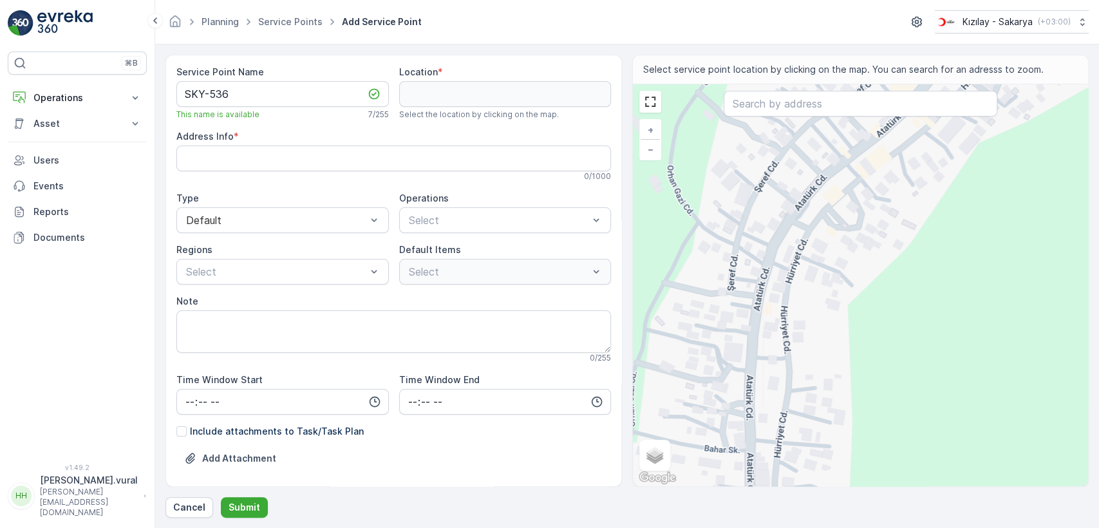
drag, startPoint x: 862, startPoint y: 200, endPoint x: 825, endPoint y: 261, distance: 71.3
click at [825, 261] on div "+ − Satellite Roadmap Terrain Hybrid Leaflet Keyboard shortcuts Map Data Map da…" at bounding box center [860, 285] width 455 height 402
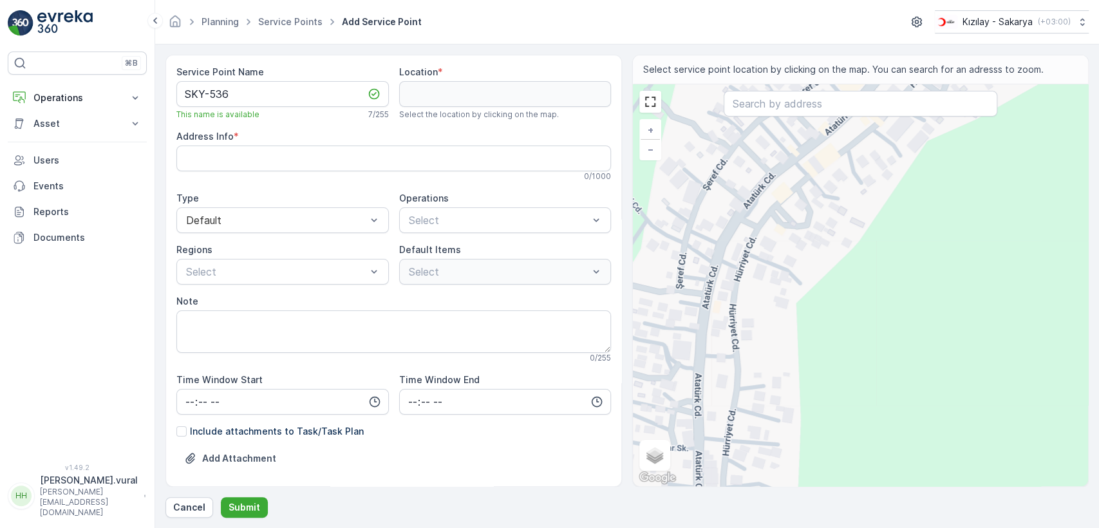
drag, startPoint x: 768, startPoint y: 398, endPoint x: 736, endPoint y: 212, distance: 189.3
click at [738, 225] on div "+ − Satellite Roadmap Terrain Hybrid Leaflet Keyboard shortcuts Map Data Map da…" at bounding box center [860, 285] width 455 height 402
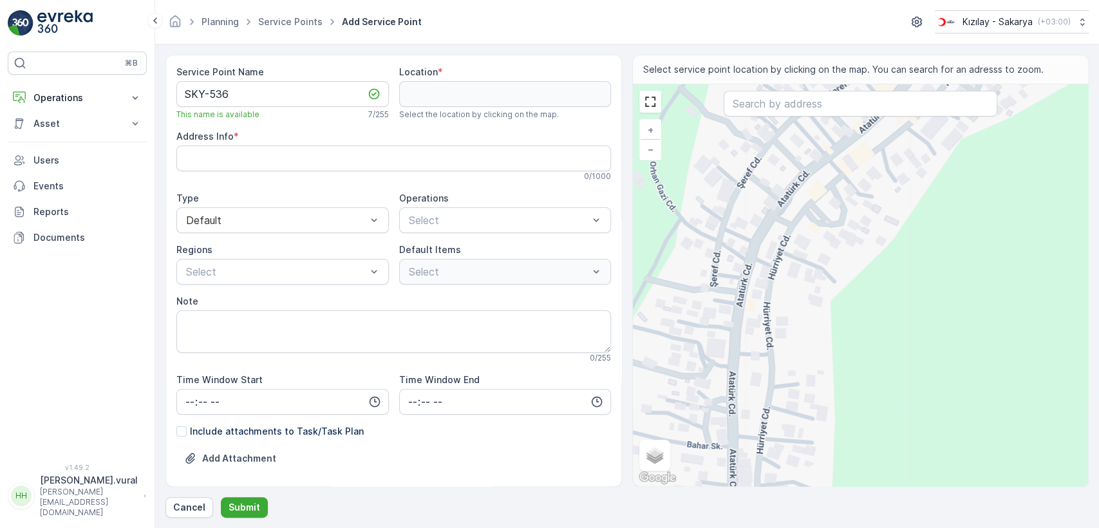
drag, startPoint x: 720, startPoint y: 237, endPoint x: 766, endPoint y: 413, distance: 181.5
click at [766, 413] on div "+ − Satellite Roadmap Terrain Hybrid Leaflet Keyboard shortcuts Map Data Map da…" at bounding box center [860, 285] width 455 height 402
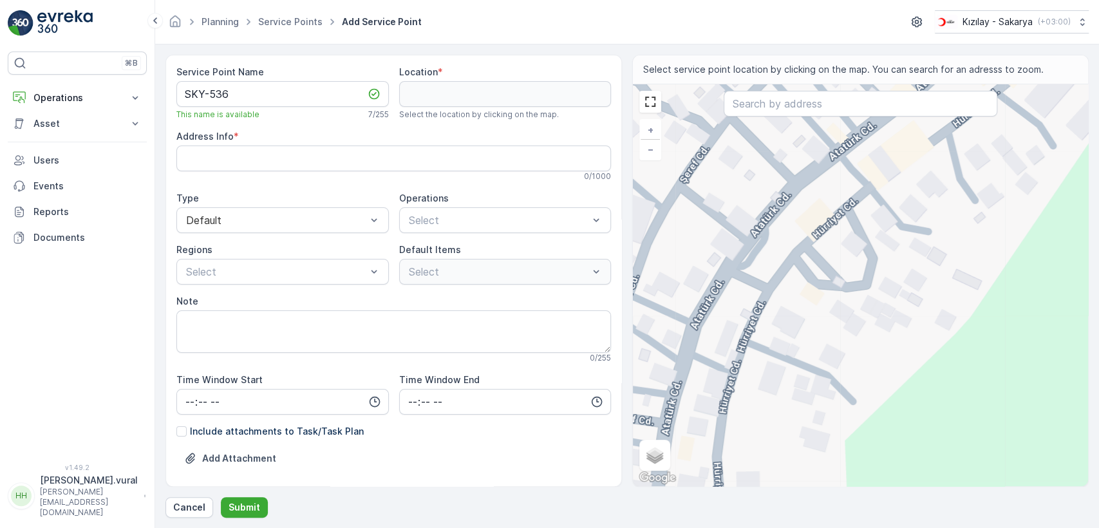
click at [790, 264] on div "+ − Satellite Roadmap Terrain Hybrid Leaflet Keyboard shortcuts Map Data Map da…" at bounding box center [860, 285] width 455 height 402
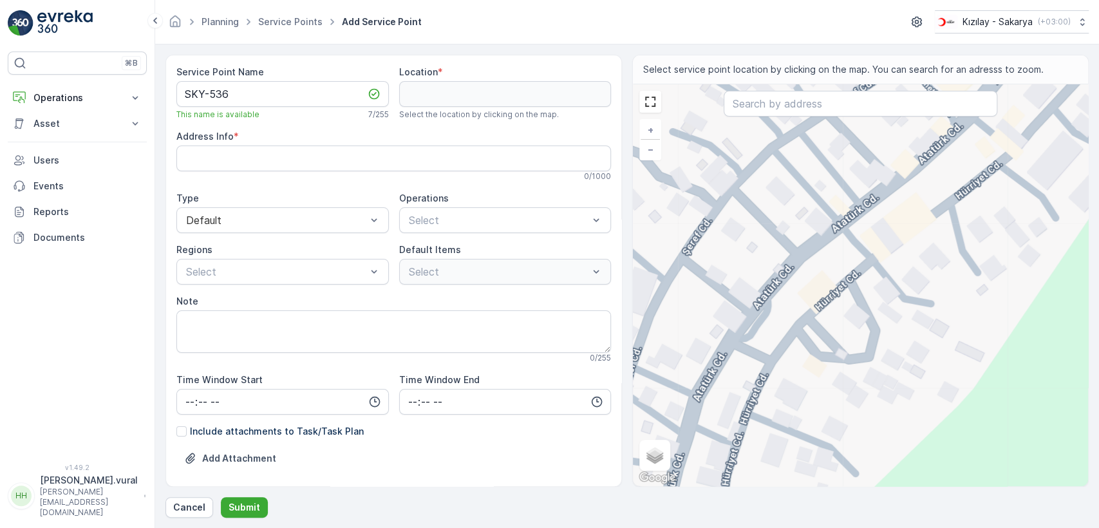
drag, startPoint x: 733, startPoint y: 262, endPoint x: 763, endPoint y: 292, distance: 41.9
click at [763, 292] on div "+ − Satellite Roadmap Terrain Hybrid Leaflet Keyboard shortcuts Map Data Map da…" at bounding box center [860, 285] width 455 height 402
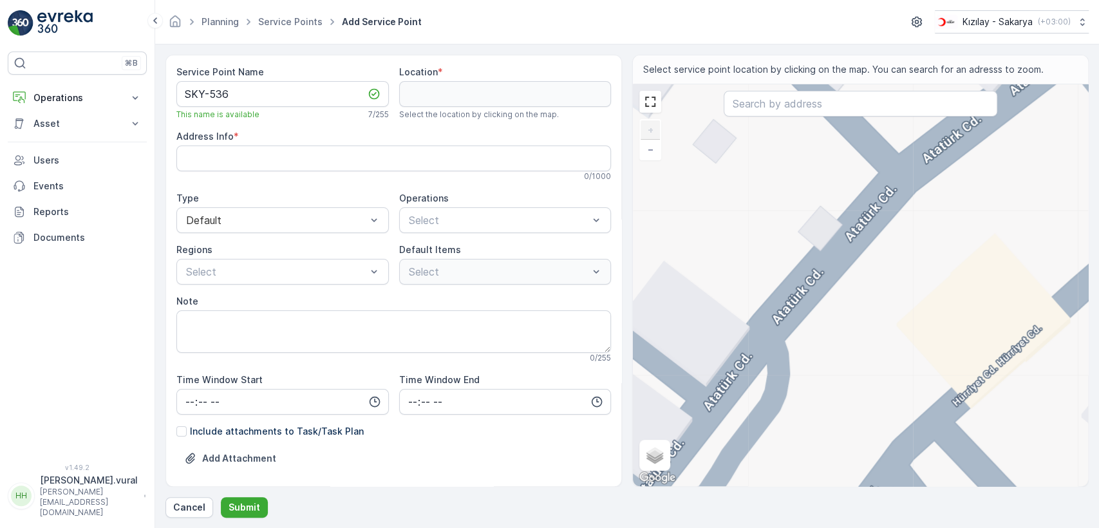
click at [821, 276] on div "+ − Satellite Roadmap Terrain Hybrid Leaflet Keyboard shortcuts Map Data Map da…" at bounding box center [860, 285] width 455 height 402
type input "40.903808278185934,30.471420940479817"
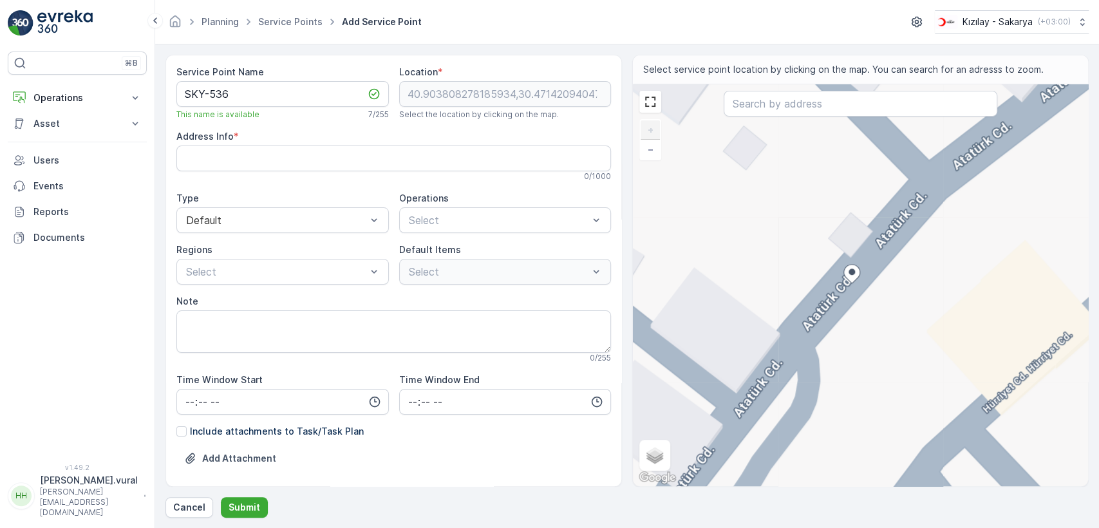
type Info "Cami Cedit, Atatürk Cd. No:506, 54160 Söğütlü/Sakarya, Türkiye"
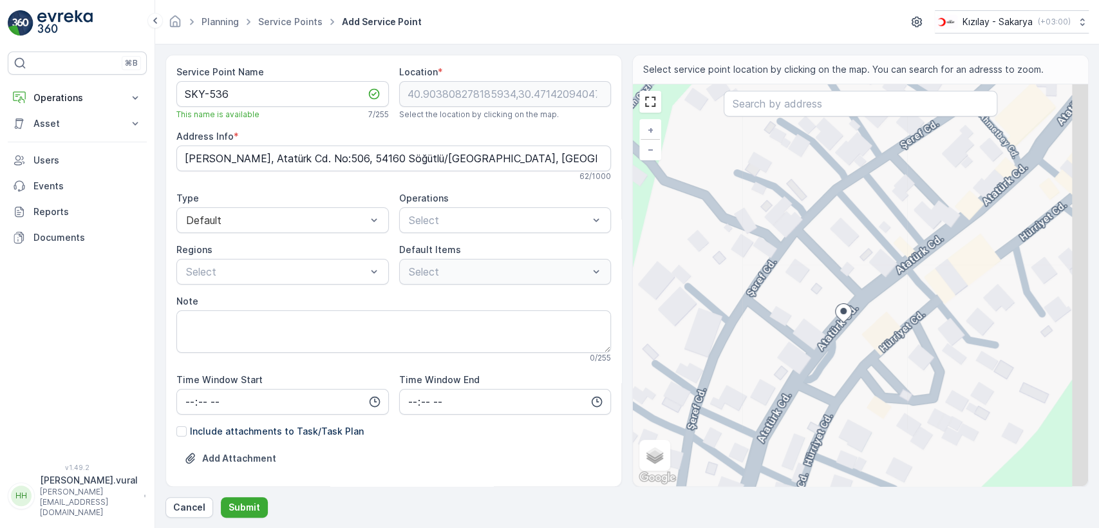
drag, startPoint x: 863, startPoint y: 371, endPoint x: 839, endPoint y: 361, distance: 26.5
click at [839, 362] on div "+ − Satellite Roadmap Terrain Hybrid Leaflet Keyboard shortcuts Map Data Map da…" at bounding box center [860, 285] width 455 height 402
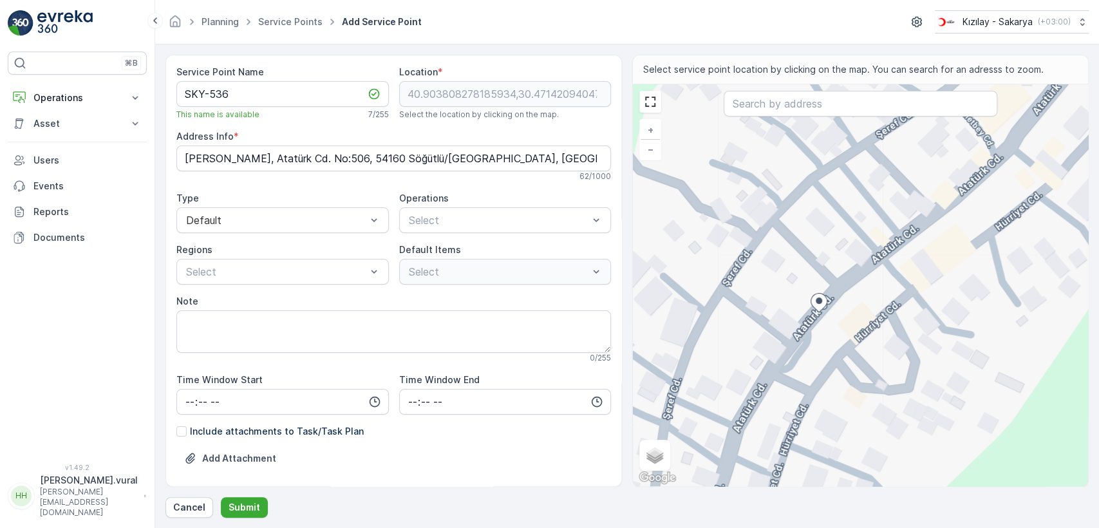
click at [429, 238] on div "Service Point Name SKY-536 This name is available 7 / 255 Location * 40.9038082…" at bounding box center [393, 306] width 434 height 480
drag, startPoint x: 427, startPoint y: 230, endPoint x: 426, endPoint y: 223, distance: 7.2
click at [427, 230] on div "Select" at bounding box center [505, 220] width 212 height 26
click at [430, 243] on div "Kıyafet Toplama" at bounding box center [505, 252] width 212 height 22
click at [414, 315] on div "Çuval" at bounding box center [426, 321] width 39 height 13
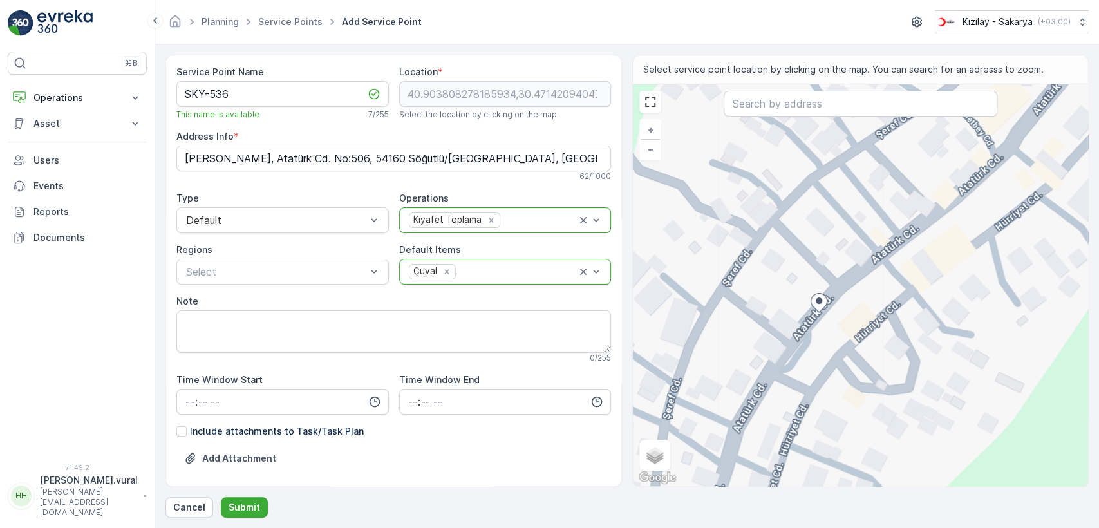
click at [304, 145] on Info "Cami Cedit, Atatürk Cd. No:506, 54160 Söğütlü/Sakarya, Türkiye" at bounding box center [393, 158] width 434 height 26
click at [241, 505] on p "Submit" at bounding box center [244, 507] width 32 height 13
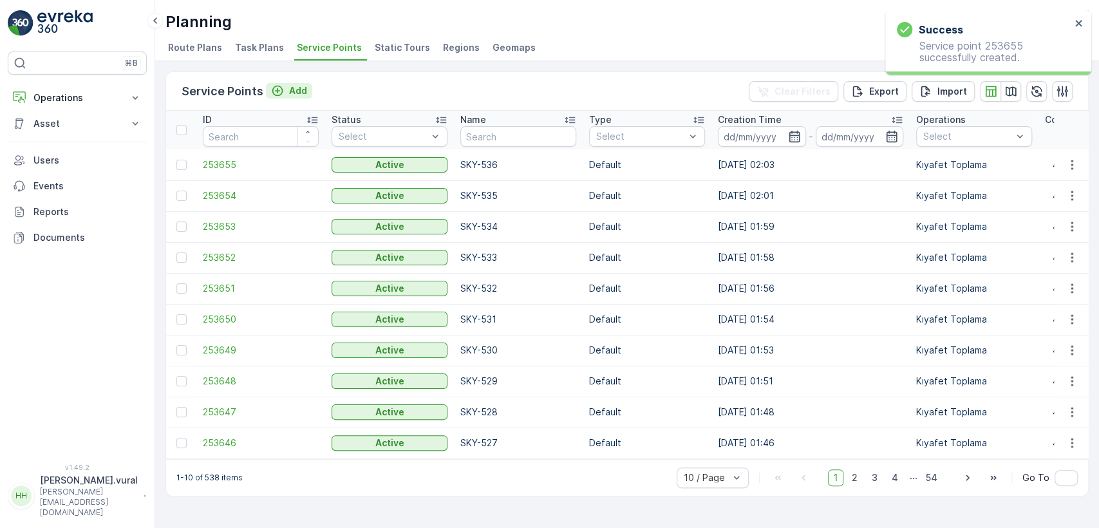
click at [289, 93] on p "Add" at bounding box center [298, 90] width 18 height 13
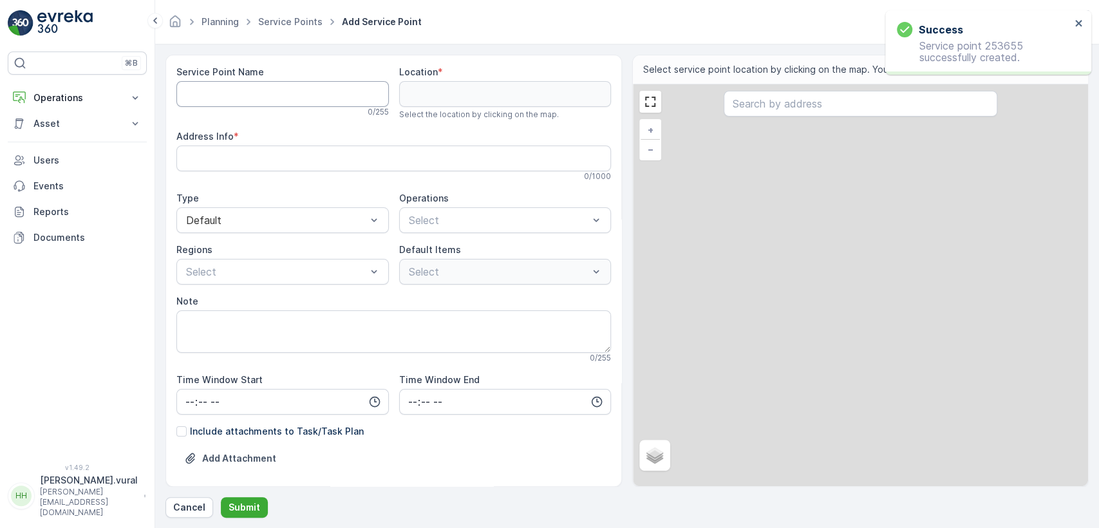
click at [288, 91] on Name "Service Point Name" at bounding box center [282, 94] width 212 height 26
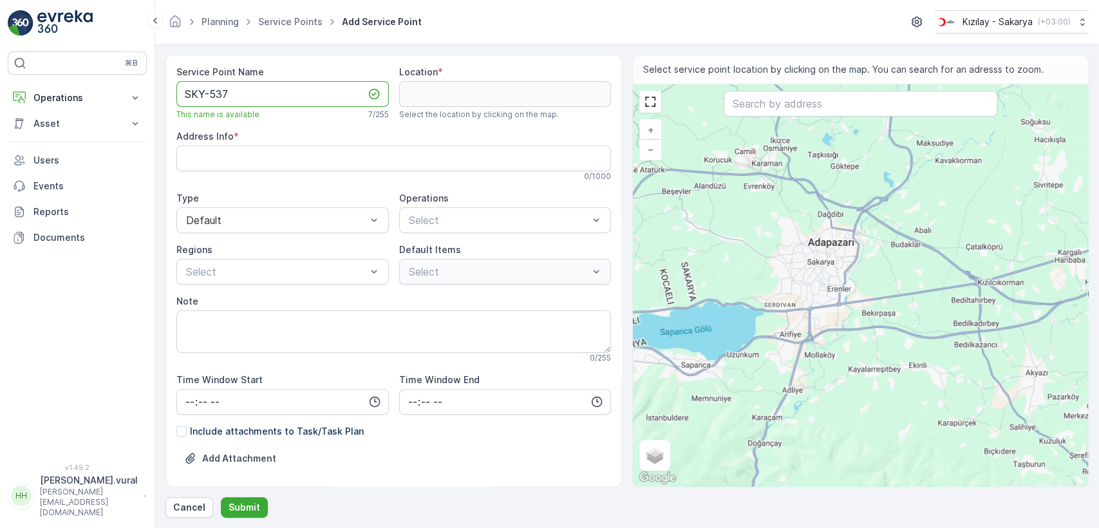
type Name "SKY-537"
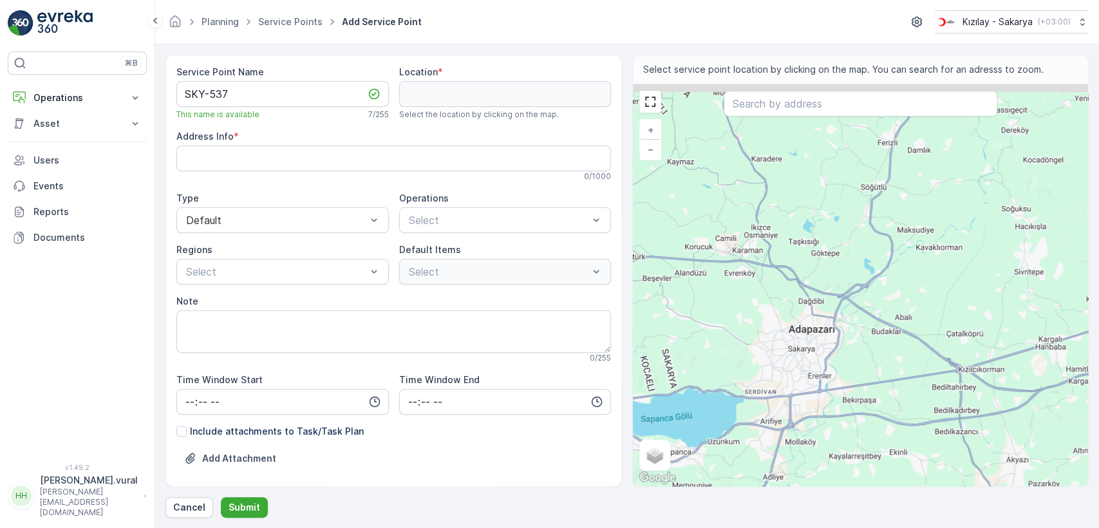
drag, startPoint x: 893, startPoint y: 175, endPoint x: 872, endPoint y: 230, distance: 59.3
click at [880, 222] on div "+ − Satellite Roadmap Terrain Hybrid Leaflet Keyboard shortcuts Map Data Map da…" at bounding box center [860, 285] width 455 height 402
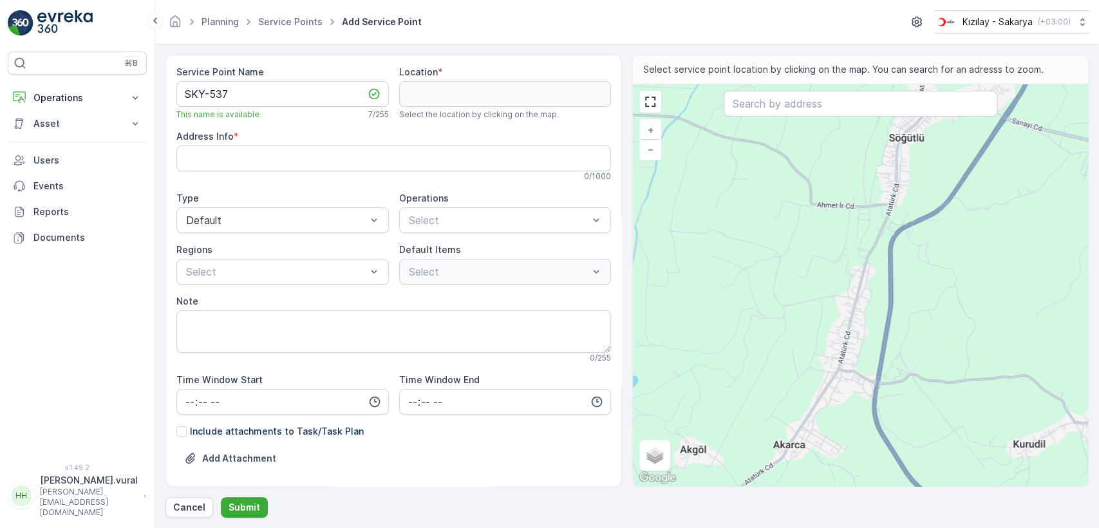
drag, startPoint x: 902, startPoint y: 180, endPoint x: 883, endPoint y: 260, distance: 82.7
click at [883, 260] on div "+ − Satellite Roadmap Terrain Hybrid Leaflet Keyboard shortcuts Map Data Map da…" at bounding box center [860, 285] width 455 height 402
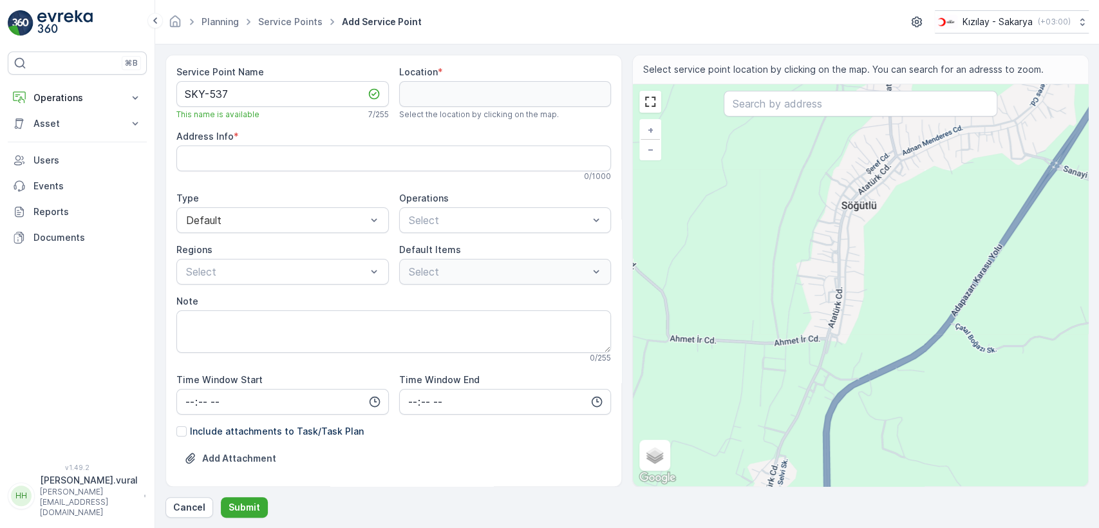
drag, startPoint x: 875, startPoint y: 232, endPoint x: 850, endPoint y: 230, distance: 25.9
click at [850, 230] on div "+ − Satellite Roadmap Terrain Hybrid Leaflet Keyboard shortcuts Map Data Map da…" at bounding box center [860, 285] width 455 height 402
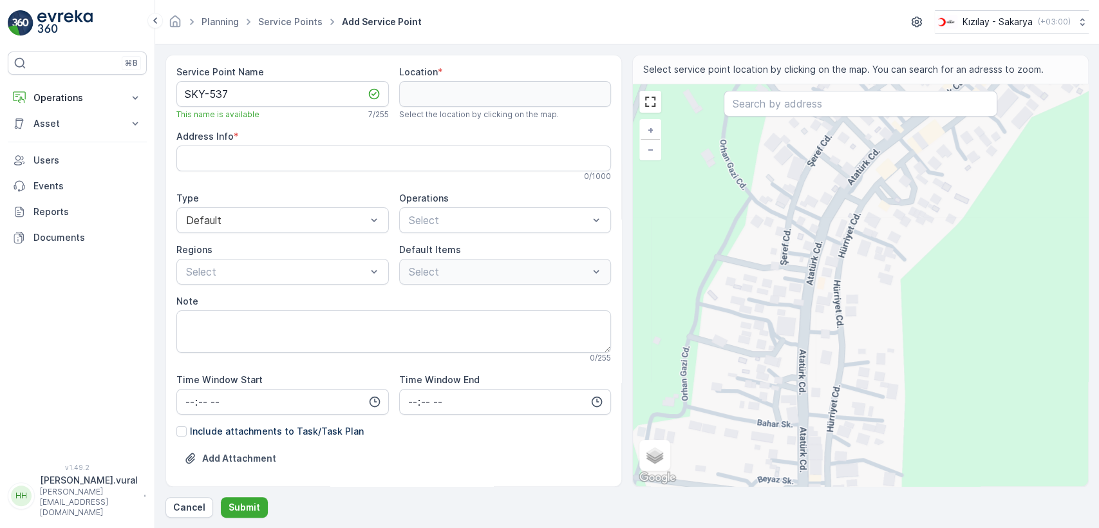
drag, startPoint x: 859, startPoint y: 200, endPoint x: 821, endPoint y: 269, distance: 78.3
click at [822, 269] on div "+ − Satellite Roadmap Terrain Hybrid Leaflet Keyboard shortcuts Map Data Map da…" at bounding box center [860, 285] width 455 height 402
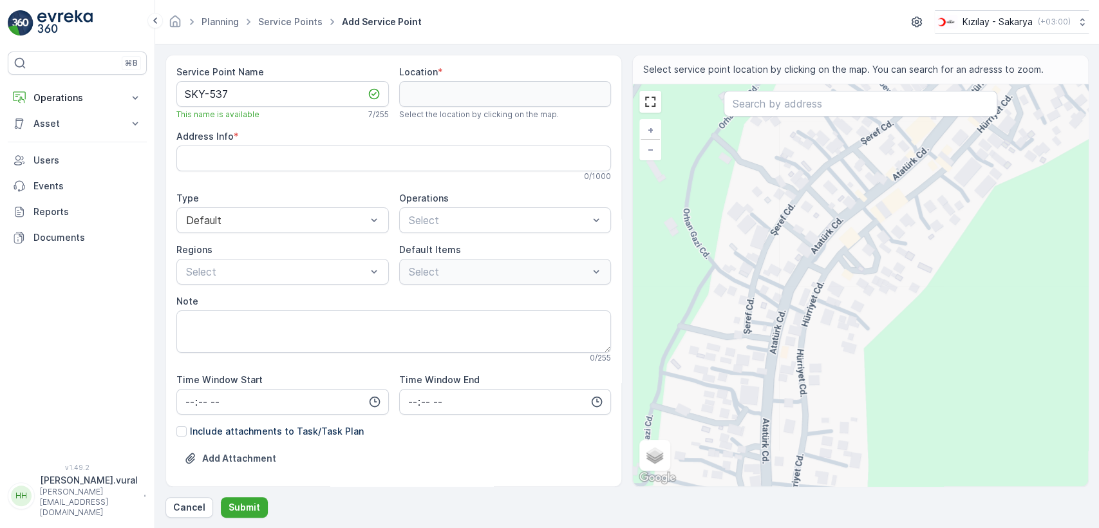
drag, startPoint x: 813, startPoint y: 259, endPoint x: 799, endPoint y: 302, distance: 45.6
click at [799, 302] on div "+ − Satellite Roadmap Terrain Hybrid Leaflet Keyboard shortcuts Map Data Map da…" at bounding box center [860, 285] width 455 height 402
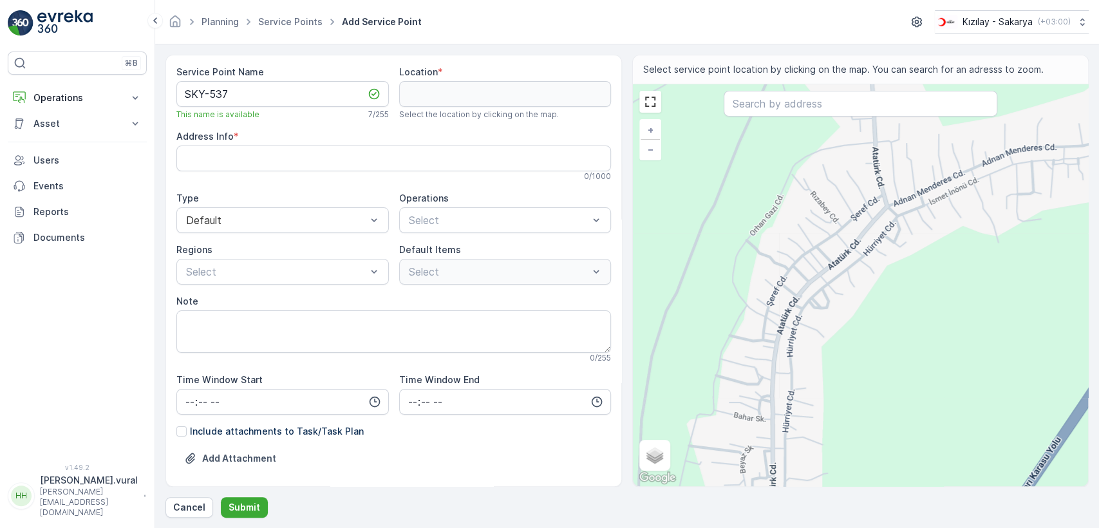
drag, startPoint x: 777, startPoint y: 348, endPoint x: 770, endPoint y: 270, distance: 77.6
click at [770, 272] on div "+ − Satellite Roadmap Terrain Hybrid Leaflet Keyboard shortcuts Map Data Map da…" at bounding box center [860, 285] width 455 height 402
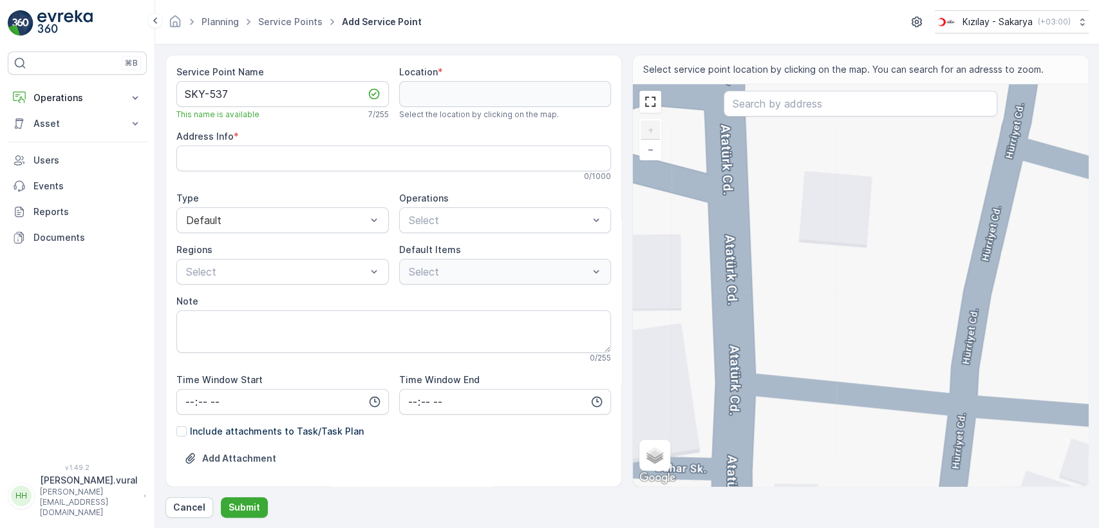
click at [731, 272] on div "+ − Satellite Roadmap Terrain Hybrid Leaflet Keyboard shortcuts Map Data Map da…" at bounding box center [860, 285] width 455 height 402
type input "40.90082933454293,30.470362811025044"
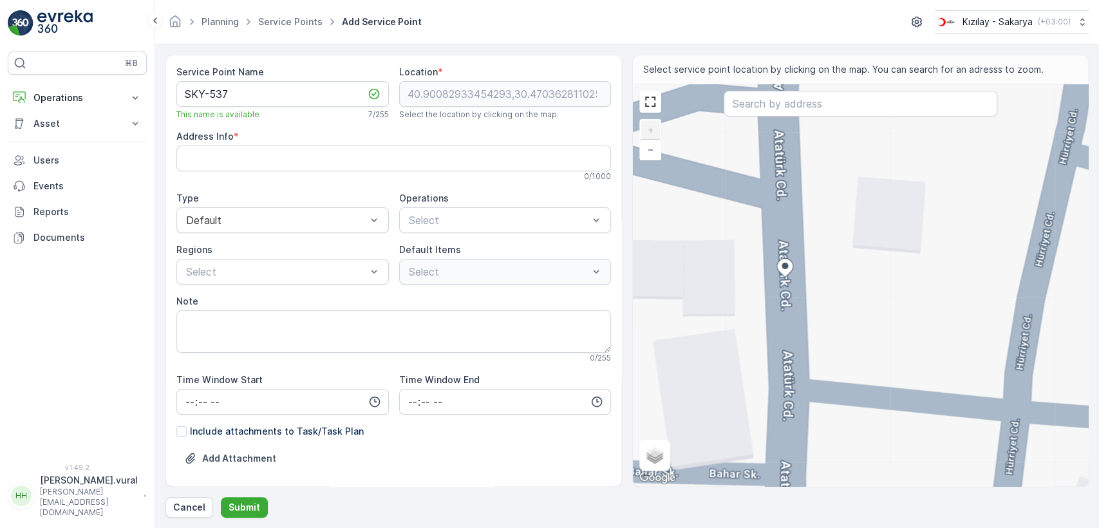
type Info "Cami Cedit, Atatürk Cd. No:478, 54160 Söğütlü/Sakarya, Türkiye"
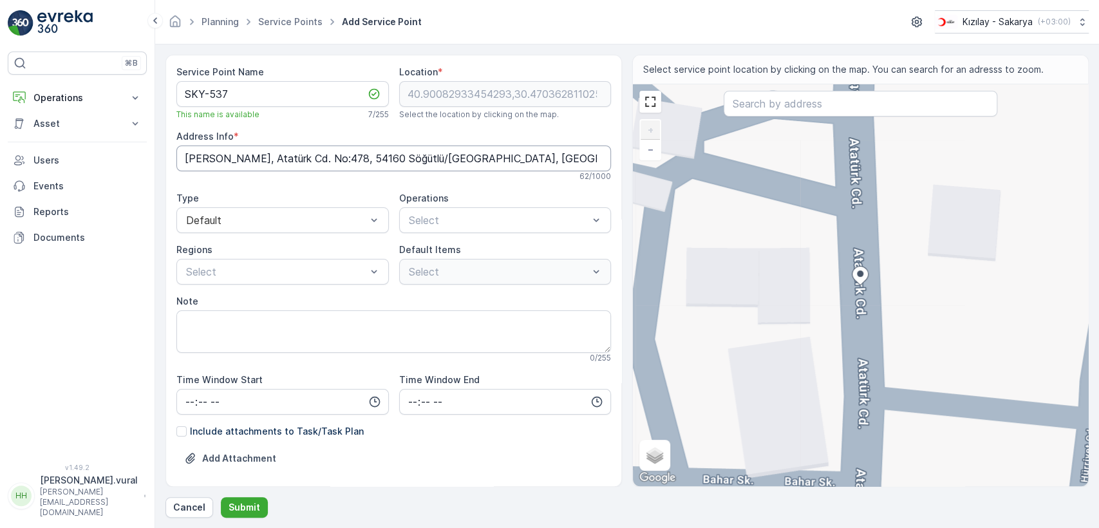
click at [329, 147] on Info "Cami Cedit, Atatürk Cd. No:478, 54160 Söğütlü/Sakarya, Türkiye" at bounding box center [393, 158] width 434 height 26
click at [444, 255] on span "Kıyafet Toplama" at bounding box center [447, 252] width 80 height 12
click at [410, 324] on div at bounding box center [412, 321] width 10 height 10
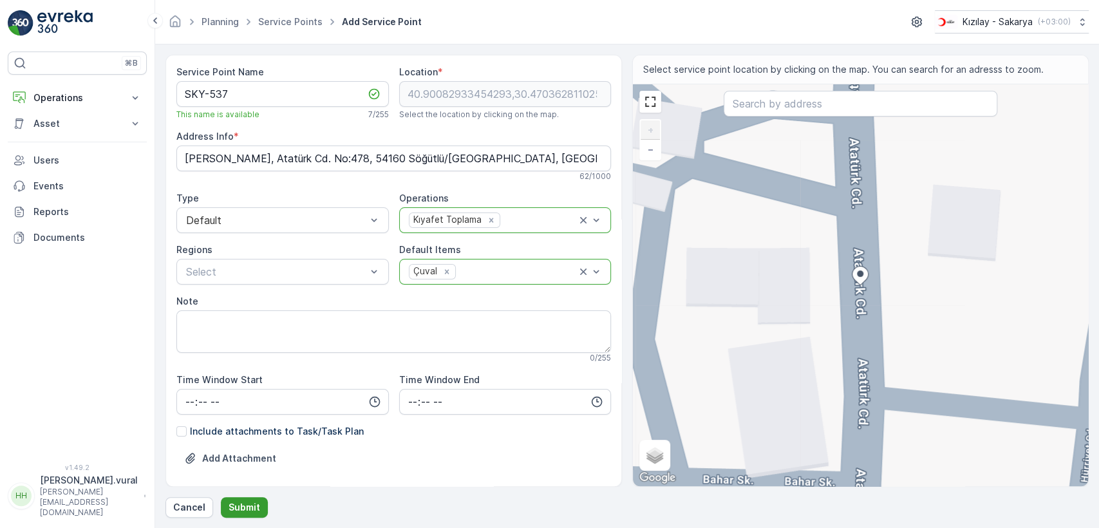
click at [242, 502] on p "Submit" at bounding box center [244, 507] width 32 height 13
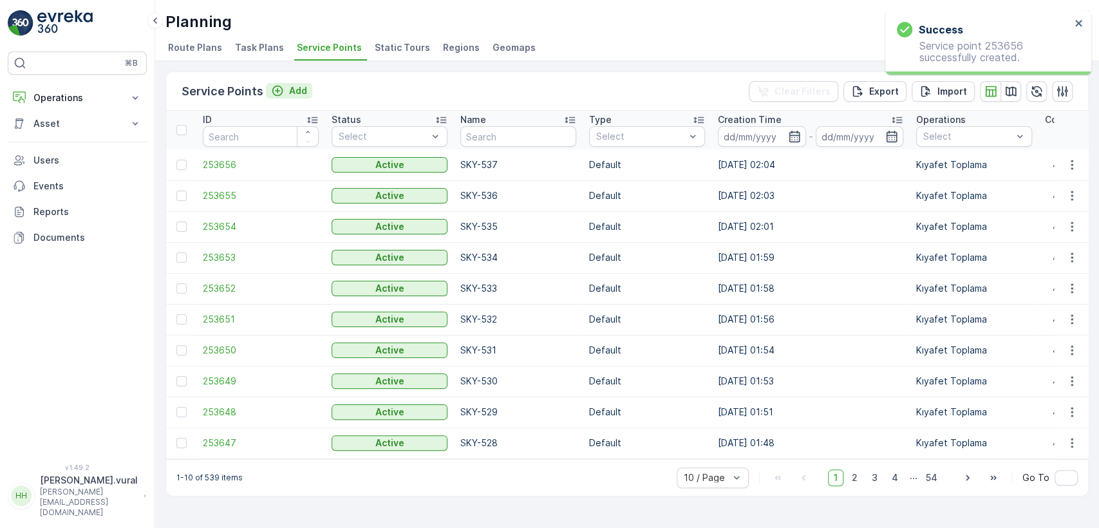
click at [279, 86] on icon "Add" at bounding box center [277, 90] width 13 height 13
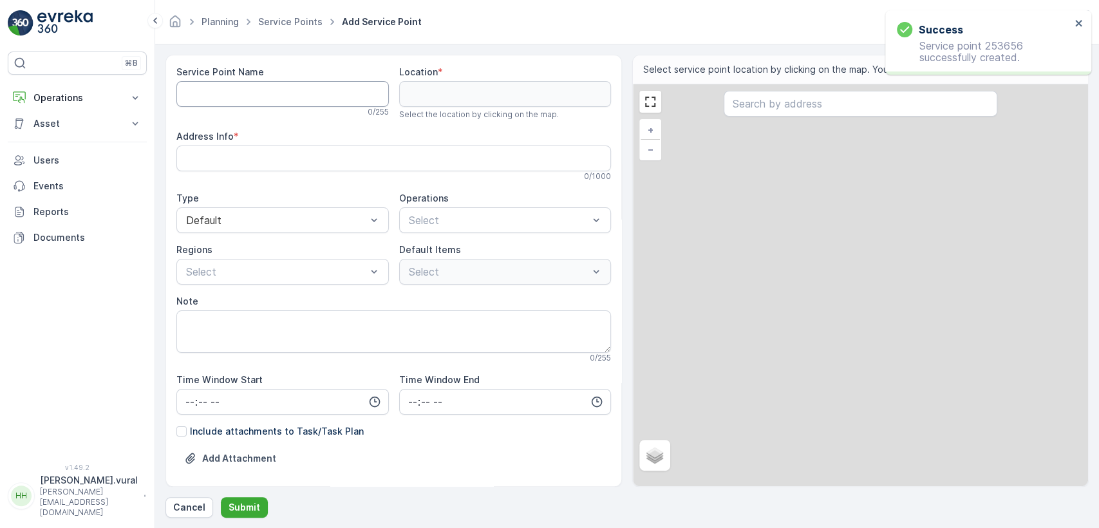
click at [268, 89] on Name "Service Point Name" at bounding box center [282, 94] width 212 height 26
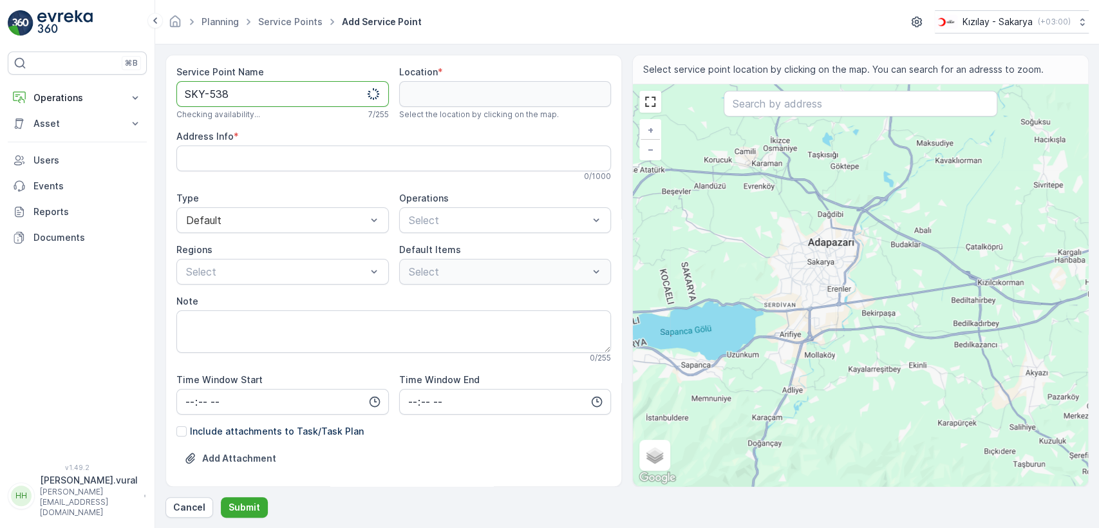
type Name "SKY-538"
drag, startPoint x: 855, startPoint y: 194, endPoint x: 804, endPoint y: 288, distance: 106.8
click at [804, 288] on div "+ − Satellite Roadmap Terrain Hybrid Leaflet Keyboard shortcuts Map Data Map da…" at bounding box center [860, 285] width 455 height 402
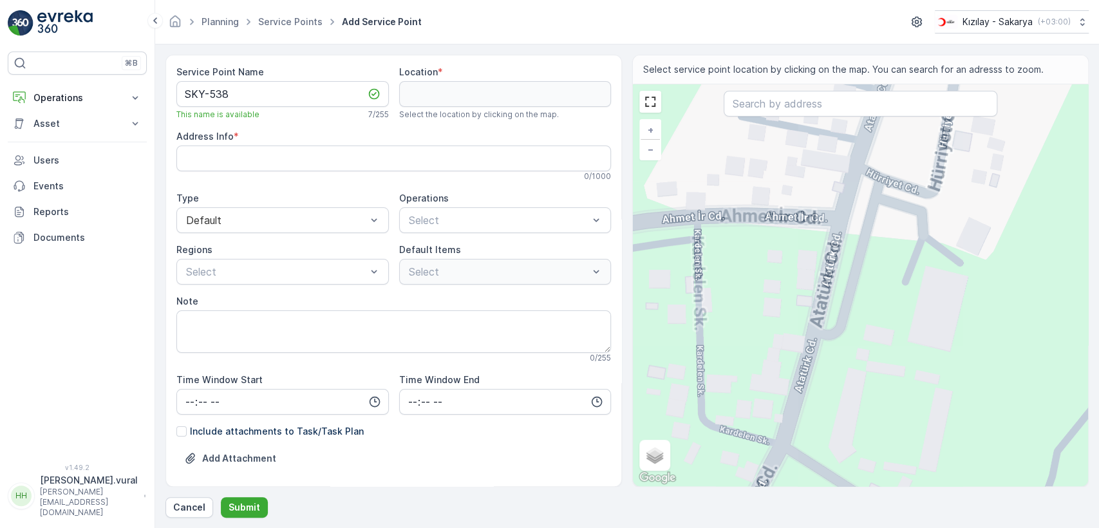
drag, startPoint x: 880, startPoint y: 208, endPoint x: 838, endPoint y: 246, distance: 57.0
click at [838, 246] on div "+ − Satellite Roadmap Terrain Hybrid Leaflet Keyboard shortcuts Map Data Map da…" at bounding box center [860, 285] width 455 height 402
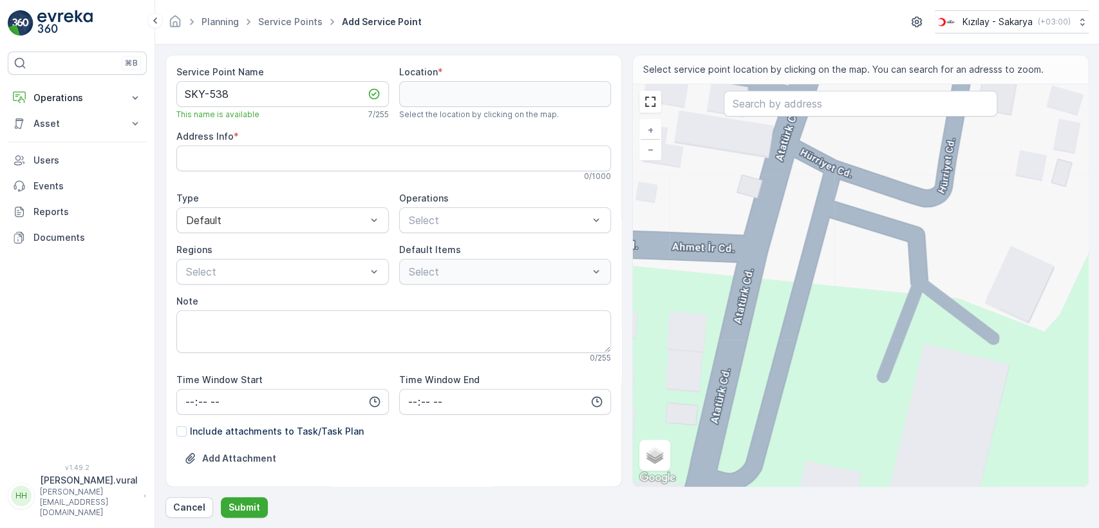
click at [760, 234] on div "+ − Satellite Roadmap Terrain Hybrid Leaflet Keyboard shortcuts Map Data Map da…" at bounding box center [860, 285] width 455 height 402
type input "40.89671811828697,30.469586627854905"
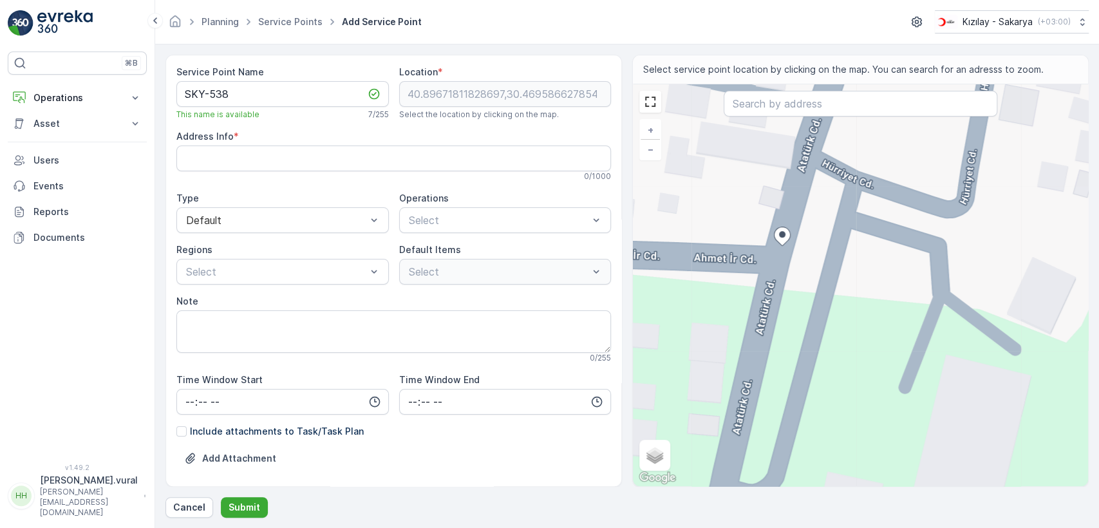
type Info "Cami Cedit, Atatürk Cd. no: 414 B, 54160 Söğütlü/Sakarya, Türkiye"
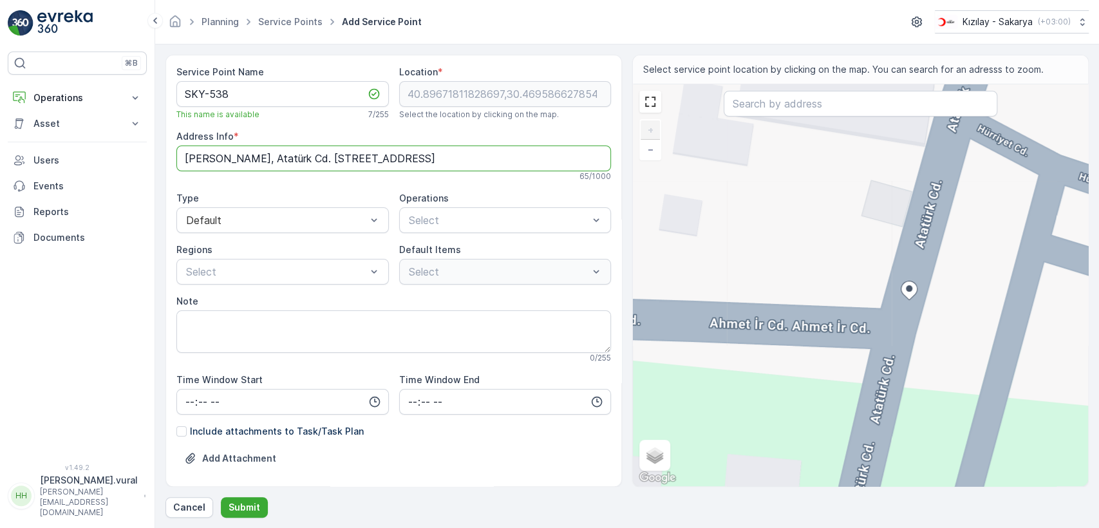
click at [360, 165] on Info "Cami Cedit, Atatürk Cd. no: 414 B, 54160 Söğütlü/Sakarya, Türkiye" at bounding box center [393, 158] width 434 height 26
click at [462, 230] on div "Select" at bounding box center [505, 220] width 212 height 26
click at [452, 243] on div "Kıyafet Toplama" at bounding box center [505, 252] width 212 height 22
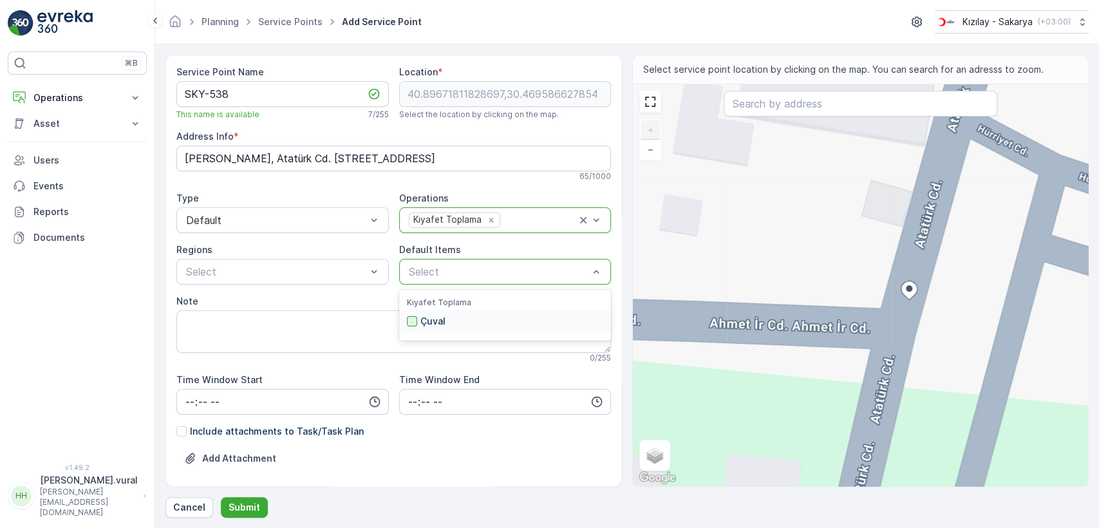
click at [410, 319] on div at bounding box center [412, 321] width 10 height 10
click at [250, 497] on button "Submit" at bounding box center [244, 507] width 47 height 21
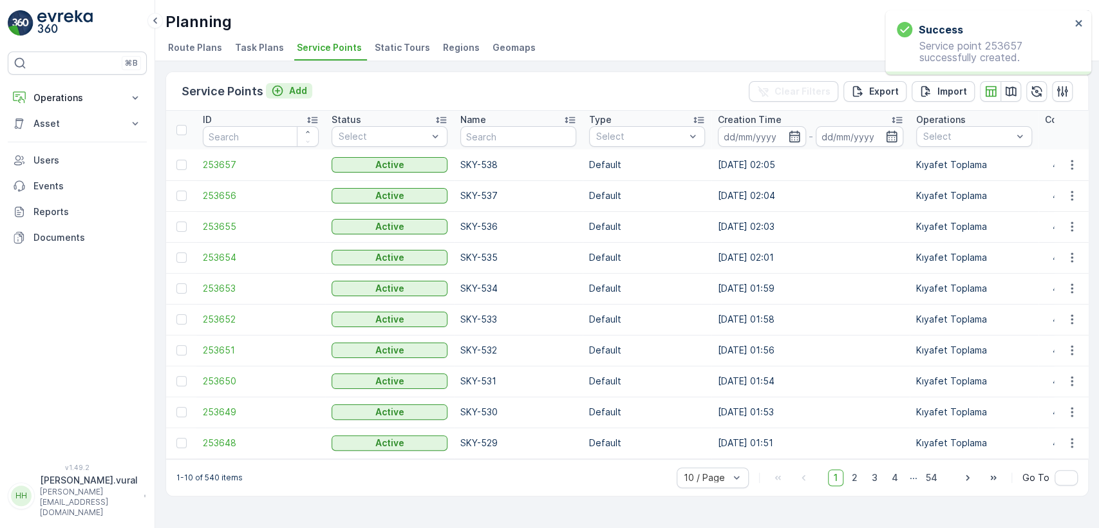
click at [293, 86] on p "Add" at bounding box center [298, 90] width 18 height 13
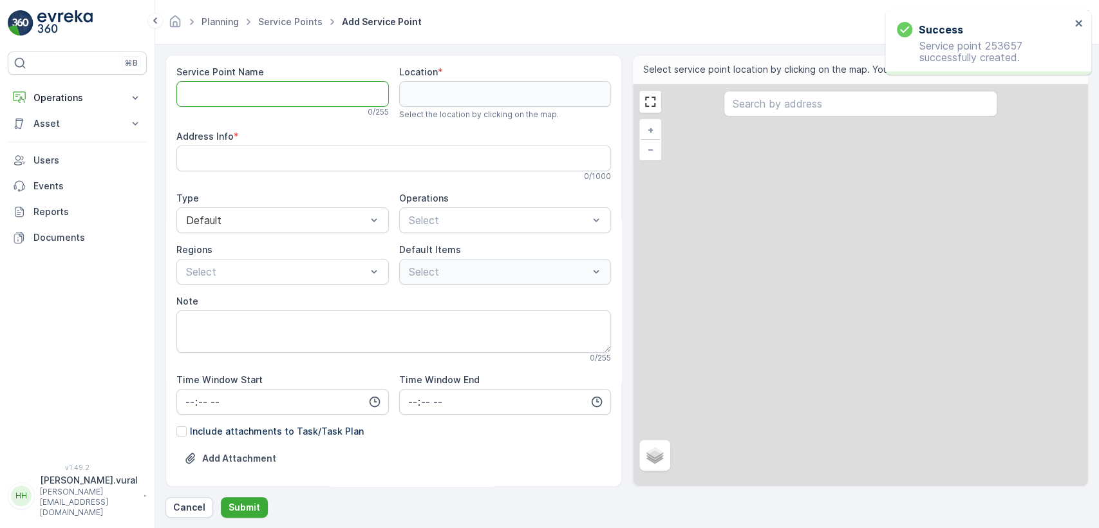
click at [284, 86] on Name "Service Point Name" at bounding box center [282, 94] width 212 height 26
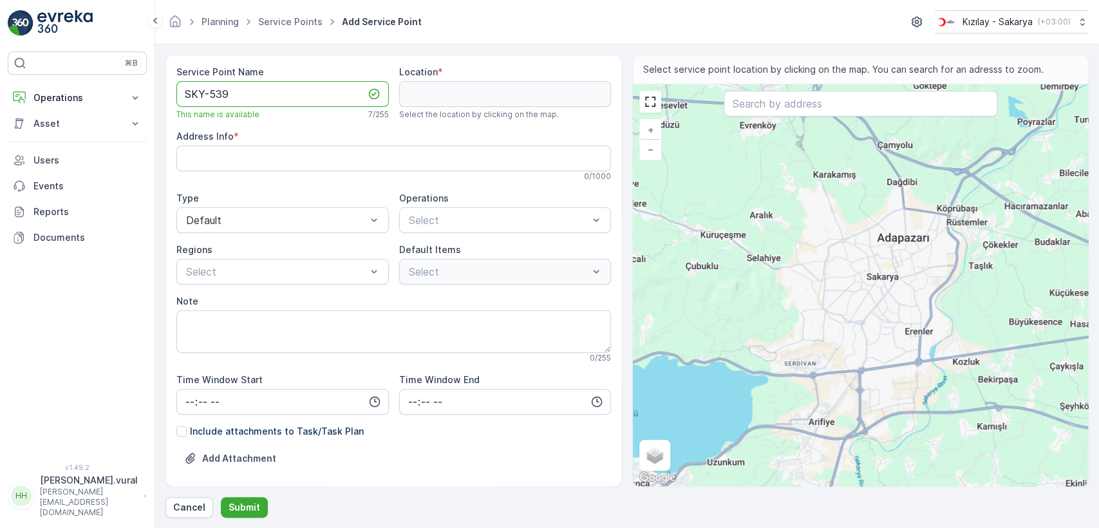
type Name "SKY-539"
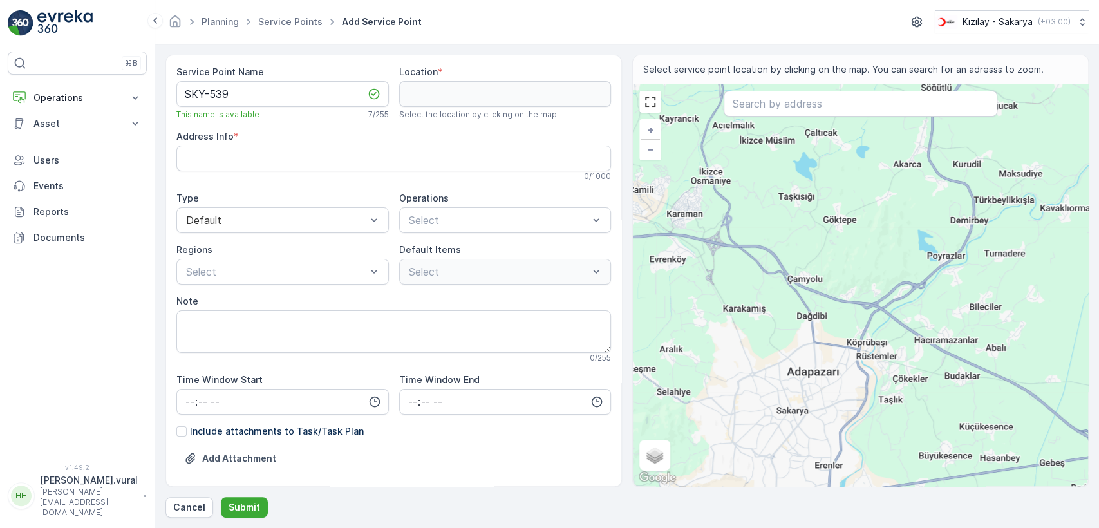
drag, startPoint x: 896, startPoint y: 156, endPoint x: 718, endPoint y: 362, distance: 272.4
click at [718, 362] on div "+ − Satellite Roadmap Terrain Hybrid Leaflet Keyboard shortcuts Map Data Map da…" at bounding box center [860, 285] width 455 height 402
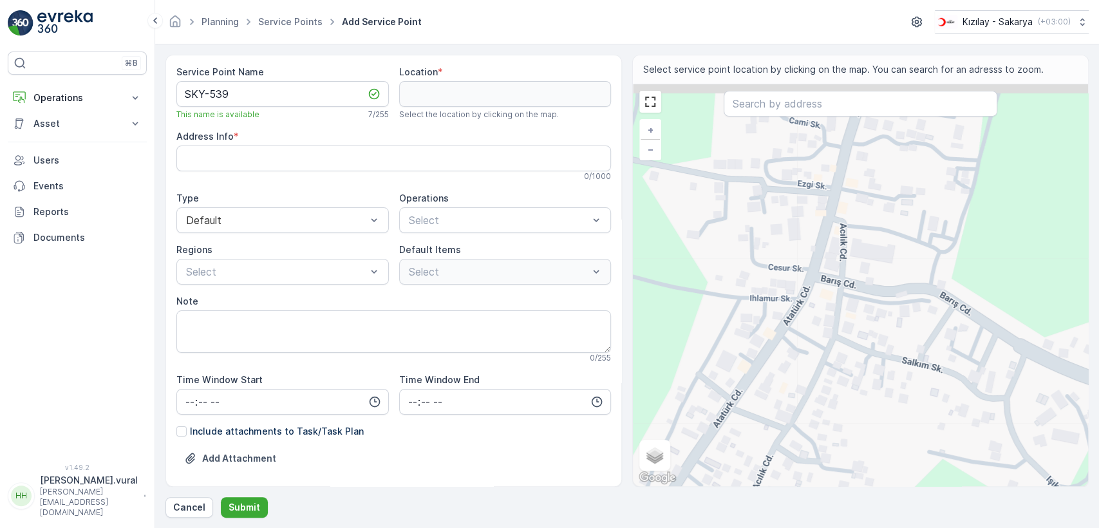
drag, startPoint x: 841, startPoint y: 212, endPoint x: 788, endPoint y: 321, distance: 120.9
click at [788, 321] on div "+ − Satellite Roadmap Terrain Hybrid Leaflet Keyboard shortcuts Map Data Map da…" at bounding box center [860, 285] width 455 height 402
drag, startPoint x: 808, startPoint y: 210, endPoint x: 779, endPoint y: 319, distance: 112.1
click at [779, 319] on div "+ − Satellite Roadmap Terrain Hybrid Leaflet Keyboard shortcuts Map Data Map da…" at bounding box center [860, 285] width 455 height 402
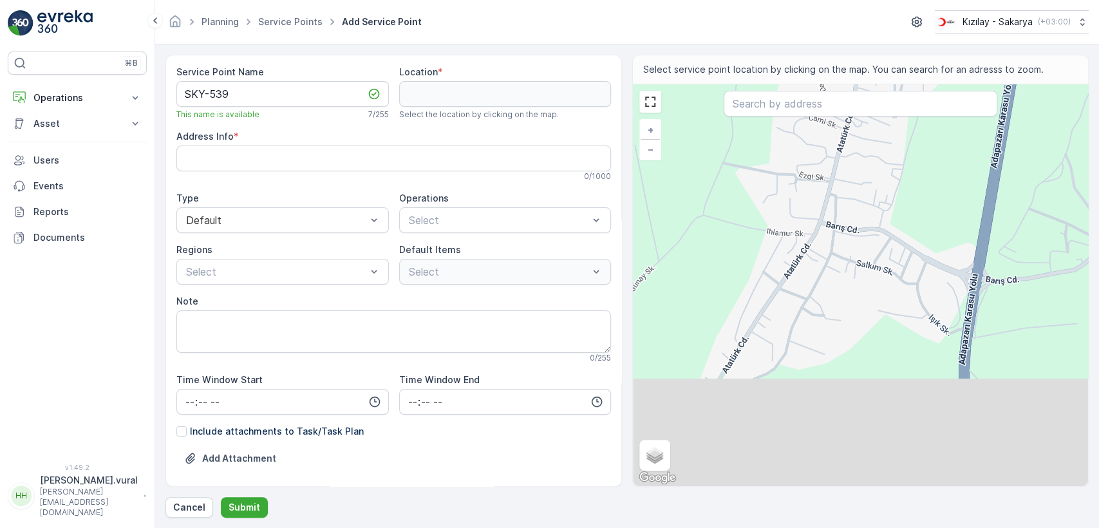
drag, startPoint x: 752, startPoint y: 408, endPoint x: 808, endPoint y: 250, distance: 167.9
click at [804, 257] on div "+ − Satellite Roadmap Terrain Hybrid Leaflet Keyboard shortcuts Map Data Map da…" at bounding box center [860, 285] width 455 height 402
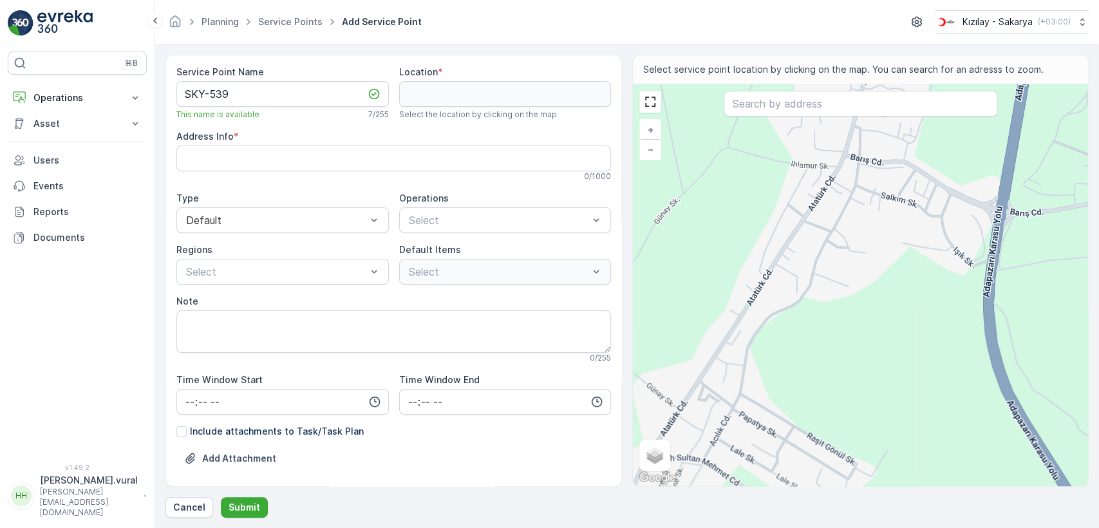
drag, startPoint x: 750, startPoint y: 315, endPoint x: 791, endPoint y: 262, distance: 67.1
click at [788, 263] on div "+ − Satellite Roadmap Terrain Hybrid Leaflet Keyboard shortcuts Map Data Map da…" at bounding box center [860, 285] width 455 height 402
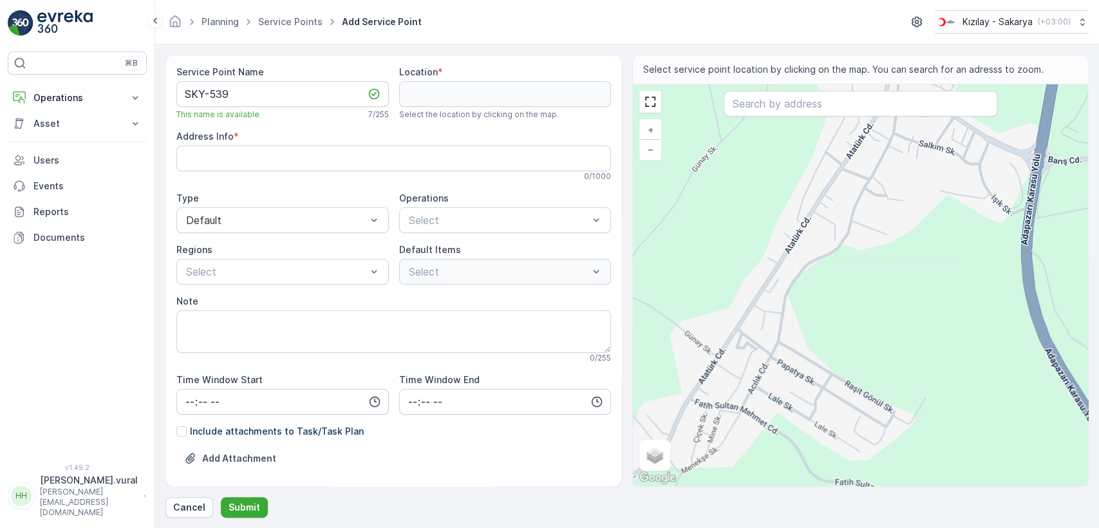
drag, startPoint x: 723, startPoint y: 362, endPoint x: 806, endPoint y: 235, distance: 151.5
click at [806, 235] on div "+ − Satellite Roadmap Terrain Hybrid Leaflet Keyboard shortcuts Map Data Map da…" at bounding box center [860, 285] width 455 height 402
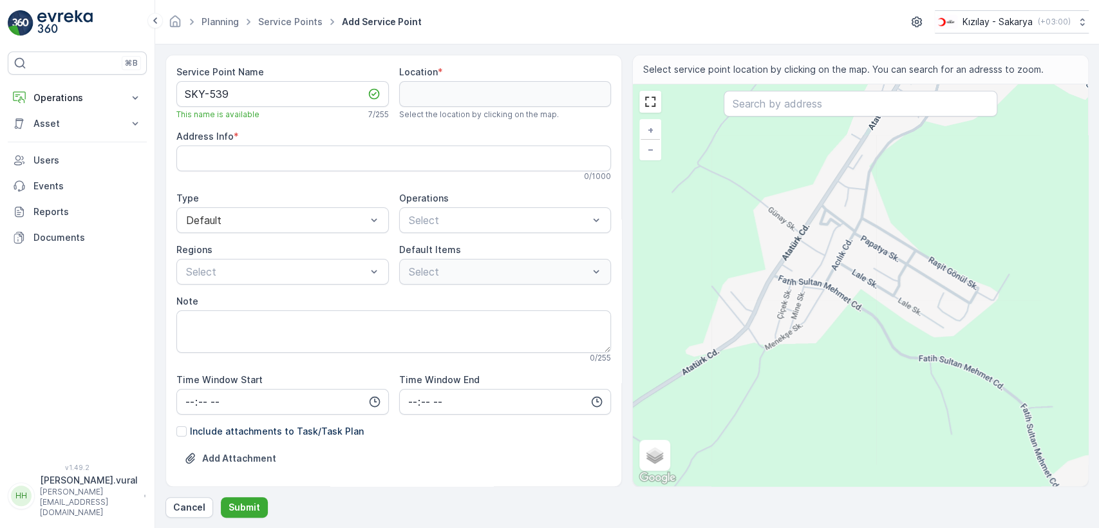
drag, startPoint x: 823, startPoint y: 212, endPoint x: 778, endPoint y: 310, distance: 108.3
click at [779, 310] on div "+ − Satellite Roadmap Terrain Hybrid Leaflet Keyboard shortcuts Map Data Map da…" at bounding box center [860, 285] width 455 height 402
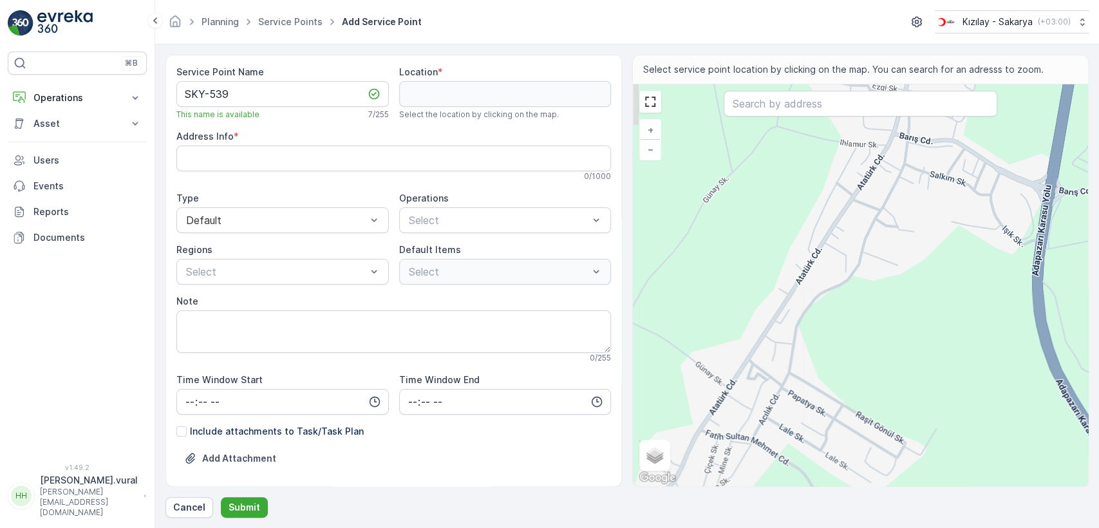
drag, startPoint x: 808, startPoint y: 210, endPoint x: 781, endPoint y: 265, distance: 61.6
click at [781, 265] on div "+ − Satellite Roadmap Terrain Hybrid Leaflet Keyboard shortcuts Map Data Map da…" at bounding box center [860, 285] width 455 height 402
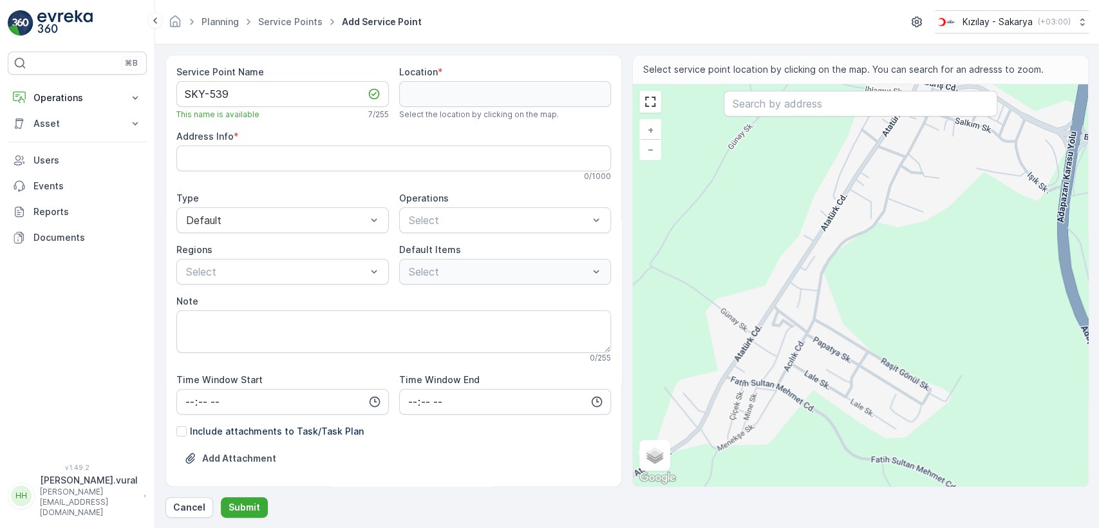
drag, startPoint x: 781, startPoint y: 298, endPoint x: 812, endPoint y: 218, distance: 85.8
click at [812, 219] on div "+ − Satellite Roadmap Terrain Hybrid Leaflet Keyboard shortcuts Map Data Map da…" at bounding box center [860, 285] width 455 height 402
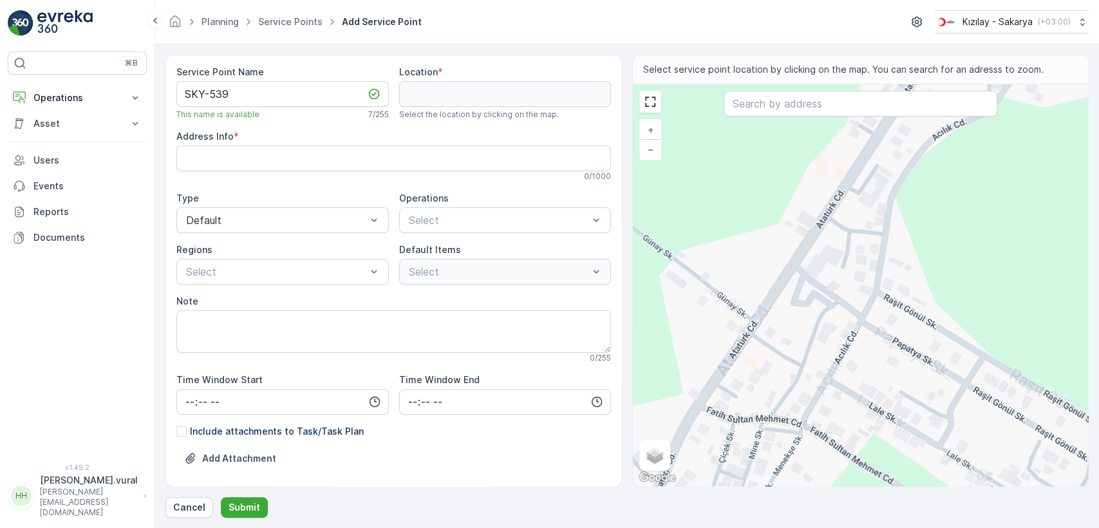
drag, startPoint x: 759, startPoint y: 318, endPoint x: 781, endPoint y: 255, distance: 66.2
click at [779, 269] on div "+ − Satellite Roadmap Terrain Hybrid Leaflet Keyboard shortcuts Map Data Map da…" at bounding box center [860, 285] width 455 height 402
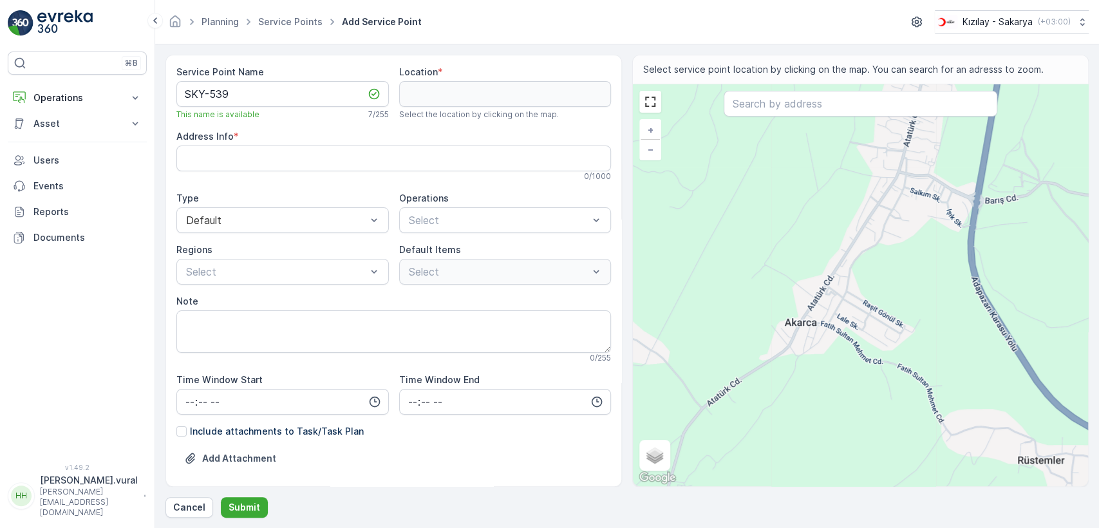
drag, startPoint x: 690, startPoint y: 398, endPoint x: 797, endPoint y: 338, distance: 122.5
click at [792, 348] on div "+ − Satellite Roadmap Terrain Hybrid Leaflet Keyboard shortcuts Map Data Map da…" at bounding box center [860, 285] width 455 height 402
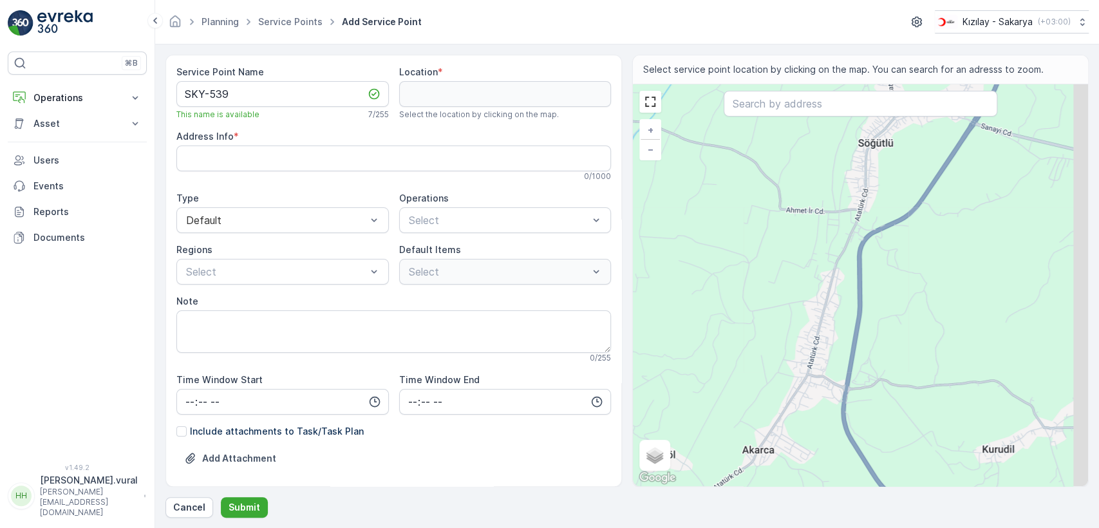
drag, startPoint x: 887, startPoint y: 273, endPoint x: 825, endPoint y: 389, distance: 131.3
click at [825, 389] on div "+ − Satellite Roadmap Terrain Hybrid Leaflet Keyboard shortcuts Map Data Map da…" at bounding box center [860, 285] width 455 height 402
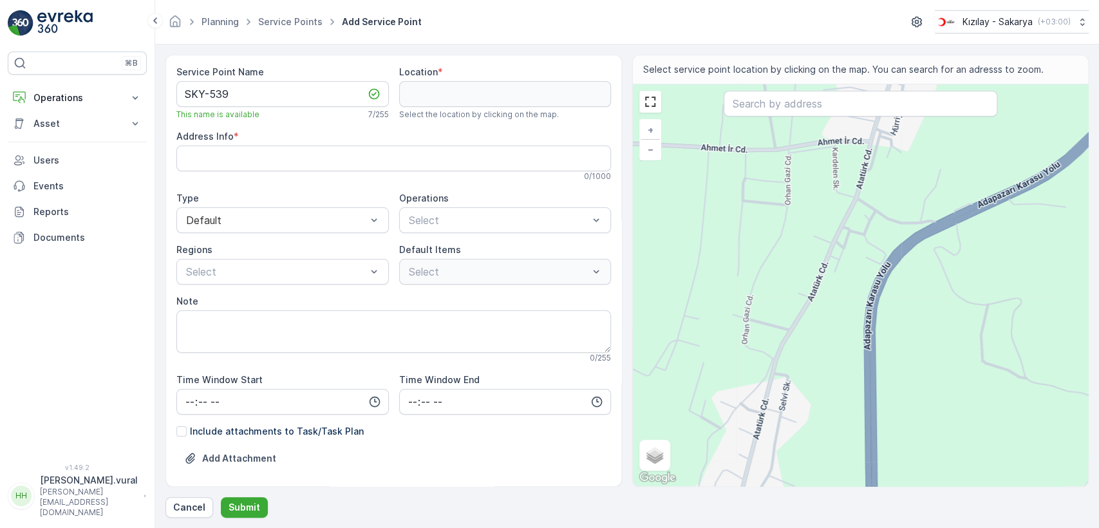
drag, startPoint x: 777, startPoint y: 395, endPoint x: 818, endPoint y: 226, distance: 173.4
click at [817, 228] on div "+ − Satellite Roadmap Terrain Hybrid Leaflet Keyboard shortcuts Map Data Map da…" at bounding box center [860, 285] width 455 height 402
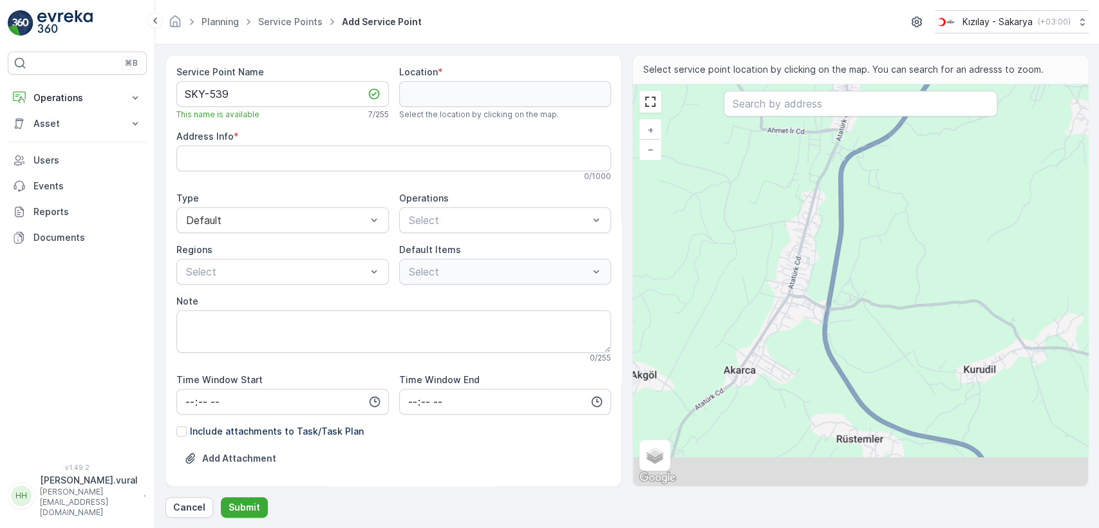
drag, startPoint x: 788, startPoint y: 376, endPoint x: 799, endPoint y: 259, distance: 118.3
click at [799, 261] on div "+ − Satellite Roadmap Terrain Hybrid Leaflet Keyboard shortcuts Map Data Map da…" at bounding box center [860, 285] width 455 height 402
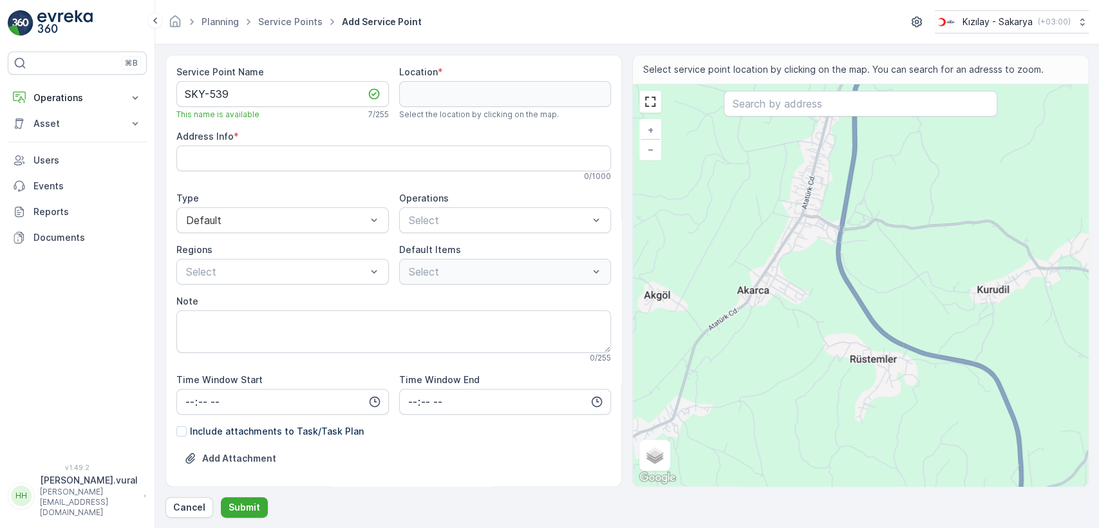
drag, startPoint x: 794, startPoint y: 246, endPoint x: 774, endPoint y: 350, distance: 106.2
click at [776, 346] on div "+ − Satellite Roadmap Terrain Hybrid Leaflet Keyboard shortcuts Map Data Map da…" at bounding box center [860, 285] width 455 height 402
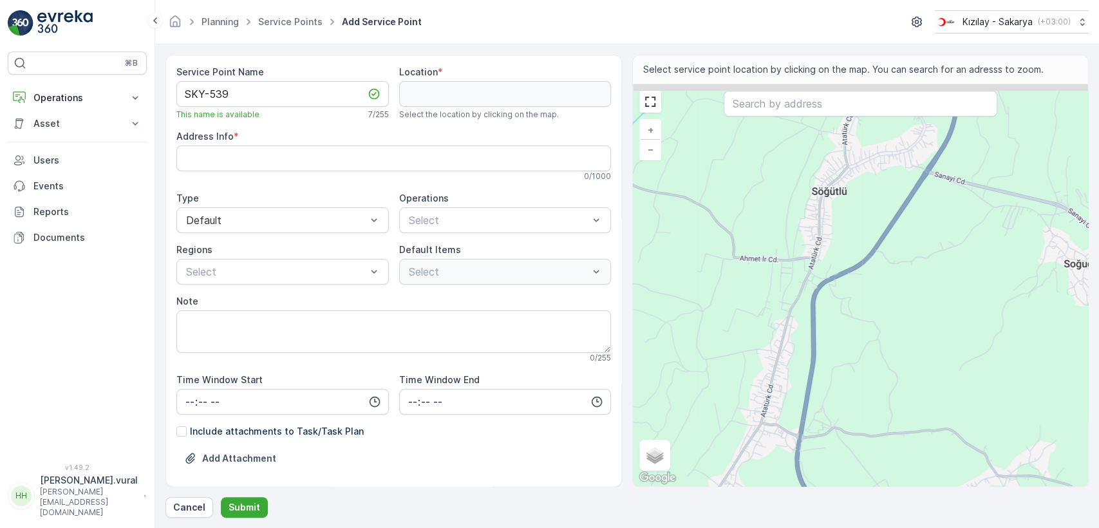
drag, startPoint x: 798, startPoint y: 245, endPoint x: 777, endPoint y: 321, distance: 78.7
click at [777, 321] on div "+ − Satellite Roadmap Terrain Hybrid Leaflet Keyboard shortcuts Map Data Map da…" at bounding box center [860, 285] width 455 height 402
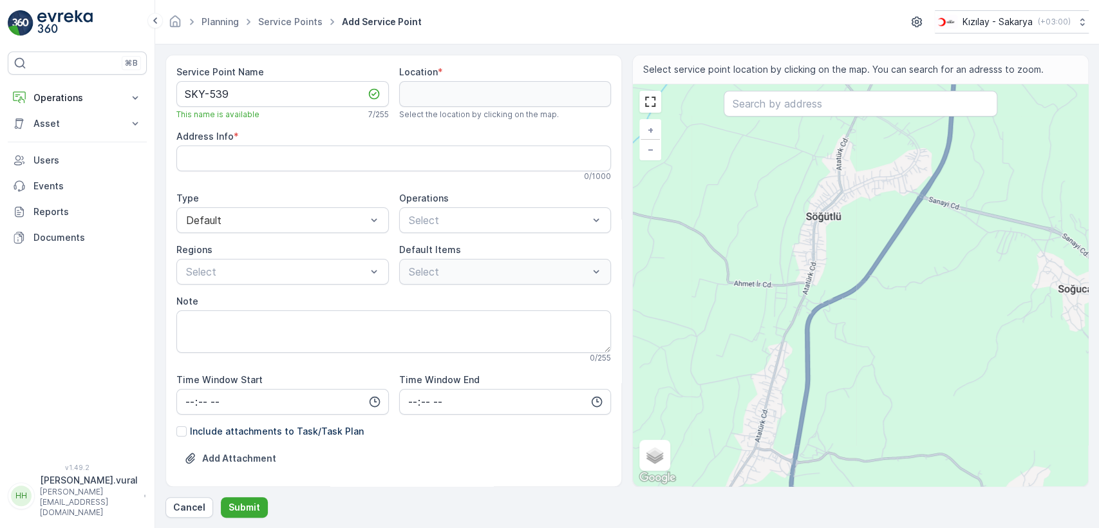
drag, startPoint x: 822, startPoint y: 214, endPoint x: 800, endPoint y: 283, distance: 73.1
click at [800, 283] on div "+ − Satellite Roadmap Terrain Hybrid Leaflet Keyboard shortcuts Map Data Map da…" at bounding box center [860, 285] width 455 height 402
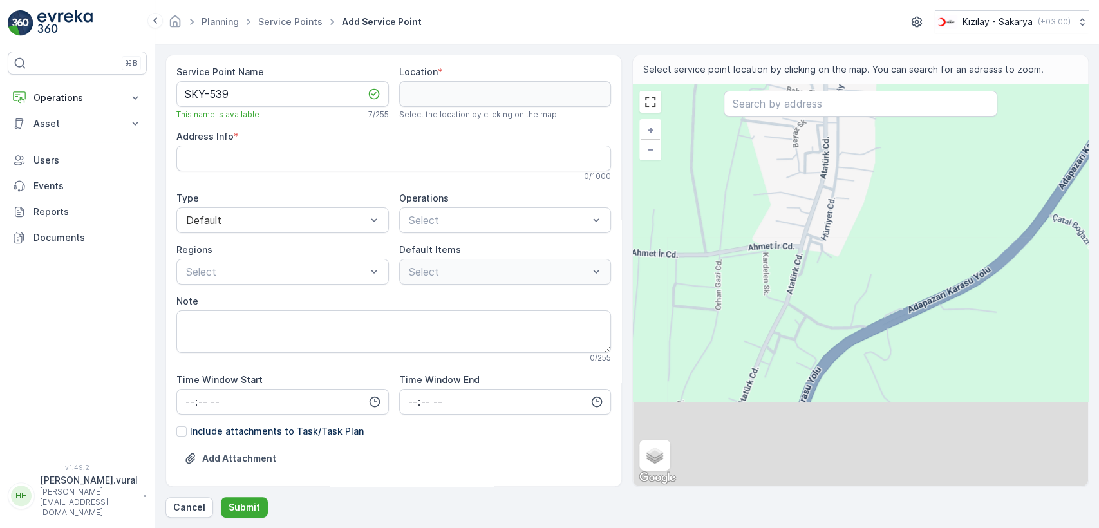
drag, startPoint x: 806, startPoint y: 413, endPoint x: 811, endPoint y: 266, distance: 146.8
click at [811, 267] on div "+ − Satellite Roadmap Terrain Hybrid Leaflet Keyboard shortcuts Map Data Map da…" at bounding box center [860, 285] width 455 height 402
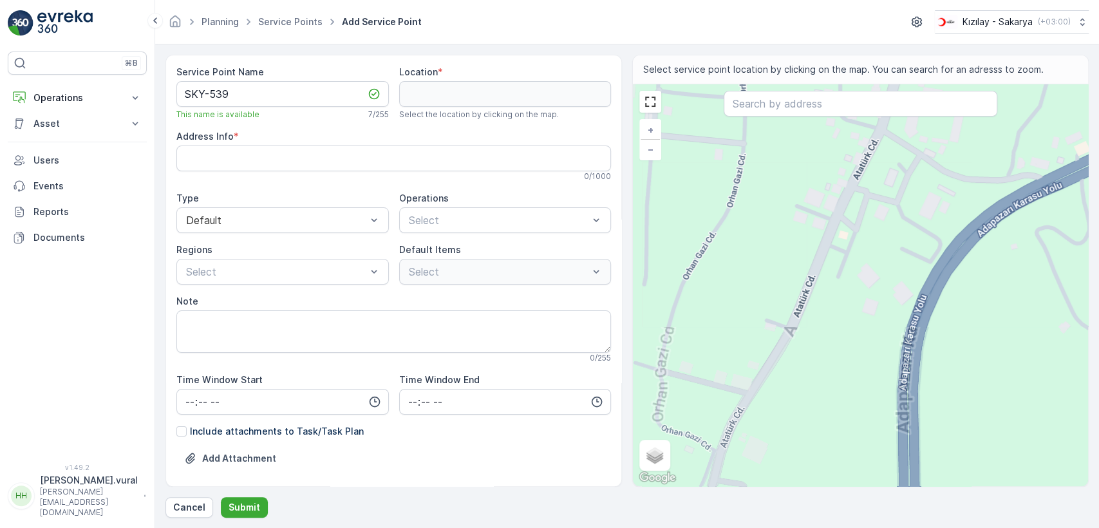
drag, startPoint x: 731, startPoint y: 388, endPoint x: 757, endPoint y: 339, distance: 55.8
click at [757, 339] on div "+ − Satellite Roadmap Terrain Hybrid Leaflet Keyboard shortcuts Map Data Map da…" at bounding box center [860, 285] width 455 height 402
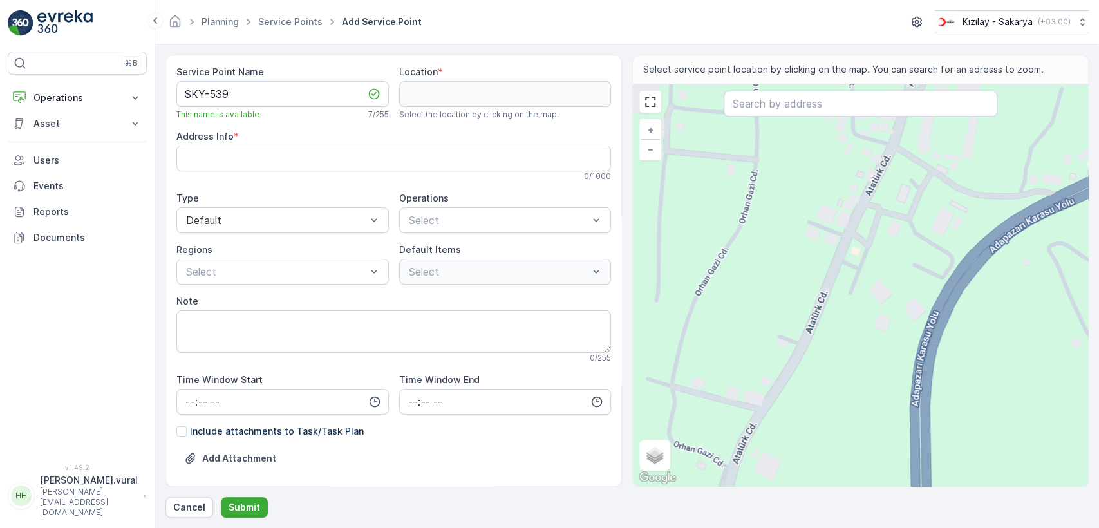
drag, startPoint x: 835, startPoint y: 218, endPoint x: 767, endPoint y: 315, distance: 118.4
click at [768, 315] on div "+ − Satellite Roadmap Terrain Hybrid Leaflet Keyboard shortcuts Map Data Map da…" at bounding box center [860, 285] width 455 height 402
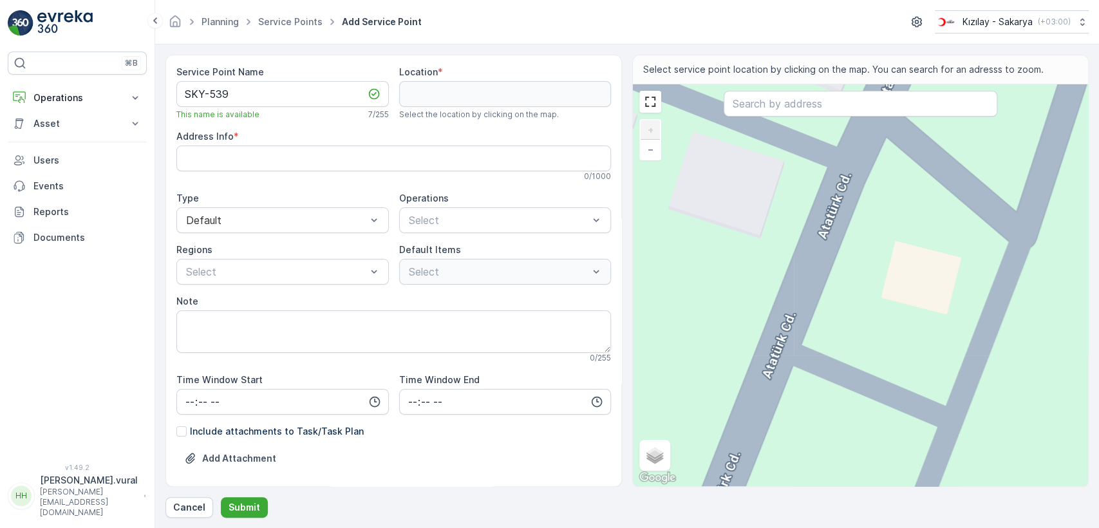
click at [803, 286] on div "+ − Satellite Roadmap Terrain Hybrid Leaflet Keyboard shortcuts Map Data Map da…" at bounding box center [860, 285] width 455 height 402
type input "40.89389950570389,30.468196904700832"
type Info "[PERSON_NAME], Atatürk Cd. No:418, 54160 Söğütlü/[GEOGRAPHIC_DATA], [GEOGRAPHIC…"
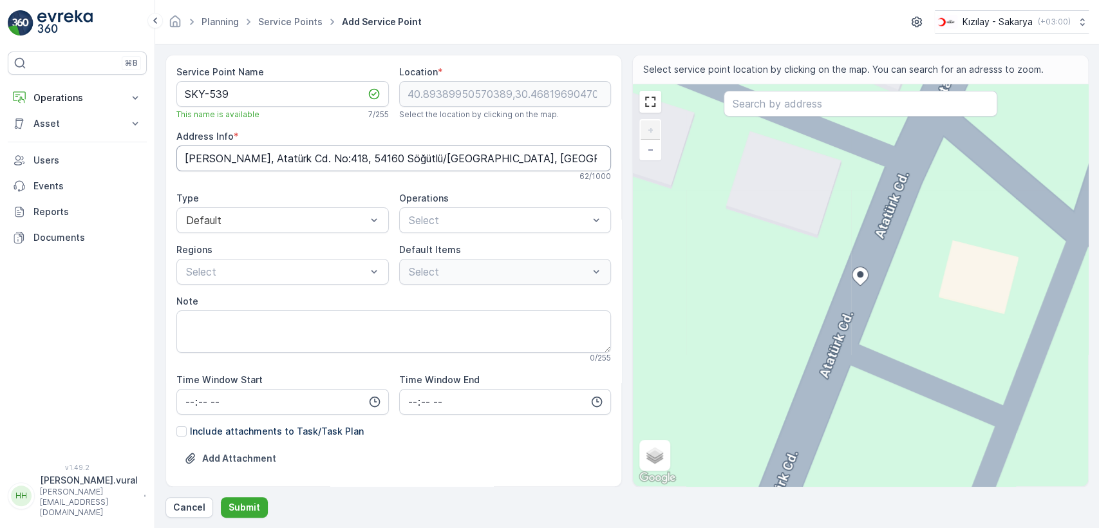
click at [302, 156] on Info "[PERSON_NAME], Atatürk Cd. No:418, 54160 Söğütlü/[GEOGRAPHIC_DATA], [GEOGRAPHIC…" at bounding box center [393, 158] width 434 height 26
click at [434, 249] on span "Kıyafet Toplama" at bounding box center [447, 252] width 80 height 12
click at [434, 252] on label "Default Items" at bounding box center [430, 249] width 62 height 11
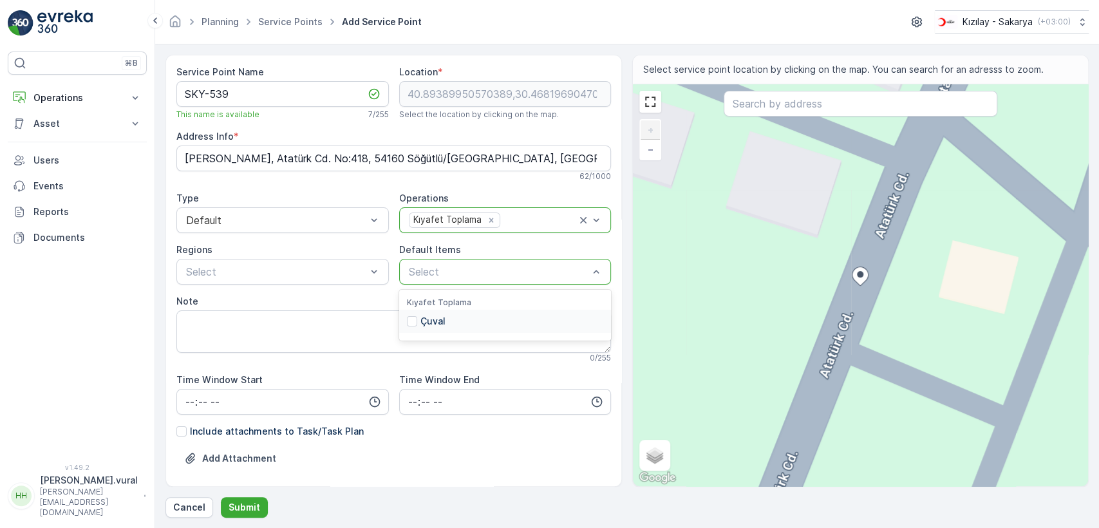
click at [416, 318] on div "Çuval" at bounding box center [426, 321] width 39 height 13
click at [287, 154] on Info "[PERSON_NAME], Atatürk Cd. No:418, 54160 Söğütlü/[GEOGRAPHIC_DATA], [GEOGRAPHIC…" at bounding box center [393, 158] width 434 height 26
click at [257, 504] on button "Submit" at bounding box center [244, 507] width 47 height 21
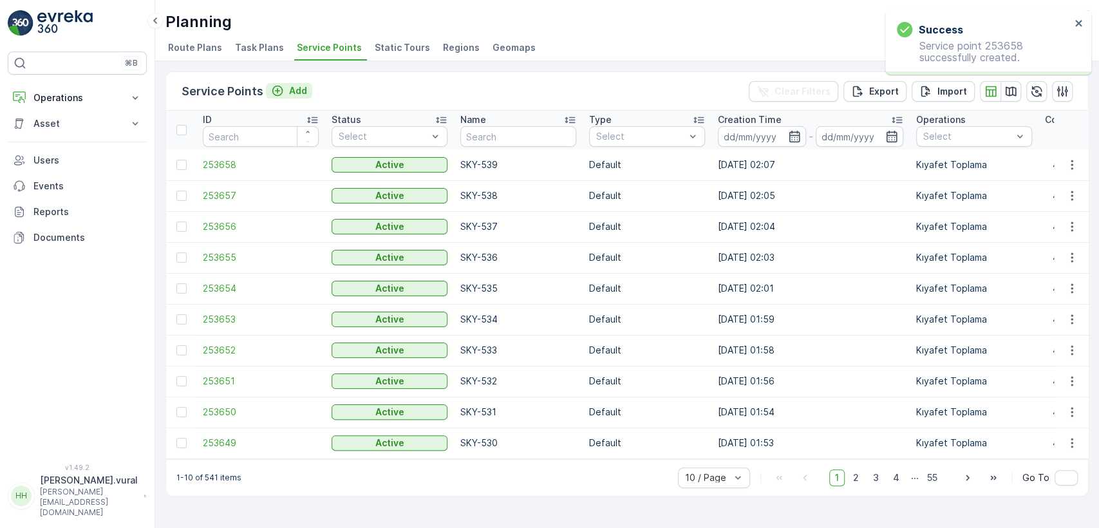
click at [300, 83] on button "Add" at bounding box center [289, 90] width 46 height 15
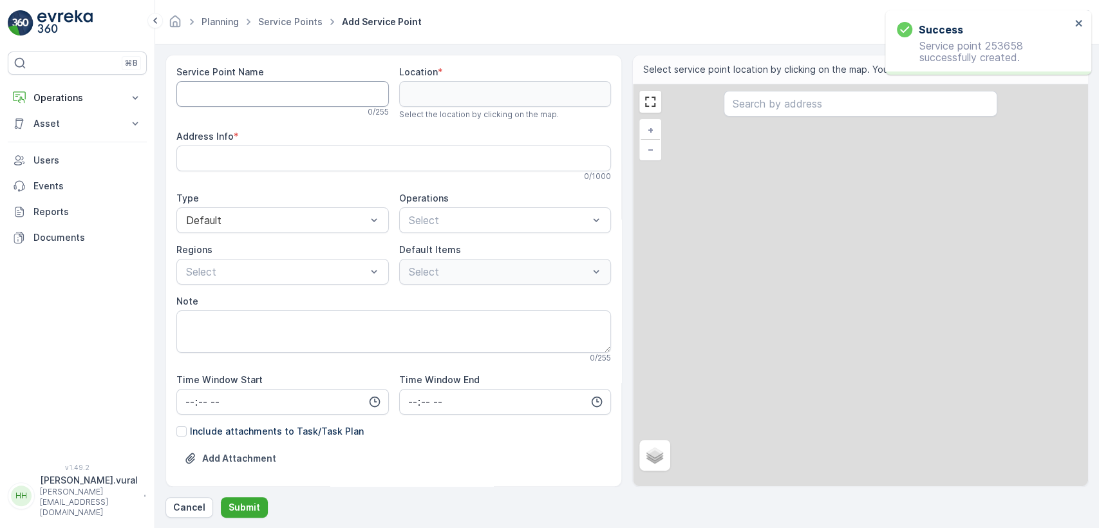
click at [279, 102] on Name "Service Point Name" at bounding box center [282, 94] width 212 height 26
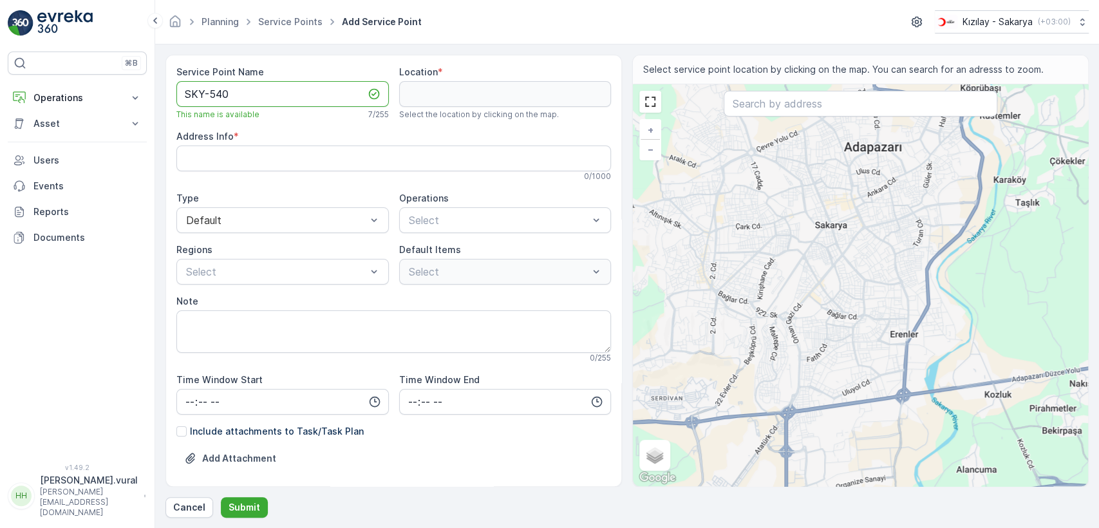
type Name "SKY-540"
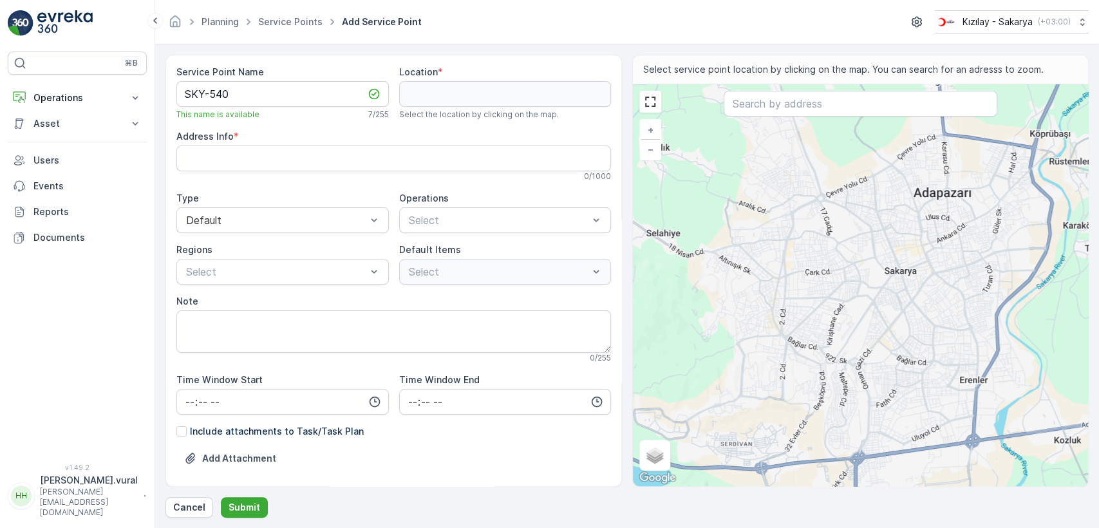
drag, startPoint x: 682, startPoint y: 245, endPoint x: 773, endPoint y: 299, distance: 106.2
click at [767, 300] on div "+ − Satellite Roadmap Terrain Hybrid Leaflet Keyboard shortcuts Map Data Map da…" at bounding box center [860, 285] width 455 height 402
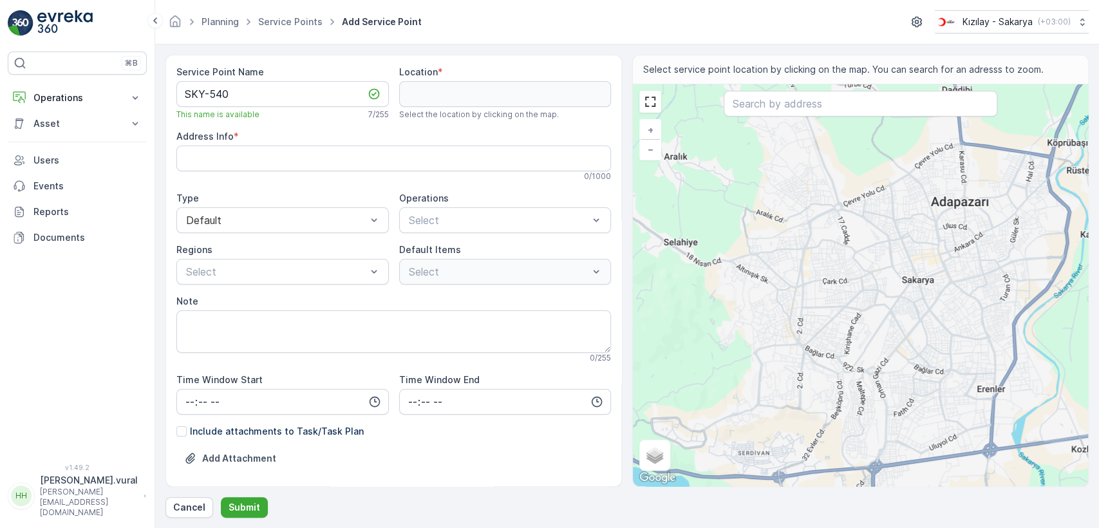
drag, startPoint x: 810, startPoint y: 306, endPoint x: 788, endPoint y: 322, distance: 27.5
click at [788, 322] on div "+ − Satellite Roadmap Terrain Hybrid Leaflet Keyboard shortcuts Map Data Map da…" at bounding box center [860, 285] width 455 height 402
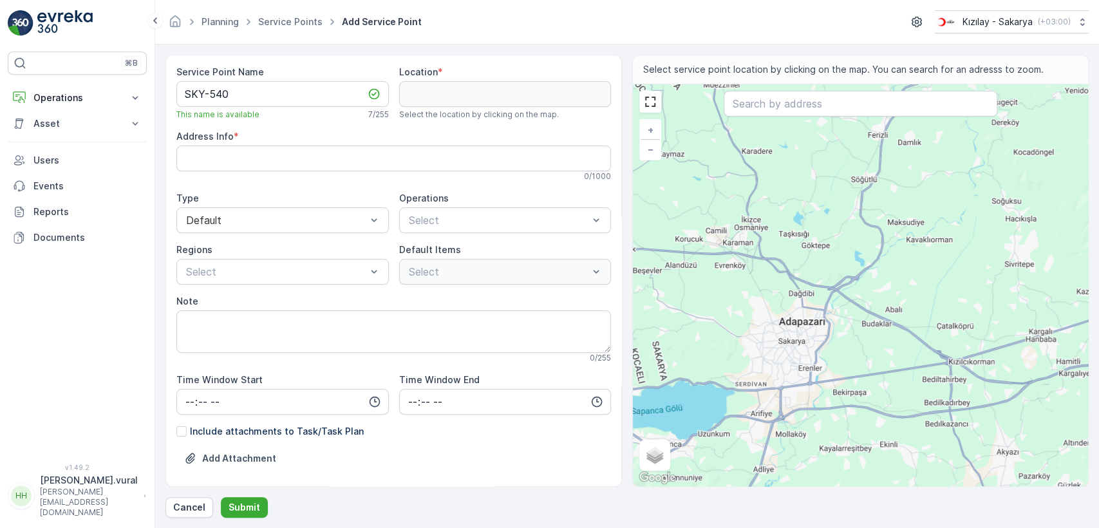
drag, startPoint x: 889, startPoint y: 243, endPoint x: 844, endPoint y: 273, distance: 53.9
click at [848, 273] on div "+ − Satellite Roadmap Terrain Hybrid Leaflet Keyboard shortcuts Map Data Map da…" at bounding box center [860, 285] width 455 height 402
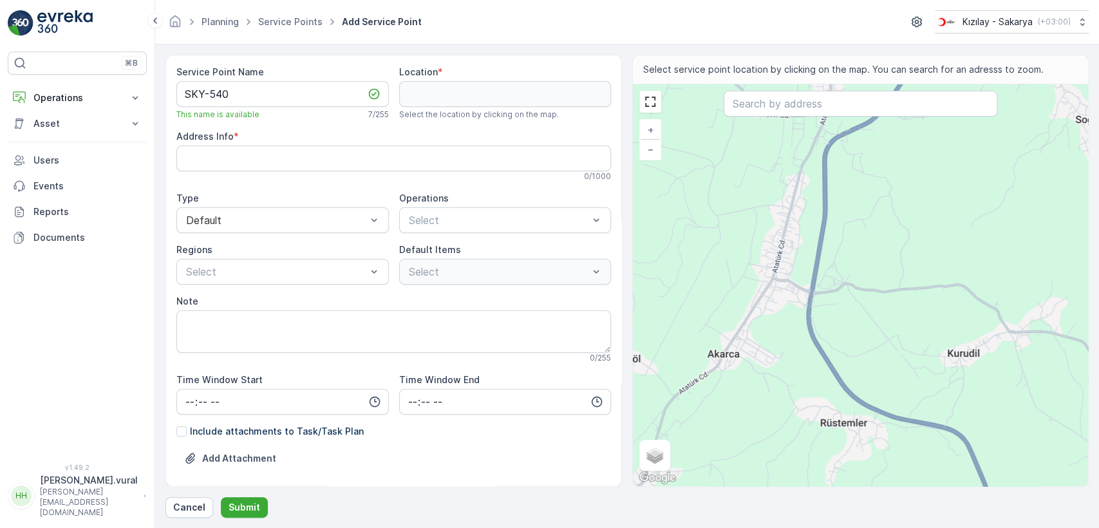
drag, startPoint x: 781, startPoint y: 247, endPoint x: 779, endPoint y: 274, distance: 27.1
click at [779, 274] on div "+ − Satellite Roadmap Terrain Hybrid Leaflet Keyboard shortcuts Map Data Map da…" at bounding box center [860, 285] width 455 height 402
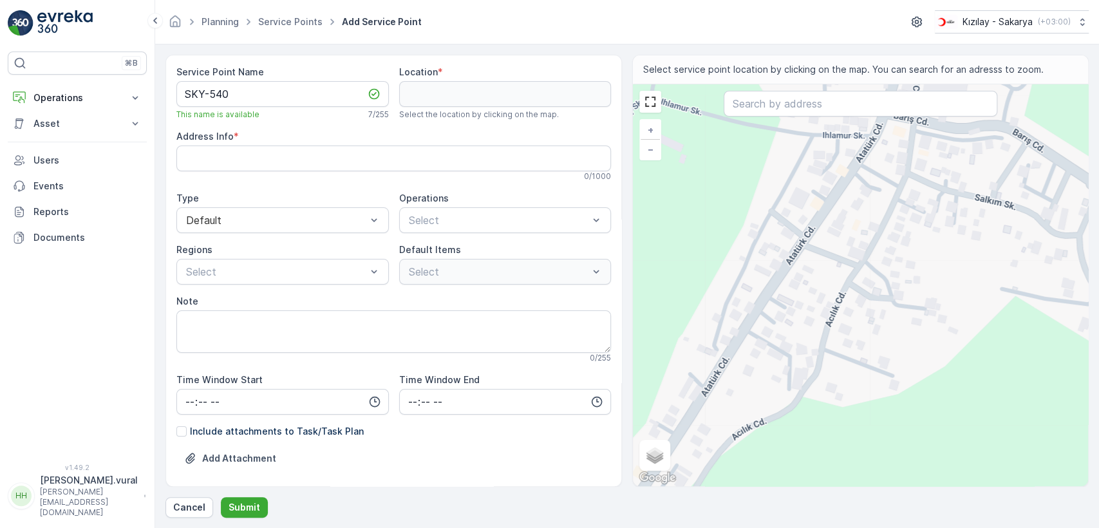
drag, startPoint x: 793, startPoint y: 222, endPoint x: 784, endPoint y: 274, distance: 52.9
click at [784, 274] on div "+ − Satellite Roadmap Terrain Hybrid Leaflet Keyboard shortcuts Map Data Map da…" at bounding box center [860, 285] width 455 height 402
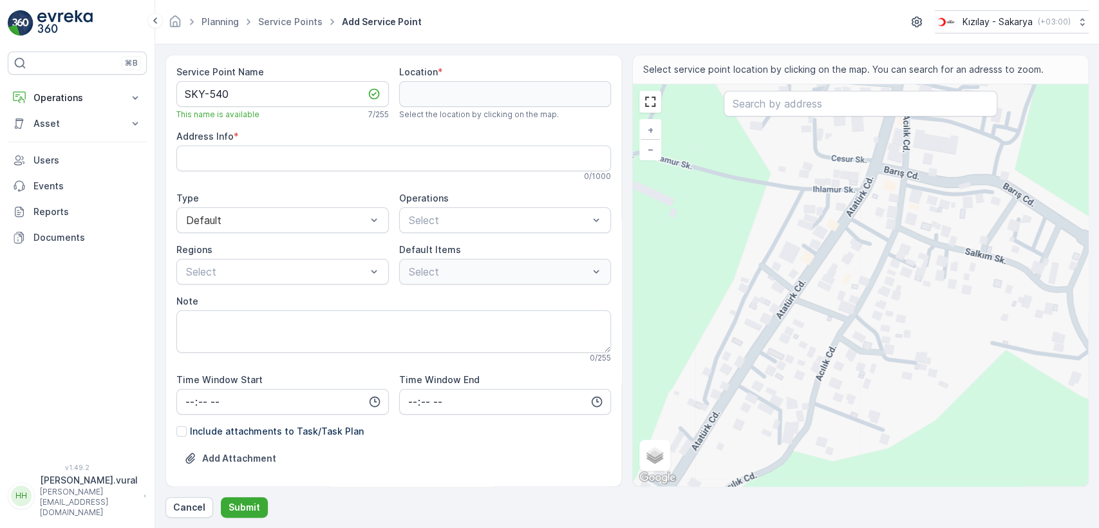
drag, startPoint x: 869, startPoint y: 188, endPoint x: 817, endPoint y: 257, distance: 87.3
click at [817, 257] on div "+ − Satellite Roadmap Terrain Hybrid Leaflet Keyboard shortcuts Map Data Map da…" at bounding box center [860, 285] width 455 height 402
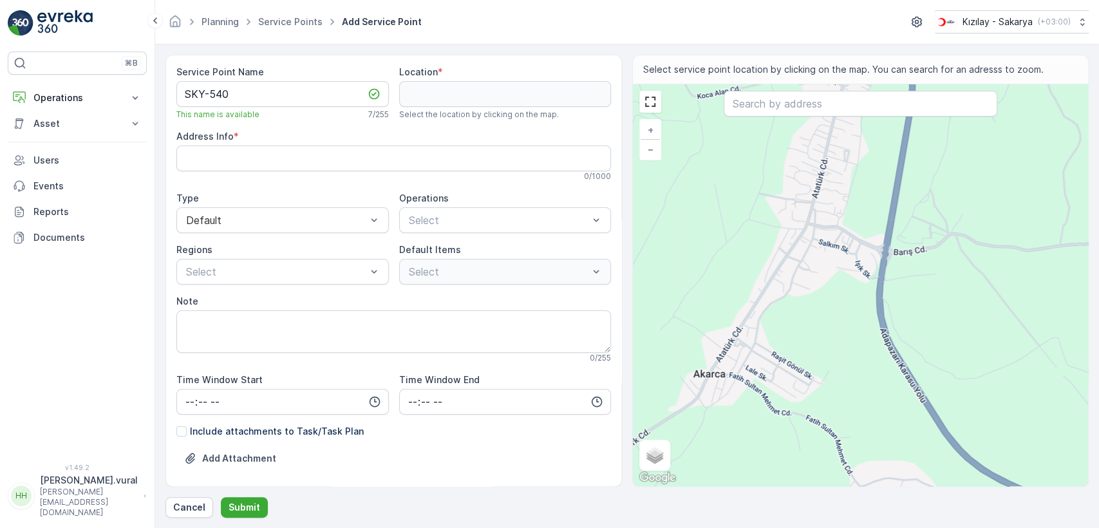
drag, startPoint x: 731, startPoint y: 380, endPoint x: 673, endPoint y: 389, distance: 59.2
click at [673, 389] on div "+ − Satellite Roadmap Terrain Hybrid Leaflet Keyboard shortcuts Map Data Map da…" at bounding box center [860, 285] width 455 height 402
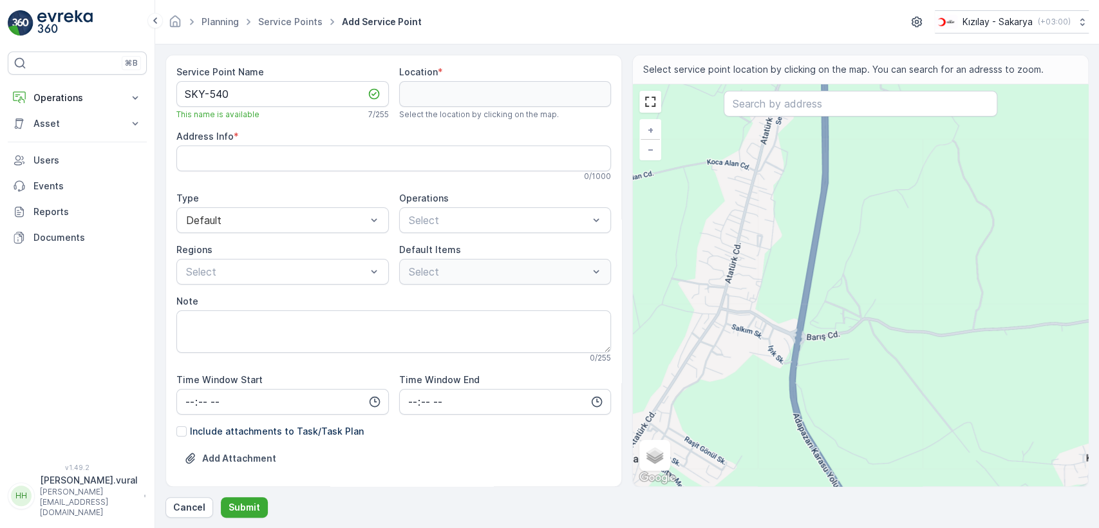
drag, startPoint x: 730, startPoint y: 214, endPoint x: 724, endPoint y: 296, distance: 81.9
click at [724, 296] on div "+ − Satellite Roadmap Terrain Hybrid Leaflet Keyboard shortcuts Map Data Map da…" at bounding box center [860, 285] width 455 height 402
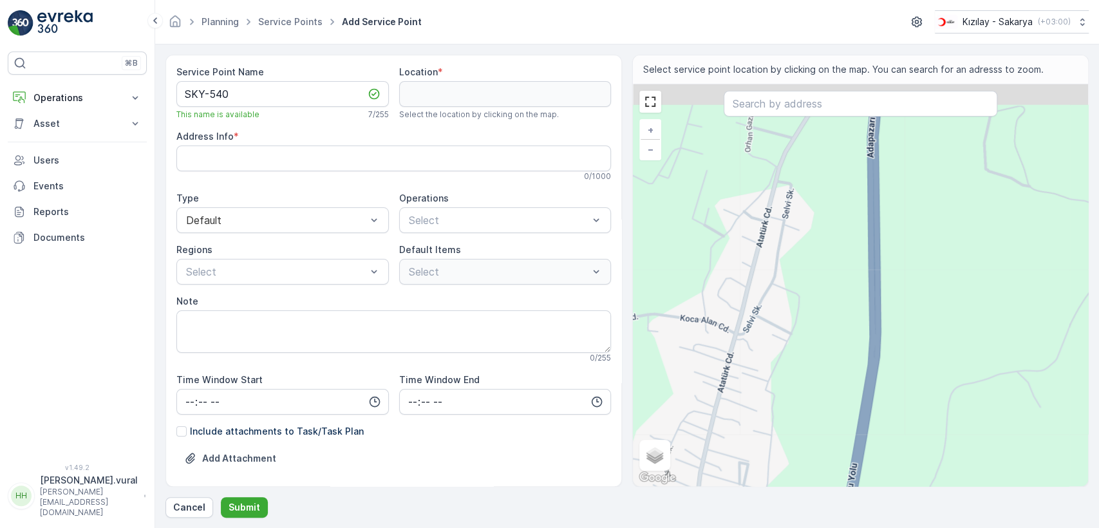
drag, startPoint x: 798, startPoint y: 185, endPoint x: 777, endPoint y: 243, distance: 61.5
click at [778, 241] on div "+ − Satellite Roadmap Terrain Hybrid Leaflet Keyboard shortcuts Map Data Map da…" at bounding box center [860, 285] width 455 height 402
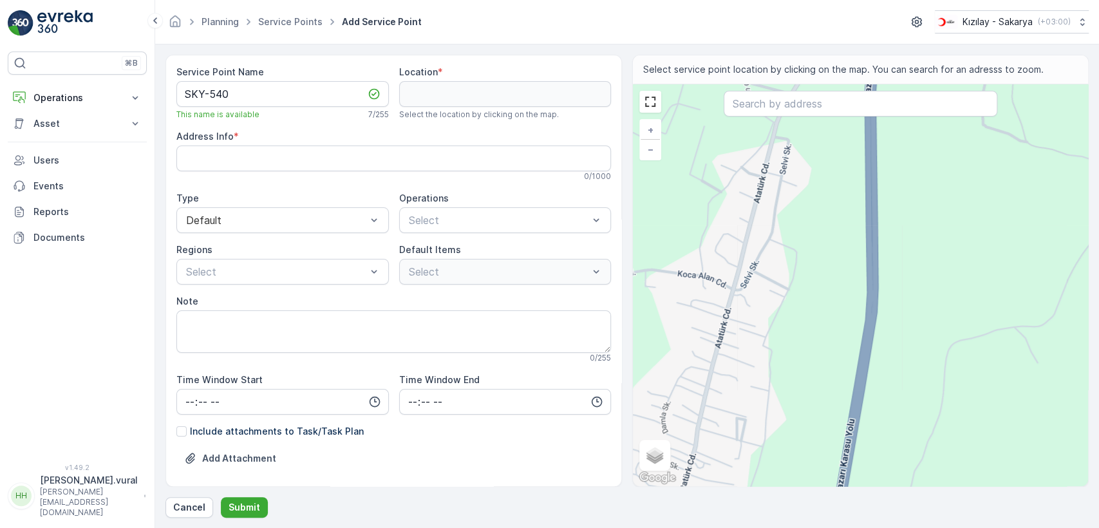
drag, startPoint x: 716, startPoint y: 299, endPoint x: 715, endPoint y: 241, distance: 57.9
click at [715, 243] on div "+ − Satellite Roadmap Terrain Hybrid Leaflet Keyboard shortcuts Map Data Map da…" at bounding box center [860, 285] width 455 height 402
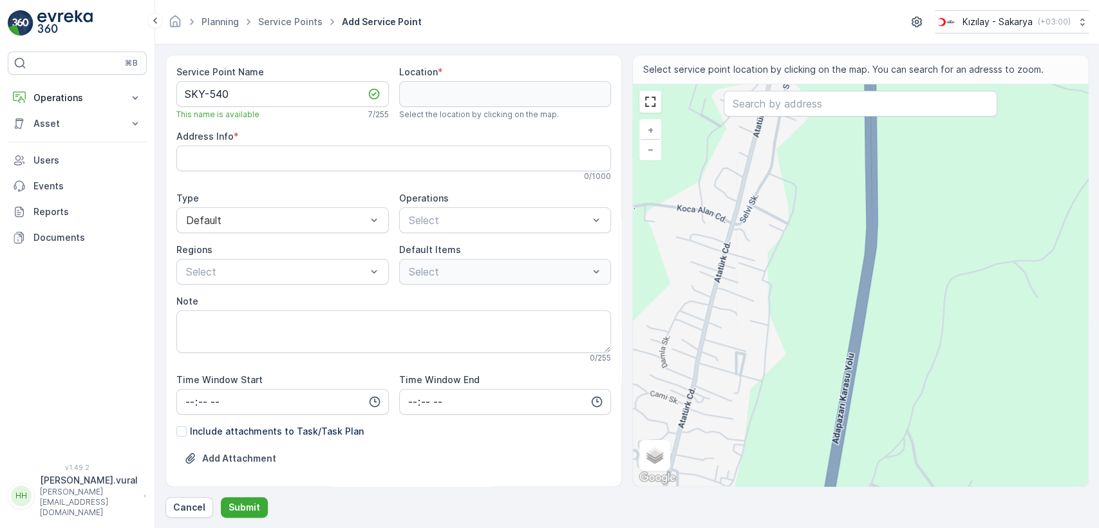
drag, startPoint x: 714, startPoint y: 242, endPoint x: 714, endPoint y: 298, distance: 56.0
click at [714, 298] on div "+ − Satellite Roadmap Terrain Hybrid Leaflet Keyboard shortcuts Map Data Map da…" at bounding box center [860, 285] width 455 height 402
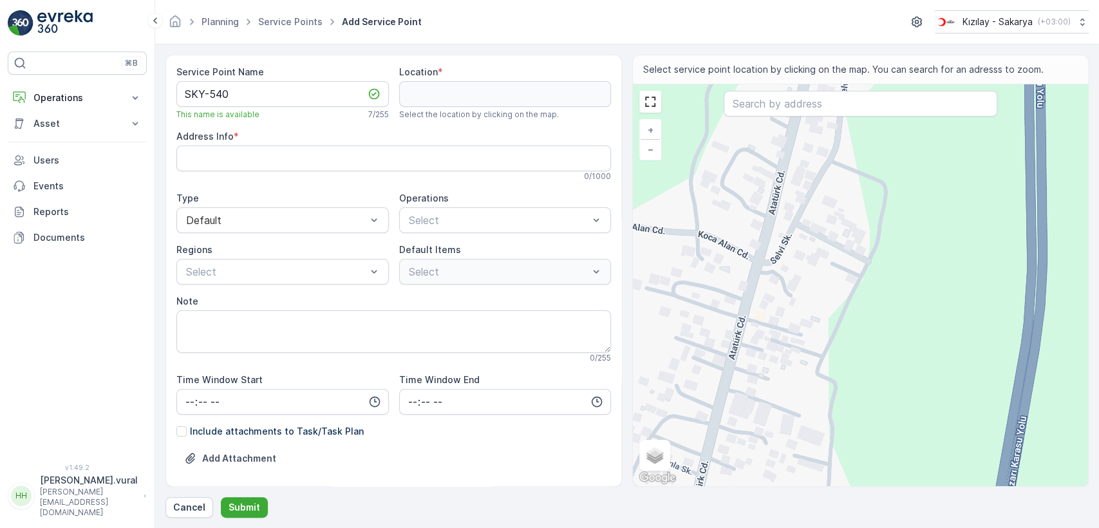
drag, startPoint x: 729, startPoint y: 364, endPoint x: 777, endPoint y: 284, distance: 93.1
click at [777, 288] on div "+ − Satellite Roadmap Terrain Hybrid Leaflet Keyboard shortcuts Map Data Map da…" at bounding box center [860, 285] width 455 height 402
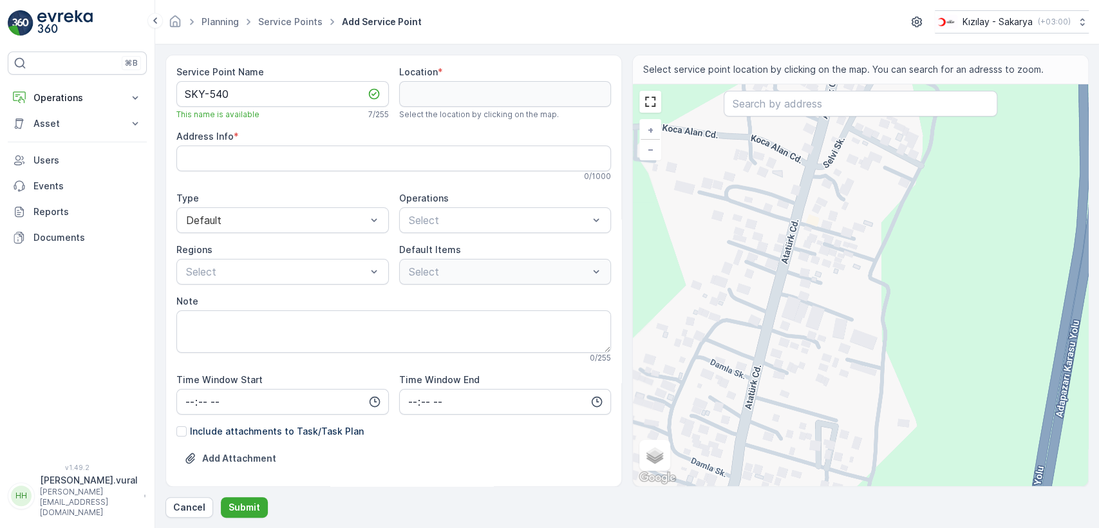
drag, startPoint x: 757, startPoint y: 310, endPoint x: 790, endPoint y: 218, distance: 98.3
click at [788, 219] on div "+ − Satellite Roadmap Terrain Hybrid Leaflet Keyboard shortcuts Map Data Map da…" at bounding box center [860, 285] width 455 height 402
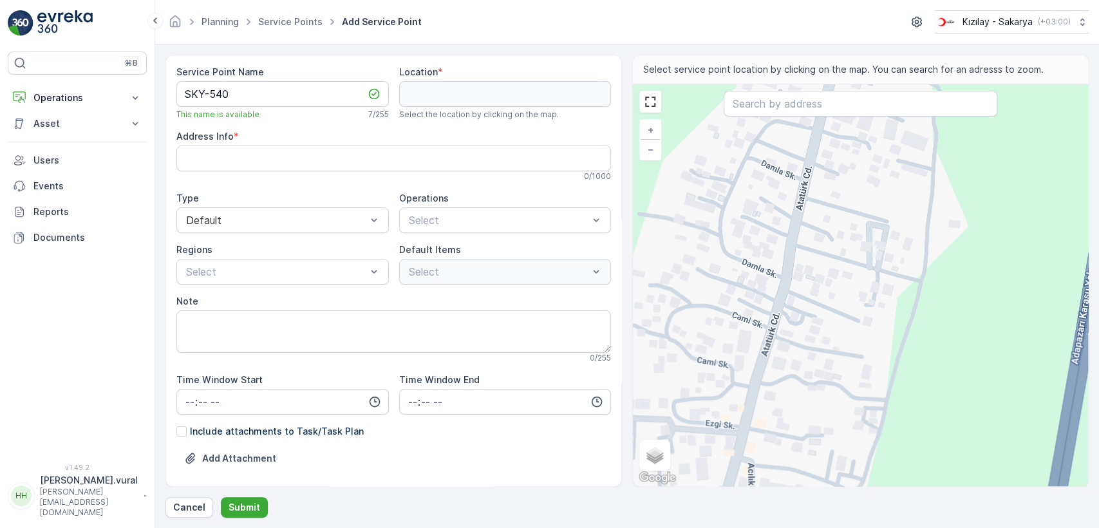
drag, startPoint x: 763, startPoint y: 328, endPoint x: 781, endPoint y: 219, distance: 110.8
click at [781, 219] on div "+ − Satellite Roadmap Terrain Hybrid Leaflet Keyboard shortcuts Map Data Map da…" at bounding box center [860, 285] width 455 height 402
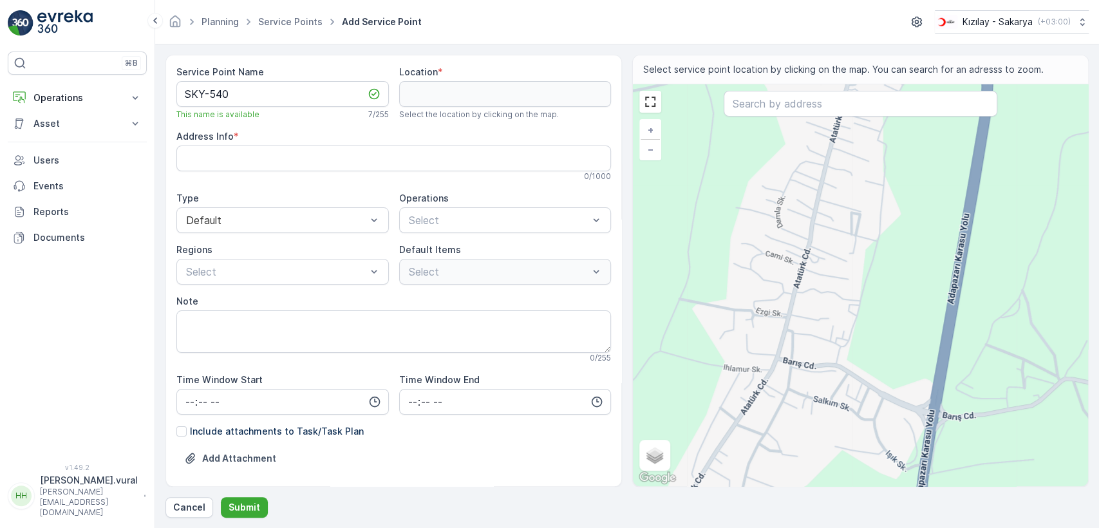
drag, startPoint x: 724, startPoint y: 403, endPoint x: 782, endPoint y: 339, distance: 86.1
click at [779, 346] on div "+ − Satellite Roadmap Terrain Hybrid Leaflet Keyboard shortcuts Map Data Map da…" at bounding box center [860, 285] width 455 height 402
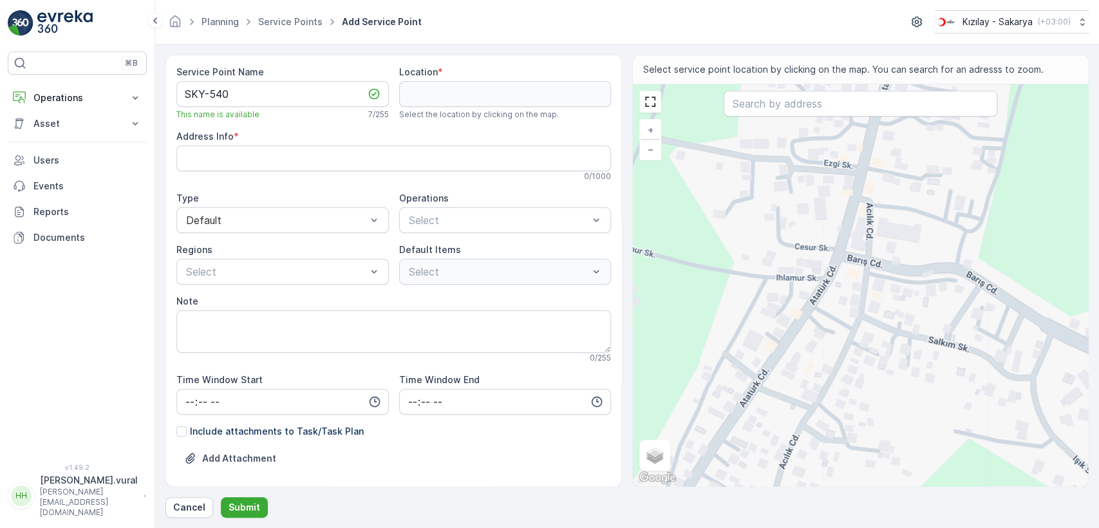
drag, startPoint x: 761, startPoint y: 404, endPoint x: 747, endPoint y: 408, distance: 14.9
click at [747, 408] on div "+ − Satellite Roadmap Terrain Hybrid Leaflet Keyboard shortcuts Map Data Map da…" at bounding box center [860, 285] width 455 height 402
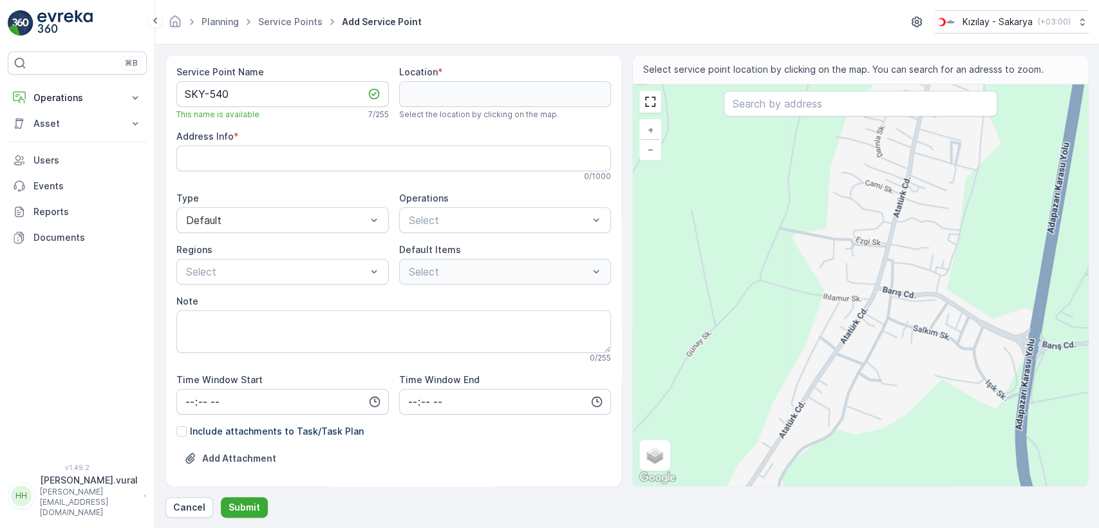
drag, startPoint x: 913, startPoint y: 366, endPoint x: 853, endPoint y: 346, distance: 63.1
click at [853, 346] on div "+ − Satellite Roadmap Terrain Hybrid Leaflet Keyboard shortcuts Map Data Map da…" at bounding box center [860, 285] width 455 height 402
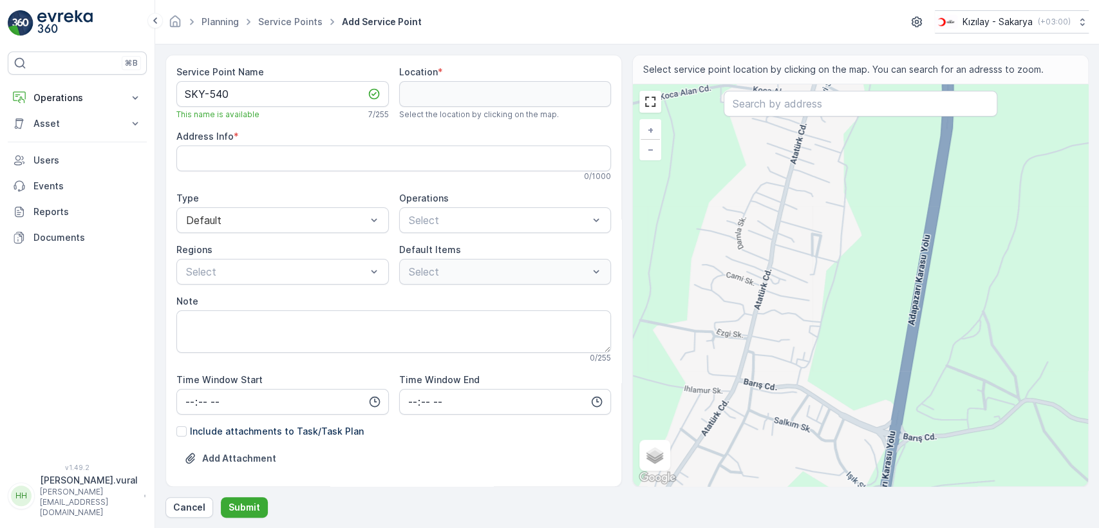
drag, startPoint x: 924, startPoint y: 209, endPoint x: 830, endPoint y: 320, distance: 145.7
click at [830, 320] on div "+ − Satellite Roadmap Terrain Hybrid Leaflet Keyboard shortcuts Map Data Map da…" at bounding box center [860, 285] width 455 height 402
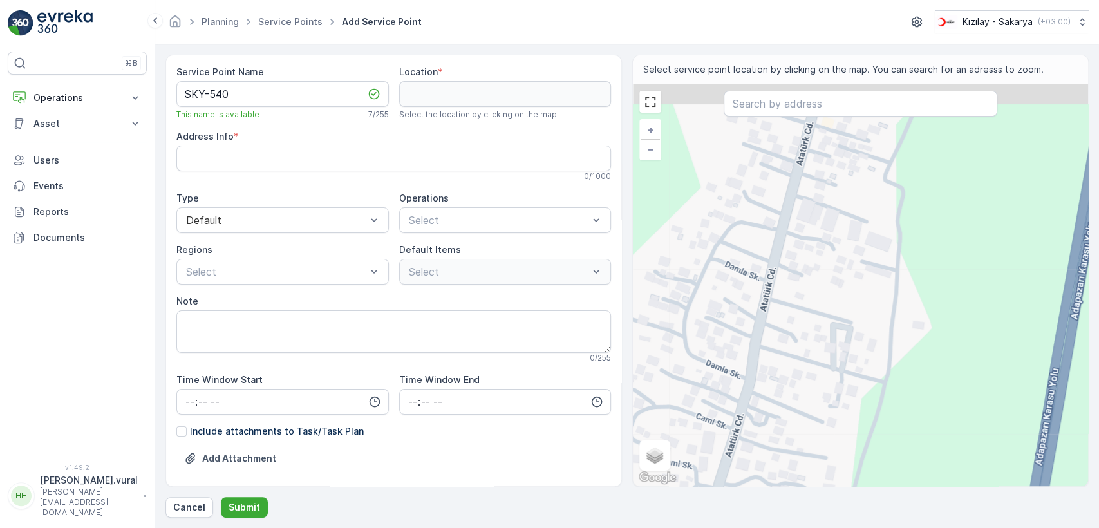
drag, startPoint x: 817, startPoint y: 187, endPoint x: 819, endPoint y: 248, distance: 61.2
click at [825, 241] on div "+ − Satellite Roadmap Terrain Hybrid Leaflet Keyboard shortcuts Map Data Map da…" at bounding box center [860, 285] width 455 height 402
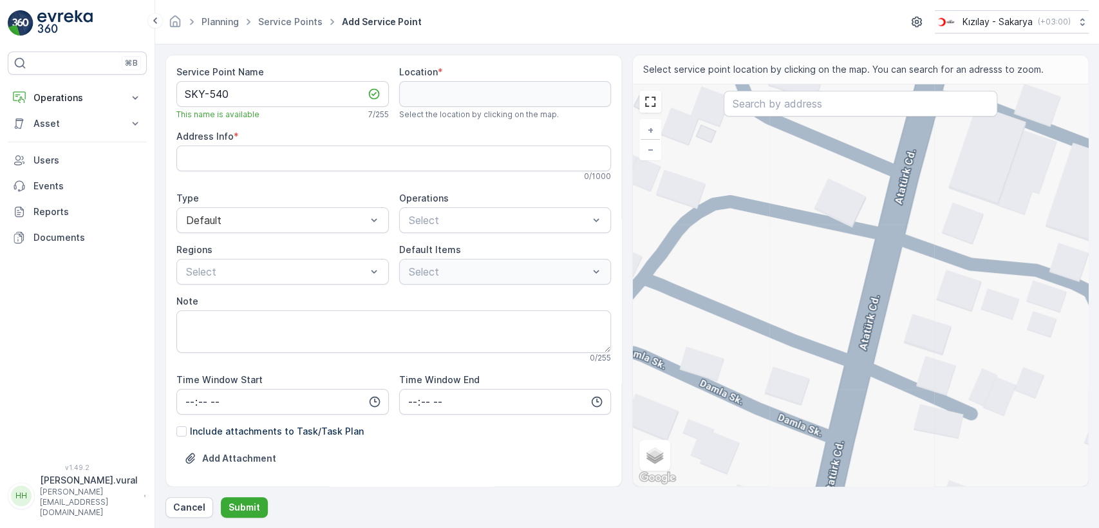
drag, startPoint x: 738, startPoint y: 300, endPoint x: 844, endPoint y: 257, distance: 115.2
click at [844, 259] on div "+ − Satellite Roadmap Terrain Hybrid Leaflet Keyboard shortcuts Map Data Map da…" at bounding box center [860, 285] width 455 height 402
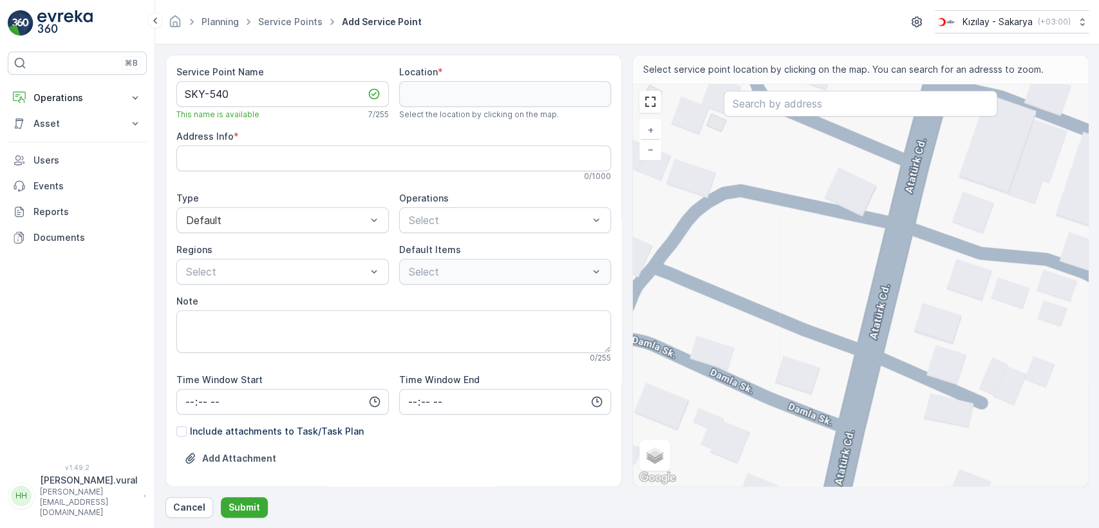
click at [875, 339] on div "+ − Satellite Roadmap Terrain Hybrid Leaflet Keyboard shortcuts Map Data Map da…" at bounding box center [860, 285] width 455 height 402
type input "40.88457282358559,30.464114914300776"
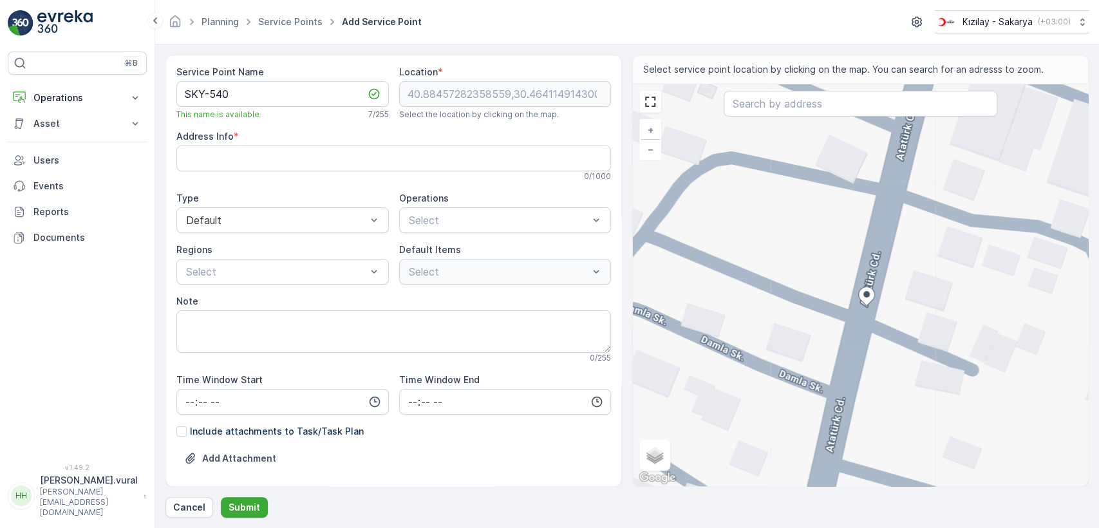
type Info "Küçük Söğütlü, Atatürk Cd. No:361, 54160 Söğütlü/[GEOGRAPHIC_DATA], [GEOGRAPHIC…"
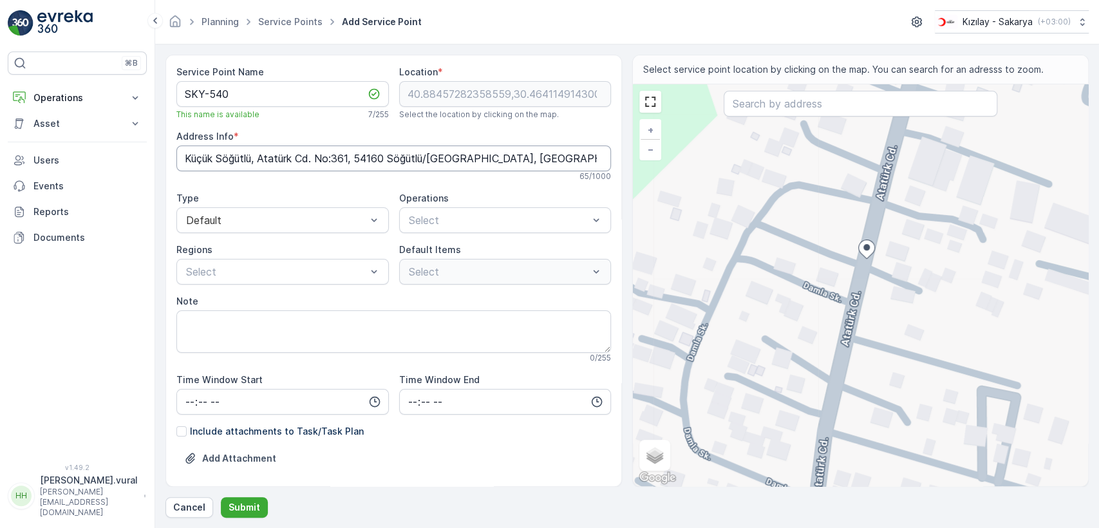
click at [369, 150] on Info "Küçük Söğütlü, Atatürk Cd. No:361, 54160 Söğütlü/[GEOGRAPHIC_DATA], [GEOGRAPHIC…" at bounding box center [393, 158] width 434 height 26
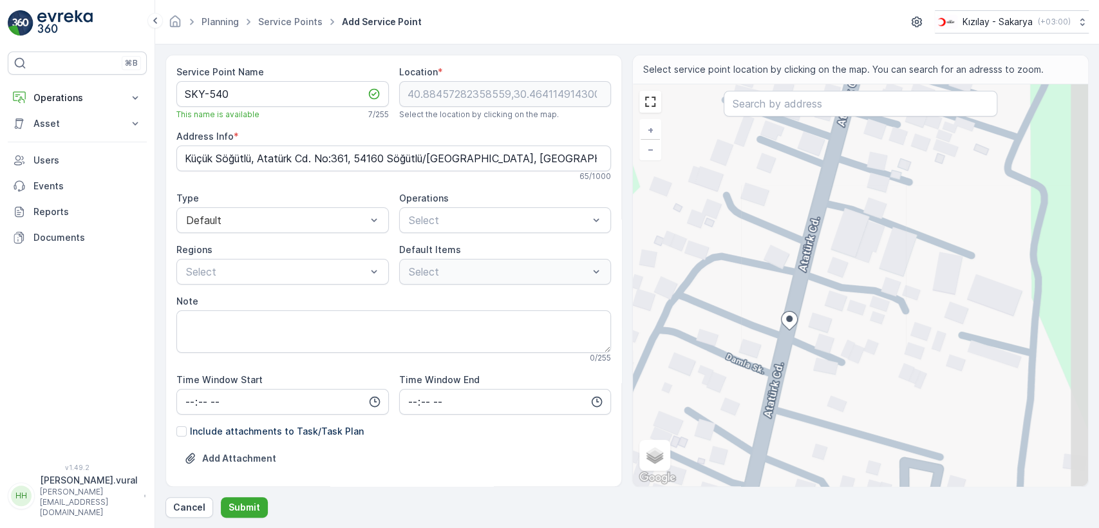
drag, startPoint x: 792, startPoint y: 294, endPoint x: 768, endPoint y: 311, distance: 29.5
click at [768, 311] on div "+ − Satellite Roadmap Terrain Hybrid Leaflet Keyboard shortcuts Map Data Map da…" at bounding box center [860, 285] width 455 height 402
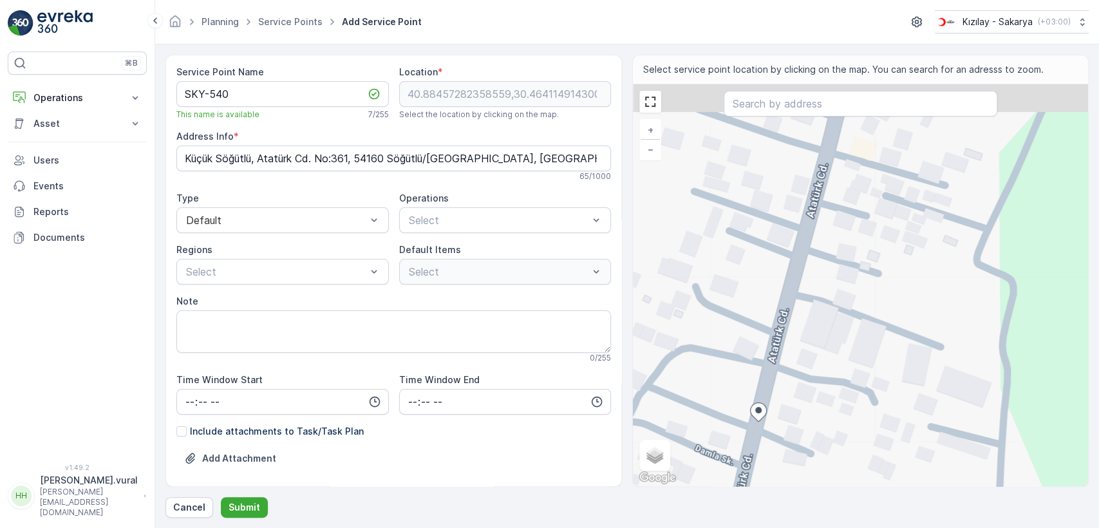
drag, startPoint x: 797, startPoint y: 210, endPoint x: 766, endPoint y: 302, distance: 96.5
click at [766, 302] on div "+ − Satellite Roadmap Terrain Hybrid Leaflet Keyboard shortcuts Map Data Map da…" at bounding box center [860, 285] width 455 height 402
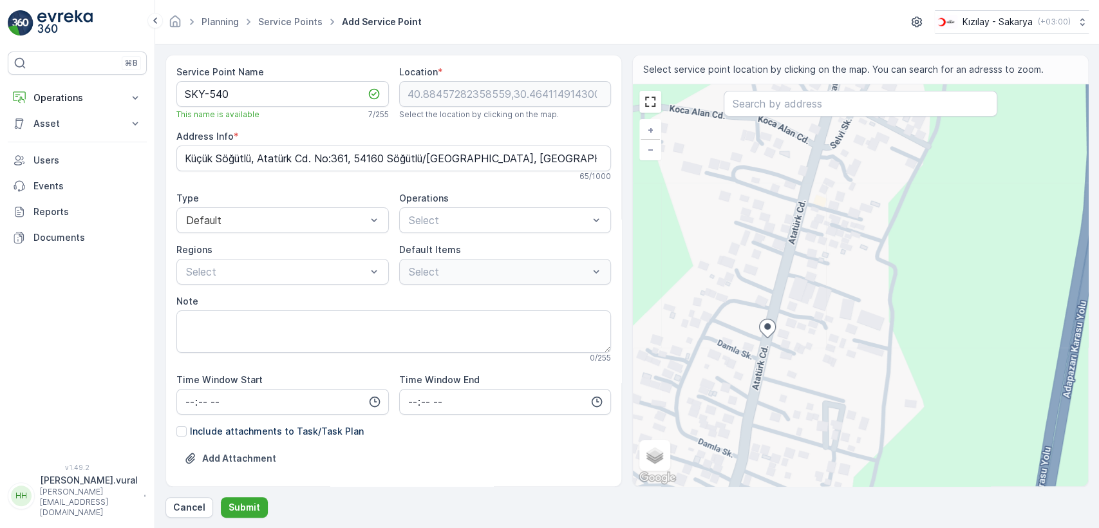
drag, startPoint x: 799, startPoint y: 204, endPoint x: 783, endPoint y: 260, distance: 58.3
click at [783, 260] on div "+ − Satellite Roadmap Terrain Hybrid Leaflet Keyboard shortcuts Map Data Map da…" at bounding box center [860, 285] width 455 height 402
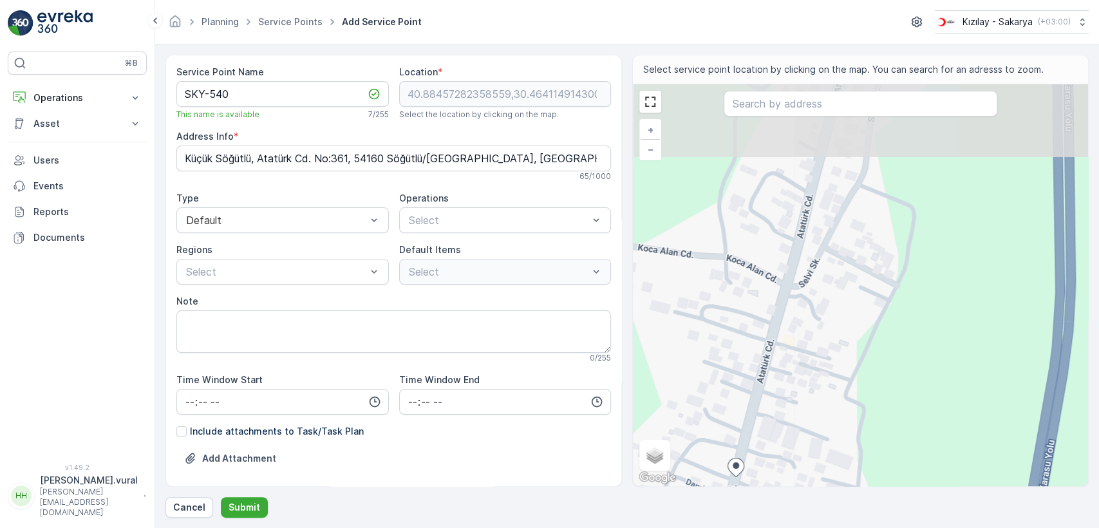
drag, startPoint x: 777, startPoint y: 245, endPoint x: 762, endPoint y: 317, distance: 73.7
click at [762, 317] on div "+ − Satellite Roadmap Terrain Hybrid Leaflet Keyboard shortcuts Map Data Map da…" at bounding box center [860, 285] width 455 height 402
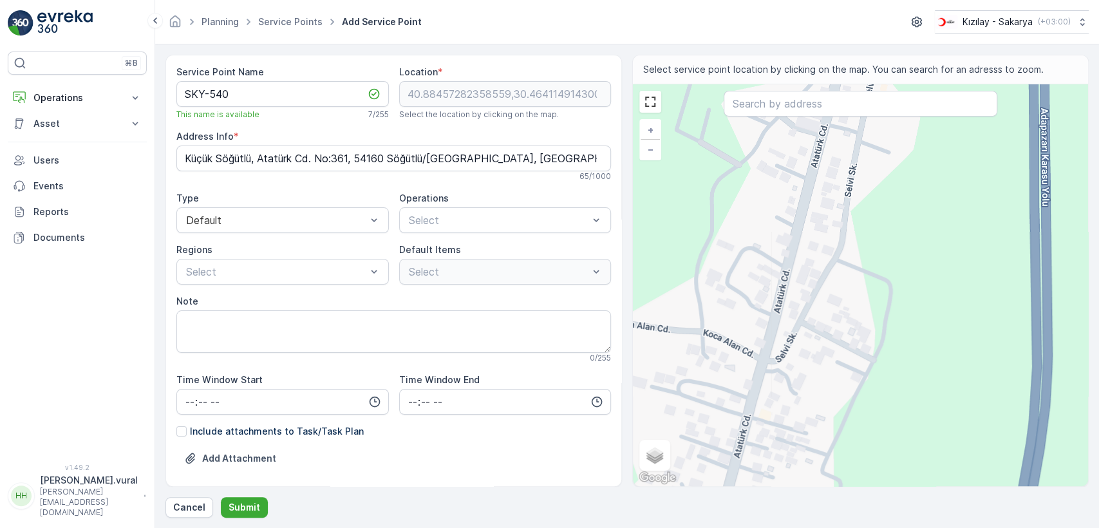
drag, startPoint x: 763, startPoint y: 315, endPoint x: 756, endPoint y: 374, distance: 59.0
click at [756, 374] on div "+ − Satellite Roadmap Terrain Hybrid Leaflet Keyboard shortcuts Map Data Map da…" at bounding box center [860, 285] width 455 height 402
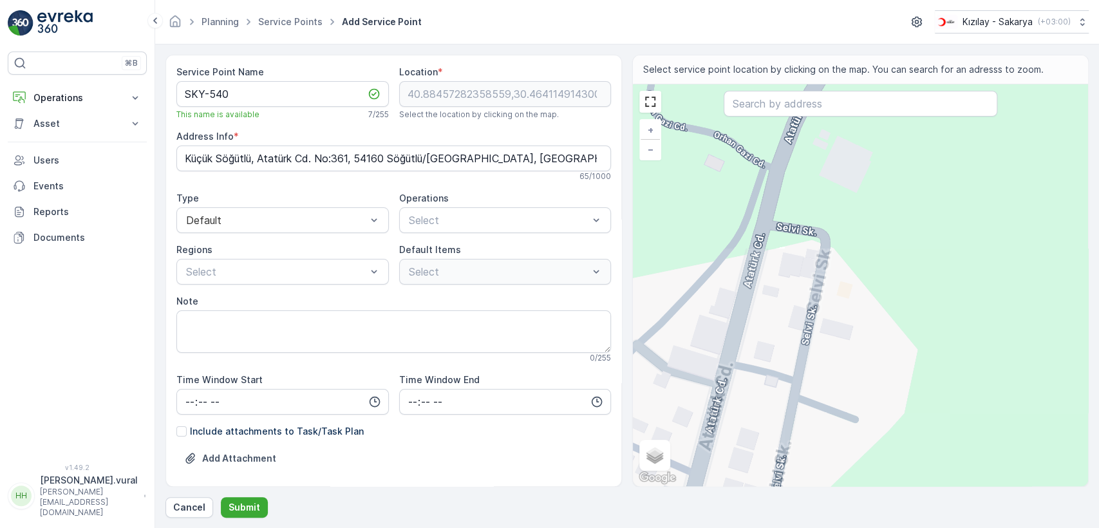
drag, startPoint x: 824, startPoint y: 190, endPoint x: 752, endPoint y: 319, distance: 147.5
click at [752, 319] on div "+ − Satellite Roadmap Terrain Hybrid Leaflet Keyboard shortcuts Map Data Map da…" at bounding box center [860, 285] width 455 height 402
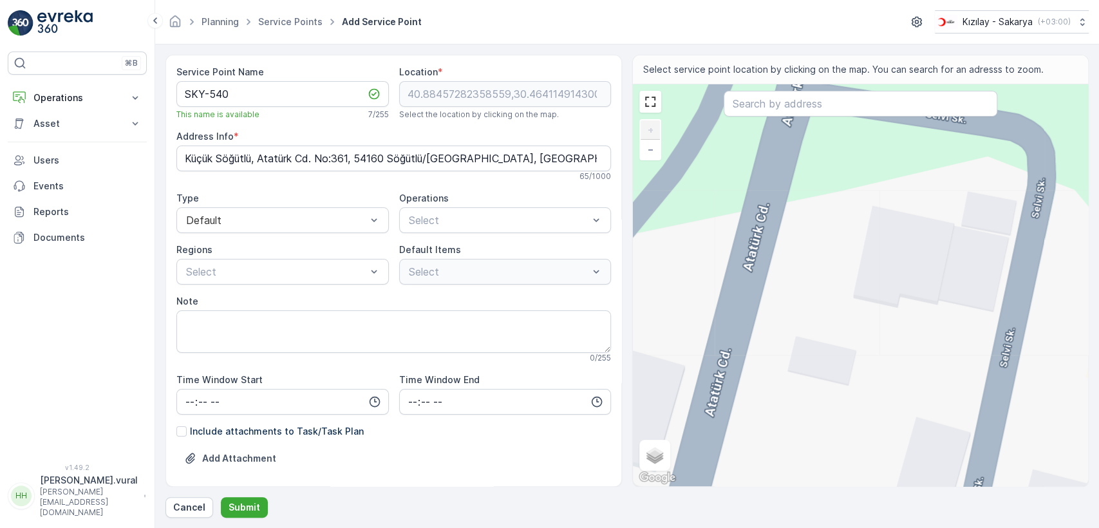
click at [752, 264] on div "+ − Satellite Roadmap Terrain Hybrid Leaflet Keyboard shortcuts Map Data Map da…" at bounding box center [860, 285] width 455 height 402
type input "40.89056094979431,30.466195977618522"
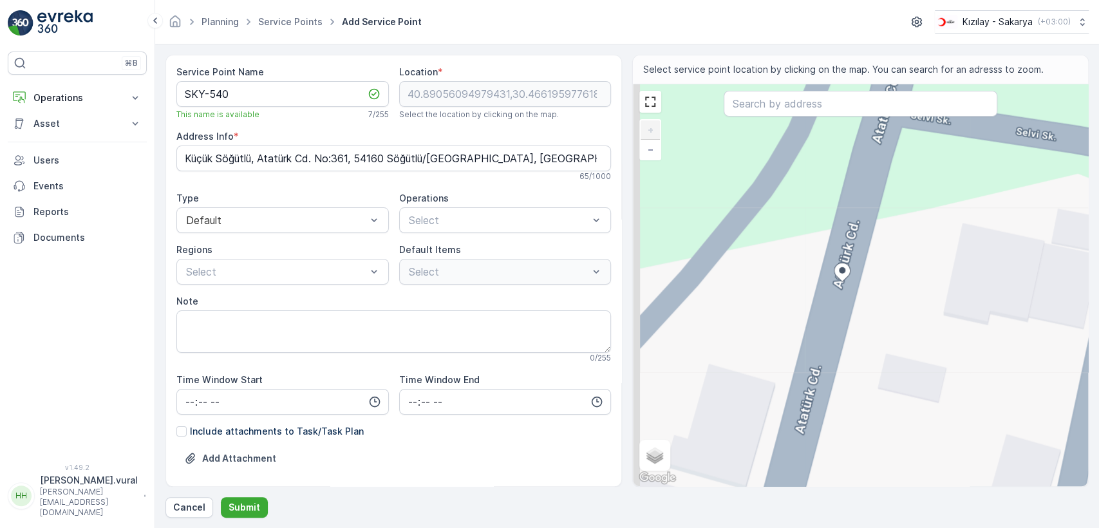
type Info "Küçük Söğütlü, Atatürk Cd. No:363A, 54160 Söğütlü/[GEOGRAPHIC_DATA], [GEOGRAPHI…"
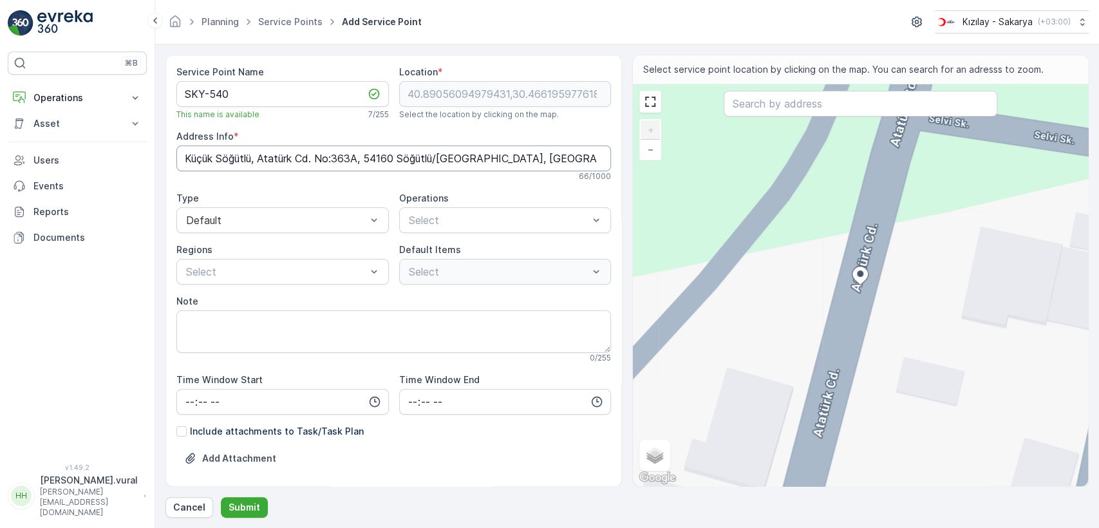
click at [394, 156] on Info "Küçük Söğütlü, Atatürk Cd. No:363A, 54160 Söğütlü/[GEOGRAPHIC_DATA], [GEOGRAPHI…" at bounding box center [393, 158] width 434 height 26
click at [448, 250] on span "Kıyafet Toplama" at bounding box center [447, 252] width 80 height 12
click at [425, 281] on div "Select" at bounding box center [505, 272] width 212 height 26
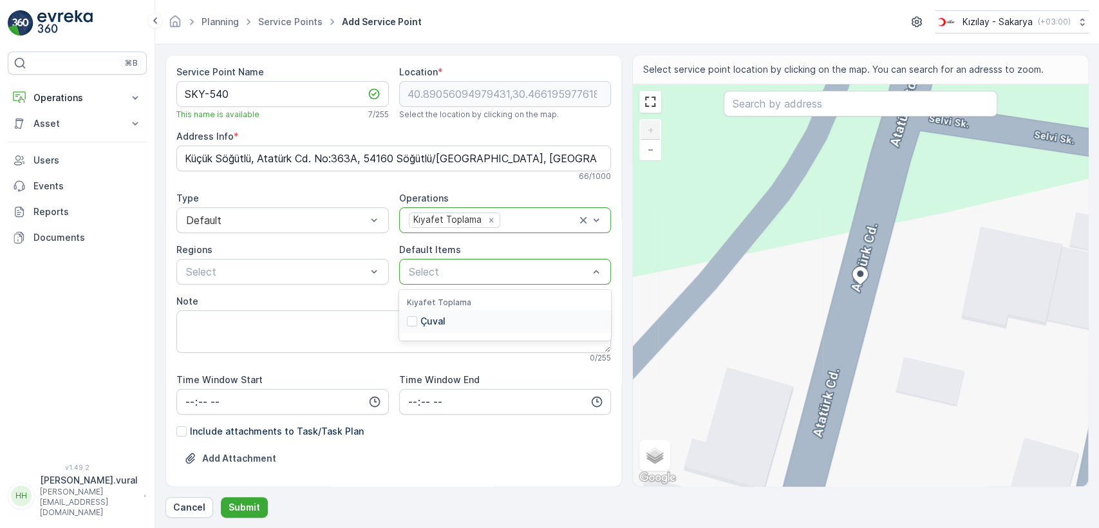
click at [422, 324] on p "Çuval" at bounding box center [432, 321] width 25 height 13
click at [243, 495] on div "Service Point Name SKY-540 This name is available 7 / 255 Location * 40.8905609…" at bounding box center [626, 286] width 923 height 463
click at [242, 504] on p "Submit" at bounding box center [244, 507] width 32 height 13
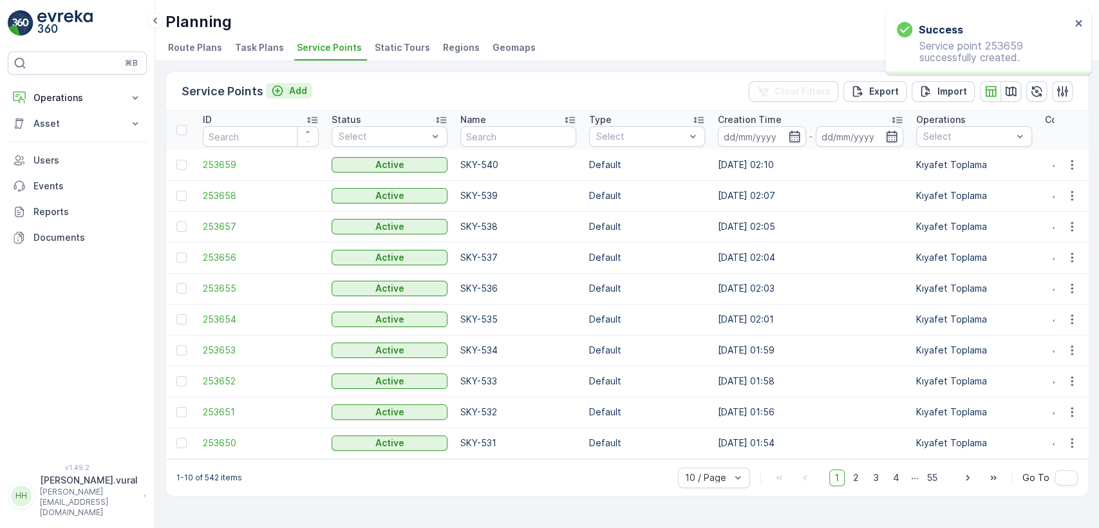
click at [281, 87] on icon "Add" at bounding box center [277, 90] width 13 height 13
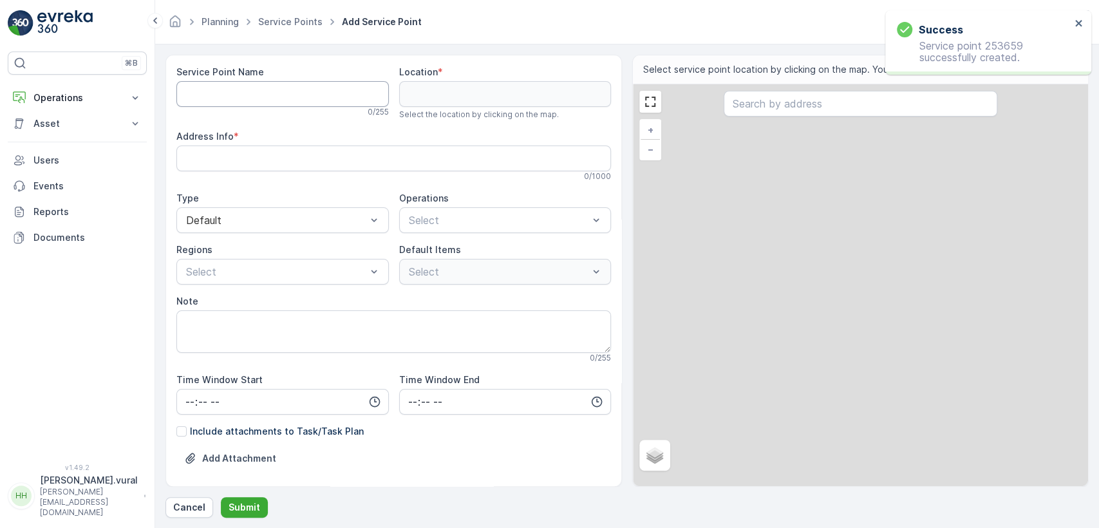
click at [277, 95] on Name "Service Point Name" at bounding box center [282, 94] width 212 height 26
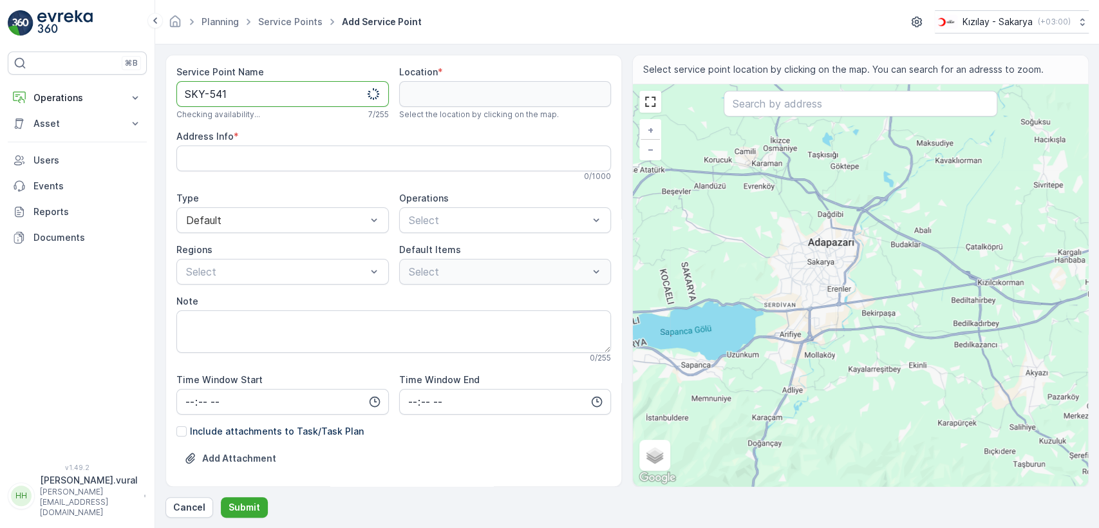
type Name "SKY-541"
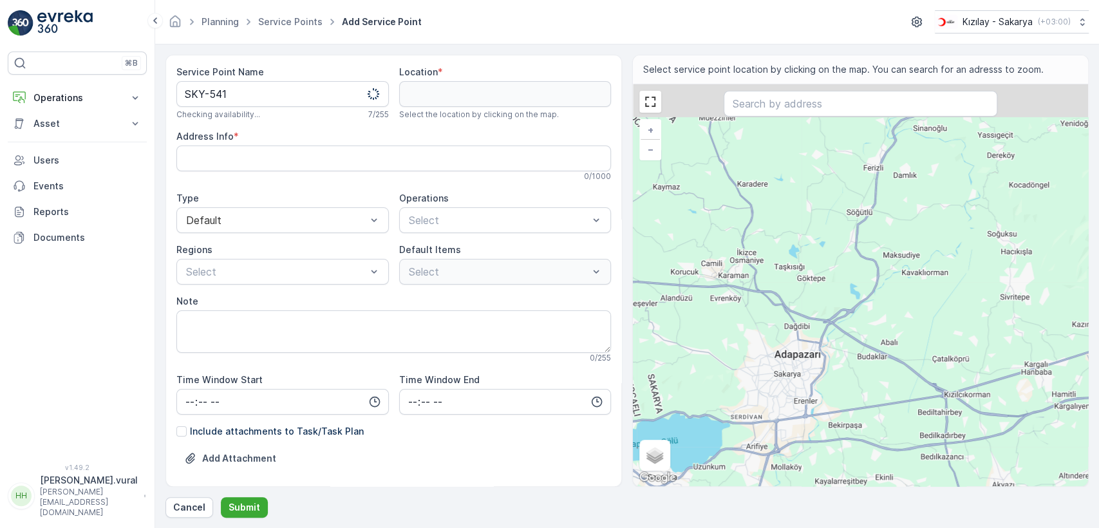
drag, startPoint x: 884, startPoint y: 134, endPoint x: 850, endPoint y: 241, distance: 112.6
click at [850, 241] on div "+ − Satellite Roadmap Terrain Hybrid Leaflet Keyboard shortcuts Map Data Map da…" at bounding box center [860, 285] width 455 height 402
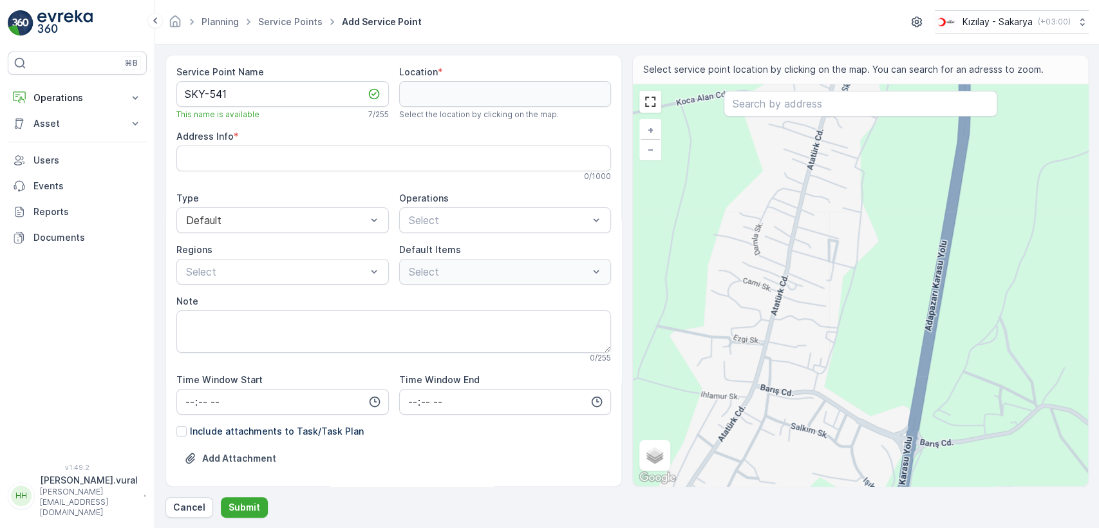
drag, startPoint x: 833, startPoint y: 221, endPoint x: 807, endPoint y: 309, distance: 91.2
click at [808, 308] on div "+ − Satellite Roadmap Terrain Hybrid Leaflet Keyboard shortcuts Map Data Map da…" at bounding box center [860, 285] width 455 height 402
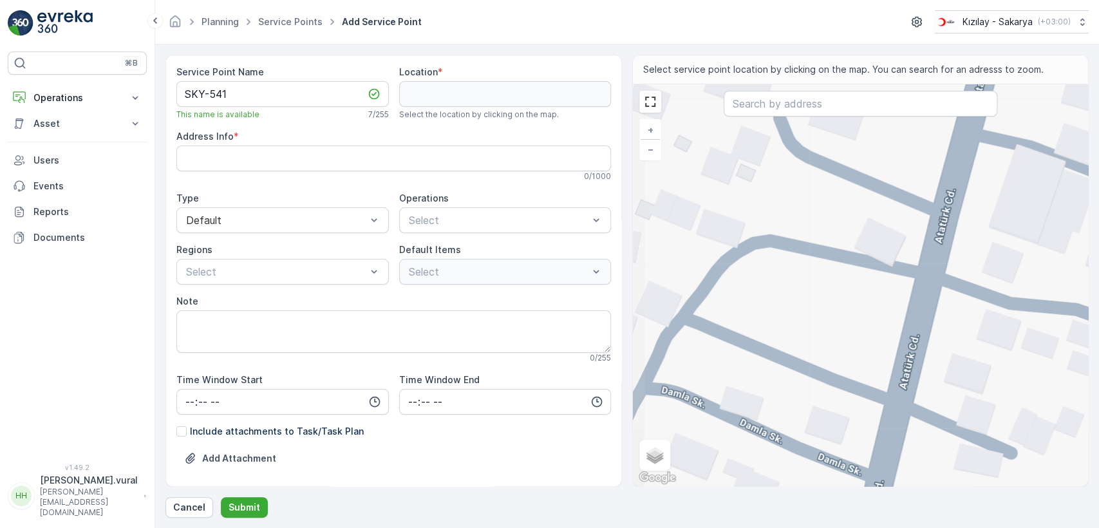
drag, startPoint x: 668, startPoint y: 167, endPoint x: 976, endPoint y: 393, distance: 381.7
click at [976, 393] on div "+ − Satellite Roadmap Terrain Hybrid Leaflet Keyboard shortcuts Map Data Map da…" at bounding box center [860, 285] width 455 height 402
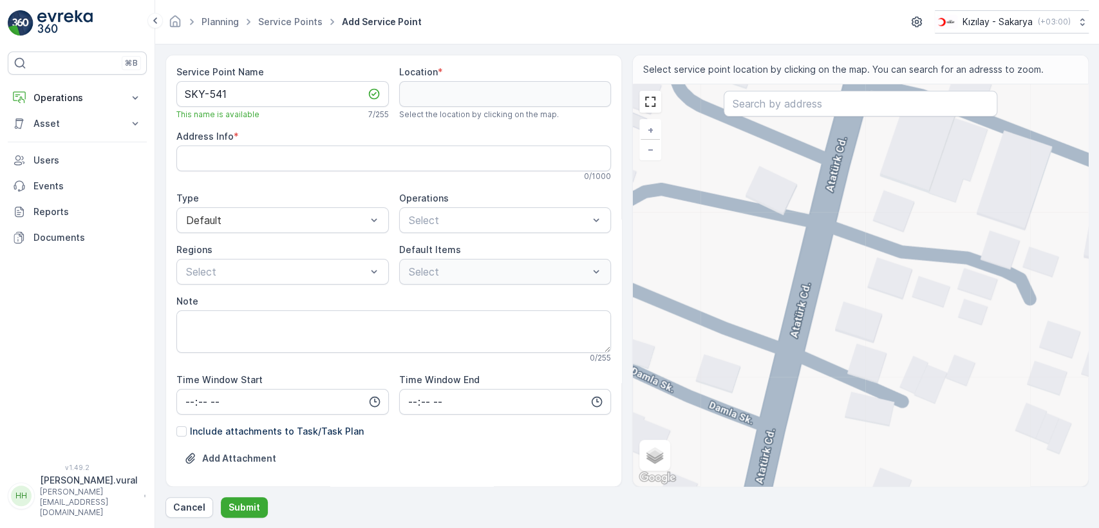
click at [795, 330] on div "+ − Satellite Roadmap Terrain Hybrid Leaflet Keyboard shortcuts Map Data Map da…" at bounding box center [860, 285] width 455 height 402
type input "40.884594644574825,30.464112339969144"
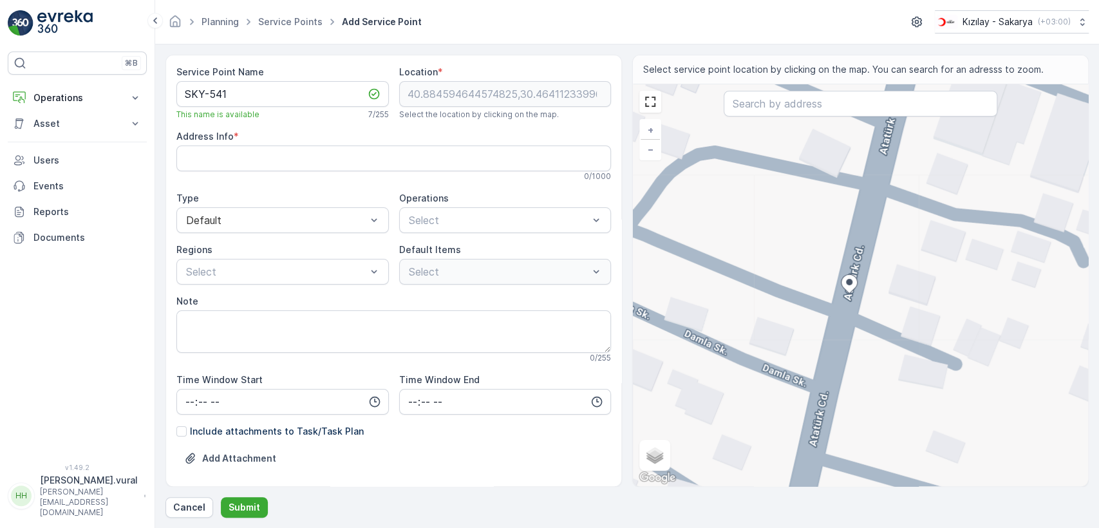
type Info "Küçük Söğütlü, Atatürk Cd. No:361, 54160 Söğütlü/[GEOGRAPHIC_DATA], [GEOGRAPHIC…"
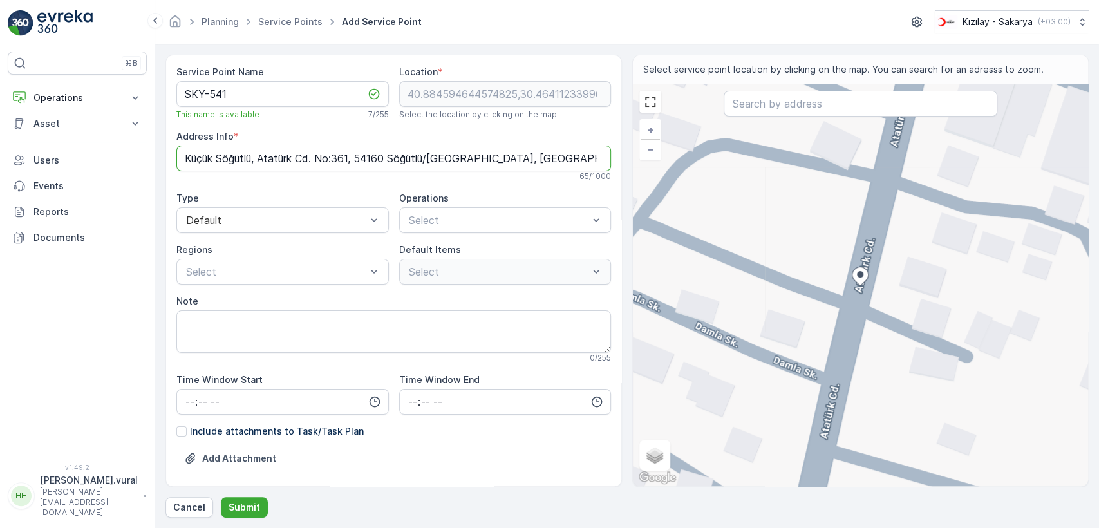
click at [353, 156] on Info "Küçük Söğütlü, Atatürk Cd. No:361, 54160 Söğütlü/[GEOGRAPHIC_DATA], [GEOGRAPHIC…" at bounding box center [393, 158] width 434 height 26
click at [487, 257] on div "Kıyafet Toplama" at bounding box center [505, 252] width 197 height 12
click at [438, 321] on p "Çuval" at bounding box center [432, 321] width 25 height 13
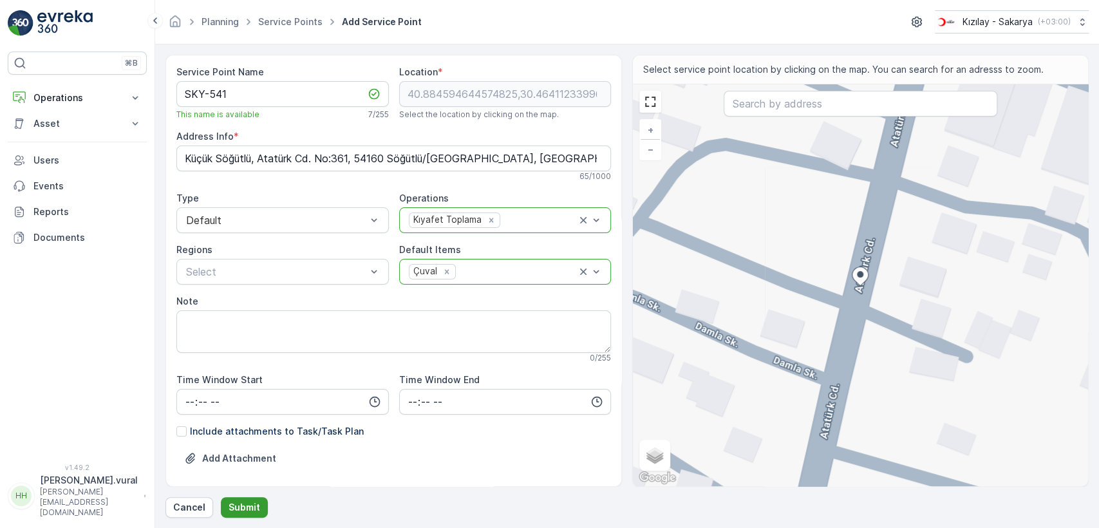
click at [252, 505] on p "Submit" at bounding box center [244, 507] width 32 height 13
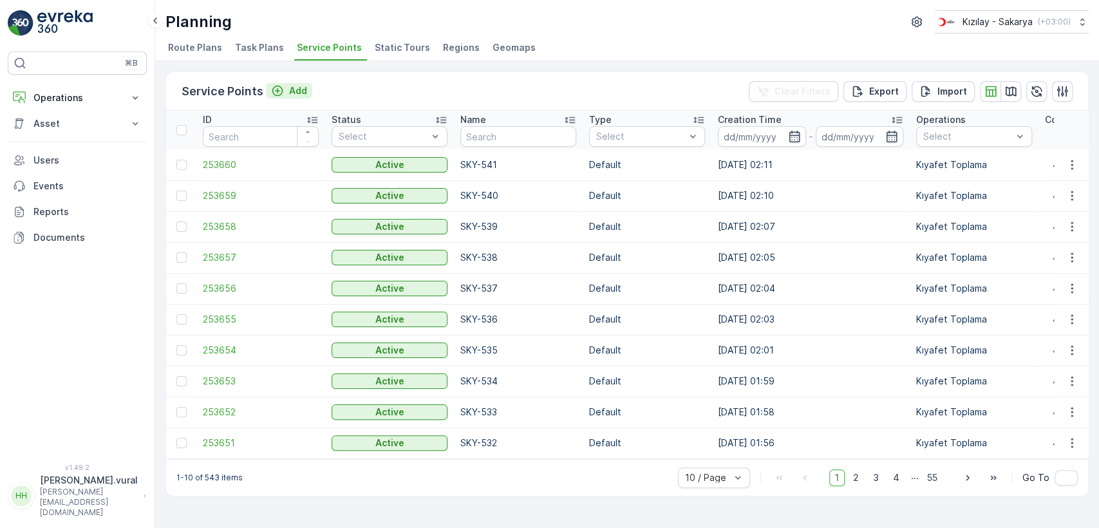
click at [297, 85] on p "Add" at bounding box center [298, 90] width 18 height 13
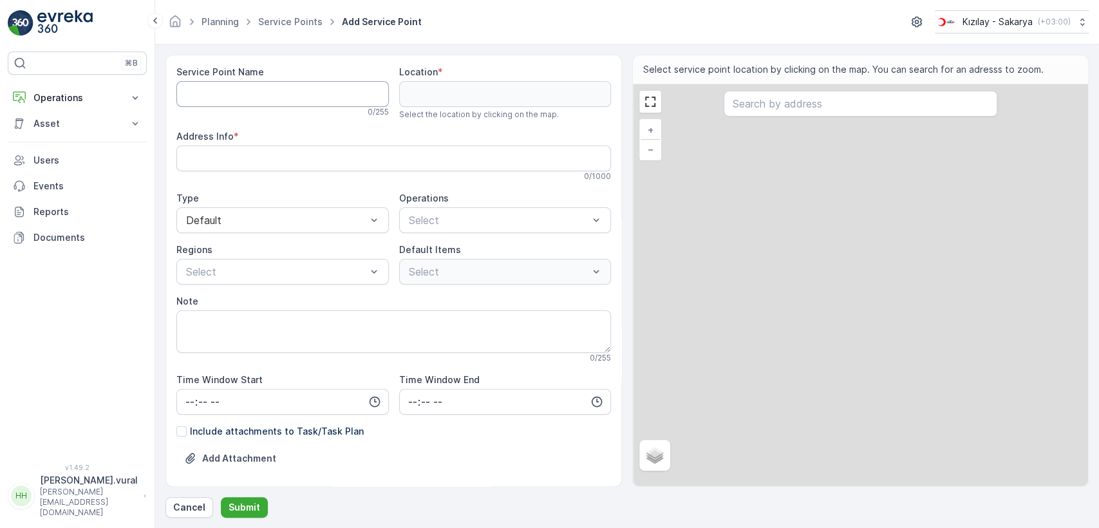
click at [288, 98] on Name "Service Point Name" at bounding box center [282, 94] width 212 height 26
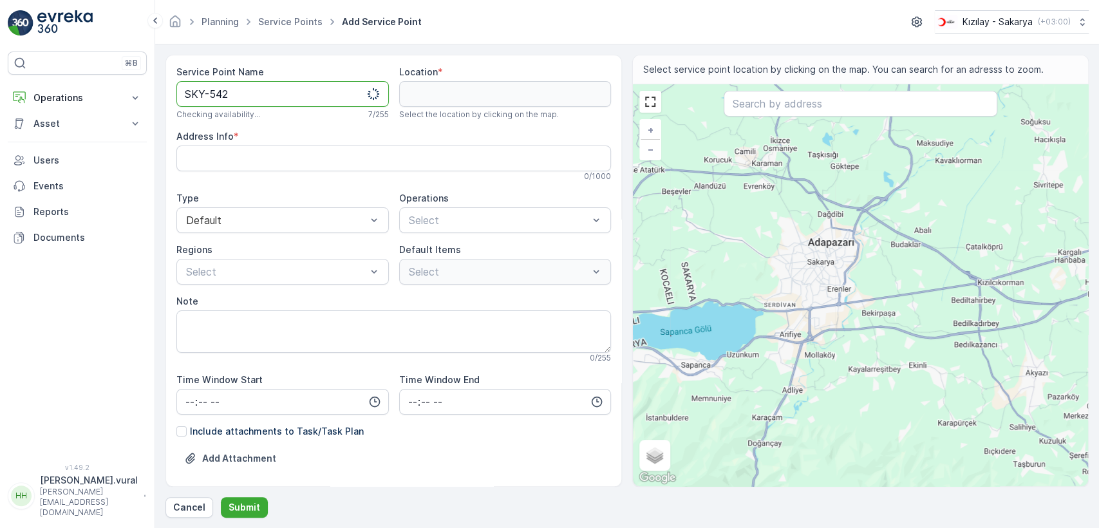
type Name "SKY-542"
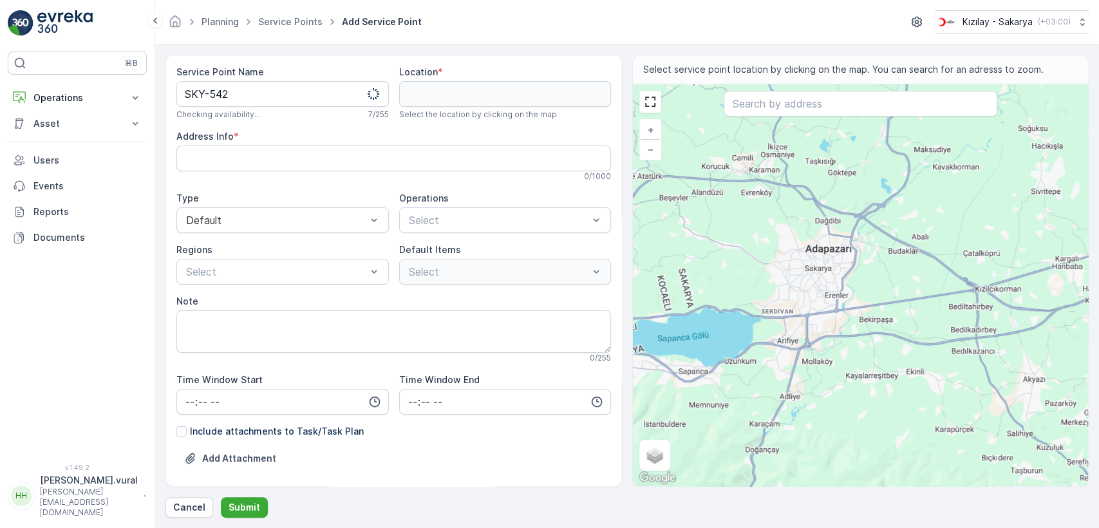
drag, startPoint x: 889, startPoint y: 159, endPoint x: 845, endPoint y: 219, distance: 74.1
click at [845, 219] on div "+ − Satellite Roadmap Terrain Hybrid Leaflet Keyboard shortcuts Map Data Map da…" at bounding box center [860, 285] width 455 height 402
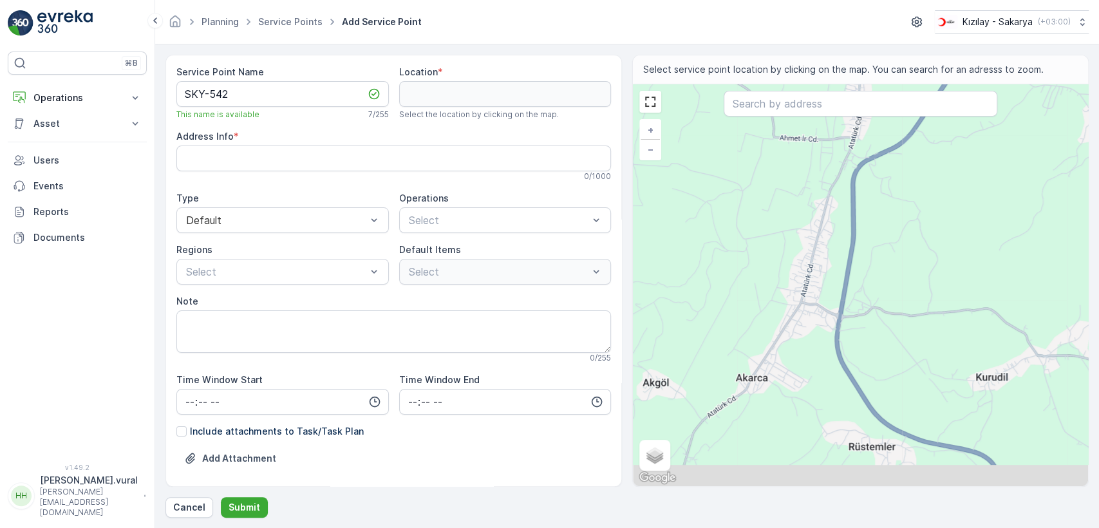
drag, startPoint x: 794, startPoint y: 350, endPoint x: 806, endPoint y: 297, distance: 54.7
click at [803, 306] on div "+ − Satellite Roadmap Terrain Hybrid Leaflet Keyboard shortcuts Map Data Map da…" at bounding box center [860, 285] width 455 height 402
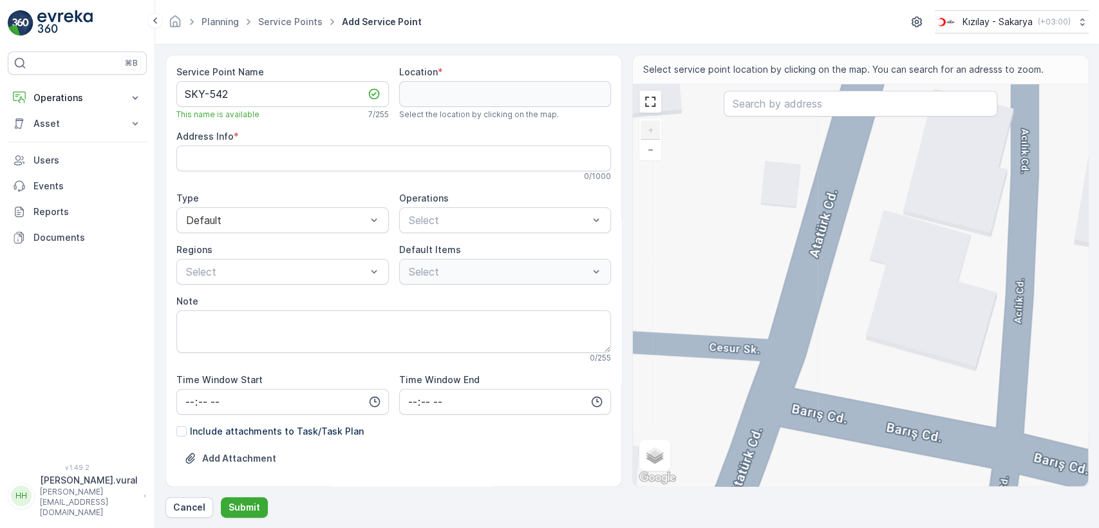
click at [798, 312] on div "+ − Satellite Roadmap Terrain Hybrid Leaflet Keyboard shortcuts Map Data Map da…" at bounding box center [860, 285] width 455 height 402
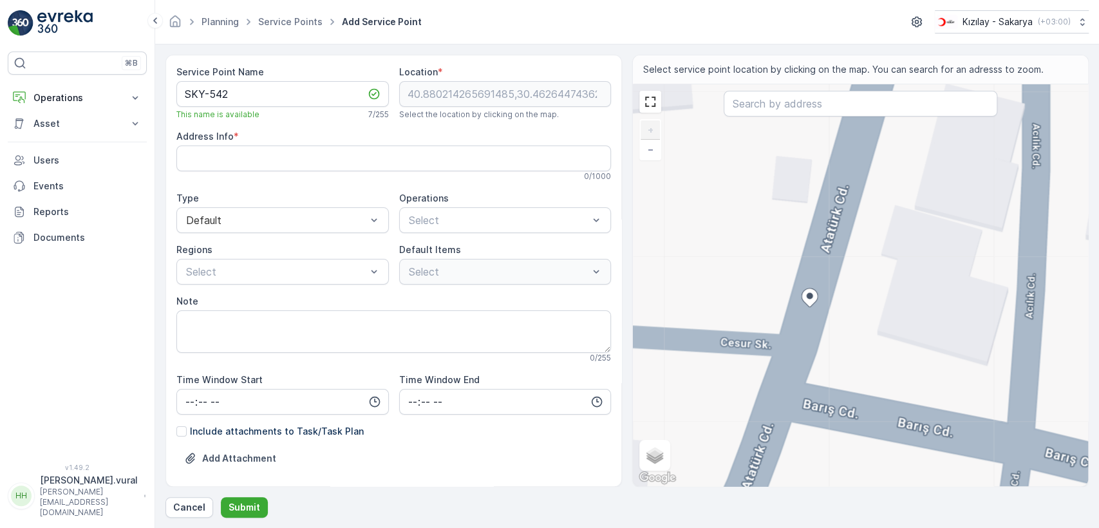
type input "40.880214265691485,30.462644743628417"
type Info "Küçük Söğütlü, Acılık Cd. No:10, 54160 Söğütlü/[GEOGRAPHIC_DATA], [GEOGRAPHIC_D…"
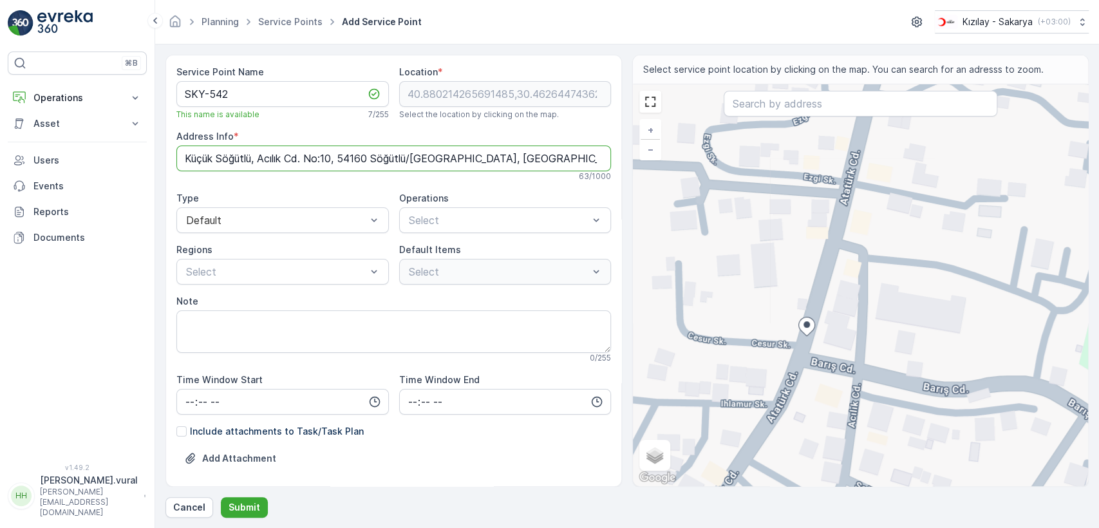
click at [306, 154] on Info "Küçük Söğütlü, Acılık Cd. No:10, 54160 Söğütlü/[GEOGRAPHIC_DATA], [GEOGRAPHIC_D…" at bounding box center [393, 158] width 434 height 26
click at [458, 242] on div "Kıyafet Toplama" at bounding box center [505, 252] width 212 height 22
click at [449, 262] on div "Select" at bounding box center [505, 272] width 212 height 26
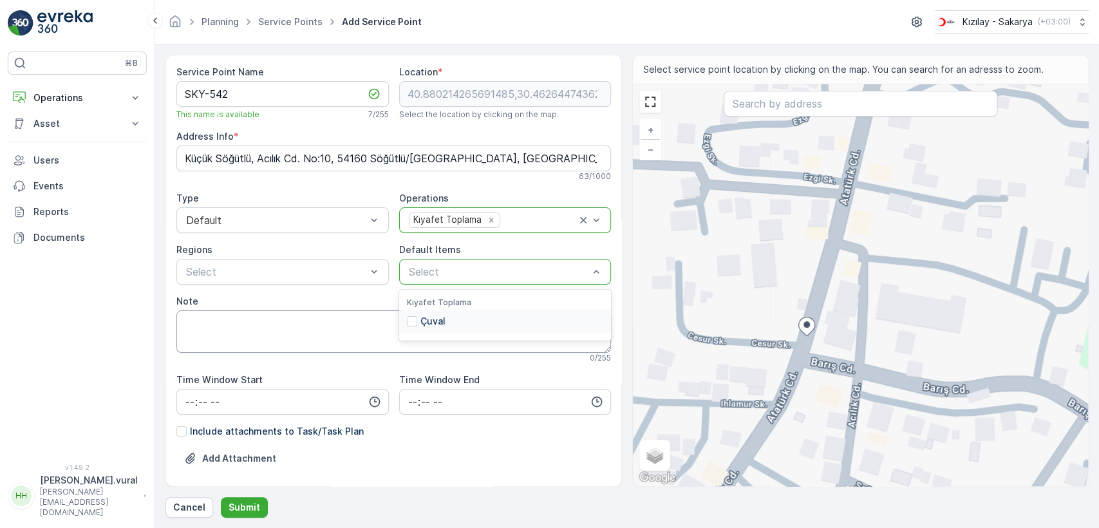
click at [415, 317] on div "Çuval" at bounding box center [426, 321] width 39 height 13
click at [247, 508] on p "Submit" at bounding box center [244, 507] width 32 height 13
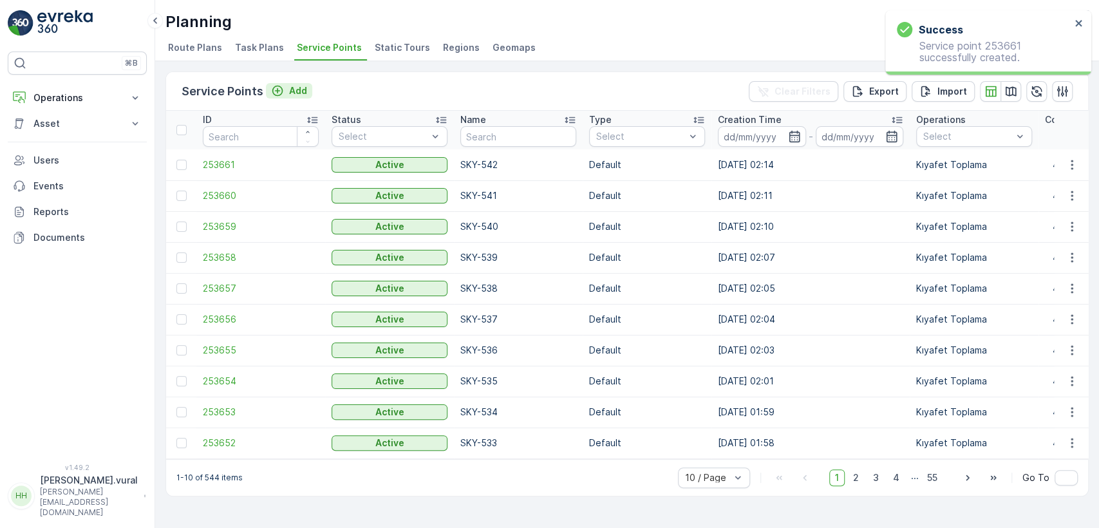
click at [276, 93] on icon "Add" at bounding box center [277, 90] width 13 height 13
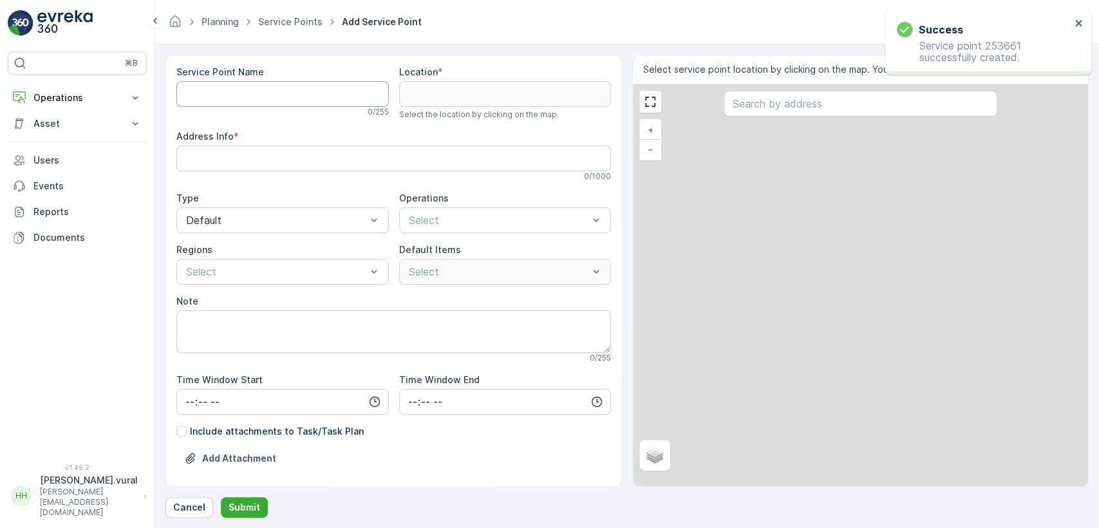
click at [286, 91] on Name "Service Point Name" at bounding box center [282, 94] width 212 height 26
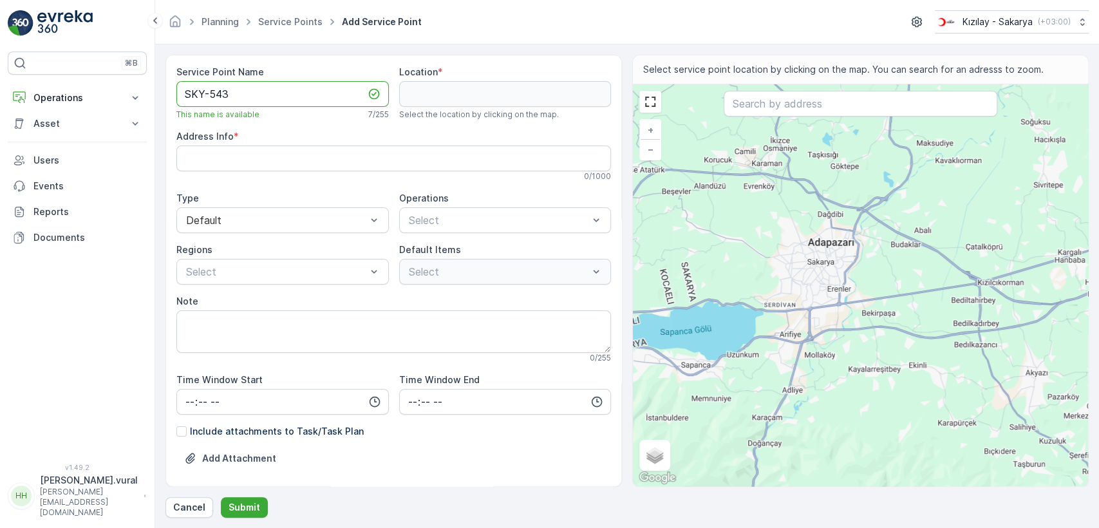
type Name "SKY-543"
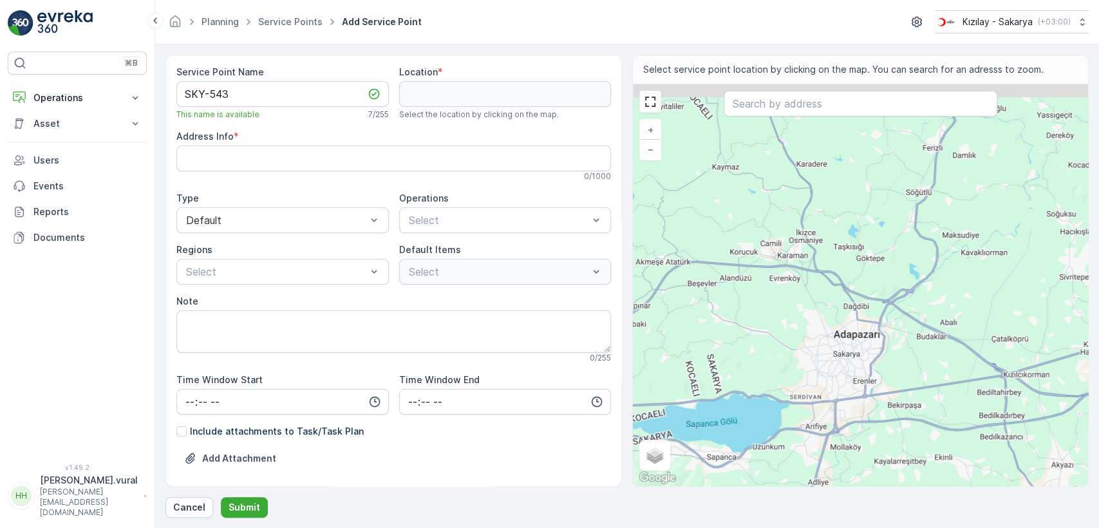
drag, startPoint x: 761, startPoint y: 180, endPoint x: 787, endPoint y: 274, distance: 96.8
click at [787, 274] on div "+ − Satellite Roadmap Terrain Hybrid Leaflet Keyboard shortcuts Map Data Map da…" at bounding box center [860, 285] width 455 height 402
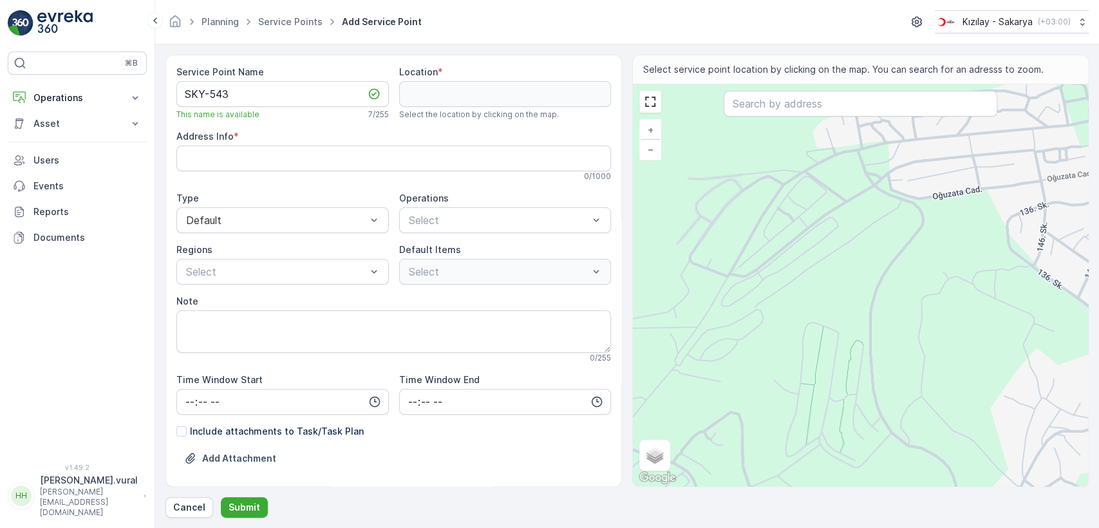
drag, startPoint x: 792, startPoint y: 215, endPoint x: 798, endPoint y: 246, distance: 31.6
click at [798, 246] on div "+ − Satellite Roadmap Terrain Hybrid Leaflet Keyboard shortcuts Map Data Map da…" at bounding box center [860, 285] width 455 height 402
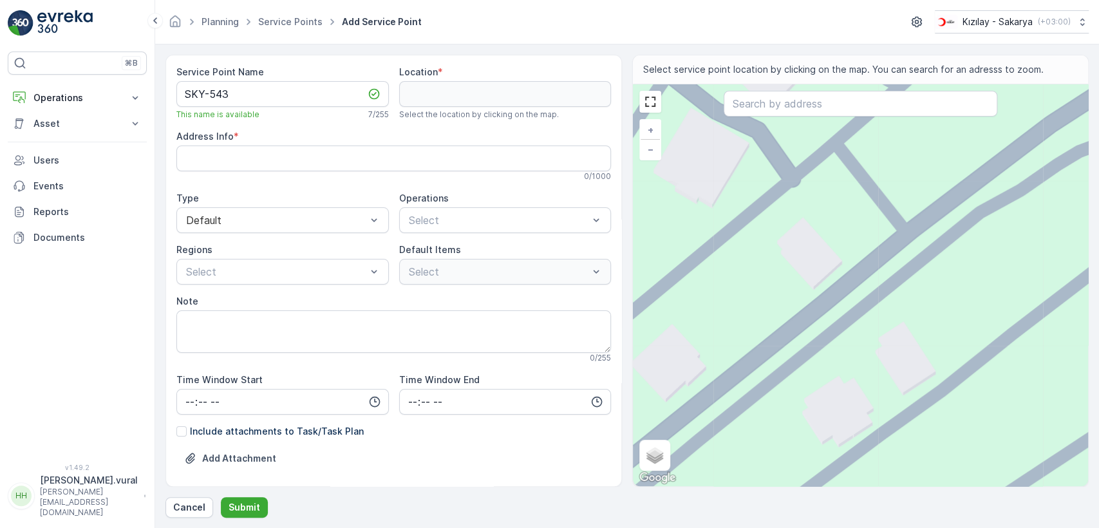
click at [802, 326] on div "+ − Satellite Roadmap Terrain Hybrid Leaflet Keyboard shortcuts Map Data Map da…" at bounding box center [860, 285] width 455 height 402
type input "40.85958709720256,30.27457128608541"
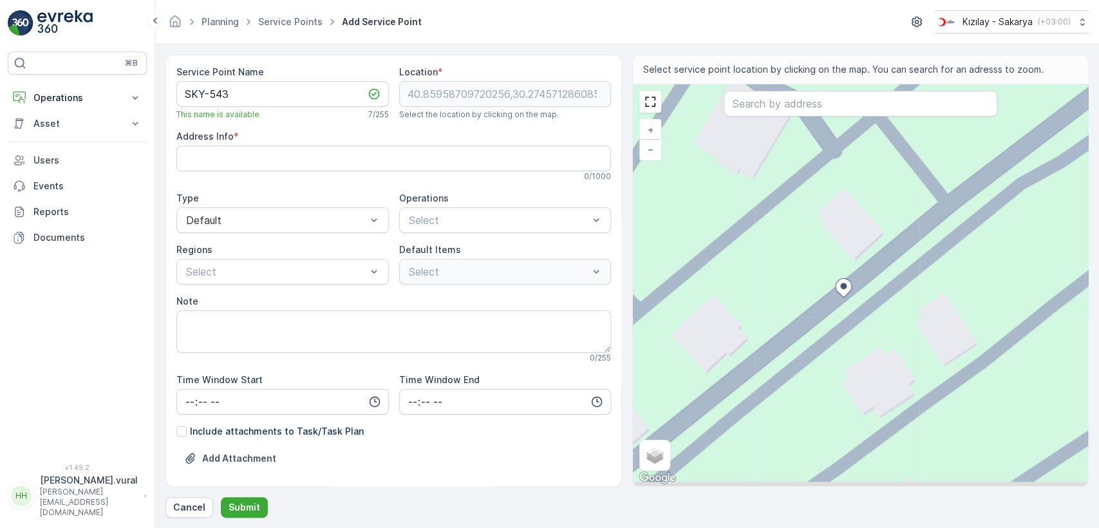
type Info "Korucuk, V75F+PF, 54290 Adapazarı/[GEOGRAPHIC_DATA], [GEOGRAPHIC_DATA]"
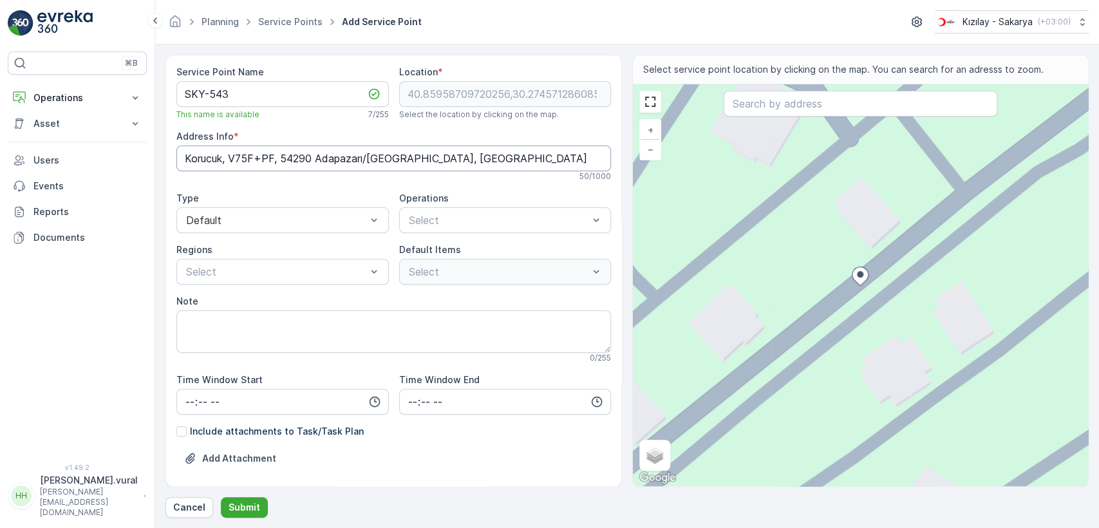
click at [289, 160] on Info "Korucuk, V75F+PF, 54290 Adapazarı/[GEOGRAPHIC_DATA], [GEOGRAPHIC_DATA]" at bounding box center [393, 158] width 434 height 26
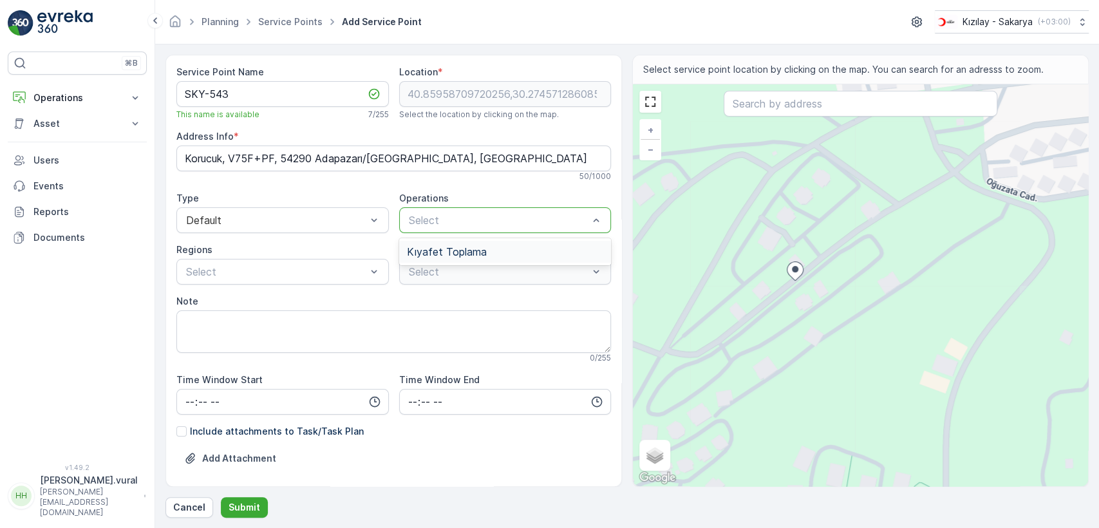
click at [443, 246] on span "Kıyafet Toplama" at bounding box center [447, 252] width 80 height 12
click at [415, 322] on div "Çuval" at bounding box center [426, 321] width 39 height 13
click at [302, 281] on div "Select" at bounding box center [282, 272] width 212 height 26
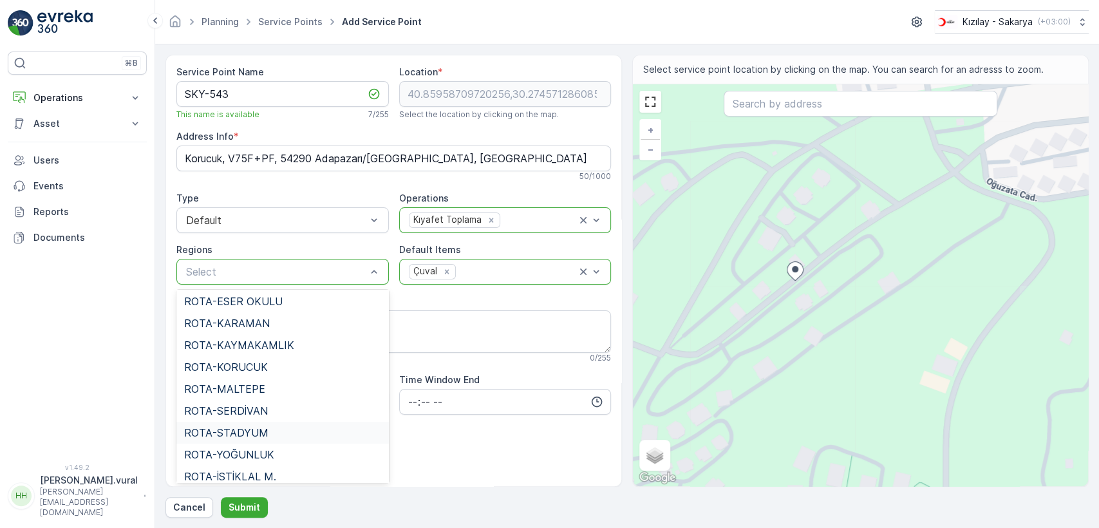
scroll to position [221, 0]
click at [236, 382] on span "ROTA-KORUCUK" at bounding box center [226, 388] width 84 height 12
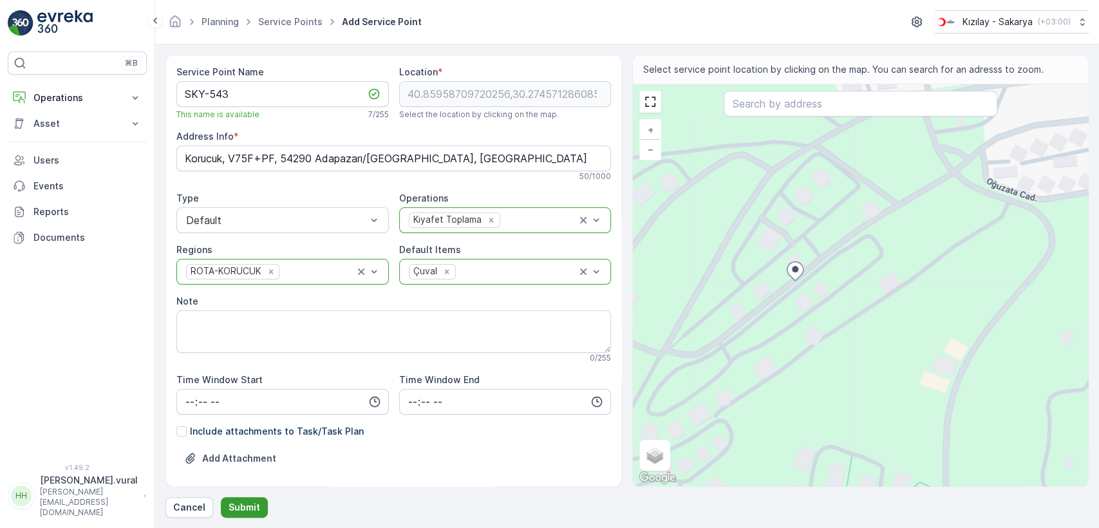
click at [246, 499] on button "Submit" at bounding box center [244, 507] width 47 height 21
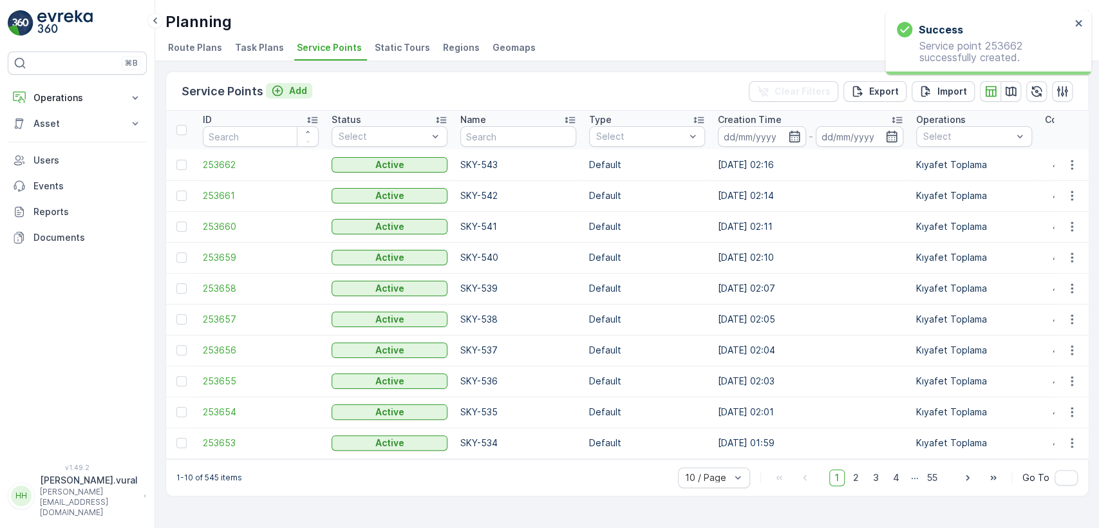
click at [289, 88] on p "Add" at bounding box center [298, 90] width 18 height 13
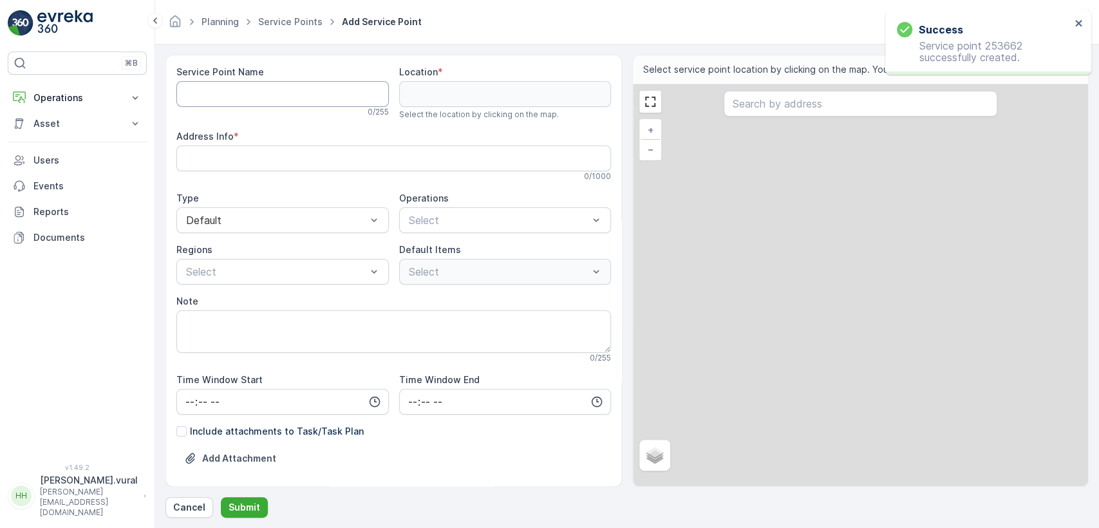
click at [270, 97] on Name "Service Point Name" at bounding box center [282, 94] width 212 height 26
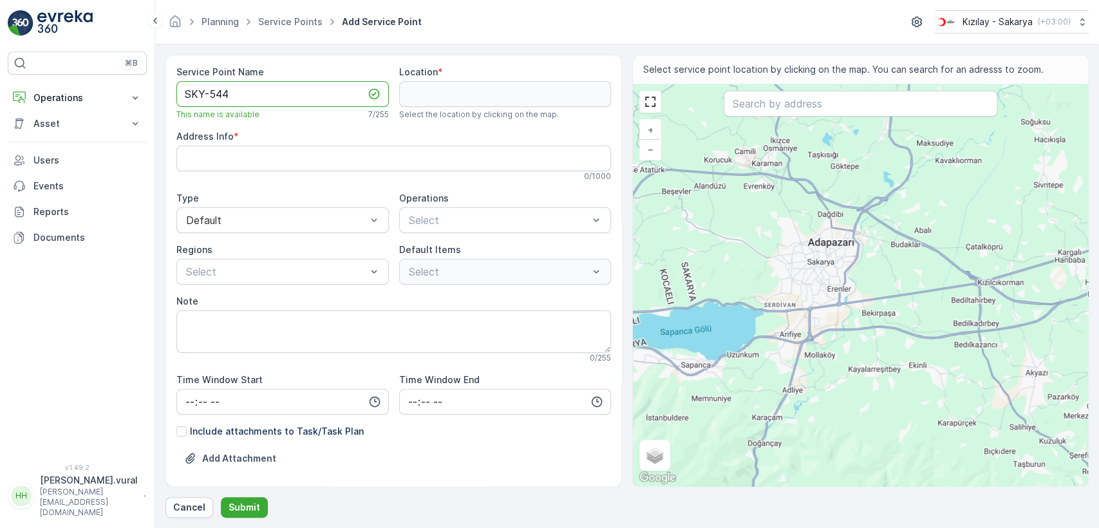
type Name "SKY-544"
drag, startPoint x: 813, startPoint y: 154, endPoint x: 791, endPoint y: 250, distance: 98.4
click at [791, 250] on div "+ − Satellite Roadmap Terrain Hybrid Leaflet Keyboard shortcuts Map Data Map da…" at bounding box center [860, 285] width 455 height 402
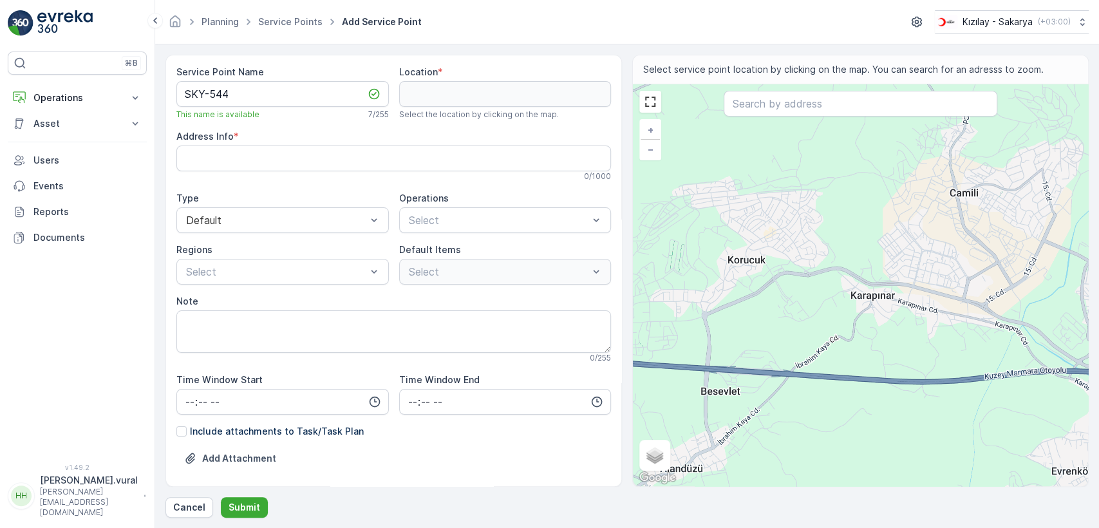
drag, startPoint x: 675, startPoint y: 300, endPoint x: 792, endPoint y: 308, distance: 117.4
click at [783, 312] on div "+ − Satellite Roadmap Terrain Hybrid Leaflet Keyboard shortcuts Map Data Map da…" at bounding box center [860, 285] width 455 height 402
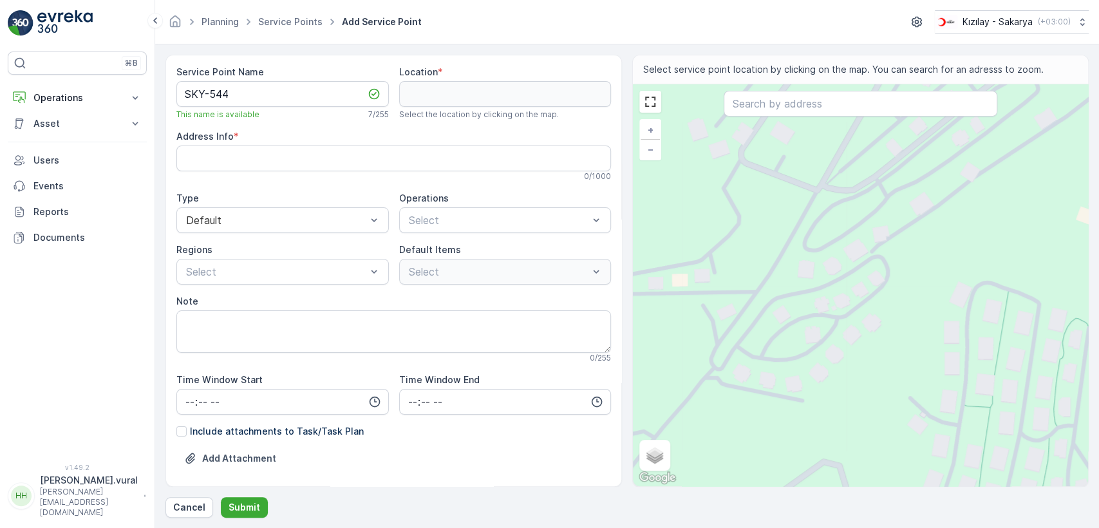
drag, startPoint x: 724, startPoint y: 299, endPoint x: 760, endPoint y: 298, distance: 36.1
click at [749, 304] on div "+ − Satellite Roadmap Terrain Hybrid Leaflet Keyboard shortcuts Map Data Map da…" at bounding box center [860, 285] width 455 height 402
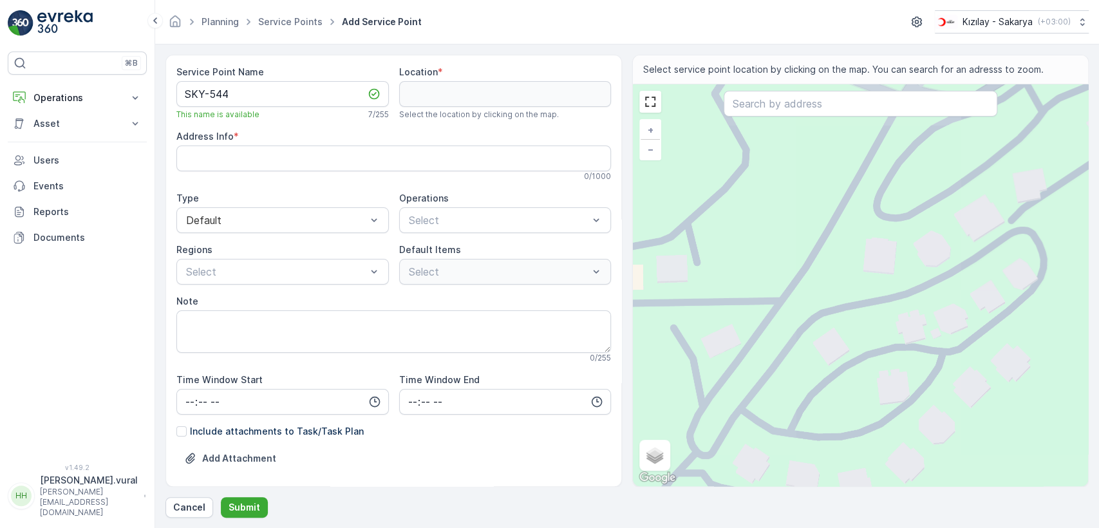
drag, startPoint x: 745, startPoint y: 303, endPoint x: 788, endPoint y: 322, distance: 47.2
click at [788, 322] on div "+ − Satellite Roadmap Terrain Hybrid Leaflet Keyboard shortcuts Map Data Map da…" at bounding box center [860, 285] width 455 height 402
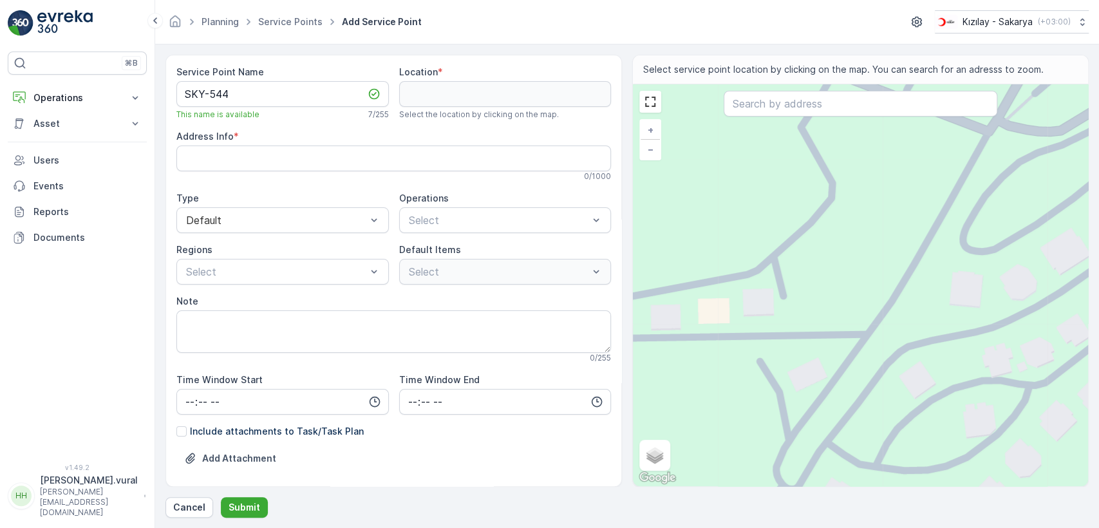
drag, startPoint x: 803, startPoint y: 305, endPoint x: 819, endPoint y: 305, distance: 16.1
click at [819, 305] on div "+ − Satellite Roadmap Terrain Hybrid Leaflet Keyboard shortcuts Map Data Map da…" at bounding box center [860, 285] width 455 height 402
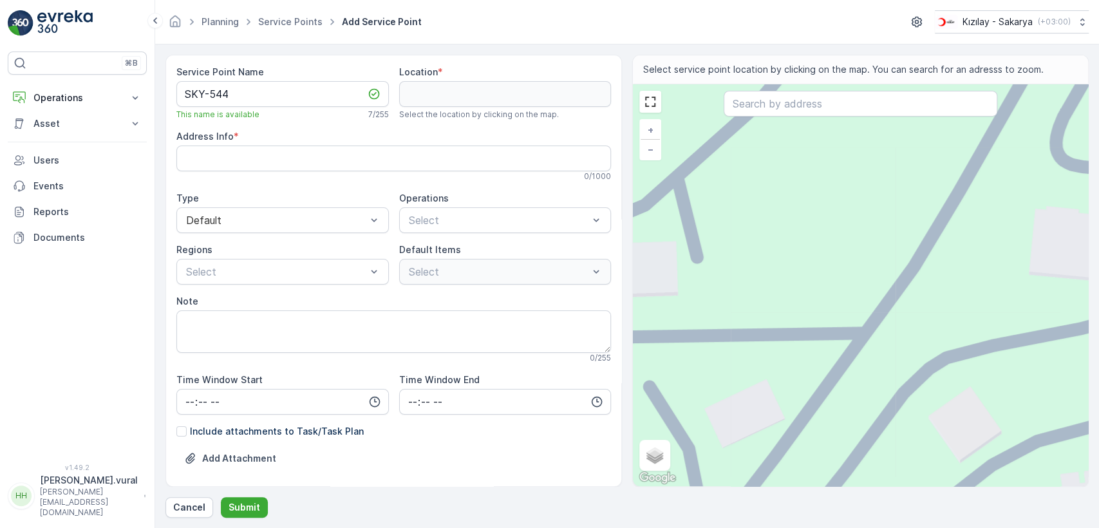
click at [910, 277] on div "+ − Satellite Roadmap Terrain Hybrid Leaflet Keyboard shortcuts Map Data Map da…" at bounding box center [860, 285] width 455 height 402
type input "40.857558578584616,30.2715162023997"
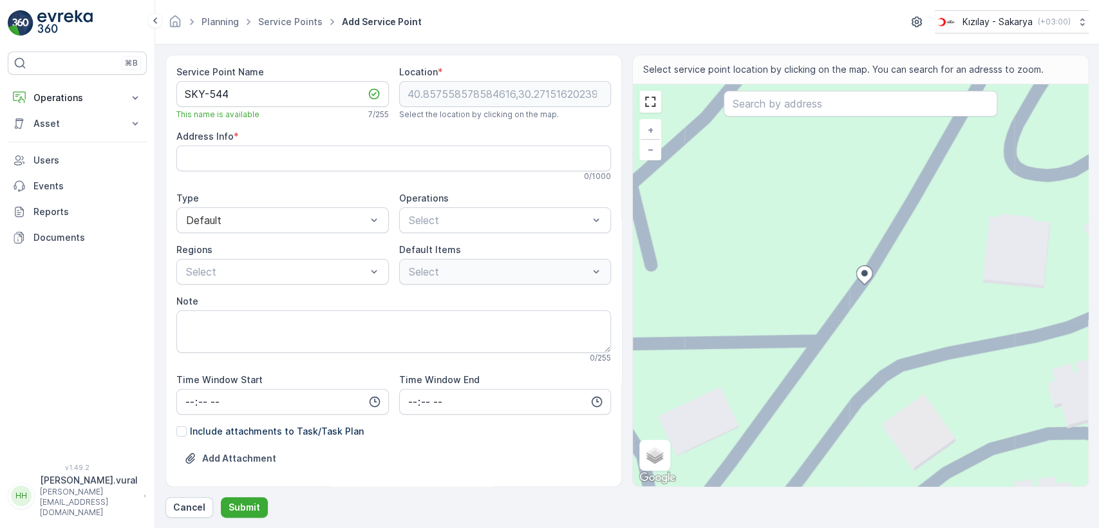
type Info "V75C+2J Adapazarı/[GEOGRAPHIC_DATA], [GEOGRAPHIC_DATA]"
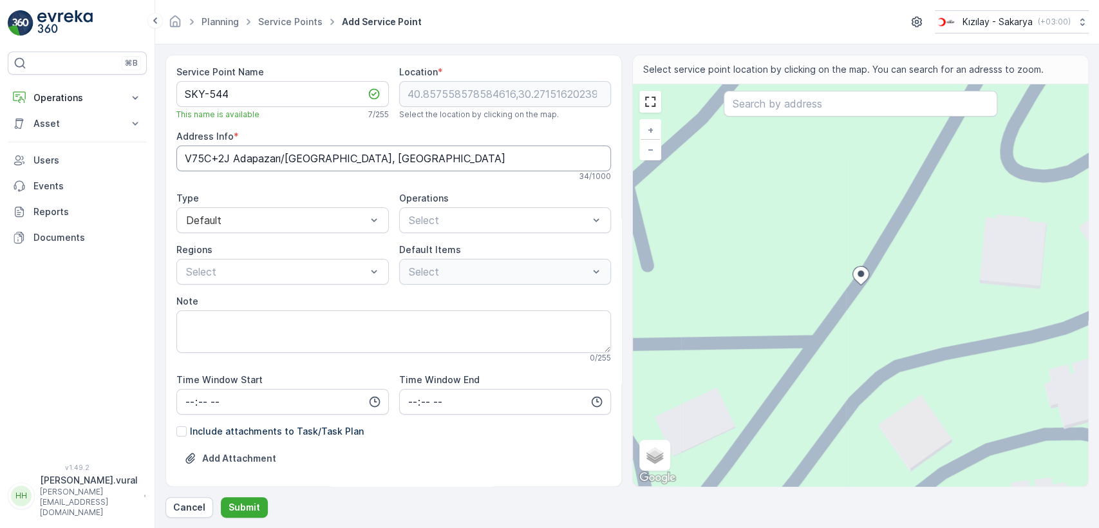
click at [290, 159] on Info "V75C+2J Adapazarı/[GEOGRAPHIC_DATA], [GEOGRAPHIC_DATA]" at bounding box center [393, 158] width 434 height 26
click at [448, 246] on span "Kıyafet Toplama" at bounding box center [447, 252] width 80 height 12
click at [422, 316] on p "Çuval" at bounding box center [432, 321] width 25 height 13
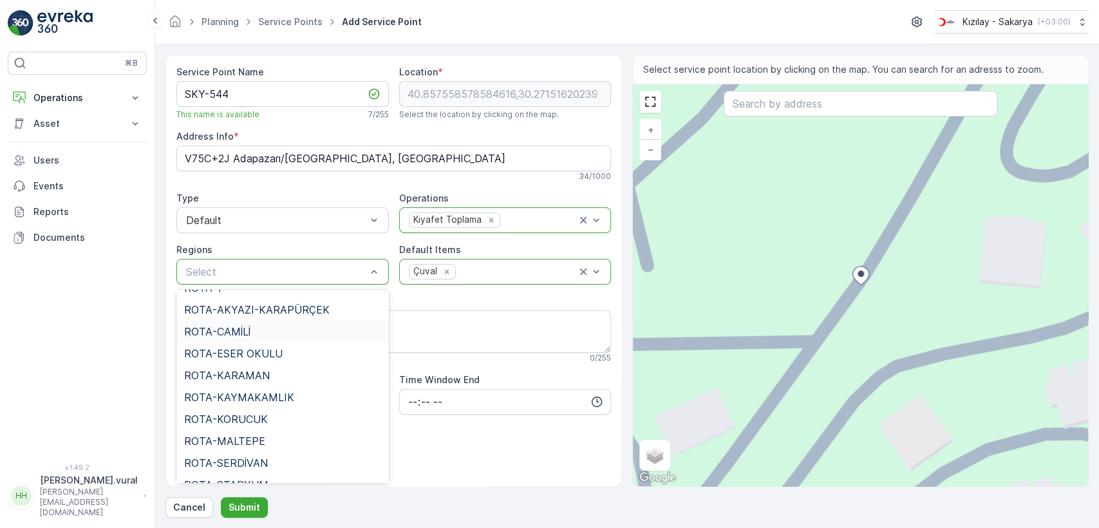
scroll to position [214, 0]
click at [229, 392] on span "ROTA-KORUCUK" at bounding box center [226, 395] width 84 height 12
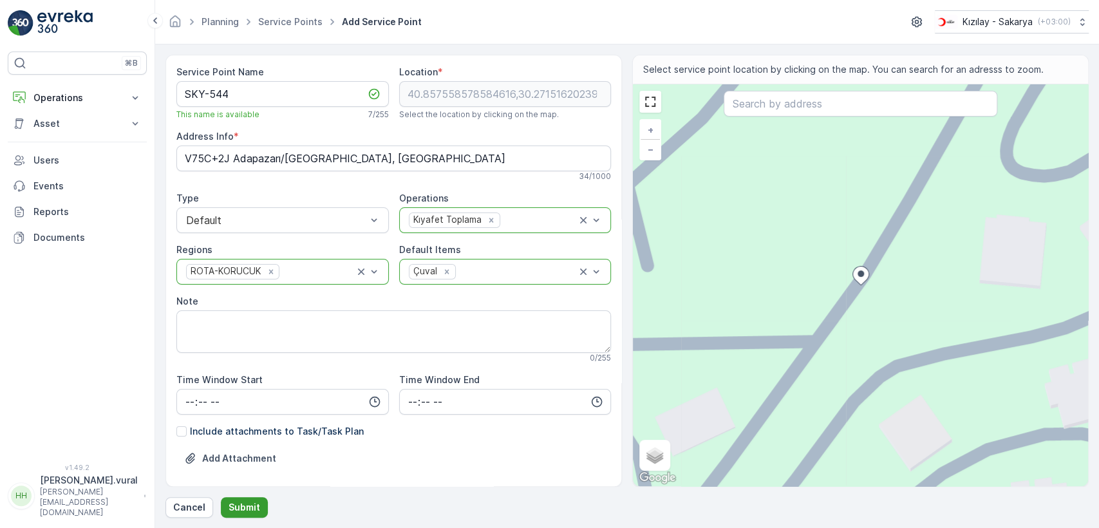
click at [243, 504] on p "Submit" at bounding box center [244, 507] width 32 height 13
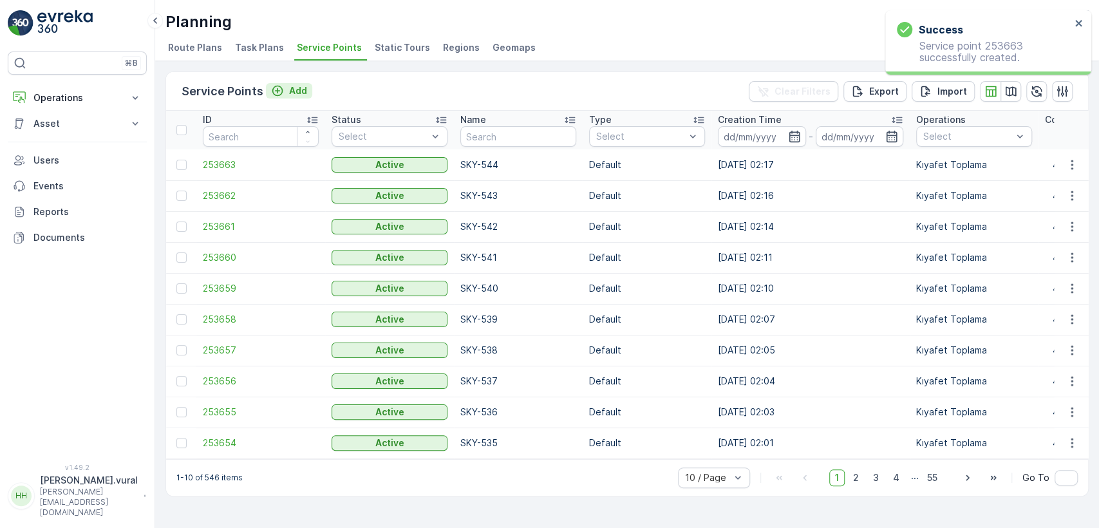
click at [290, 86] on p "Add" at bounding box center [298, 90] width 18 height 13
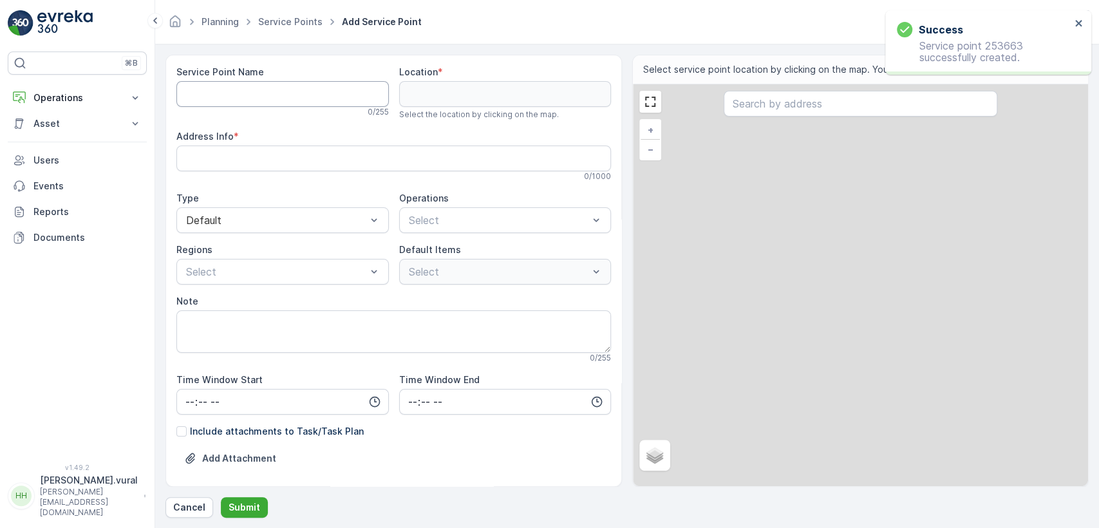
click at [290, 86] on Name "Service Point Name" at bounding box center [282, 94] width 212 height 26
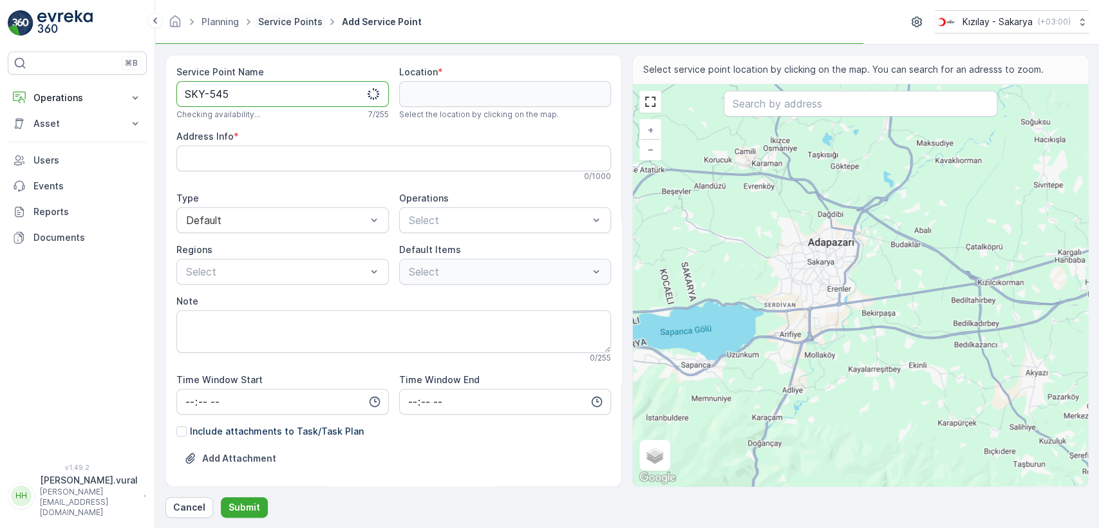
type Name "SKY-545"
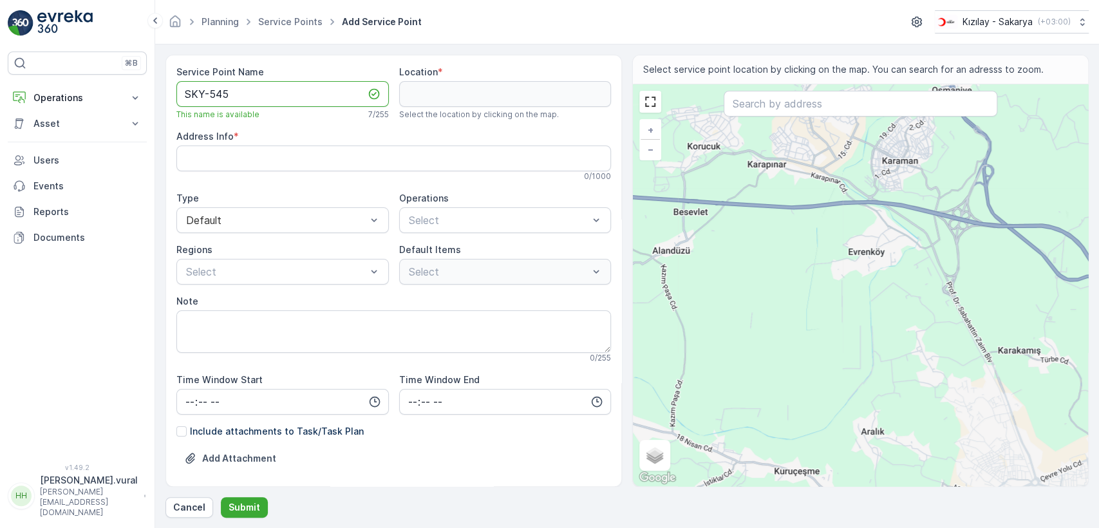
drag, startPoint x: 740, startPoint y: 223, endPoint x: 747, endPoint y: 223, distance: 7.1
click at [747, 223] on div "+ − Satellite Roadmap Terrain Hybrid Leaflet Keyboard shortcuts Map Data Map da…" at bounding box center [860, 285] width 455 height 402
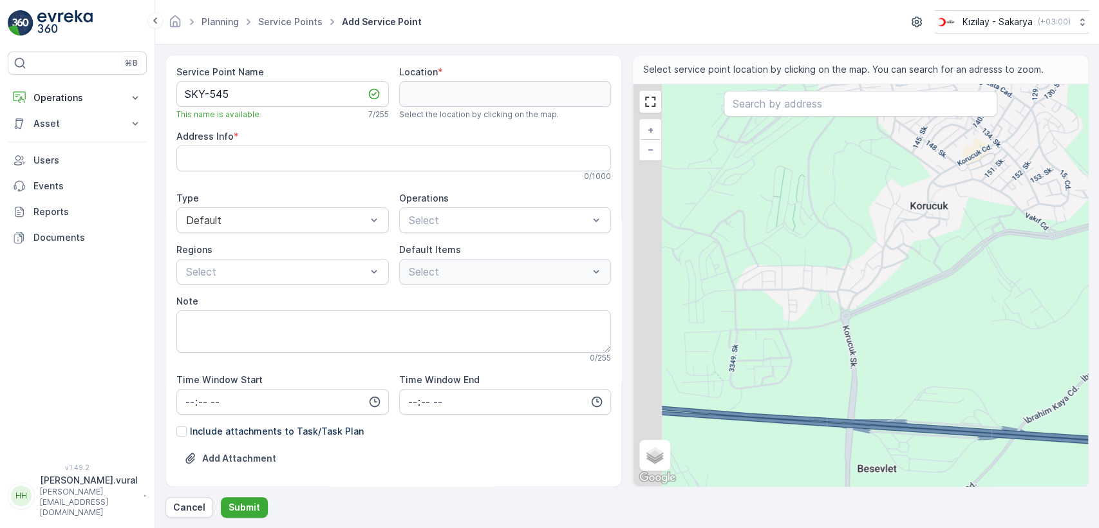
drag, startPoint x: 732, startPoint y: 194, endPoint x: 798, endPoint y: 246, distance: 83.8
click at [793, 244] on div "+ − Satellite Roadmap Terrain Hybrid Leaflet Keyboard shortcuts Map Data Map da…" at bounding box center [860, 285] width 455 height 402
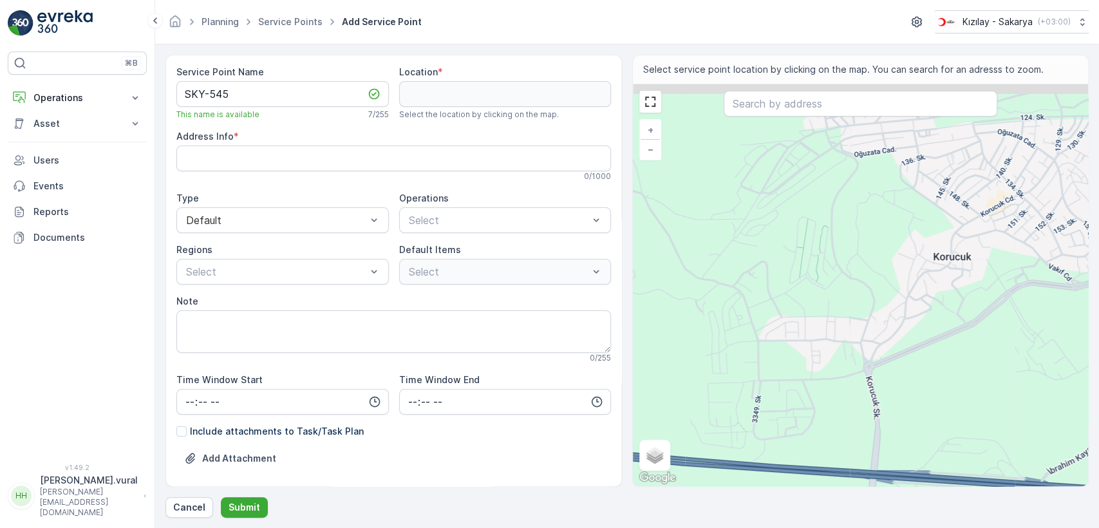
drag, startPoint x: 792, startPoint y: 233, endPoint x: 799, endPoint y: 272, distance: 39.9
click at [799, 272] on div "+ − Satellite Roadmap Terrain Hybrid Leaflet Keyboard shortcuts Map Data Map da…" at bounding box center [860, 285] width 455 height 402
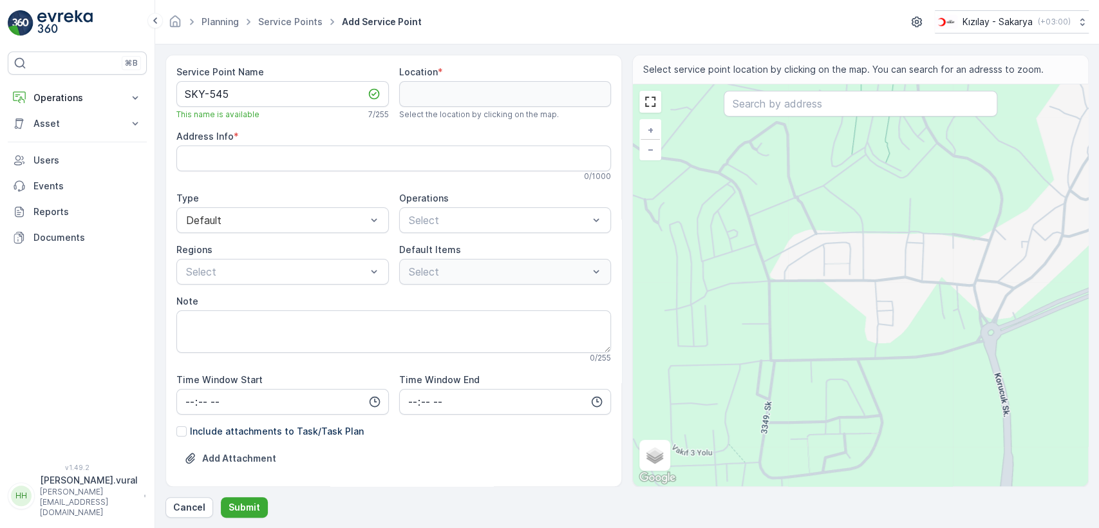
drag, startPoint x: 748, startPoint y: 433, endPoint x: 813, endPoint y: 355, distance: 101.8
click at [808, 362] on div "+ − Satellite Roadmap Terrain Hybrid Leaflet Keyboard shortcuts Map Data Map da…" at bounding box center [860, 285] width 455 height 402
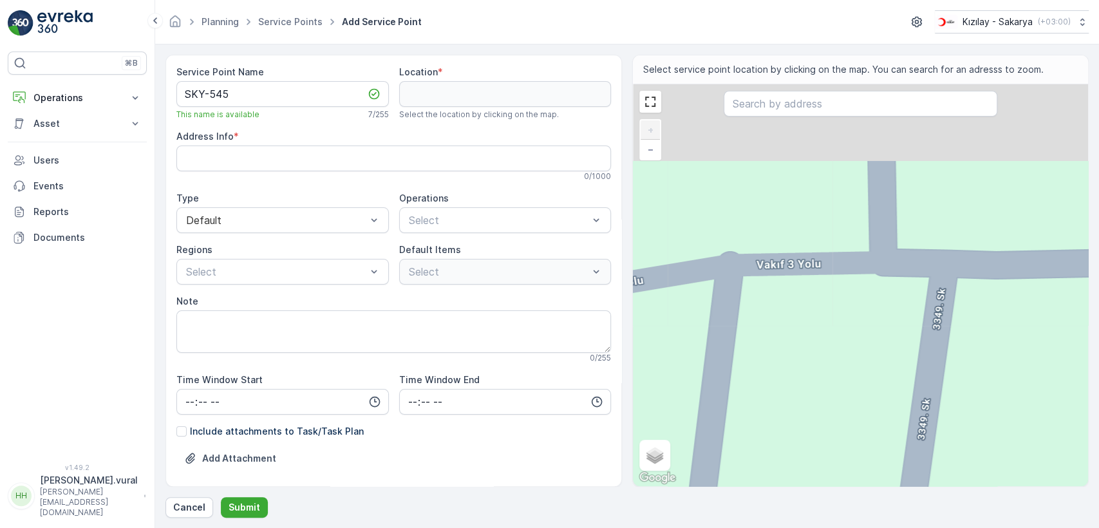
drag, startPoint x: 896, startPoint y: 214, endPoint x: 895, endPoint y: 231, distance: 17.4
click at [895, 230] on div "+ − Satellite Roadmap Terrain Hybrid Leaflet Keyboard shortcuts Map Data Map da…" at bounding box center [860, 285] width 455 height 402
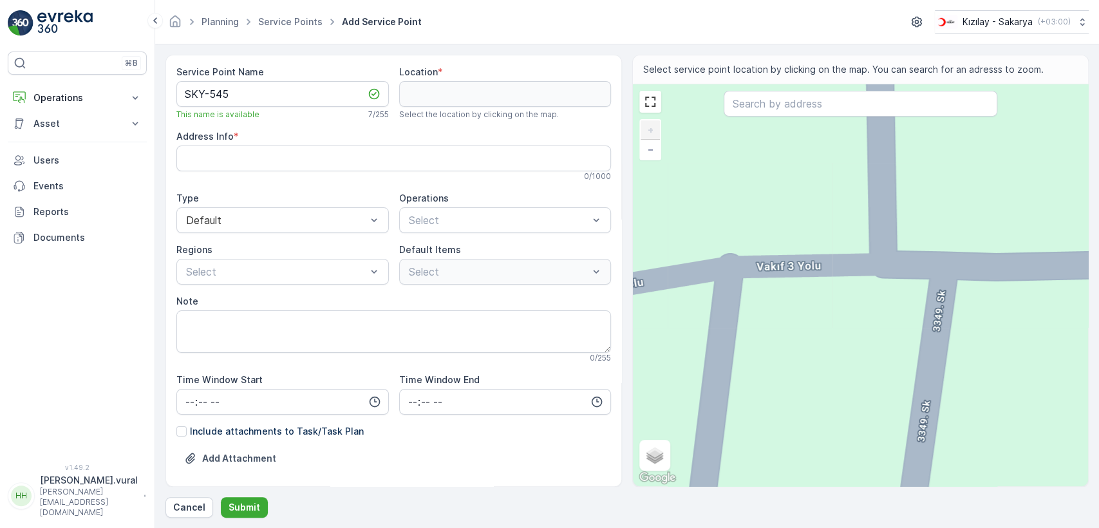
click at [885, 247] on div "+ − Satellite Roadmap Terrain Hybrid Leaflet Keyboard shortcuts Map Data Map da…" at bounding box center [860, 285] width 455 height 402
type input "40.84926428802421,30.272250804061045"
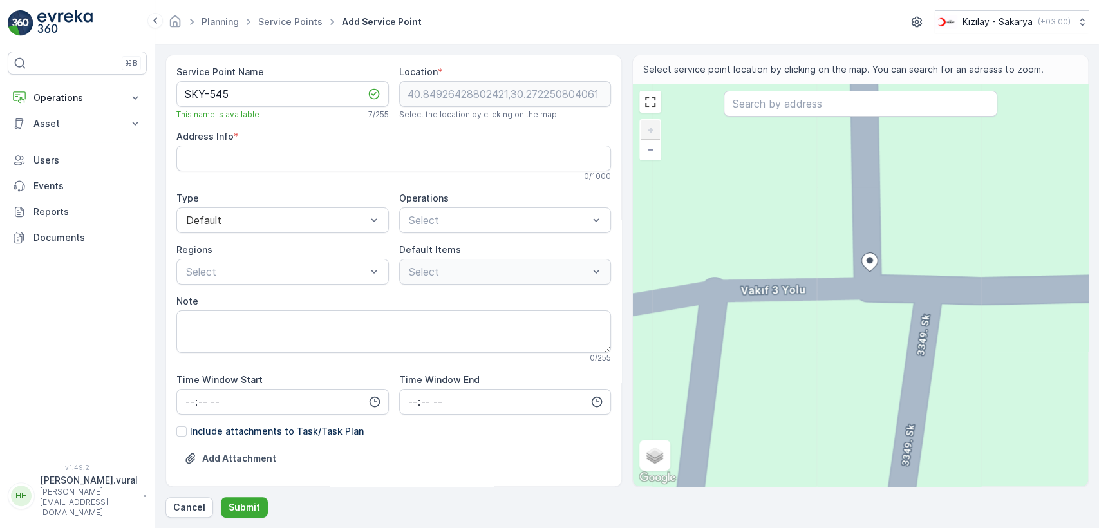
type Info "Korucuk, Vakıf 3 Yolu, 54290 Adapazarı/[GEOGRAPHIC_DATA], [GEOGRAPHIC_DATA]"
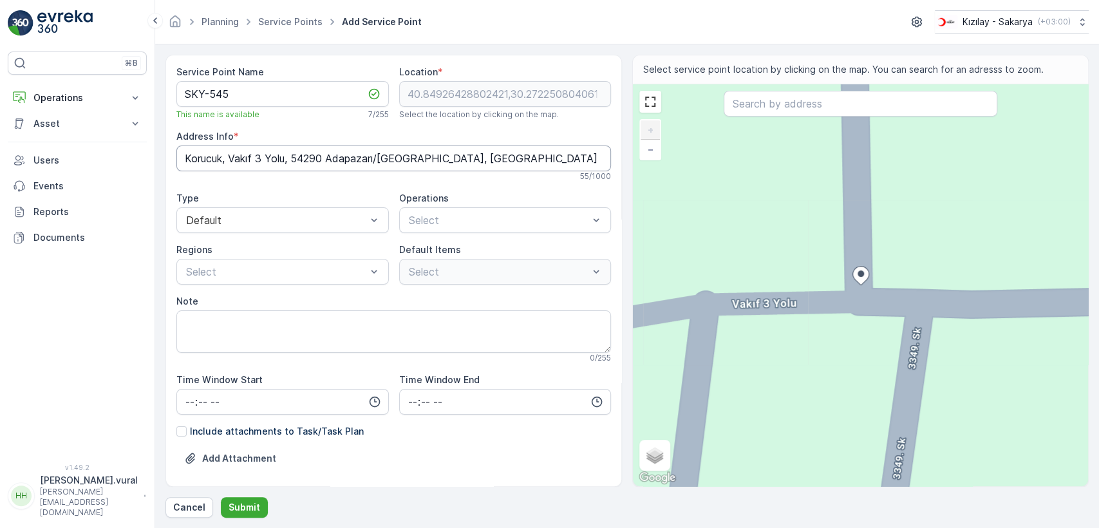
click at [261, 159] on Info "Korucuk, Vakıf 3 Yolu, 54290 Adapazarı/[GEOGRAPHIC_DATA], [GEOGRAPHIC_DATA]" at bounding box center [393, 158] width 434 height 26
click at [451, 252] on span "Kıyafet Toplama" at bounding box center [447, 252] width 80 height 12
click at [416, 320] on div "Çuval" at bounding box center [426, 321] width 39 height 13
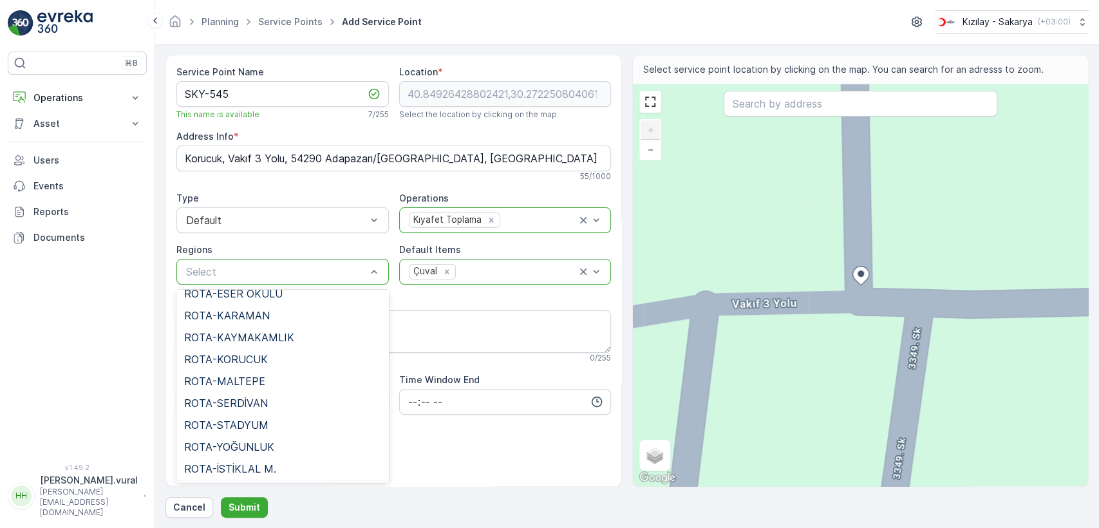
scroll to position [293, 0]
click at [246, 310] on span "ROTA-KORUCUK" at bounding box center [226, 316] width 84 height 12
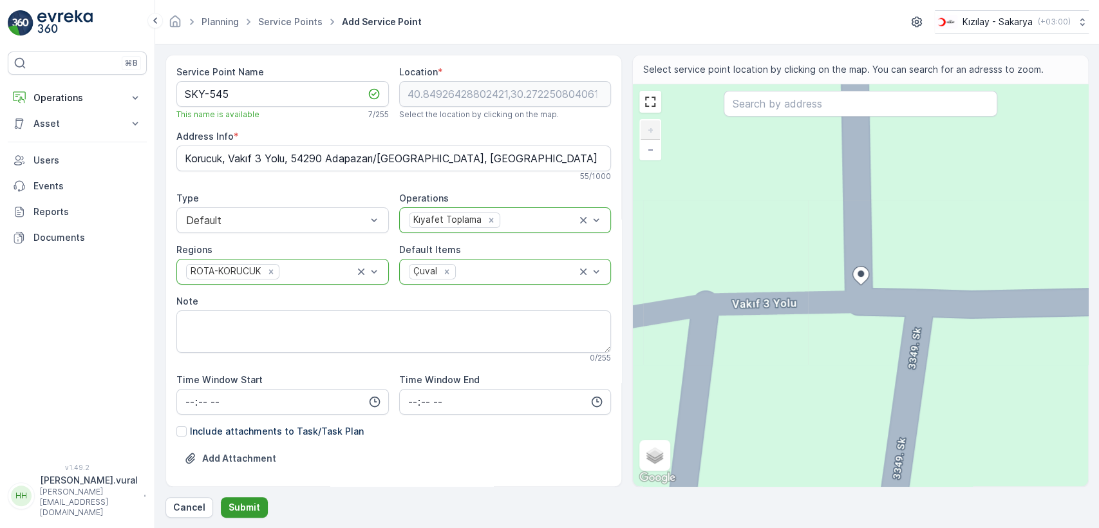
click at [248, 497] on button "Submit" at bounding box center [244, 507] width 47 height 21
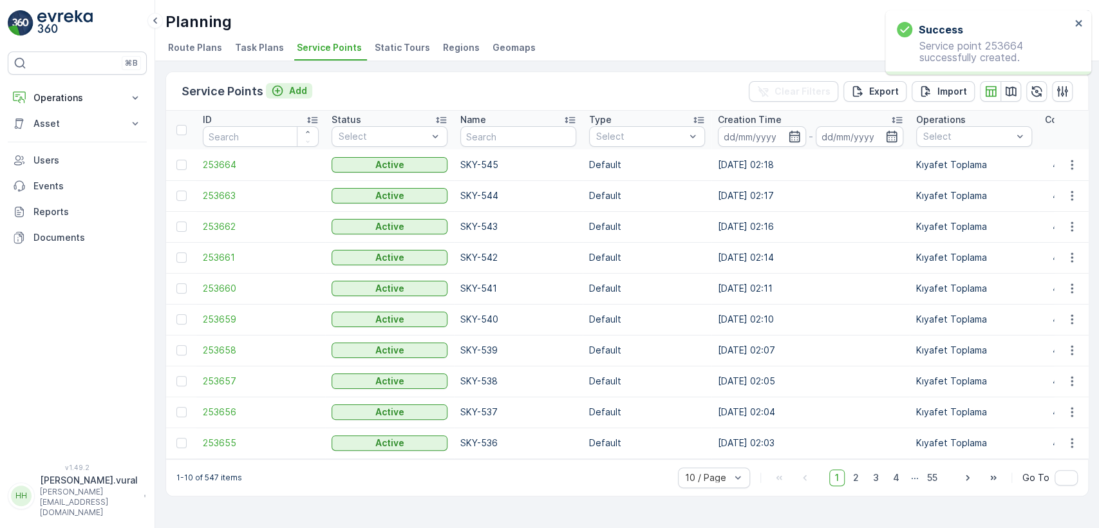
click at [297, 91] on p "Add" at bounding box center [298, 90] width 18 height 13
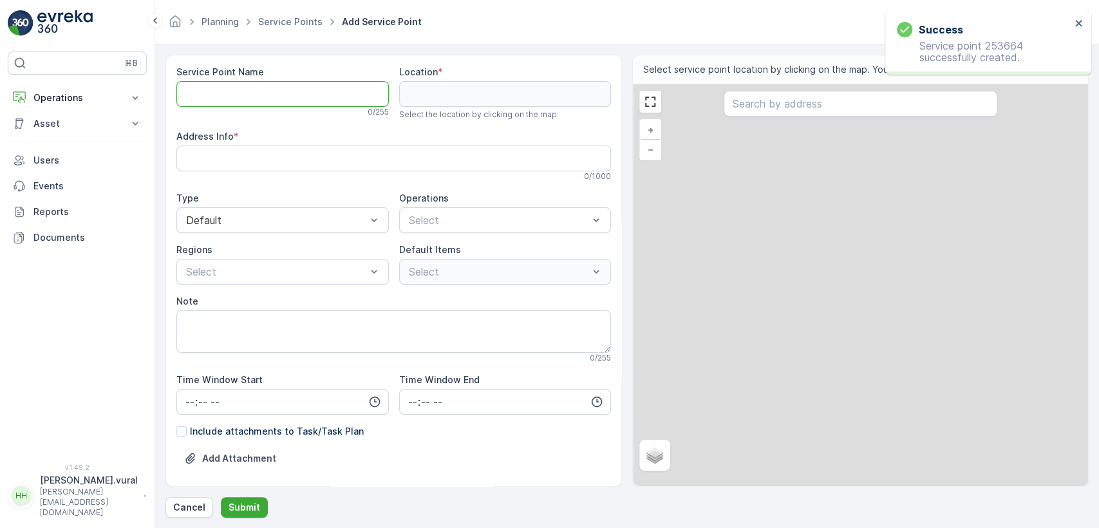
click at [290, 93] on Name "Service Point Name" at bounding box center [282, 94] width 212 height 26
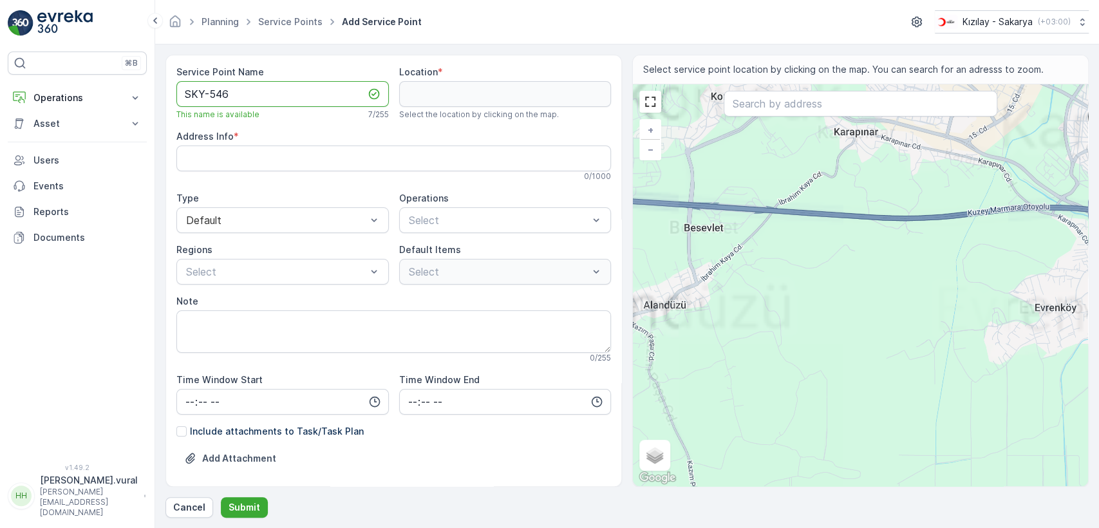
type Name "SKY-546"
drag, startPoint x: 733, startPoint y: 163, endPoint x: 766, endPoint y: 275, distance: 116.1
click at [766, 275] on div "+ − Satellite Roadmap Terrain Hybrid Leaflet Keyboard shortcuts Map Data Map da…" at bounding box center [860, 285] width 455 height 402
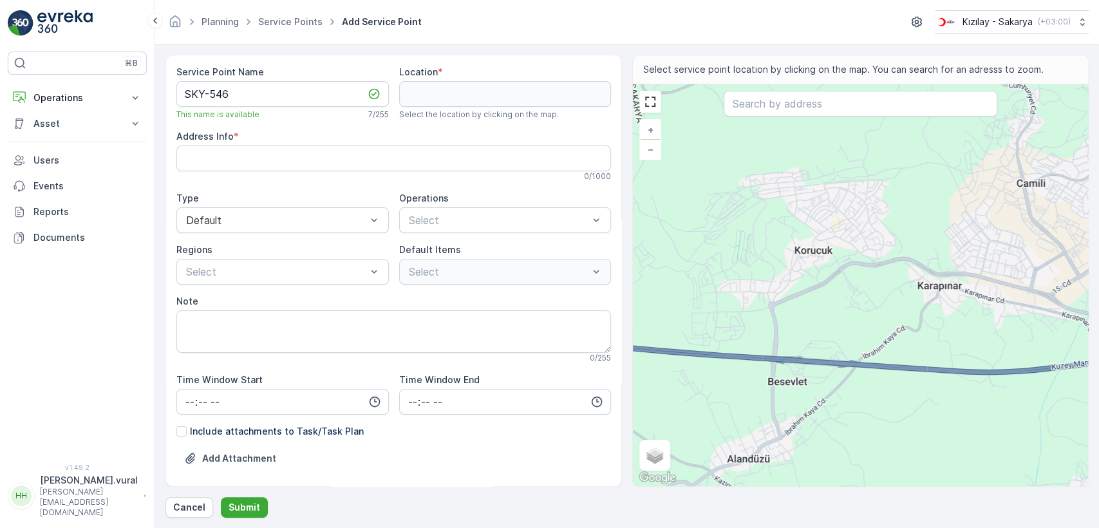
drag, startPoint x: 673, startPoint y: 279, endPoint x: 735, endPoint y: 317, distance: 73.1
click at [733, 319] on div "+ − Satellite Roadmap Terrain Hybrid Leaflet Keyboard shortcuts Map Data Map da…" at bounding box center [860, 285] width 455 height 402
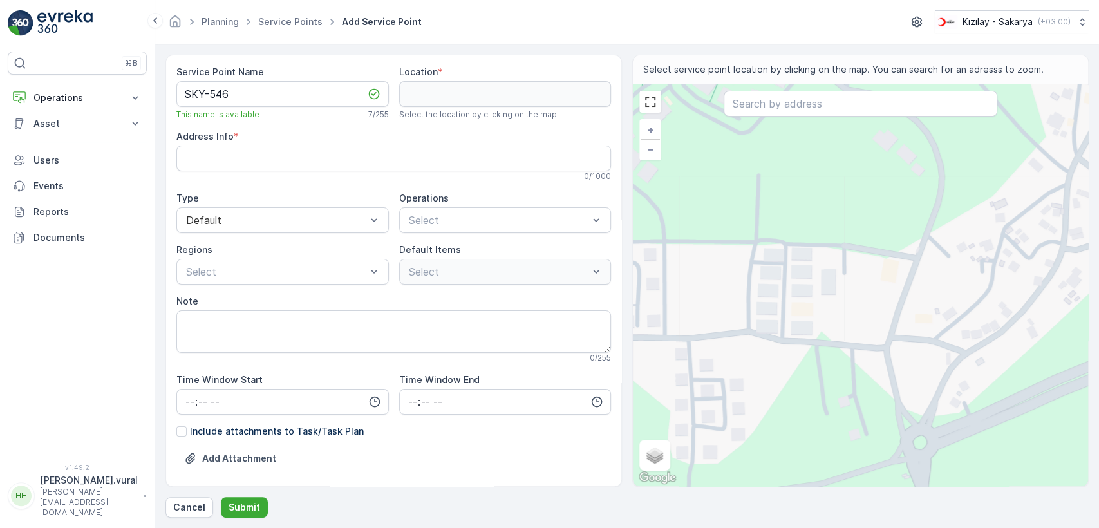
drag, startPoint x: 870, startPoint y: 299, endPoint x: 855, endPoint y: 301, distance: 15.7
click at [856, 301] on div "+ − Satellite Roadmap Terrain Hybrid Leaflet Keyboard shortcuts Map Data Map da…" at bounding box center [860, 285] width 455 height 402
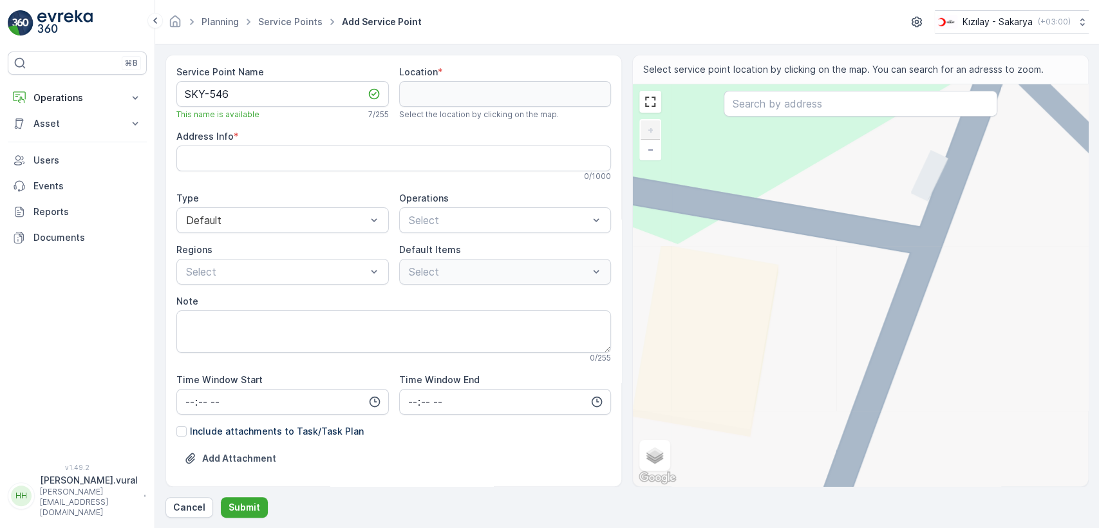
click at [922, 251] on div "+ − Satellite Roadmap Terrain Hybrid Leaflet Keyboard shortcuts Map Data Map da…" at bounding box center [860, 285] width 455 height 402
type input "40.85224575157064,30.279530308265826"
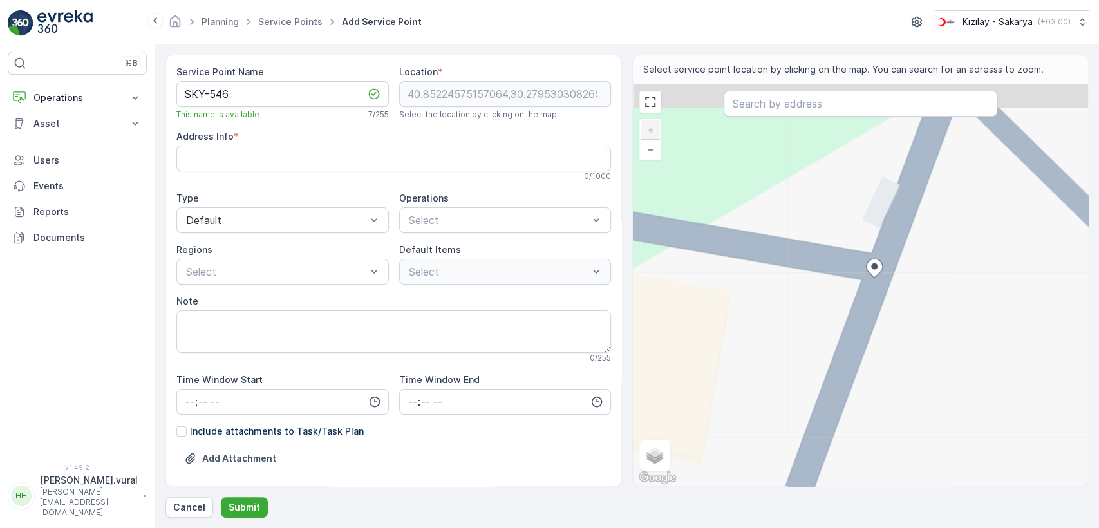
type Info "V72H+VR Adapazarı/[GEOGRAPHIC_DATA], [GEOGRAPHIC_DATA]"
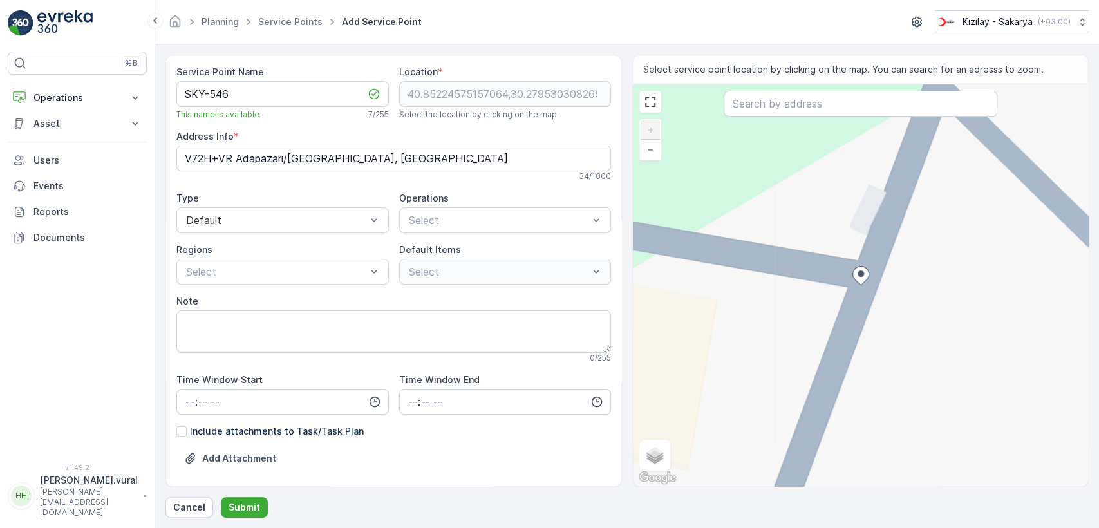
click at [813, 270] on div "+ − Satellite Roadmap Terrain Hybrid Leaflet Keyboard shortcuts Map Data Map da…" at bounding box center [860, 285] width 455 height 402
type input "40.85226909527506,30.279432431024272"
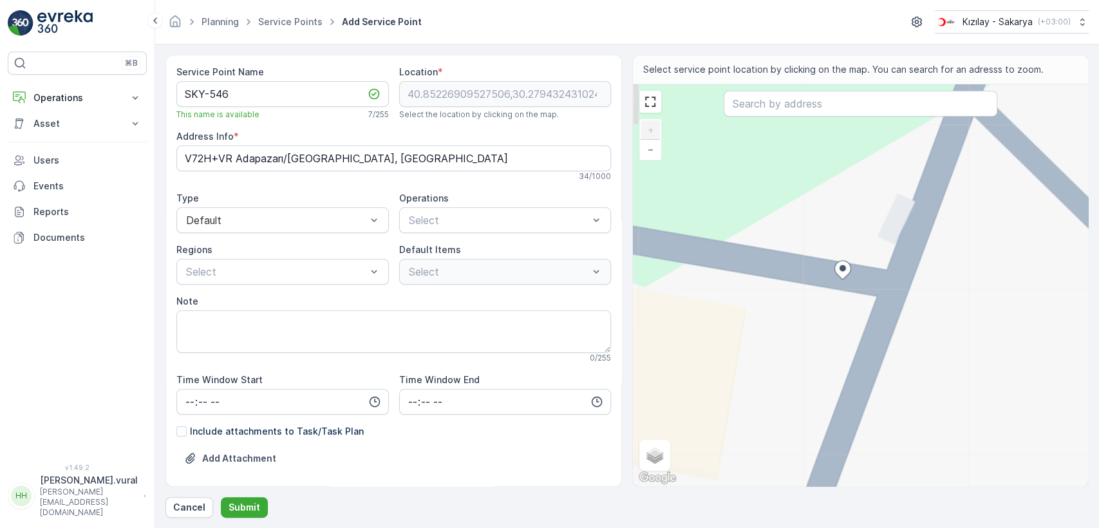
type Info "V72H+WQ Adapazarı/Sakarya, Türkiye"
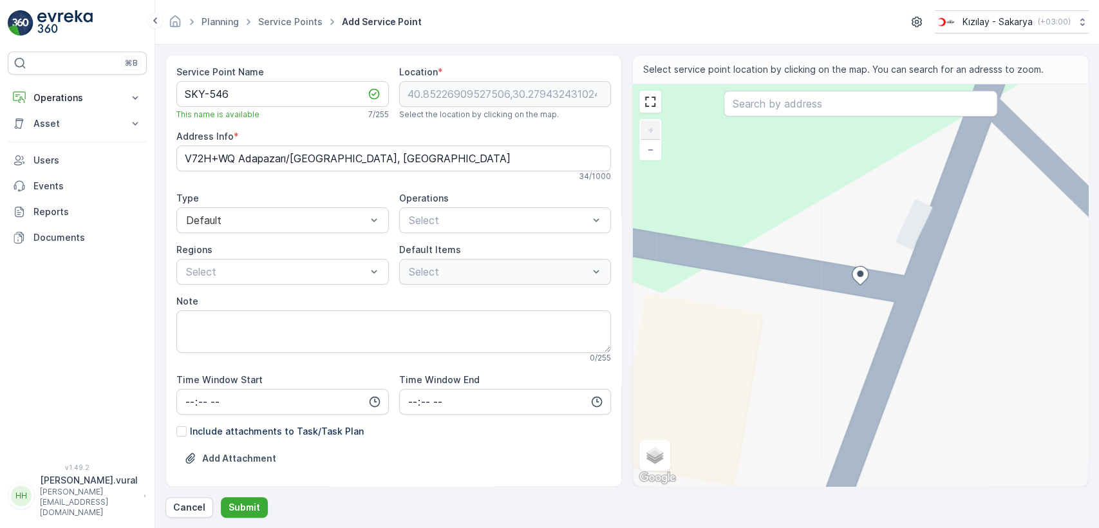
click at [811, 357] on div "+ − Satellite Roadmap Terrain Hybrid Leaflet Keyboard shortcuts Map Data Map da…" at bounding box center [860, 285] width 455 height 402
type input "40.85215553005257,30.279330507503094"
type Info "V72H+VP Adapazarı/Sakarya, Türkiye"
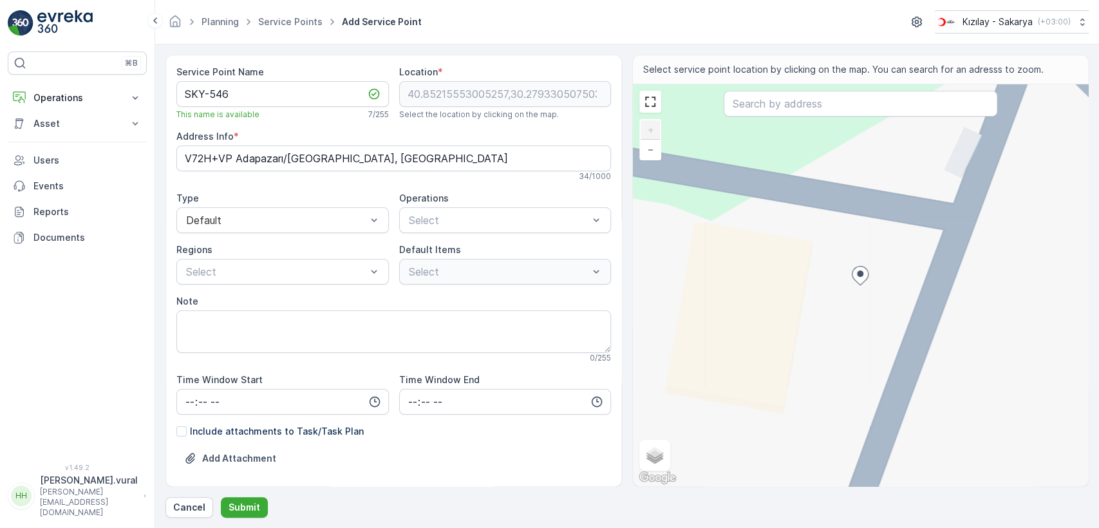
click at [917, 225] on div "+ − Satellite Roadmap Terrain Hybrid Leaflet Keyboard shortcuts Map Data Map da…" at bounding box center [860, 285] width 455 height 402
type input "40.85224979620946,30.279449848421677"
type Info "V72H+VQ Adapazarı/Sakarya, Türkiye"
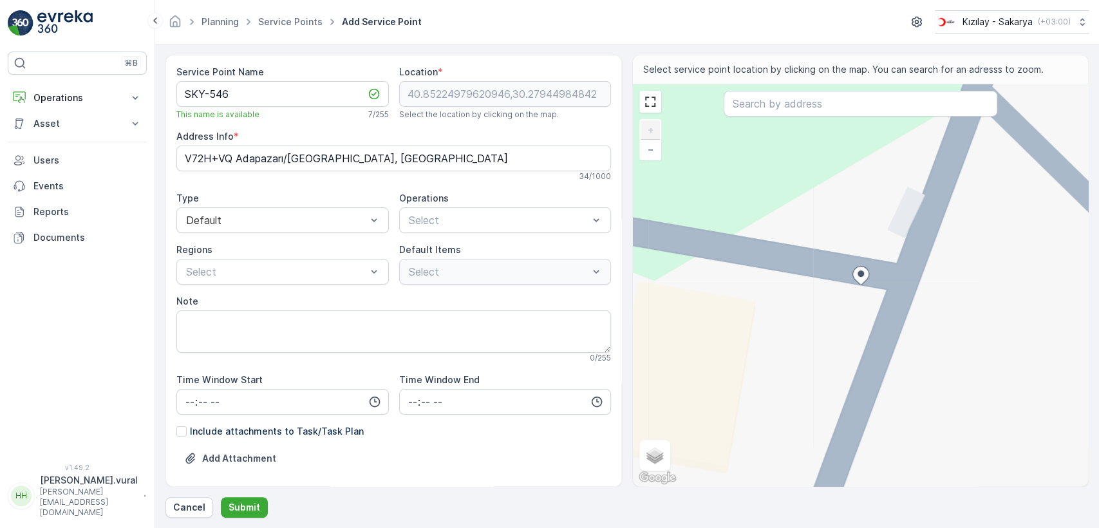
click at [896, 289] on div "+ − Satellite Roadmap Terrain Hybrid Leaflet Keyboard shortcuts Map Data Map da…" at bounding box center [860, 285] width 455 height 402
type input "40.85224374550242,30.279523612646088"
type Info "V72H+VR Adapazarı/[GEOGRAPHIC_DATA], [GEOGRAPHIC_DATA]"
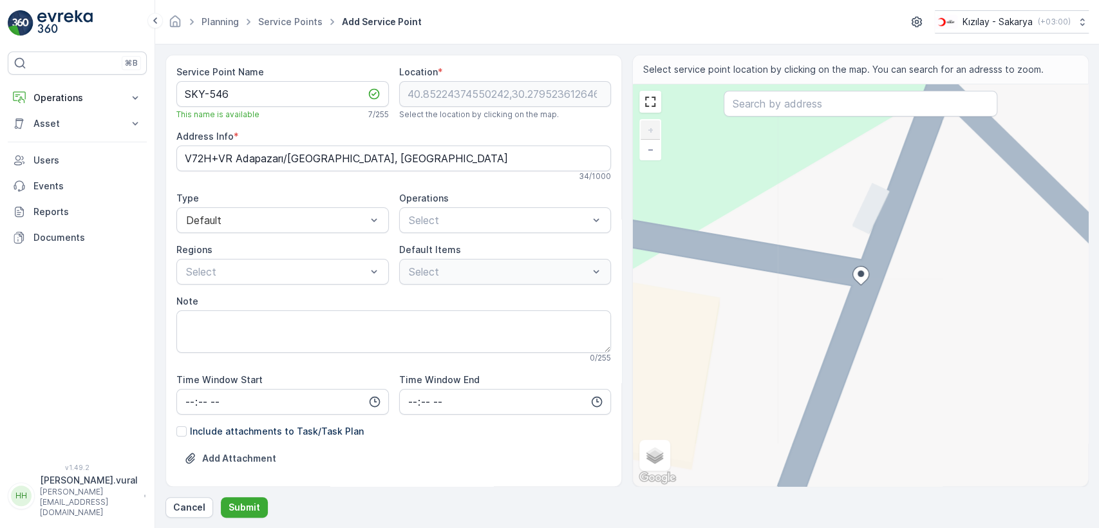
click at [864, 286] on div at bounding box center [860, 277] width 17 height 23
click at [868, 281] on icon at bounding box center [860, 275] width 17 height 19
click at [869, 274] on div "+ − Satellite Roadmap Terrain Hybrid Leaflet Keyboard shortcuts Map Data Map da…" at bounding box center [860, 285] width 455 height 402
type input "40.852260982164324,30.279541051429344"
type Info "V72H+WR Adapazarı/Sakarya, Türkiye"
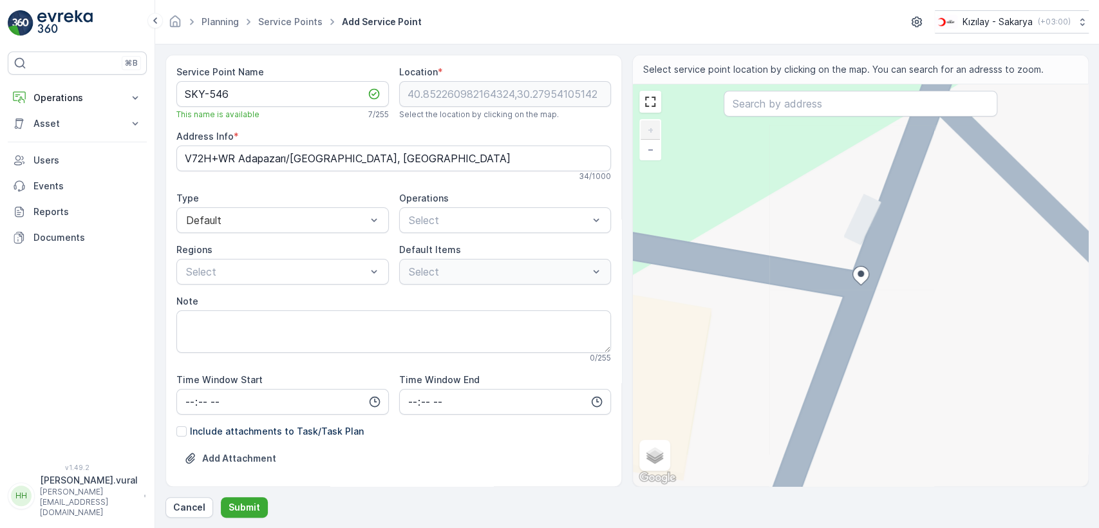
click at [860, 295] on div "+ − Satellite Roadmap Terrain Hybrid Leaflet Keyboard shortcuts Map Data Map da…" at bounding box center [860, 285] width 455 height 402
type input "40.85224577757267,30.27953971179974"
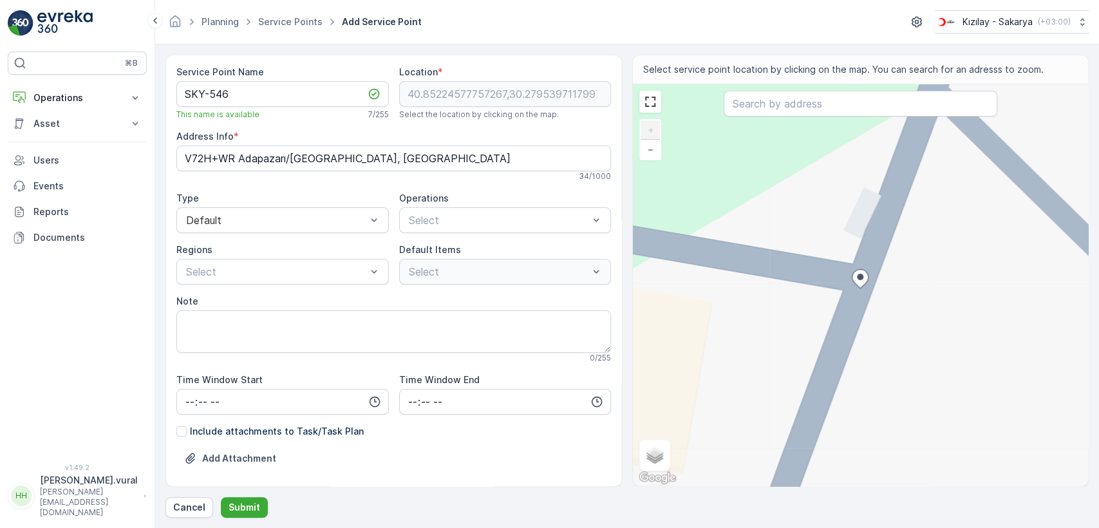
type Info "V72H+VR Adapazarı/[GEOGRAPHIC_DATA], [GEOGRAPHIC_DATA]"
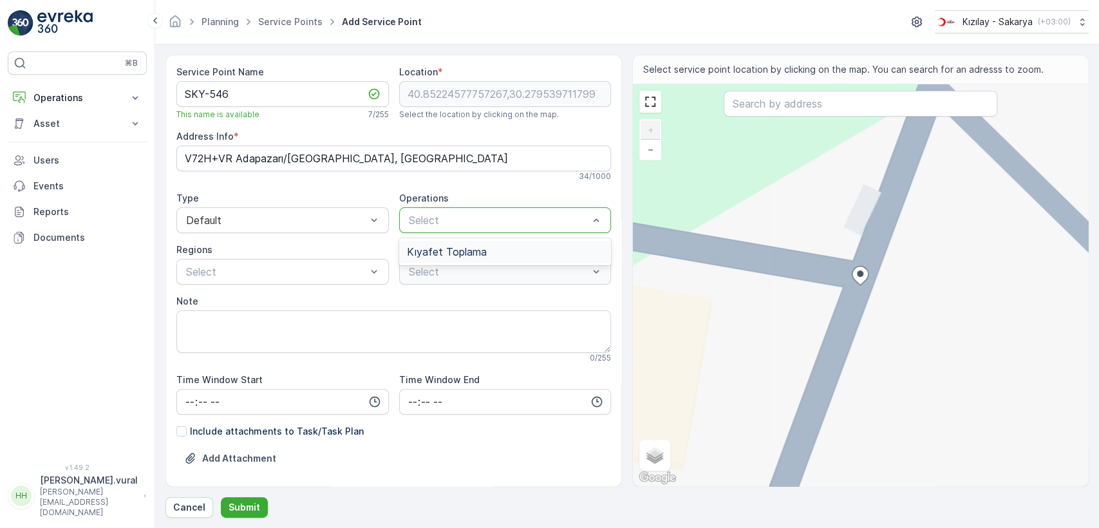
click at [450, 253] on span "Kıyafet Toplama" at bounding box center [447, 252] width 80 height 12
click at [424, 315] on p "Çuval" at bounding box center [432, 321] width 25 height 13
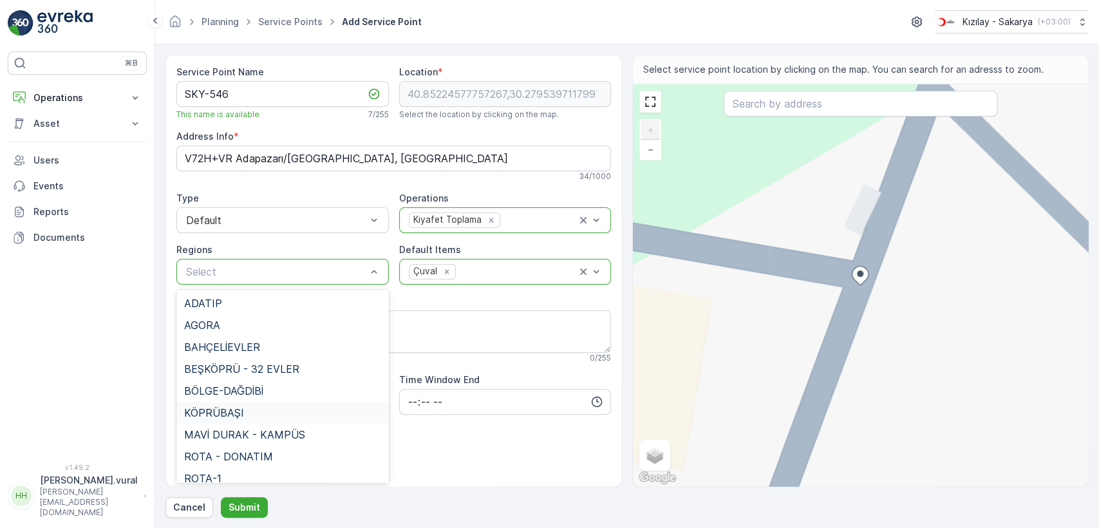
scroll to position [143, 0]
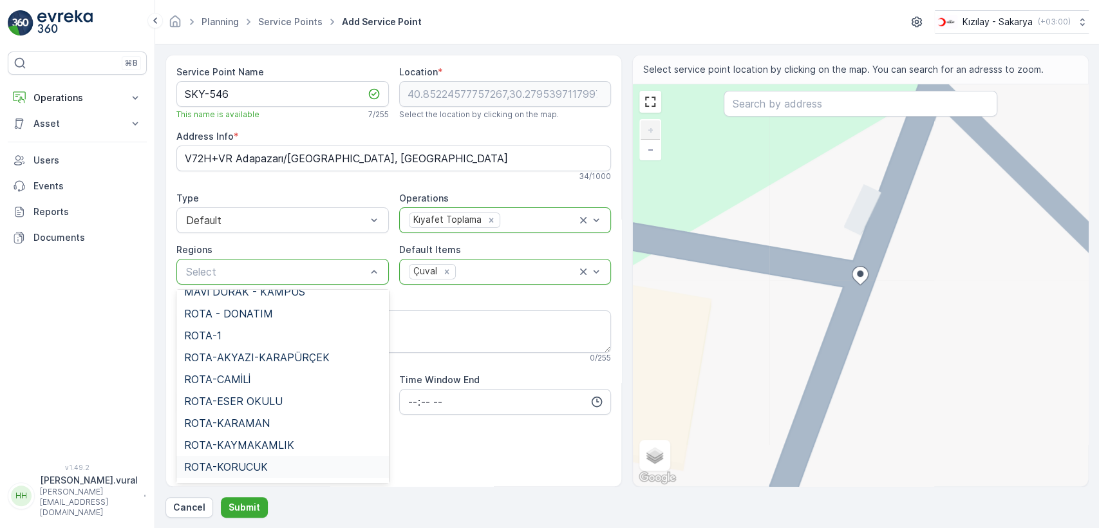
click at [240, 463] on span "ROTA-KORUCUK" at bounding box center [226, 467] width 84 height 12
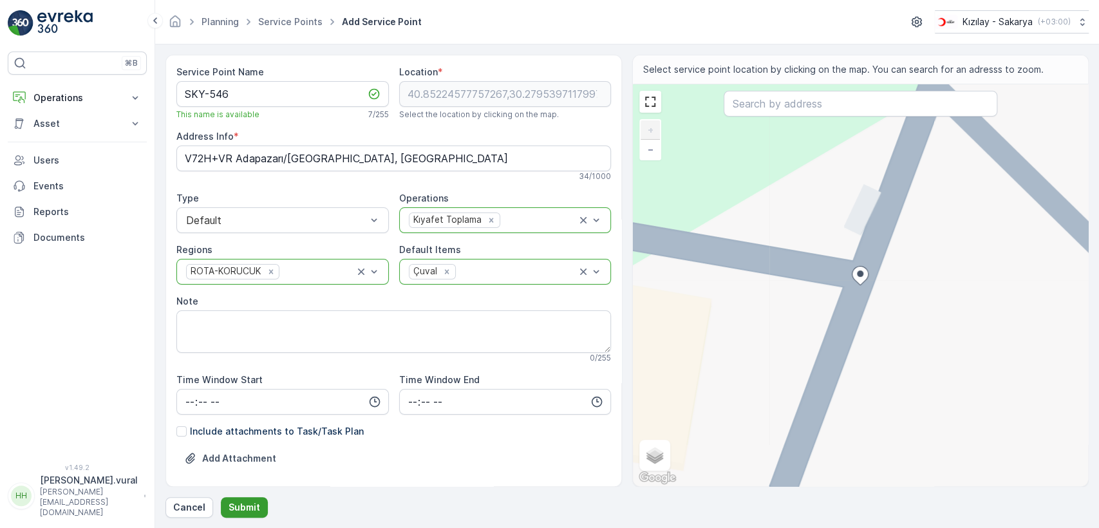
click at [248, 509] on p "Submit" at bounding box center [244, 507] width 32 height 13
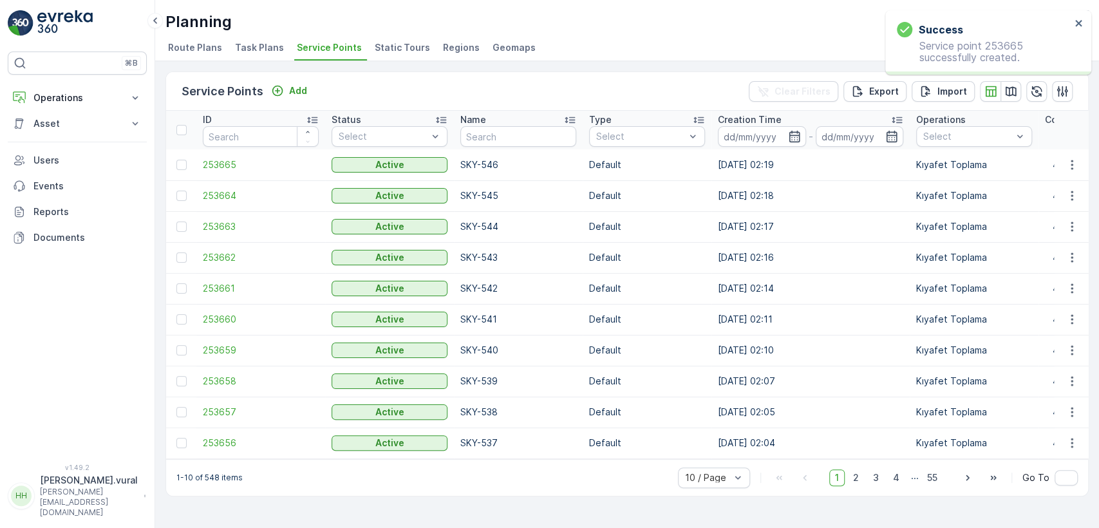
click at [282, 79] on div "Service Points Add Clear Filters Export Import" at bounding box center [627, 91] width 922 height 39
click at [293, 86] on p "Add" at bounding box center [298, 90] width 18 height 13
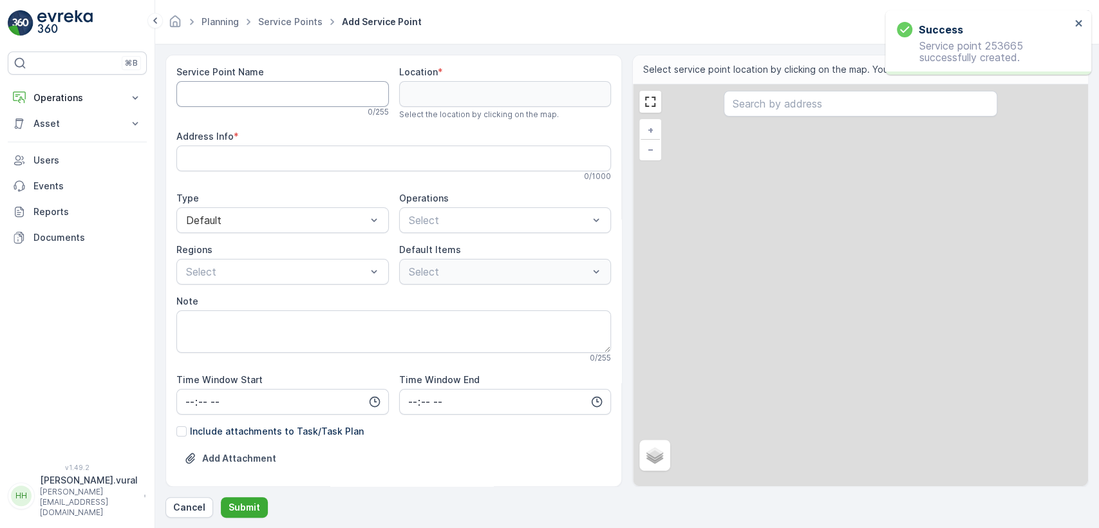
click at [290, 99] on Name "Service Point Name" at bounding box center [282, 94] width 212 height 26
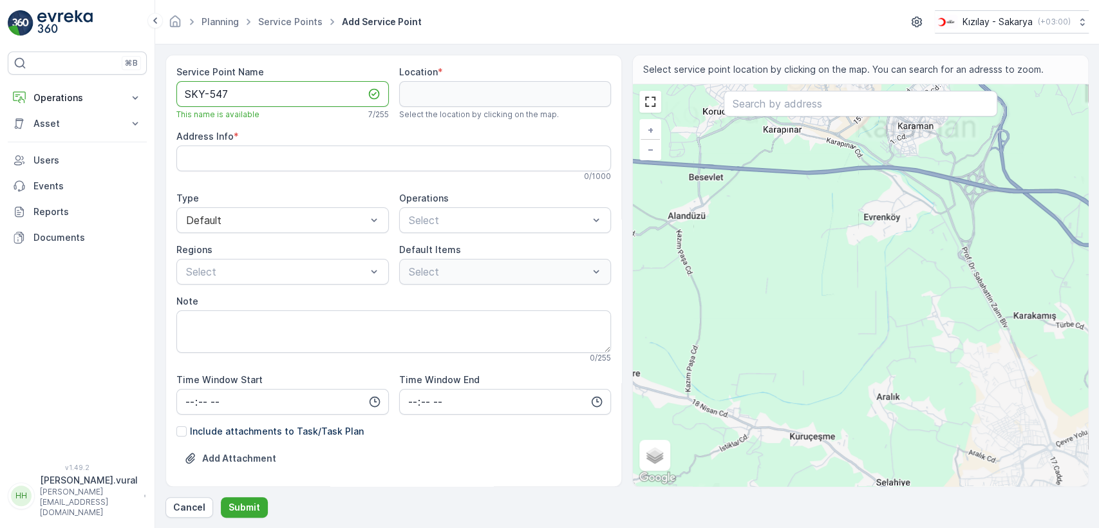
type Name "SKY-547"
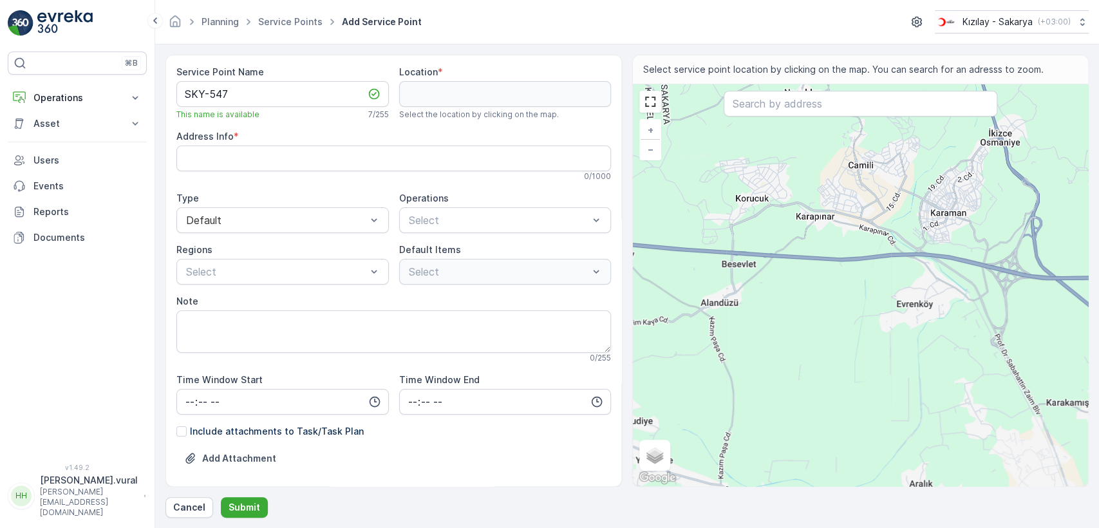
drag, startPoint x: 712, startPoint y: 171, endPoint x: 745, endPoint y: 257, distance: 92.6
click at [745, 257] on div "+ − Satellite Roadmap Terrain Hybrid Leaflet Keyboard shortcuts Map Data Map da…" at bounding box center [860, 285] width 455 height 402
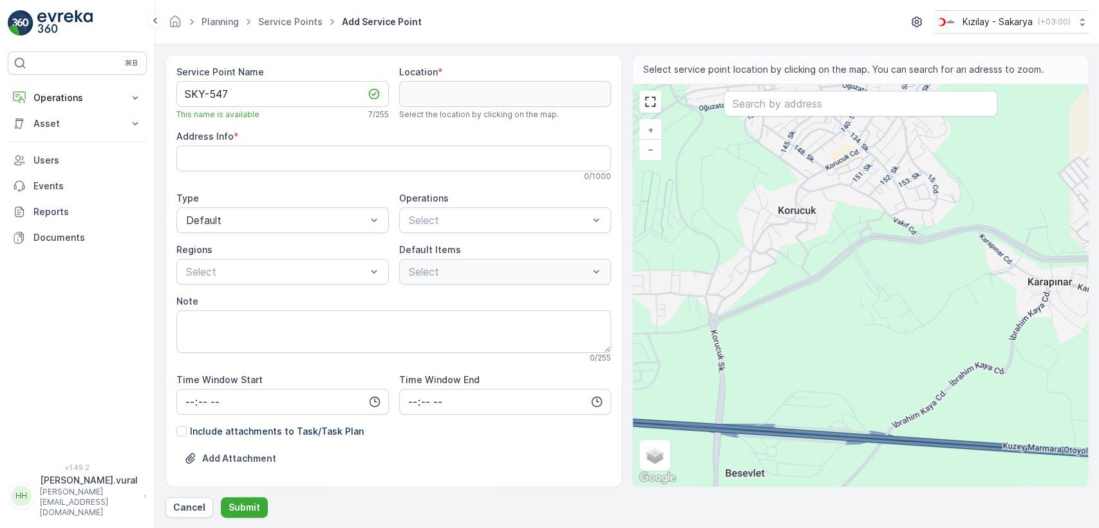
drag, startPoint x: 769, startPoint y: 190, endPoint x: 779, endPoint y: 268, distance: 77.8
click at [779, 268] on div "+ − Satellite Roadmap Terrain Hybrid Leaflet Keyboard shortcuts Map Data Map da…" at bounding box center [860, 285] width 455 height 402
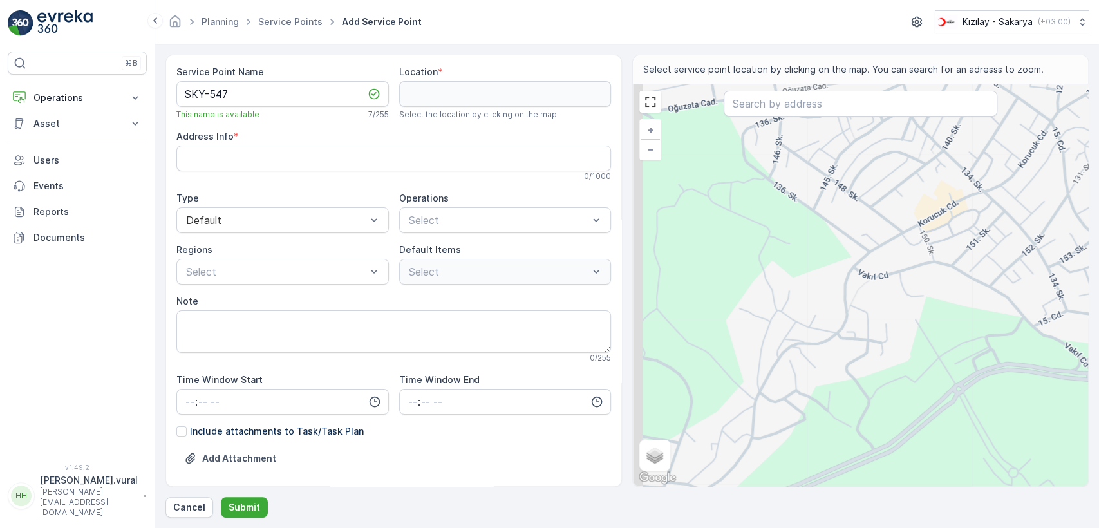
drag, startPoint x: 806, startPoint y: 279, endPoint x: 826, endPoint y: 297, distance: 27.3
click at [826, 297] on div "+ − Satellite Roadmap Terrain Hybrid Leaflet Keyboard shortcuts Map Data Map da…" at bounding box center [860, 285] width 455 height 402
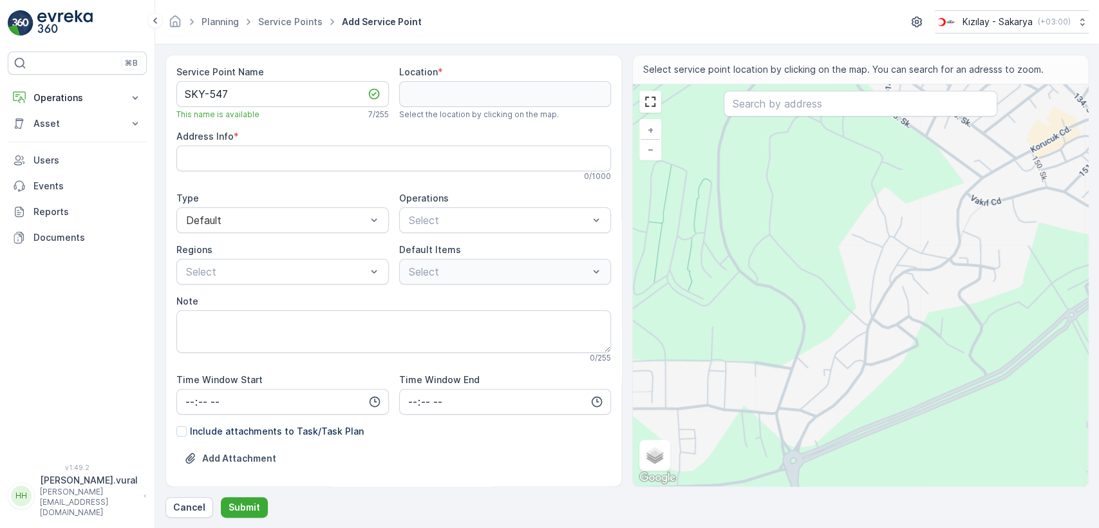
drag, startPoint x: 680, startPoint y: 385, endPoint x: 761, endPoint y: 411, distance: 85.3
click at [757, 413] on div "+ − Satellite Roadmap Terrain Hybrid Leaflet Keyboard shortcuts Map Data Map da…" at bounding box center [860, 285] width 455 height 402
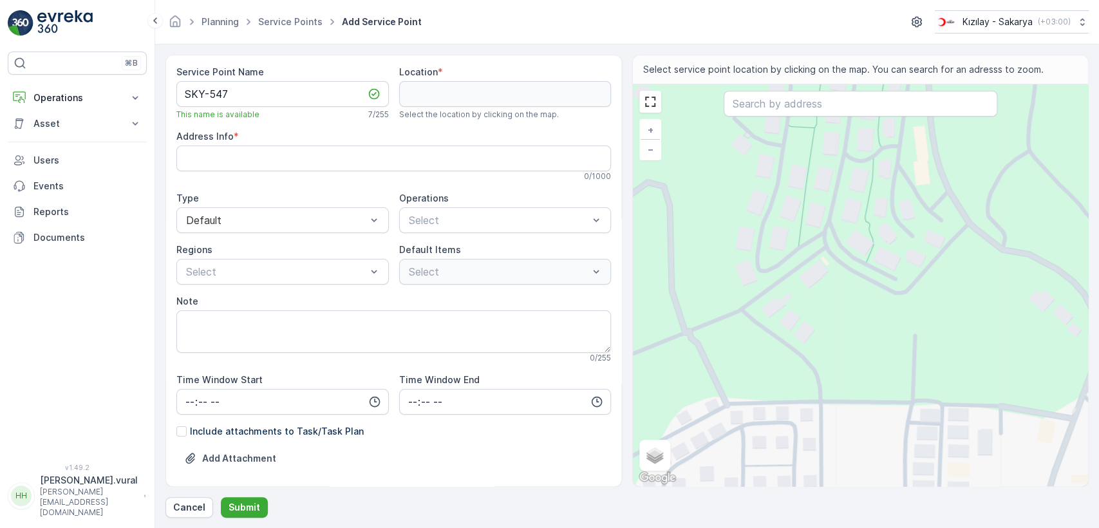
drag, startPoint x: 739, startPoint y: 413, endPoint x: 759, endPoint y: 379, distance: 39.2
click at [757, 382] on div "+ − Satellite Roadmap Terrain Hybrid Leaflet Keyboard shortcuts Map Data Map da…" at bounding box center [860, 285] width 455 height 402
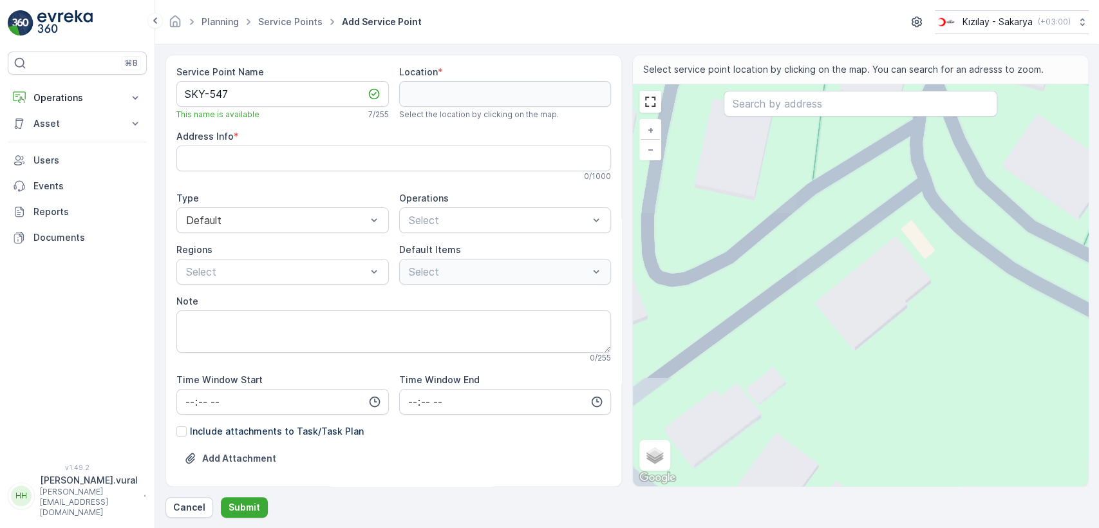
drag, startPoint x: 726, startPoint y: 304, endPoint x: 755, endPoint y: 324, distance: 35.2
click at [755, 324] on div "+ − Satellite Roadmap Terrain Hybrid Leaflet Keyboard shortcuts Map Data Map da…" at bounding box center [860, 285] width 455 height 402
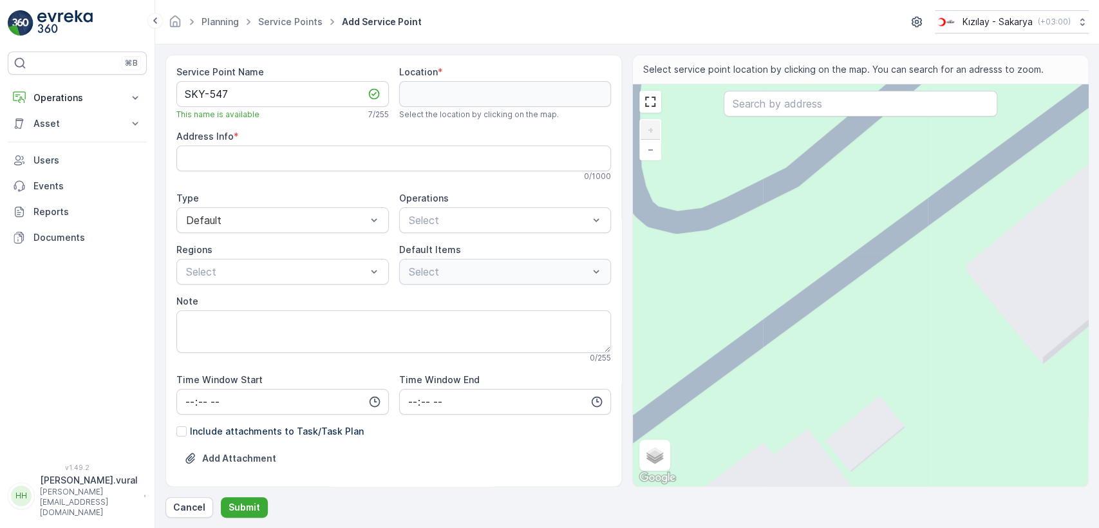
click at [720, 370] on div "+ − Satellite Roadmap Terrain Hybrid Leaflet Keyboard shortcuts Map Data Map da…" at bounding box center [860, 285] width 455 height 402
type input "40.8538871188327,30.274455616006016"
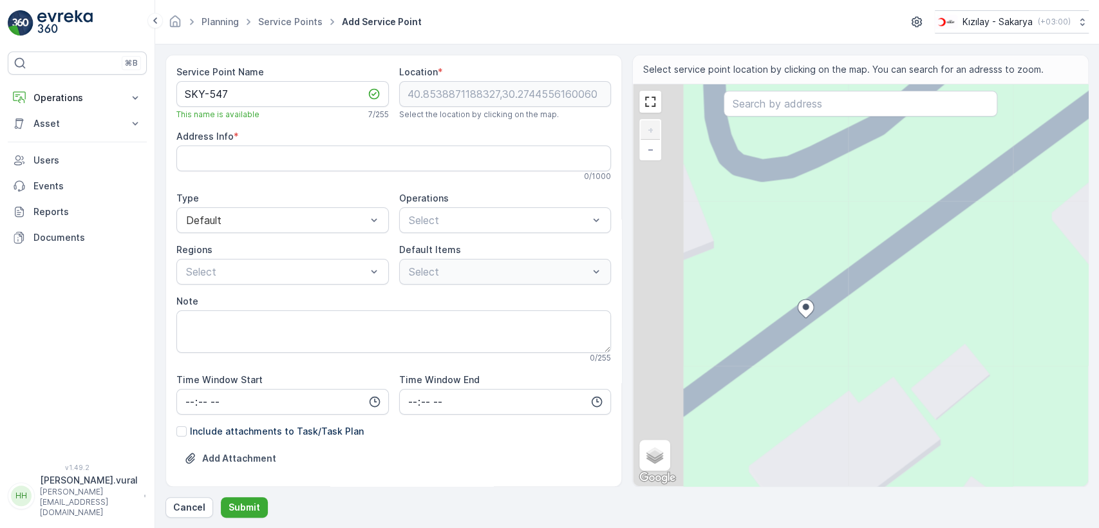
type Info "V73F+HQ Adapazarı/[GEOGRAPHIC_DATA], [GEOGRAPHIC_DATA]"
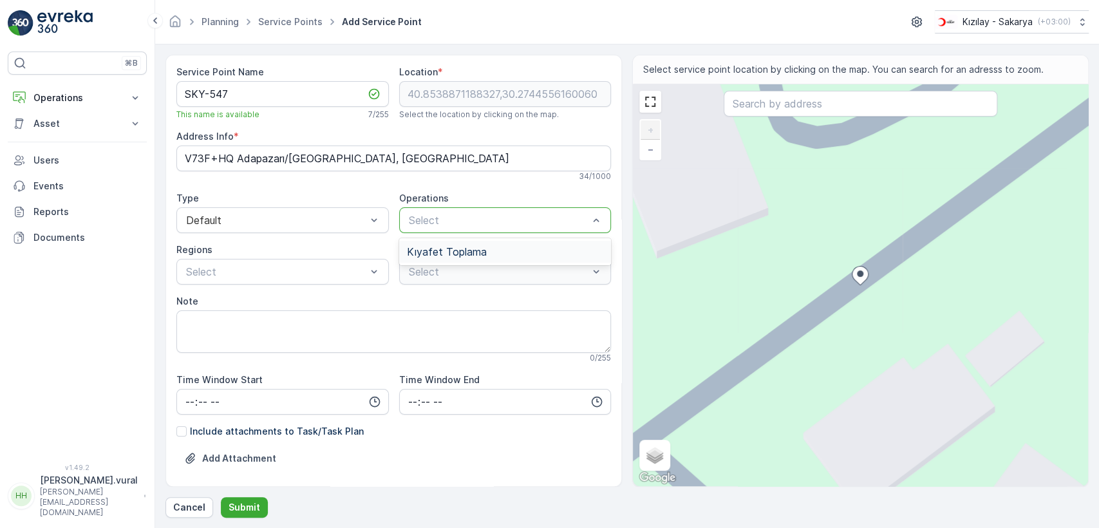
click at [443, 241] on div "Kıyafet Toplama" at bounding box center [505, 252] width 212 height 22
click at [432, 262] on div "Select" at bounding box center [505, 272] width 212 height 26
click at [408, 321] on div at bounding box center [412, 321] width 10 height 10
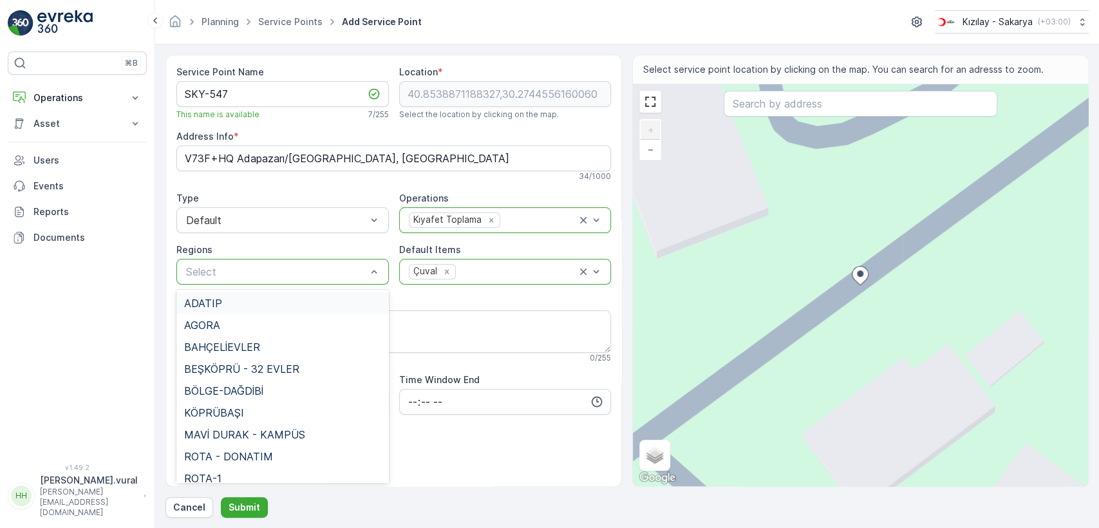
click at [207, 261] on div "Select" at bounding box center [282, 272] width 212 height 26
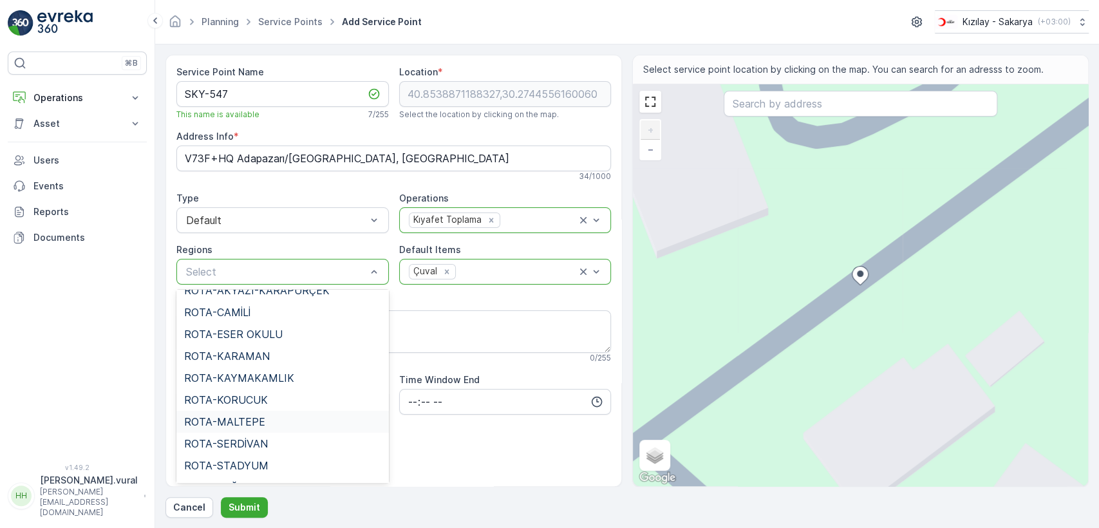
scroll to position [214, 0]
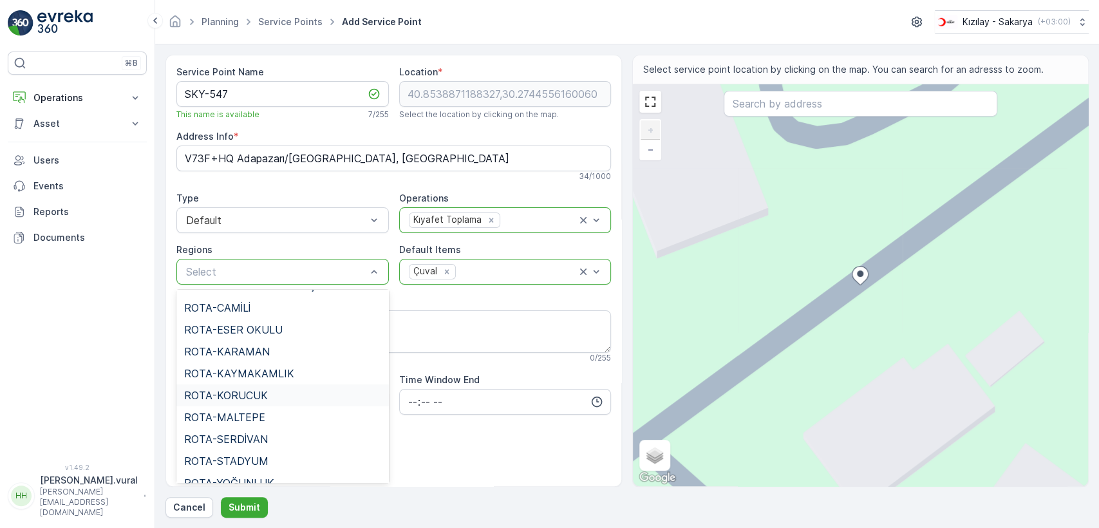
click at [247, 389] on span "ROTA-KORUCUK" at bounding box center [226, 395] width 84 height 12
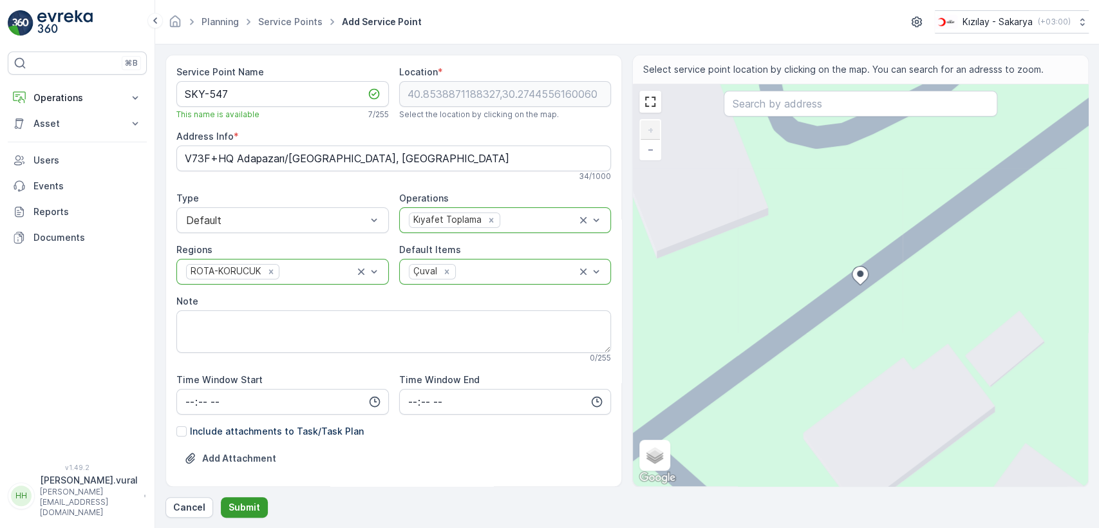
click at [258, 497] on button "Submit" at bounding box center [244, 507] width 47 height 21
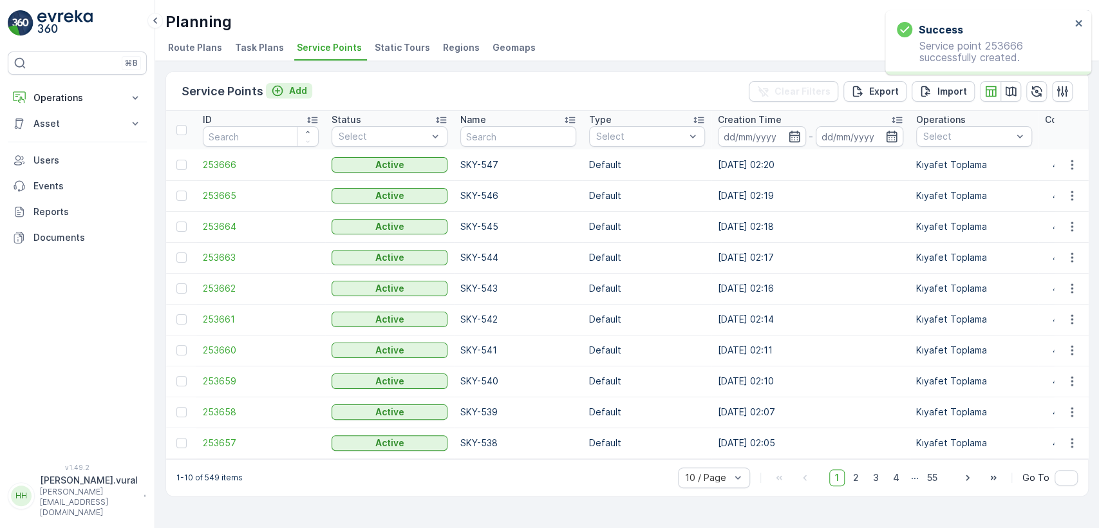
click at [289, 89] on p "Add" at bounding box center [298, 90] width 18 height 13
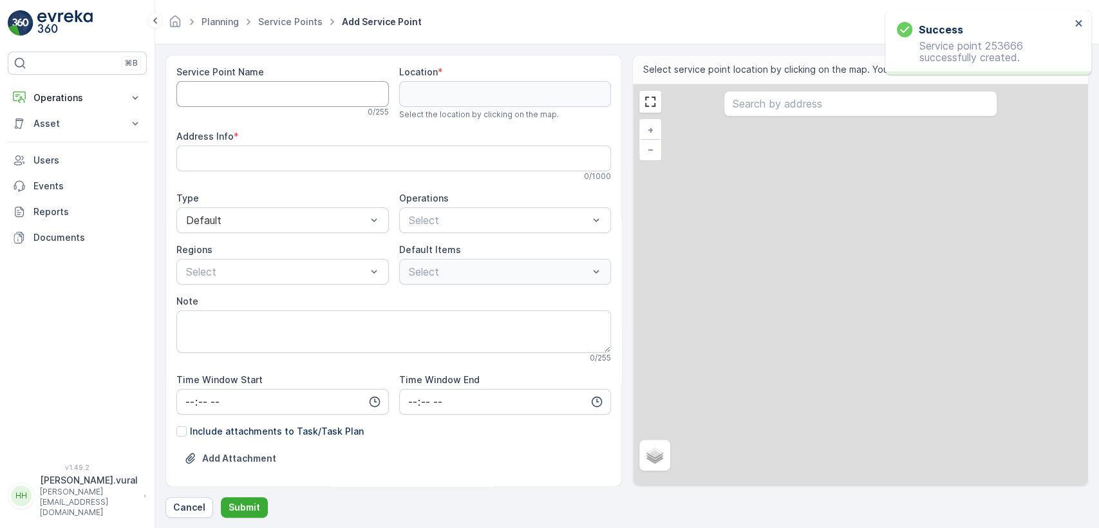
click at [288, 91] on Name "Service Point Name" at bounding box center [282, 94] width 212 height 26
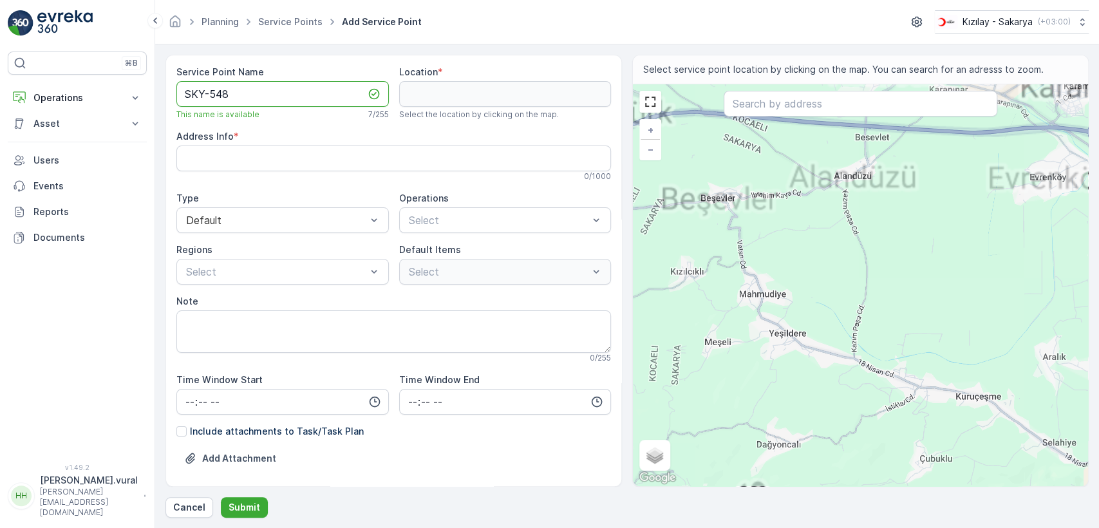
type Name "SKY-548"
drag, startPoint x: 795, startPoint y: 208, endPoint x: 712, endPoint y: 340, distance: 155.9
click at [711, 340] on div "+ − Satellite Roadmap Terrain Hybrid Leaflet Keyboard shortcuts Map Data Map da…" at bounding box center [860, 285] width 455 height 402
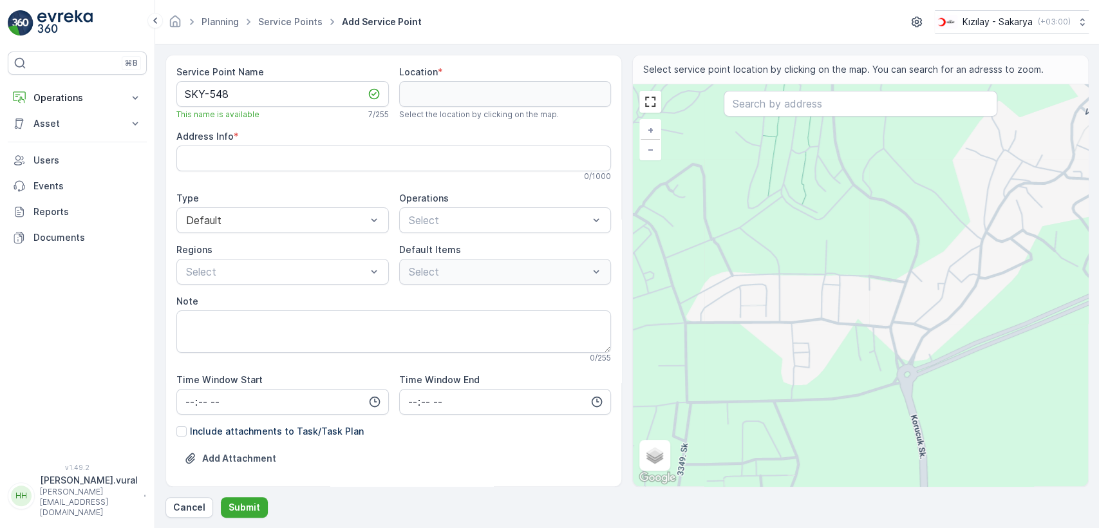
drag, startPoint x: 730, startPoint y: 244, endPoint x: 785, endPoint y: 278, distance: 63.9
click at [783, 279] on div "+ − Satellite Roadmap Terrain Hybrid Leaflet Keyboard shortcuts Map Data Map da…" at bounding box center [860, 285] width 455 height 402
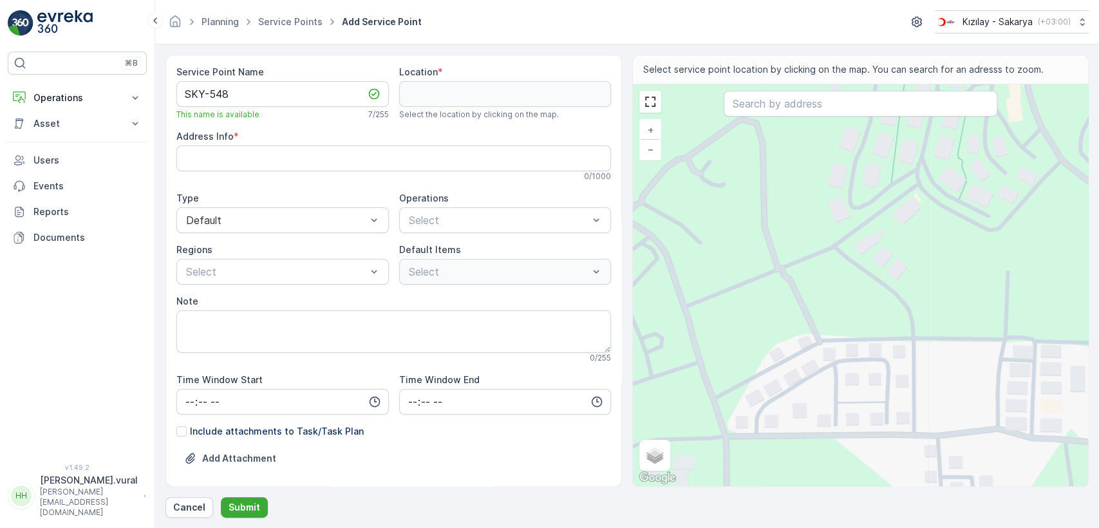
drag, startPoint x: 723, startPoint y: 296, endPoint x: 765, endPoint y: 315, distance: 46.1
click at [765, 316] on div "+ − Satellite Roadmap Terrain Hybrid Leaflet Keyboard shortcuts Map Data Map da…" at bounding box center [860, 285] width 455 height 402
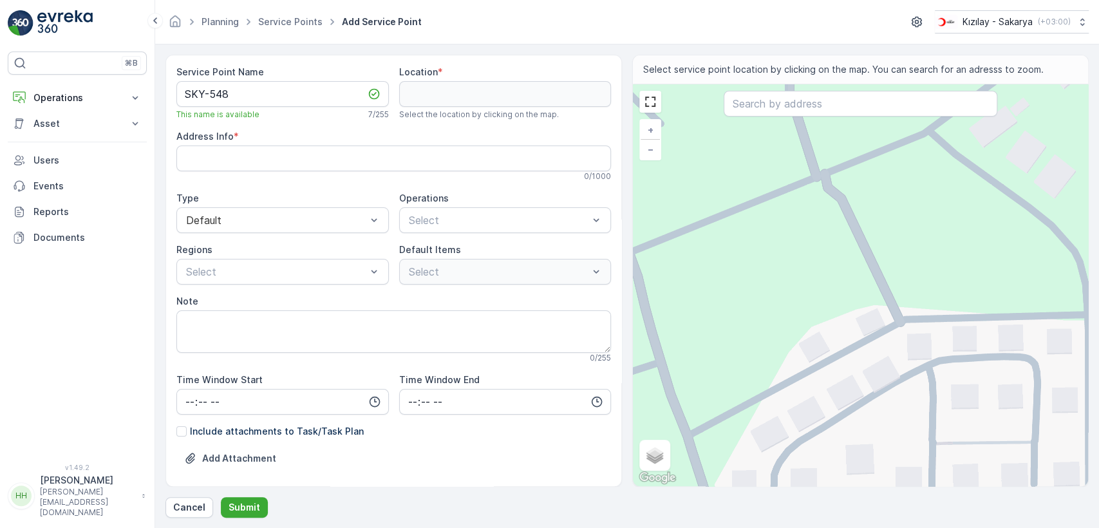
drag, startPoint x: 769, startPoint y: 350, endPoint x: 788, endPoint y: 279, distance: 73.2
click at [788, 277] on div "+ − Satellite Roadmap Terrain Hybrid Leaflet Keyboard shortcuts Map Data Map da…" at bounding box center [860, 285] width 455 height 402
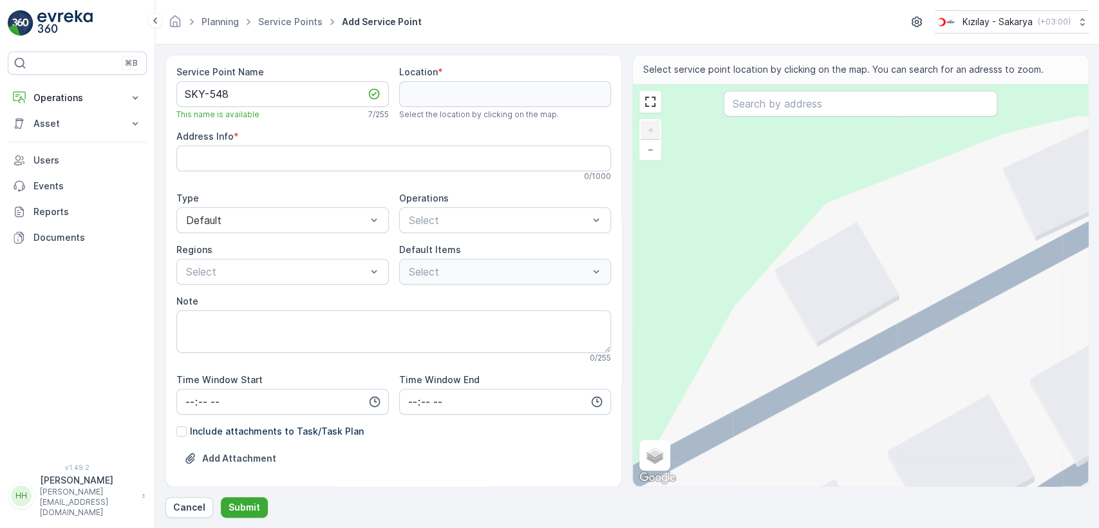
click at [937, 324] on div "+ − Satellite Roadmap Terrain Hybrid Leaflet Keyboard shortcuts Map Data Map da…" at bounding box center [860, 285] width 455 height 402
type input "40.852211242481566,30.273253947072178"
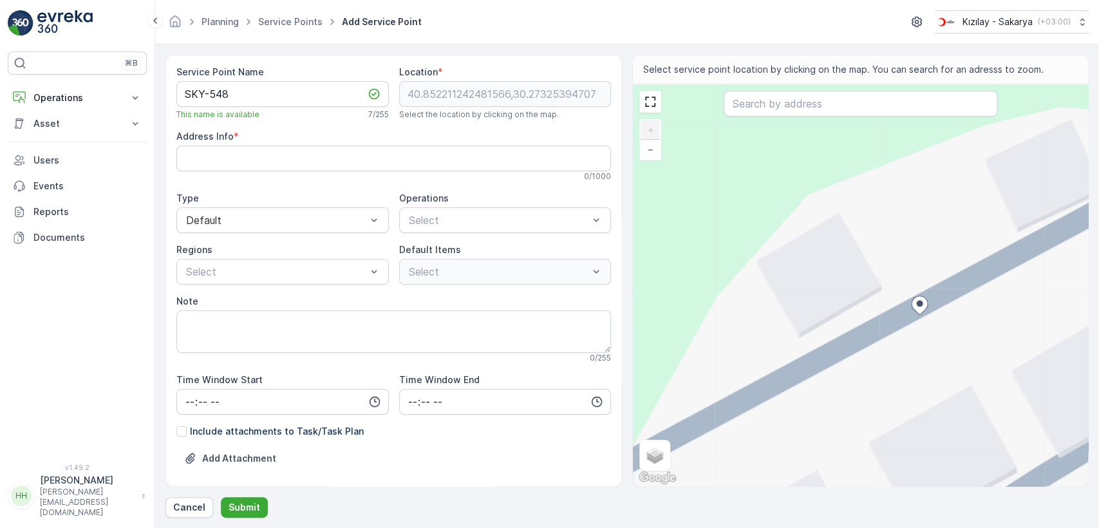
type Info "Korucuk, [STREET_ADDRESS]"
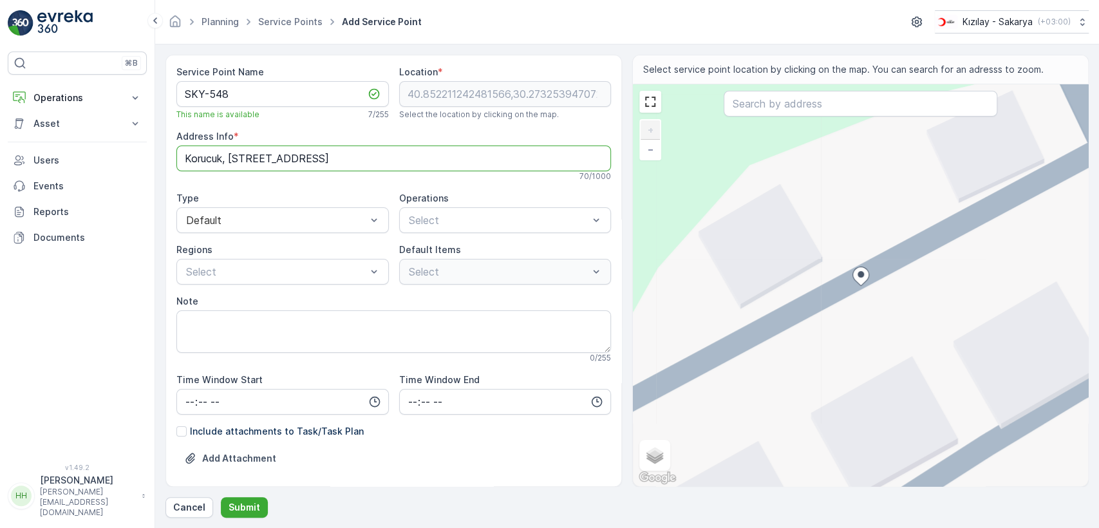
click at [360, 164] on Info "Korucuk, [STREET_ADDRESS]" at bounding box center [393, 158] width 434 height 26
click at [443, 250] on span "Kıyafet Toplama" at bounding box center [447, 252] width 80 height 12
click at [420, 318] on p "Çuval" at bounding box center [432, 321] width 25 height 13
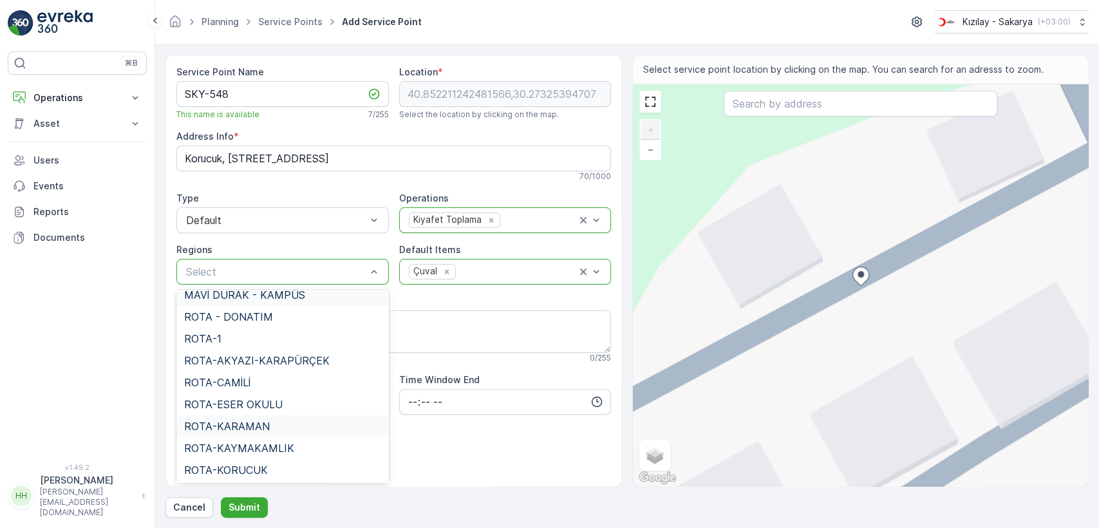
scroll to position [143, 0]
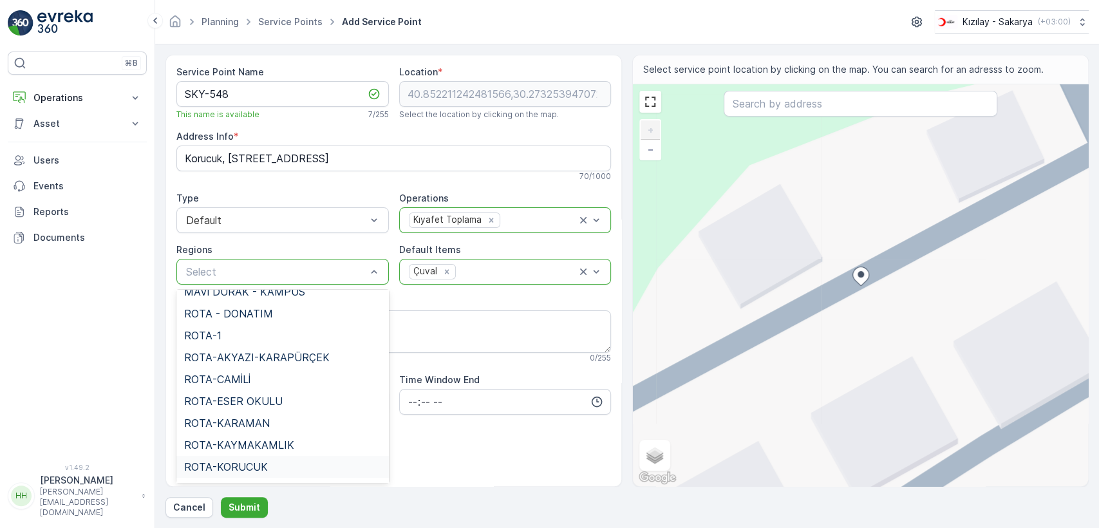
click at [252, 461] on span "ROTA-KORUCUK" at bounding box center [226, 467] width 84 height 12
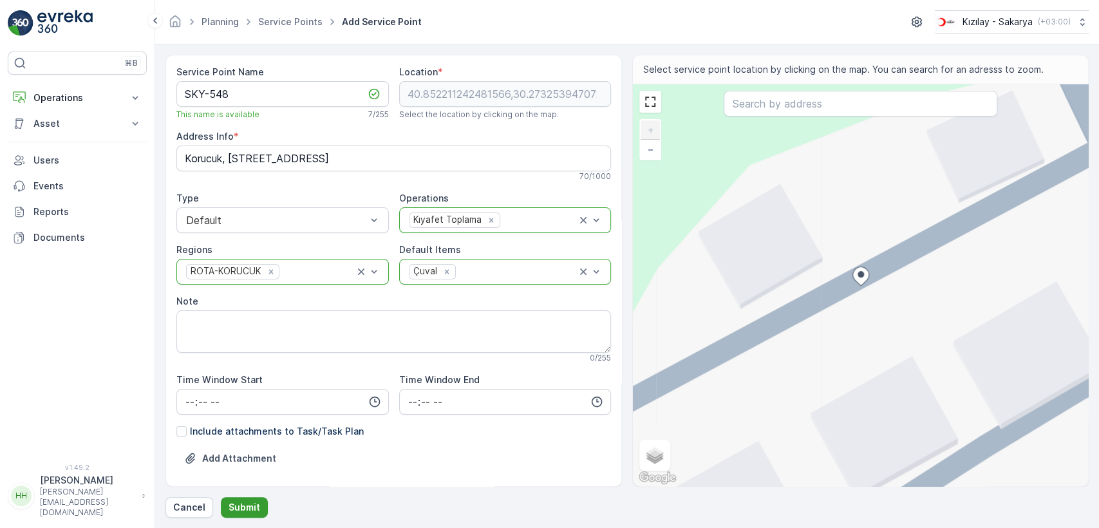
click at [252, 505] on p "Submit" at bounding box center [244, 507] width 32 height 13
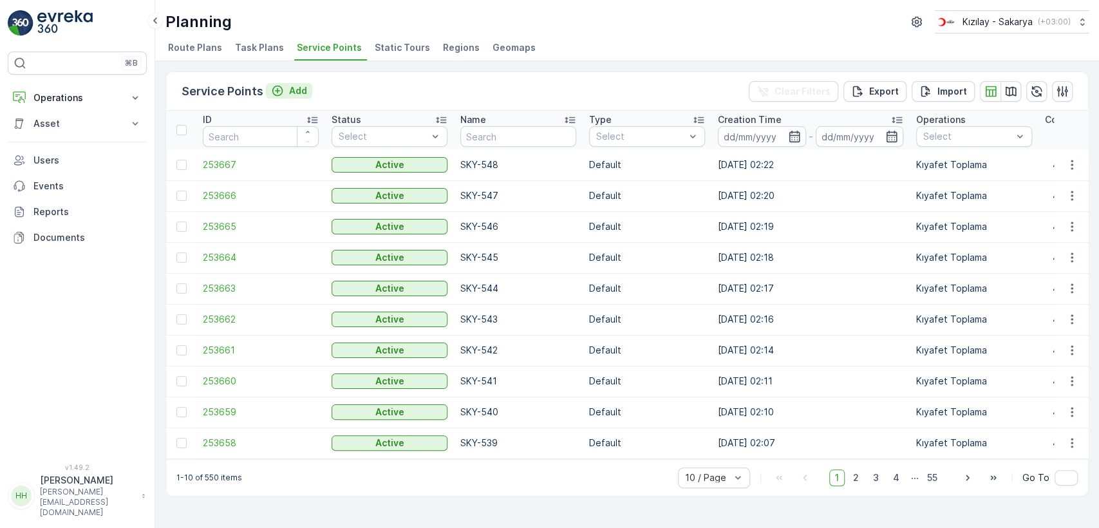
click at [294, 85] on p "Add" at bounding box center [298, 90] width 18 height 13
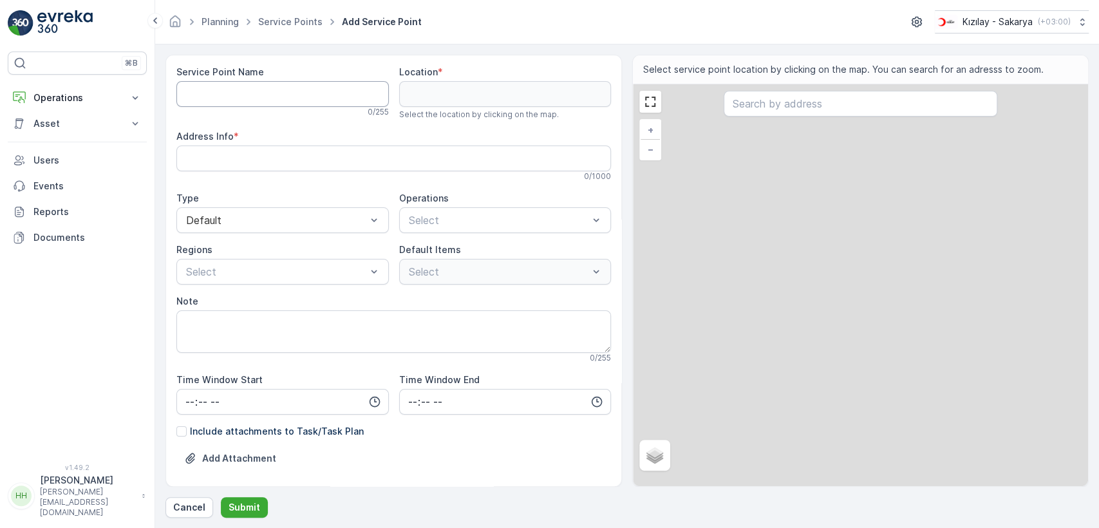
click at [292, 94] on Name "Service Point Name" at bounding box center [282, 94] width 212 height 26
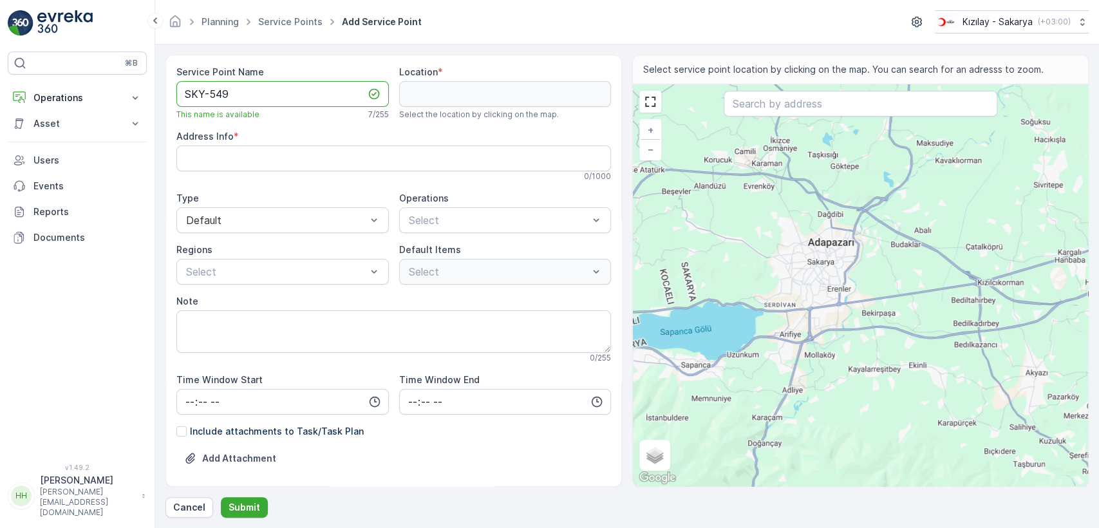
type Name "SKY-549"
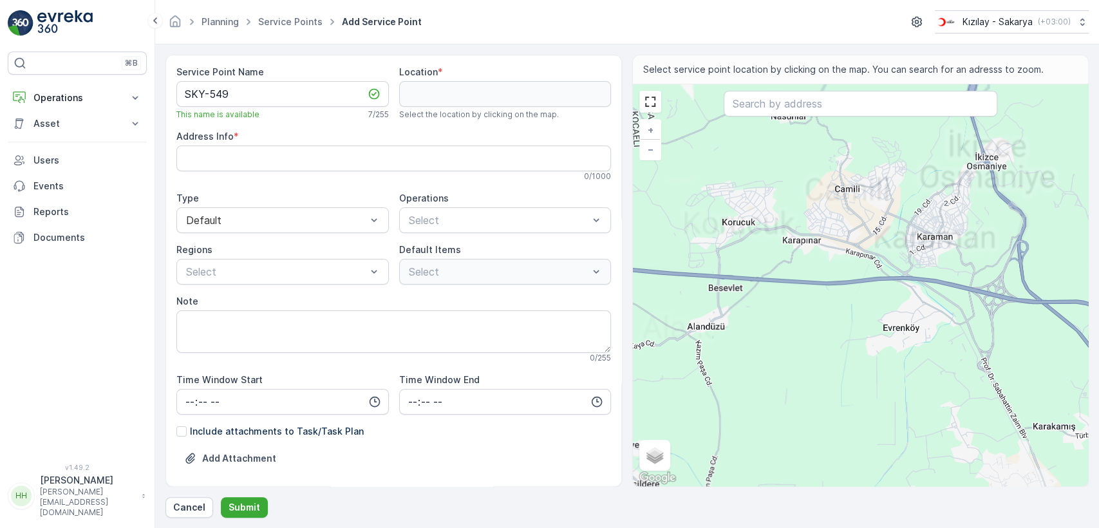
drag, startPoint x: 714, startPoint y: 145, endPoint x: 737, endPoint y: 266, distance: 122.6
click at [737, 266] on div "+ − Satellite Roadmap Terrain Hybrid Leaflet Keyboard shortcuts Map Data Map da…" at bounding box center [860, 285] width 455 height 402
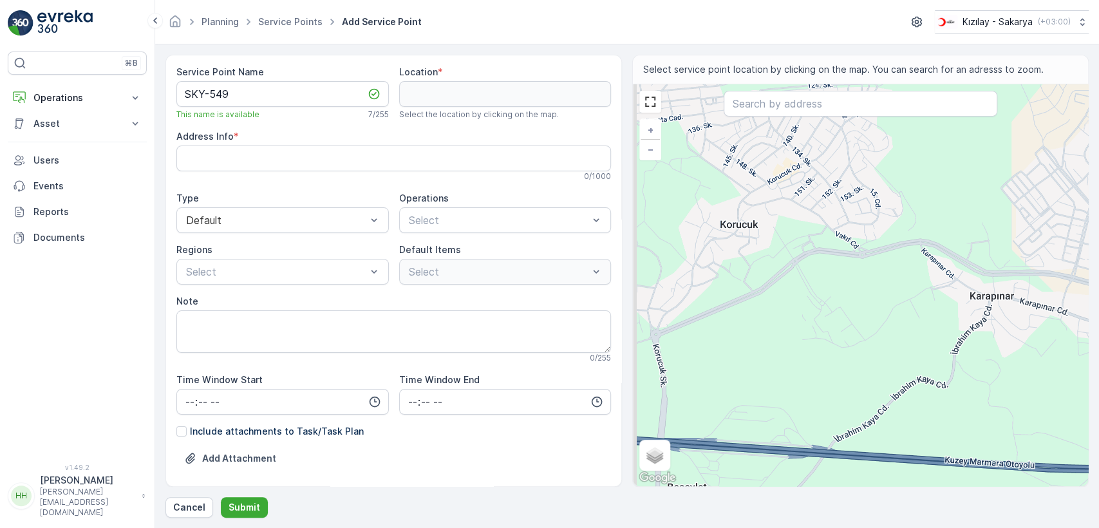
drag, startPoint x: 704, startPoint y: 202, endPoint x: 759, endPoint y: 271, distance: 88.3
click at [759, 271] on div "+ − Satellite Roadmap Terrain Hybrid Leaflet Keyboard shortcuts Map Data Map da…" at bounding box center [860, 285] width 455 height 402
drag, startPoint x: 733, startPoint y: 231, endPoint x: 763, endPoint y: 264, distance: 44.2
click at [763, 264] on div "+ − Satellite Roadmap Terrain Hybrid Leaflet Keyboard shortcuts Map Data Map da…" at bounding box center [860, 285] width 455 height 402
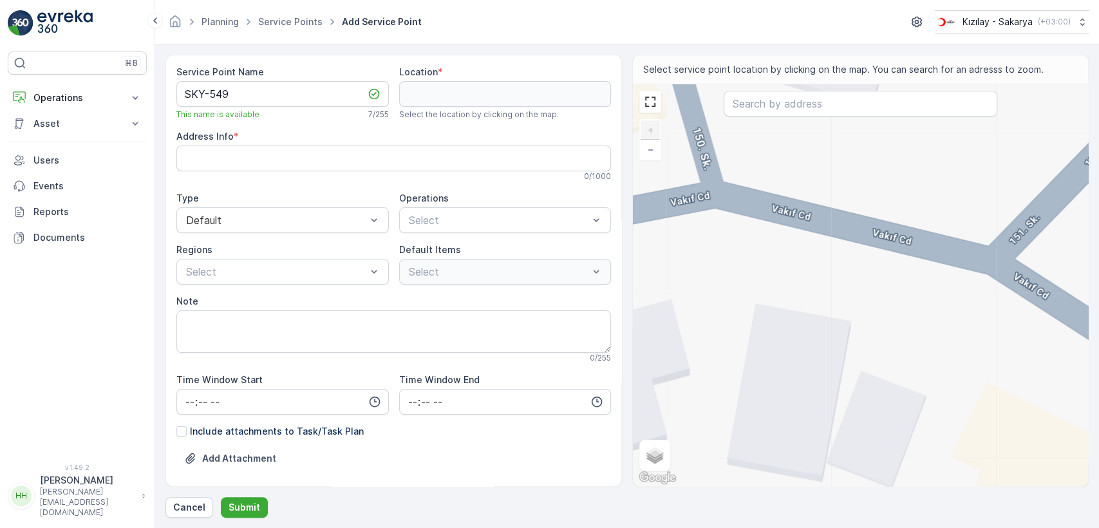
click at [850, 234] on div "+ − Satellite Roadmap Terrain Hybrid Leaflet Keyboard shortcuts Map Data Map da…" at bounding box center [860, 285] width 455 height 402
type input "40.85676060406376,30.288315919186036"
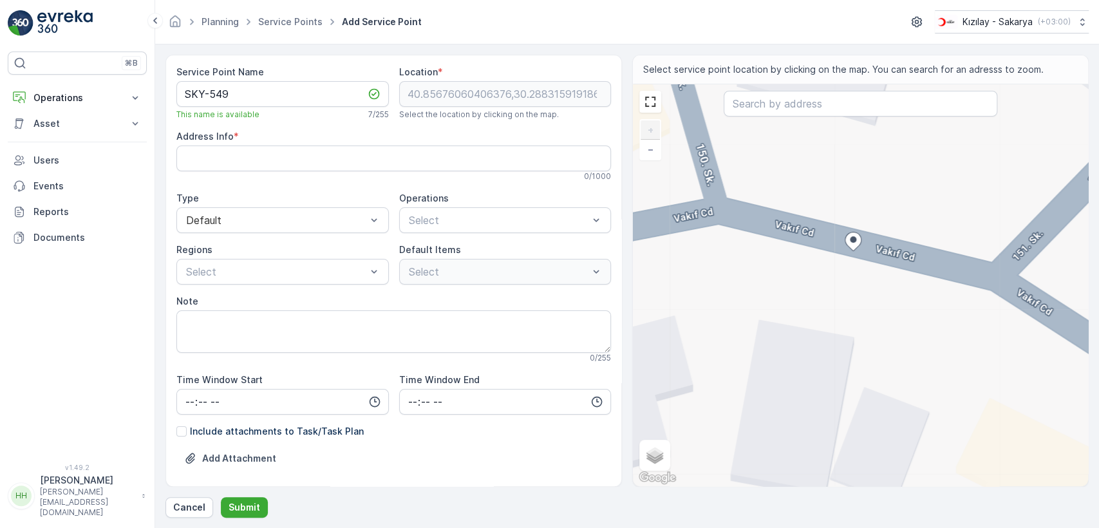
type Info "Korucuk, [STREET_ADDRESS]"
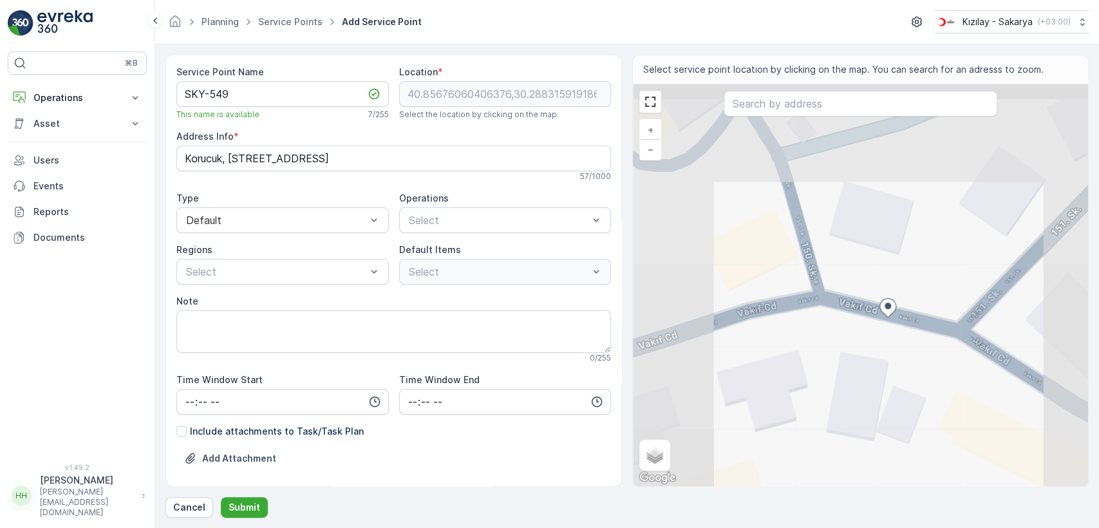
drag, startPoint x: 938, startPoint y: 274, endPoint x: 849, endPoint y: 353, distance: 119.4
click at [849, 353] on div "+ − Satellite Roadmap Terrain Hybrid Leaflet Keyboard shortcuts Map Data Map da…" at bounding box center [860, 285] width 455 height 402
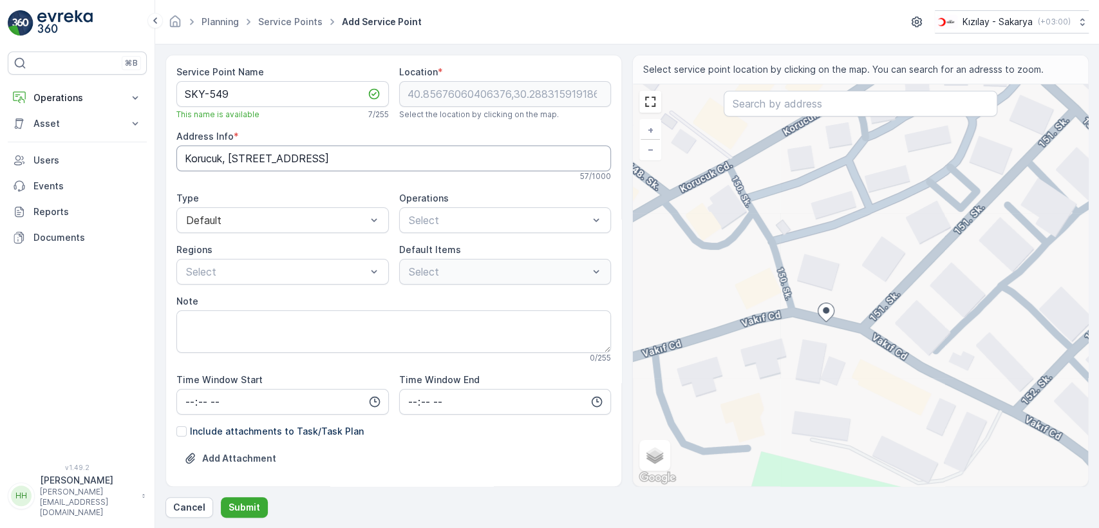
click at [227, 149] on Info "Korucuk, [STREET_ADDRESS]" at bounding box center [393, 158] width 434 height 26
click at [480, 232] on div "Select" at bounding box center [505, 220] width 212 height 26
drag, startPoint x: 469, startPoint y: 243, endPoint x: 463, endPoint y: 260, distance: 17.5
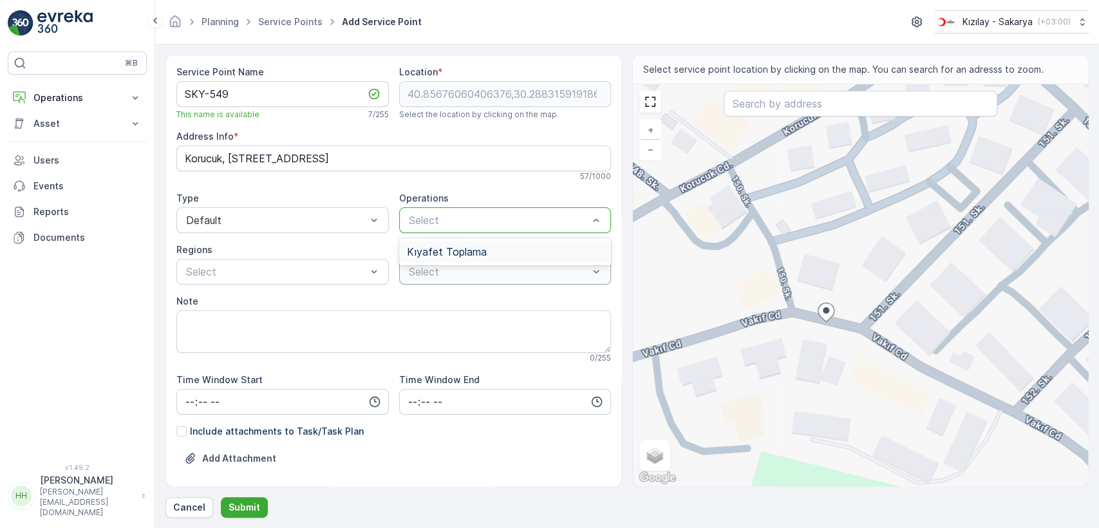
click at [469, 245] on div "Kıyafet Toplama" at bounding box center [505, 252] width 212 height 22
click at [422, 328] on div "Çuval" at bounding box center [505, 321] width 212 height 23
drag, startPoint x: 259, startPoint y: 284, endPoint x: 261, endPoint y: 274, distance: 11.1
click at [259, 280] on div "Service Point Name SKY-549 This name is available 7 / 255 Location * [GEOGRAPHI…" at bounding box center [393, 306] width 434 height 480
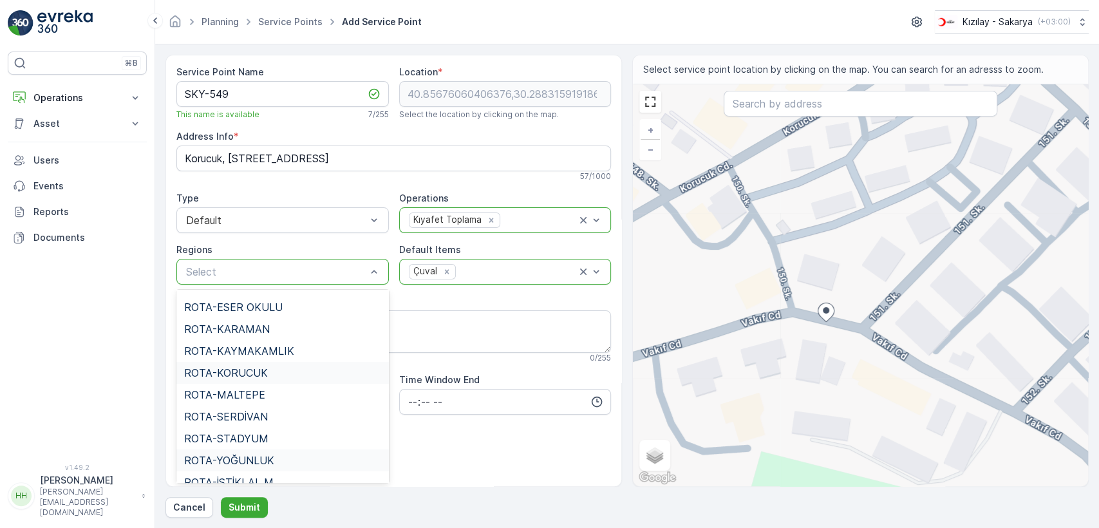
scroll to position [214, 0]
click at [260, 399] on span "ROTA-KORUCUK" at bounding box center [226, 395] width 84 height 12
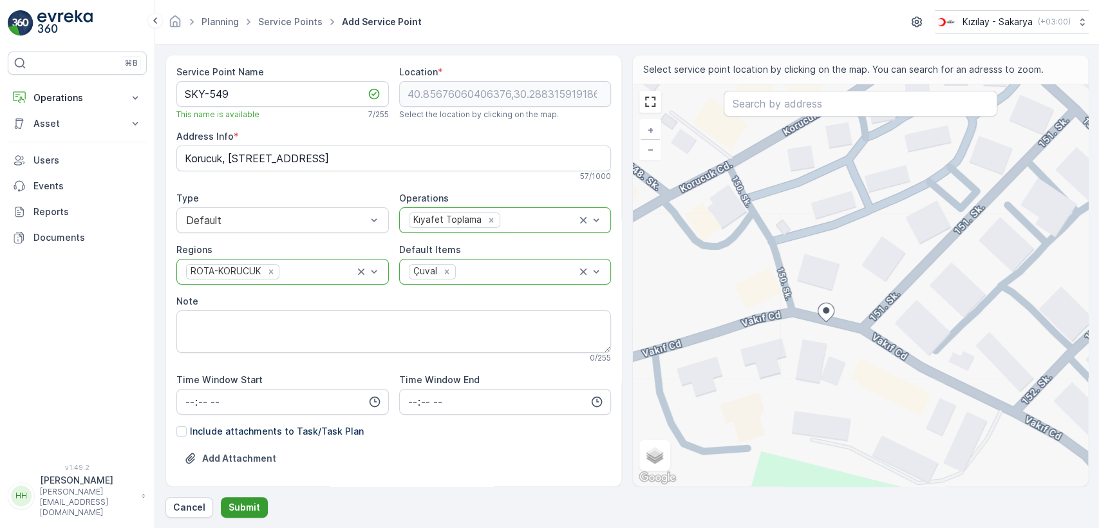
click at [239, 505] on p "Submit" at bounding box center [244, 507] width 32 height 13
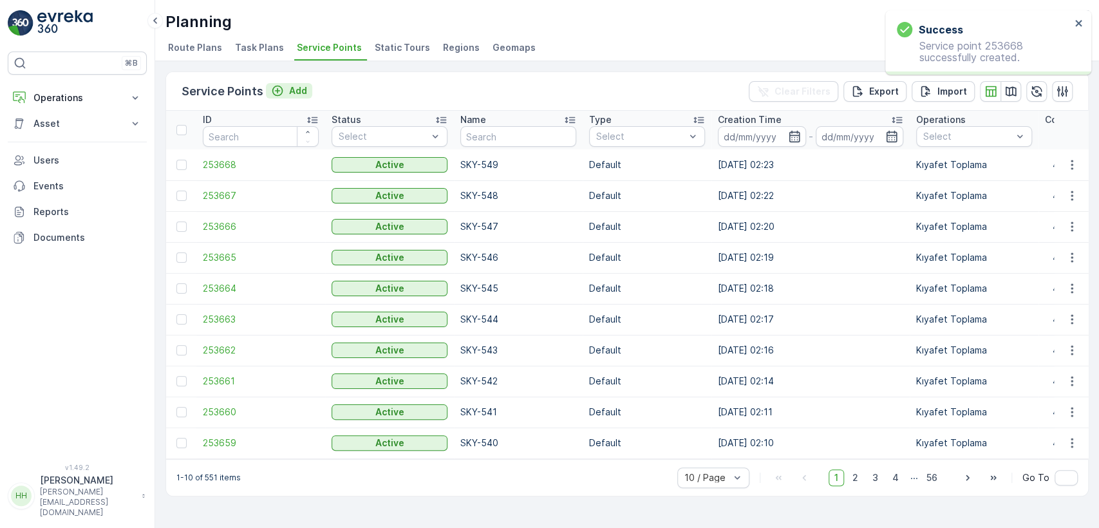
click at [293, 86] on p "Add" at bounding box center [298, 90] width 18 height 13
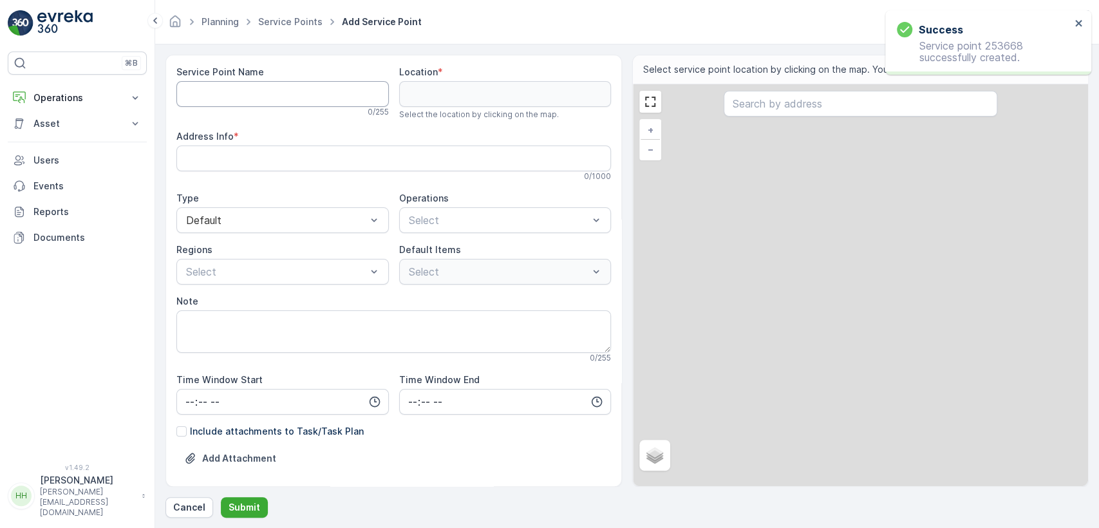
click at [283, 100] on Name "Service Point Name" at bounding box center [282, 94] width 212 height 26
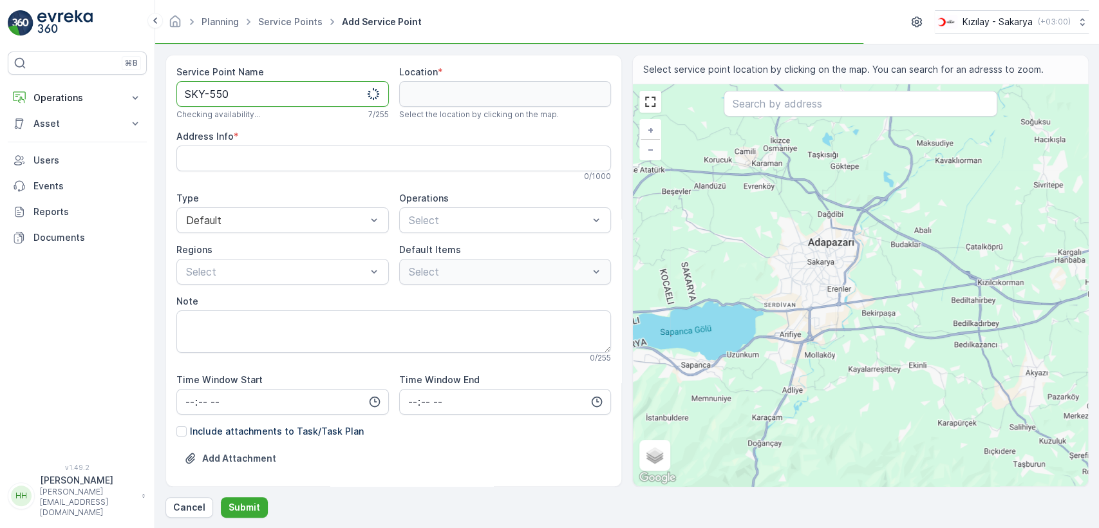
type Name "SKY-550"
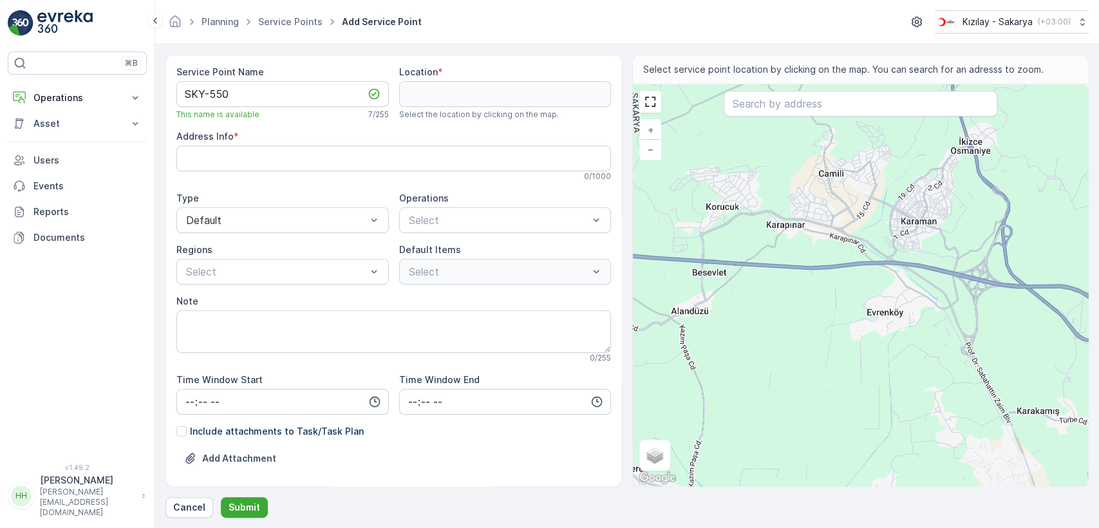
drag, startPoint x: 772, startPoint y: 196, endPoint x: 766, endPoint y: 245, distance: 49.9
click at [768, 243] on div "+ − Satellite Roadmap Terrain Hybrid Leaflet Keyboard shortcuts Map Data Map da…" at bounding box center [860, 285] width 455 height 402
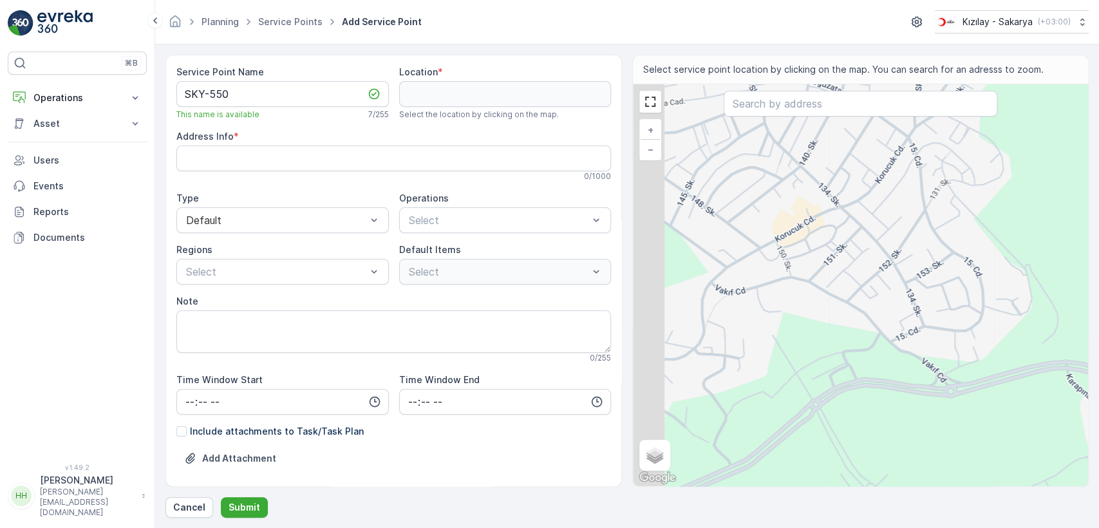
drag, startPoint x: 806, startPoint y: 212, endPoint x: 845, endPoint y: 293, distance: 90.1
click at [845, 293] on div "+ − Satellite Roadmap Terrain Hybrid Leaflet Keyboard shortcuts Map Data Map da…" at bounding box center [860, 285] width 455 height 402
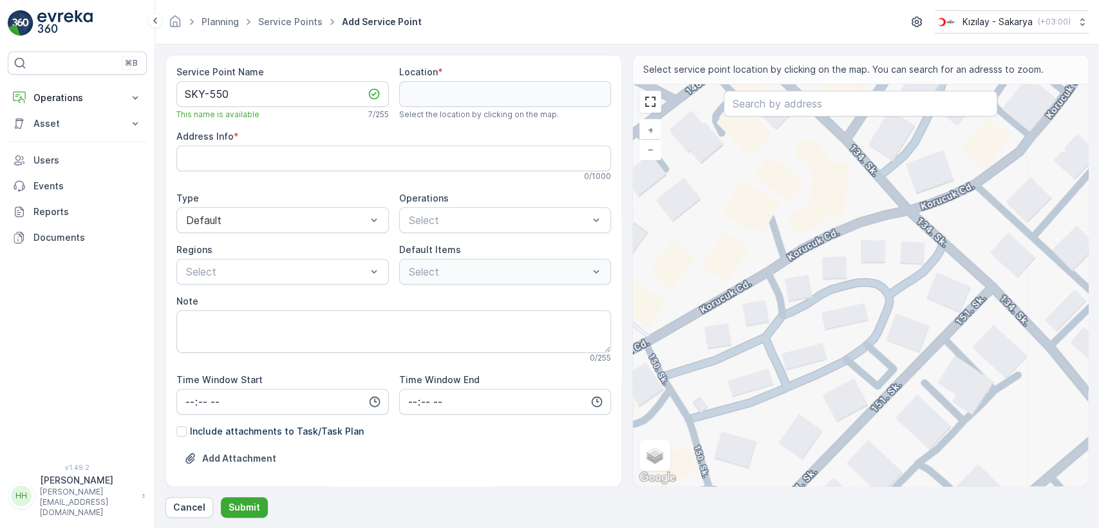
drag, startPoint x: 817, startPoint y: 240, endPoint x: 815, endPoint y: 249, distance: 9.4
click at [815, 249] on div "+ − Satellite Roadmap Terrain Hybrid Leaflet Keyboard shortcuts Map Data Map da…" at bounding box center [860, 285] width 455 height 402
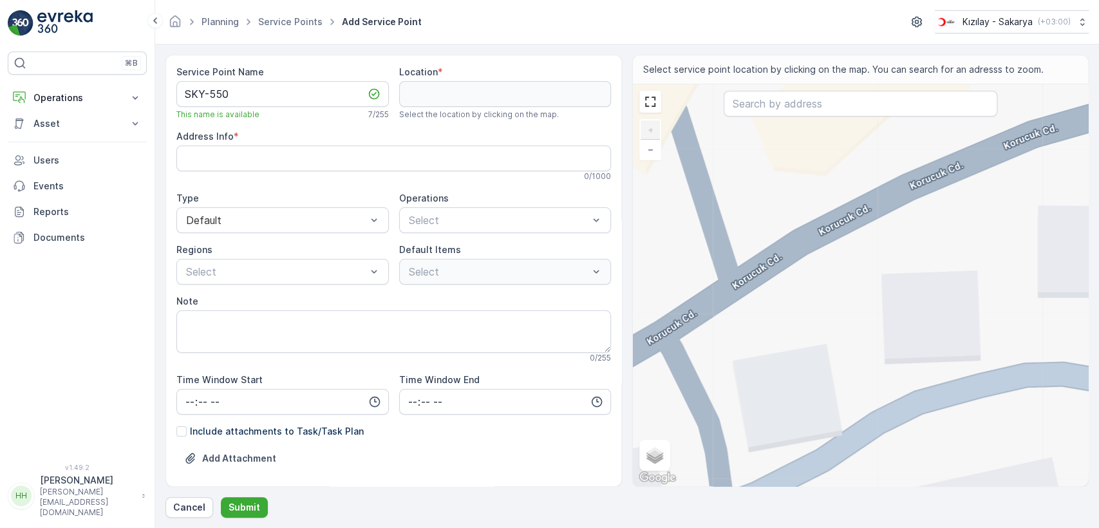
click at [799, 251] on div "+ − Satellite Roadmap Terrain Hybrid Leaflet Keyboard shortcuts Map Data Map da…" at bounding box center [860, 285] width 455 height 402
type input "40.85832475806978,30.288800052961825"
type Info "Korucuk, Korucuk Cd. No:1726, 54290 Adapazarı/[GEOGRAPHIC_DATA], [GEOGRAPHIC_DA…"
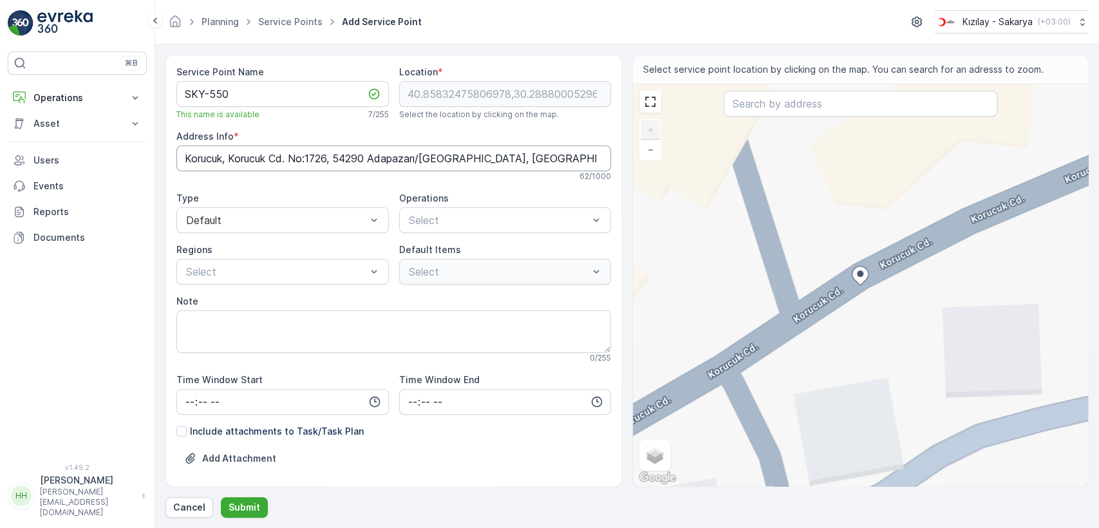
click at [352, 163] on Info "Korucuk, Korucuk Cd. No:1726, 54290 Adapazarı/[GEOGRAPHIC_DATA], [GEOGRAPHIC_DA…" at bounding box center [393, 158] width 434 height 26
click at [352, 162] on Info "Korucuk, Korucuk Cd. No:1726, 54290 Adapazarı/[GEOGRAPHIC_DATA], [GEOGRAPHIC_DA…" at bounding box center [393, 158] width 434 height 26
click at [508, 207] on div "Select" at bounding box center [505, 220] width 212 height 26
click at [475, 254] on span "Kıyafet Toplama" at bounding box center [447, 252] width 80 height 12
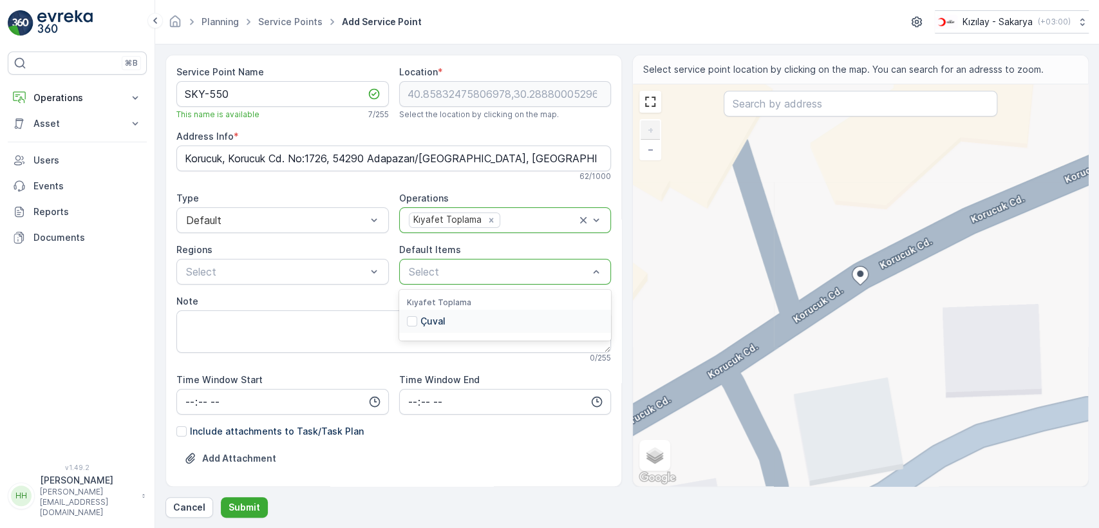
click at [416, 315] on div "Çuval" at bounding box center [426, 321] width 39 height 13
click at [292, 283] on div "Select" at bounding box center [282, 272] width 212 height 26
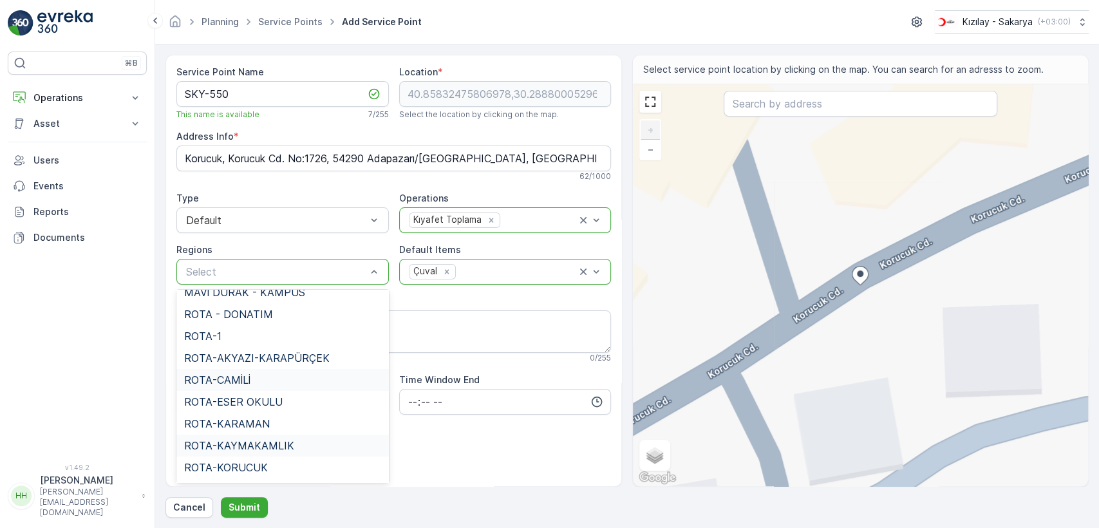
scroll to position [143, 0]
click at [229, 461] on span "ROTA-KORUCUK" at bounding box center [226, 467] width 84 height 12
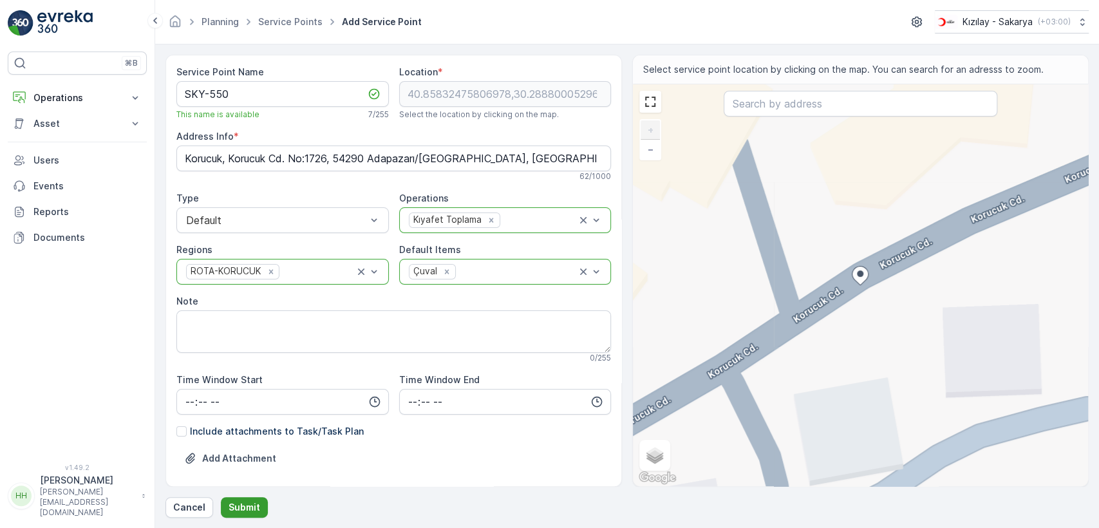
click at [246, 501] on p "Submit" at bounding box center [244, 507] width 32 height 13
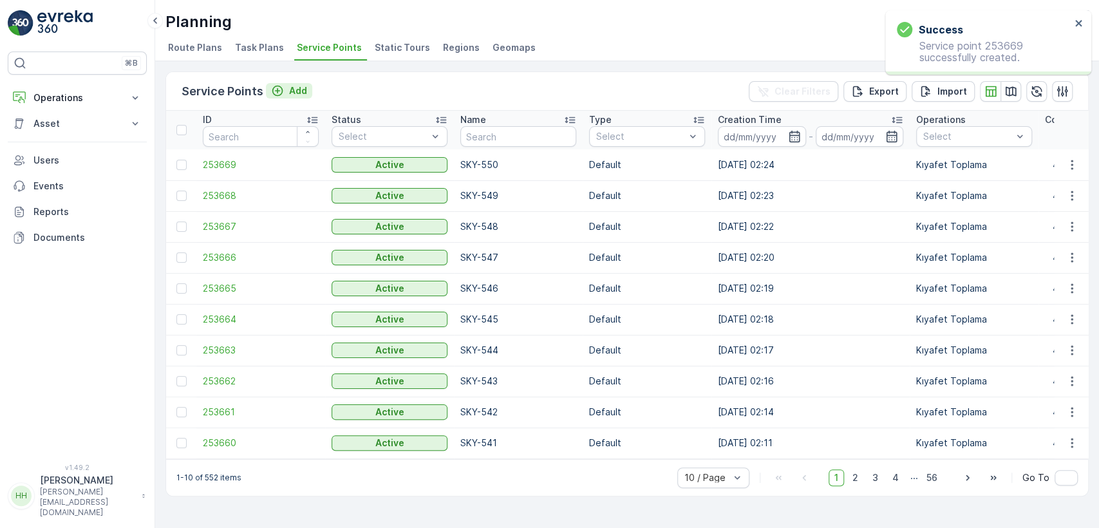
click at [296, 86] on p "Add" at bounding box center [298, 90] width 18 height 13
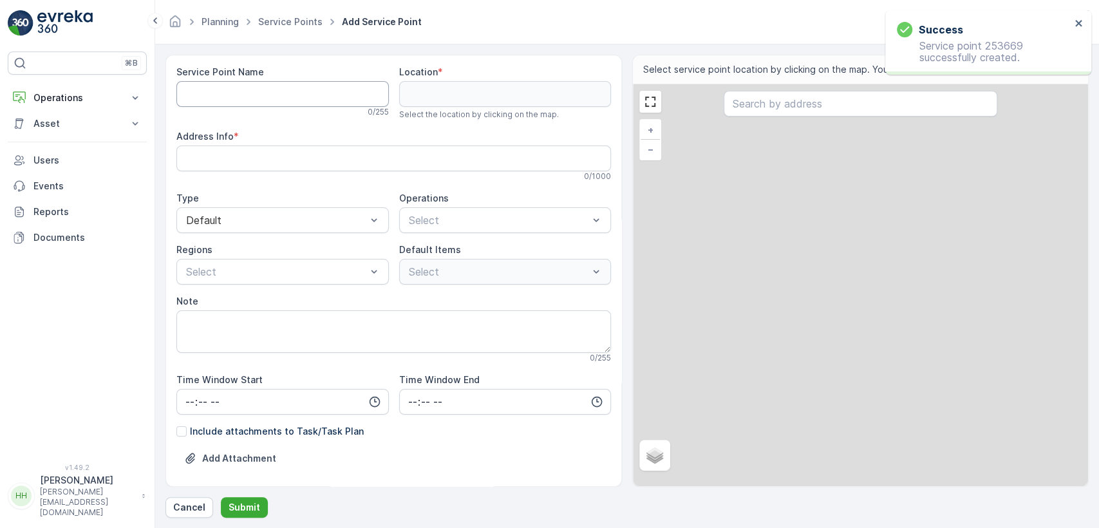
click at [288, 93] on Name "Service Point Name" at bounding box center [282, 94] width 212 height 26
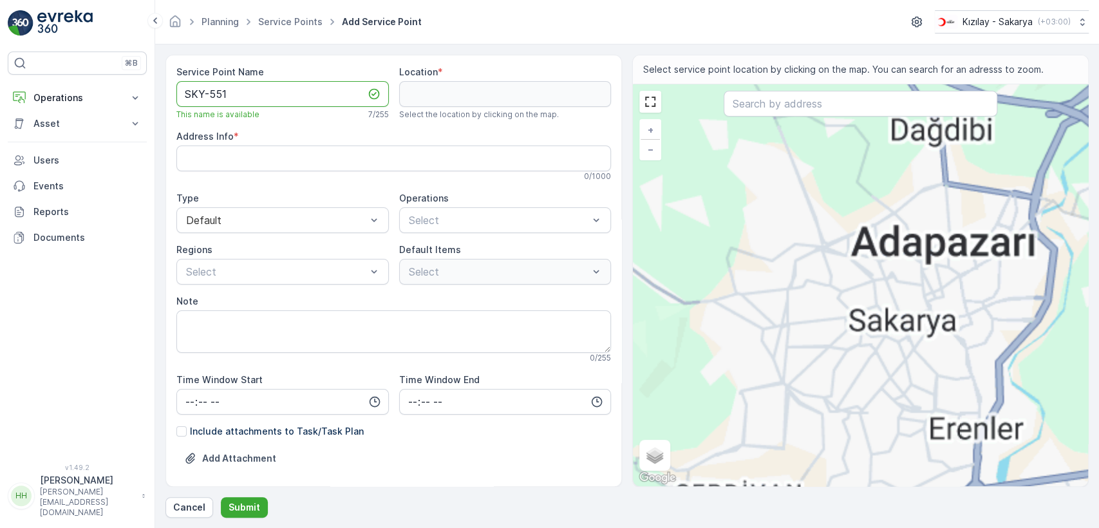
type Name "SKY-551"
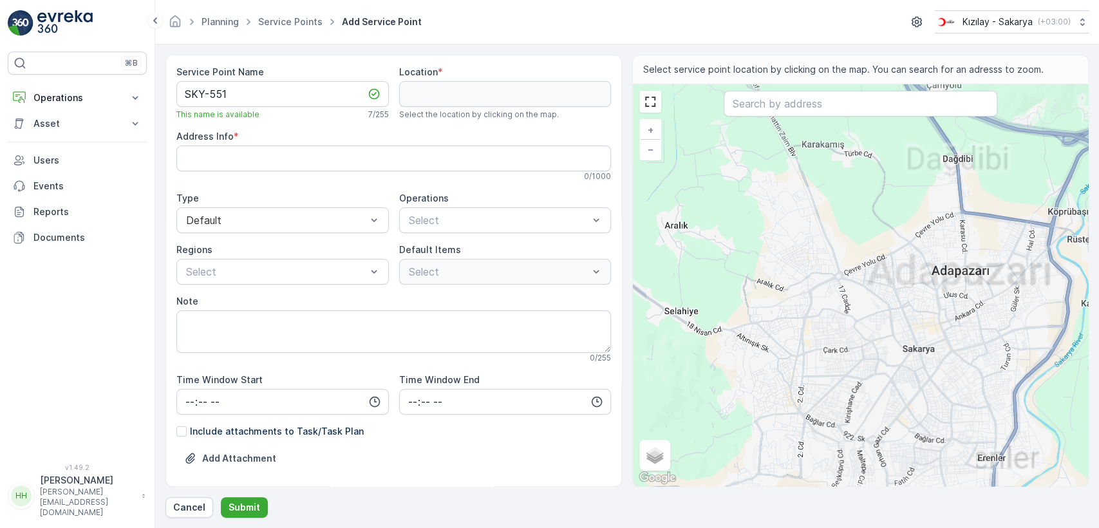
drag, startPoint x: 754, startPoint y: 194, endPoint x: 831, endPoint y: 403, distance: 222.6
click at [831, 403] on div "+ − Satellite Roadmap Terrain Hybrid Leaflet Keyboard shortcuts Map Data Map da…" at bounding box center [860, 285] width 455 height 402
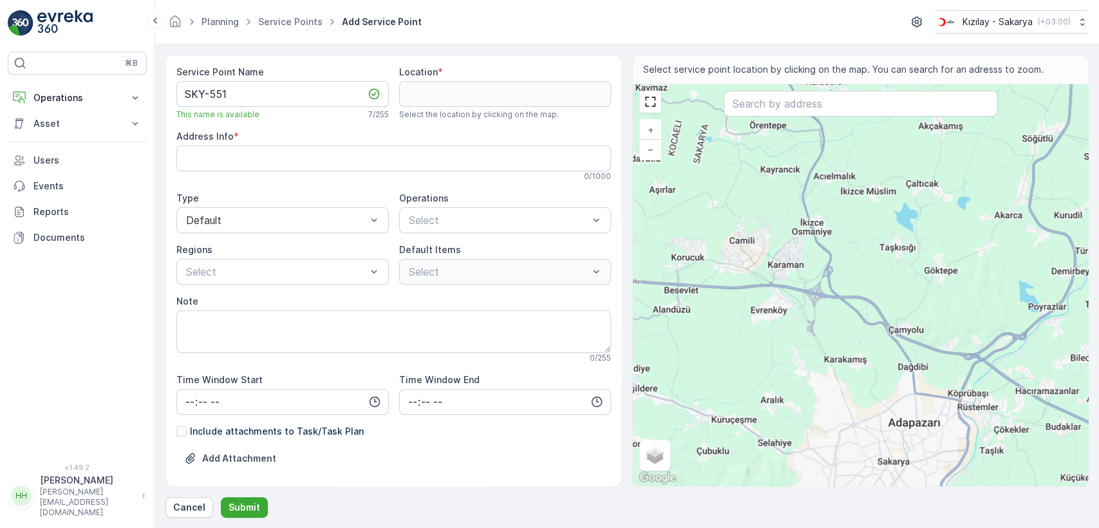
drag, startPoint x: 725, startPoint y: 191, endPoint x: 758, endPoint y: 289, distance: 103.2
click at [758, 289] on div "+ − Satellite Roadmap Terrain Hybrid Leaflet Keyboard shortcuts Map Data Map da…" at bounding box center [860, 285] width 455 height 402
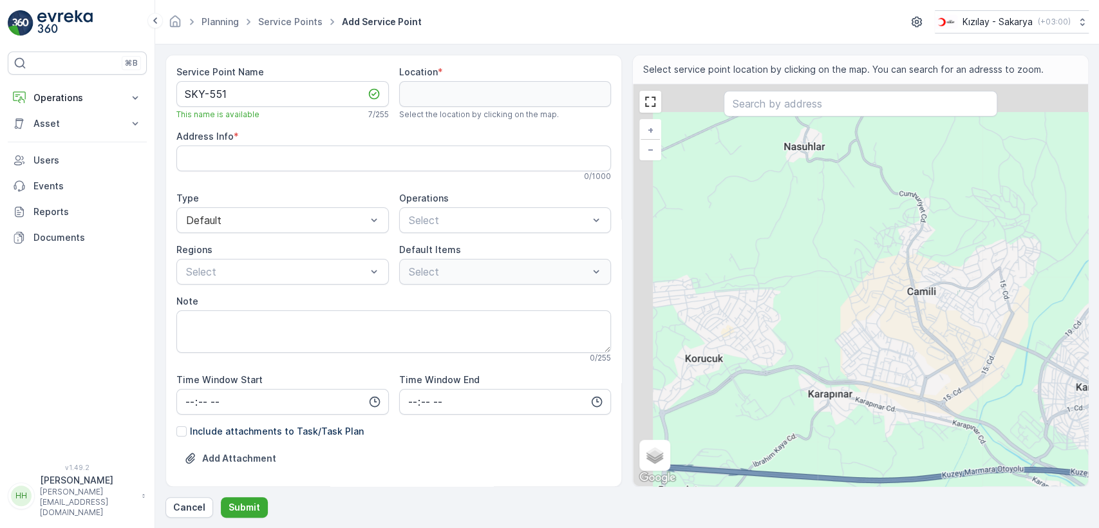
drag, startPoint x: 676, startPoint y: 336, endPoint x: 743, endPoint y: 376, distance: 77.9
click at [742, 377] on div "+ − Satellite Roadmap Terrain Hybrid Leaflet Keyboard shortcuts Map Data Map da…" at bounding box center [860, 285] width 455 height 402
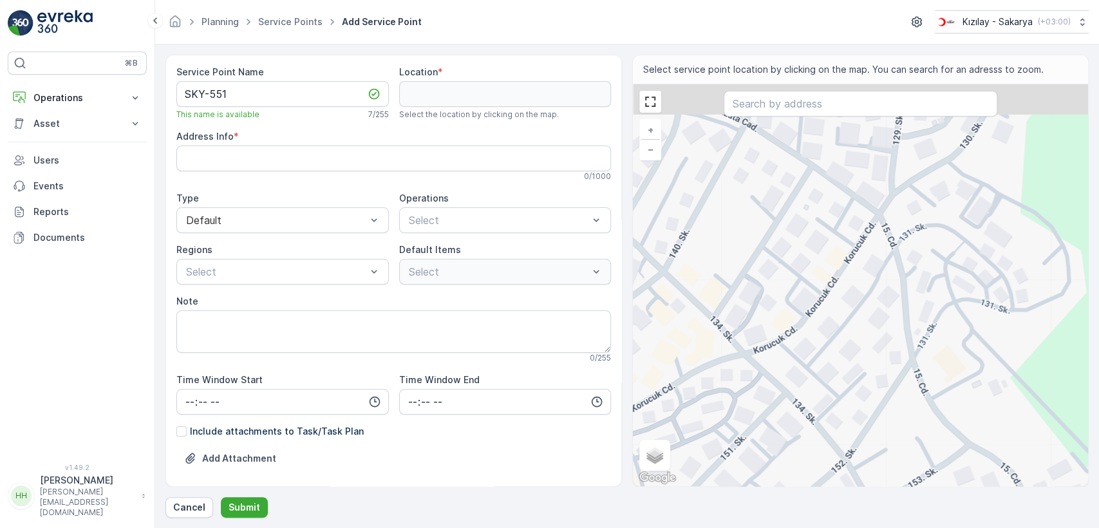
drag, startPoint x: 823, startPoint y: 264, endPoint x: 822, endPoint y: 277, distance: 12.9
click at [822, 277] on div "+ − Satellite Roadmap Terrain Hybrid Leaflet Keyboard shortcuts Map Data Map da…" at bounding box center [860, 285] width 455 height 402
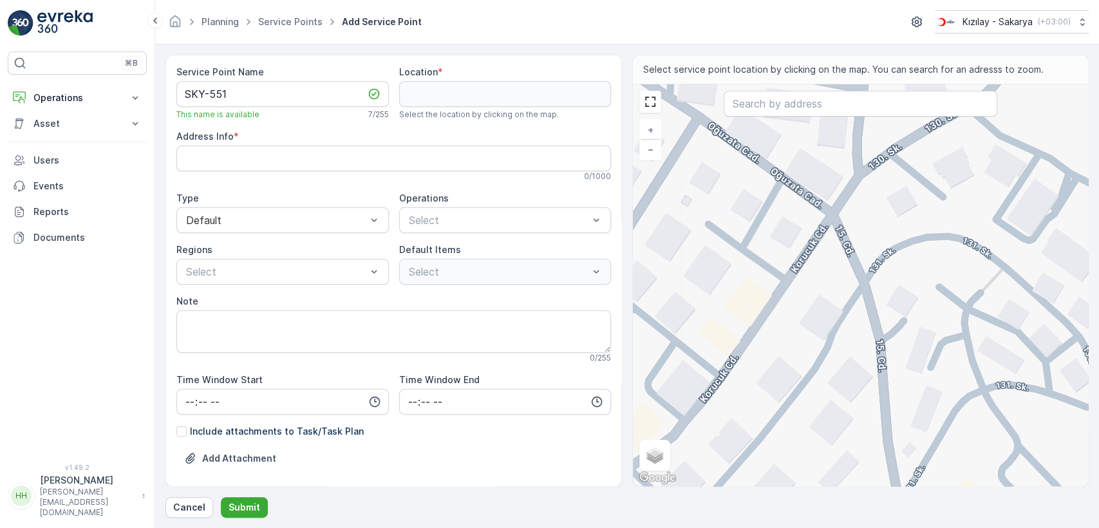
drag, startPoint x: 768, startPoint y: 281, endPoint x: 814, endPoint y: 294, distance: 48.1
click at [814, 294] on div "+ − Satellite Roadmap Terrain Hybrid Leaflet Keyboard shortcuts Map Data Map da…" at bounding box center [860, 285] width 455 height 402
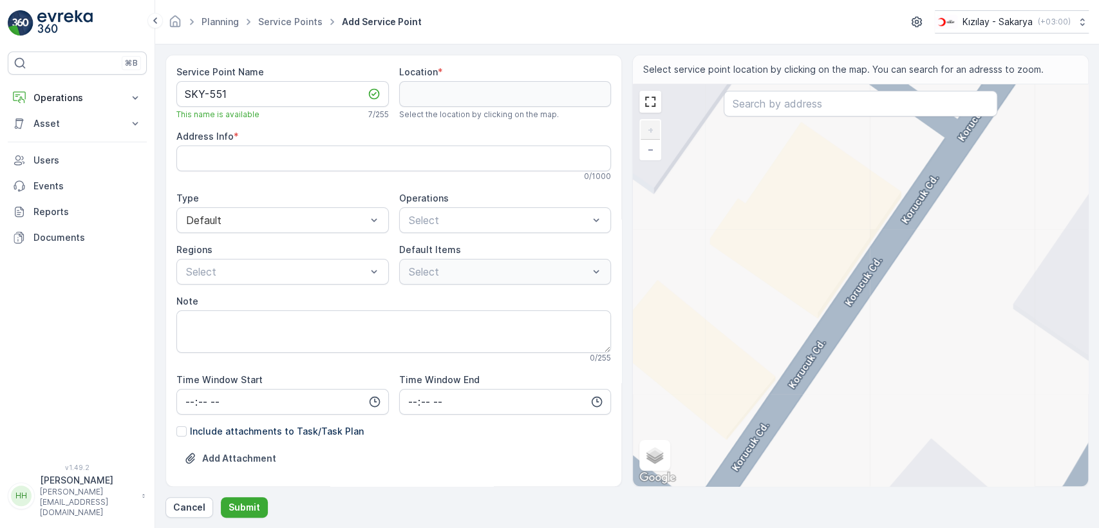
click at [831, 339] on div "+ − Satellite Roadmap Terrain Hybrid Leaflet Keyboard shortcuts Map Data Map da…" at bounding box center [860, 285] width 455 height 402
type input "40.85961095901005,30.291286466302125"
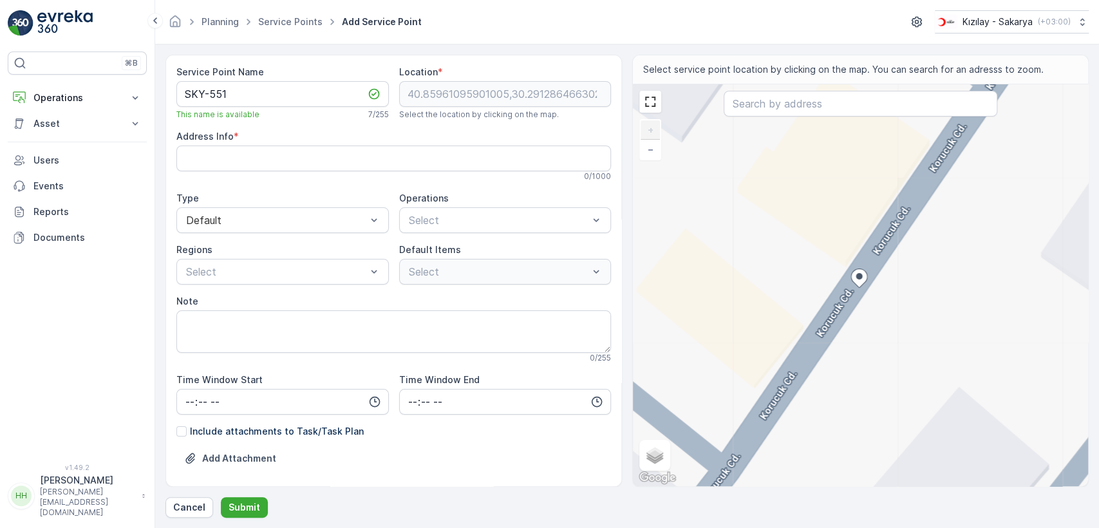
type Info "[PERSON_NAME], V75R+PJ, 54290 Adapazarı/[GEOGRAPHIC_DATA], [GEOGRAPHIC_DATA]"
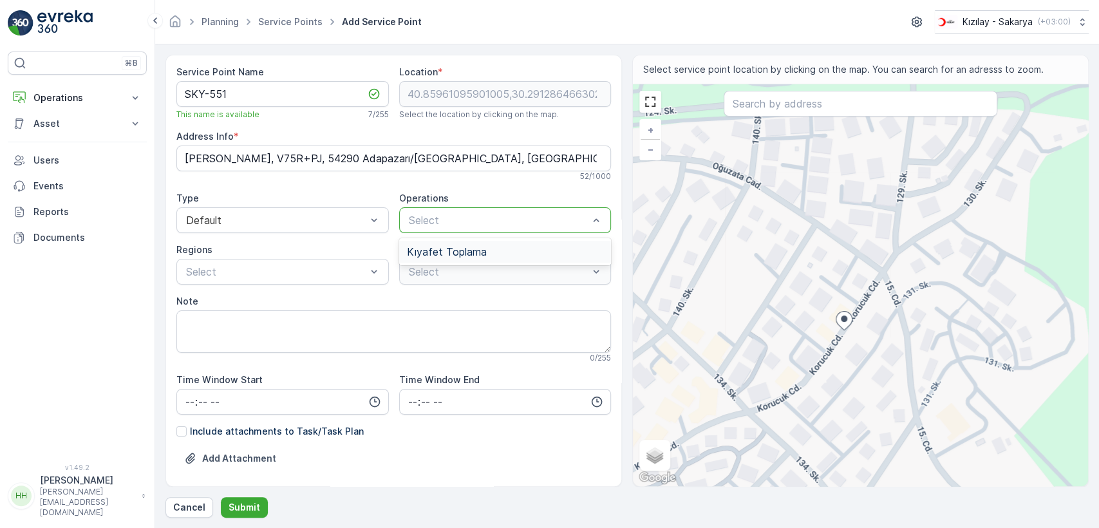
click at [523, 241] on div "Kıyafet Toplama" at bounding box center [505, 252] width 212 height 22
click at [442, 313] on div "Çuval" at bounding box center [505, 321] width 212 height 23
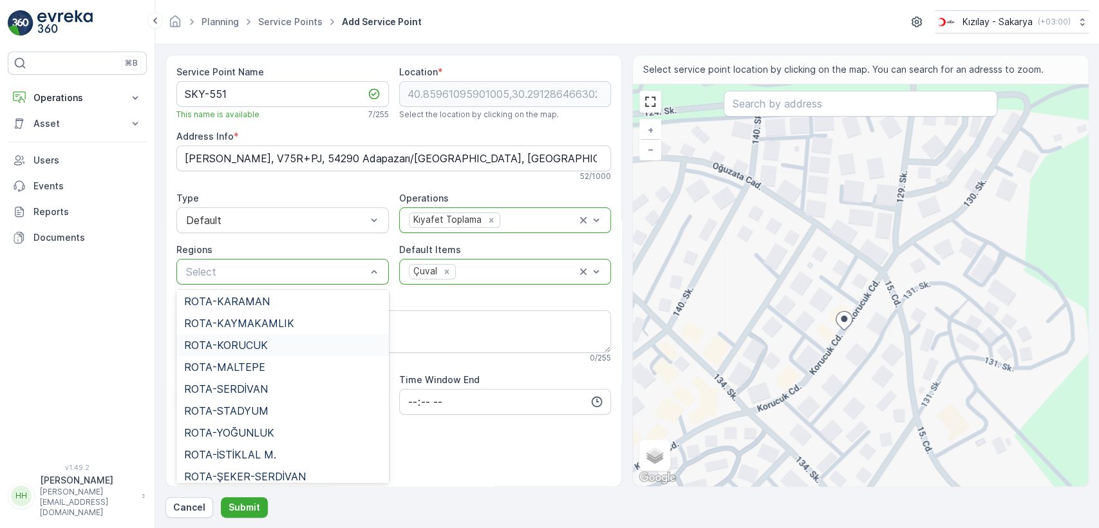
scroll to position [286, 0]
click at [230, 326] on span "ROTA-KORUCUK" at bounding box center [226, 324] width 84 height 12
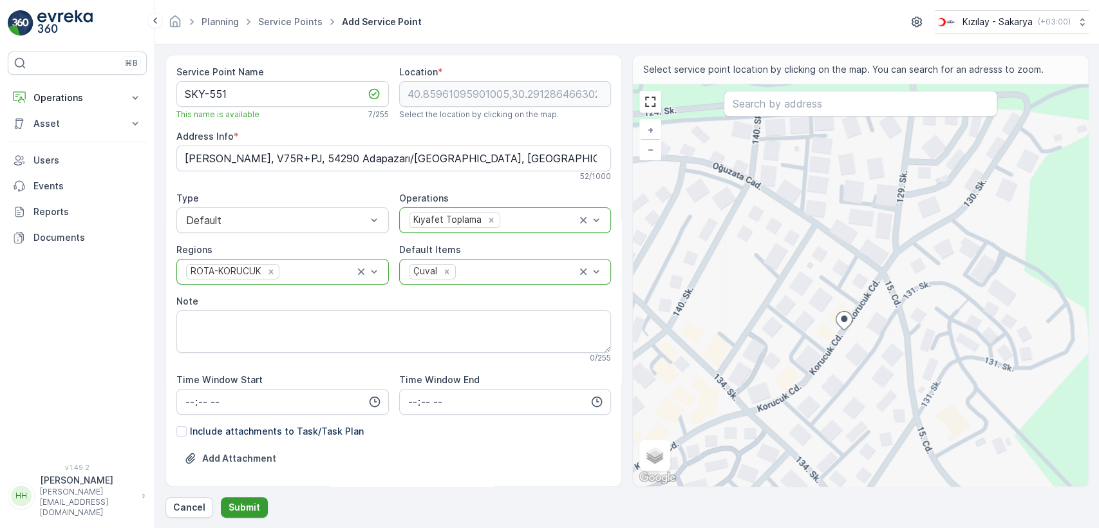
click at [258, 501] on button "Submit" at bounding box center [244, 507] width 47 height 21
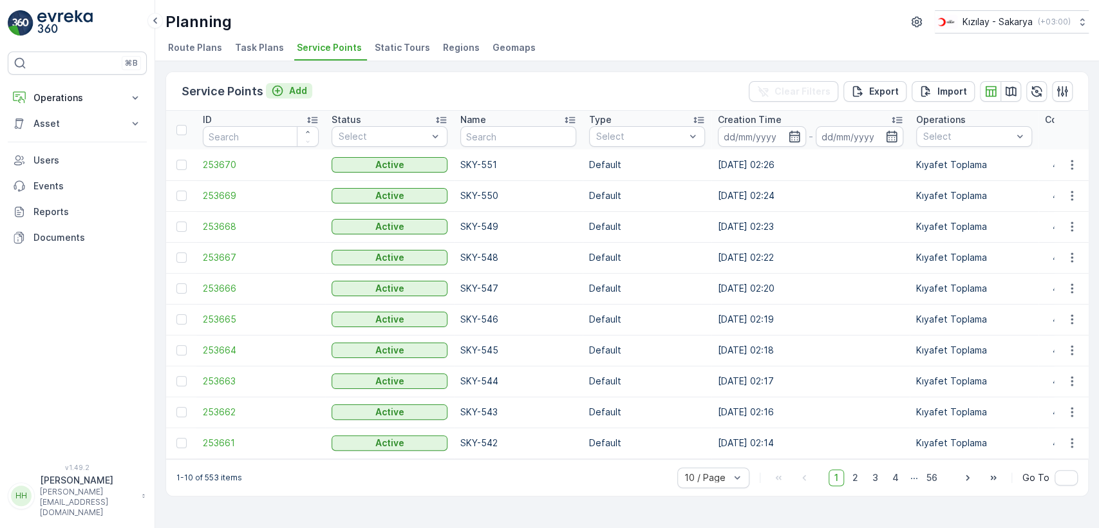
click at [292, 83] on button "Add" at bounding box center [289, 90] width 46 height 15
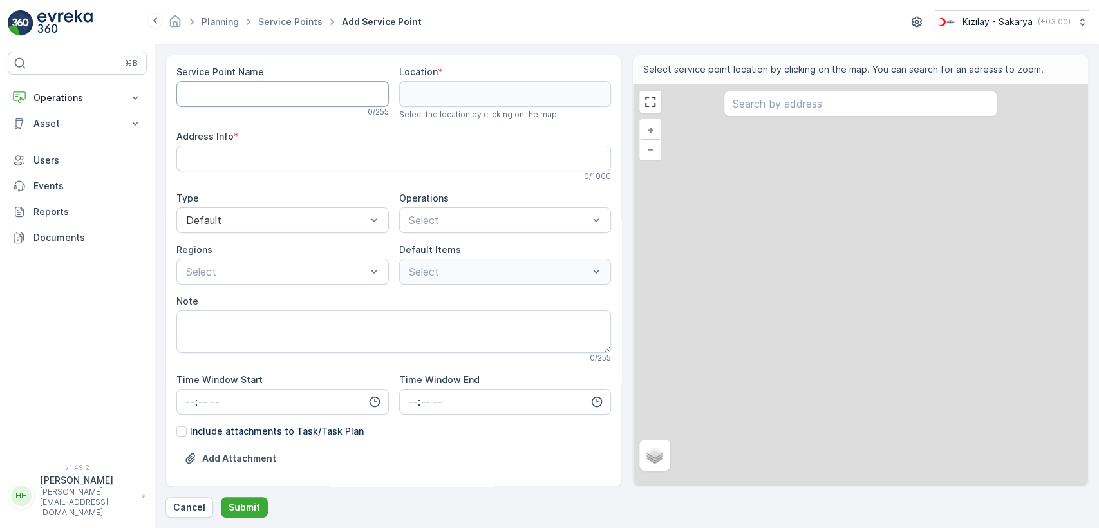
click at [267, 93] on Name "Service Point Name" at bounding box center [282, 94] width 212 height 26
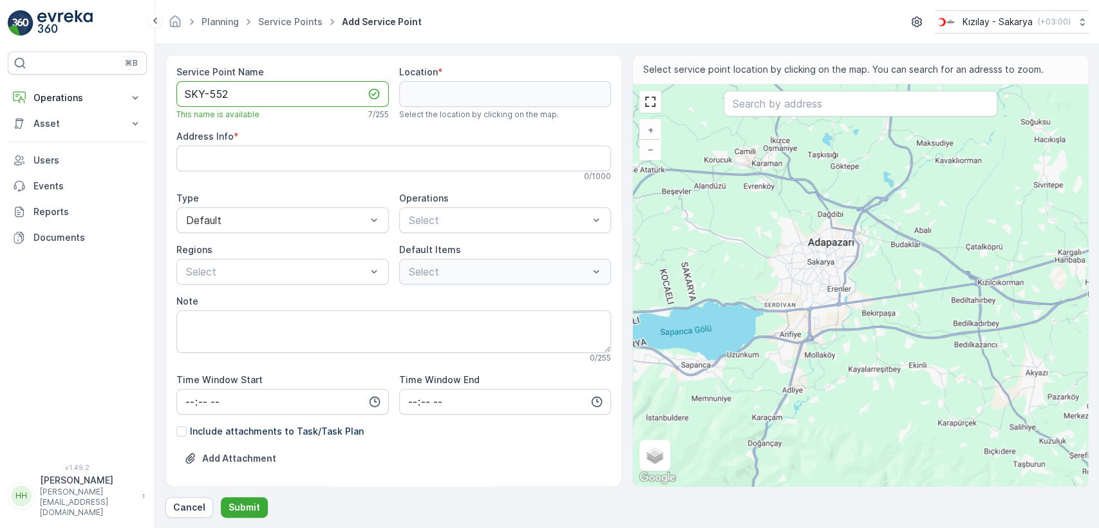
type Name "SKY-552"
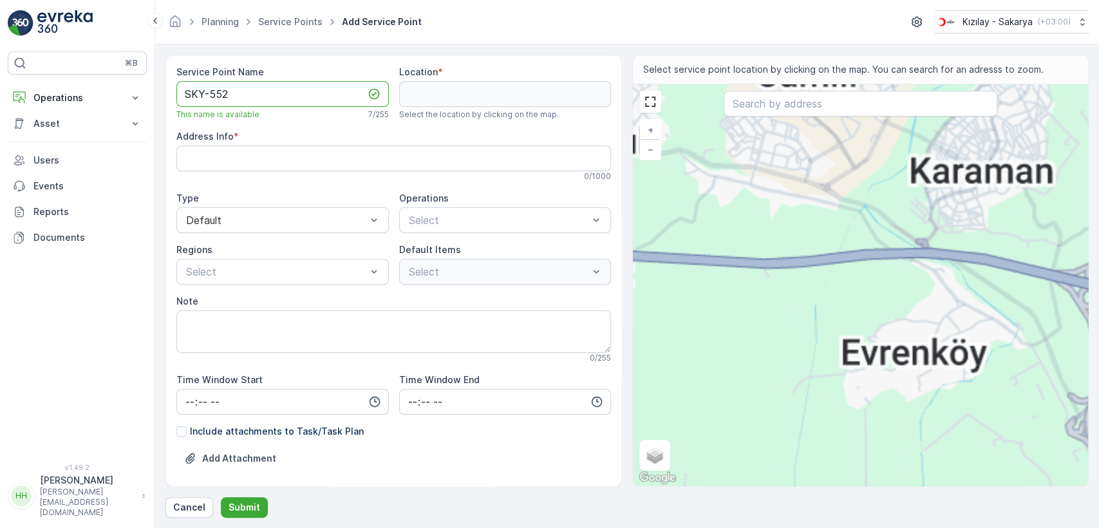
drag, startPoint x: 763, startPoint y: 209, endPoint x: 759, endPoint y: 219, distance: 11.6
click at [759, 219] on div "+ − Satellite Roadmap Terrain Hybrid Leaflet Keyboard shortcuts Map Data Map da…" at bounding box center [860, 285] width 455 height 402
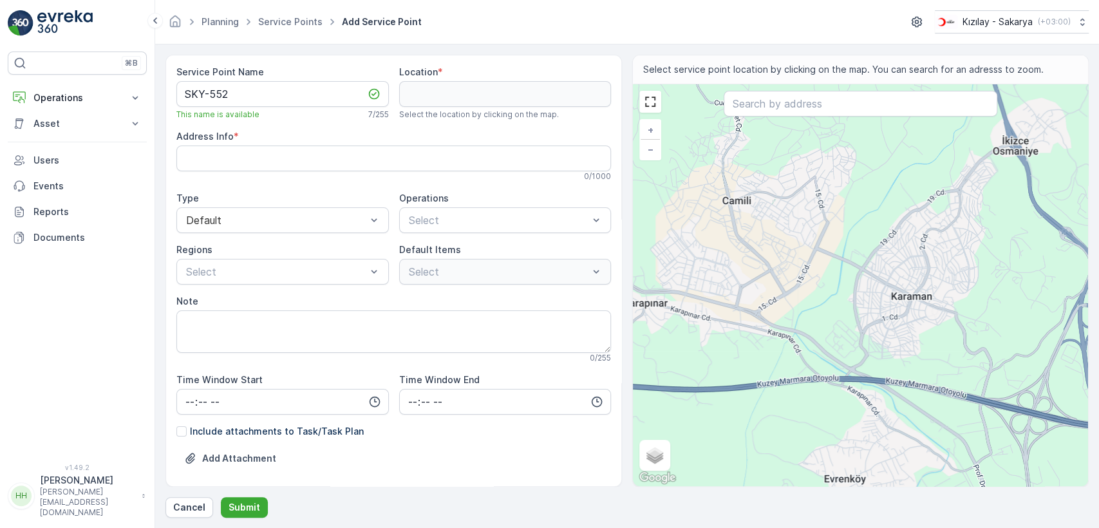
drag, startPoint x: 817, startPoint y: 197, endPoint x: 762, endPoint y: 259, distance: 83.4
click at [762, 259] on div "+ − Satellite Roadmap Terrain Hybrid Leaflet Keyboard shortcuts Map Data Map da…" at bounding box center [860, 285] width 455 height 402
drag, startPoint x: 730, startPoint y: 255, endPoint x: 817, endPoint y: 275, distance: 88.4
click at [817, 275] on div "+ − Satellite Roadmap Terrain Hybrid Leaflet Keyboard shortcuts Map Data Map da…" at bounding box center [860, 285] width 455 height 402
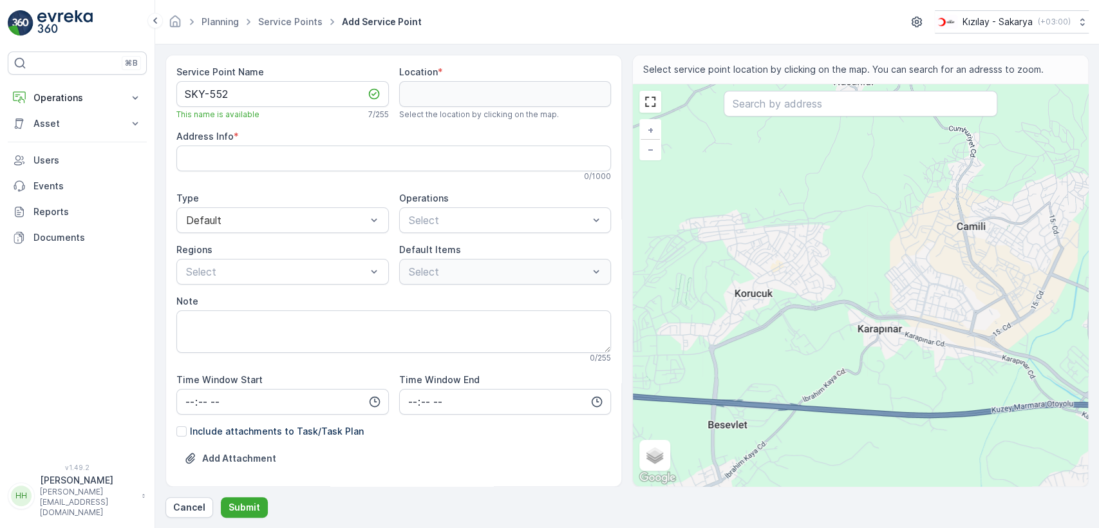
drag, startPoint x: 785, startPoint y: 302, endPoint x: 936, endPoint y: 308, distance: 152.0
click at [937, 308] on div "+ − Satellite Roadmap Terrain Hybrid Leaflet Keyboard shortcuts Map Data Map da…" at bounding box center [860, 285] width 455 height 402
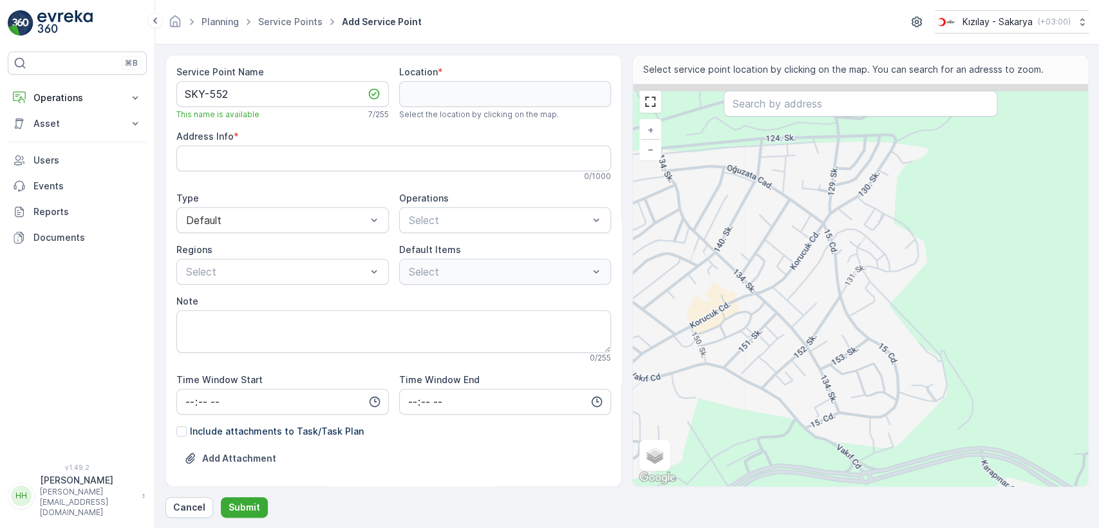
drag, startPoint x: 785, startPoint y: 208, endPoint x: 799, endPoint y: 255, distance: 49.3
click at [799, 255] on div "+ − Satellite Roadmap Terrain Hybrid Leaflet Keyboard shortcuts Map Data Map da…" at bounding box center [860, 285] width 455 height 402
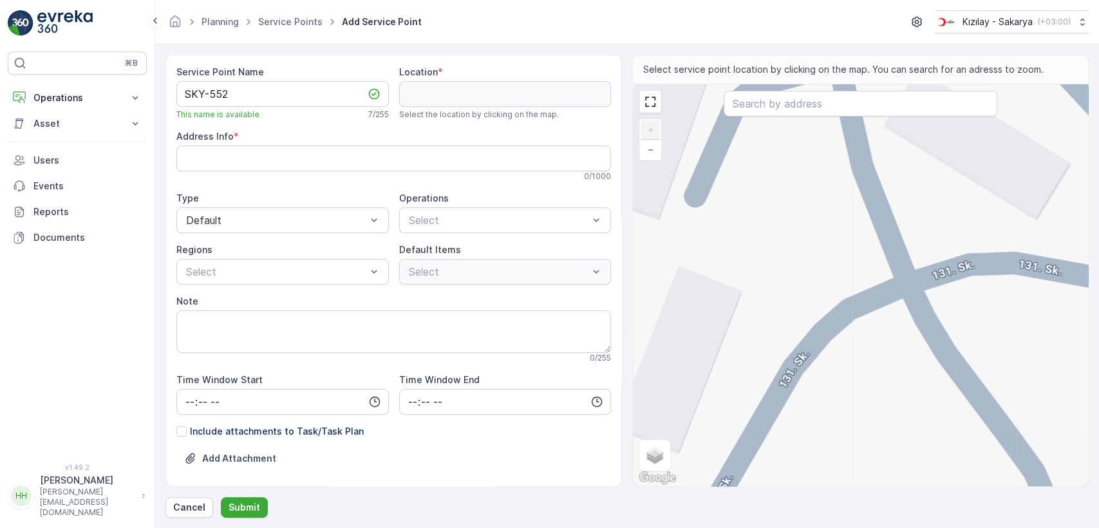
click at [907, 288] on div "+ − Satellite Roadmap Terrain Hybrid Leaflet Keyboard shortcuts Map Data Map da…" at bounding box center [860, 285] width 455 height 402
type input "40.85923660717037,30.293197542542902"
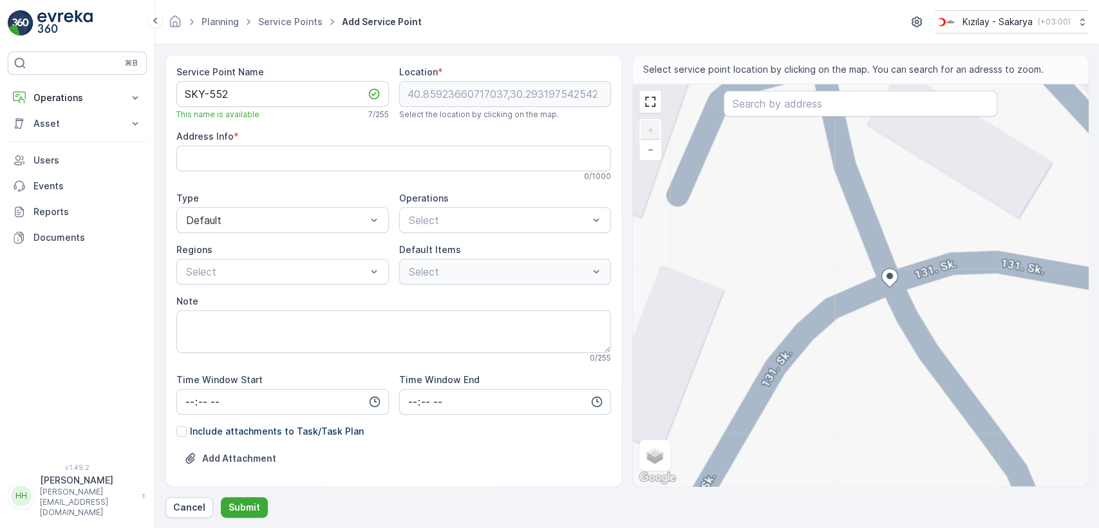
type Info "Korucuk, Korucuk Cd. No:1688, 54290 Adapazarı/[GEOGRAPHIC_DATA], [GEOGRAPHIC_DA…"
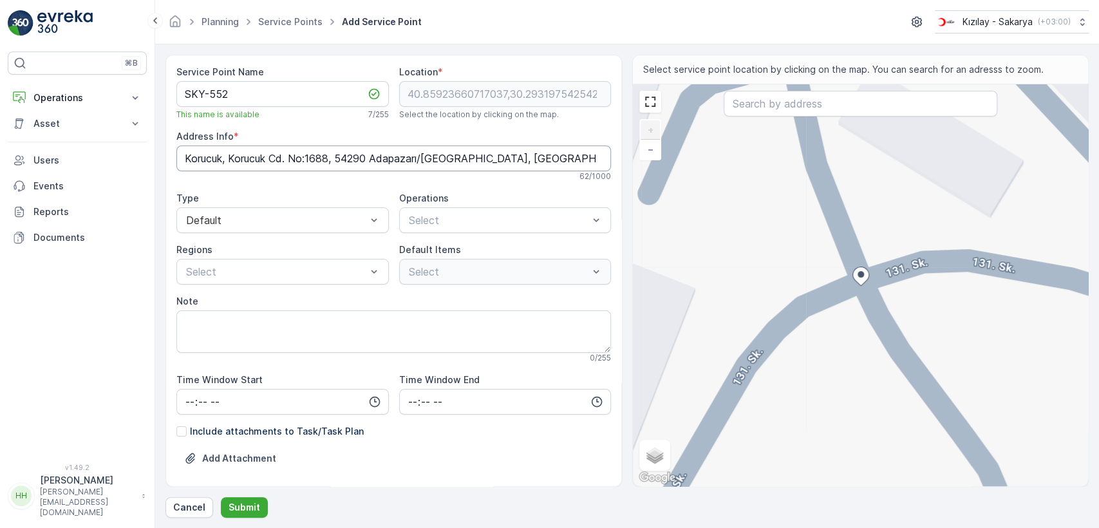
click at [304, 148] on Info "Korucuk, Korucuk Cd. No:1688, 54290 Adapazarı/[GEOGRAPHIC_DATA], [GEOGRAPHIC_DA…" at bounding box center [393, 158] width 434 height 26
click at [433, 254] on span "Kıyafet Toplama" at bounding box center [447, 252] width 80 height 12
click at [417, 313] on div "Çuval" at bounding box center [505, 321] width 212 height 23
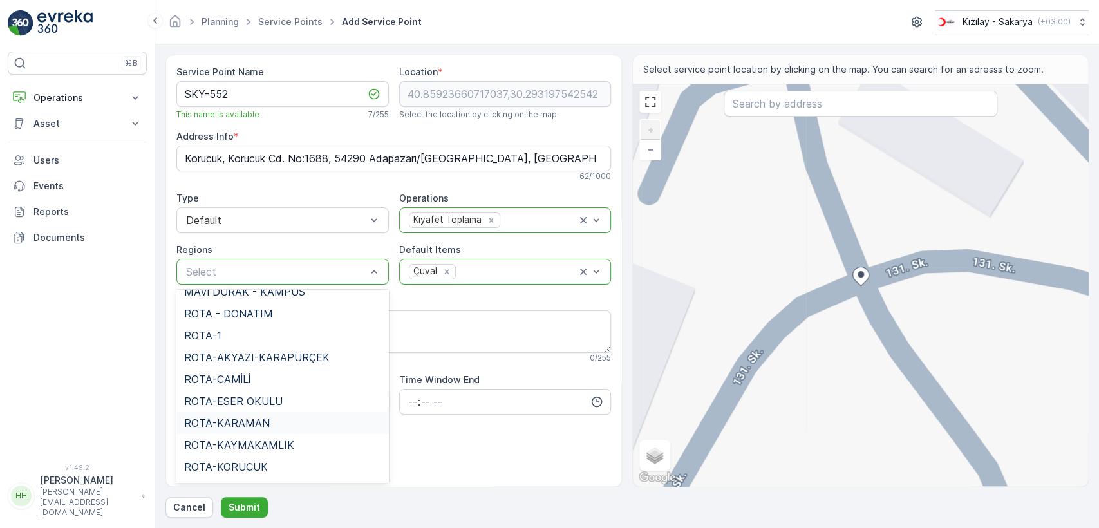
scroll to position [214, 0]
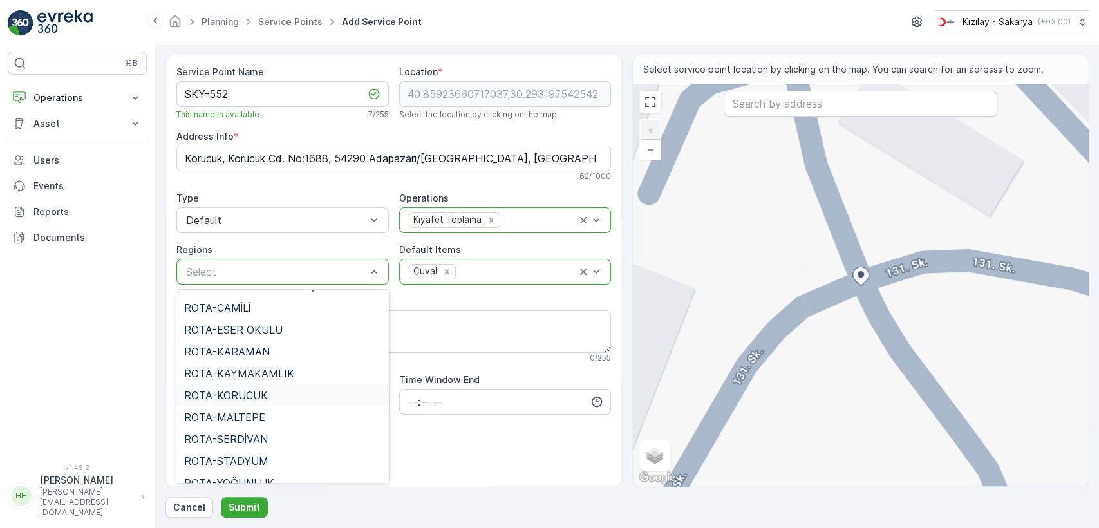
click at [221, 392] on span "ROTA-KORUCUK" at bounding box center [226, 395] width 84 height 12
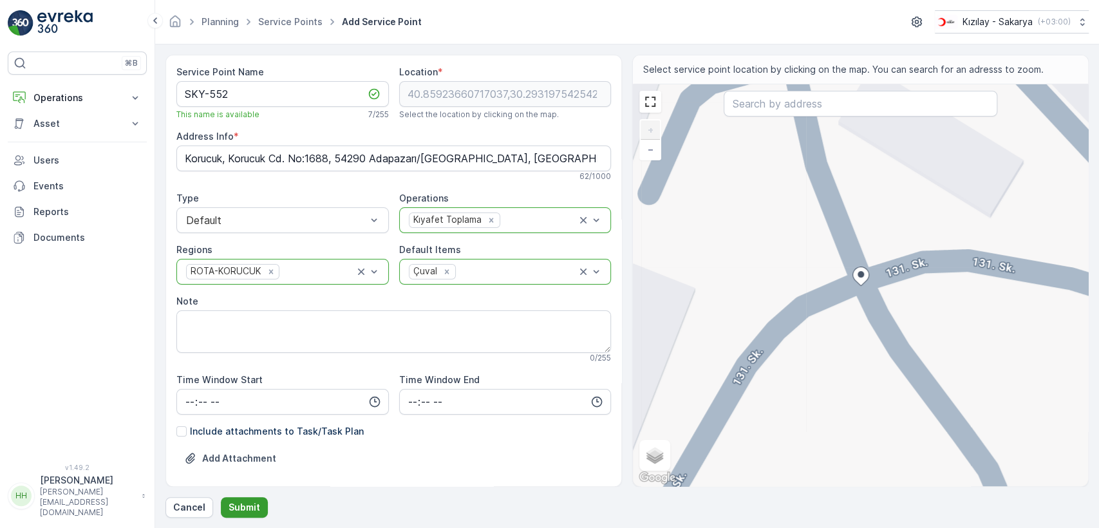
click at [252, 504] on p "Submit" at bounding box center [244, 507] width 32 height 13
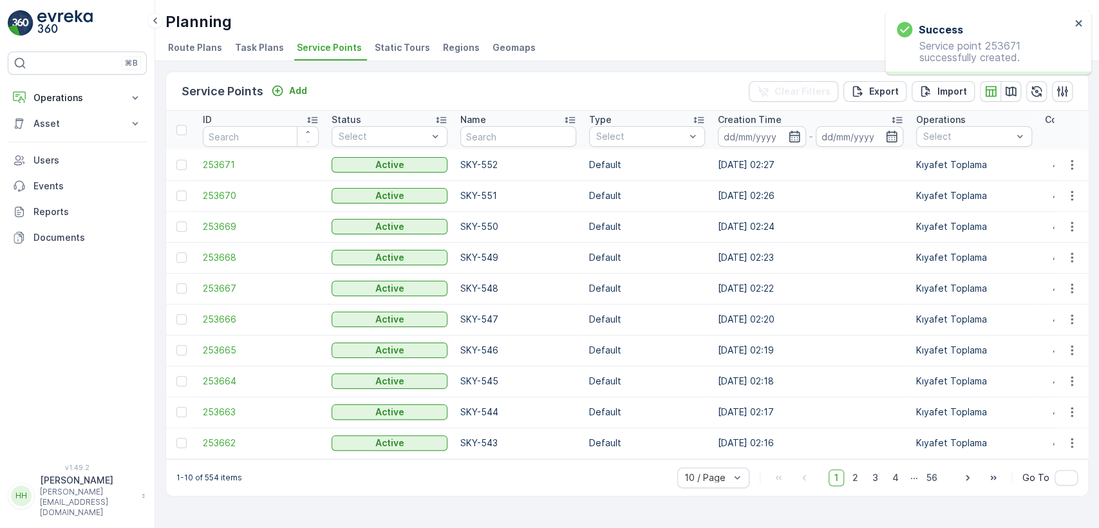
click at [301, 82] on div "Service Points Add" at bounding box center [246, 91] width 131 height 18
